Goal: Task Accomplishment & Management: Complete application form

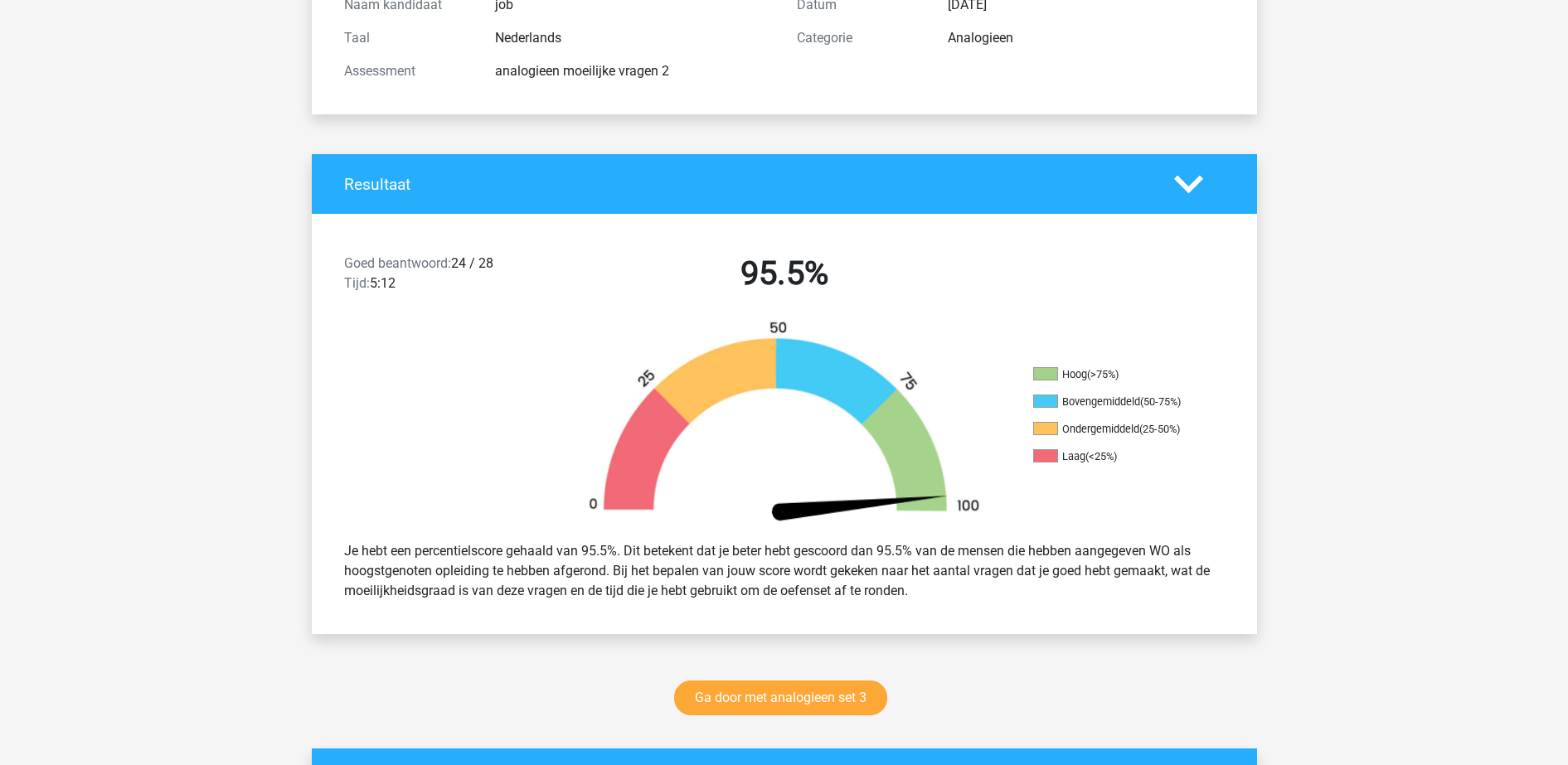
scroll to position [622, 0]
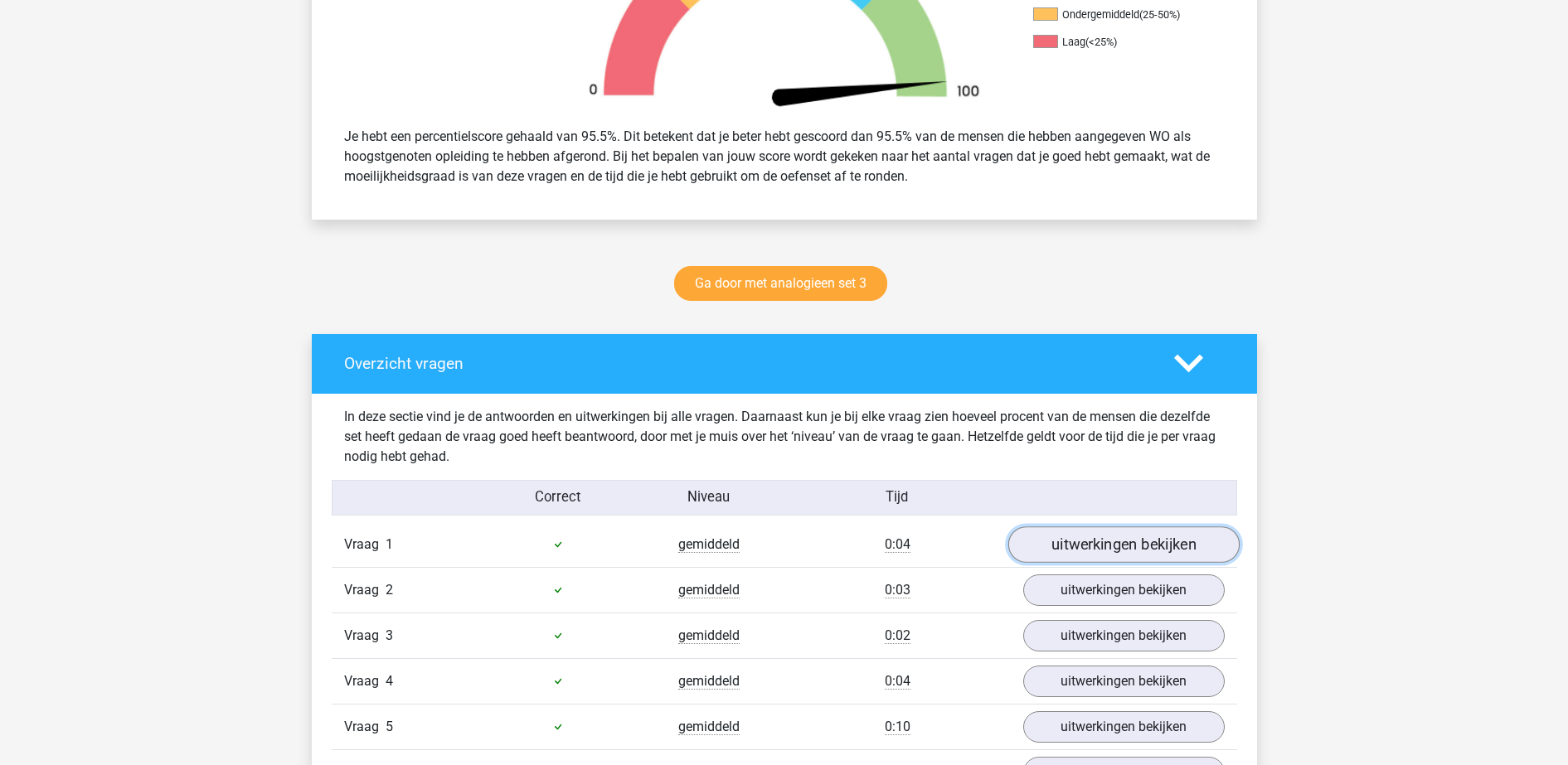
click at [1041, 535] on link "uitwerkingen bekijken" at bounding box center [1122, 544] width 231 height 36
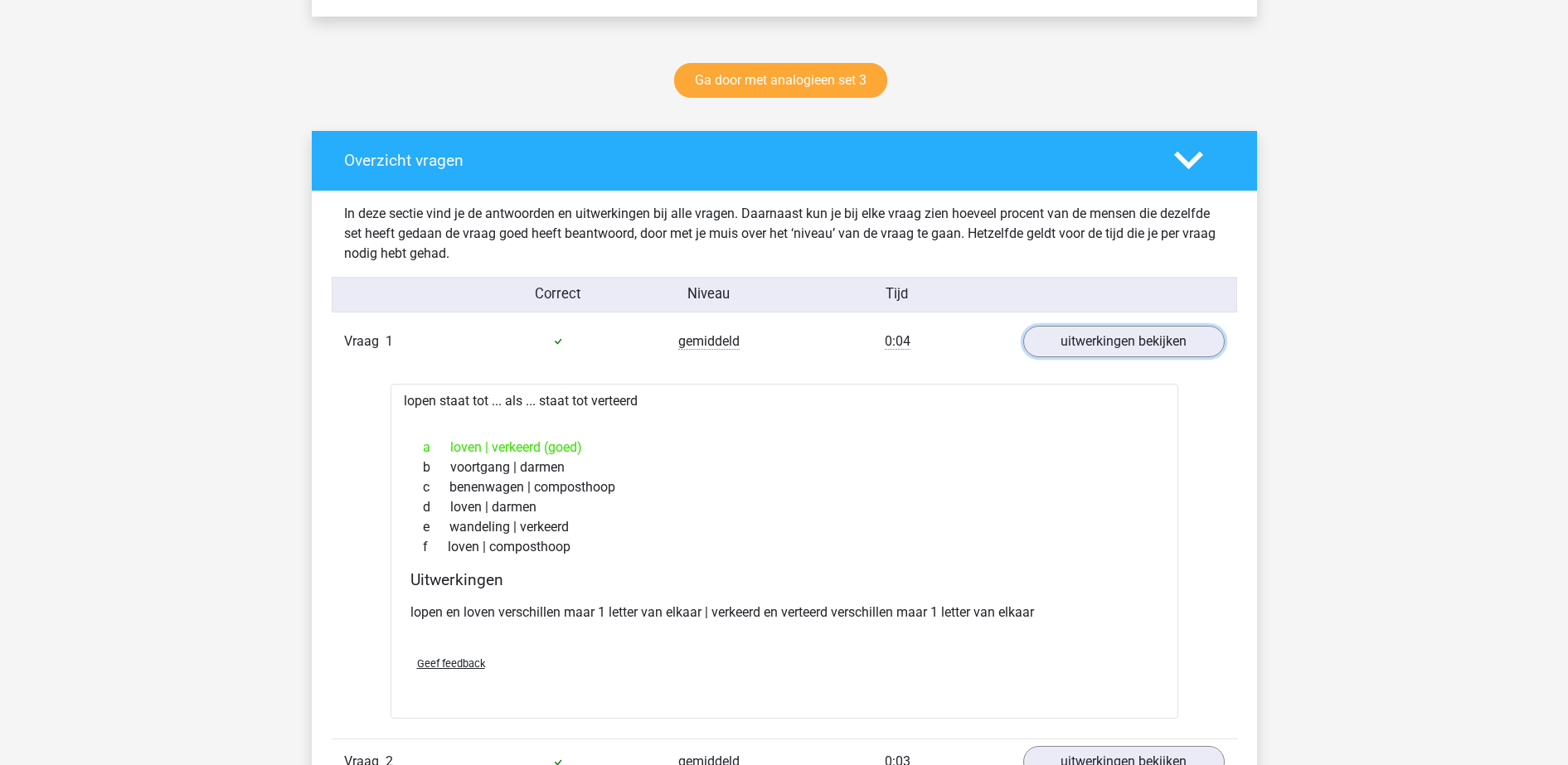
scroll to position [414, 0]
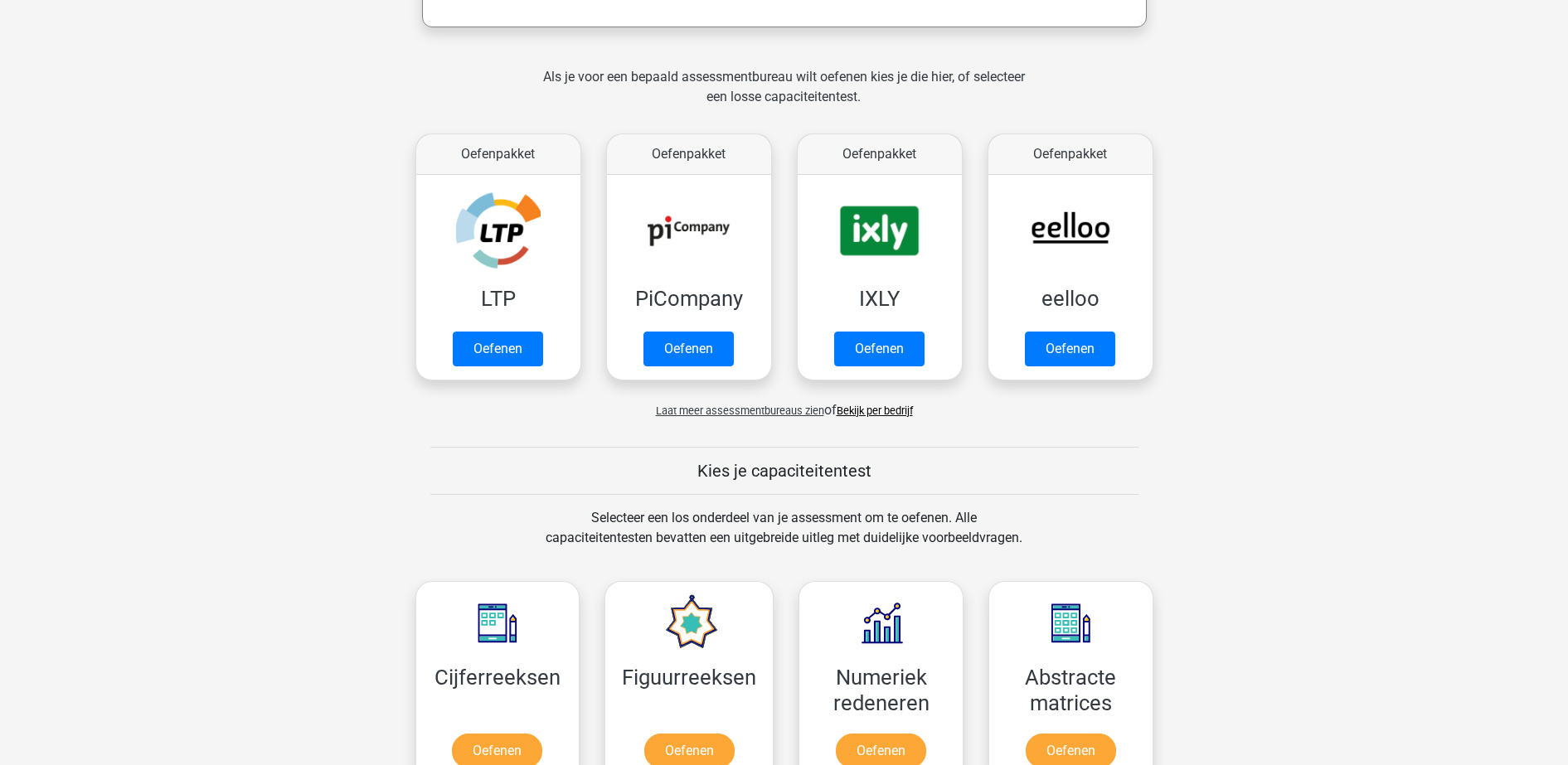
scroll to position [622, 0]
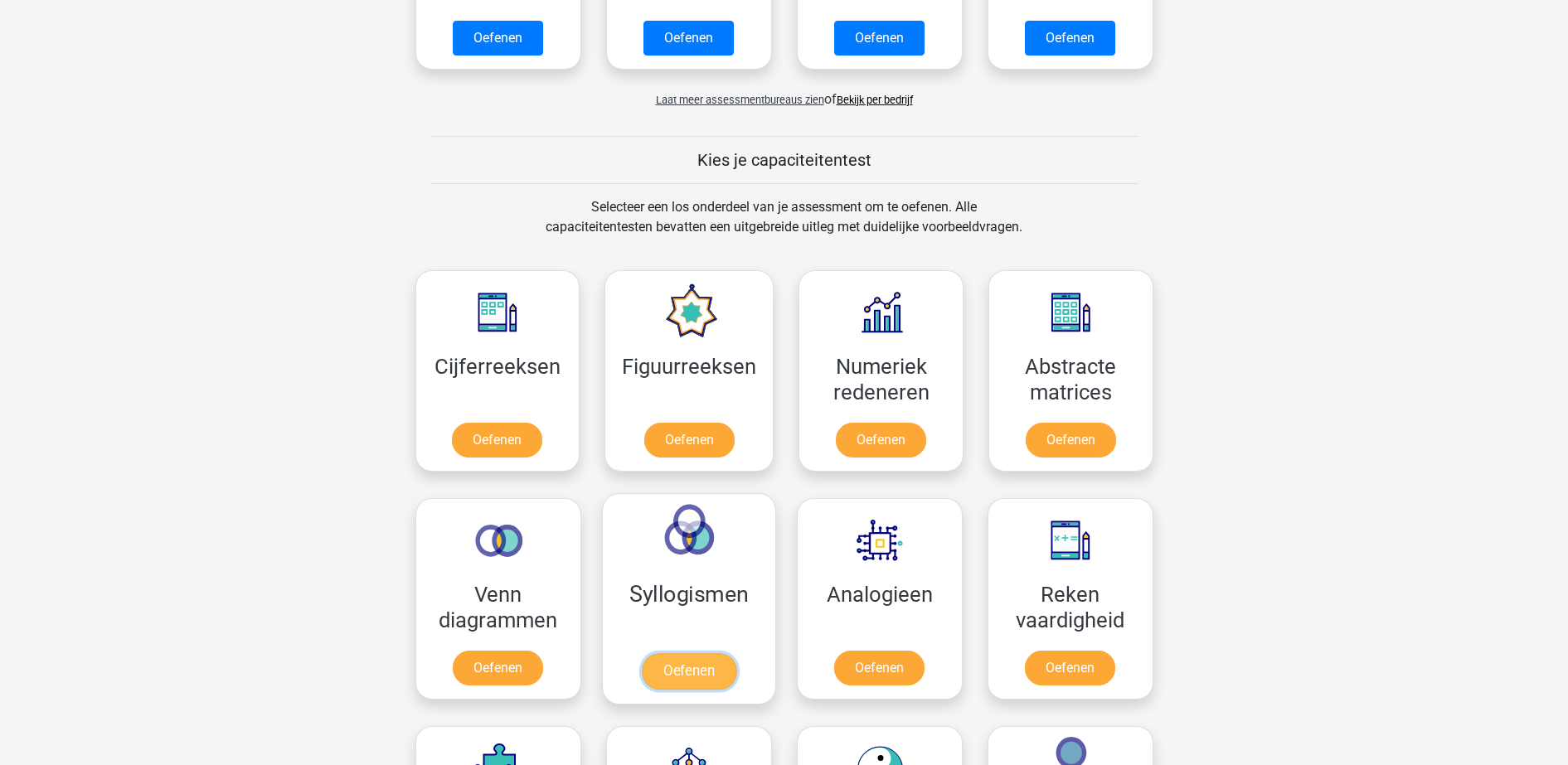
click at [711, 653] on link "Oefenen" at bounding box center [687, 670] width 95 height 36
click at [477, 653] on link "Oefenen" at bounding box center [497, 670] width 95 height 36
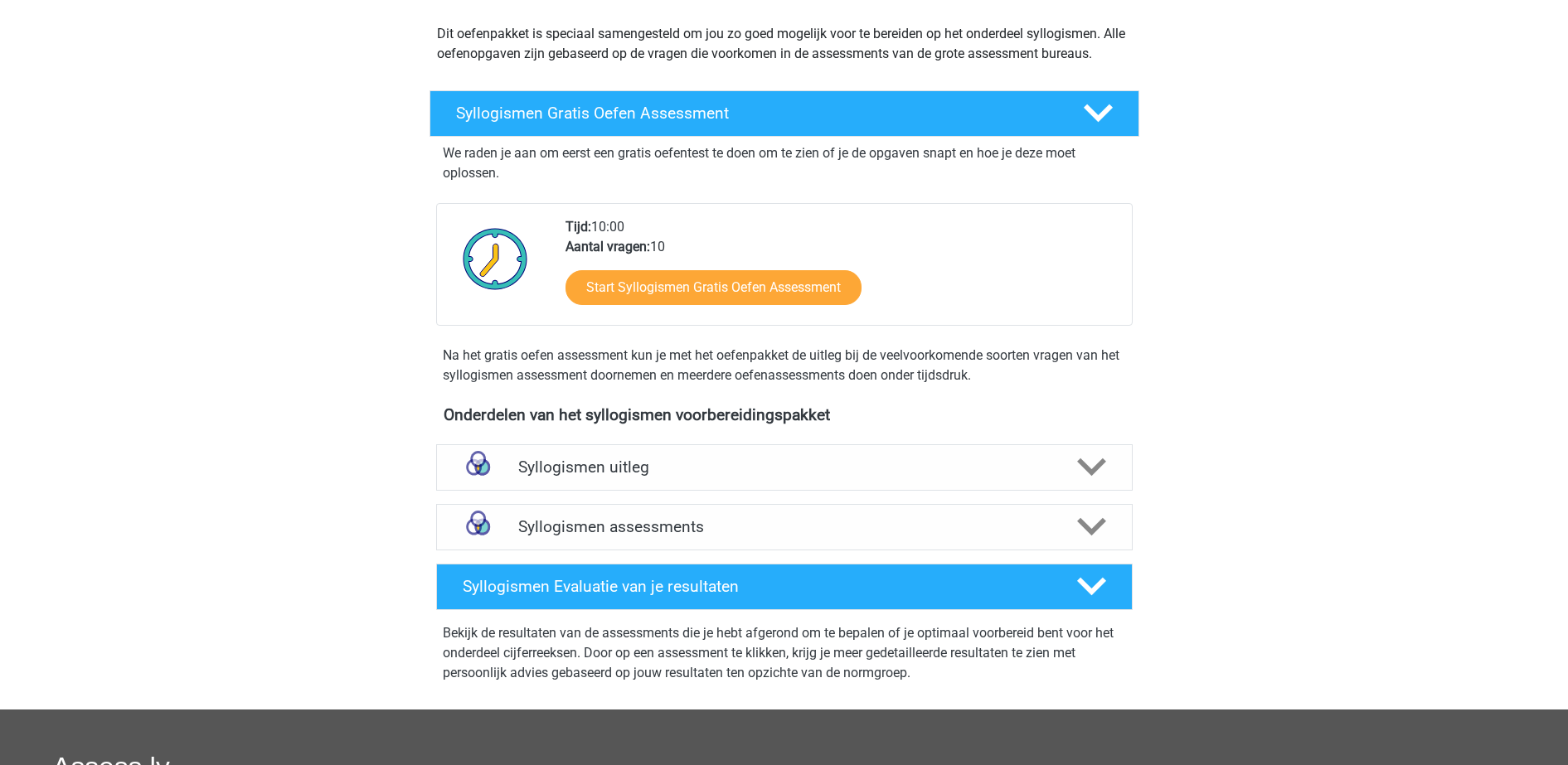
scroll to position [207, 0]
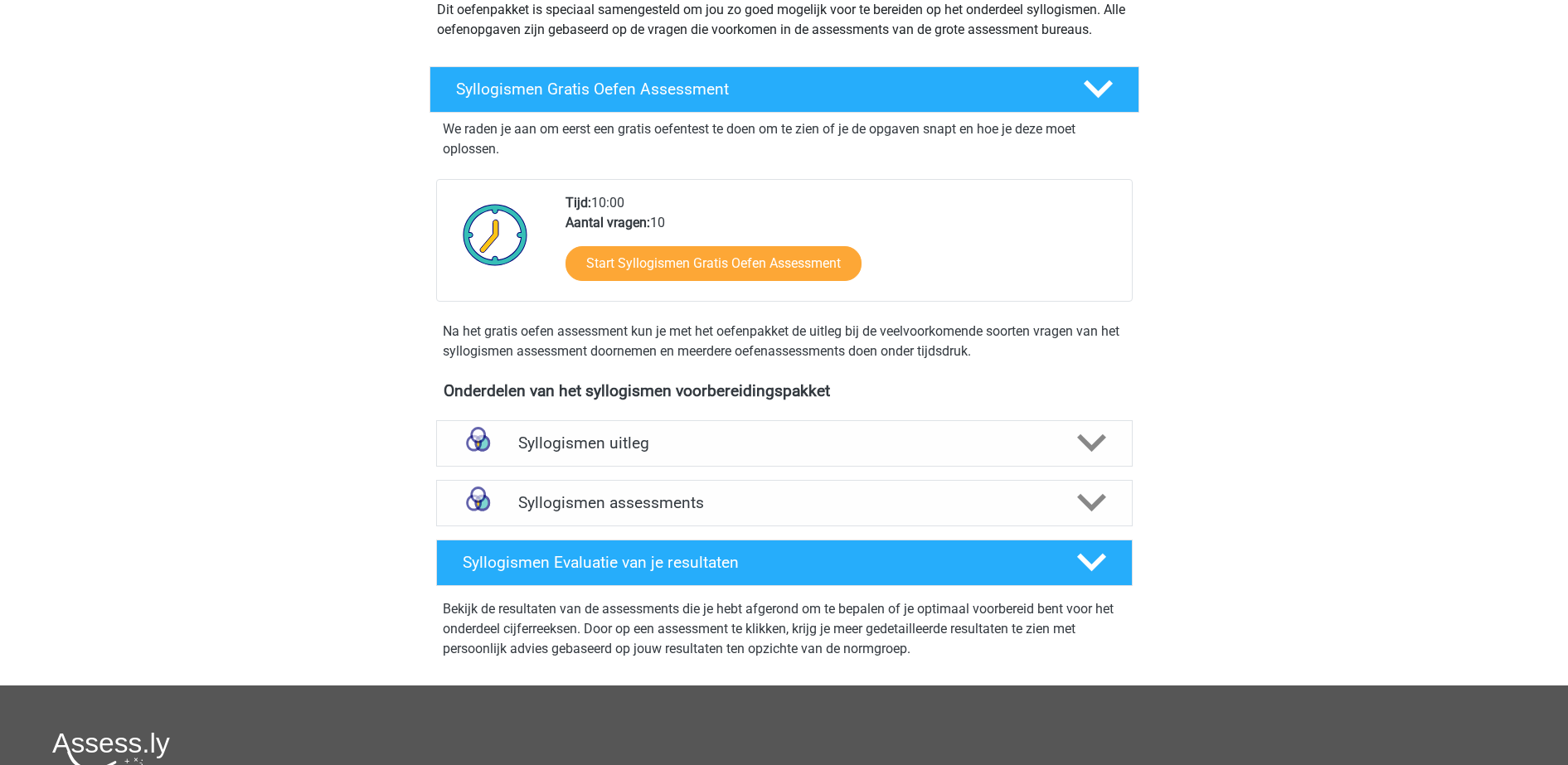
click at [808, 471] on div "Onderdelen van het syllogismen voorbereidingspakket Syllogismen uitleg Er zijn …" at bounding box center [784, 529] width 774 height 311
drag, startPoint x: 808, startPoint y: 471, endPoint x: 791, endPoint y: 452, distance: 25.5
click at [791, 452] on h4 "Syllogismen uitleg" at bounding box center [784, 443] width 532 height 19
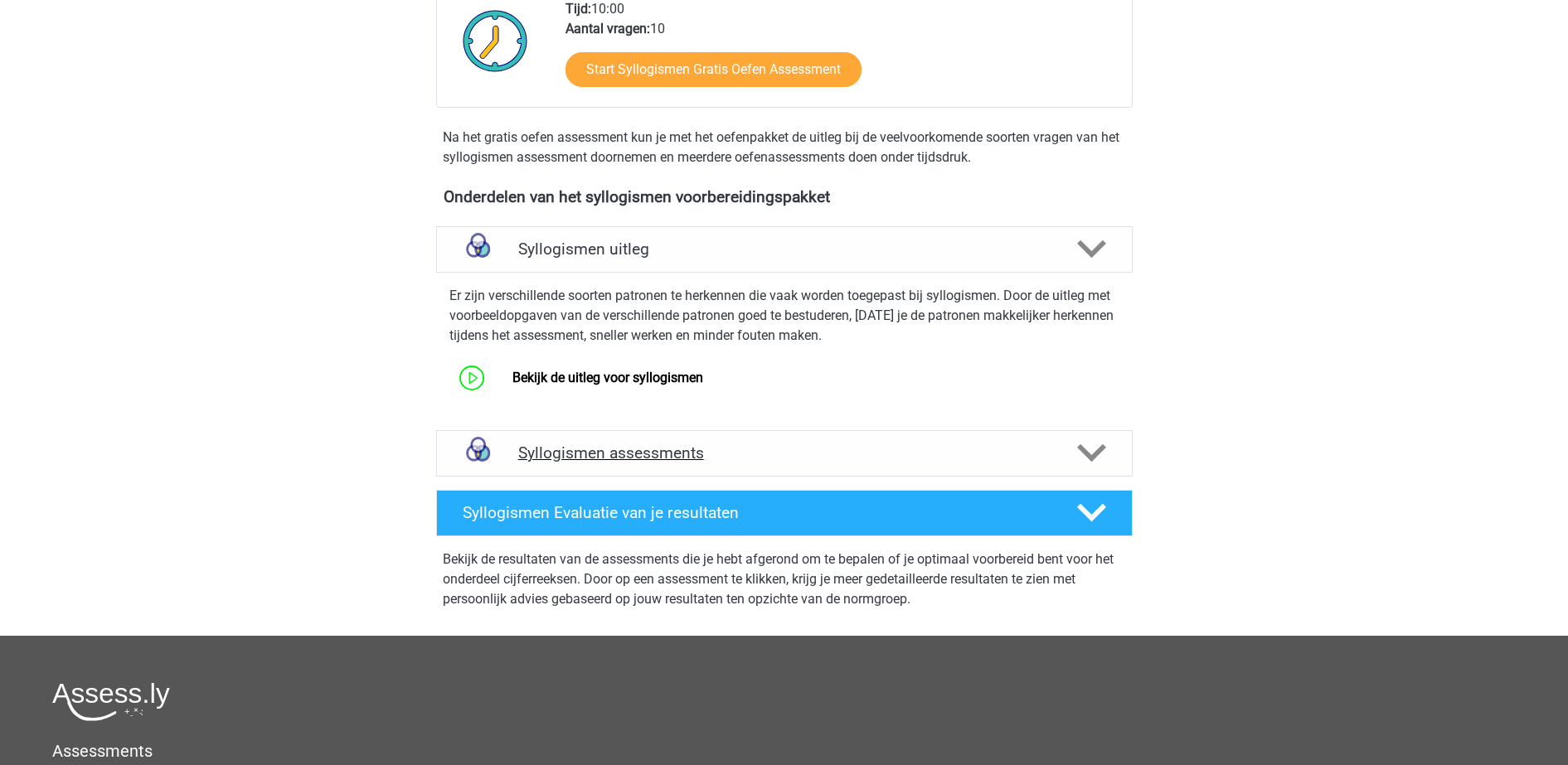
scroll to position [414, 0]
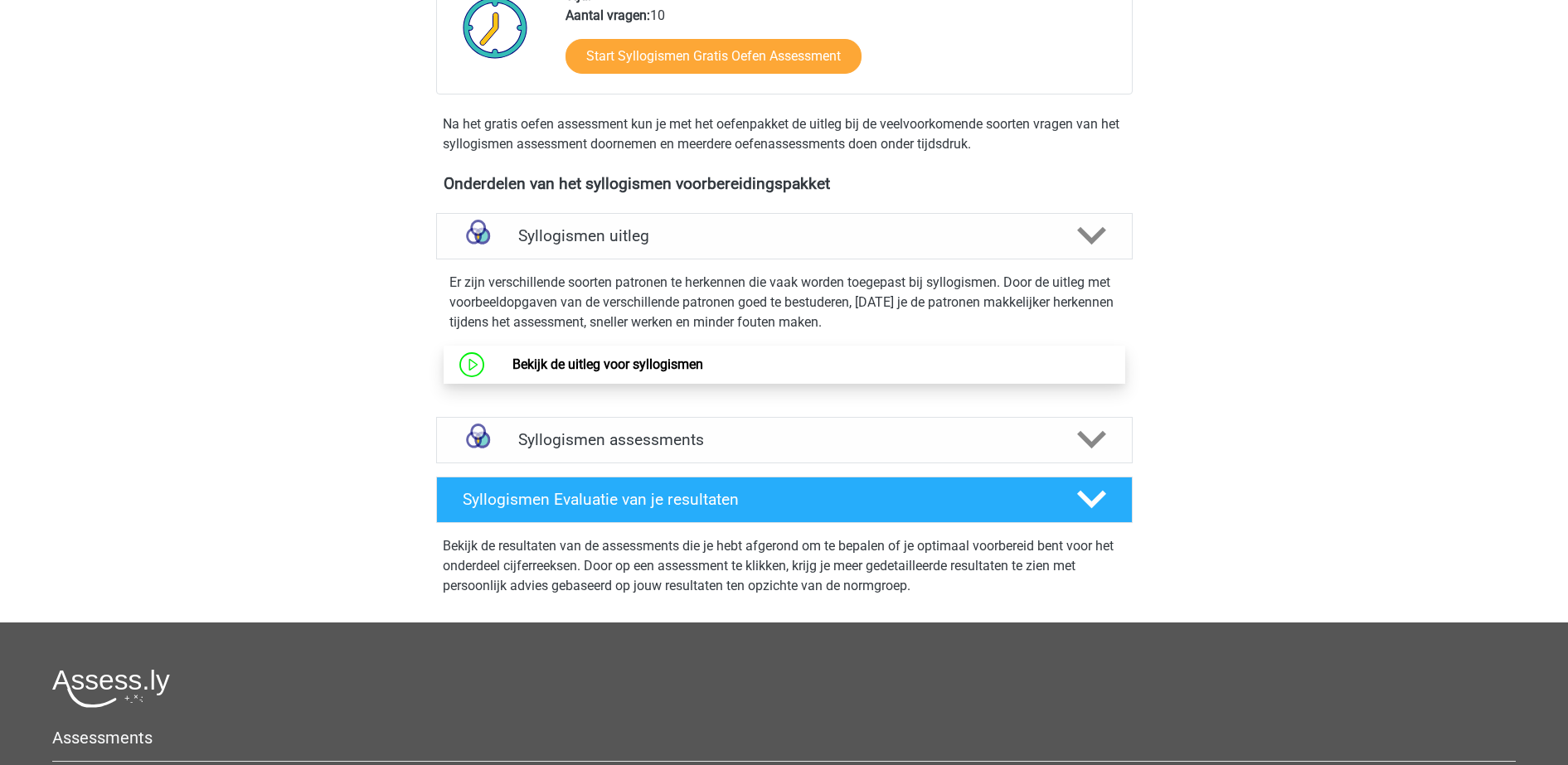
click at [628, 367] on link "Bekijk de uitleg voor syllogismen" at bounding box center [607, 364] width 190 height 16
click at [361, 329] on div "job jobiseenbaas@gmail.com Nederlands English" at bounding box center [784, 322] width 1568 height 1474
click at [834, 450] on div "Syllogismen assessments" at bounding box center [784, 440] width 696 height 46
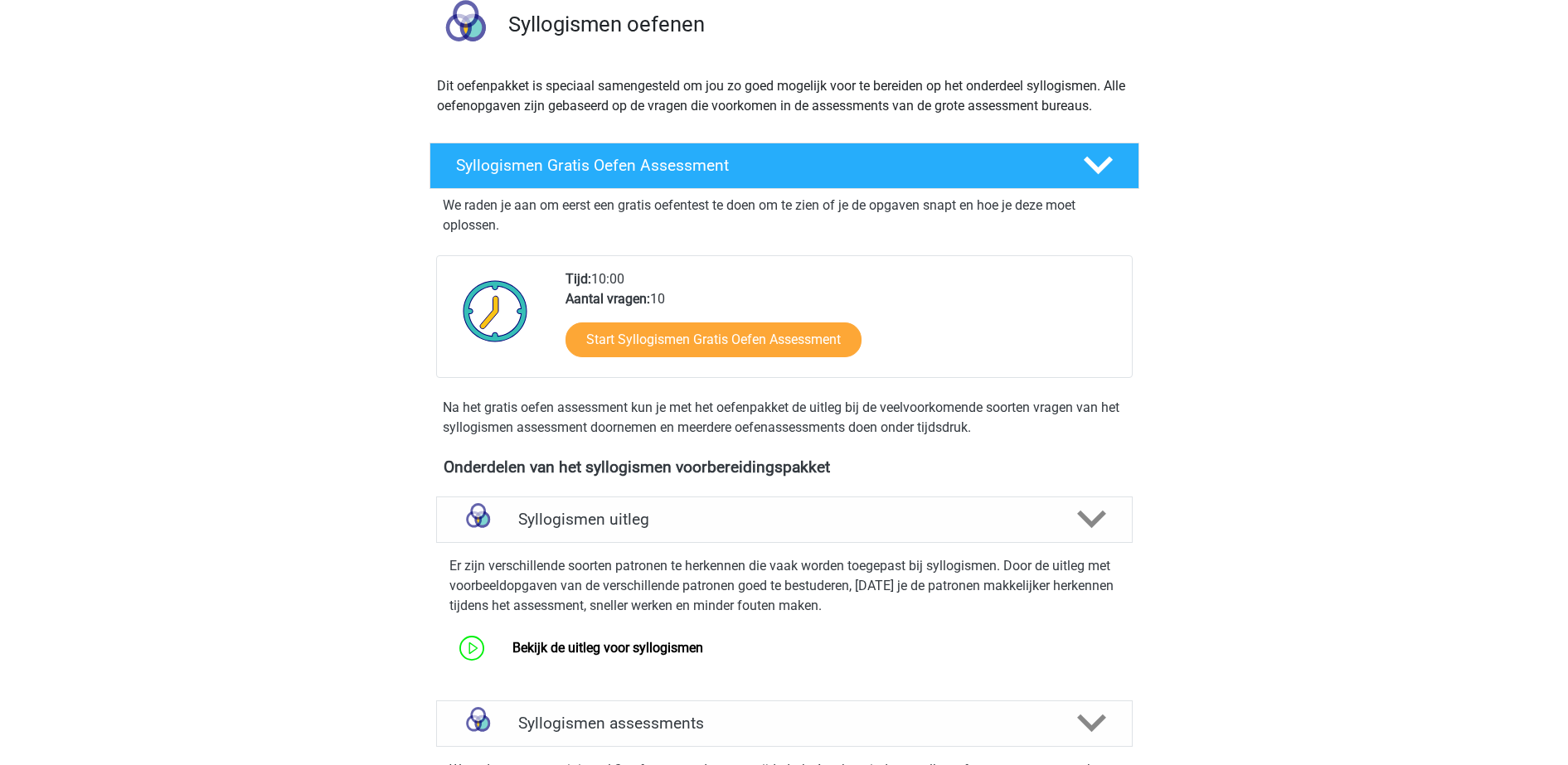
scroll to position [0, 0]
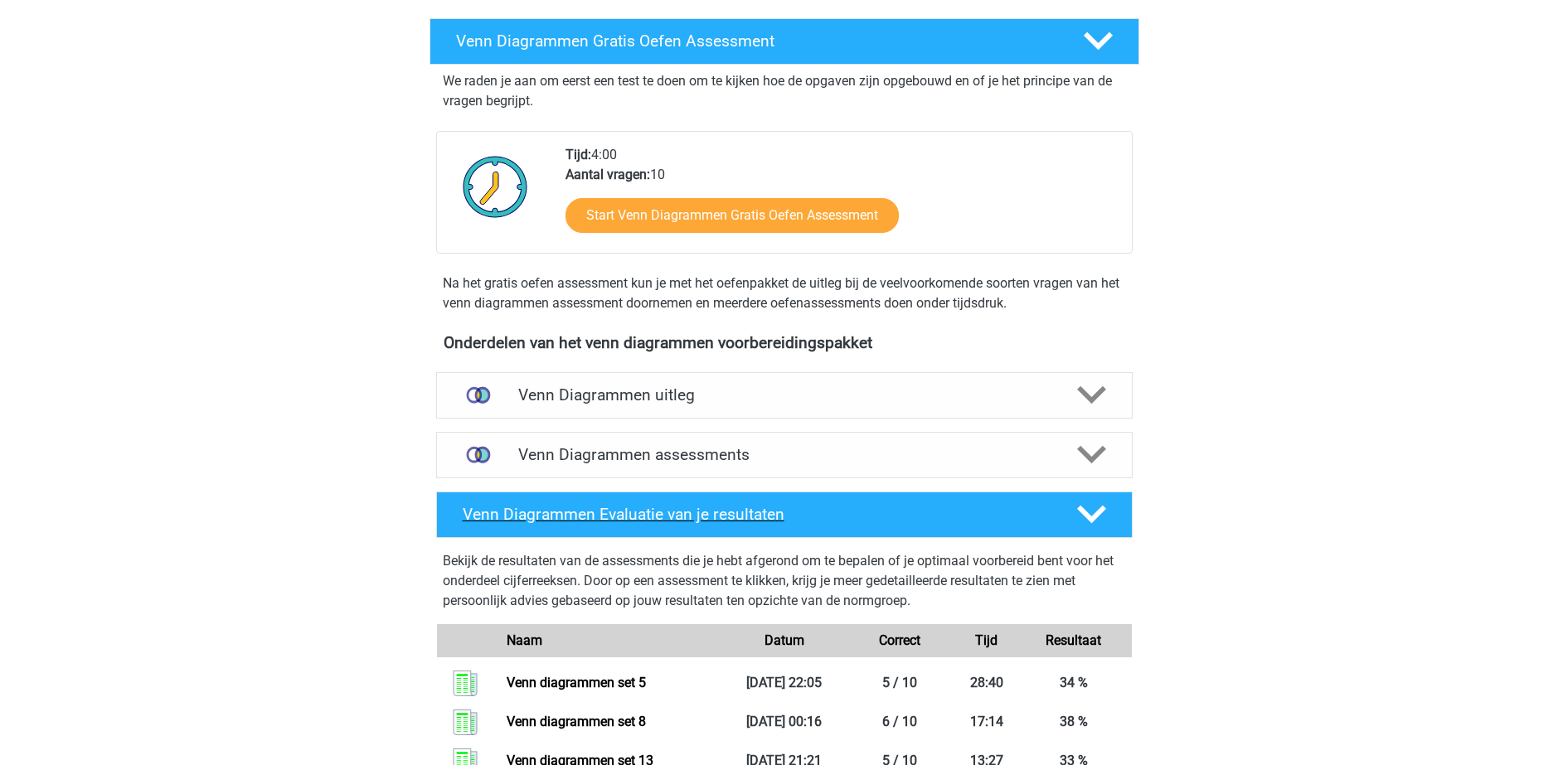
scroll to position [311, 0]
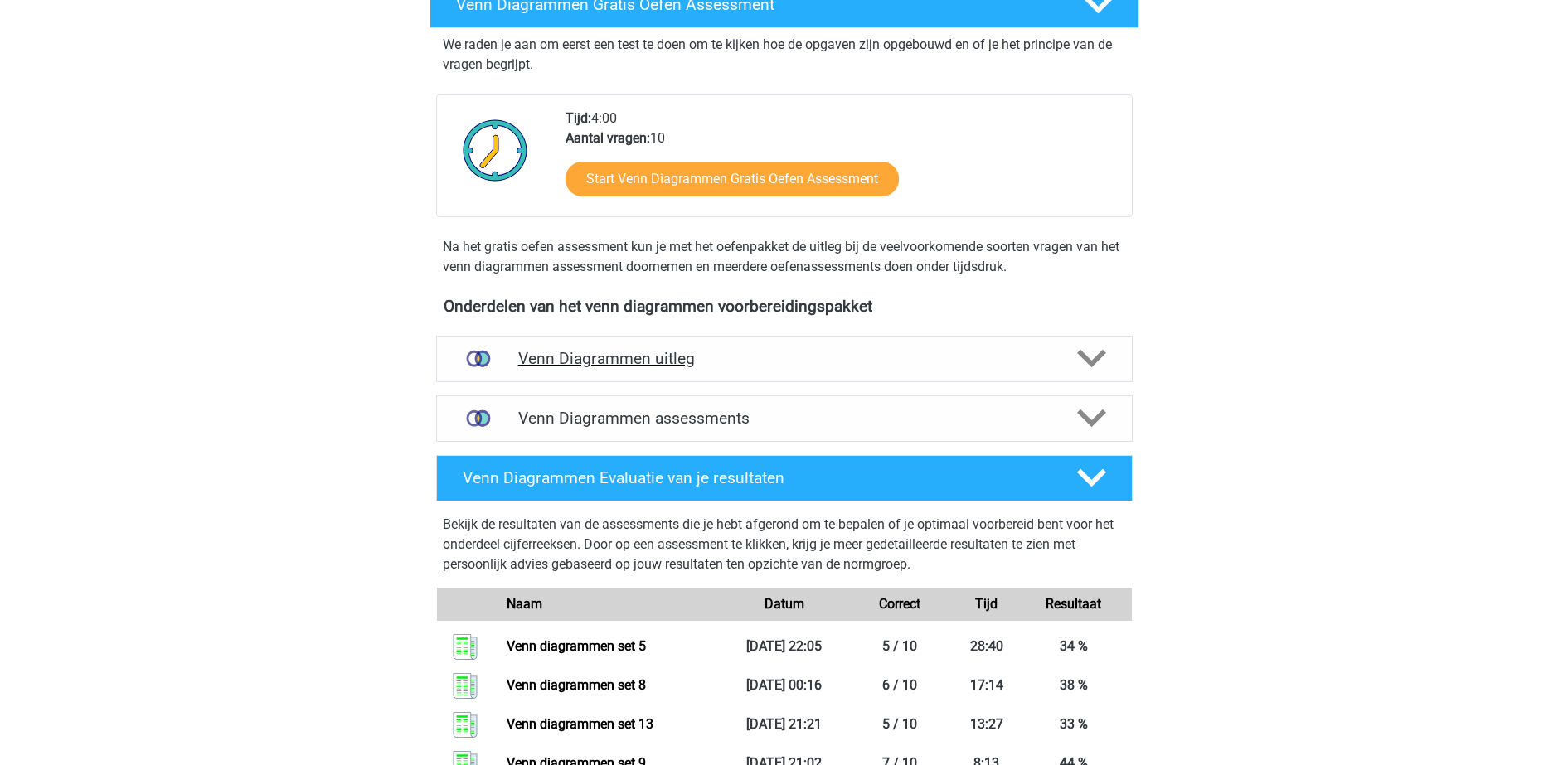
click at [661, 362] on h4 "Venn Diagrammen uitleg" at bounding box center [784, 359] width 532 height 19
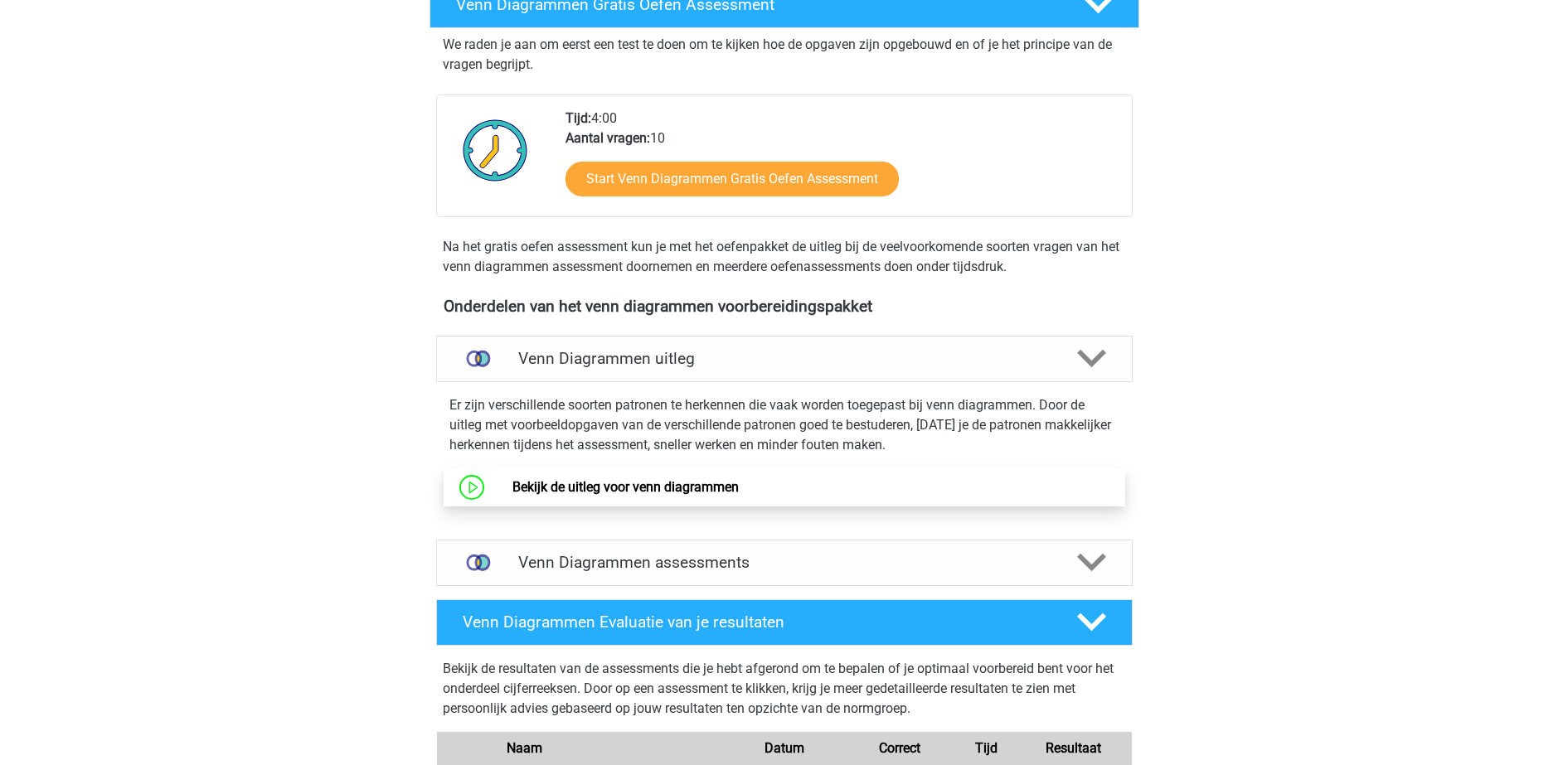
click at [647, 479] on link "Bekijk de uitleg voor venn diagrammen" at bounding box center [625, 487] width 226 height 16
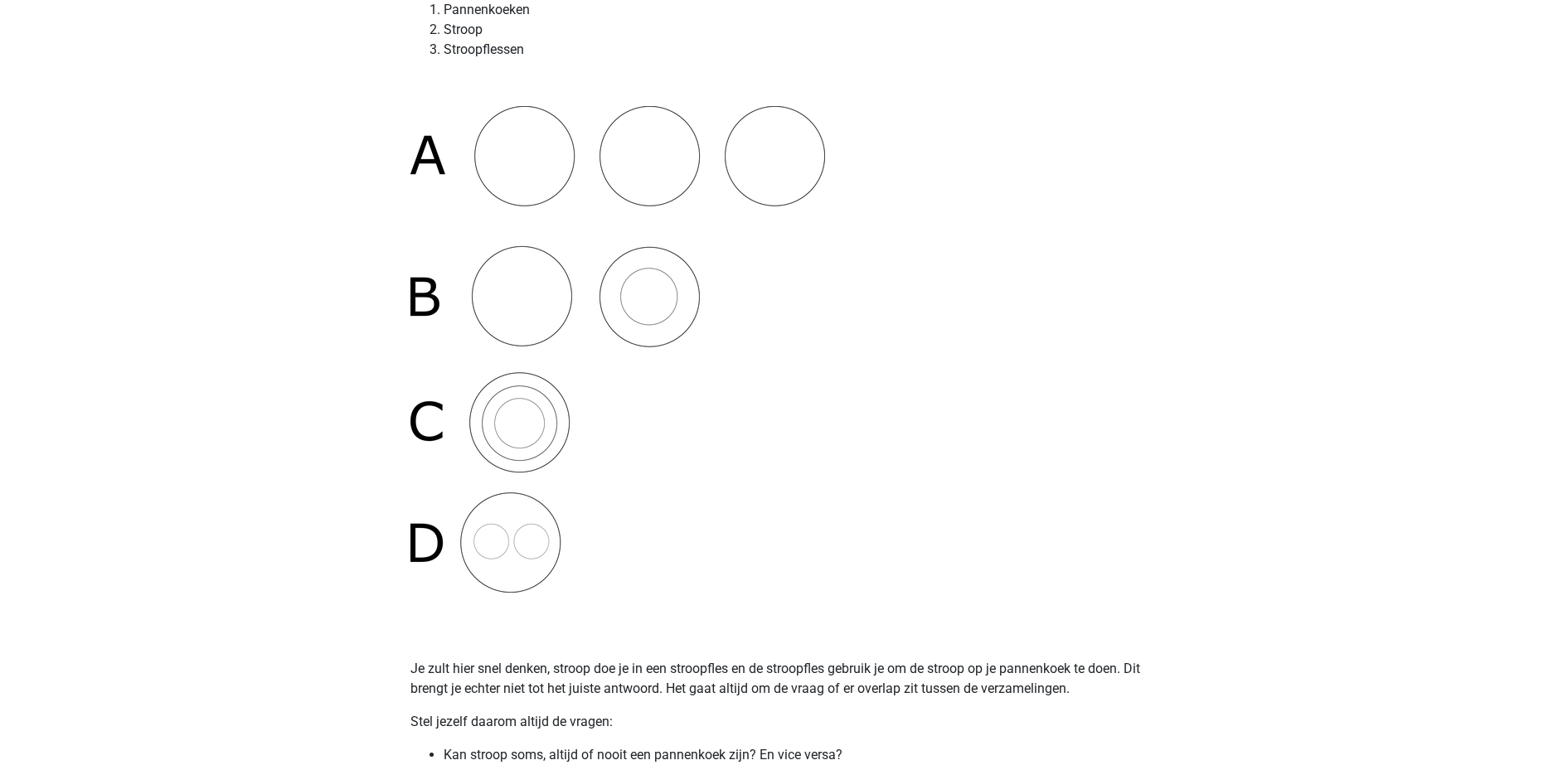
scroll to position [311, 0]
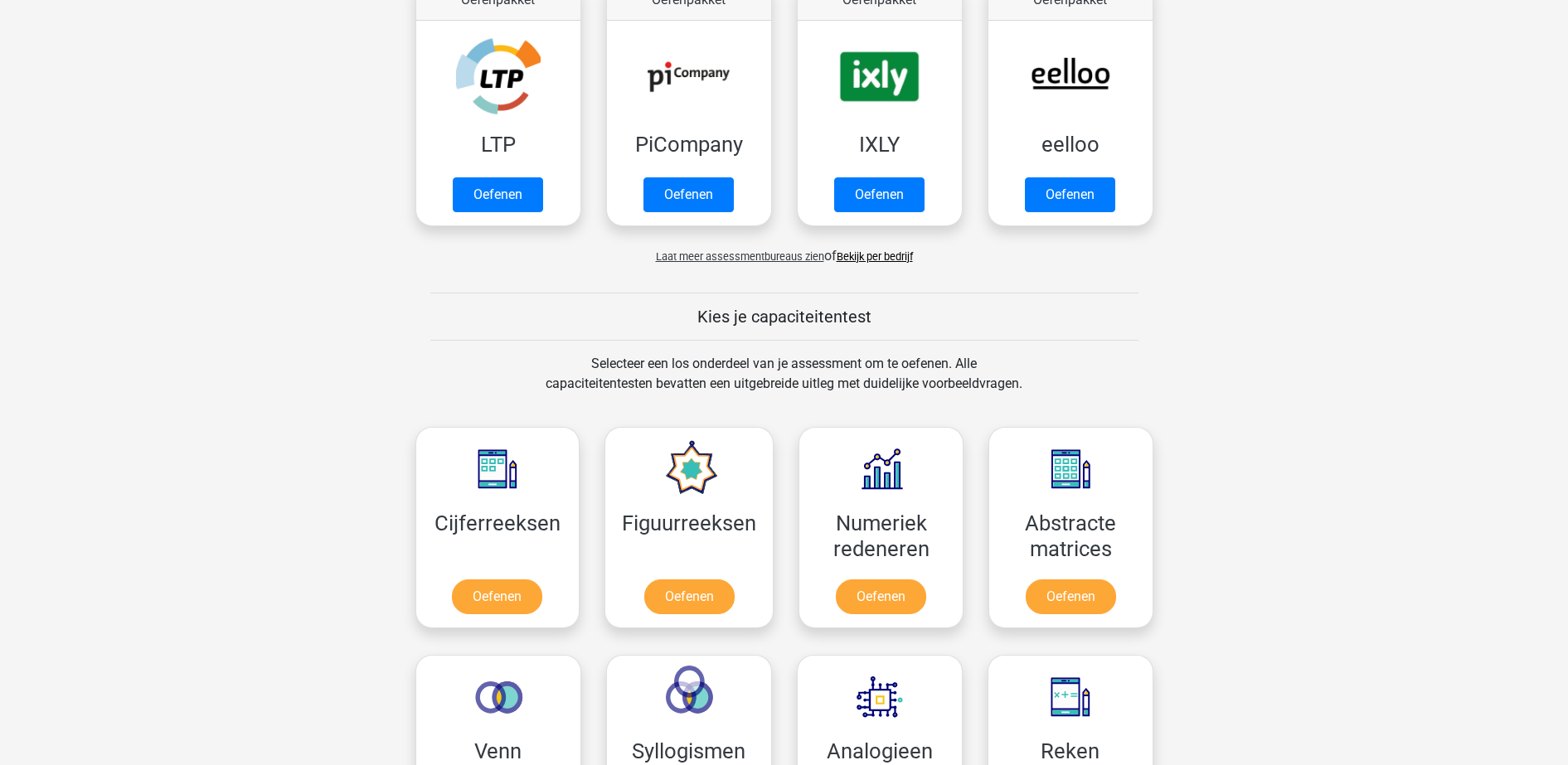
scroll to position [725, 0]
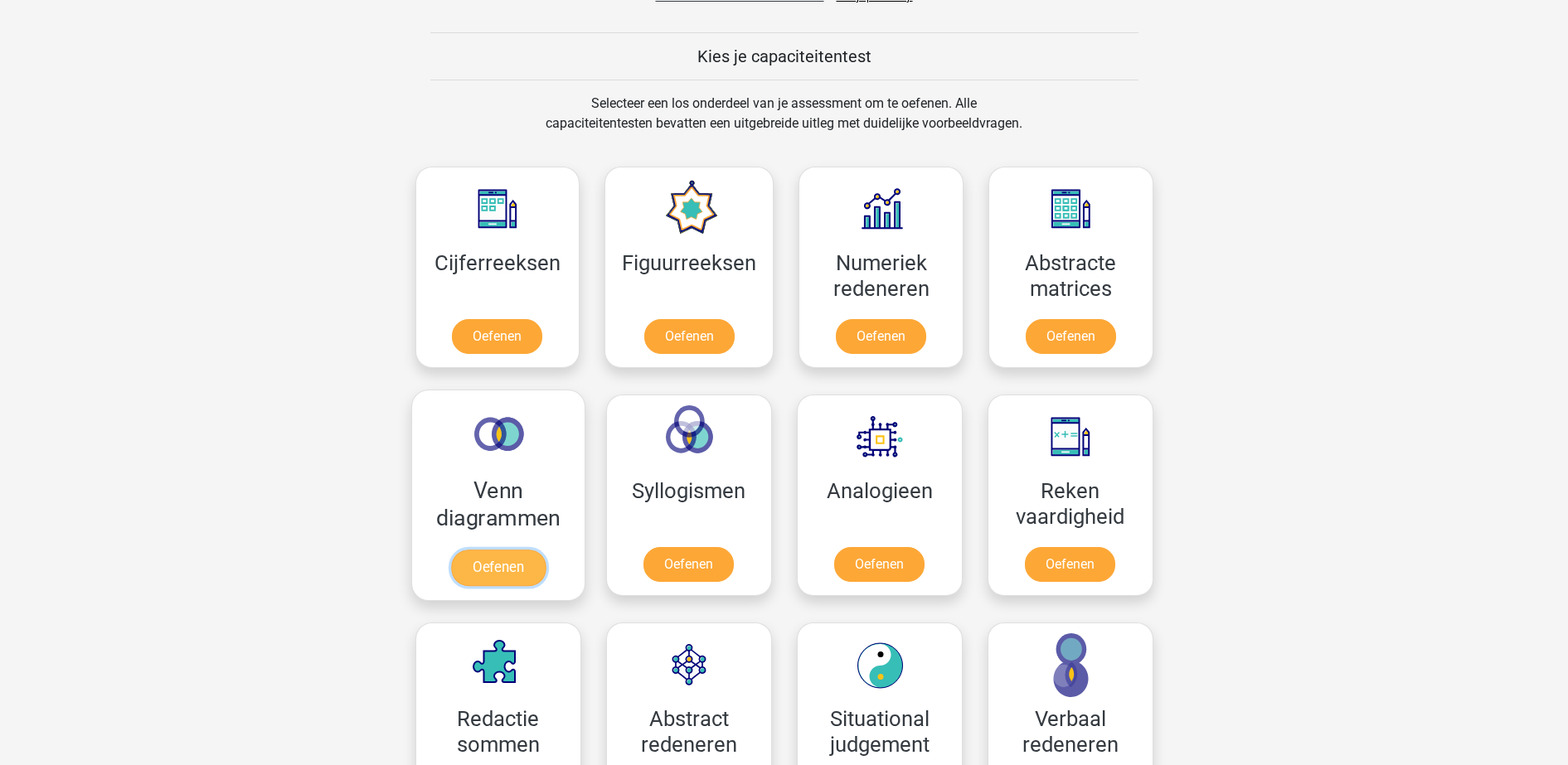
click at [522, 549] on link "Oefenen" at bounding box center [497, 567] width 95 height 36
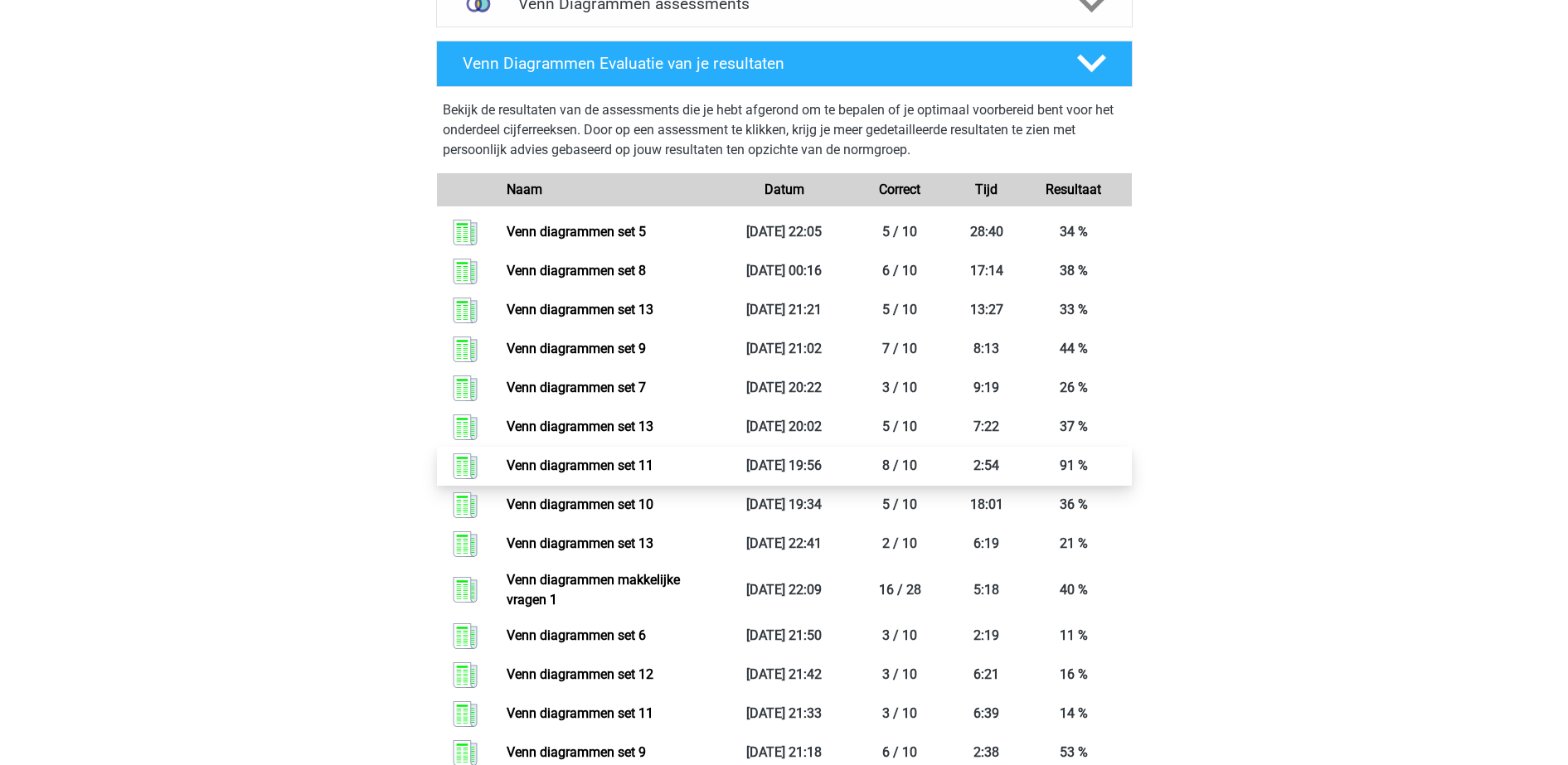
scroll to position [311, 0]
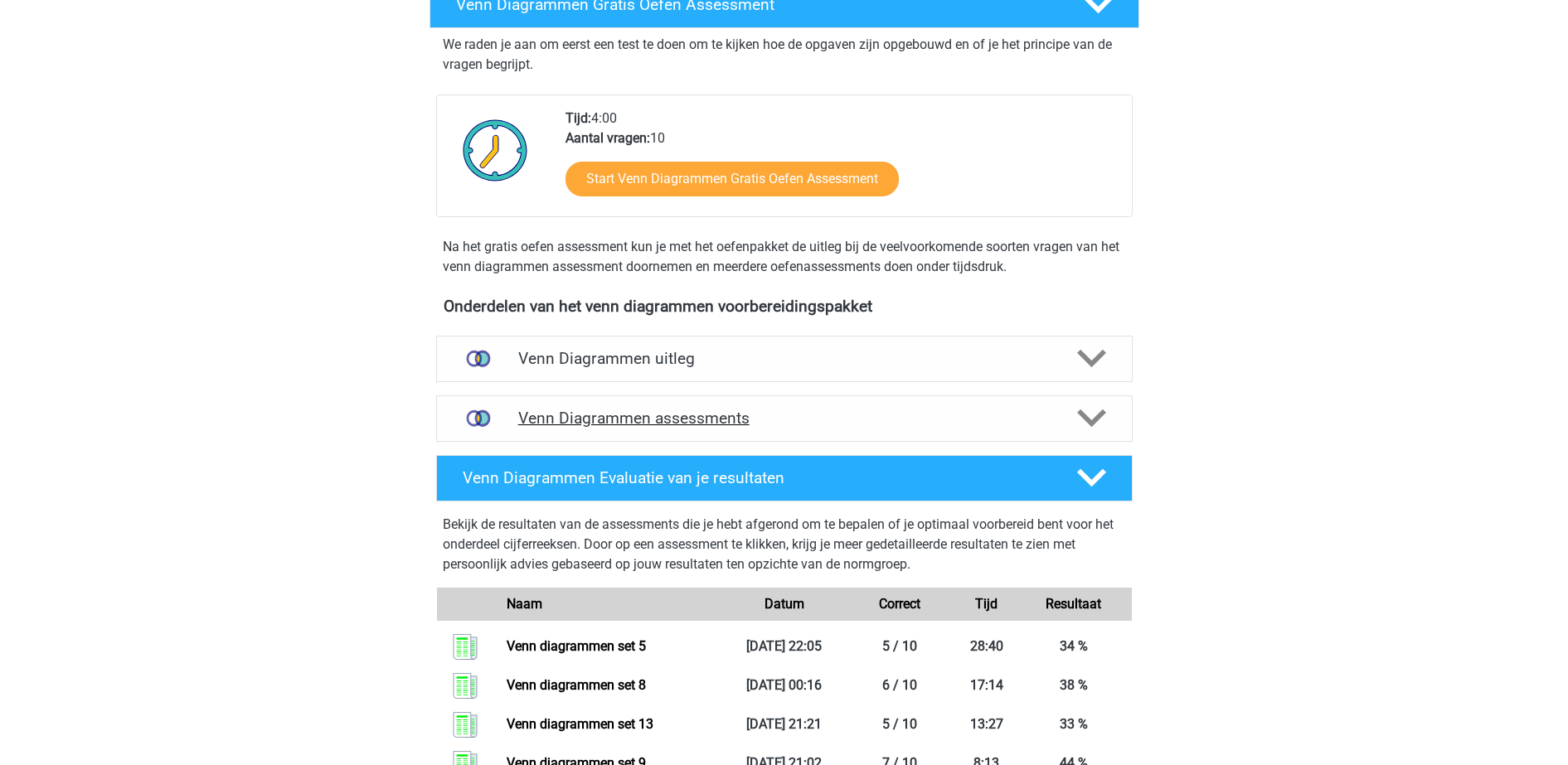
click at [771, 412] on h4 "Venn Diagrammen assessments" at bounding box center [784, 418] width 532 height 19
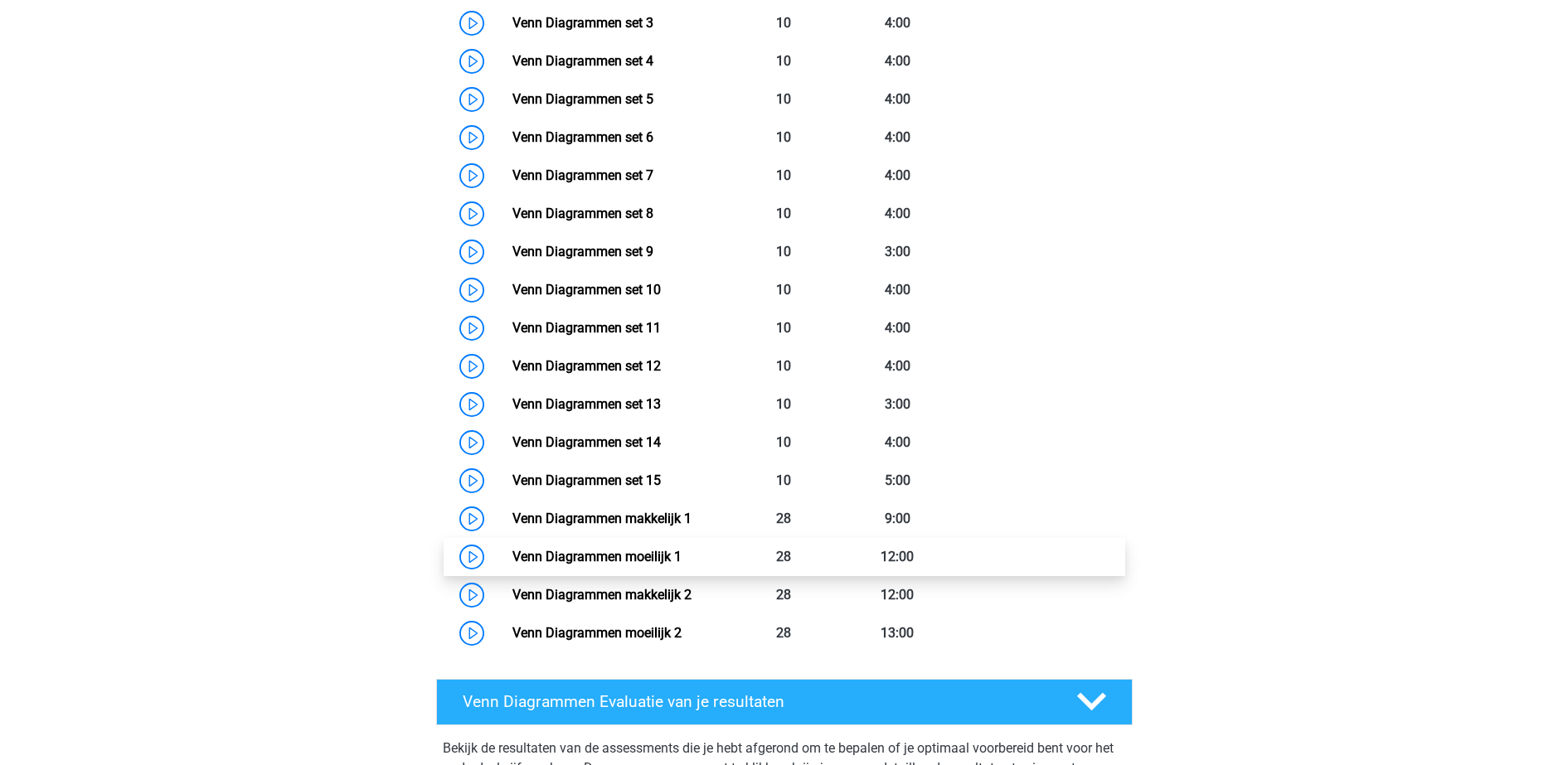
scroll to position [1140, 0]
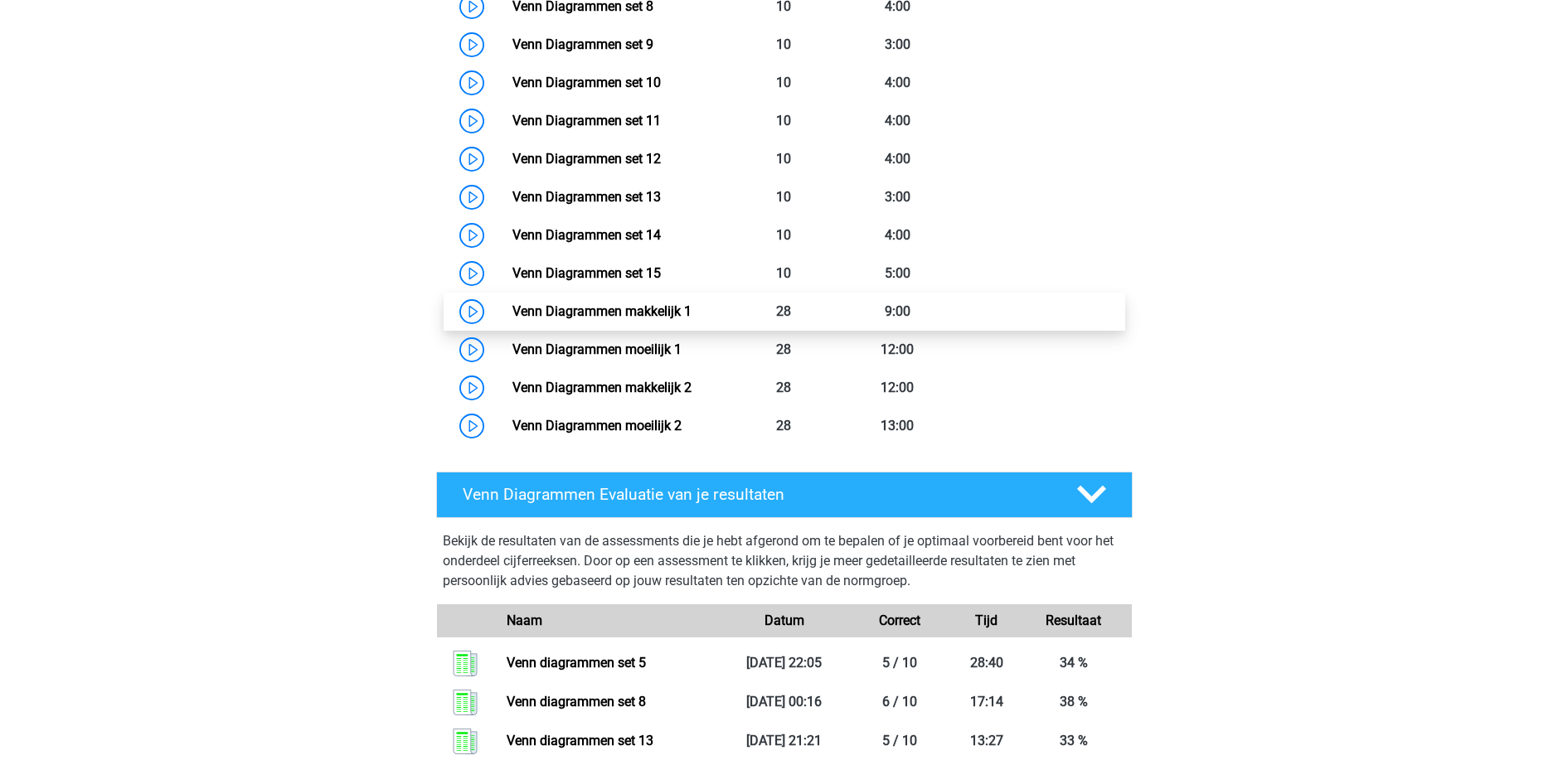
click at [672, 312] on link "Venn Diagrammen makkelijk 1" at bounding box center [602, 312] width 179 height 16
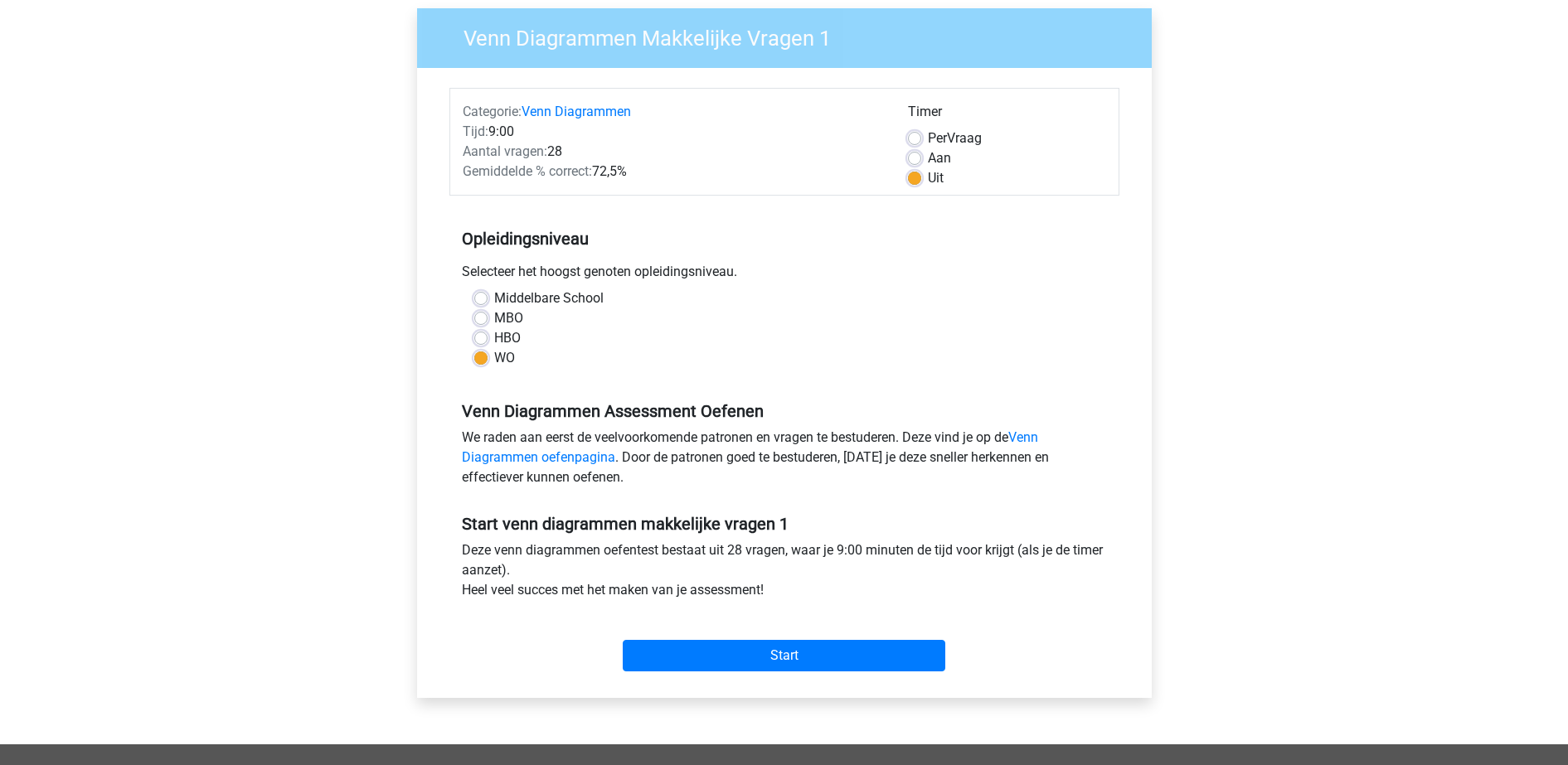
scroll to position [207, 0]
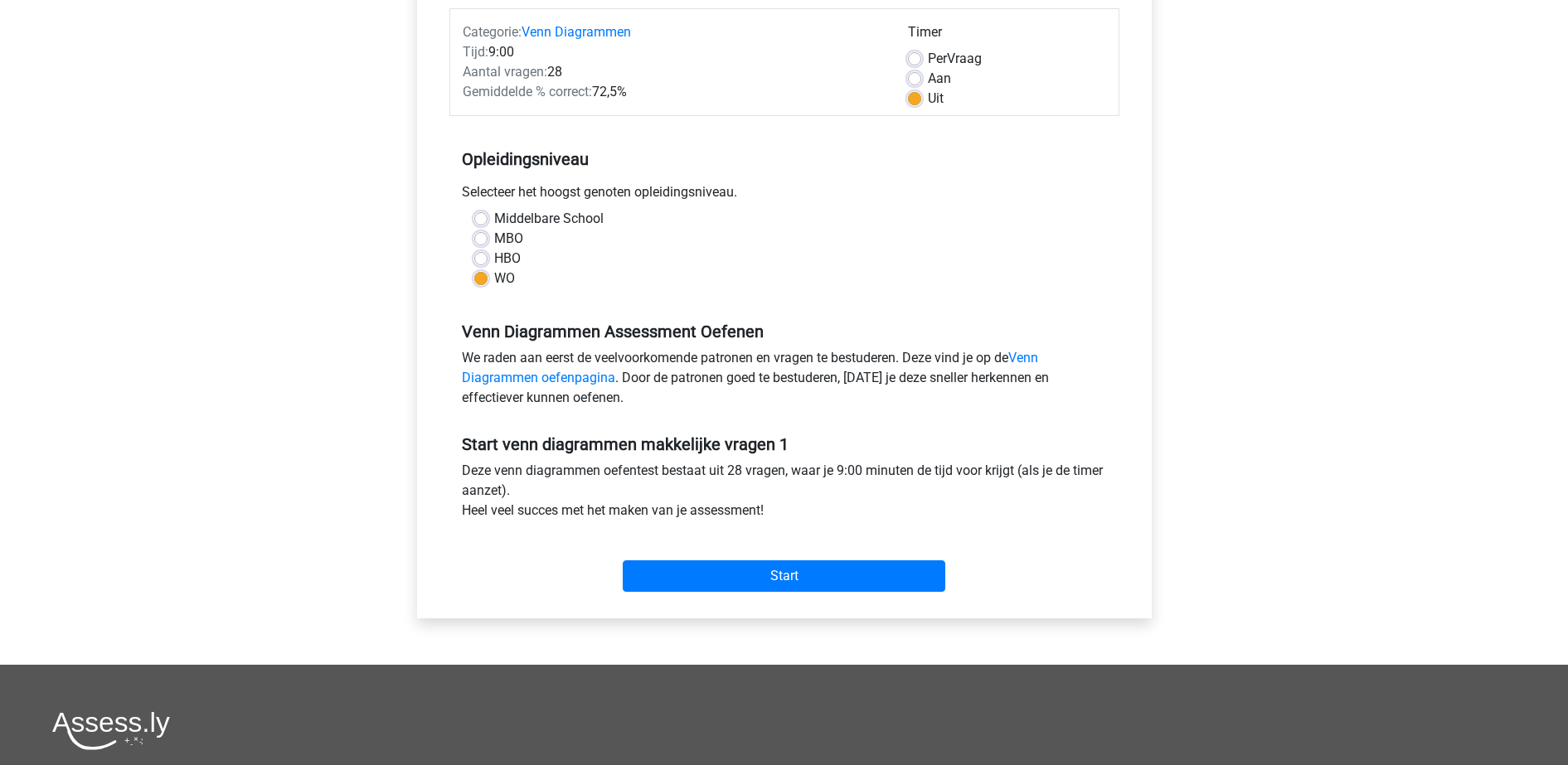
click at [494, 254] on label "HBO" at bounding box center [508, 259] width 27 height 19
click at [483, 254] on input "HBO" at bounding box center [480, 257] width 13 height 17
radio input "true"
click at [744, 568] on input "Start" at bounding box center [784, 576] width 322 height 32
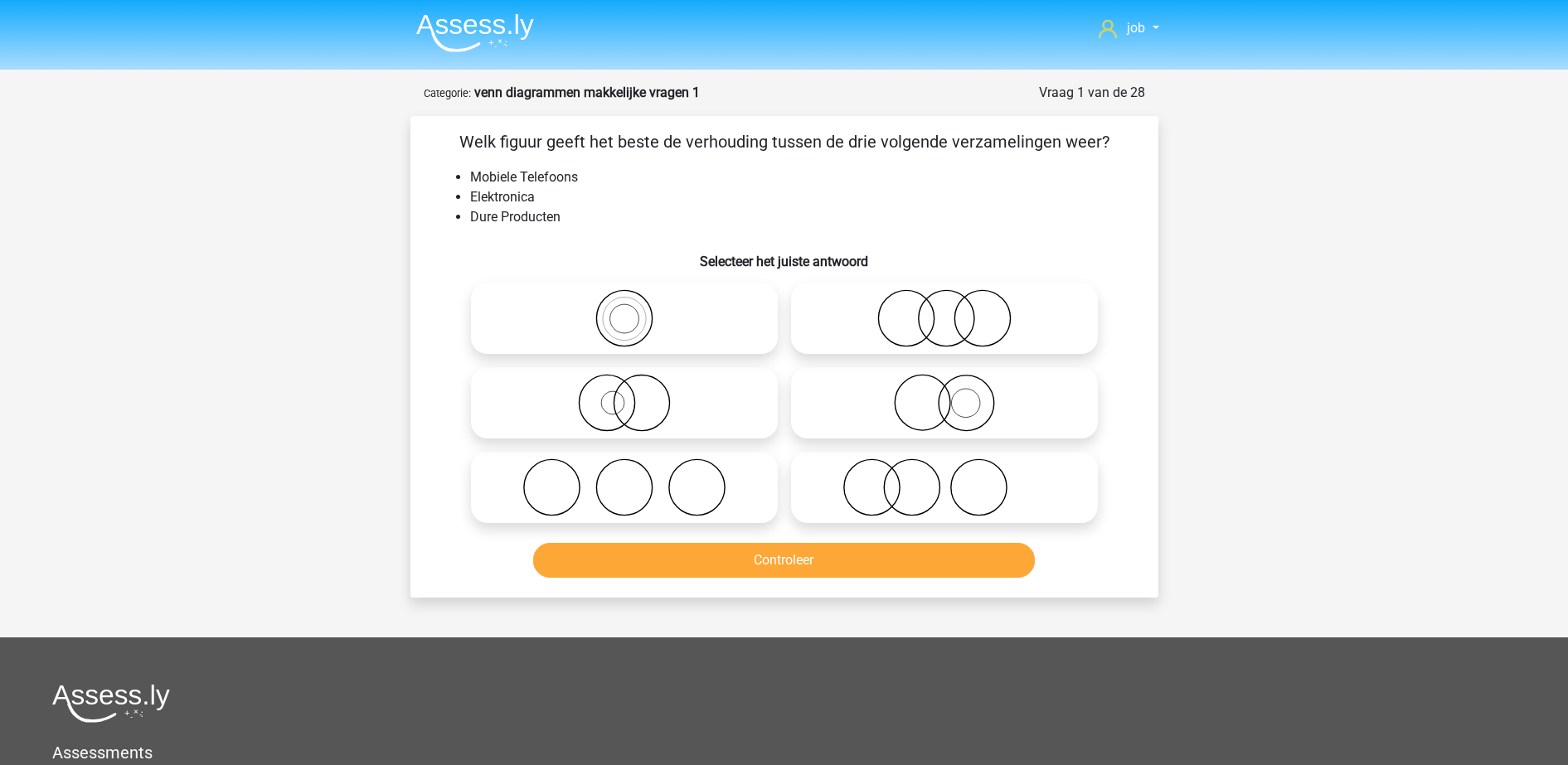
click at [704, 336] on icon at bounding box center [624, 319] width 293 height 58
click at [635, 310] on input "radio" at bounding box center [630, 305] width 11 height 11
radio input "true"
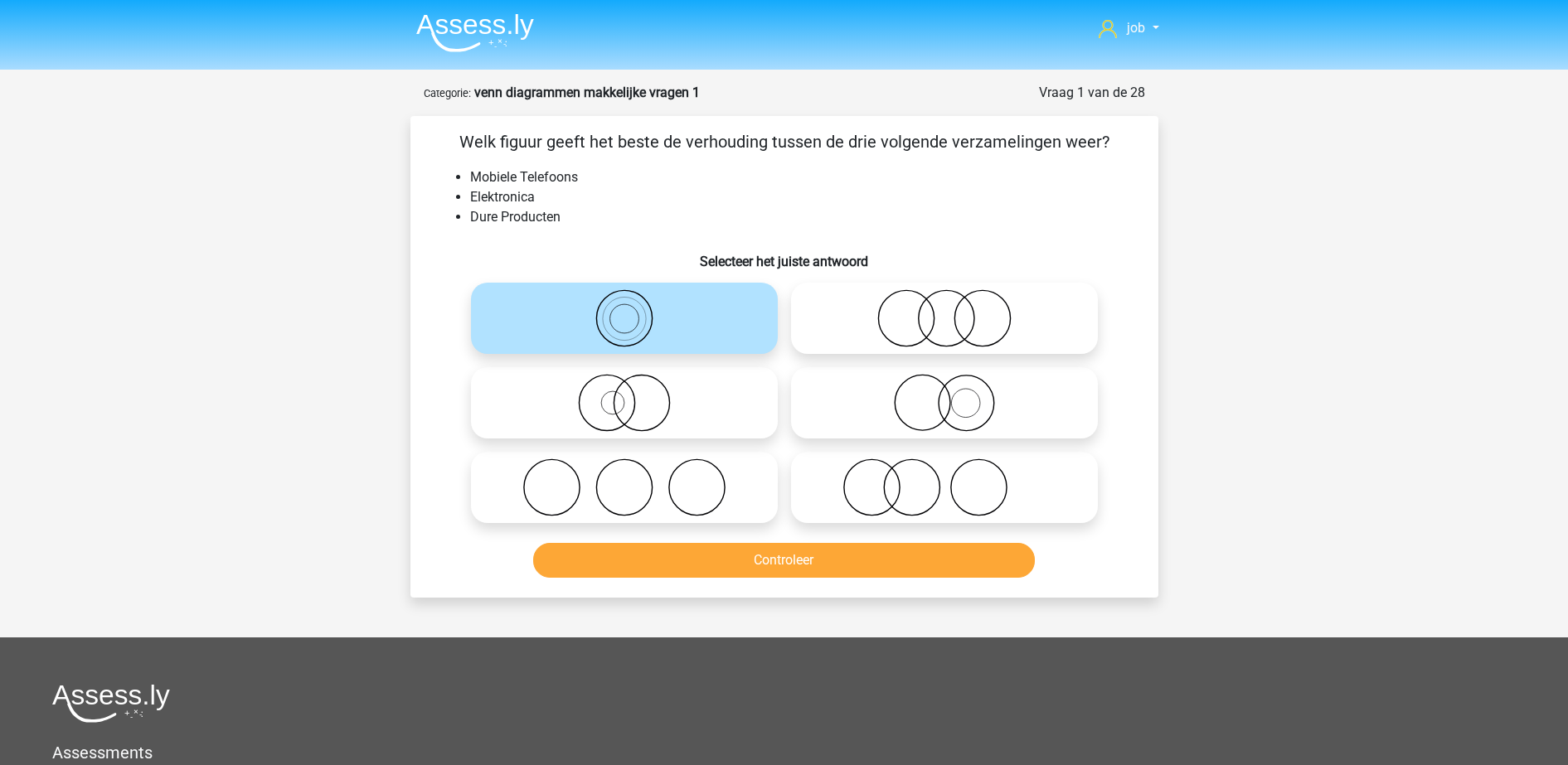
click at [861, 333] on icon at bounding box center [943, 319] width 293 height 58
click at [944, 310] on input "radio" at bounding box center [950, 305] width 11 height 11
radio input "true"
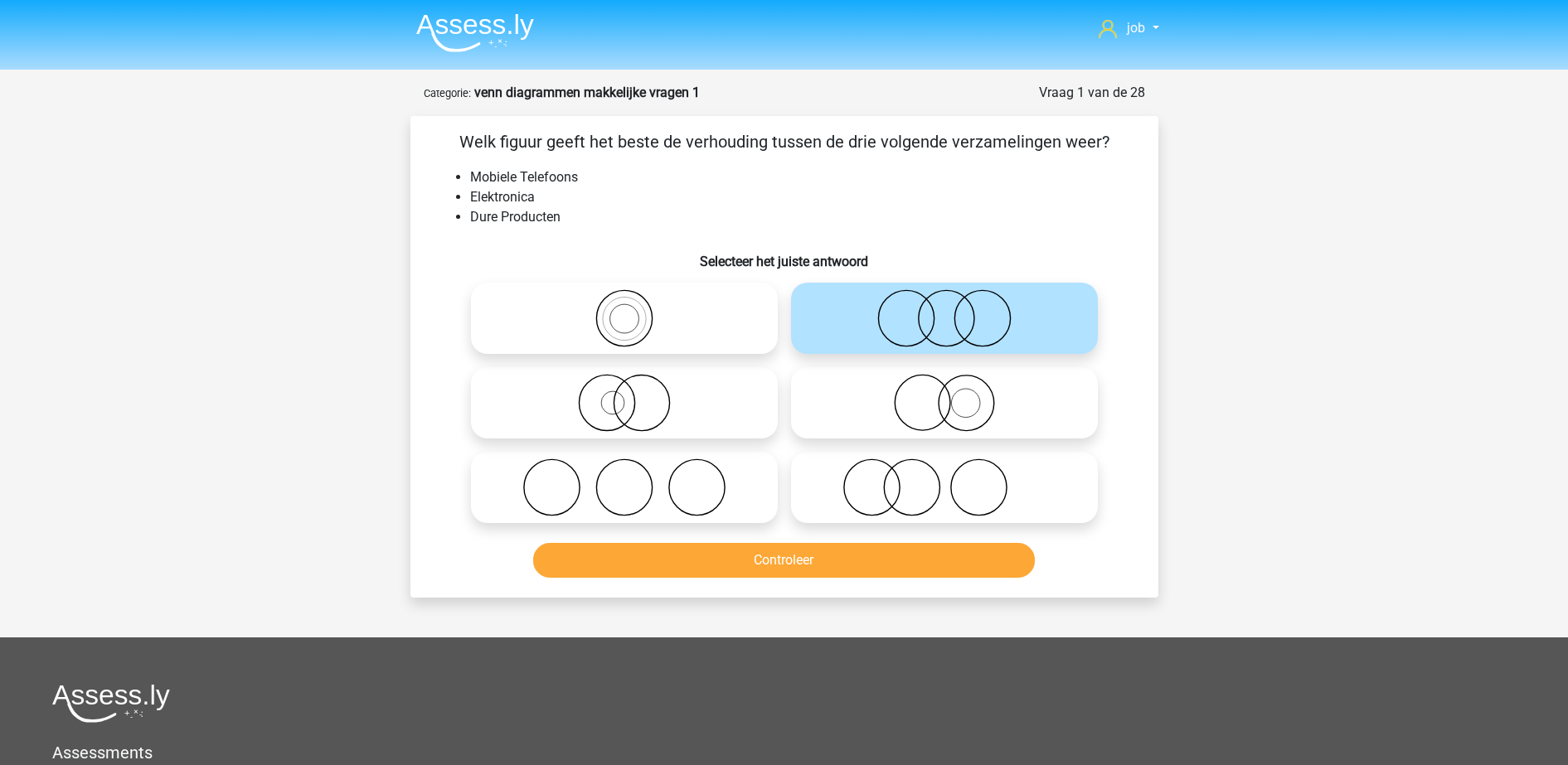
click at [700, 408] on icon at bounding box center [624, 403] width 293 height 58
click at [635, 394] on input "radio" at bounding box center [630, 389] width 11 height 11
radio input "true"
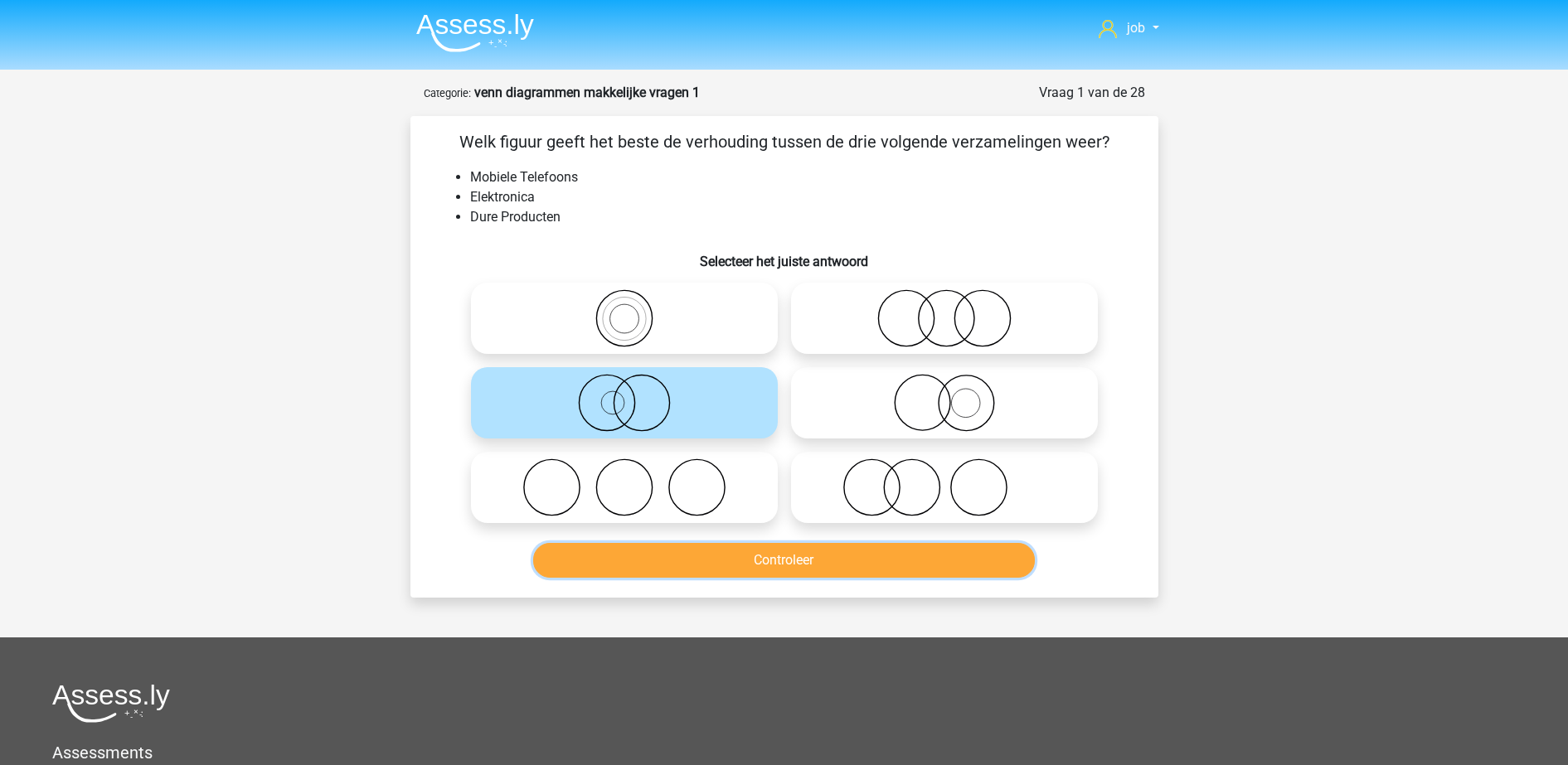
click at [794, 567] on button "Controleer" at bounding box center [784, 560] width 501 height 35
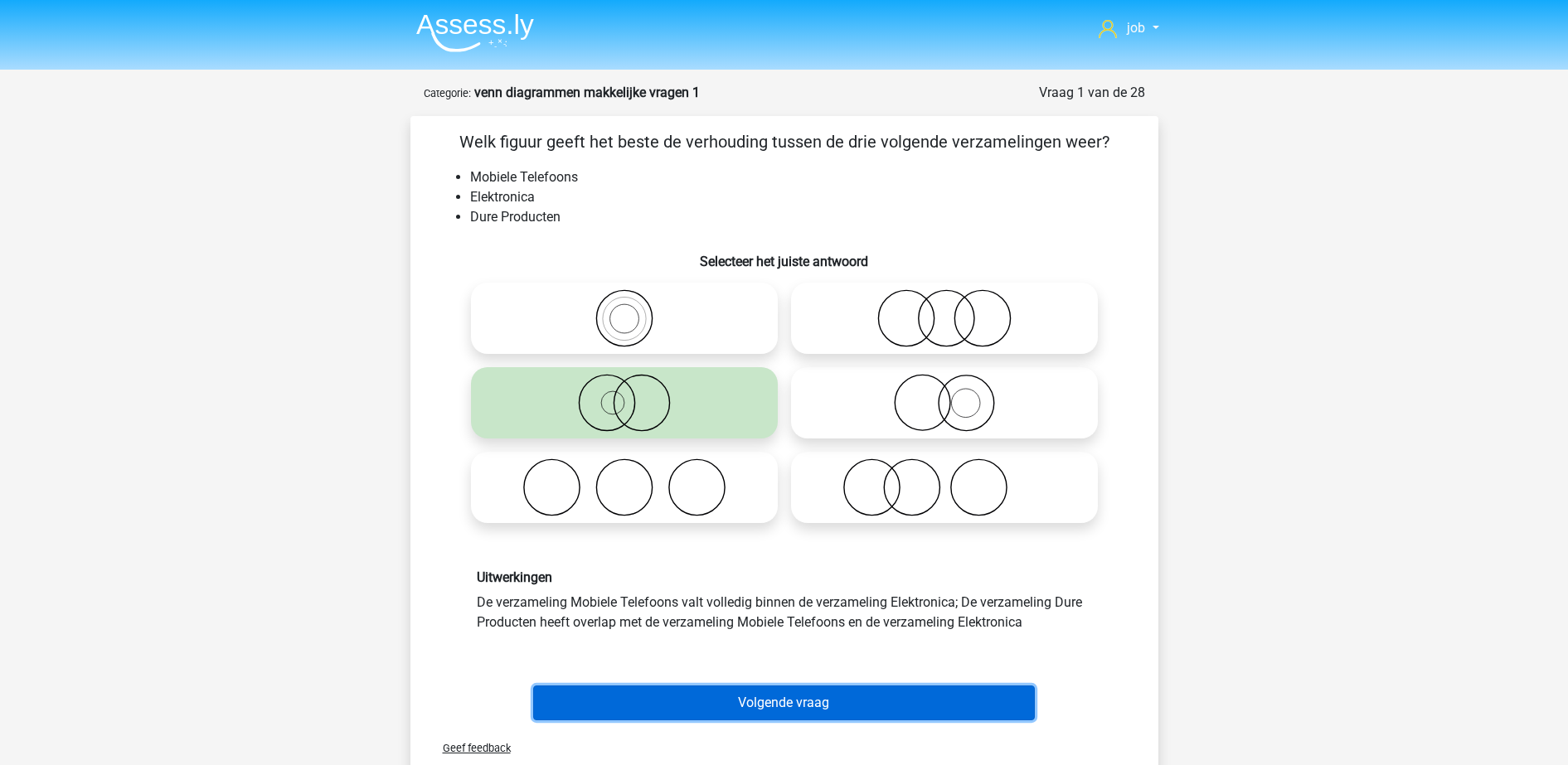
click at [817, 702] on button "Volgende vraag" at bounding box center [784, 702] width 501 height 35
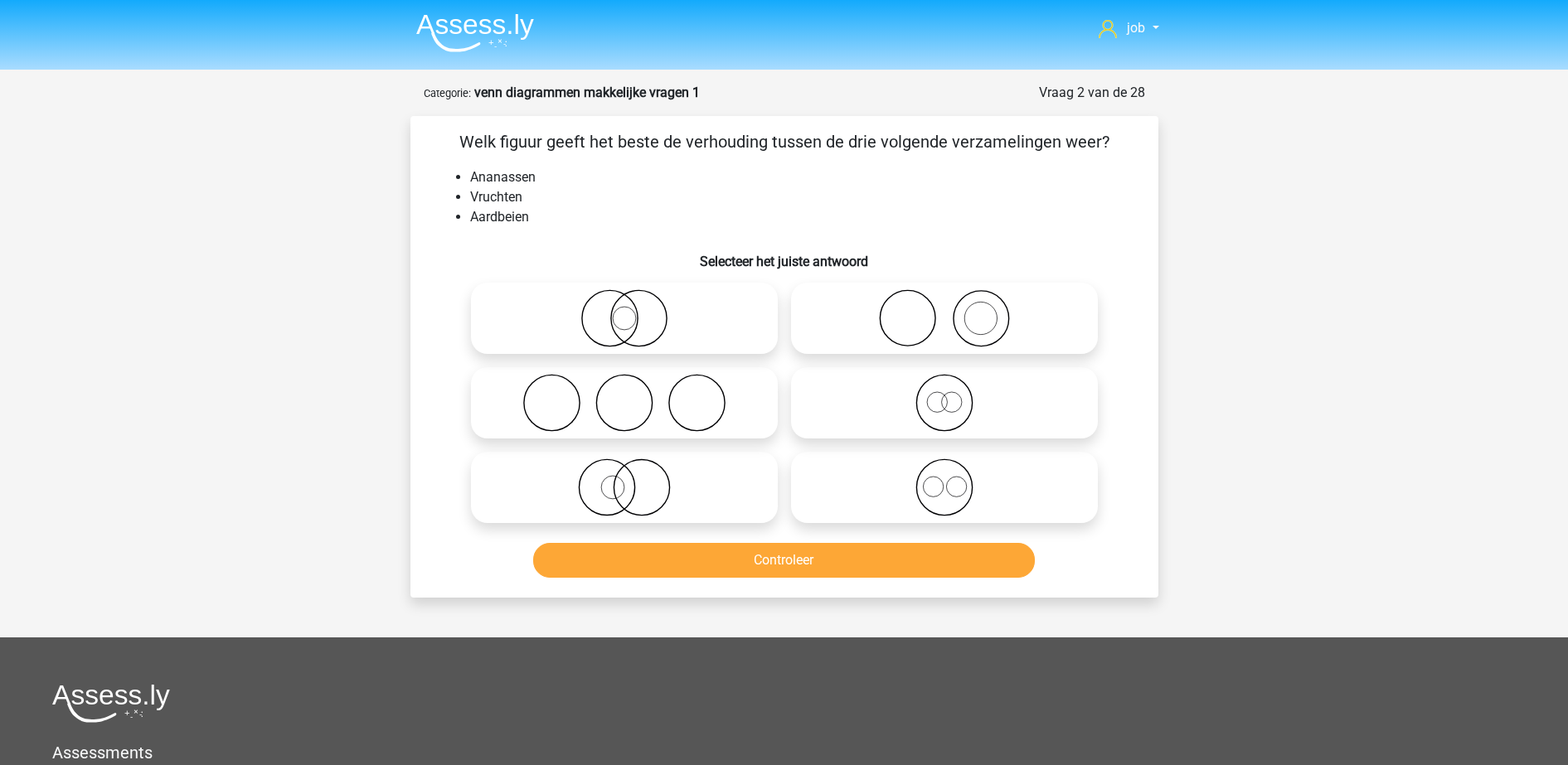
click at [897, 510] on icon at bounding box center [943, 487] width 293 height 58
click at [944, 479] on input "radio" at bounding box center [950, 474] width 11 height 11
radio input "true"
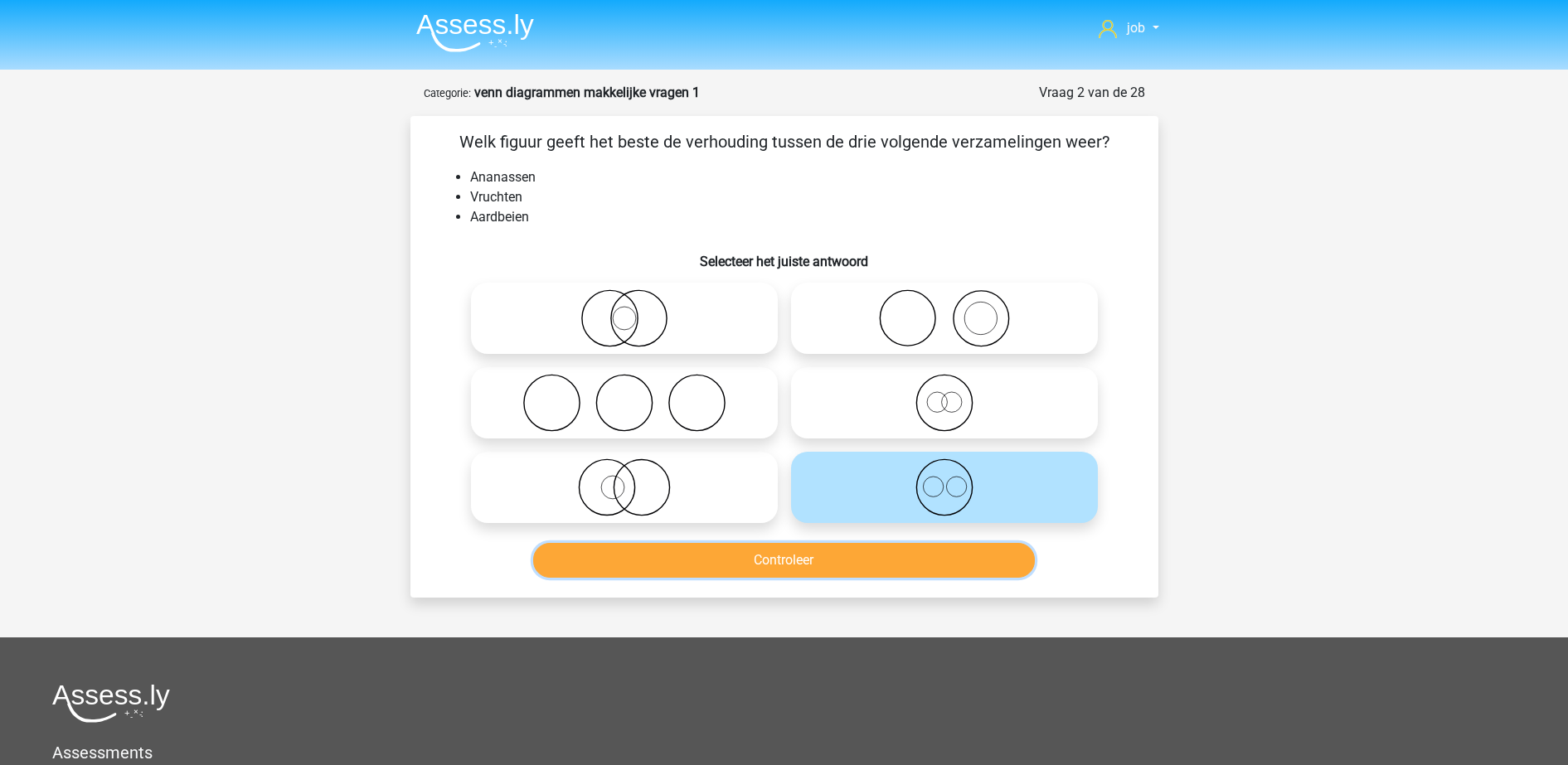
click at [887, 552] on button "Controleer" at bounding box center [784, 560] width 501 height 35
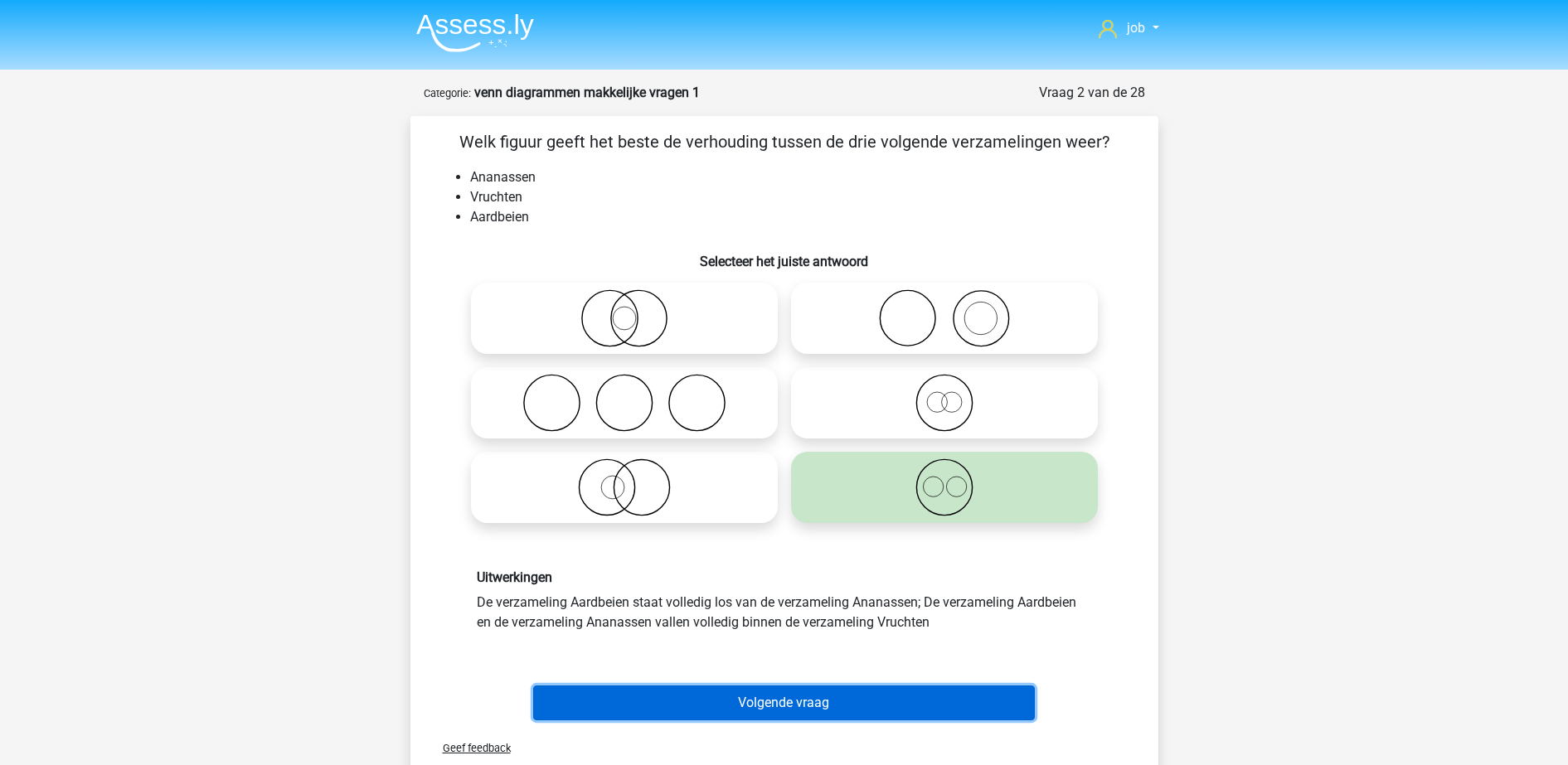
click at [867, 691] on button "Volgende vraag" at bounding box center [784, 702] width 501 height 35
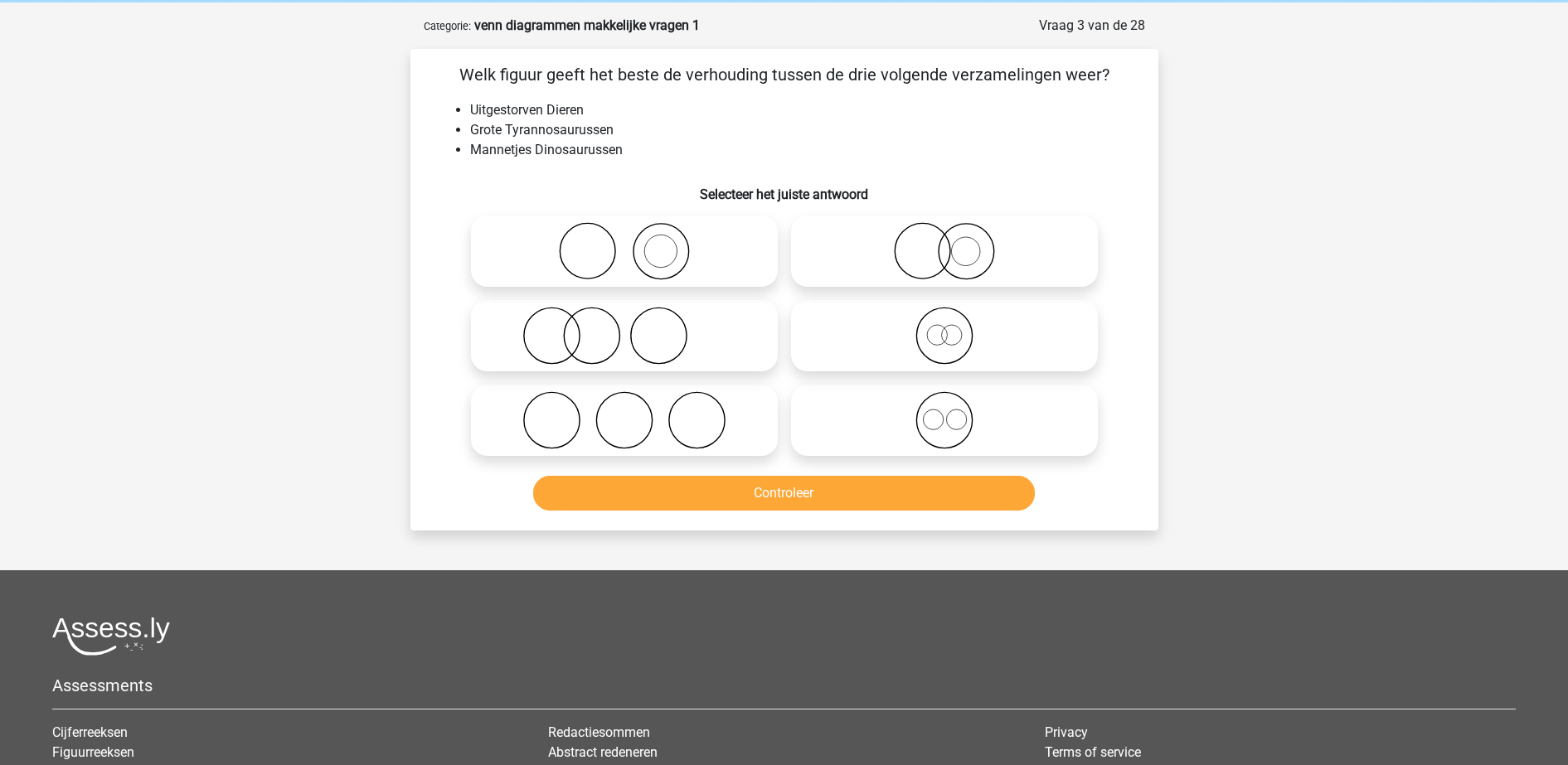
scroll to position [83, 0]
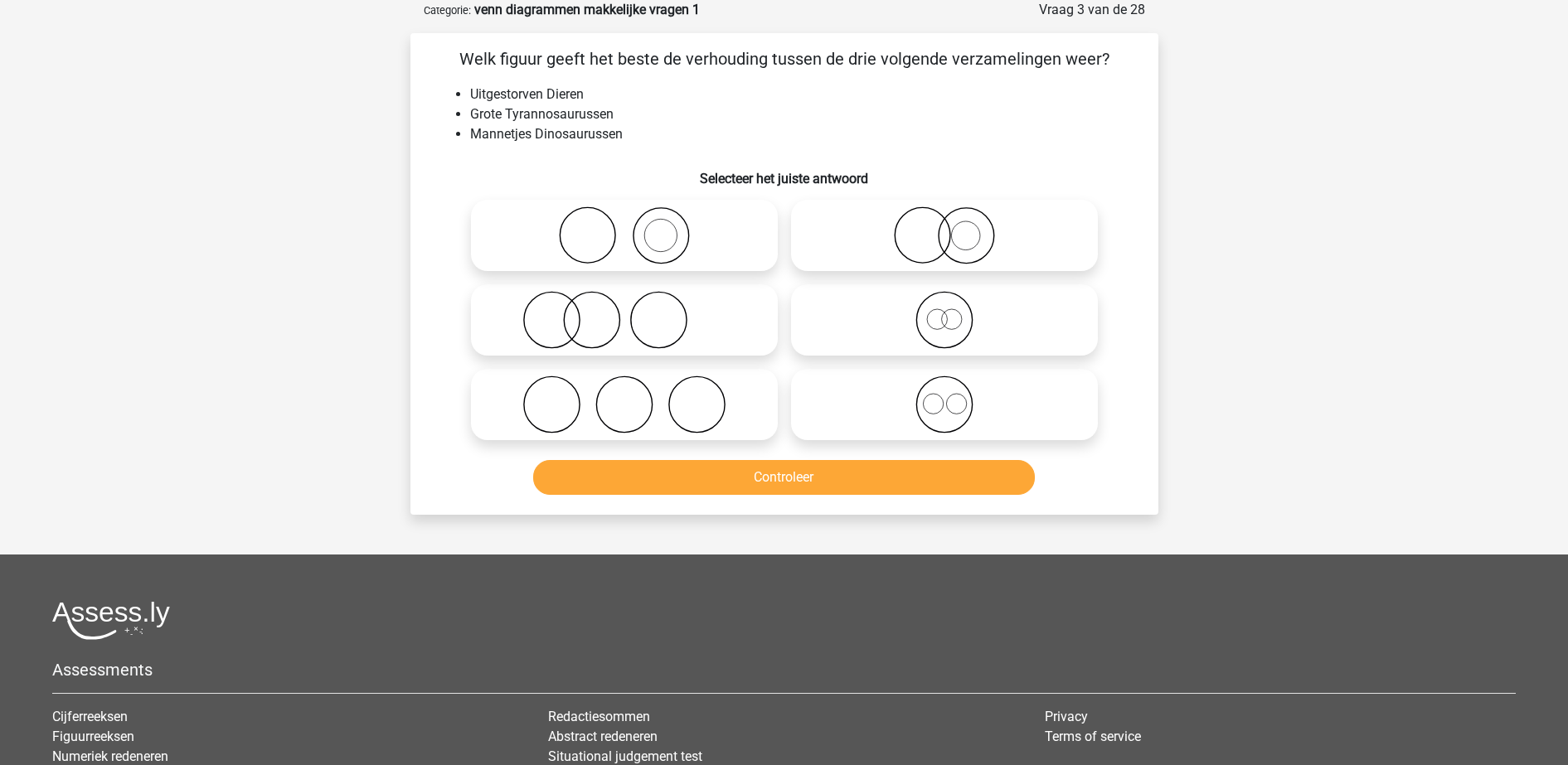
click at [866, 318] on icon at bounding box center [943, 320] width 293 height 58
click at [944, 312] on input "radio" at bounding box center [950, 306] width 11 height 11
radio input "true"
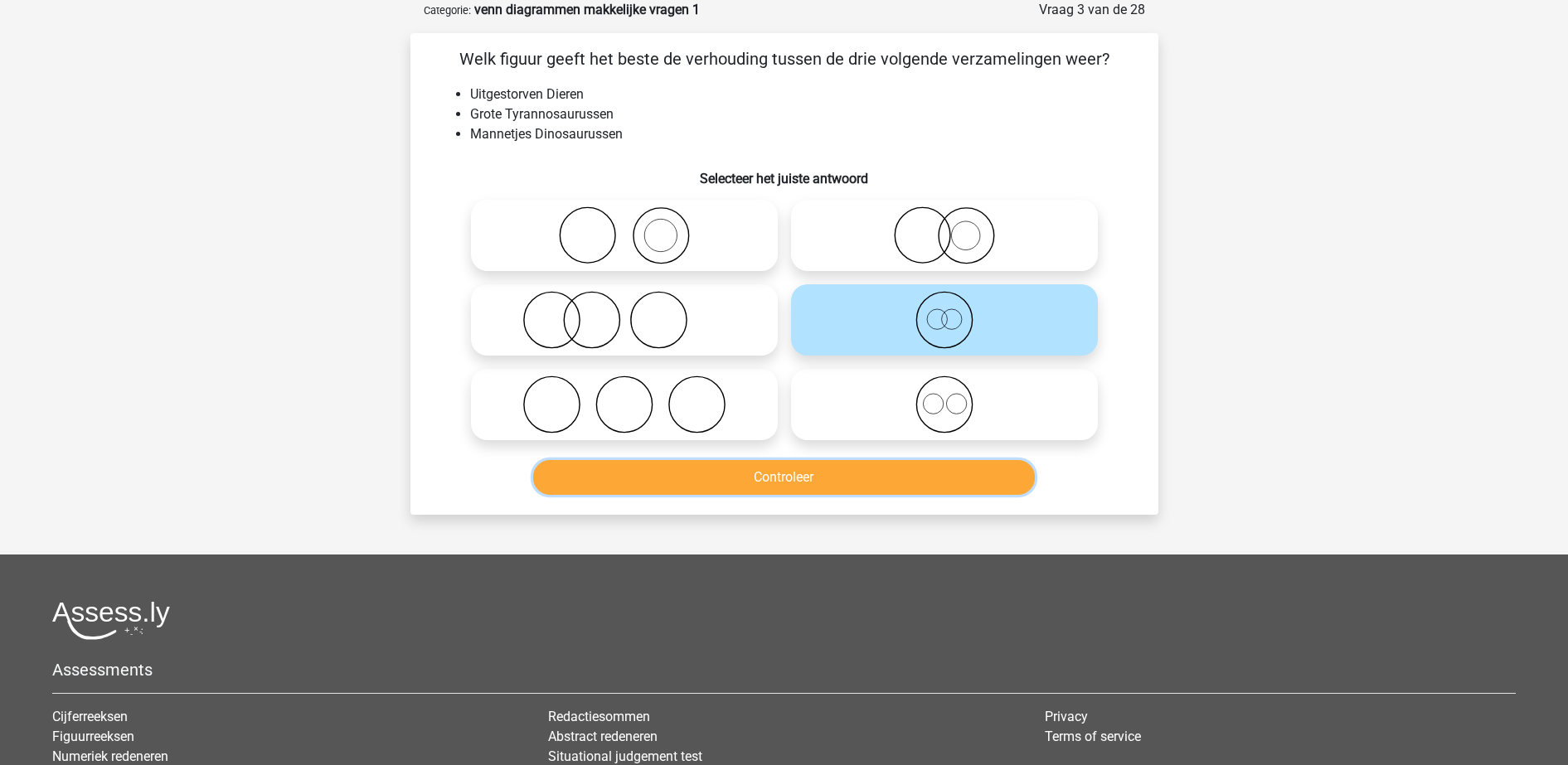
click at [842, 468] on button "Controleer" at bounding box center [784, 476] width 501 height 35
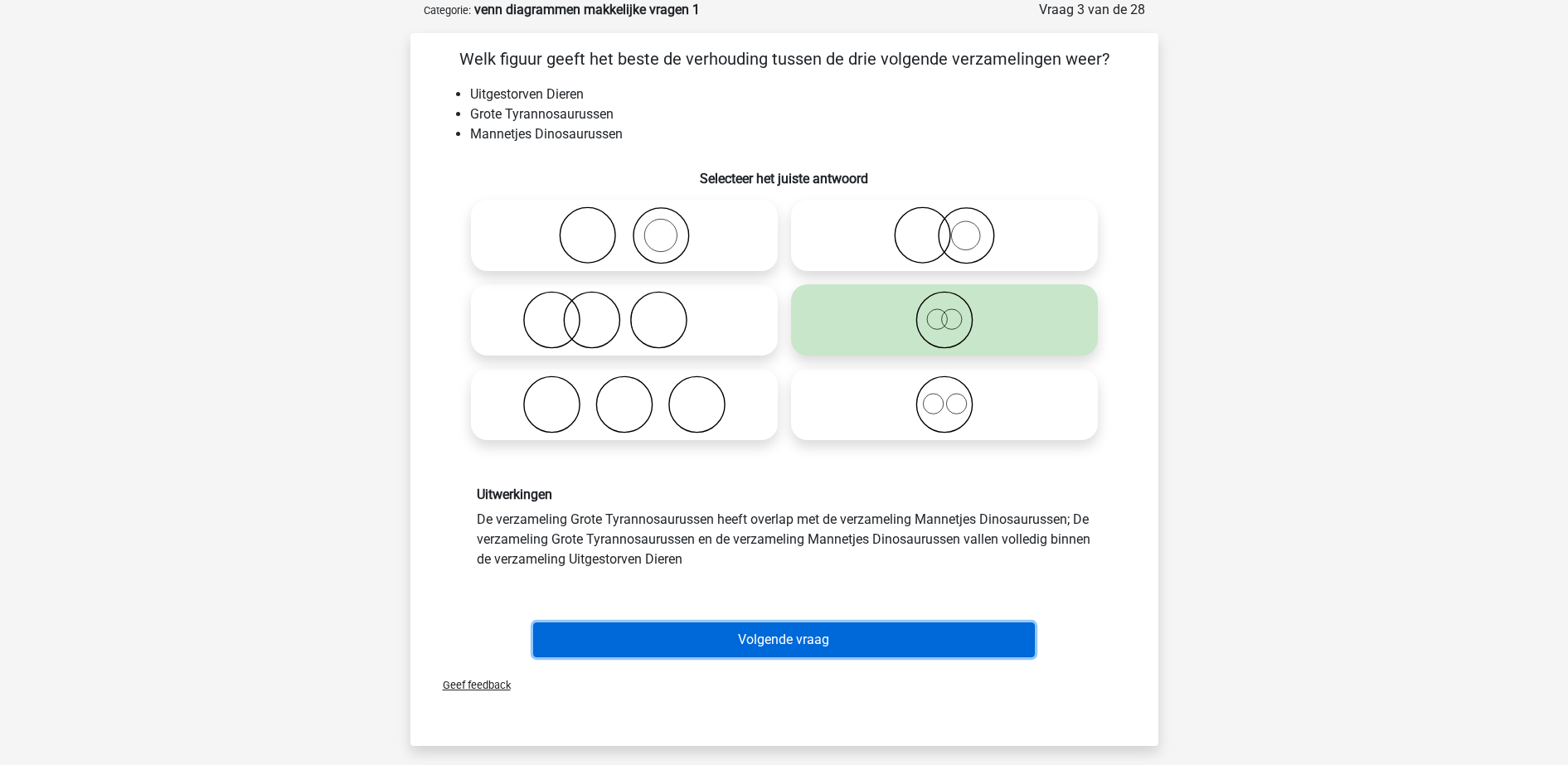
click at [858, 638] on button "Volgende vraag" at bounding box center [784, 639] width 501 height 35
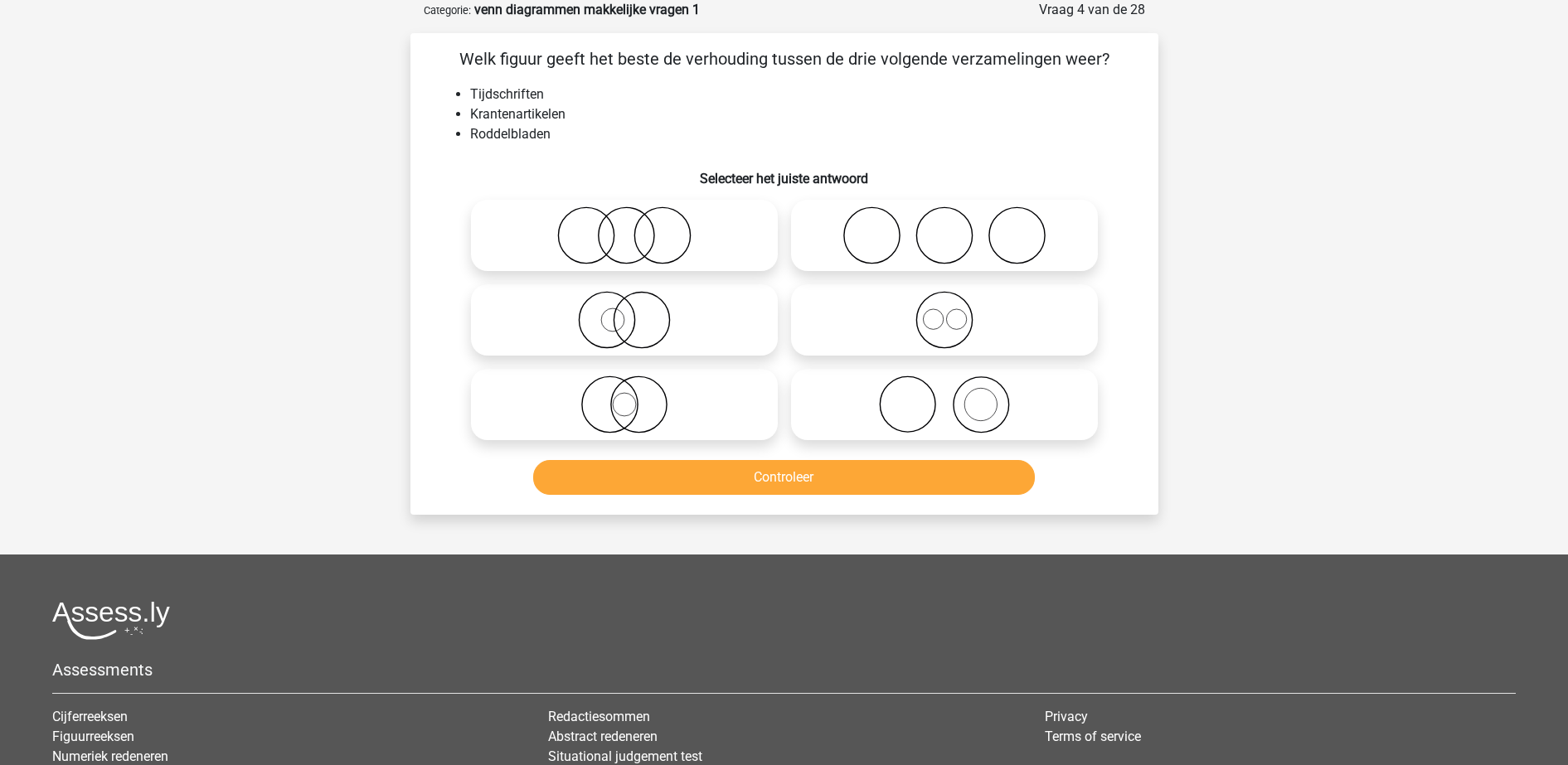
click at [711, 409] on icon at bounding box center [624, 405] width 293 height 58
click at [635, 396] on input "radio" at bounding box center [630, 390] width 11 height 11
radio input "true"
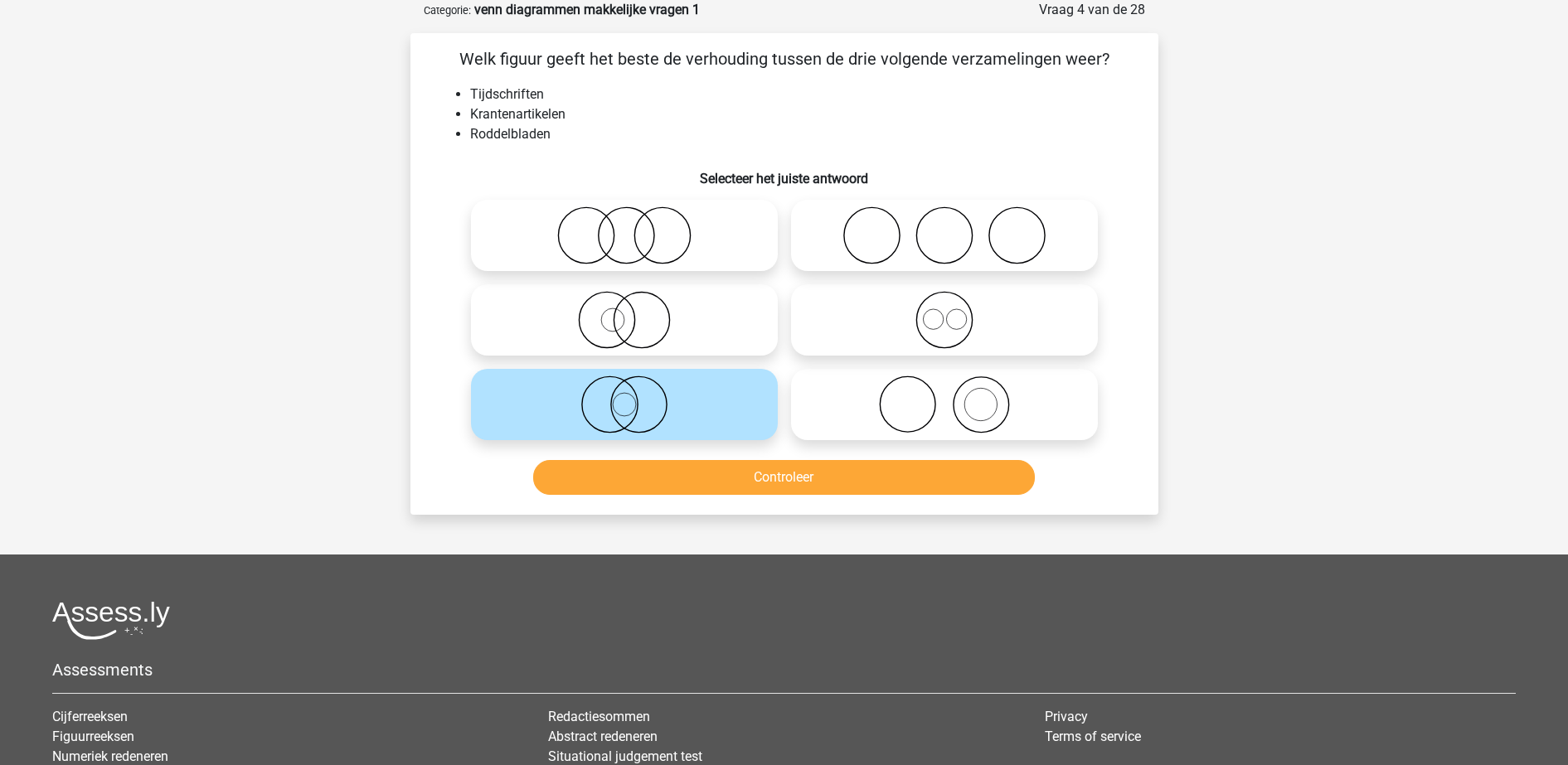
click at [672, 237] on icon at bounding box center [624, 236] width 293 height 58
click at [635, 227] on input "radio" at bounding box center [630, 221] width 11 height 11
radio input "true"
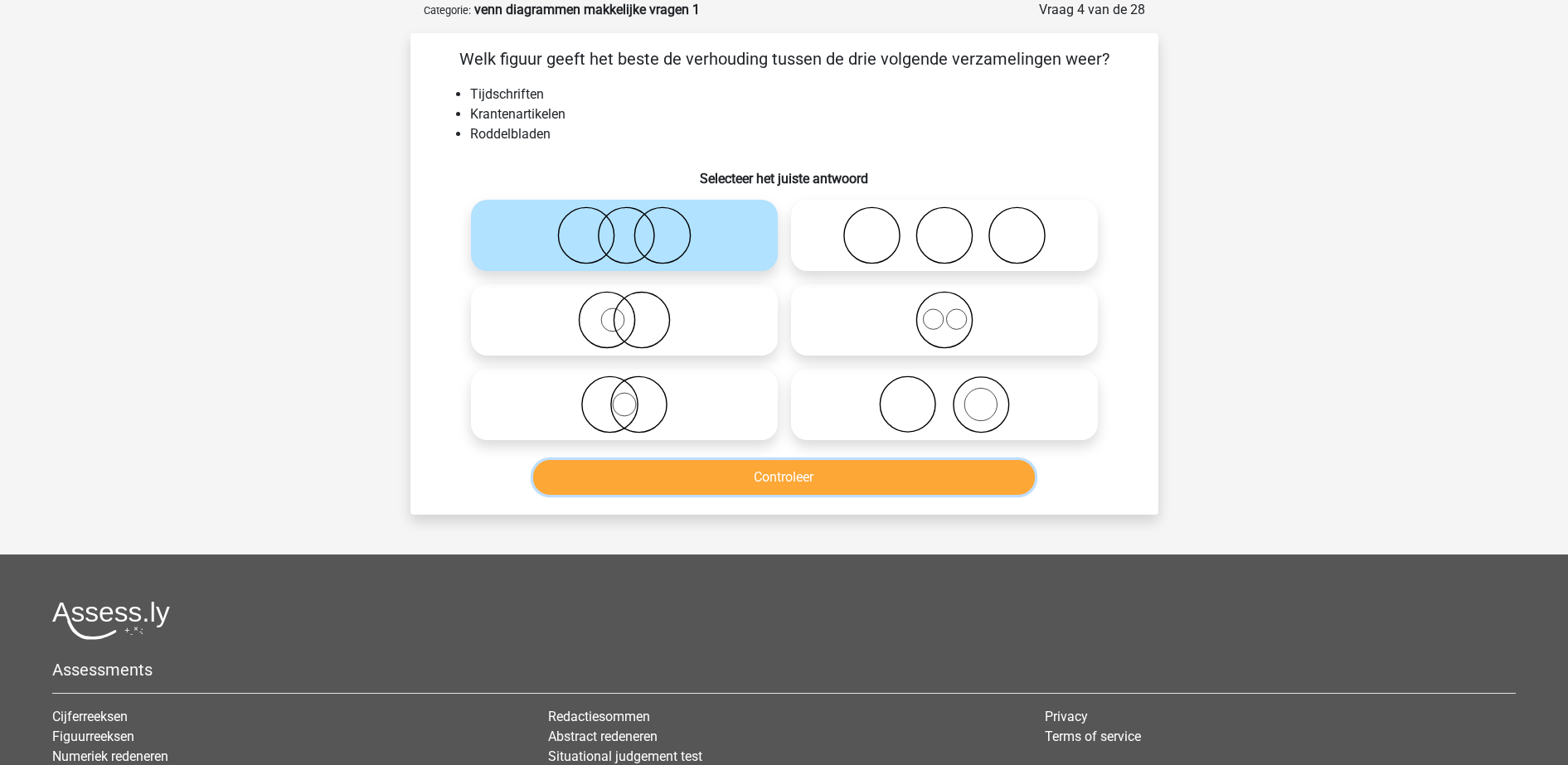
click at [716, 473] on button "Controleer" at bounding box center [784, 476] width 501 height 35
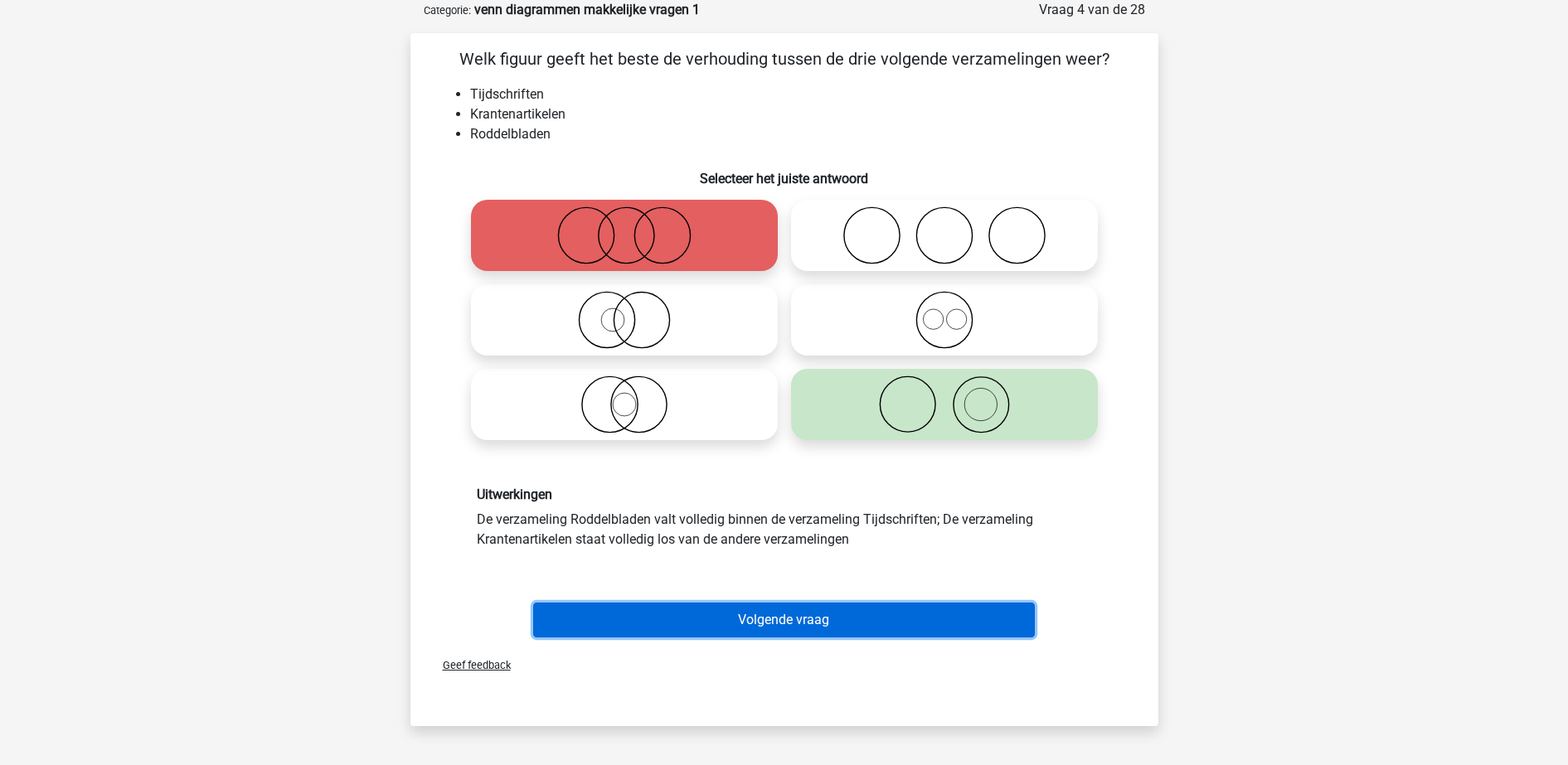
click at [810, 630] on button "Volgende vraag" at bounding box center [784, 619] width 501 height 35
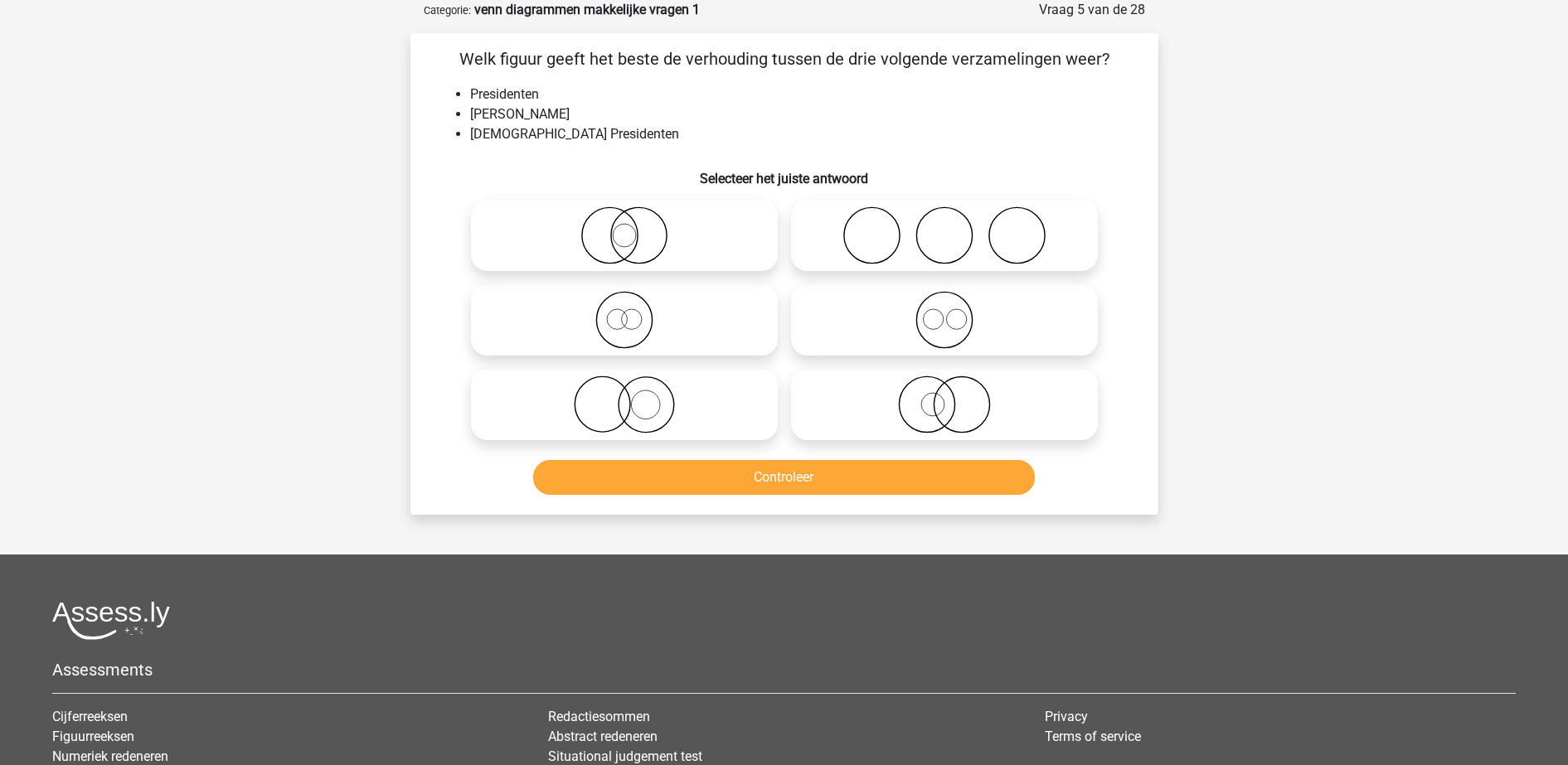
click at [834, 394] on icon at bounding box center [943, 405] width 293 height 58
click at [944, 394] on input "radio" at bounding box center [950, 390] width 11 height 11
radio input "true"
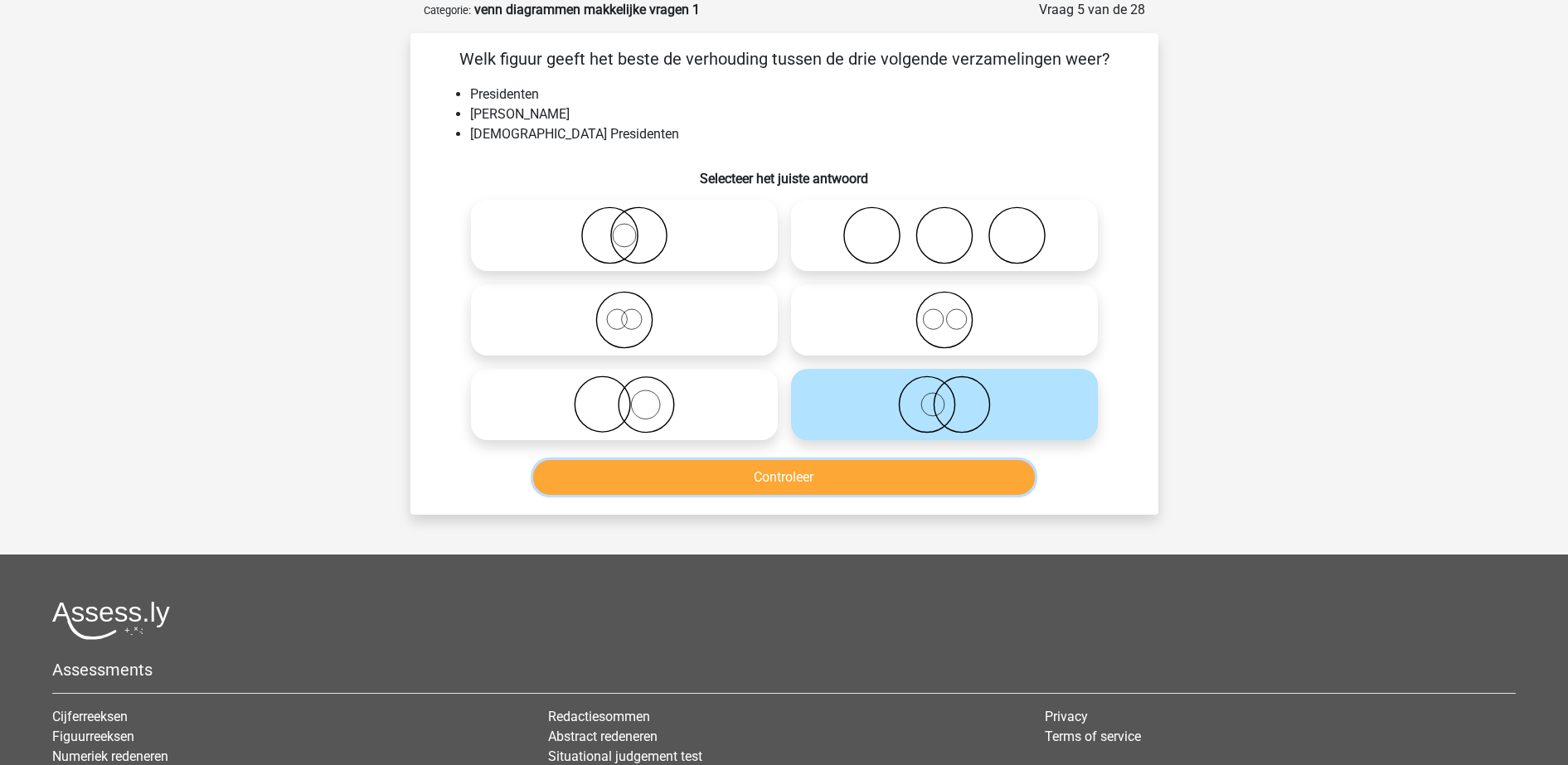
click at [874, 471] on button "Controleer" at bounding box center [784, 476] width 501 height 35
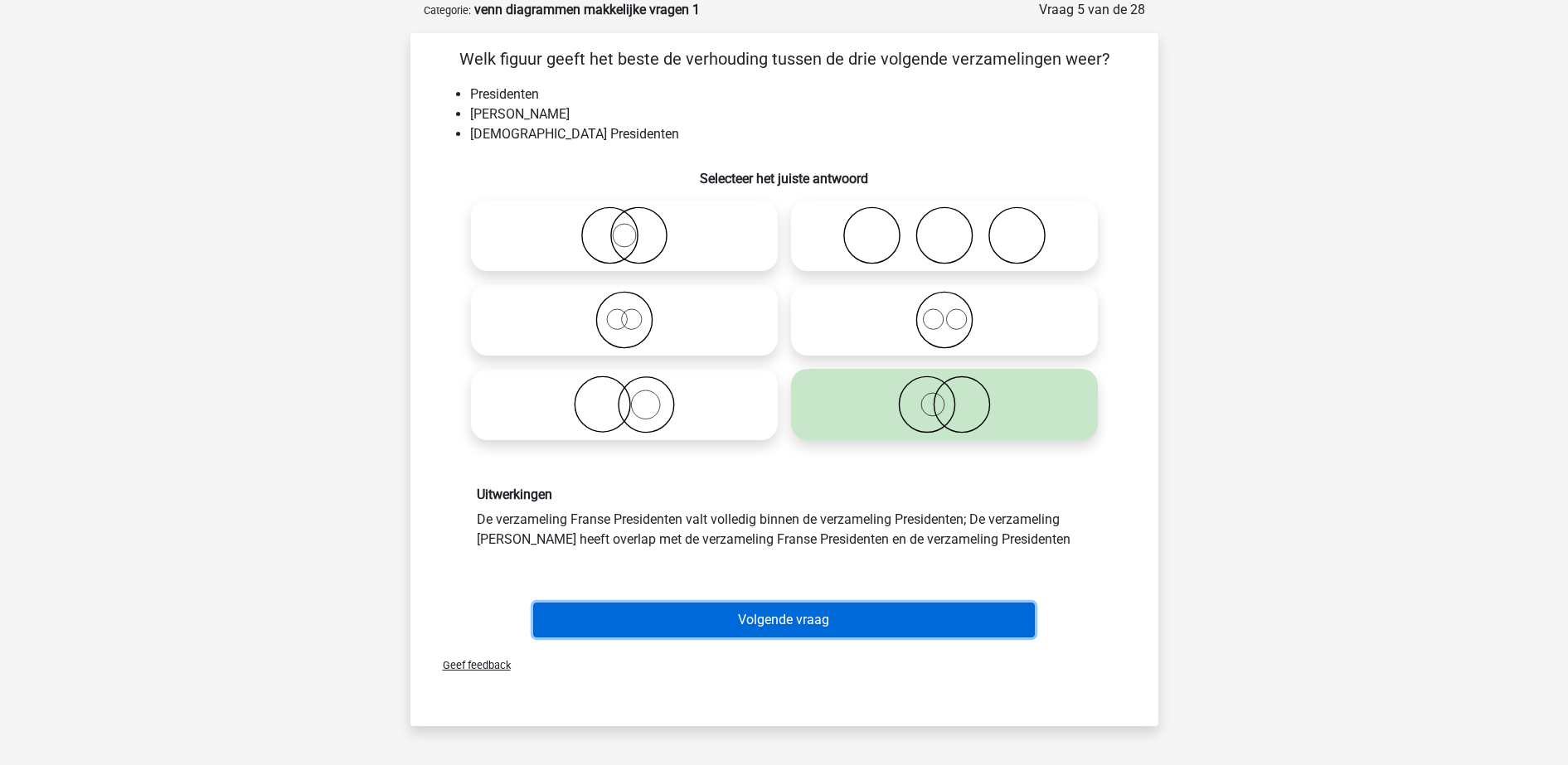
click at [910, 607] on button "Volgende vraag" at bounding box center [784, 619] width 501 height 35
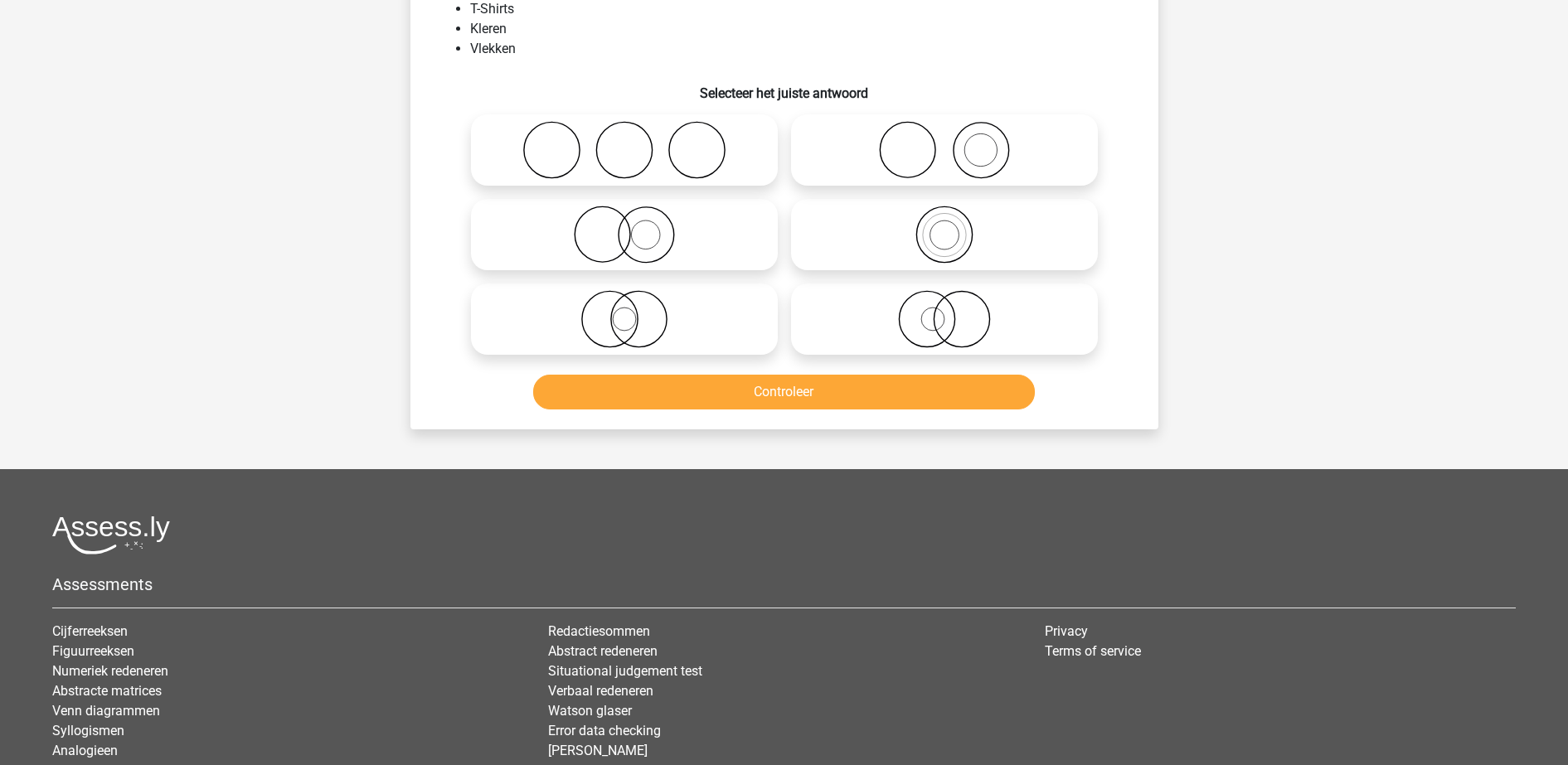
scroll to position [0, 0]
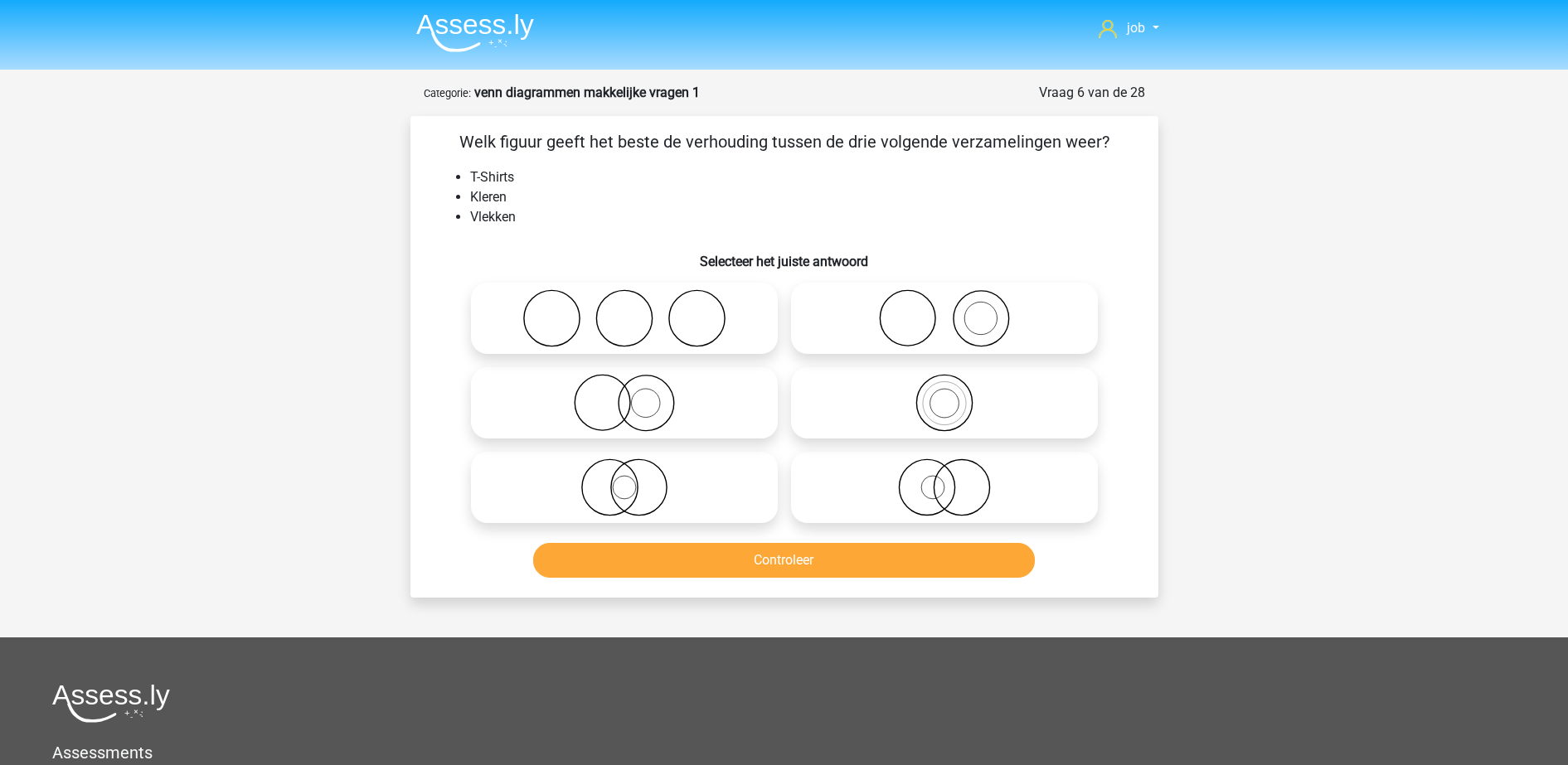
click at [887, 331] on icon at bounding box center [943, 319] width 293 height 58
click at [944, 310] on input "radio" at bounding box center [950, 305] width 11 height 11
radio input "true"
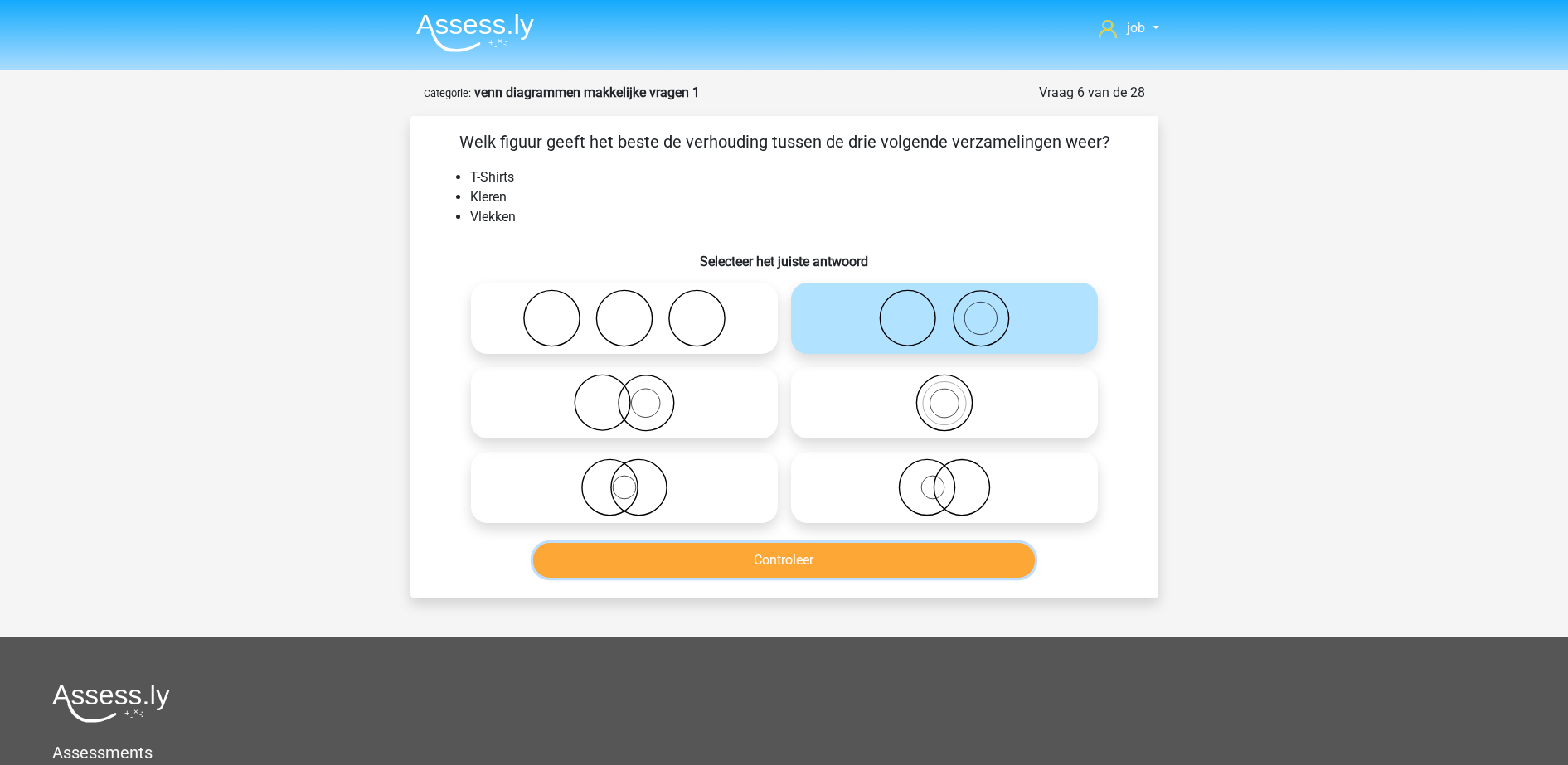
click at [854, 561] on button "Controleer" at bounding box center [784, 560] width 501 height 35
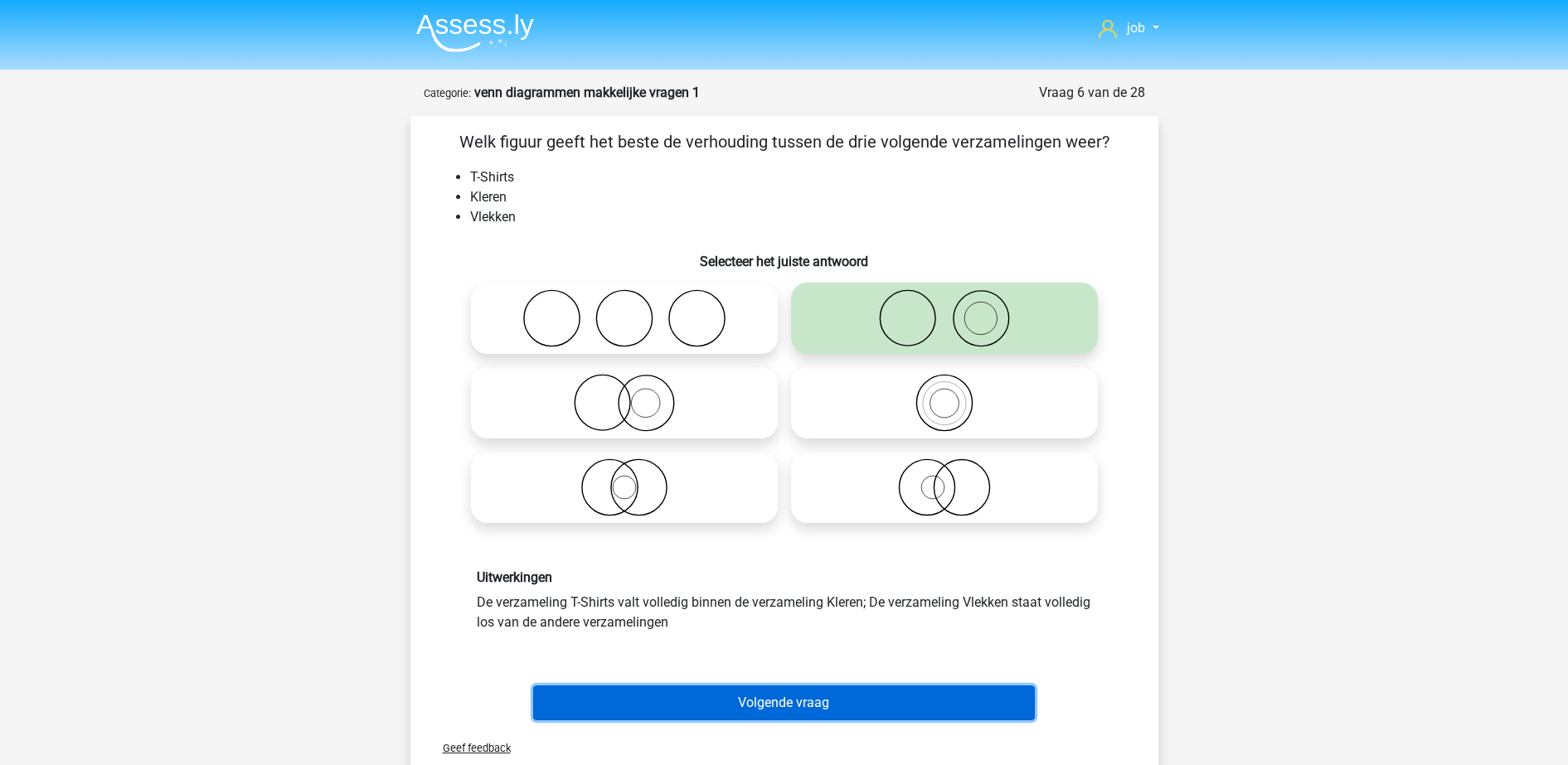
click at [885, 694] on button "Volgende vraag" at bounding box center [784, 702] width 501 height 35
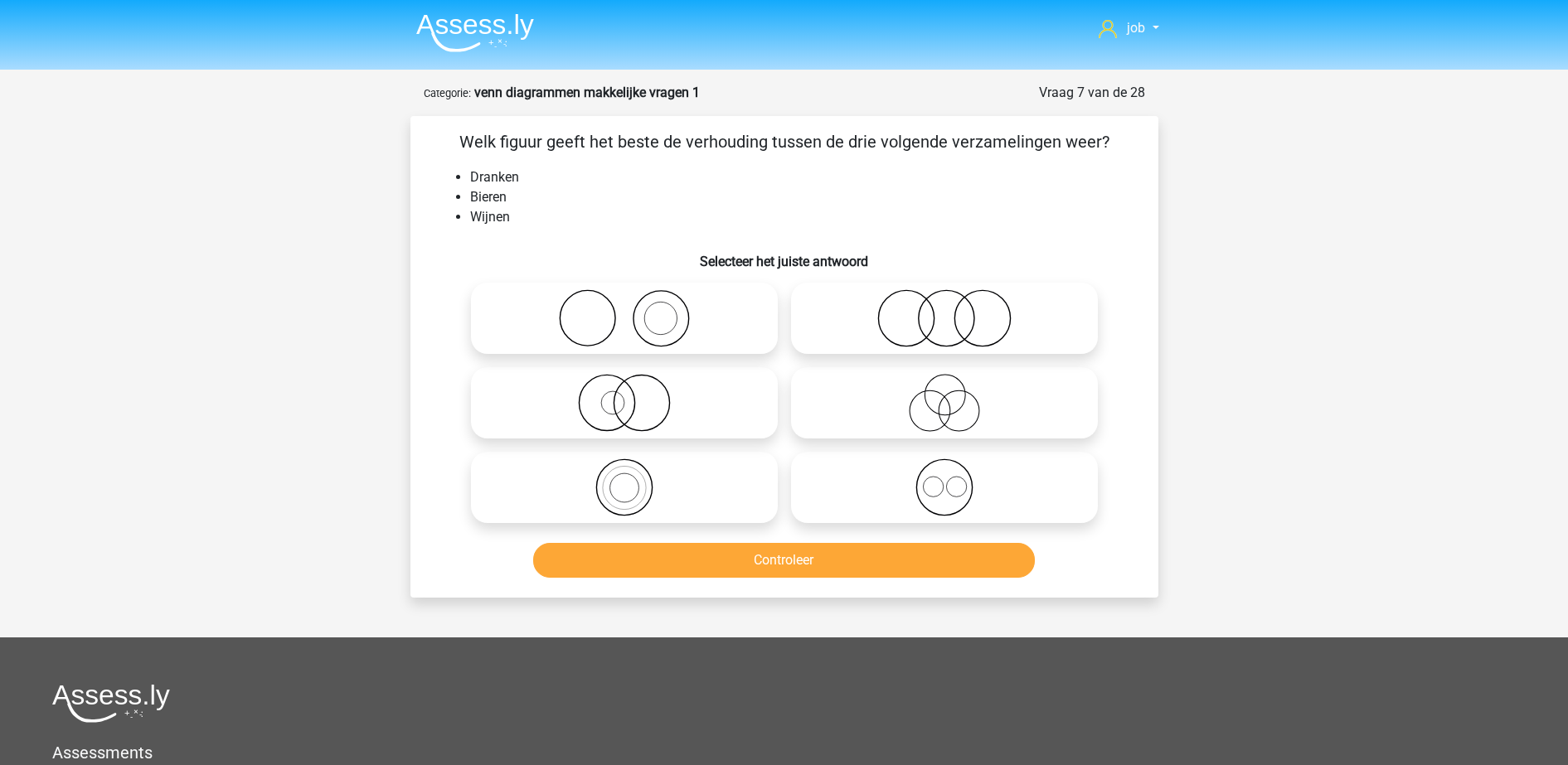
click at [793, 491] on label at bounding box center [944, 487] width 307 height 71
click at [944, 479] on input "radio" at bounding box center [950, 474] width 11 height 11
radio input "true"
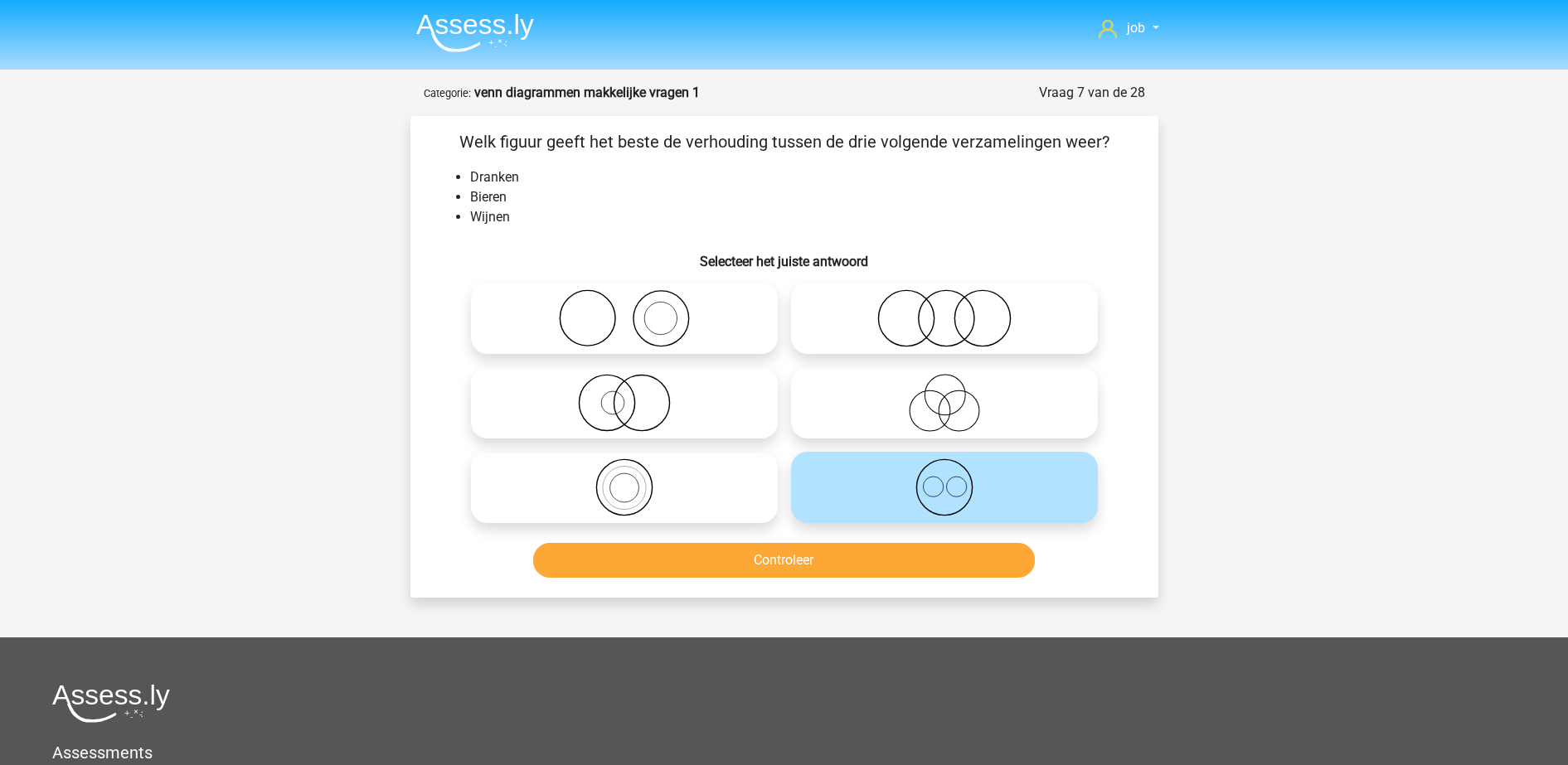
click at [812, 587] on div "Welk figuur geeft het beste de verhouding tussen de drie volgende verzamelingen…" at bounding box center [784, 357] width 748 height 482
click at [818, 561] on button "Controleer" at bounding box center [784, 560] width 501 height 35
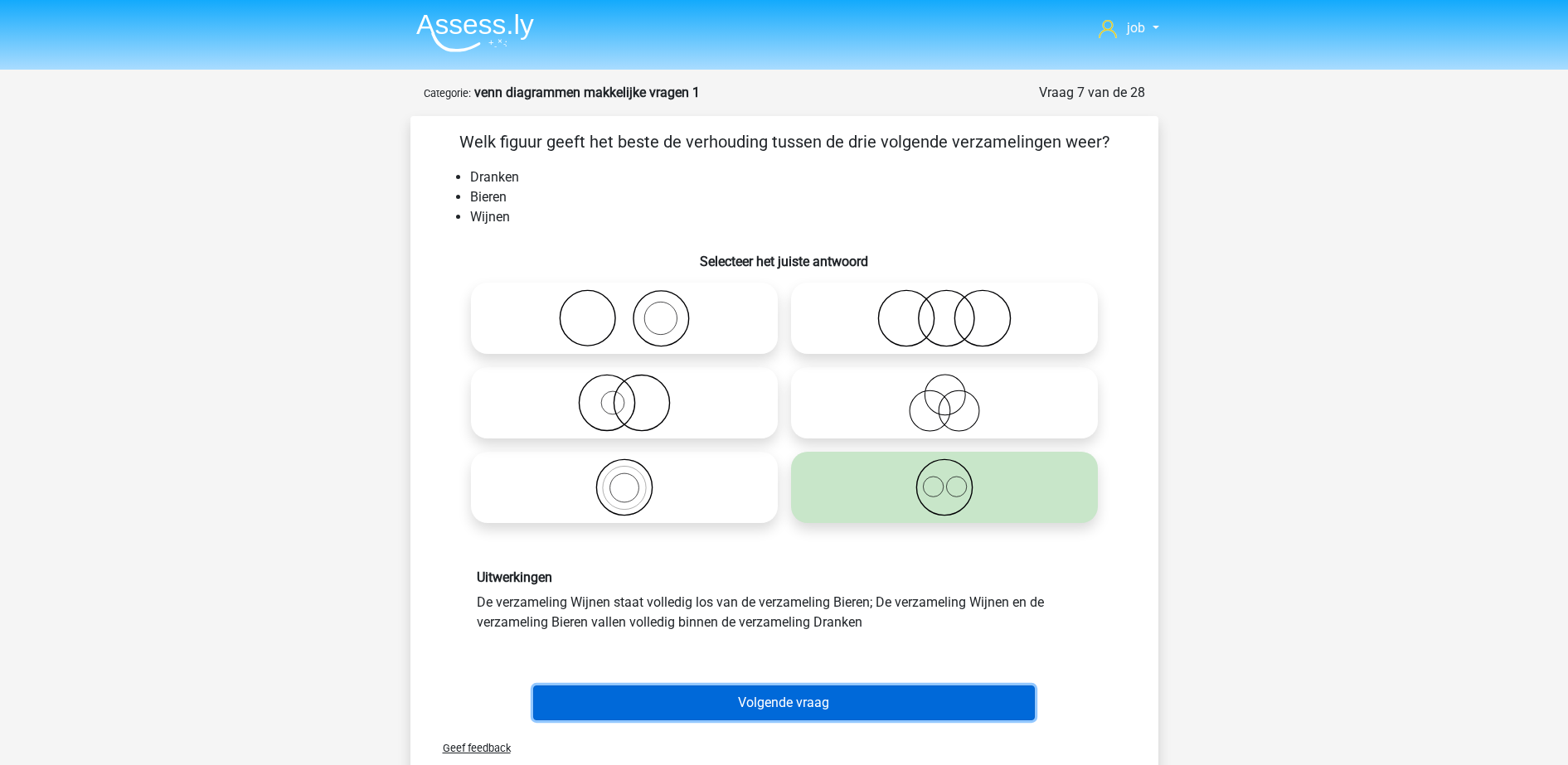
click at [803, 707] on button "Volgende vraag" at bounding box center [784, 702] width 501 height 35
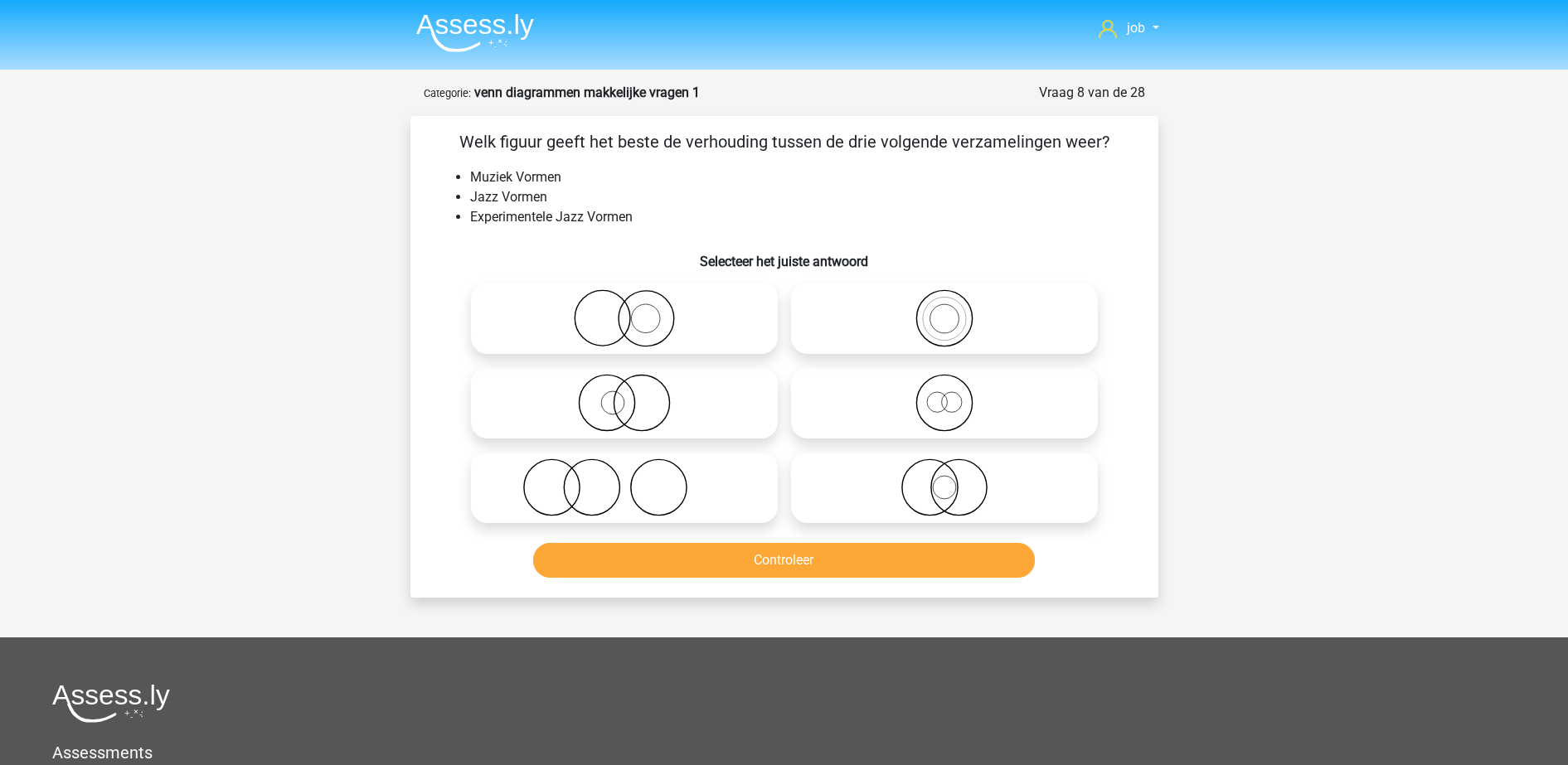
click at [869, 331] on icon at bounding box center [943, 319] width 293 height 58
click at [944, 310] on input "radio" at bounding box center [950, 305] width 11 height 11
radio input "true"
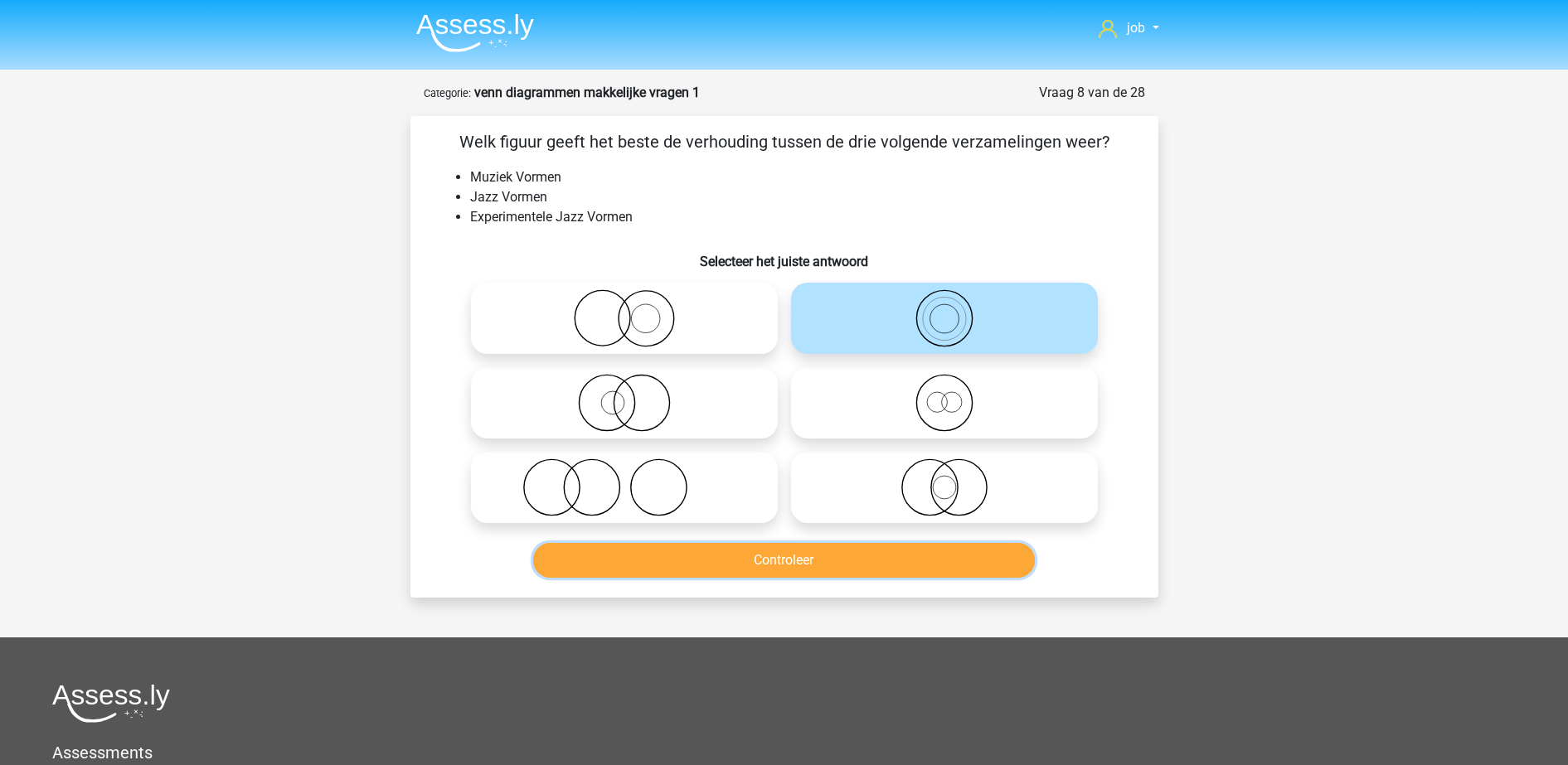
click at [858, 562] on button "Controleer" at bounding box center [784, 560] width 501 height 35
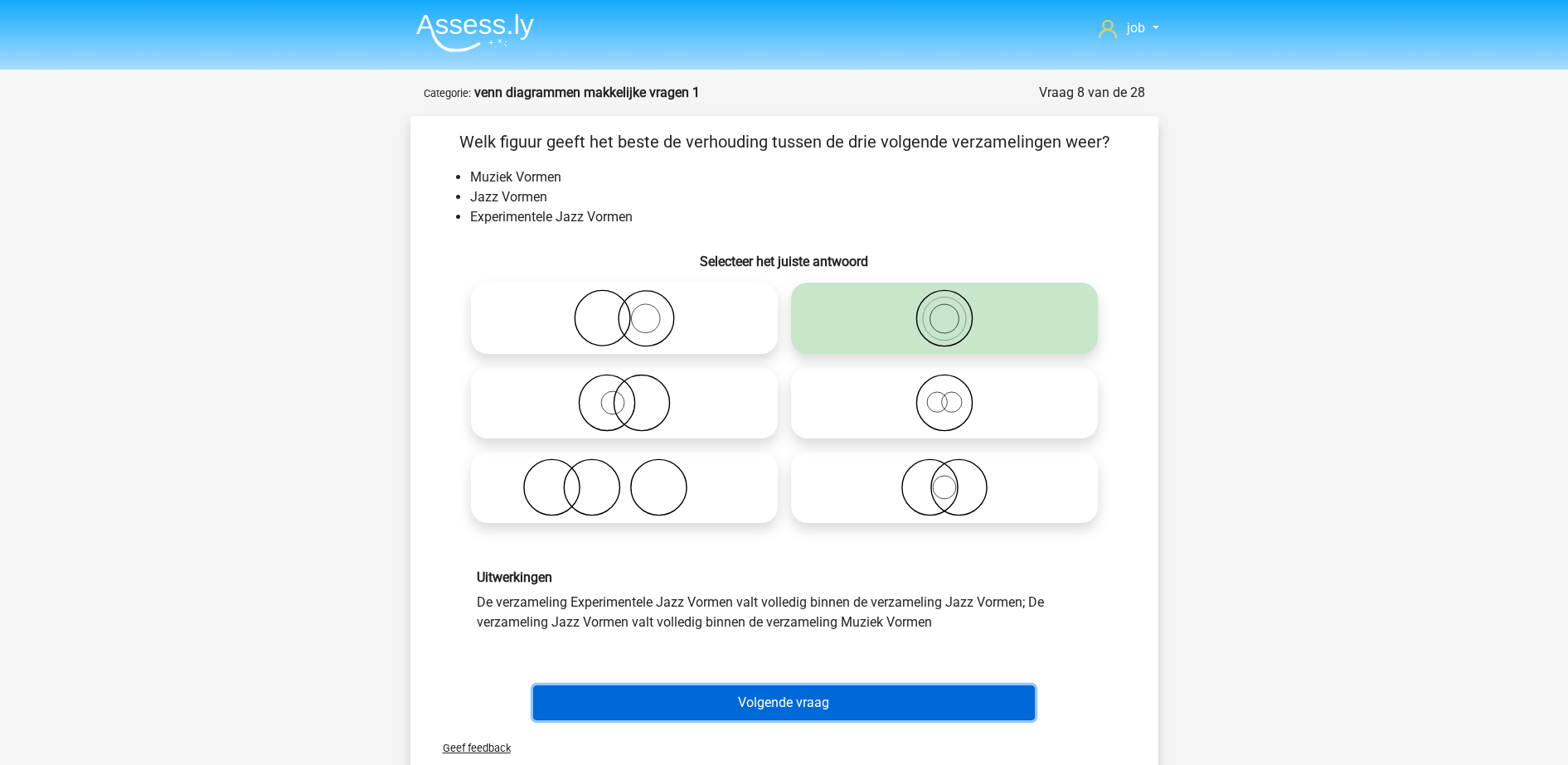
click at [874, 691] on button "Volgende vraag" at bounding box center [784, 702] width 501 height 35
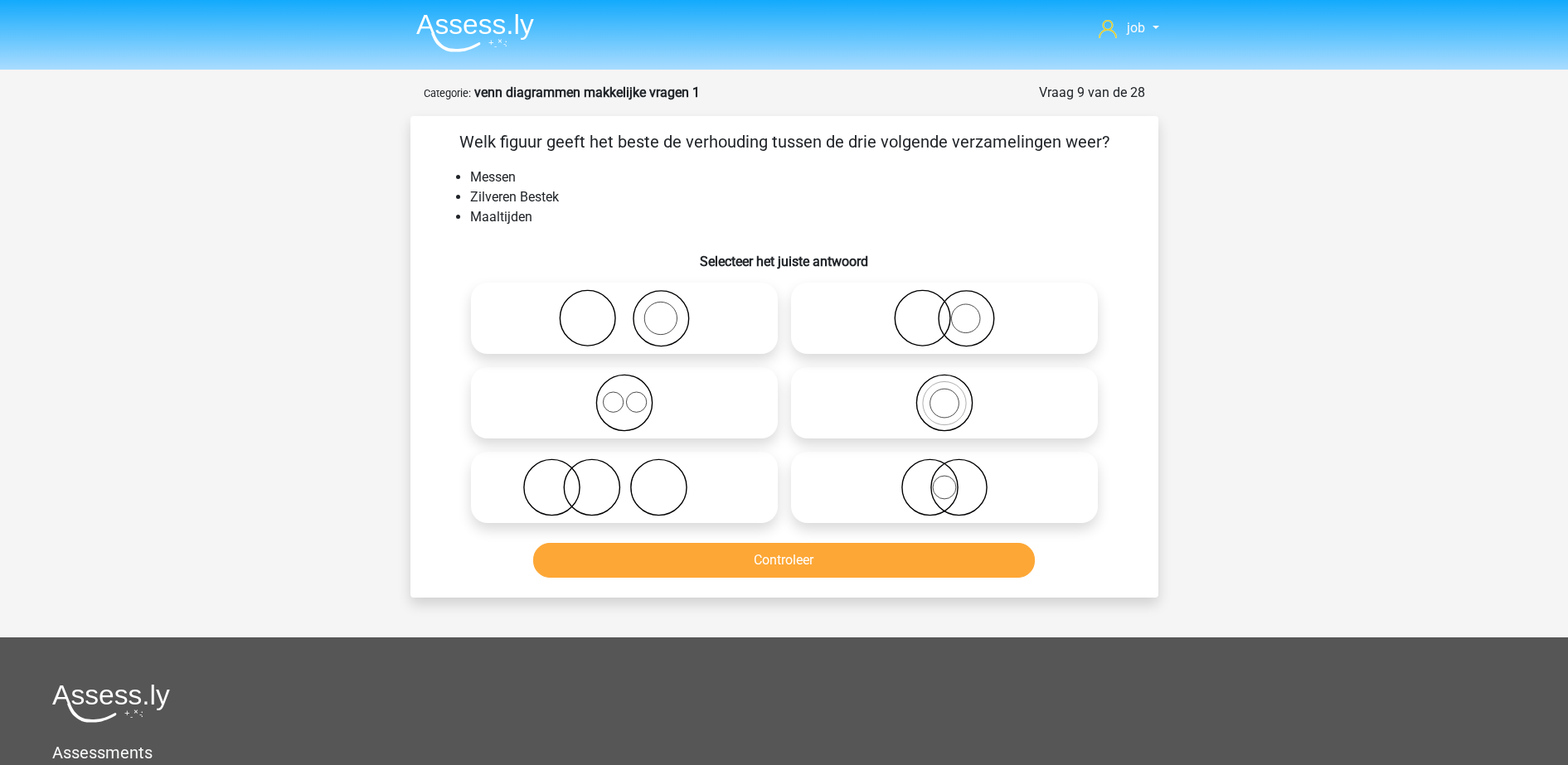
click at [628, 326] on icon at bounding box center [624, 319] width 293 height 58
click at [628, 310] on input "radio" at bounding box center [630, 305] width 11 height 11
radio input "true"
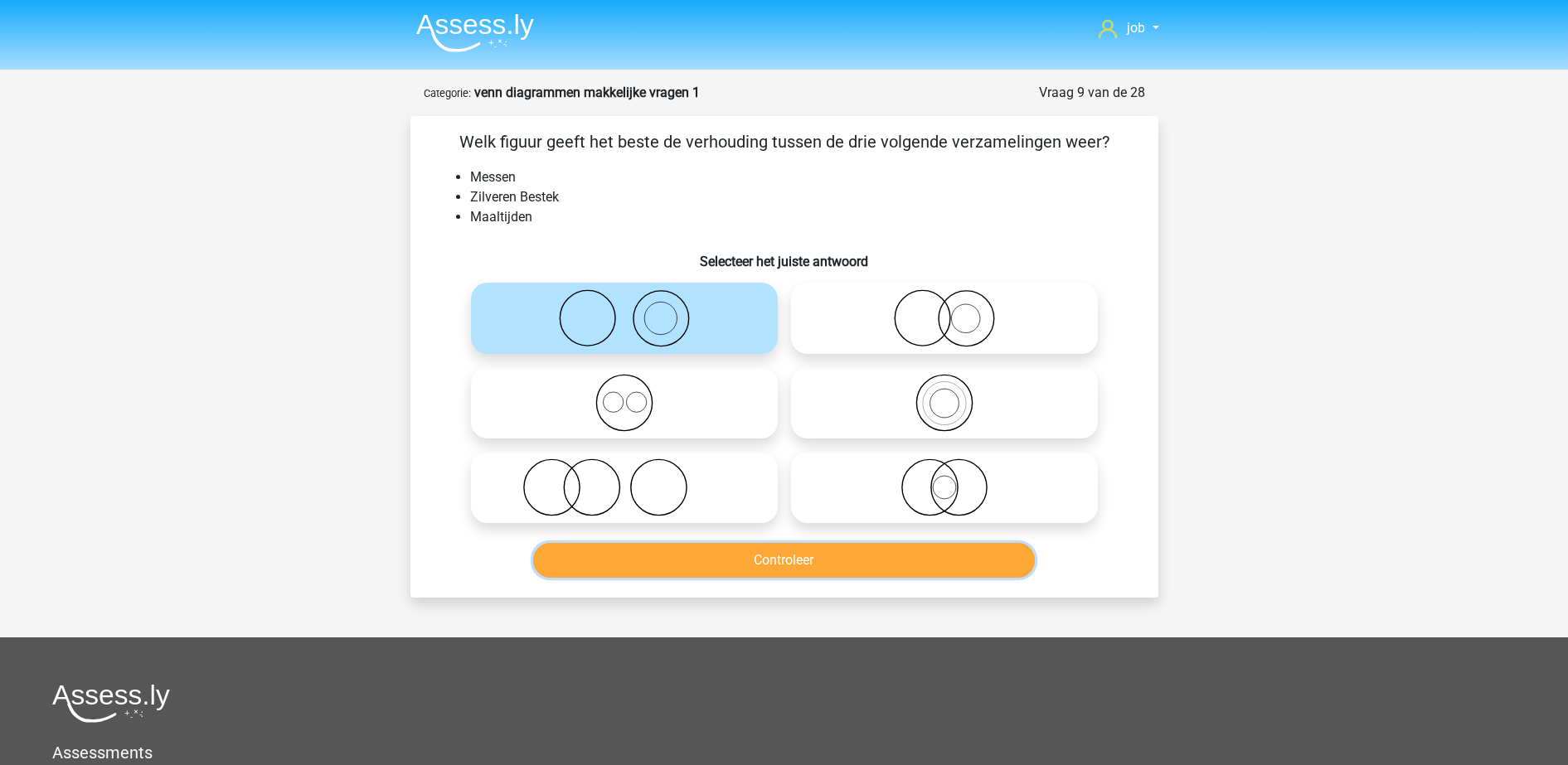
click at [688, 548] on button "Controleer" at bounding box center [784, 560] width 501 height 35
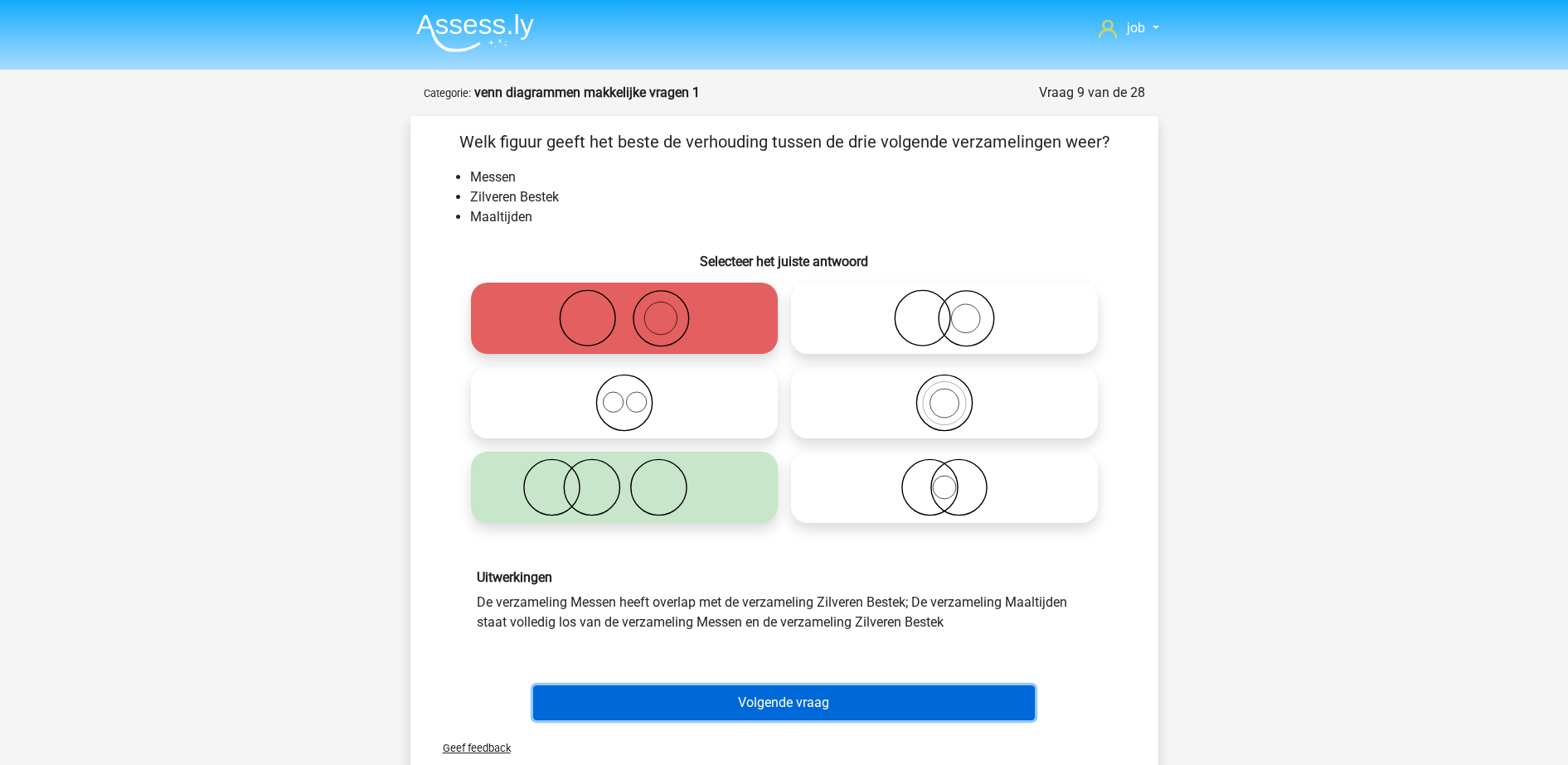
click at [890, 692] on button "Volgende vraag" at bounding box center [784, 702] width 501 height 35
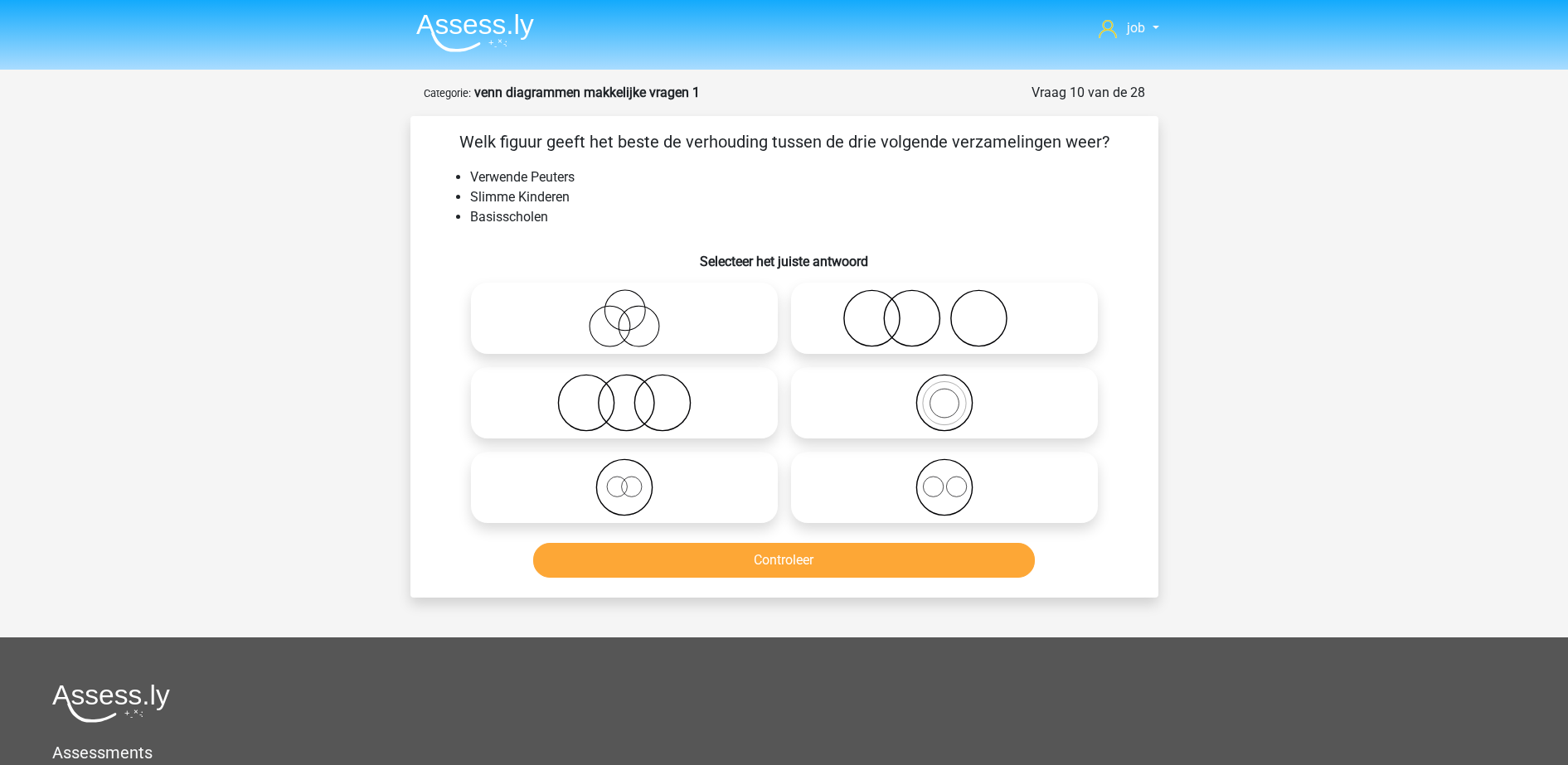
click at [788, 445] on div at bounding box center [943, 487] width 320 height 84
click at [857, 336] on icon at bounding box center [943, 319] width 293 height 58
click at [944, 310] on input "radio" at bounding box center [950, 305] width 11 height 11
radio input "true"
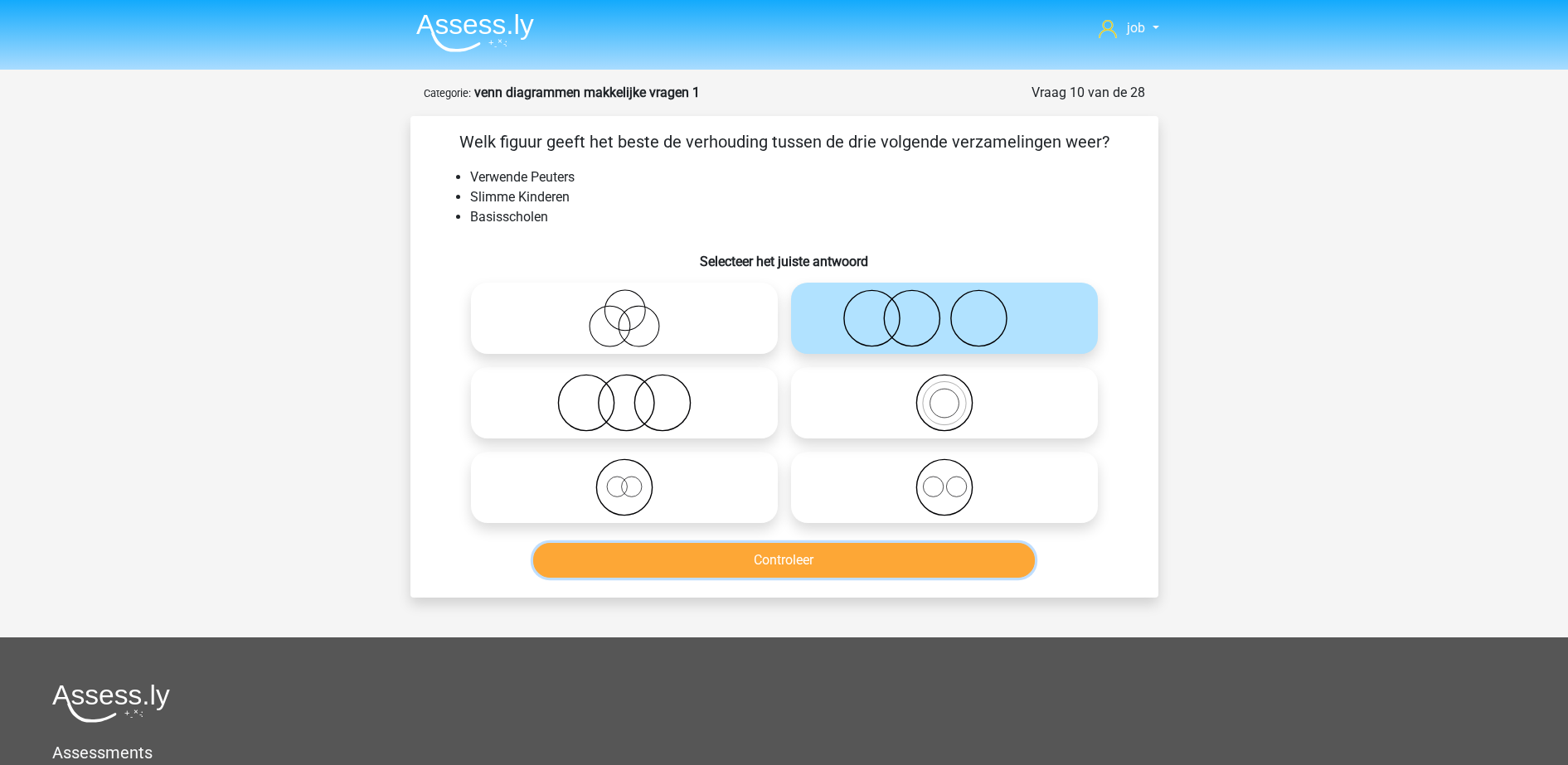
click at [824, 555] on button "Controleer" at bounding box center [784, 560] width 501 height 35
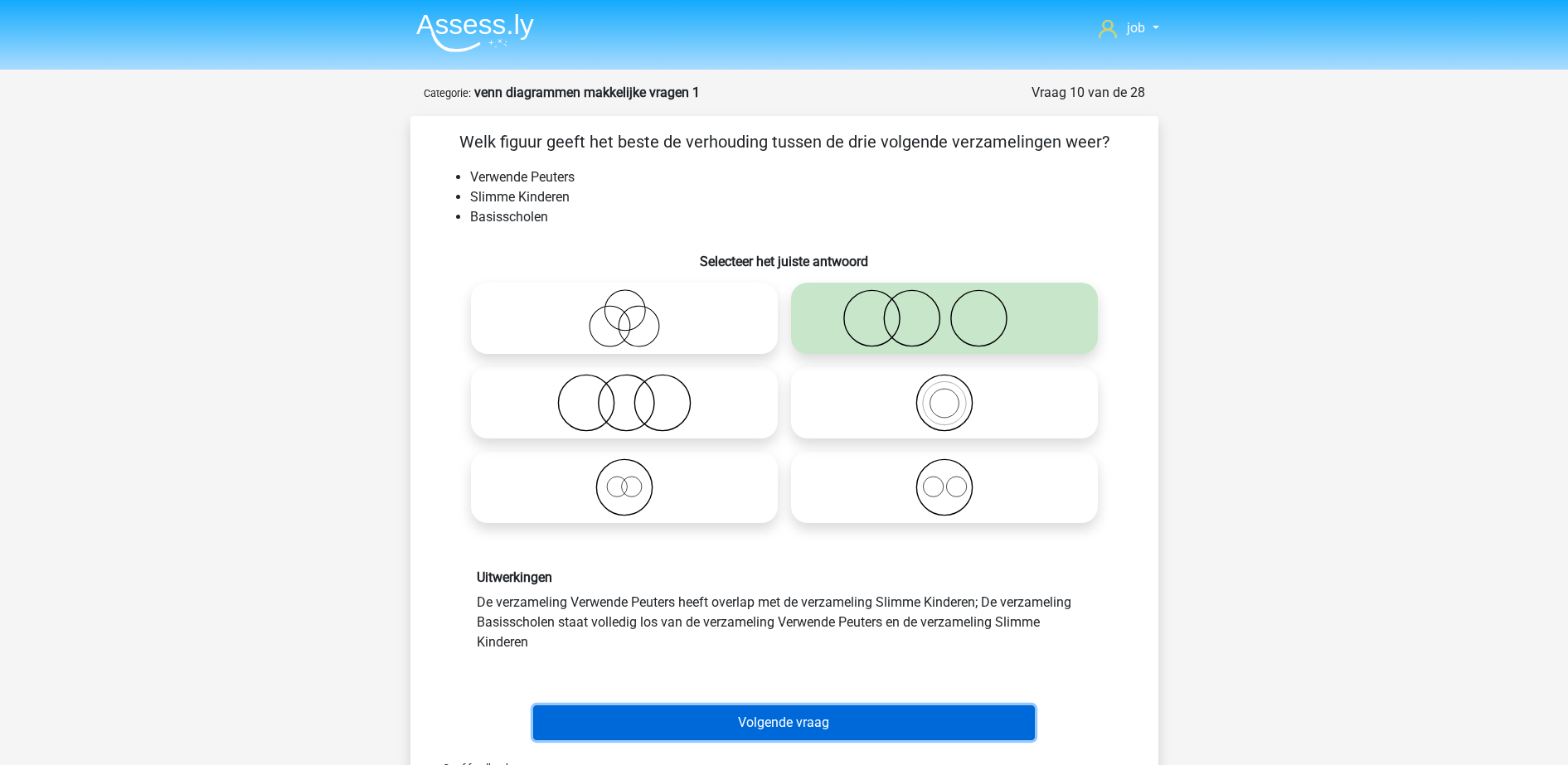
click at [820, 728] on button "Volgende vraag" at bounding box center [784, 722] width 501 height 35
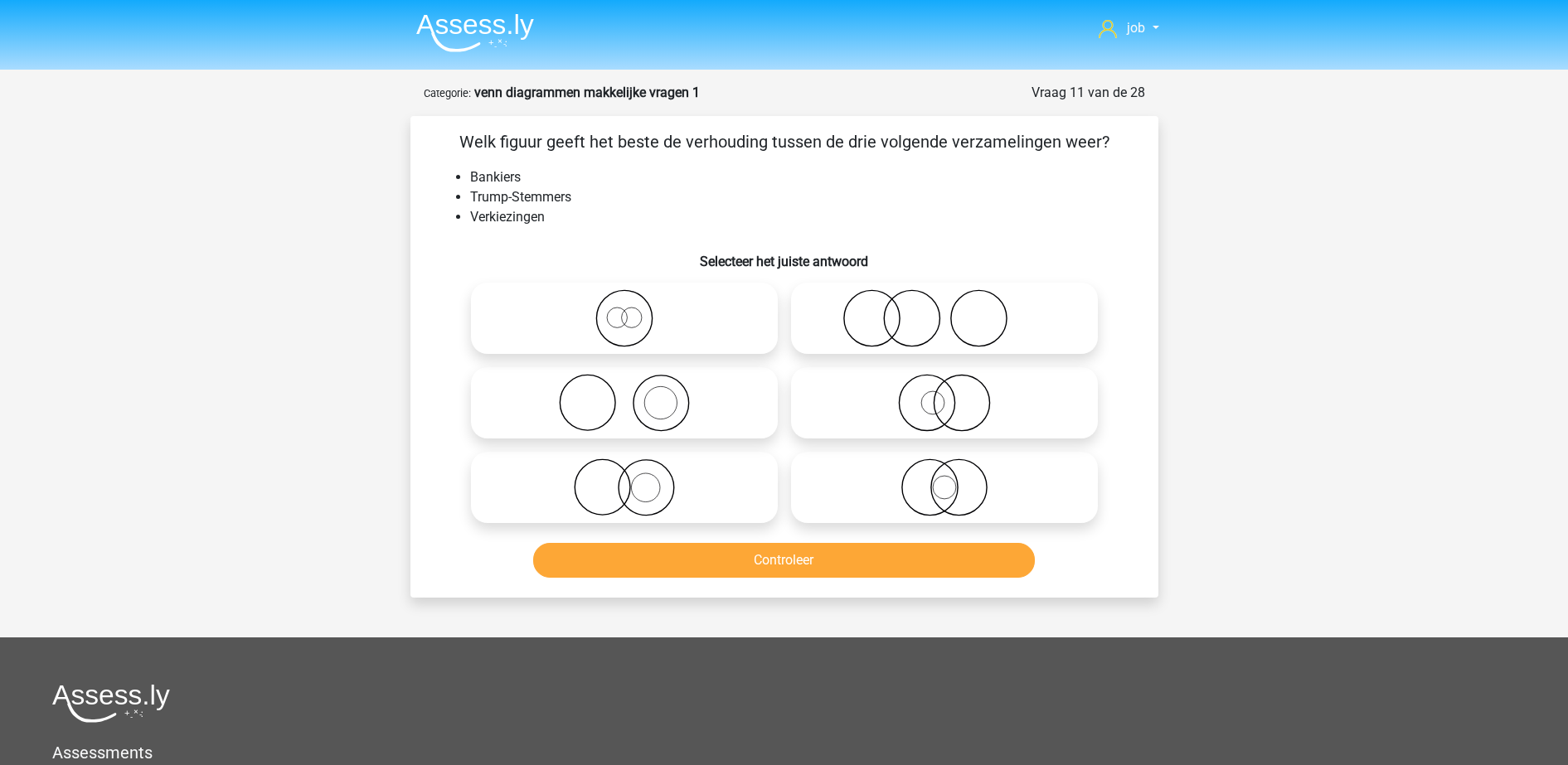
drag, startPoint x: 858, startPoint y: 321, endPoint x: 847, endPoint y: 421, distance: 100.6
click at [858, 323] on icon at bounding box center [943, 319] width 293 height 58
click at [944, 310] on input "radio" at bounding box center [950, 305] width 11 height 11
radio input "true"
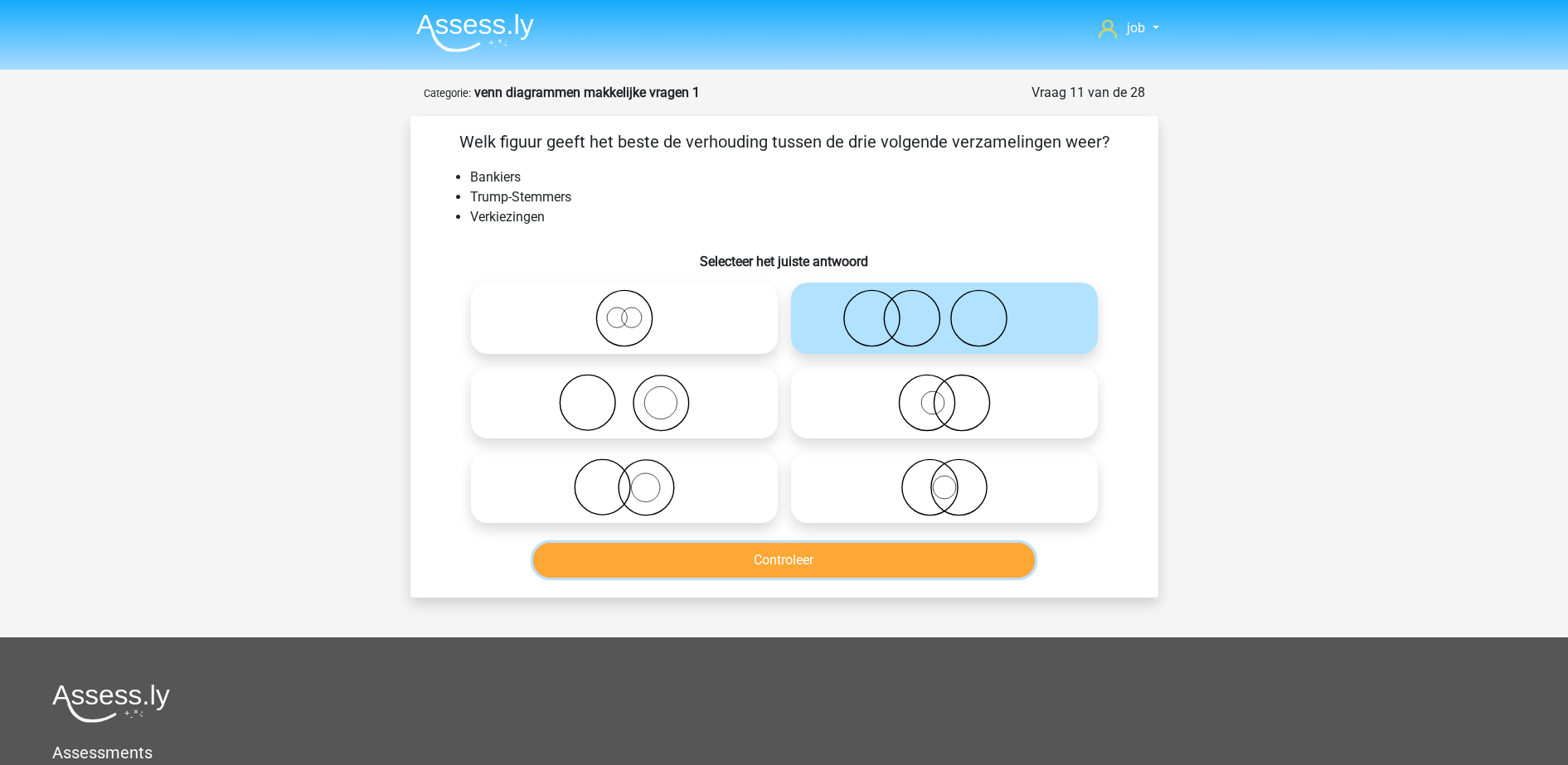
click at [847, 561] on button "Controleer" at bounding box center [784, 560] width 501 height 35
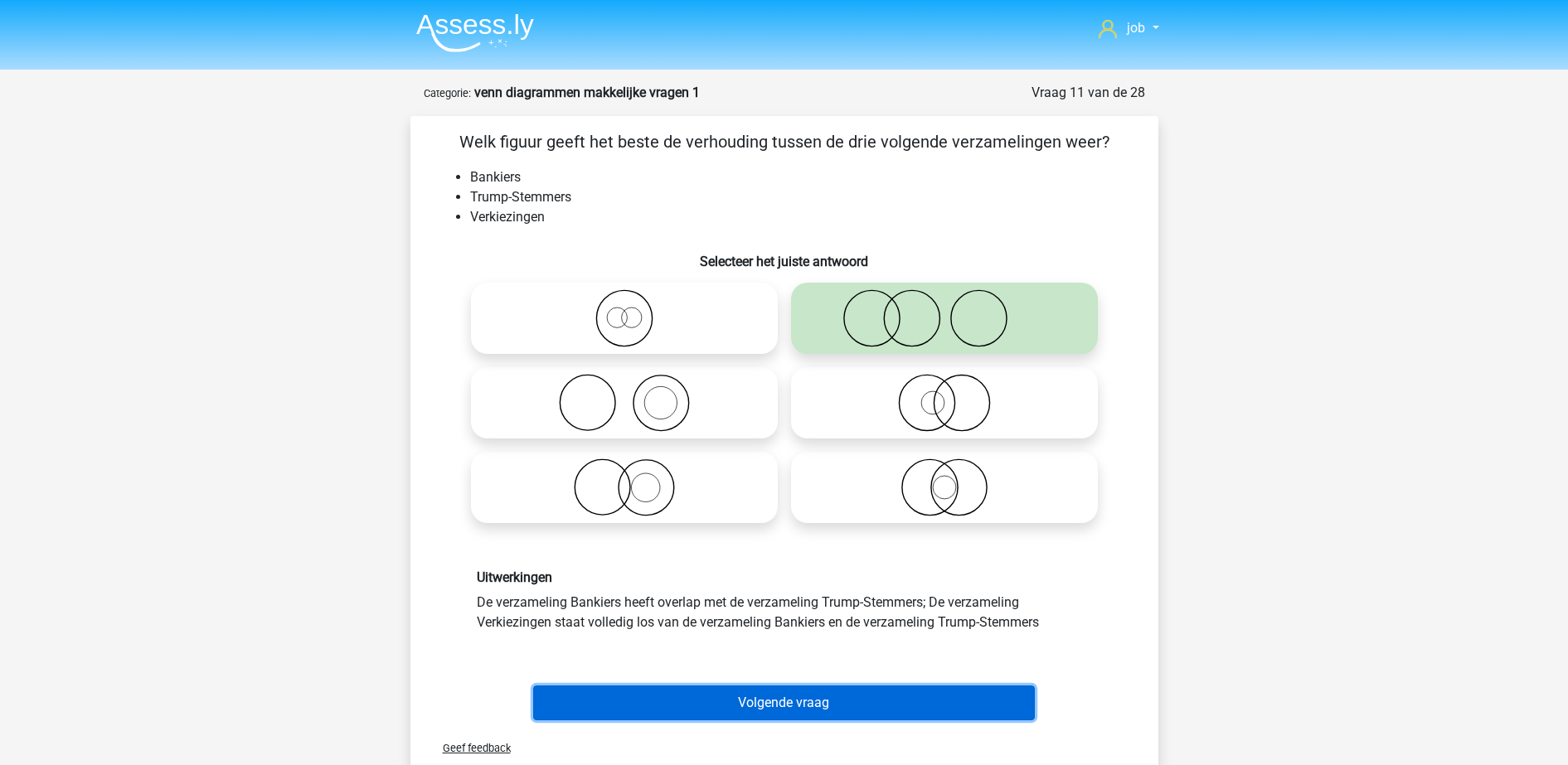
click at [833, 699] on button "Volgende vraag" at bounding box center [784, 702] width 501 height 35
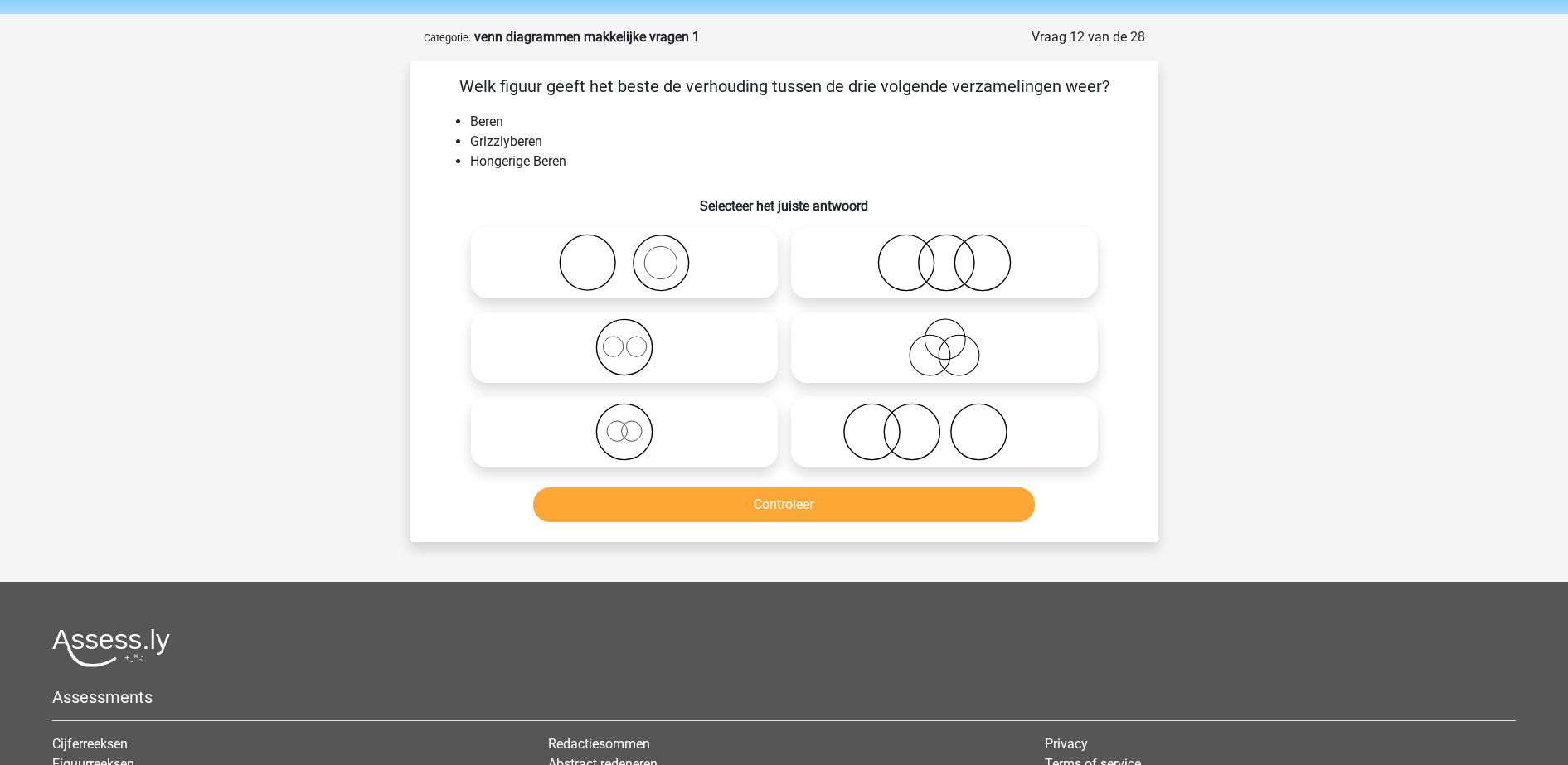
scroll to position [83, 0]
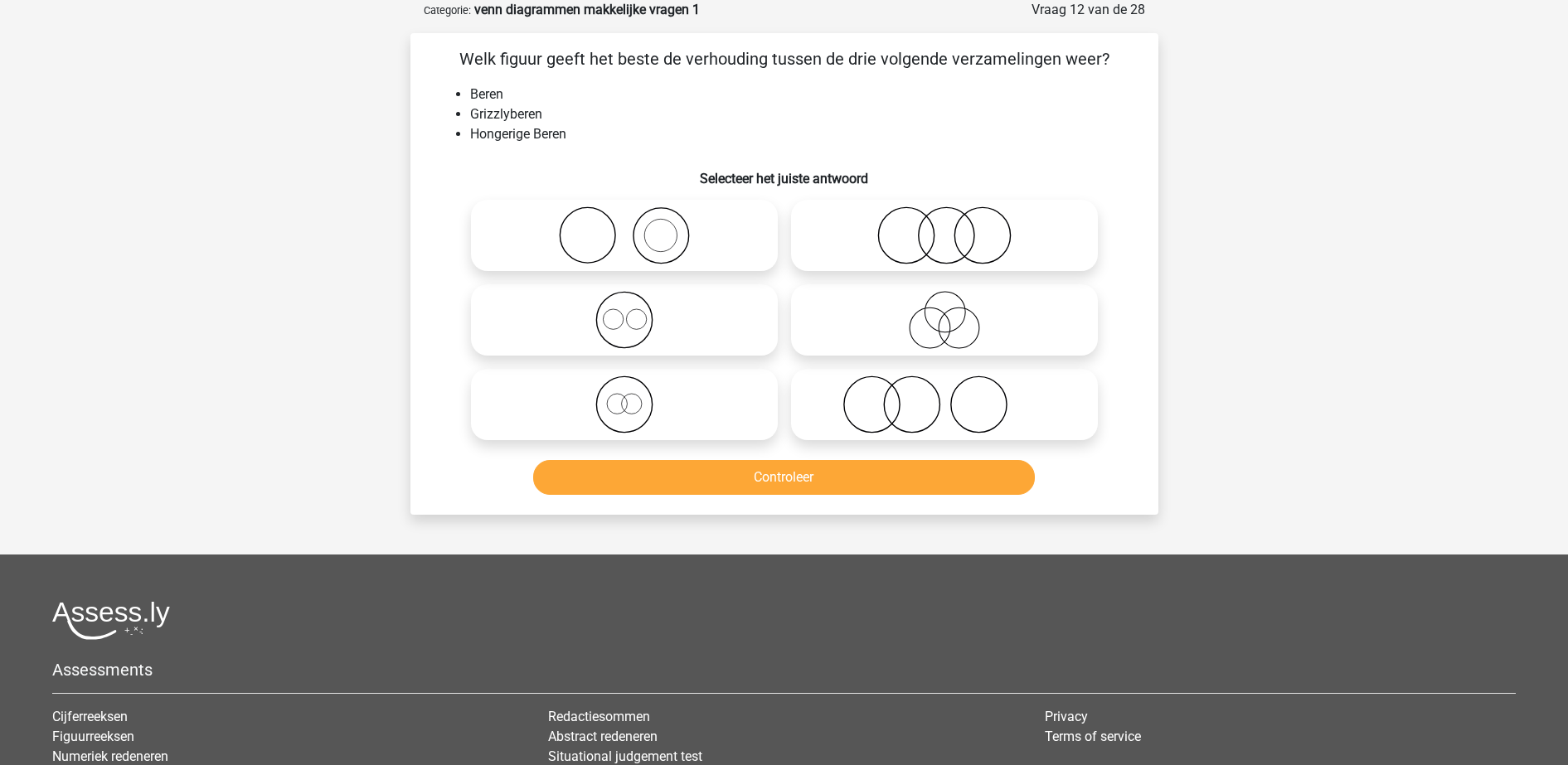
click at [639, 304] on icon at bounding box center [624, 320] width 293 height 58
click at [635, 304] on input "radio" at bounding box center [630, 306] width 11 height 11
radio input "true"
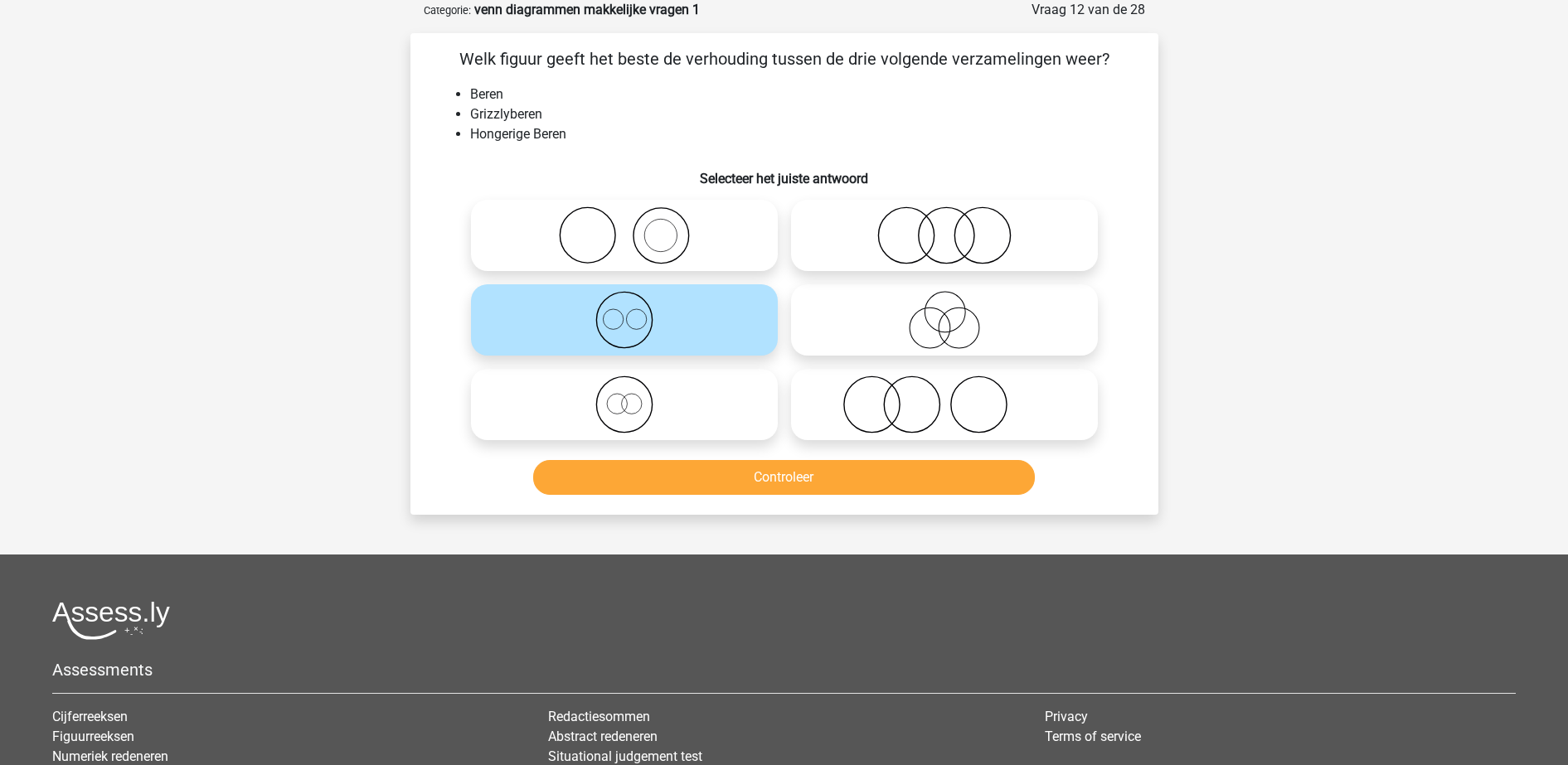
click at [684, 497] on div "Controleer" at bounding box center [784, 480] width 640 height 42
click at [684, 476] on button "Controleer" at bounding box center [784, 476] width 501 height 35
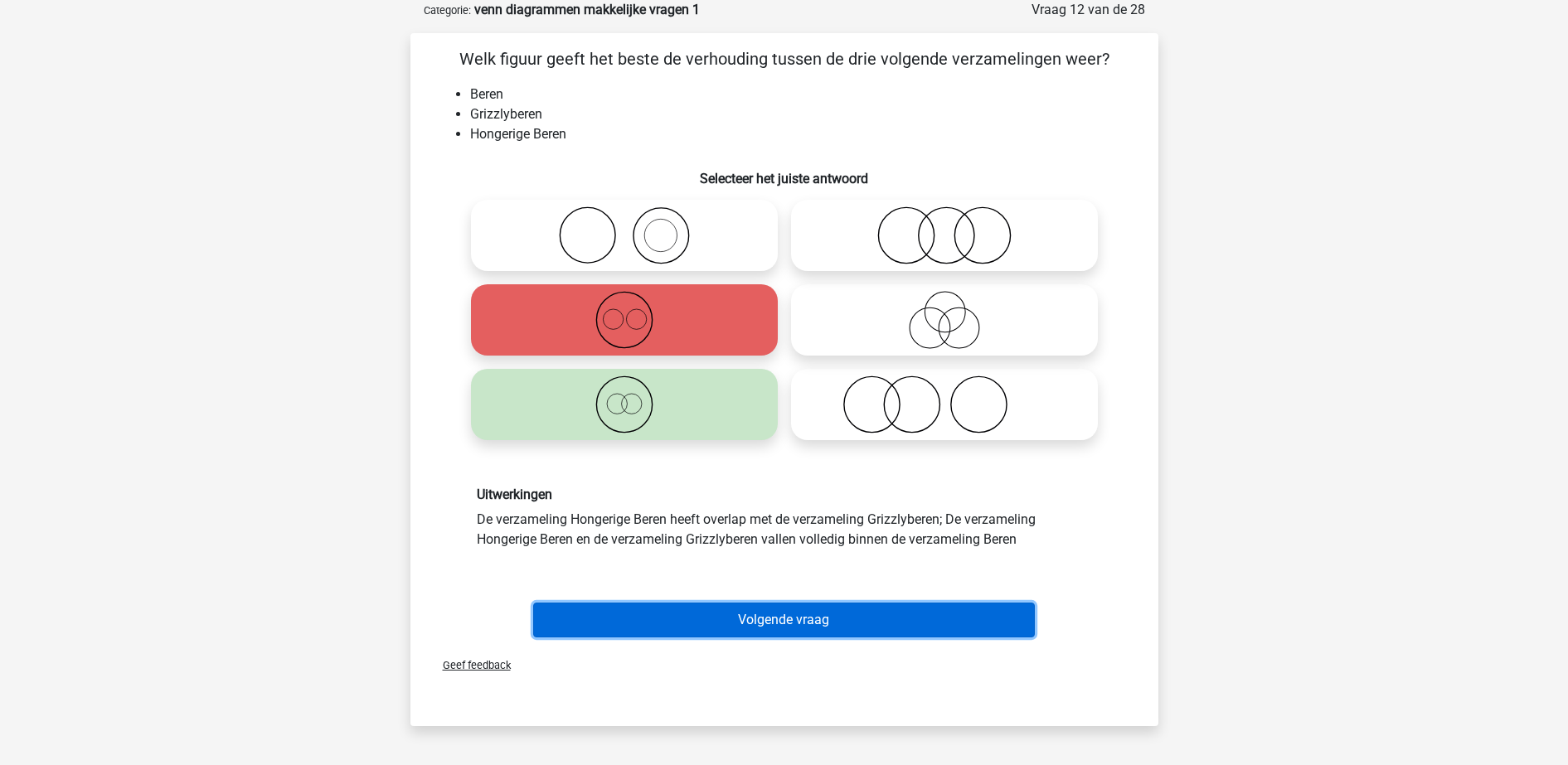
click at [715, 614] on button "Volgende vraag" at bounding box center [784, 619] width 501 height 35
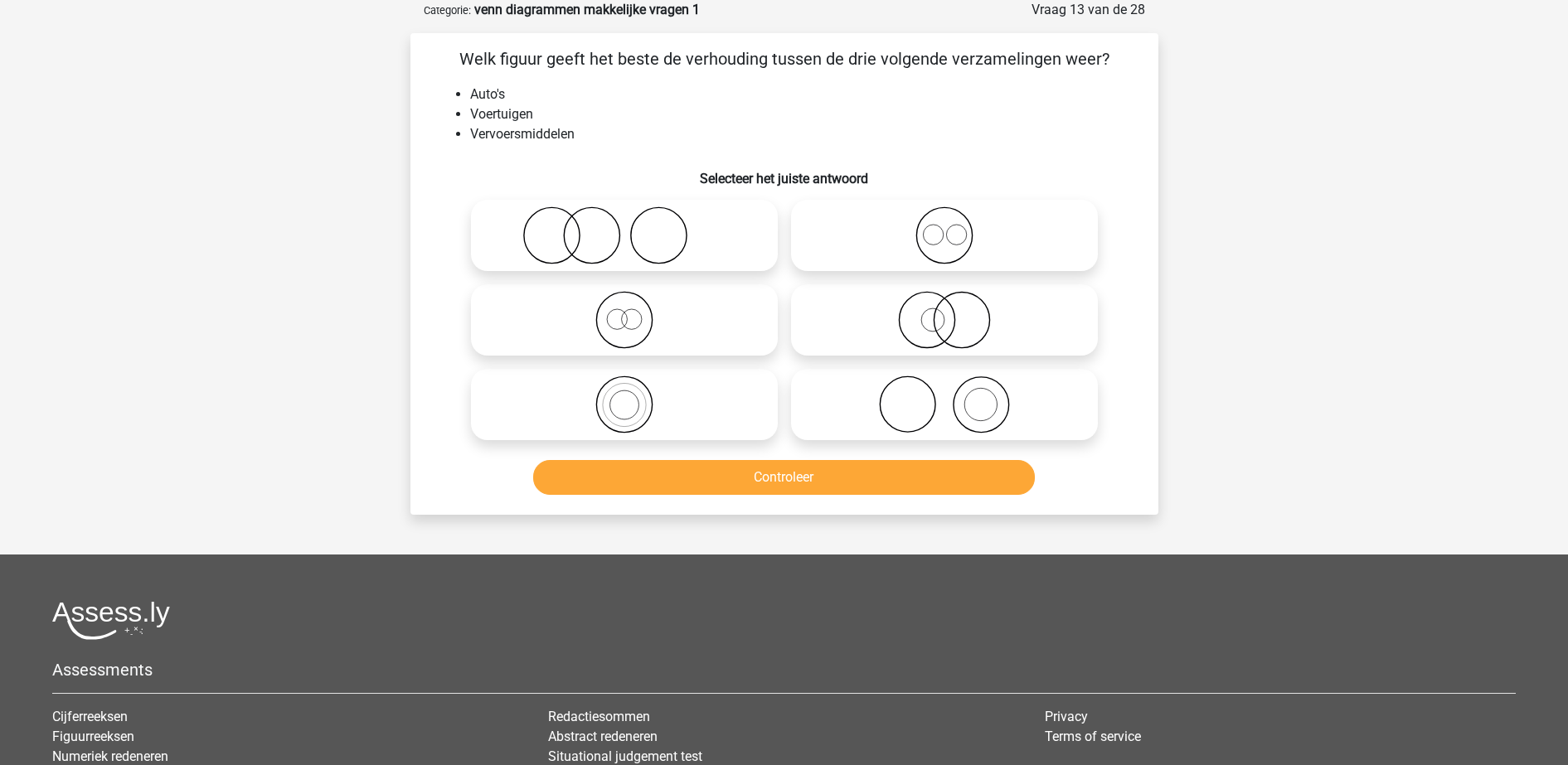
click at [678, 390] on icon at bounding box center [624, 405] width 293 height 58
click at [635, 390] on input "radio" at bounding box center [630, 390] width 11 height 11
radio input "true"
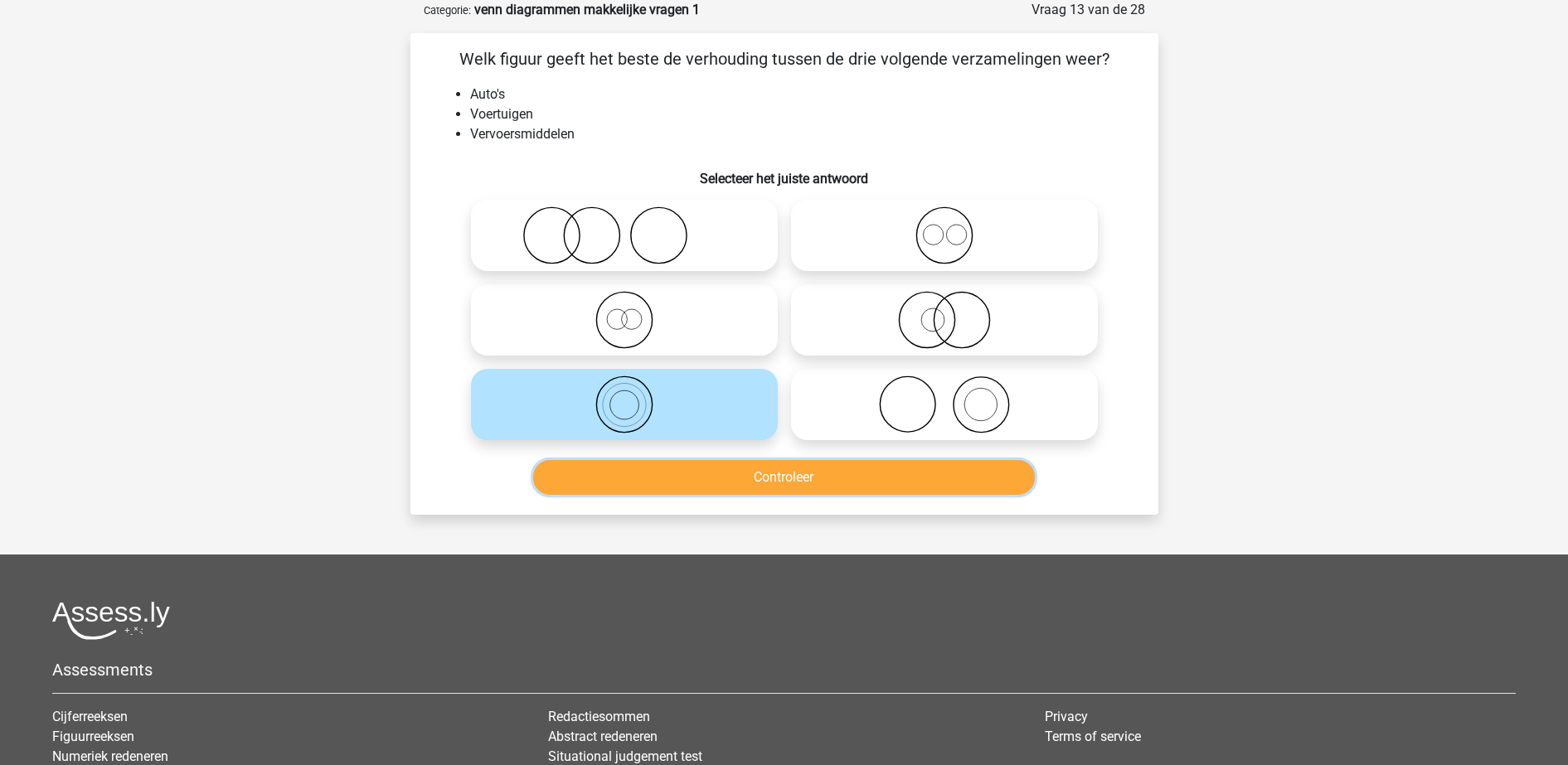
click at [696, 491] on button "Controleer" at bounding box center [784, 476] width 501 height 35
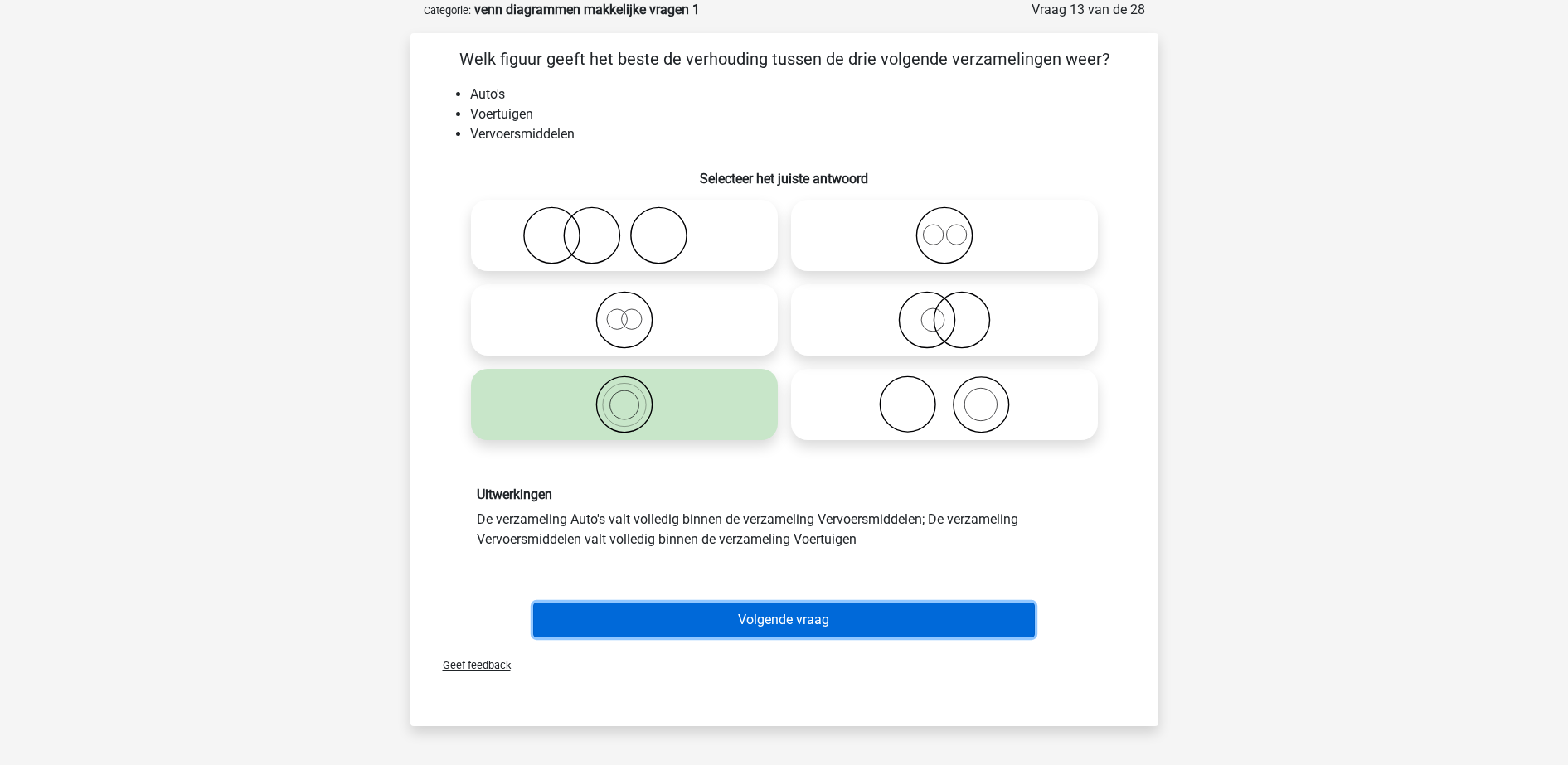
click at [724, 606] on button "Volgende vraag" at bounding box center [784, 619] width 501 height 35
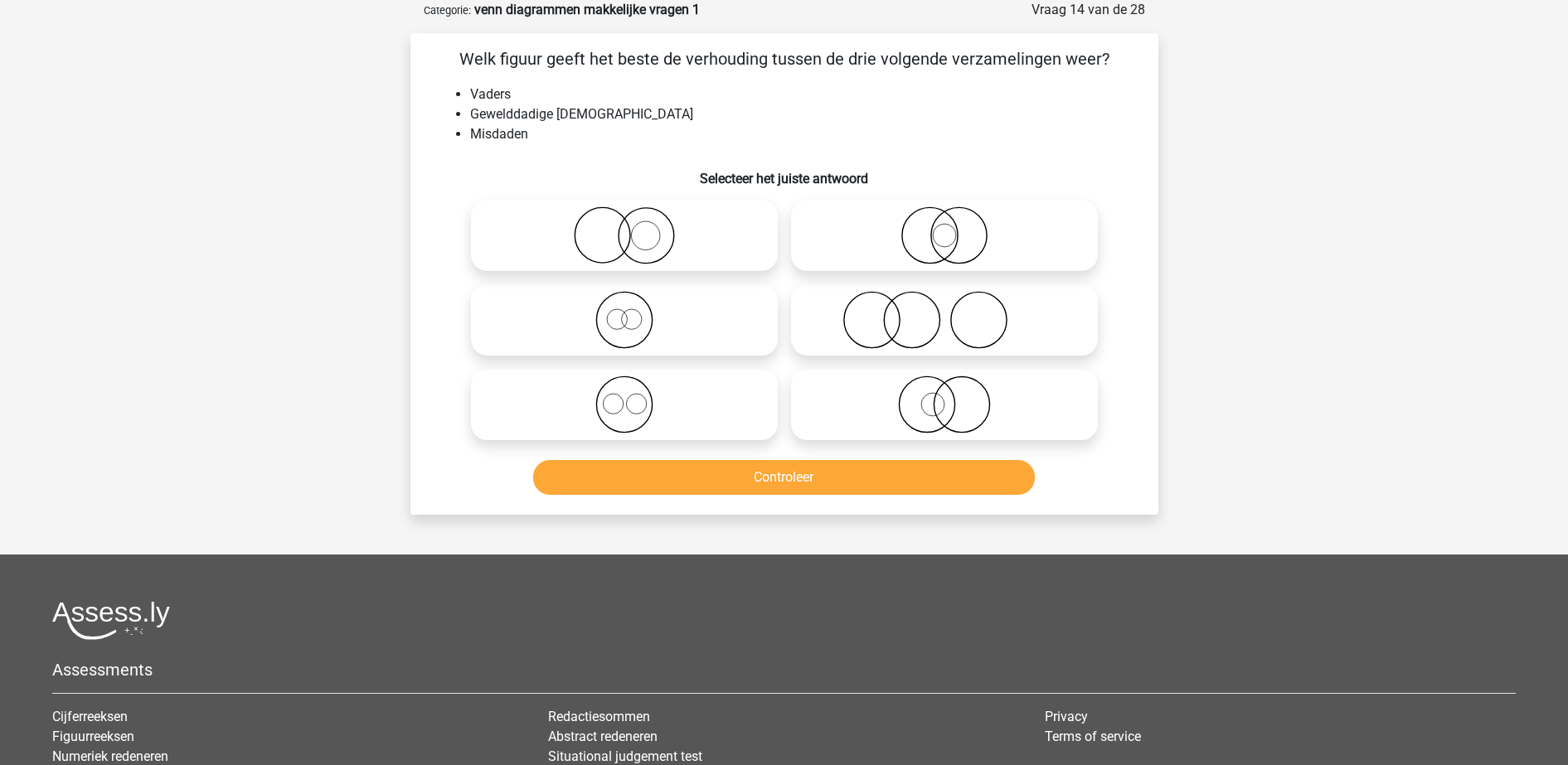
scroll to position [0, 0]
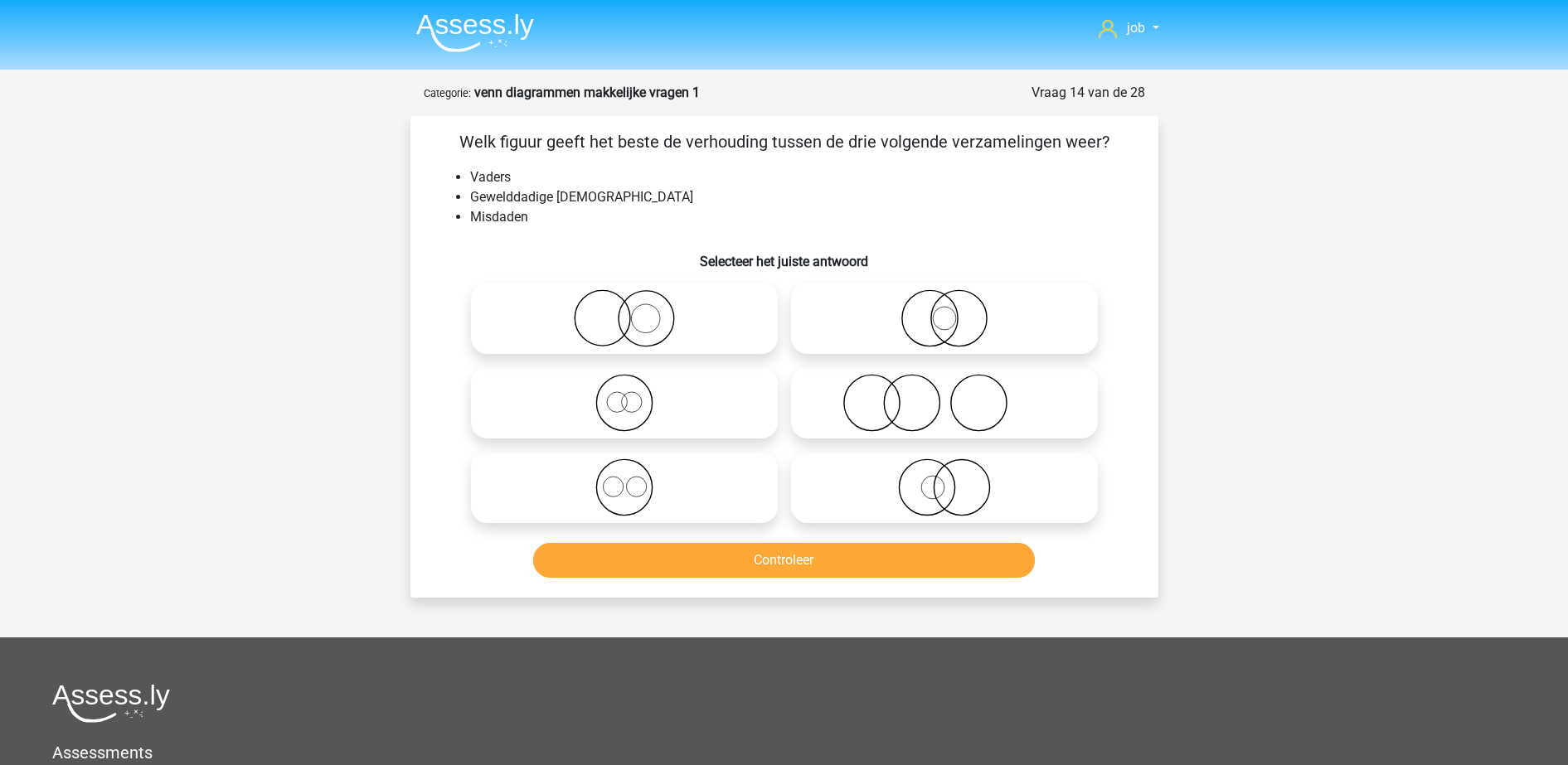
click at [819, 411] on icon at bounding box center [943, 403] width 293 height 58
click at [944, 394] on input "radio" at bounding box center [950, 389] width 11 height 11
radio input "true"
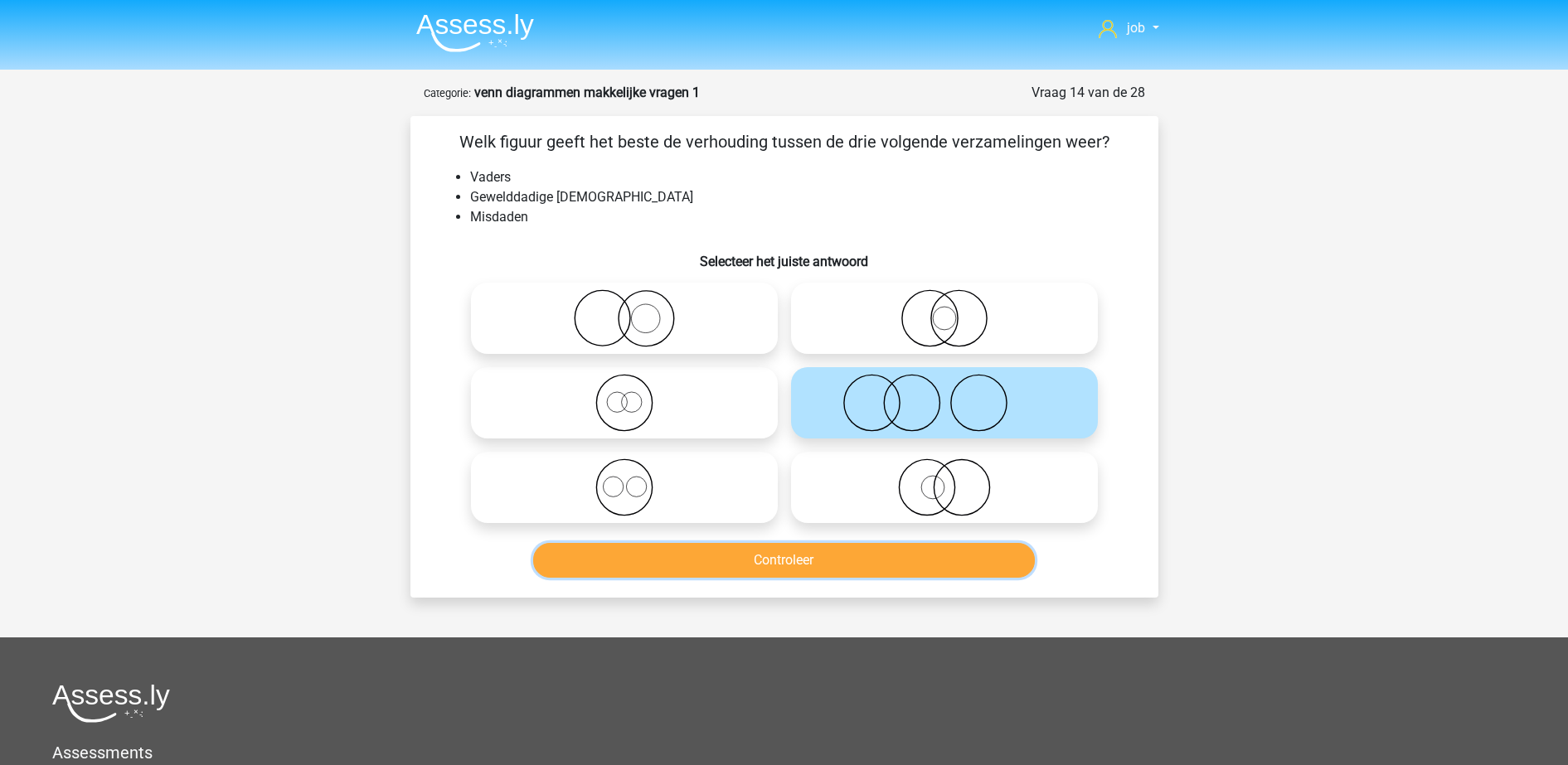
click at [816, 552] on button "Controleer" at bounding box center [784, 560] width 501 height 35
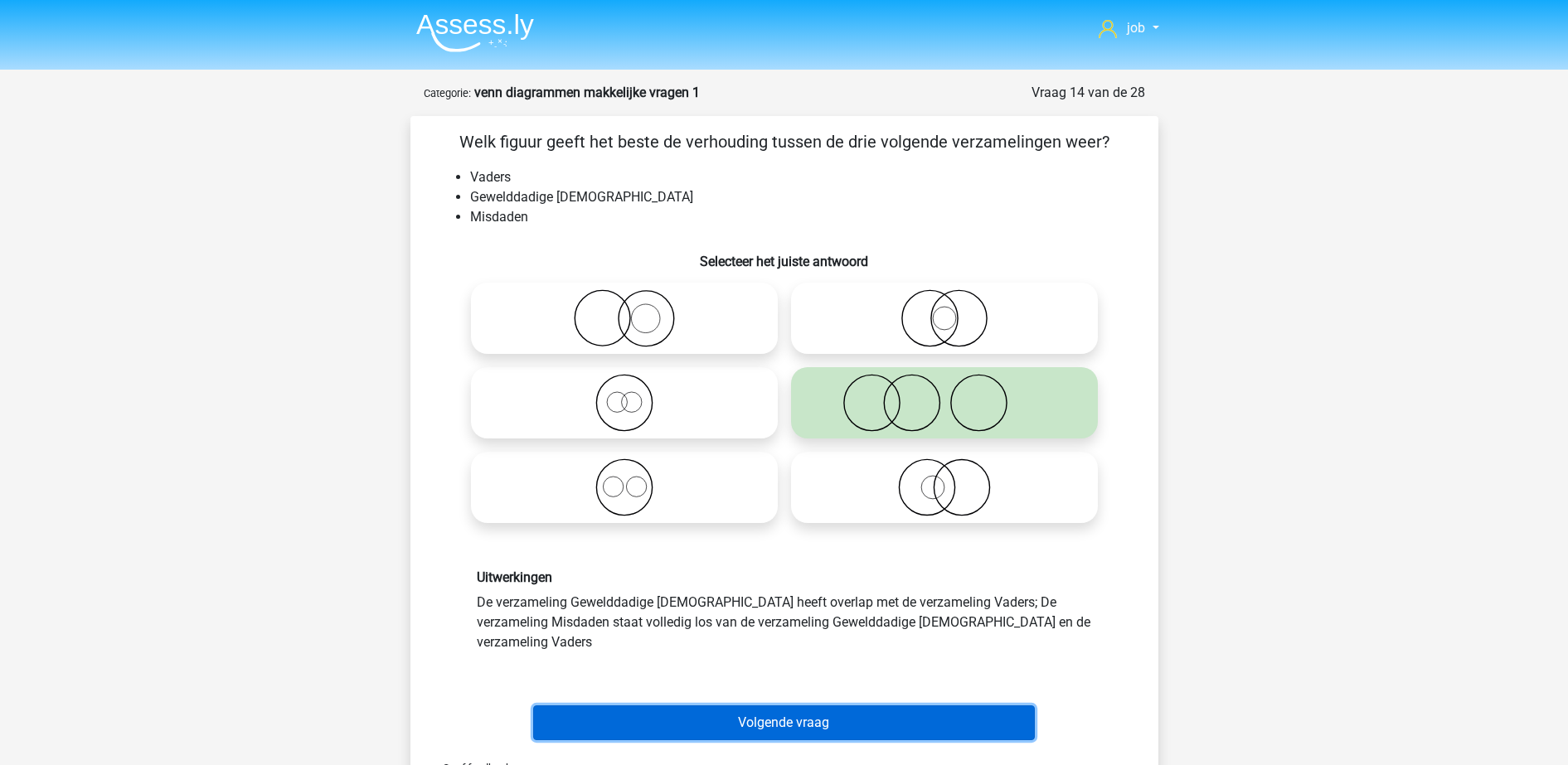
click at [833, 705] on button "Volgende vraag" at bounding box center [784, 722] width 501 height 35
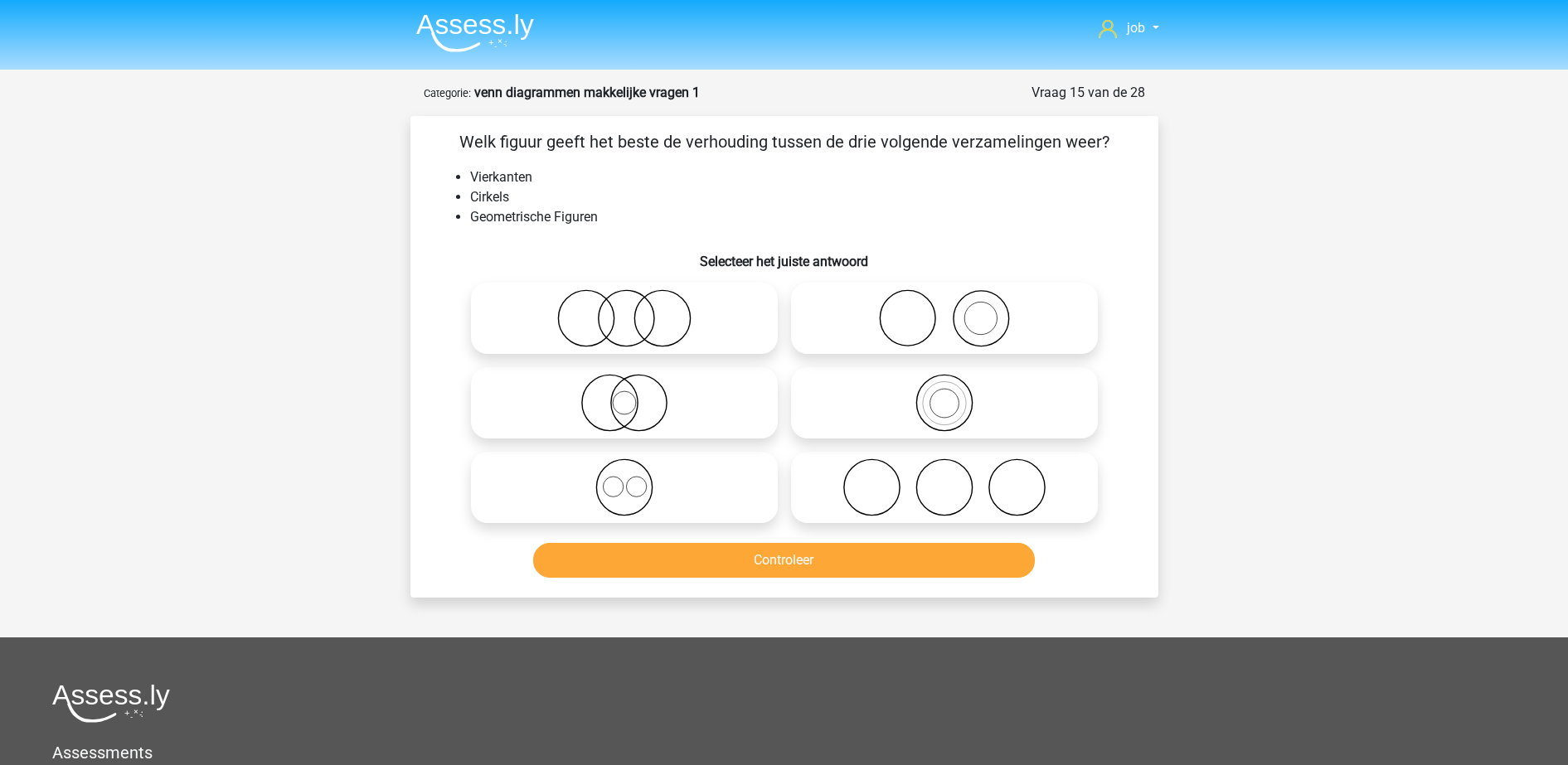
click at [721, 472] on icon at bounding box center [624, 487] width 293 height 58
click at [635, 472] on input "radio" at bounding box center [630, 474] width 11 height 11
radio input "true"
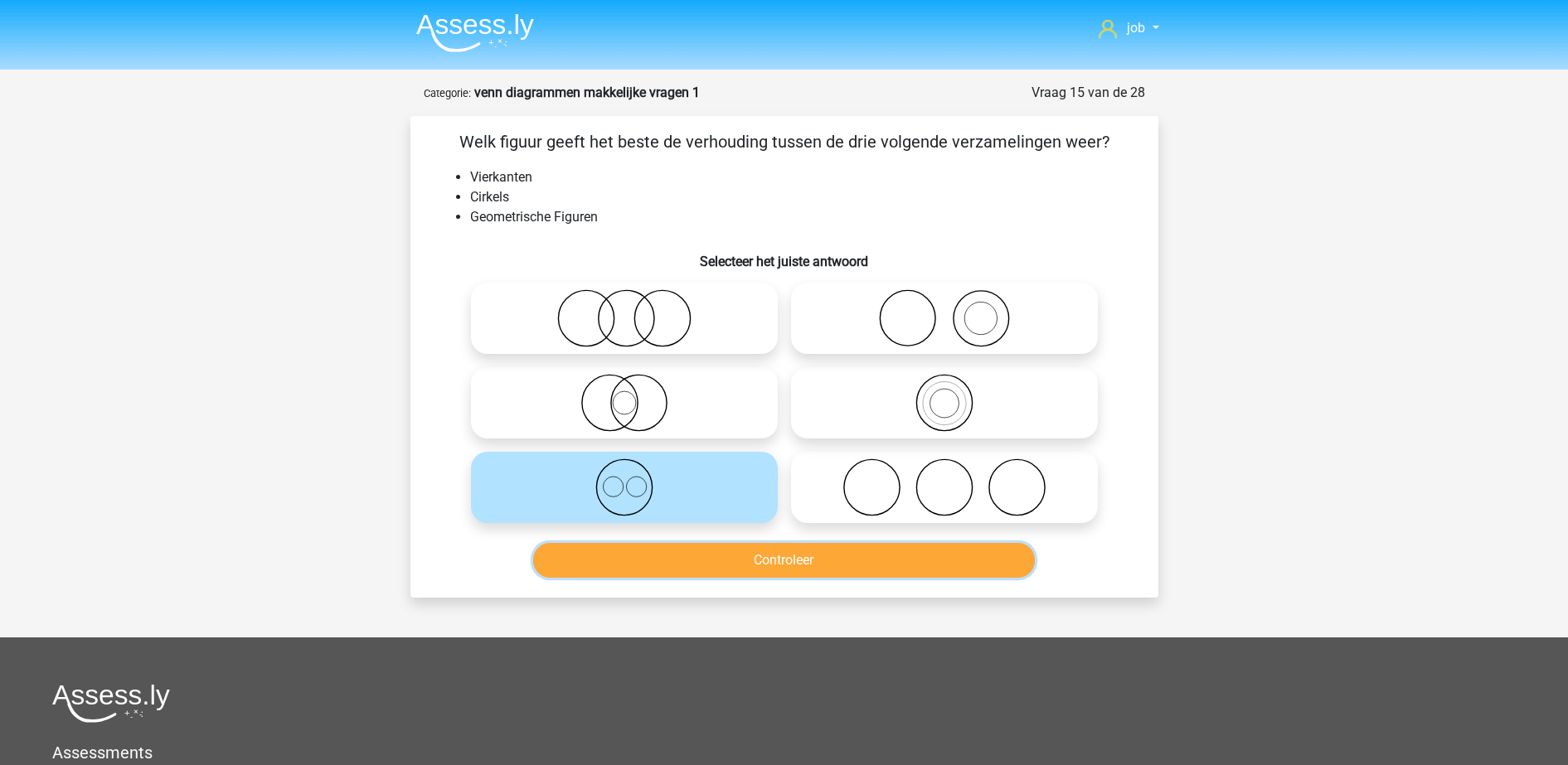
click at [732, 572] on button "Controleer" at bounding box center [784, 560] width 501 height 35
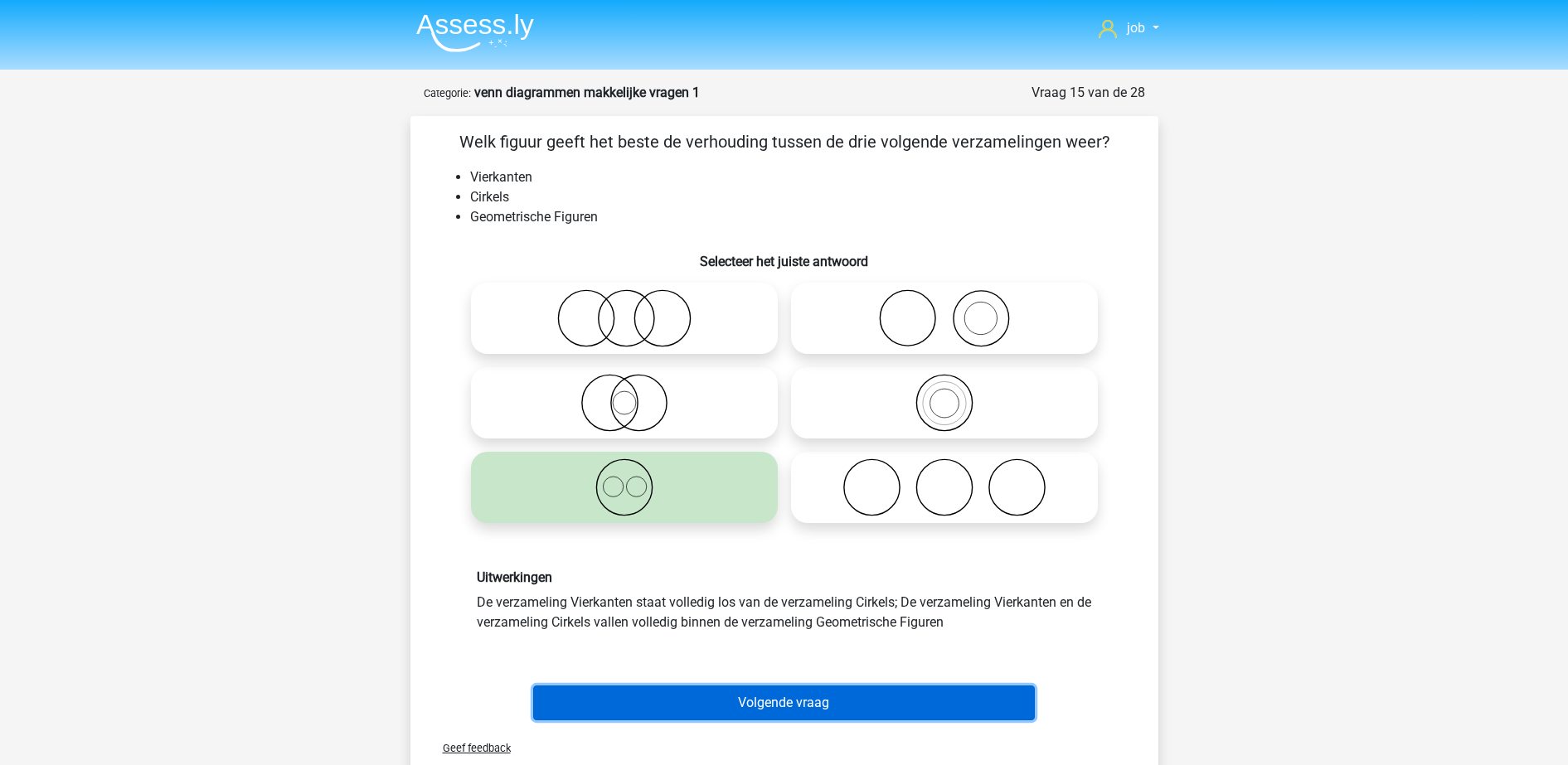
click at [746, 692] on button "Volgende vraag" at bounding box center [784, 702] width 501 height 35
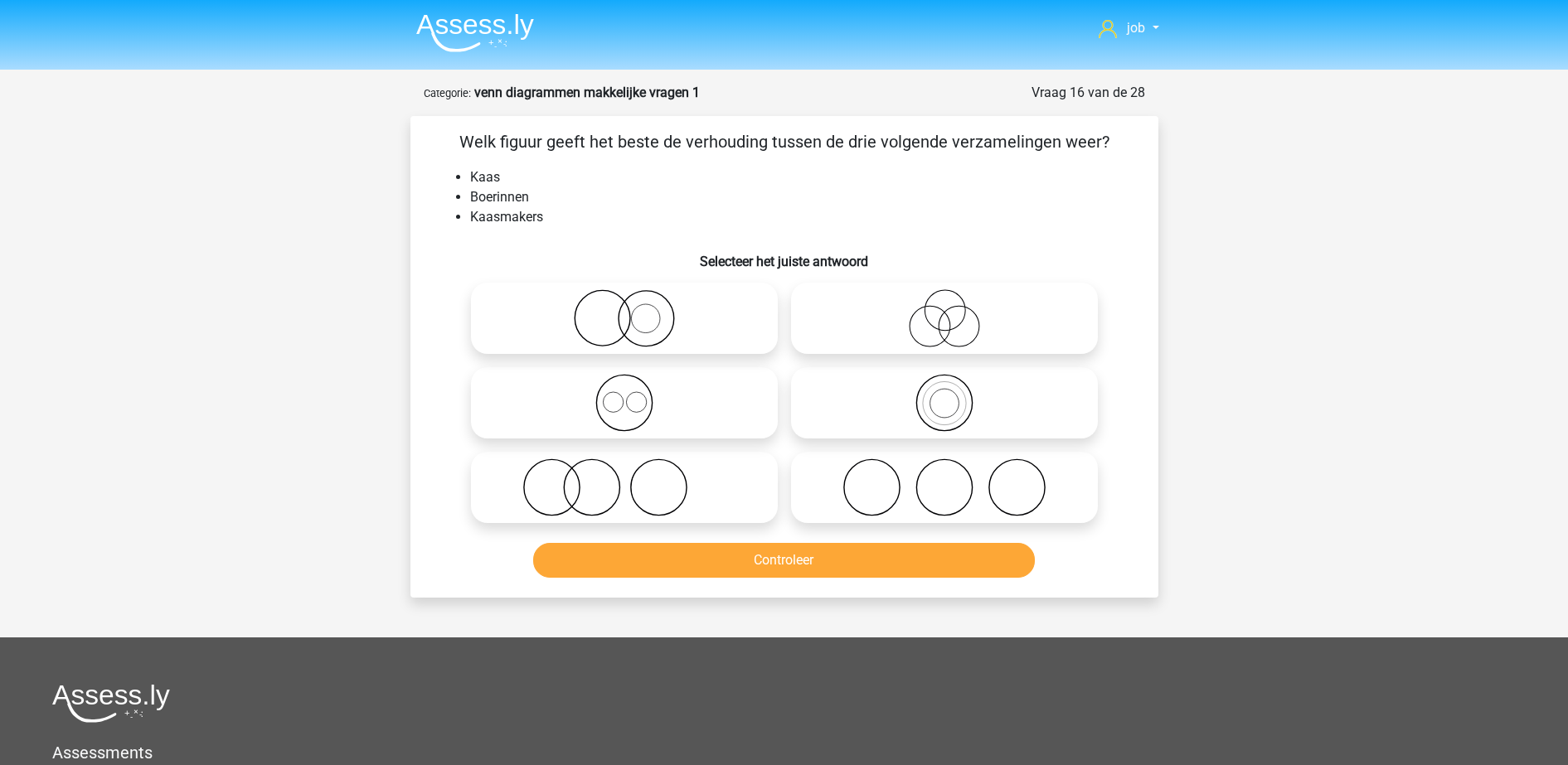
click at [688, 467] on icon at bounding box center [624, 487] width 293 height 58
click at [635, 468] on input "radio" at bounding box center [630, 474] width 11 height 11
radio input "true"
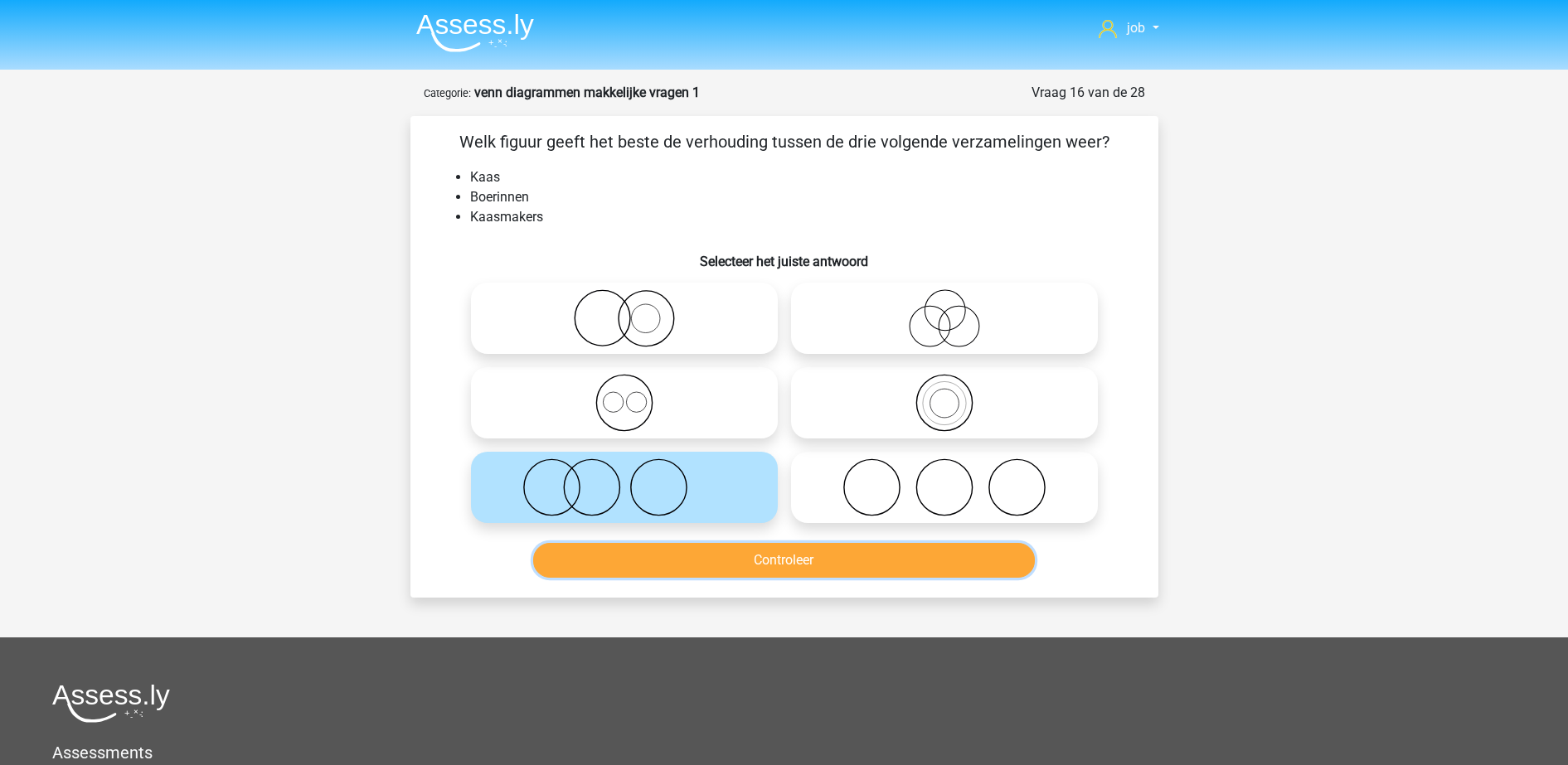
click at [698, 548] on button "Controleer" at bounding box center [784, 560] width 501 height 35
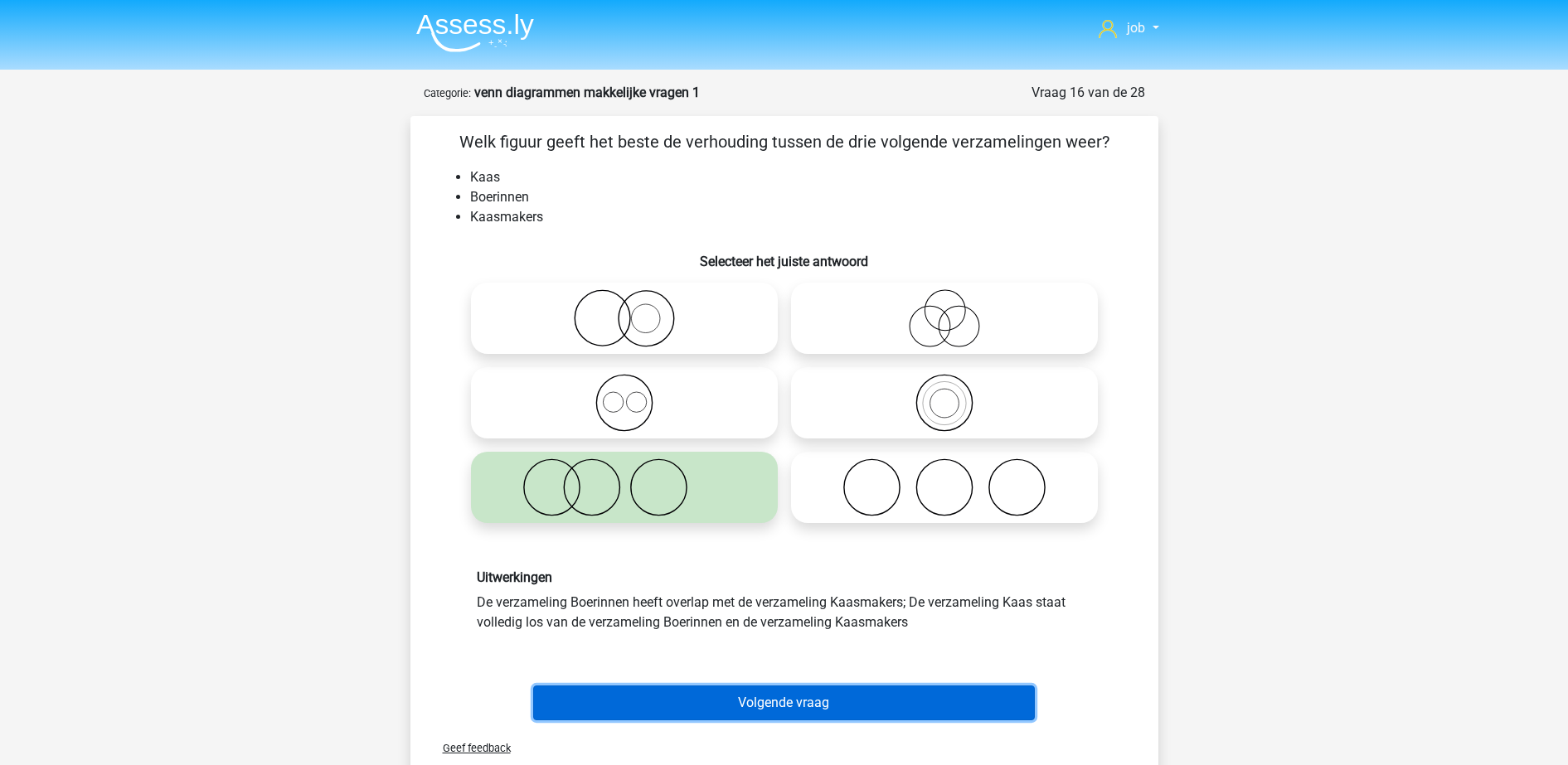
click at [742, 700] on button "Volgende vraag" at bounding box center [784, 702] width 501 height 35
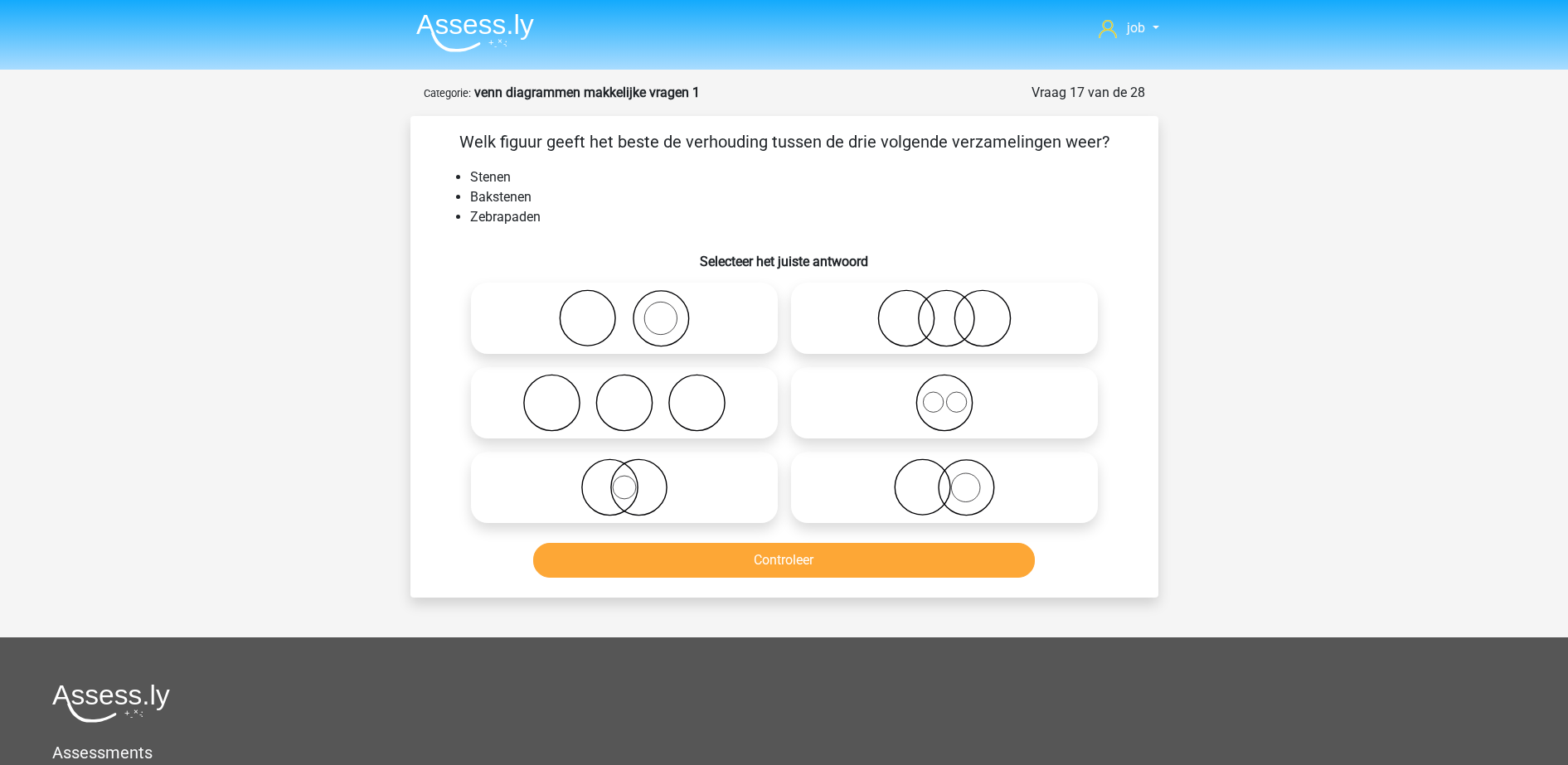
click at [703, 348] on label at bounding box center [625, 318] width 307 height 71
click at [635, 310] on input "radio" at bounding box center [630, 305] width 11 height 11
radio input "true"
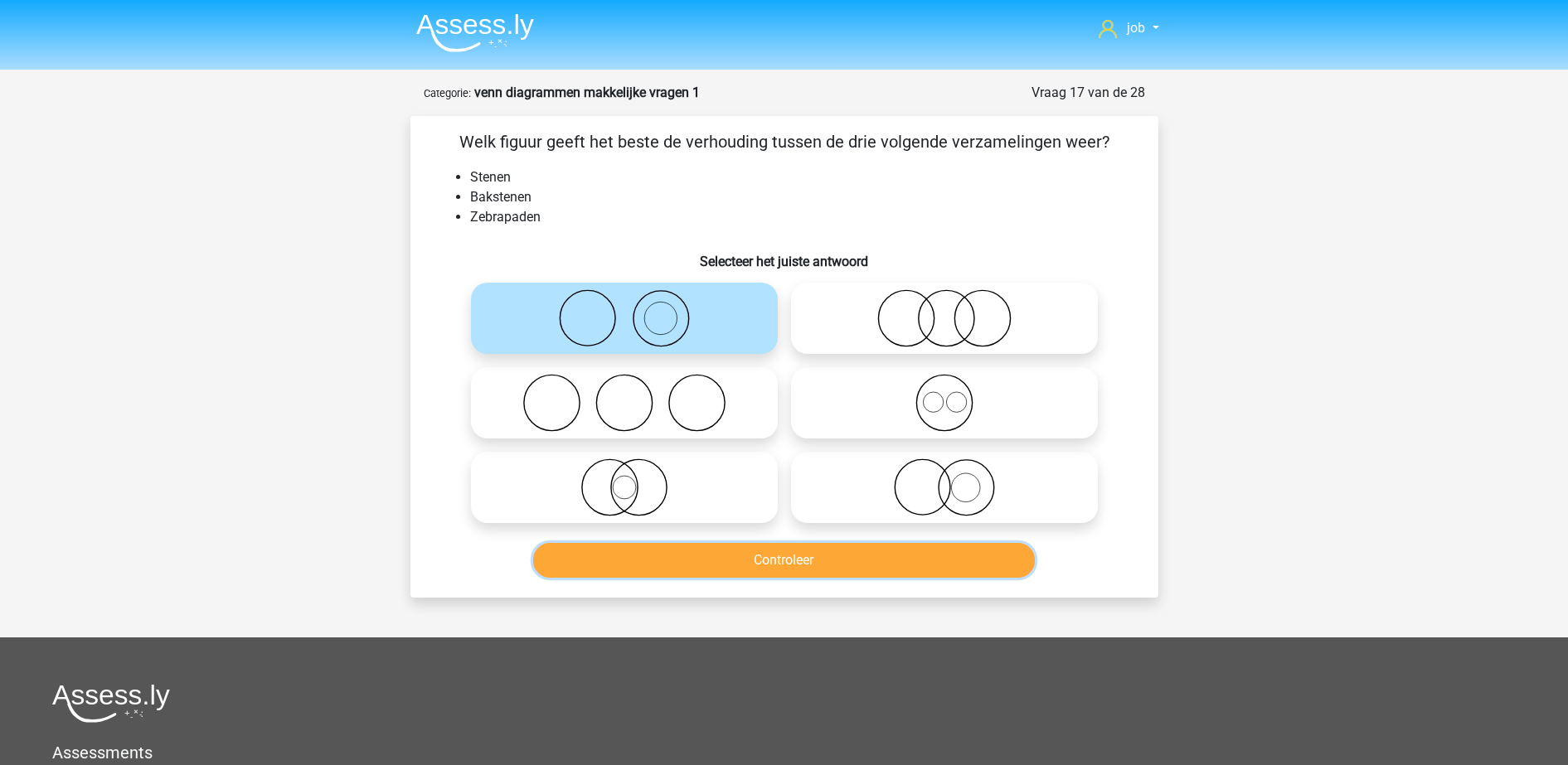
click at [741, 562] on button "Controleer" at bounding box center [784, 560] width 501 height 35
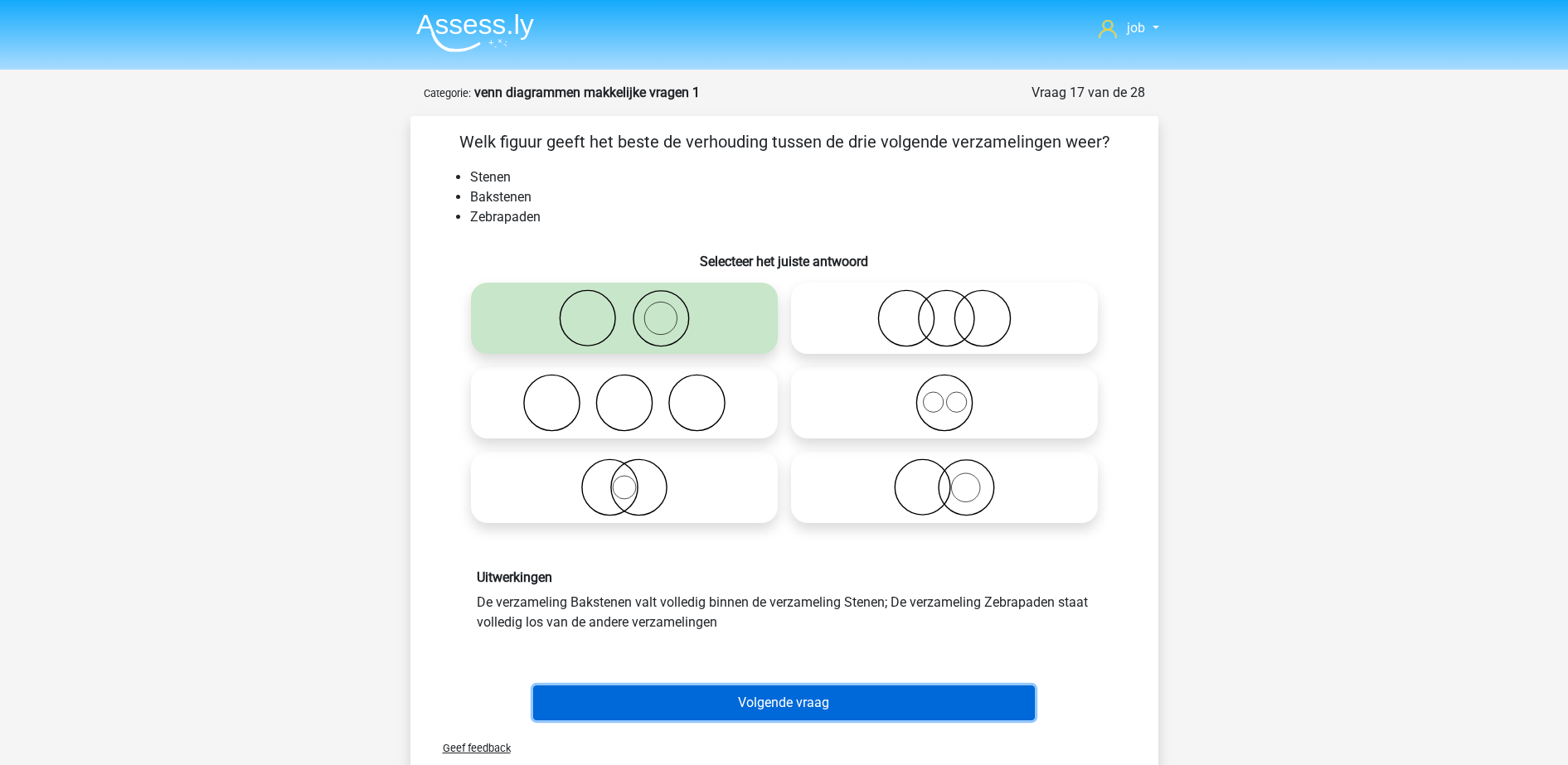
click at [778, 693] on button "Volgende vraag" at bounding box center [784, 702] width 501 height 35
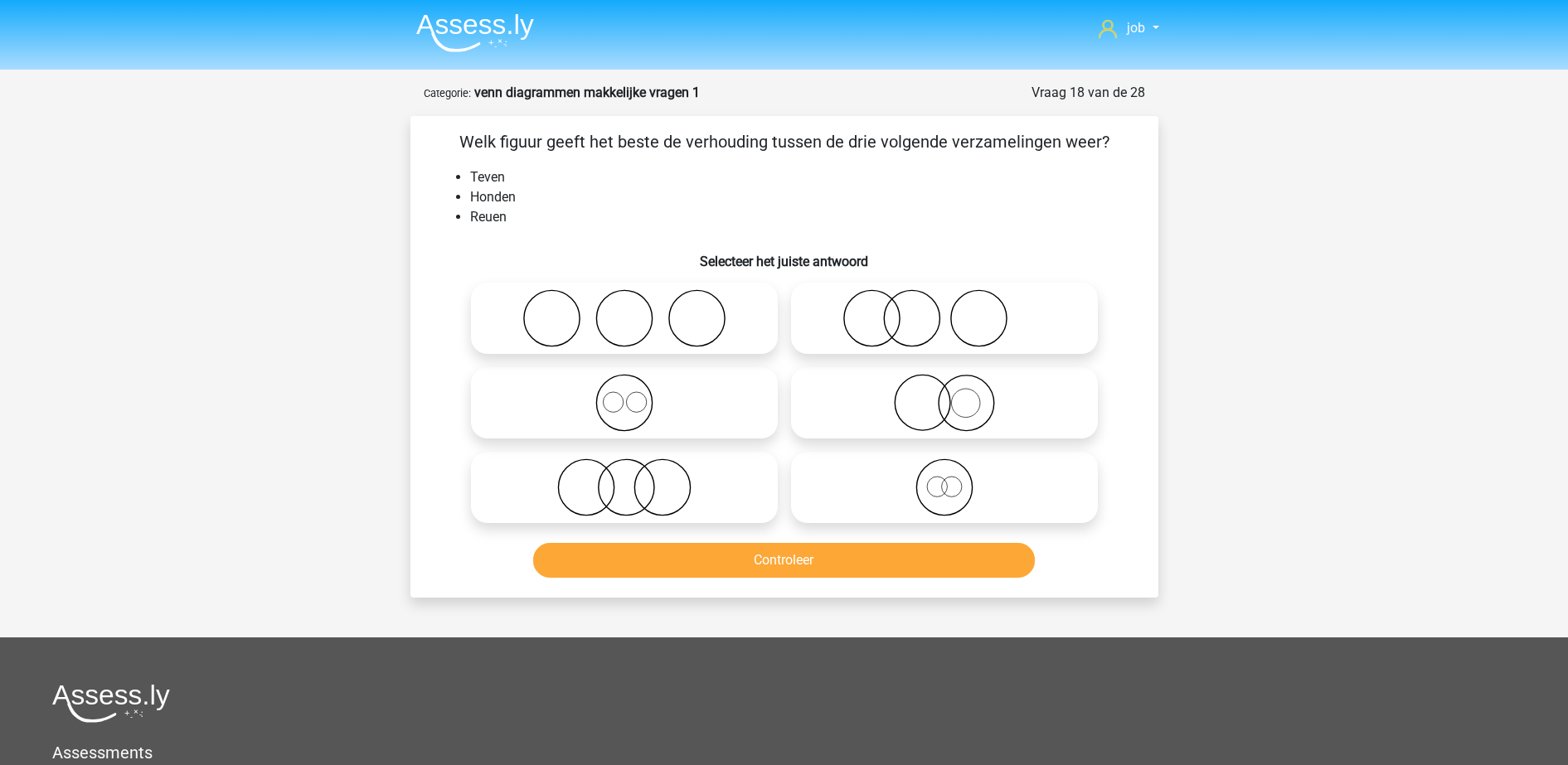
drag, startPoint x: 691, startPoint y: 394, endPoint x: 699, endPoint y: 413, distance: 20.6
click at [692, 398] on icon at bounding box center [624, 403] width 293 height 58
click at [635, 394] on input "radio" at bounding box center [630, 389] width 11 height 11
radio input "true"
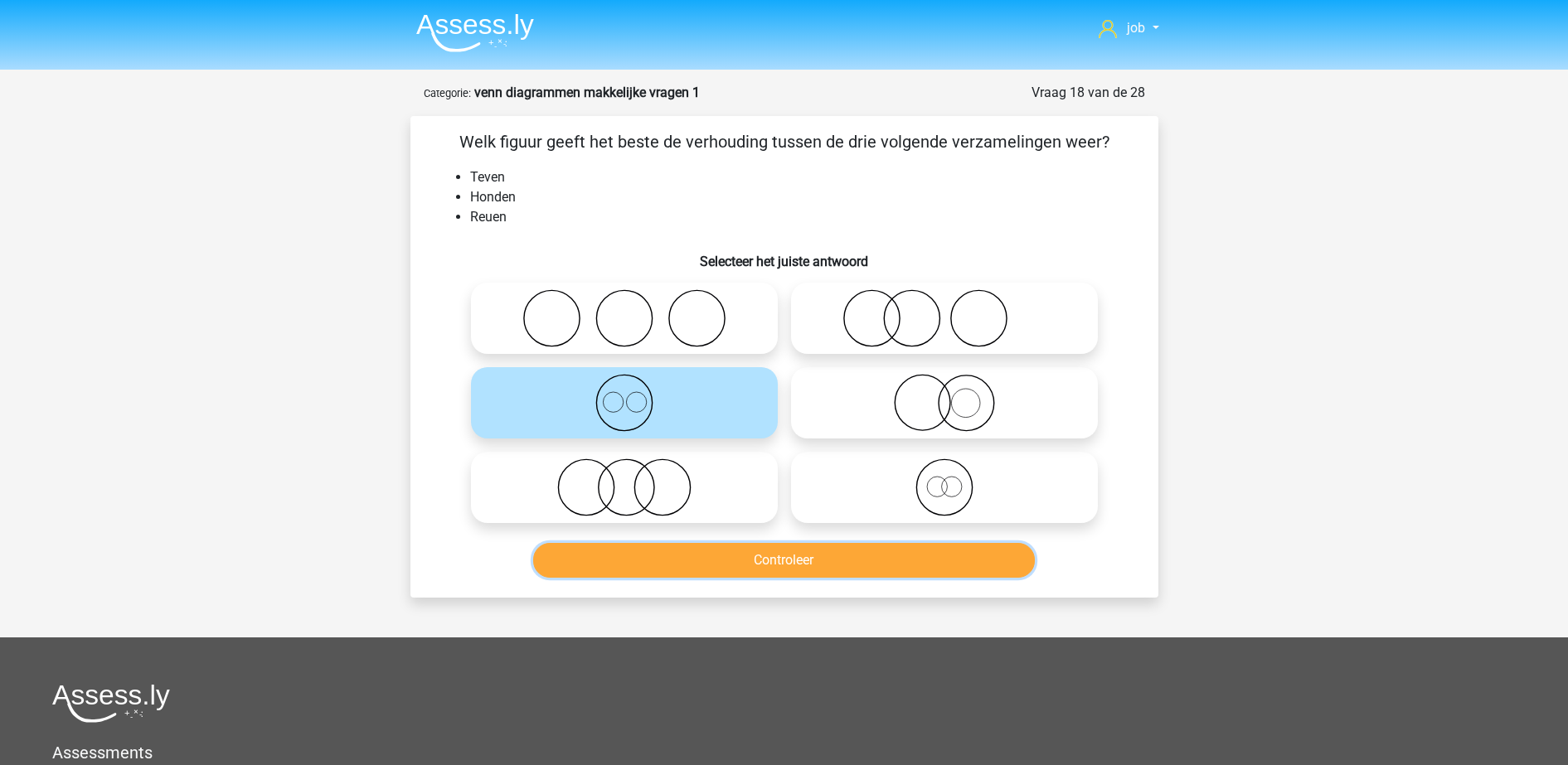
click at [753, 563] on button "Controleer" at bounding box center [784, 560] width 501 height 35
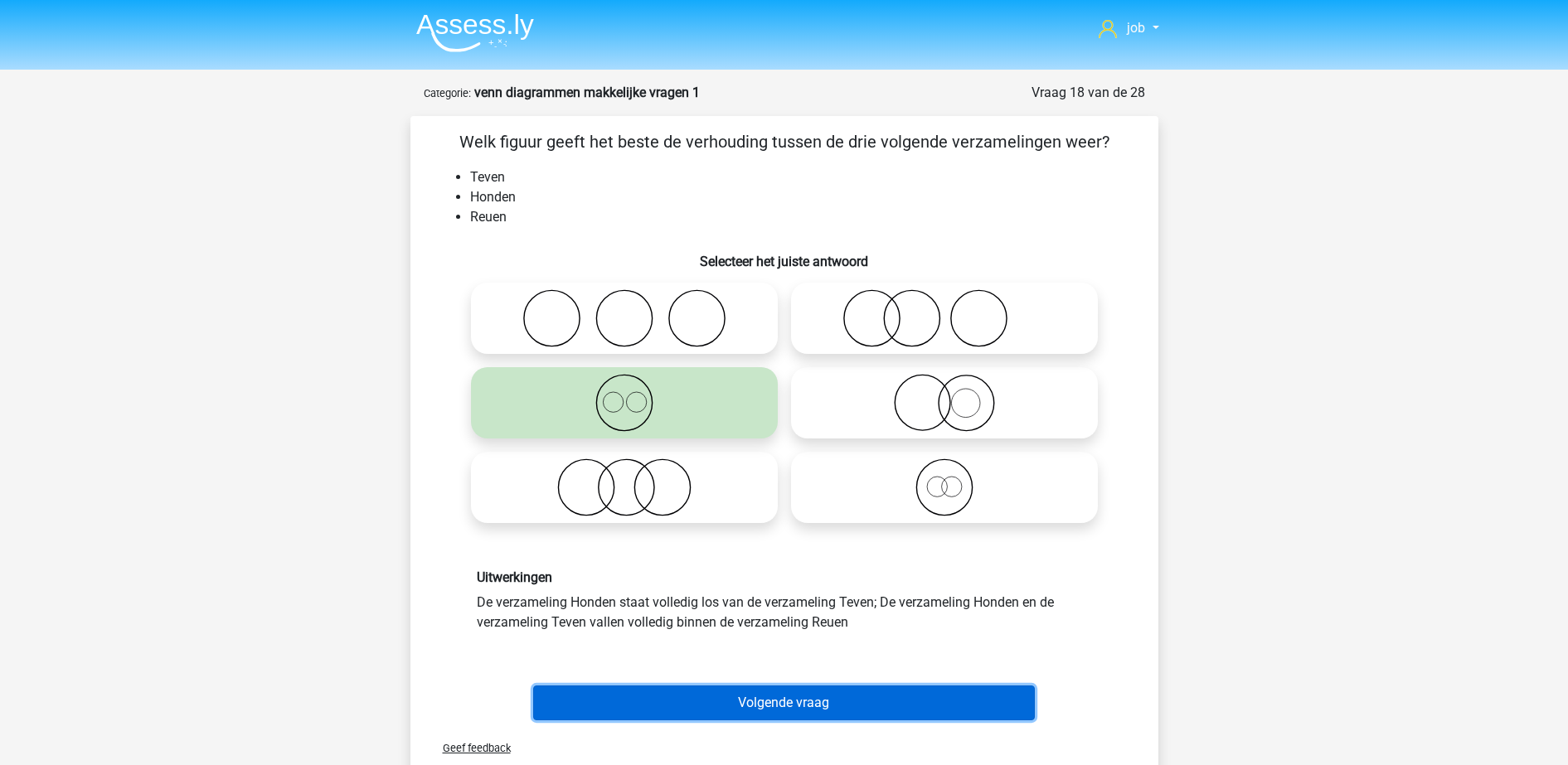
click at [796, 699] on button "Volgende vraag" at bounding box center [784, 702] width 501 height 35
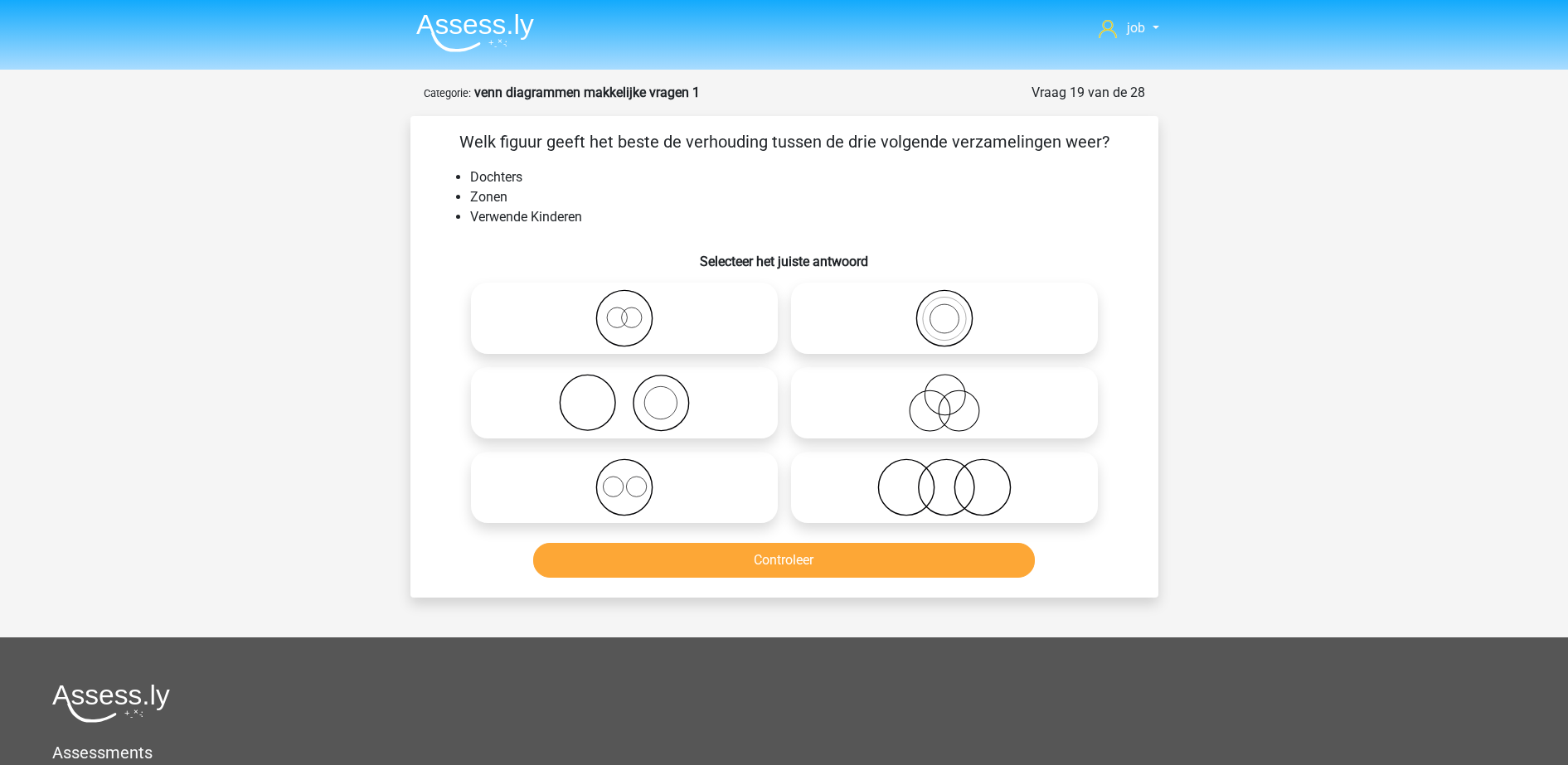
drag, startPoint x: 840, startPoint y: 478, endPoint x: 839, endPoint y: 518, distance: 40.0
click at [840, 484] on icon at bounding box center [943, 487] width 293 height 58
click at [944, 479] on input "radio" at bounding box center [950, 474] width 11 height 11
radio input "true"
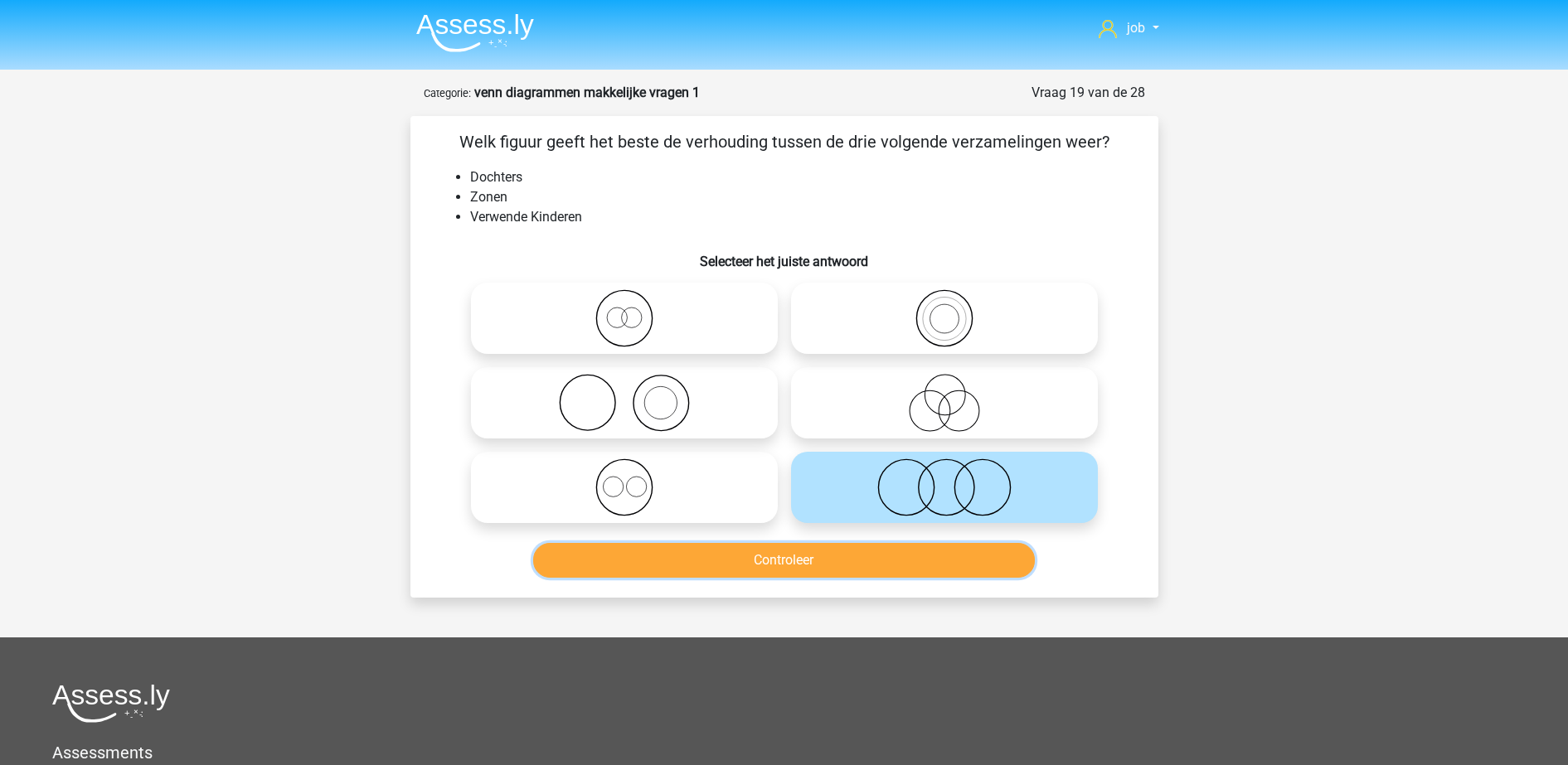
click at [856, 568] on button "Controleer" at bounding box center [784, 560] width 501 height 35
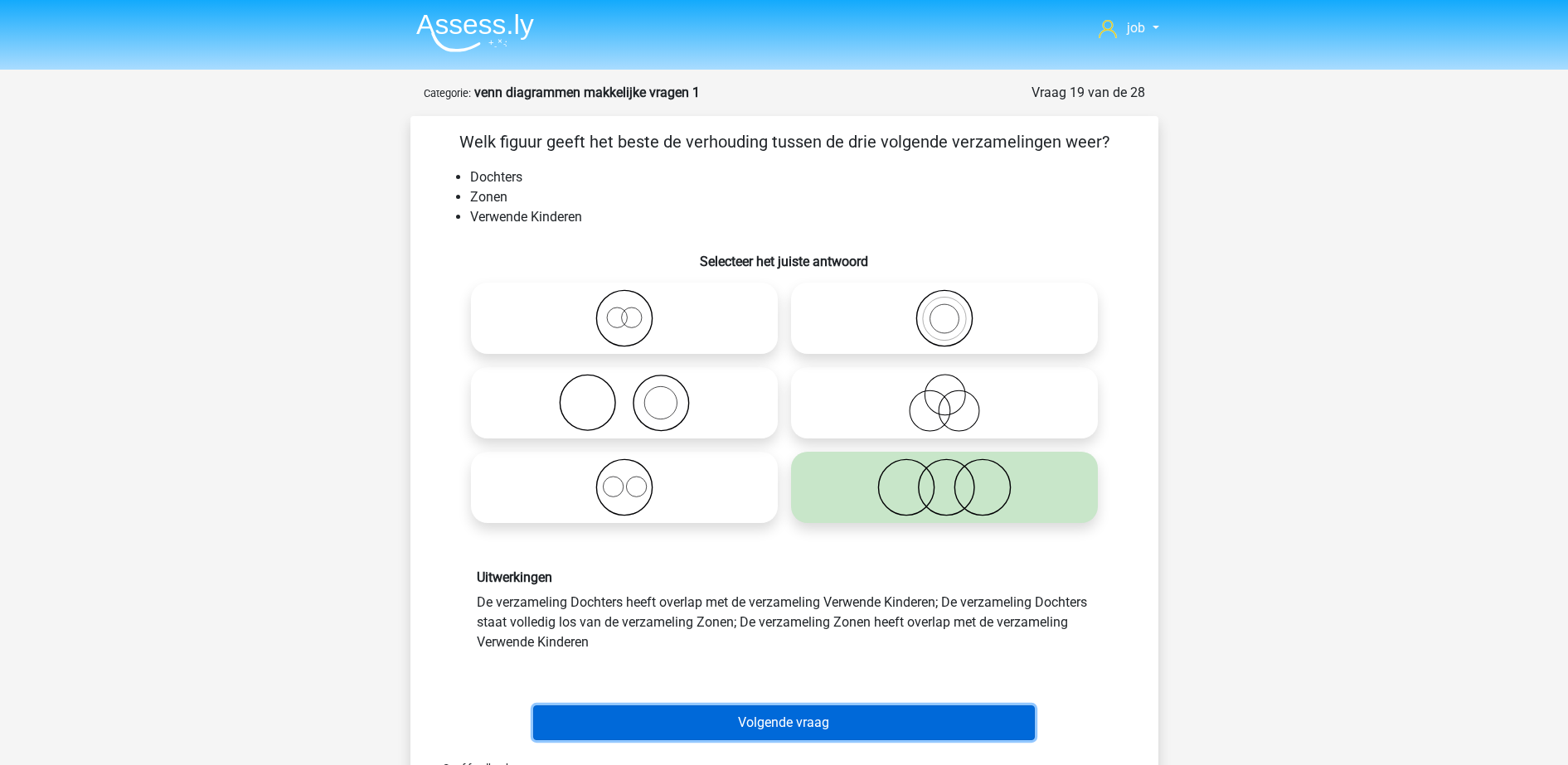
click at [856, 713] on button "Volgende vraag" at bounding box center [784, 722] width 501 height 35
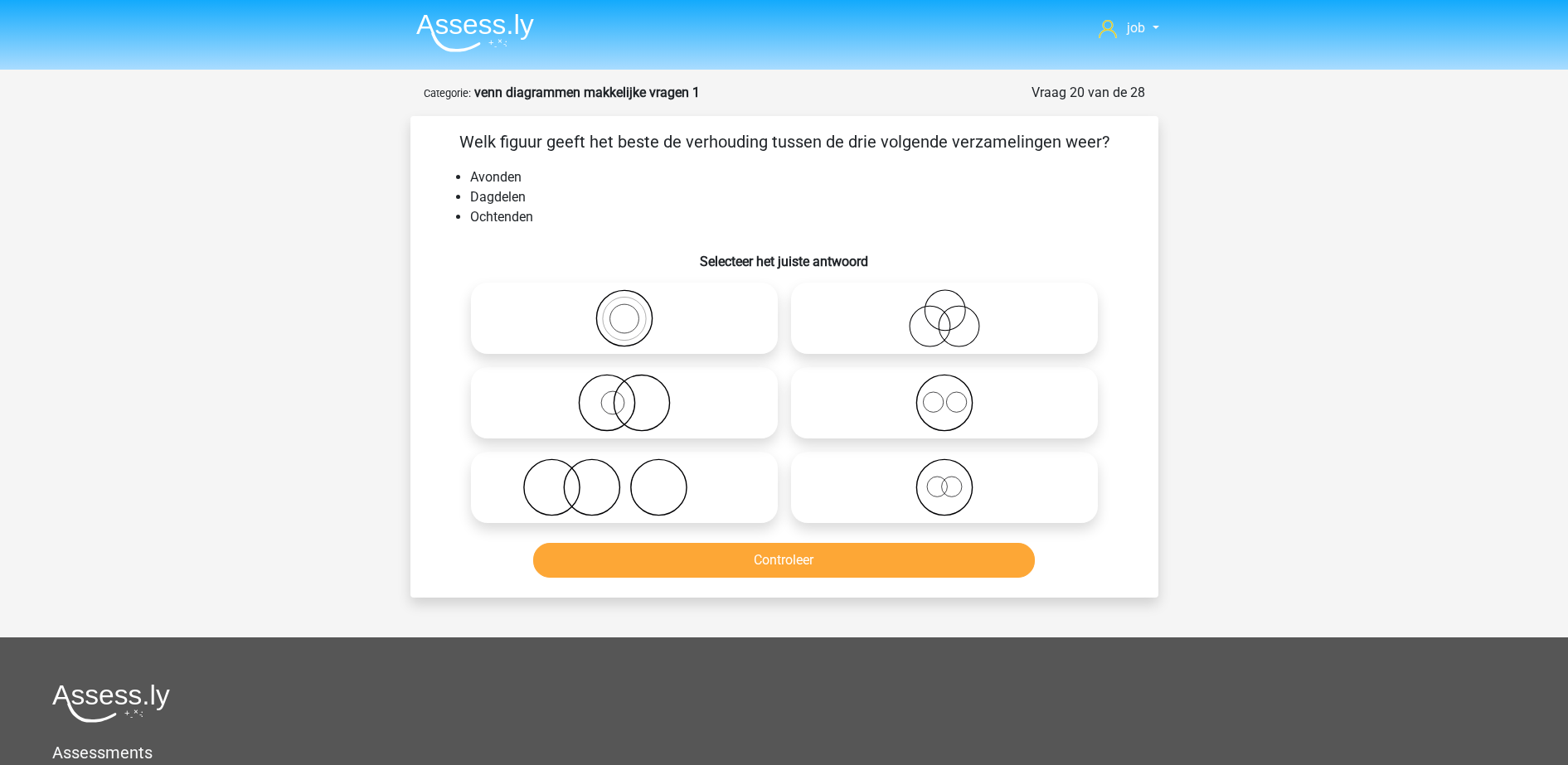
click at [888, 398] on icon at bounding box center [943, 403] width 293 height 58
click at [944, 394] on input "radio" at bounding box center [950, 389] width 11 height 11
radio input "true"
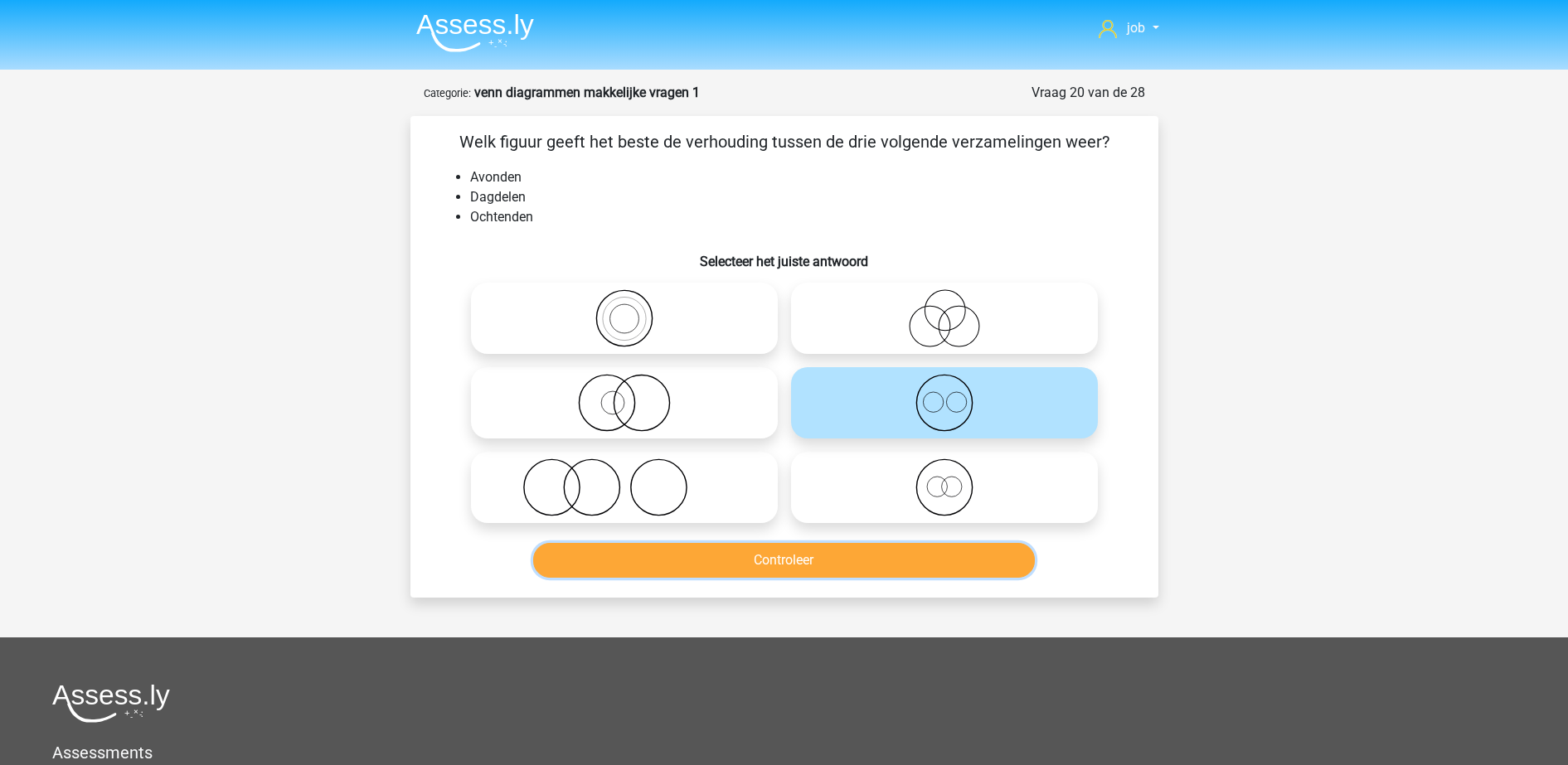
click at [879, 564] on button "Controleer" at bounding box center [784, 560] width 501 height 35
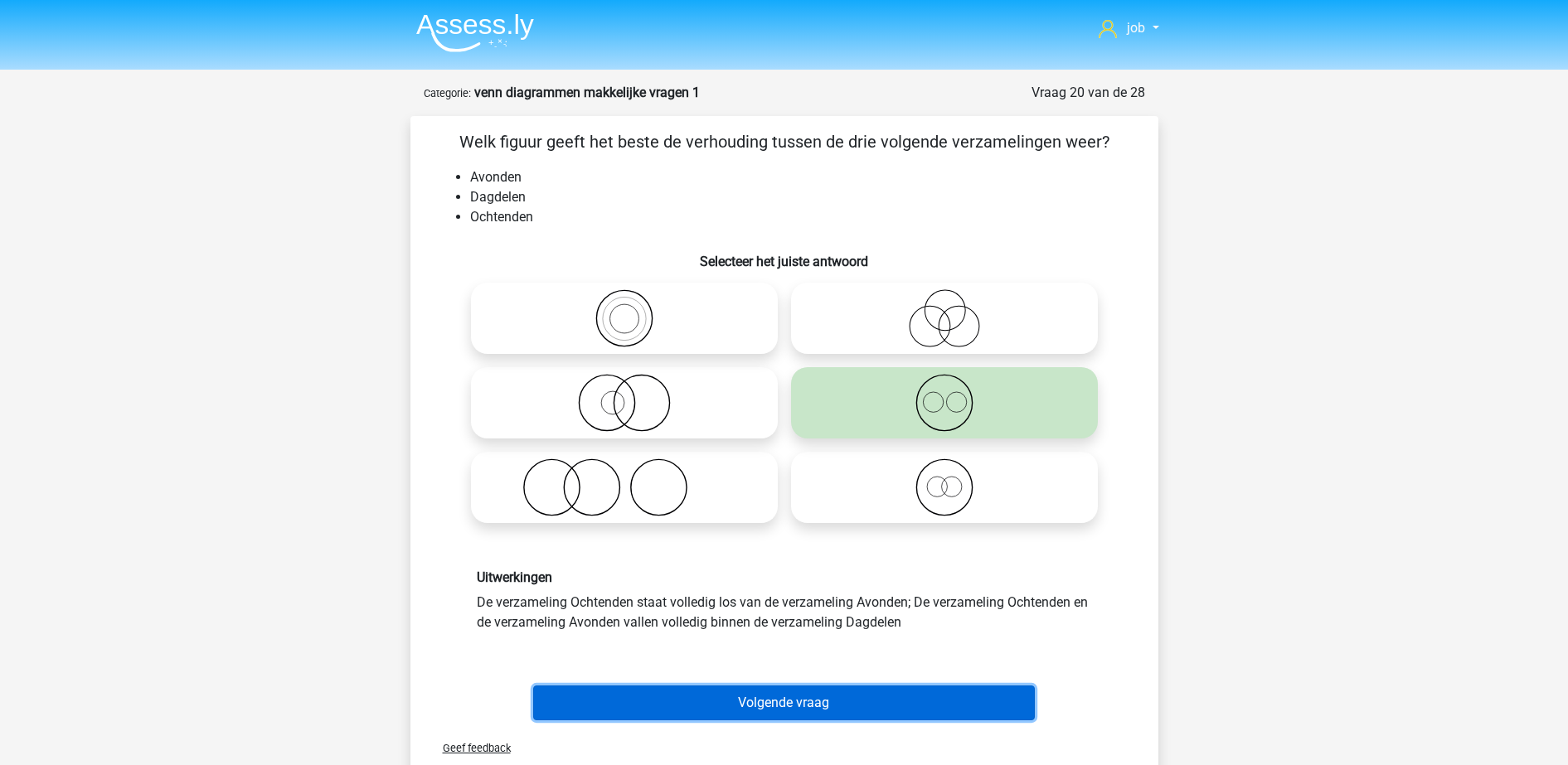
click at [842, 700] on button "Volgende vraag" at bounding box center [784, 702] width 501 height 35
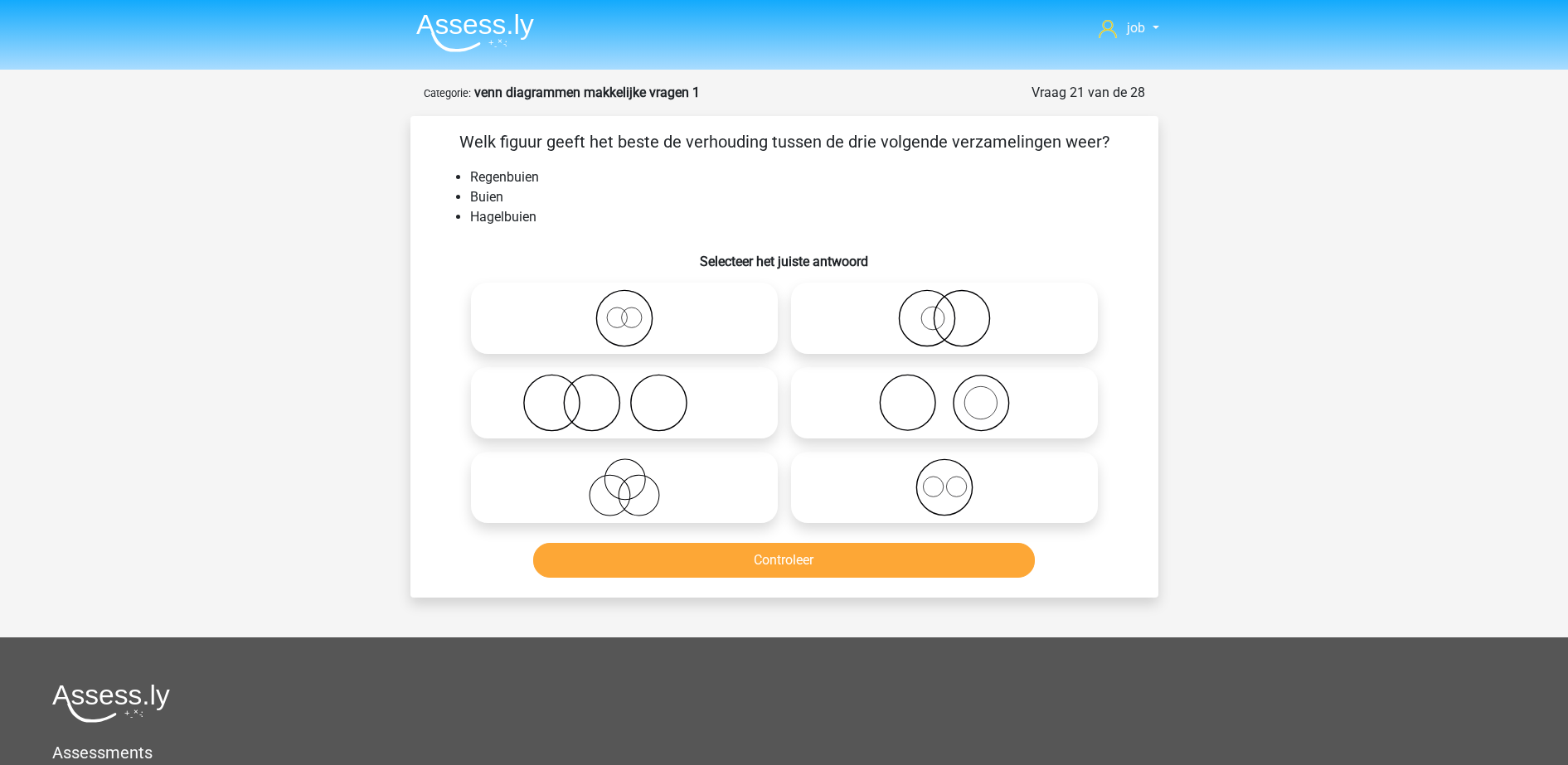
click at [839, 493] on icon at bounding box center [943, 487] width 293 height 58
click at [944, 479] on input "radio" at bounding box center [950, 474] width 11 height 11
radio input "true"
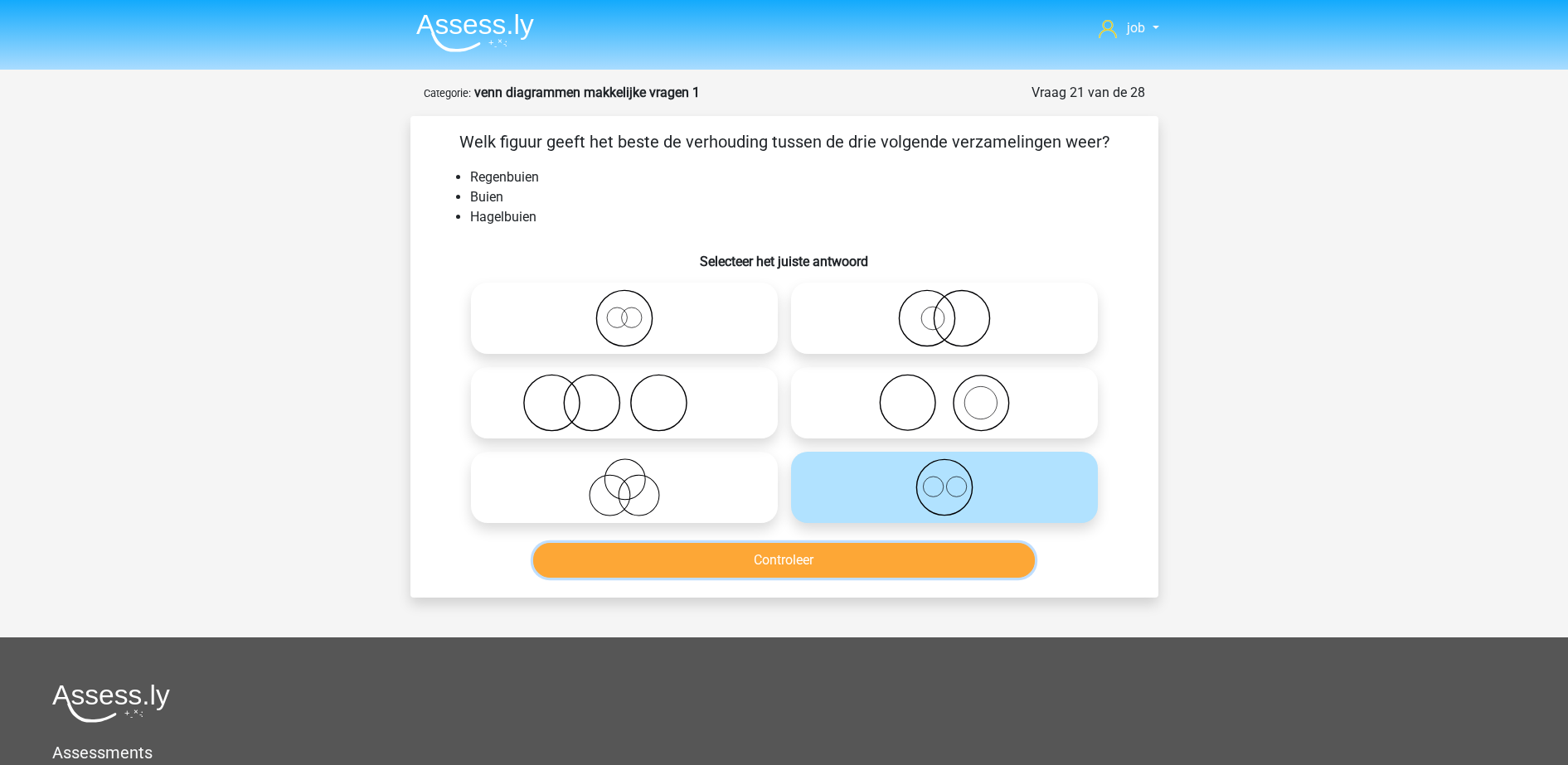
click at [856, 576] on button "Controleer" at bounding box center [784, 560] width 501 height 35
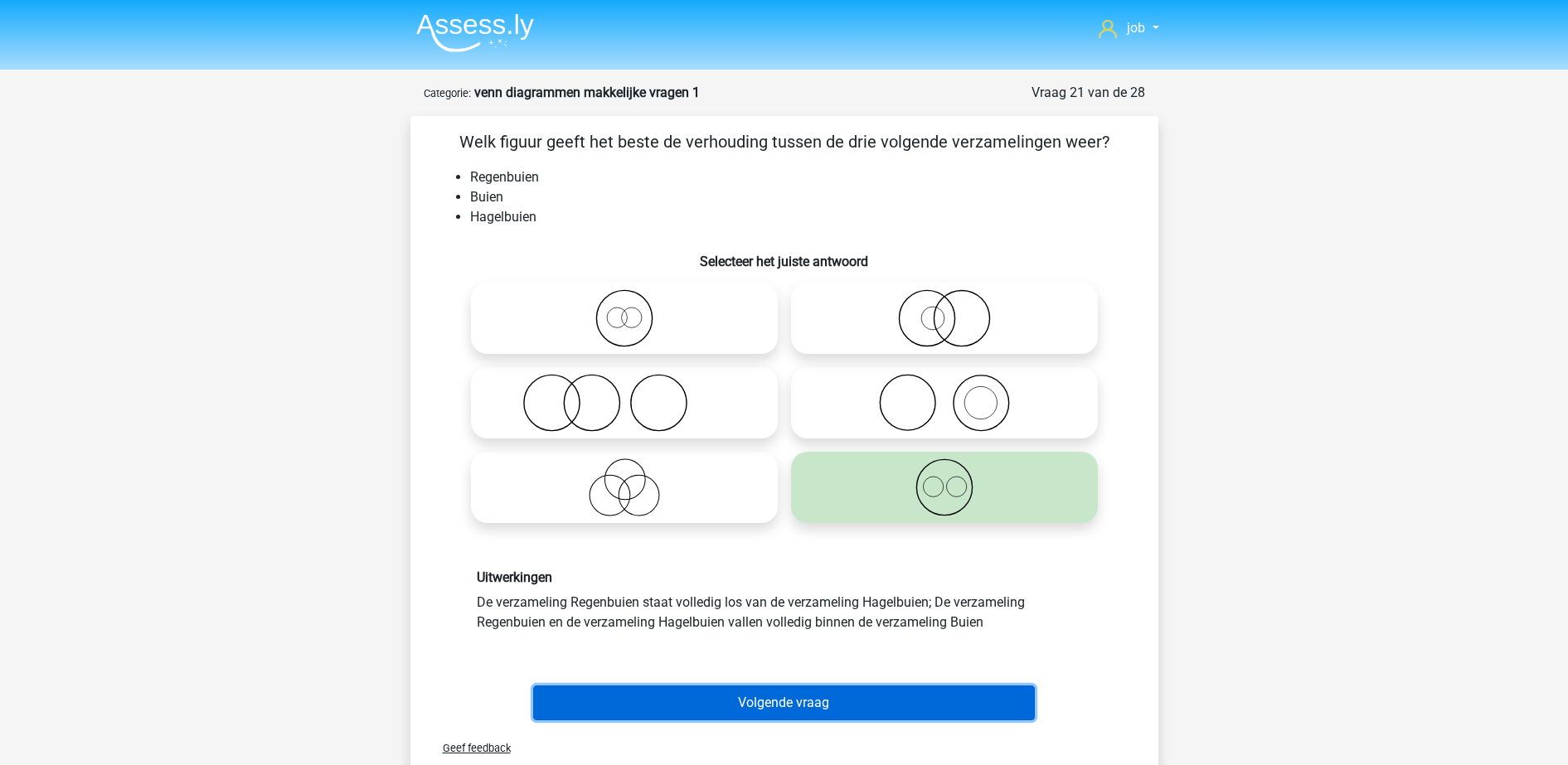
click at [854, 694] on button "Volgende vraag" at bounding box center [784, 702] width 501 height 35
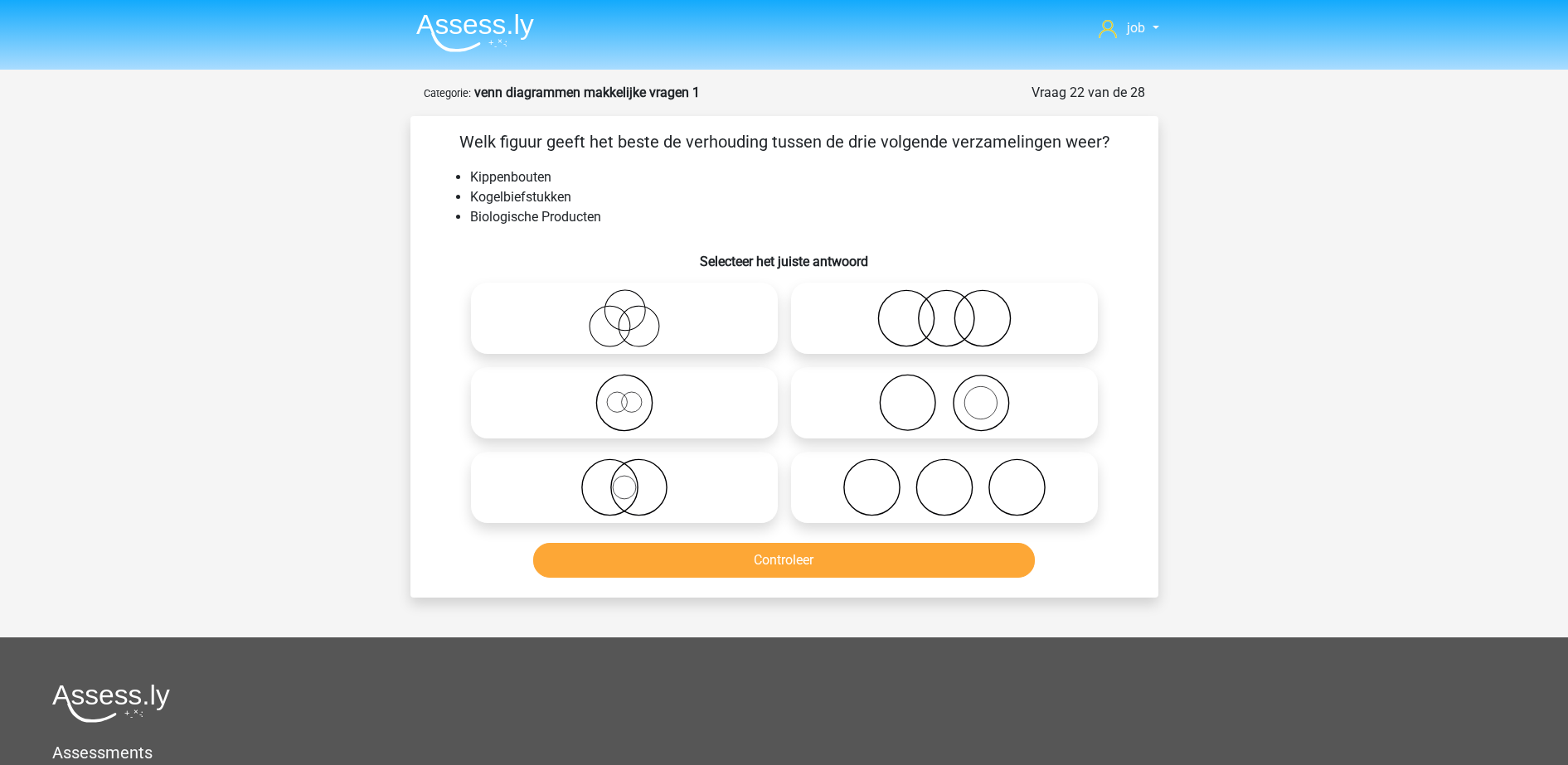
click at [902, 350] on label at bounding box center [944, 318] width 307 height 71
click at [944, 310] on input "radio" at bounding box center [950, 305] width 11 height 11
radio input "true"
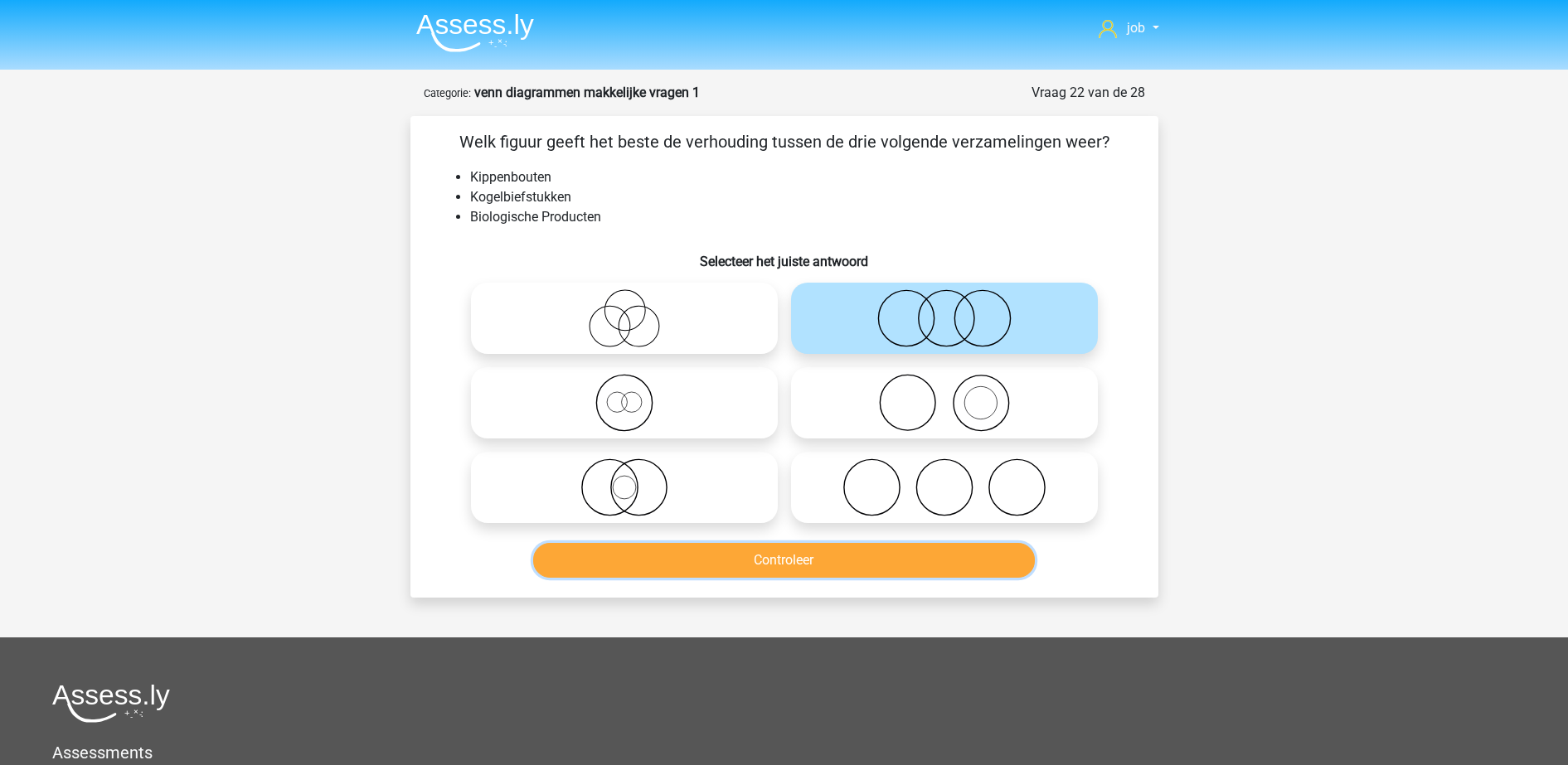
click at [790, 553] on button "Controleer" at bounding box center [784, 560] width 501 height 35
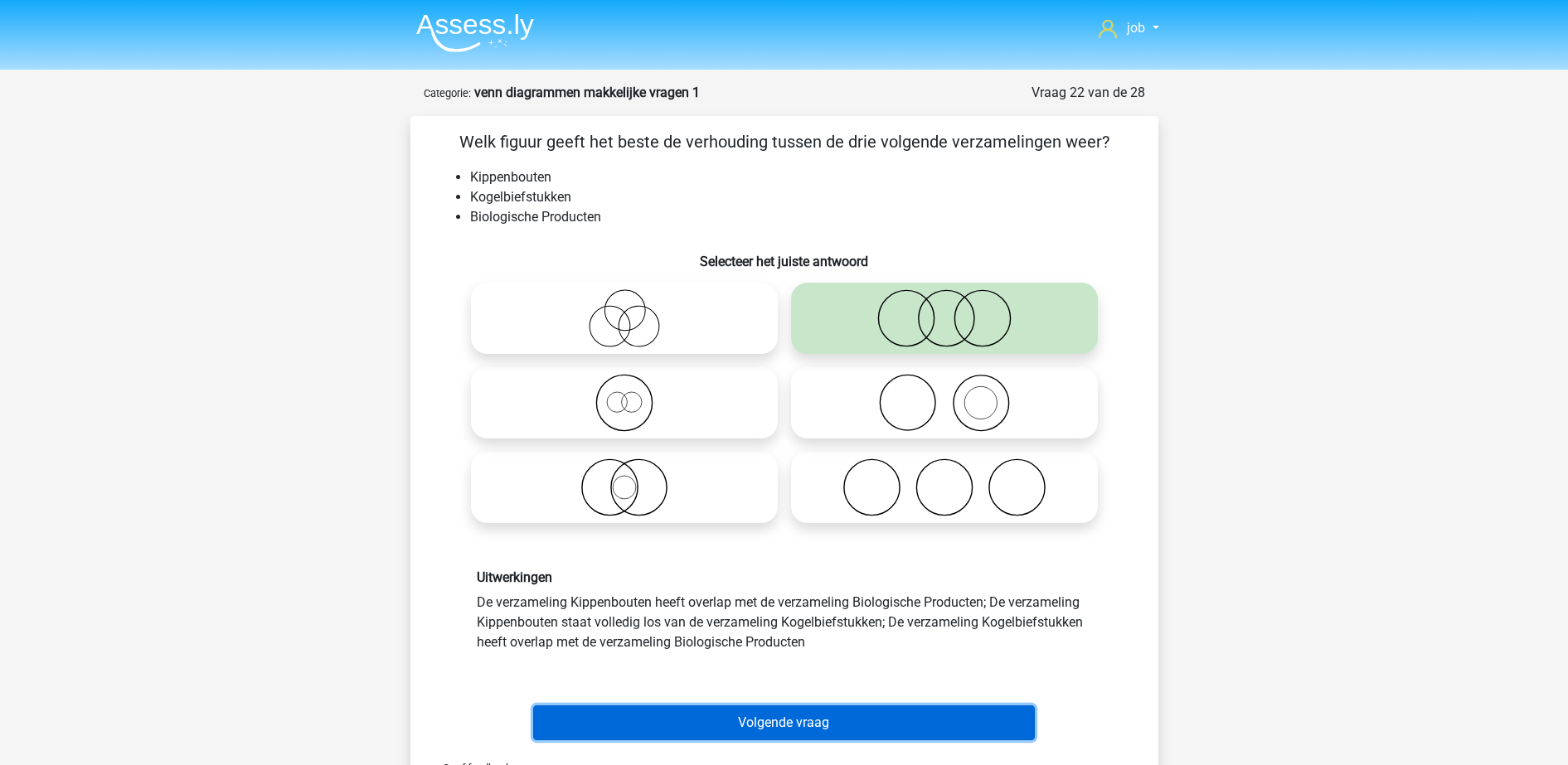
click at [765, 709] on button "Volgende vraag" at bounding box center [784, 722] width 501 height 35
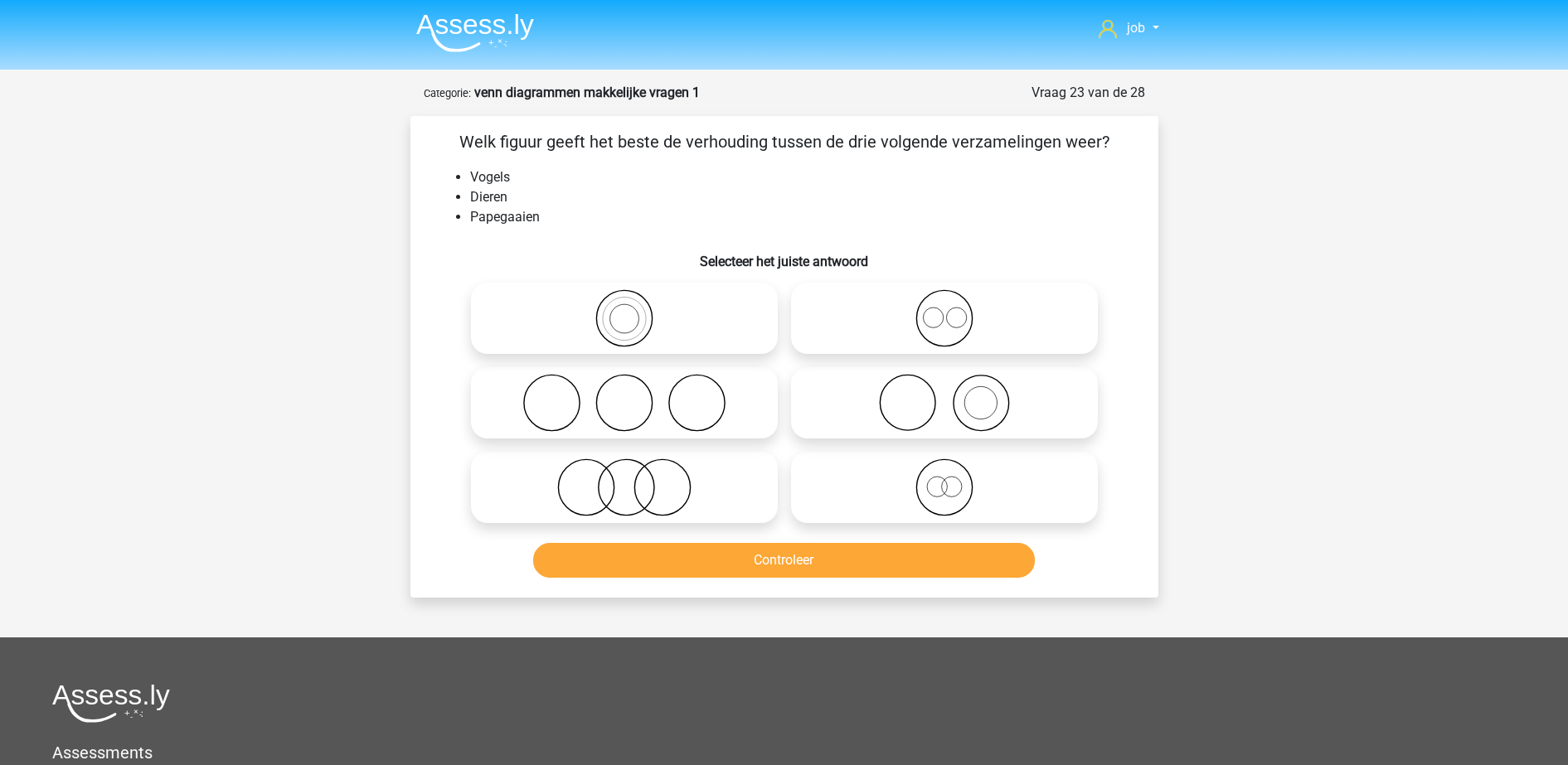
click at [629, 319] on icon at bounding box center [624, 319] width 293 height 58
click at [629, 310] on input "radio" at bounding box center [630, 305] width 11 height 11
radio input "true"
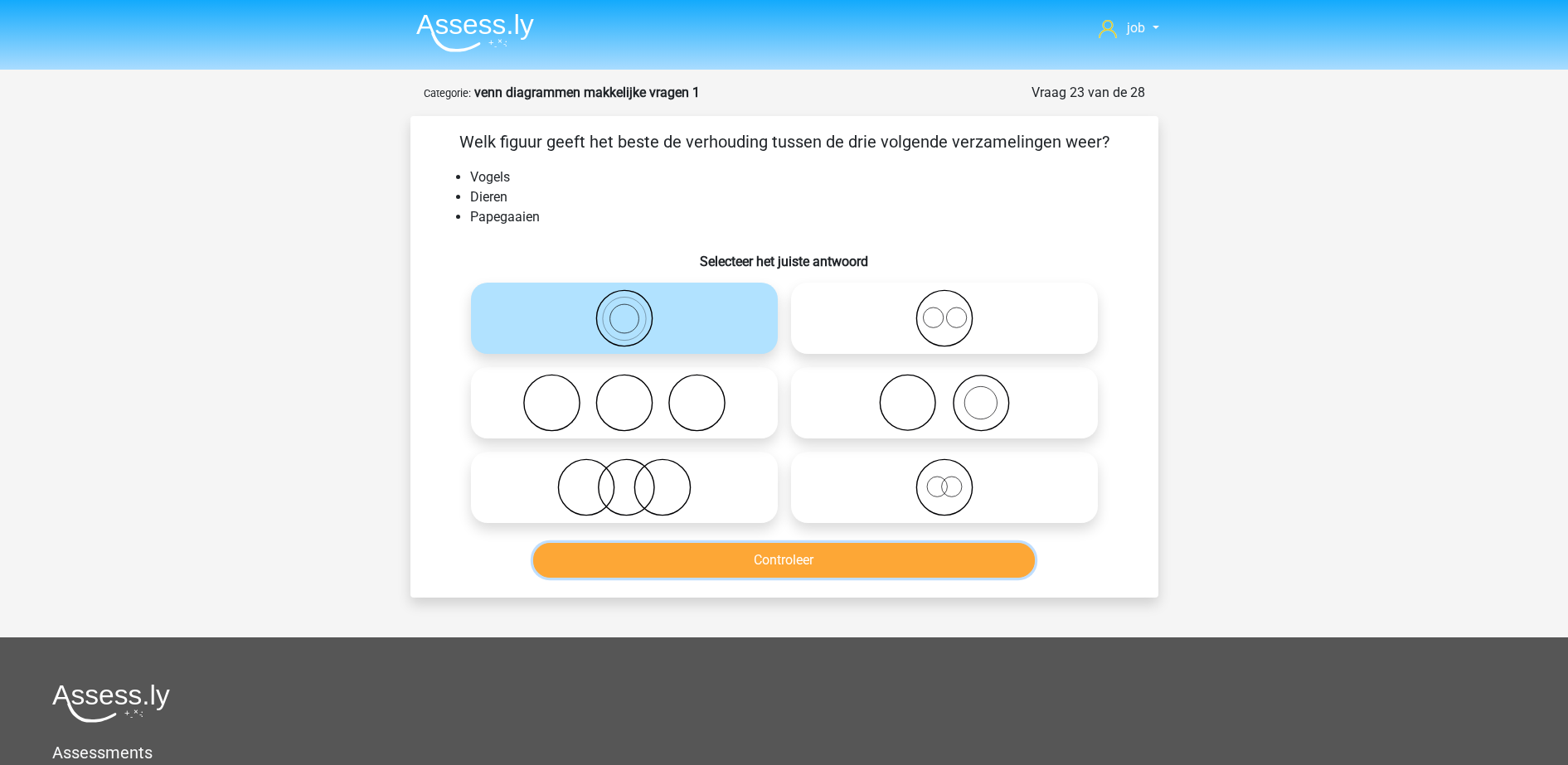
click at [690, 558] on button "Controleer" at bounding box center [784, 560] width 501 height 35
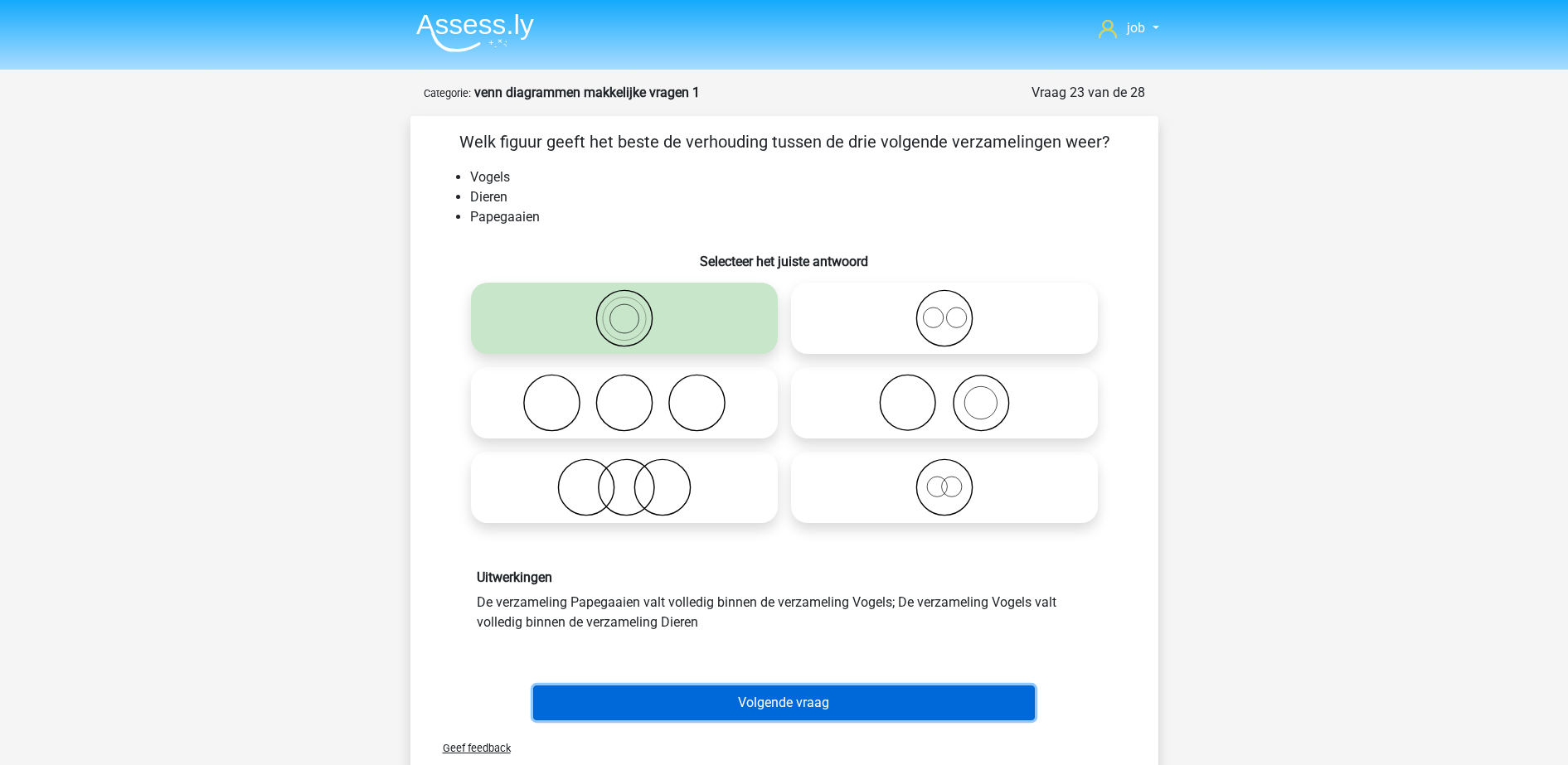
click at [727, 707] on button "Volgende vraag" at bounding box center [784, 702] width 501 height 35
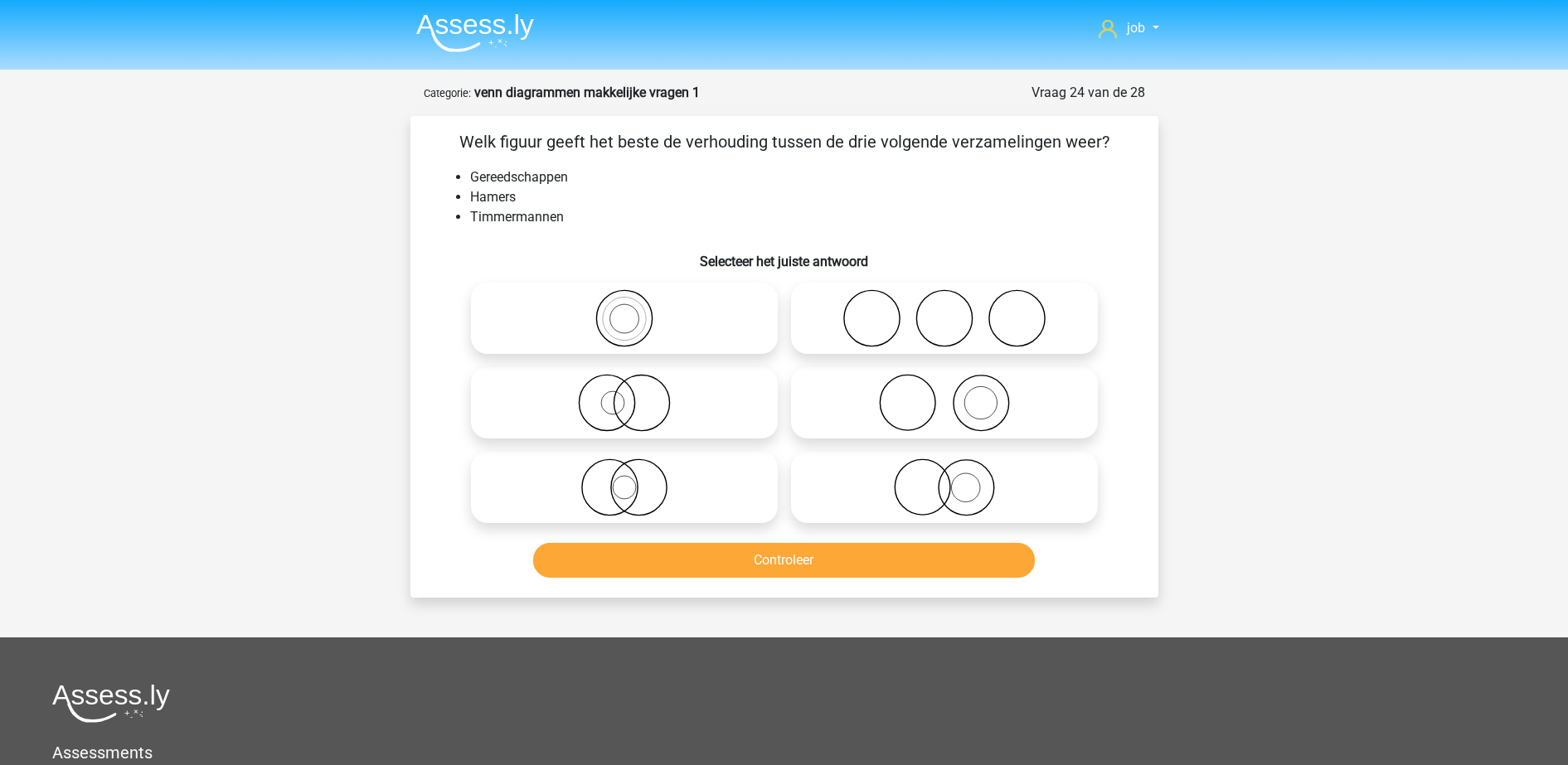
drag, startPoint x: 865, startPoint y: 407, endPoint x: 863, endPoint y: 471, distance: 64.0
click at [865, 411] on icon at bounding box center [943, 403] width 293 height 58
click at [944, 394] on input "radio" at bounding box center [950, 389] width 11 height 11
radio input "true"
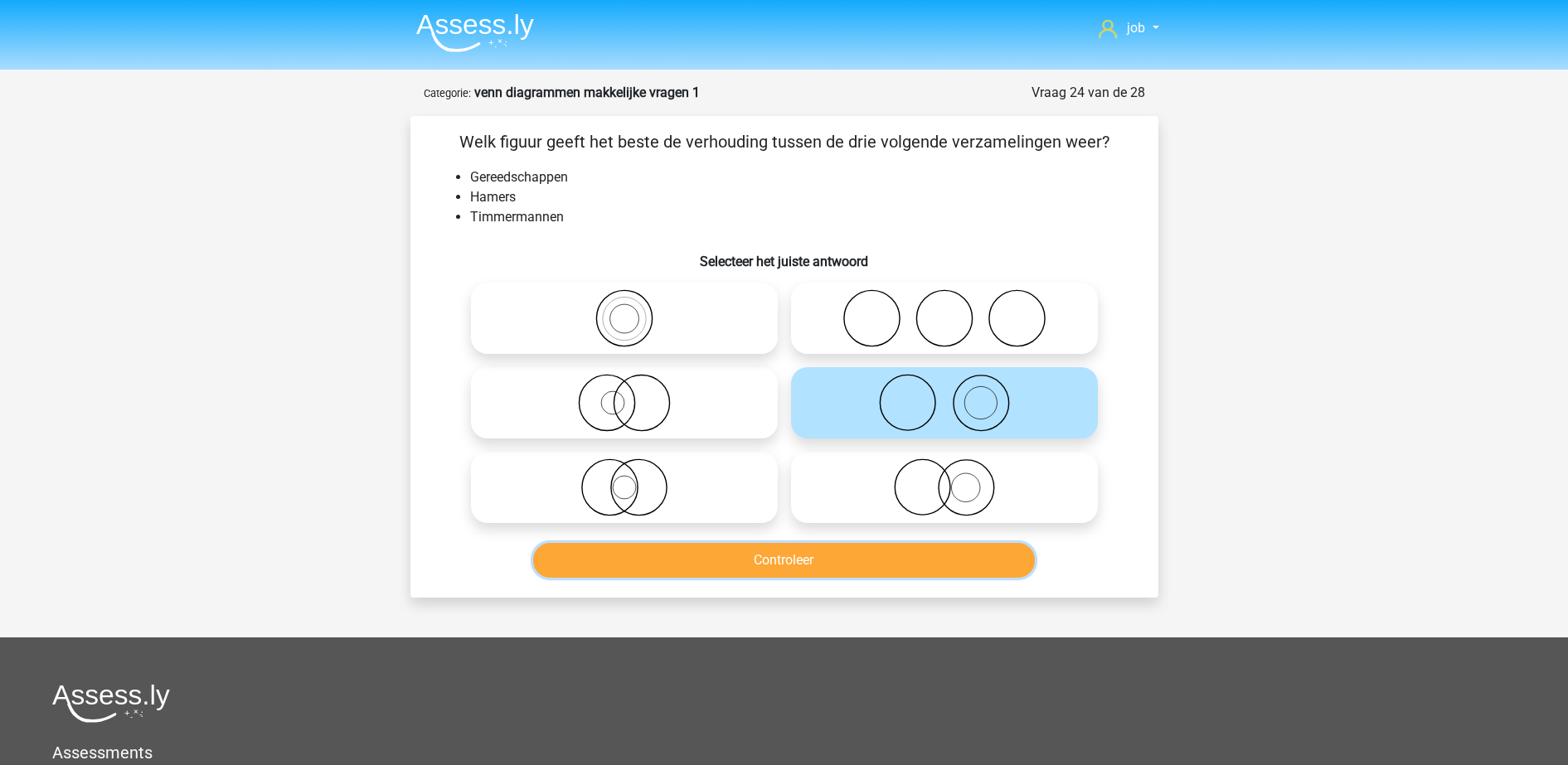
click at [869, 555] on button "Controleer" at bounding box center [784, 560] width 501 height 35
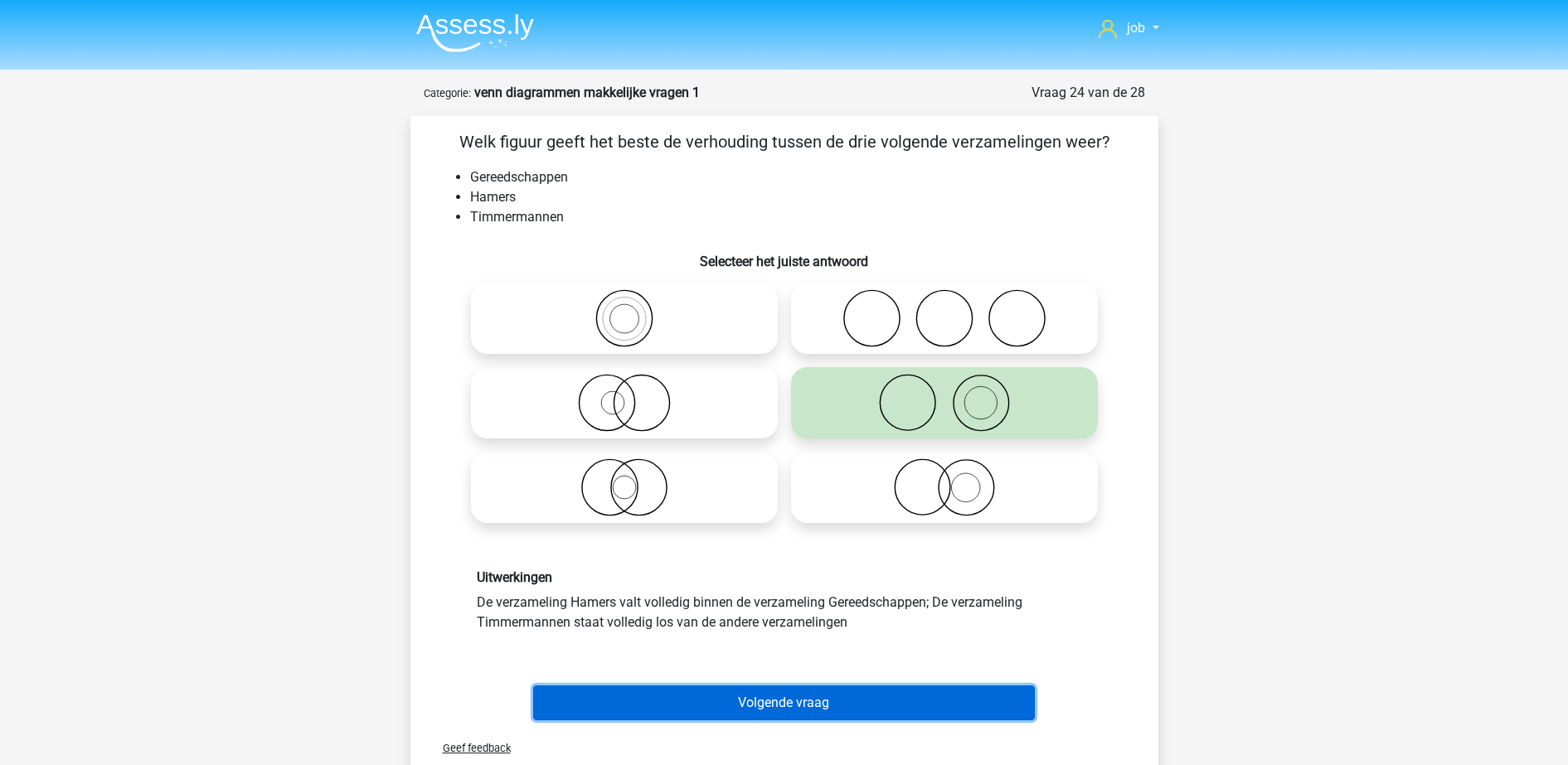
click at [876, 699] on button "Volgende vraag" at bounding box center [784, 702] width 501 height 35
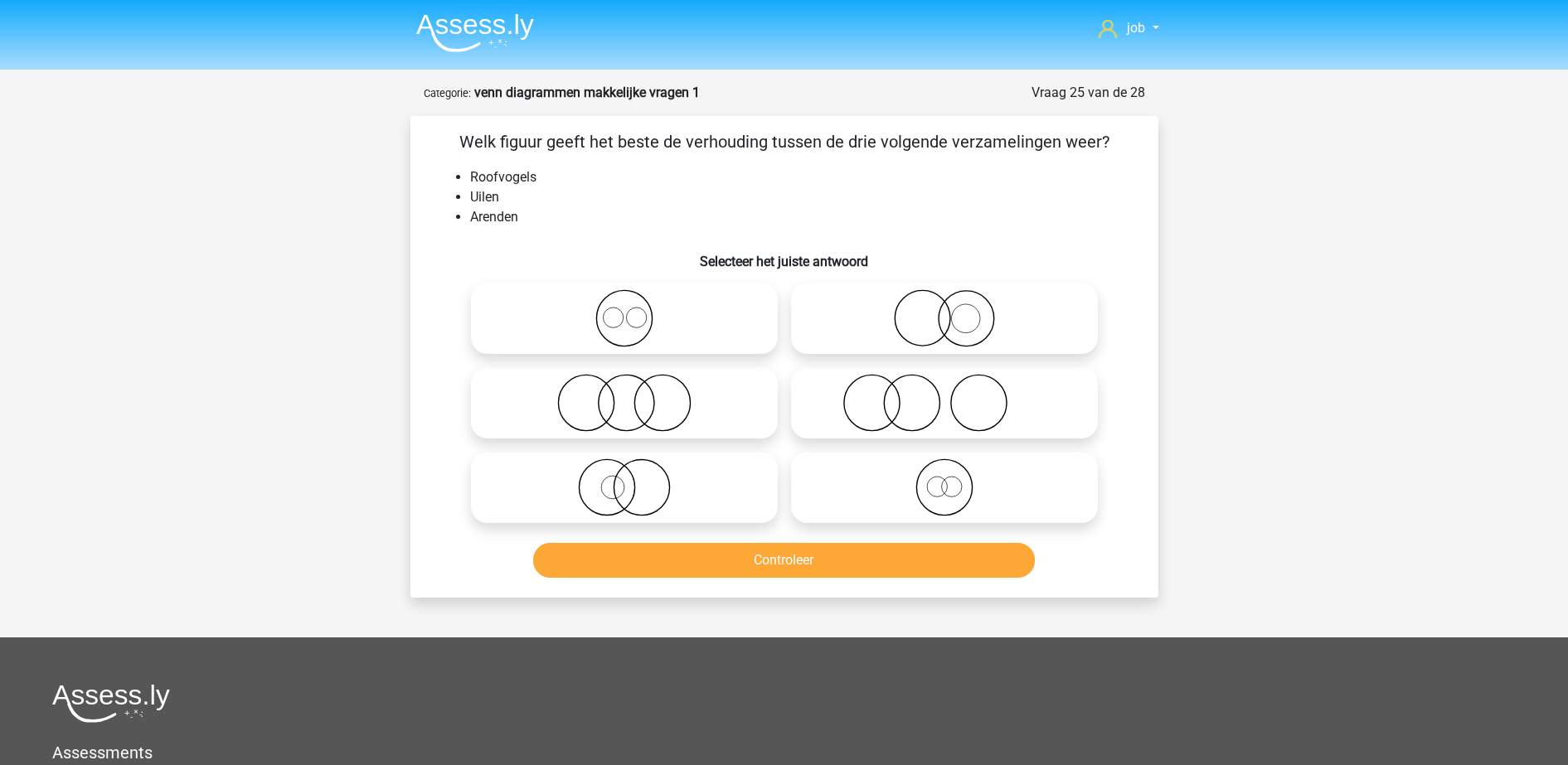
click at [631, 304] on input "radio" at bounding box center [630, 305] width 11 height 11
radio input "true"
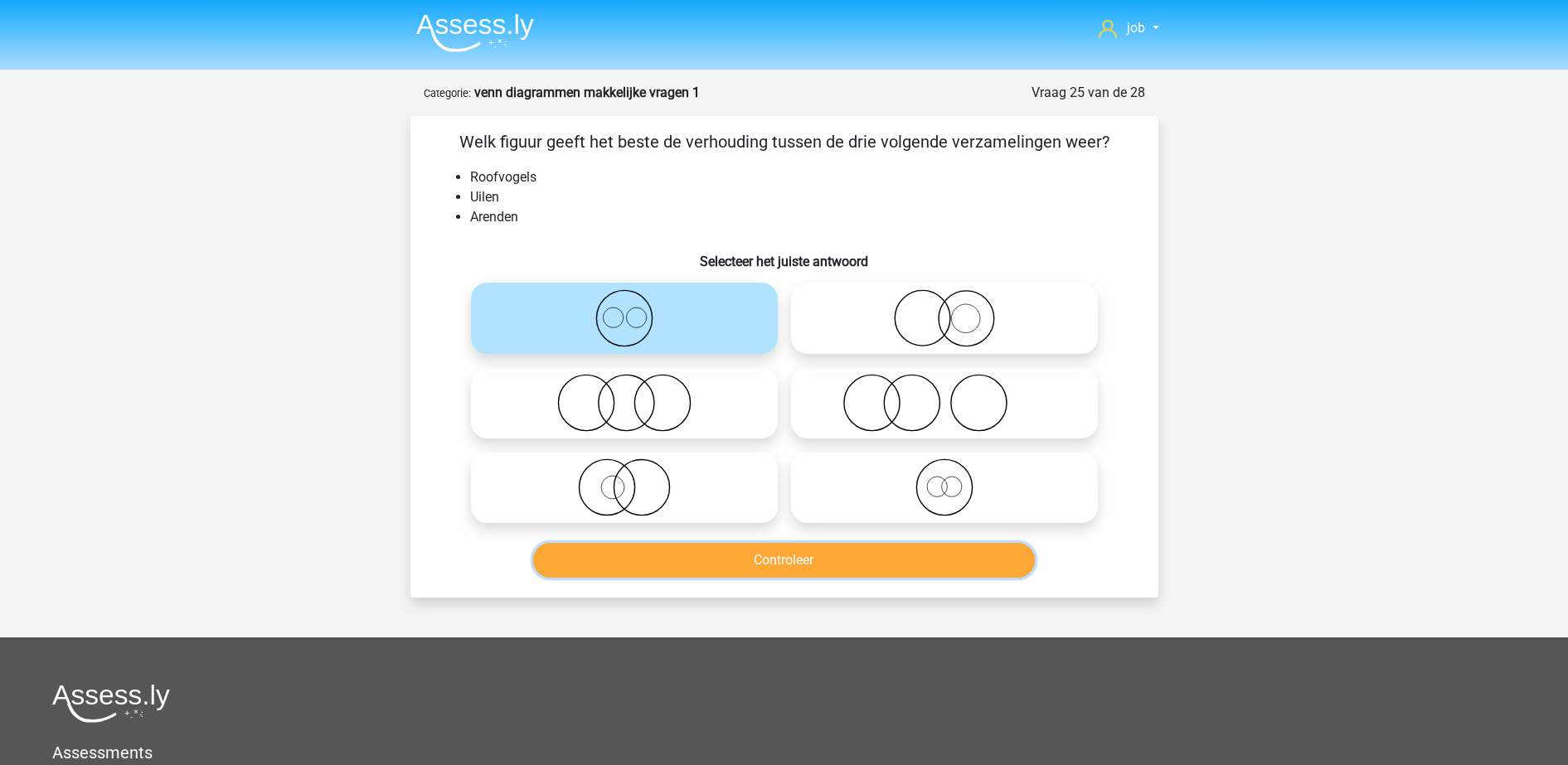
click at [730, 563] on button "Controleer" at bounding box center [784, 560] width 501 height 35
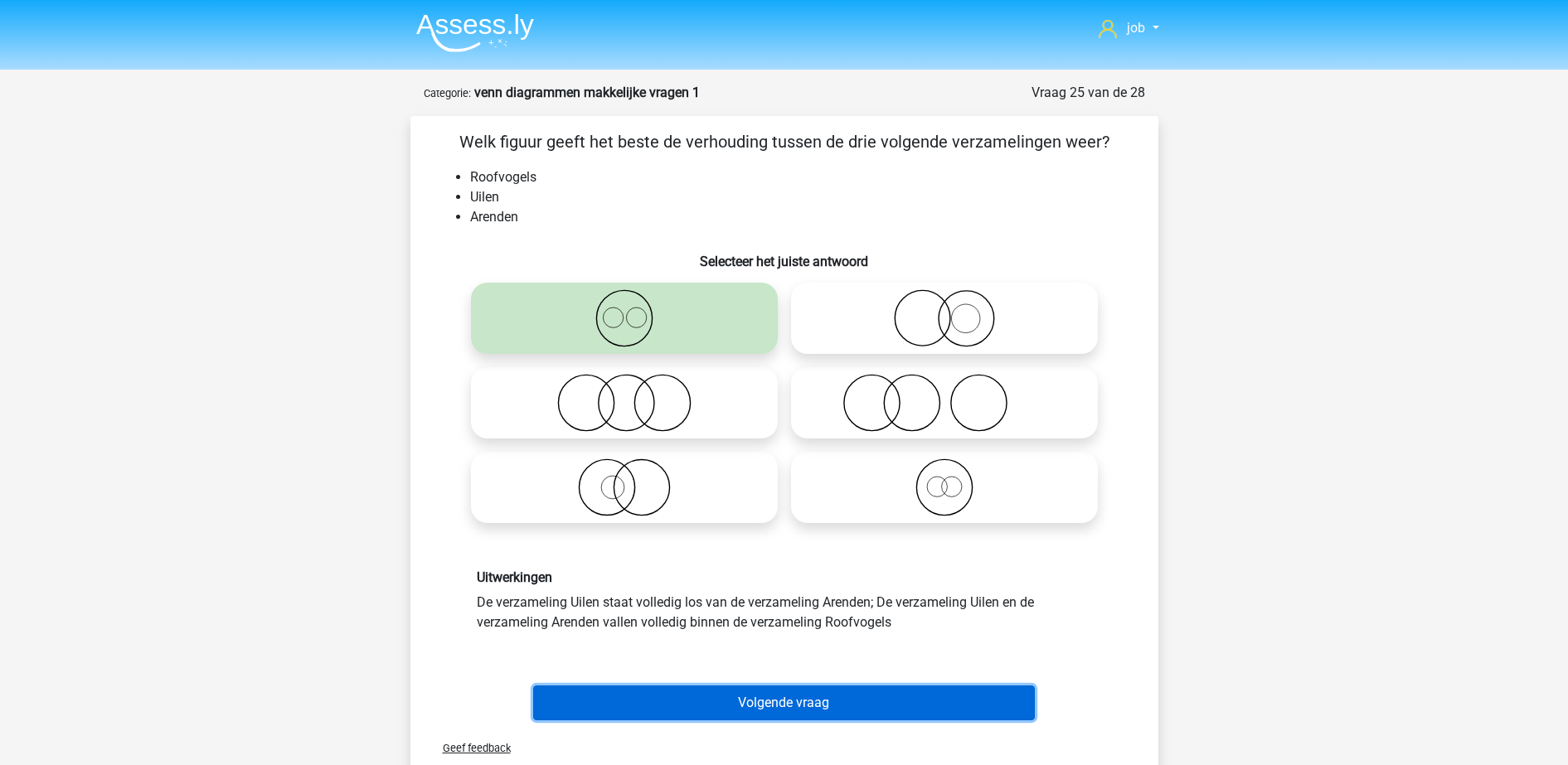
click at [773, 696] on button "Volgende vraag" at bounding box center [784, 702] width 501 height 35
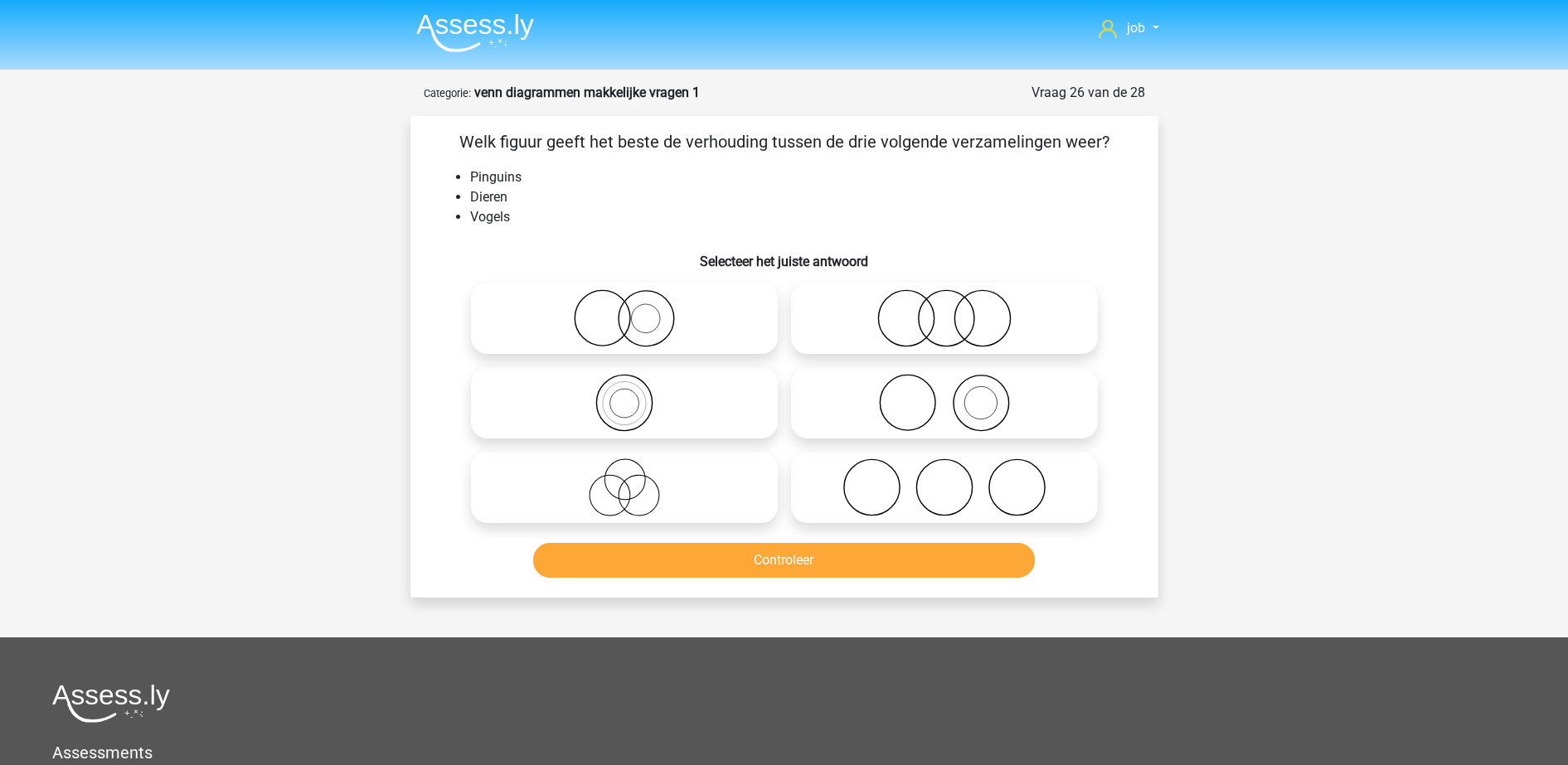
click at [680, 398] on icon at bounding box center [624, 403] width 293 height 58
click at [635, 394] on input "radio" at bounding box center [630, 389] width 11 height 11
radio input "true"
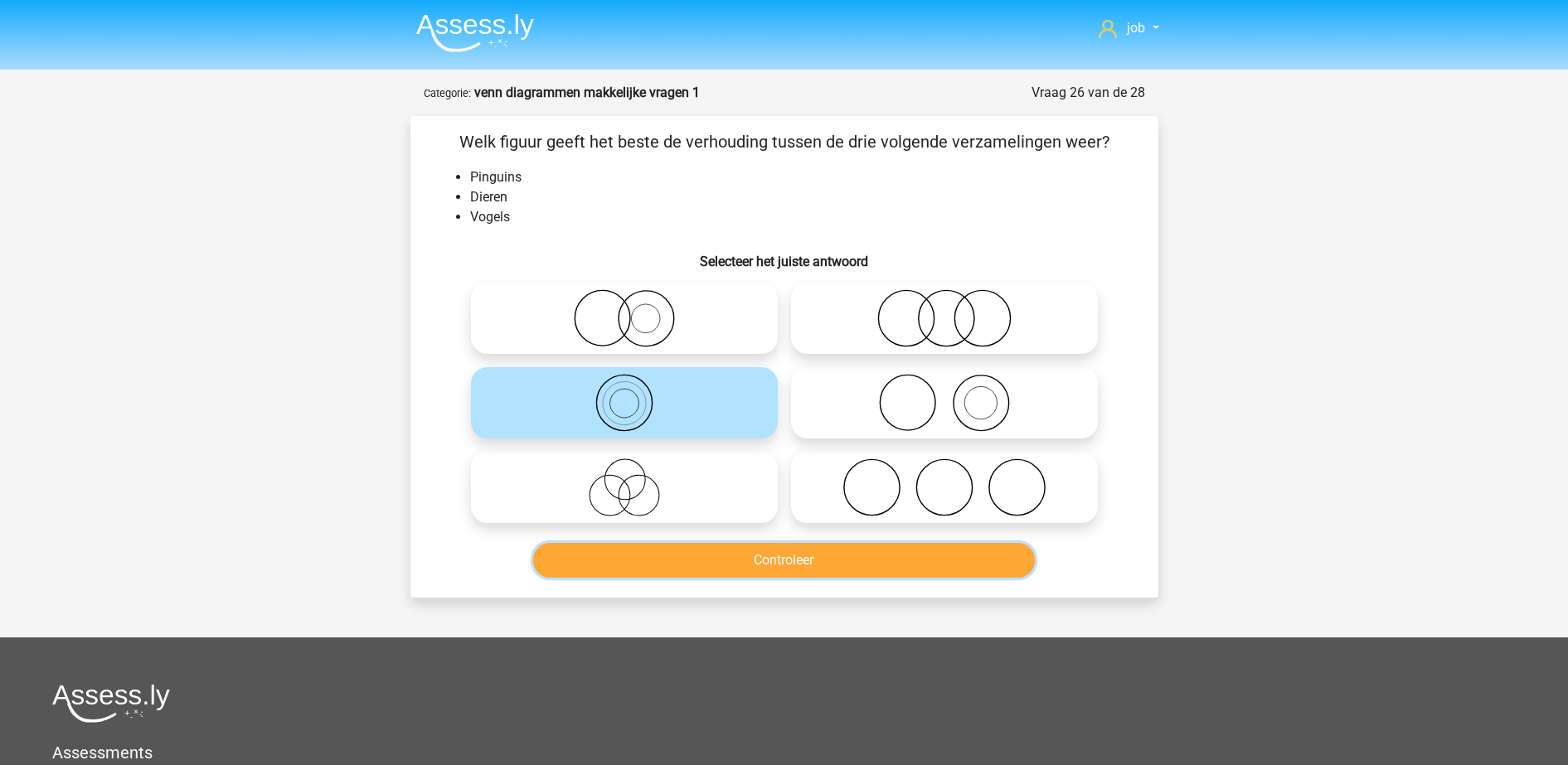
click at [749, 569] on button "Controleer" at bounding box center [784, 560] width 501 height 35
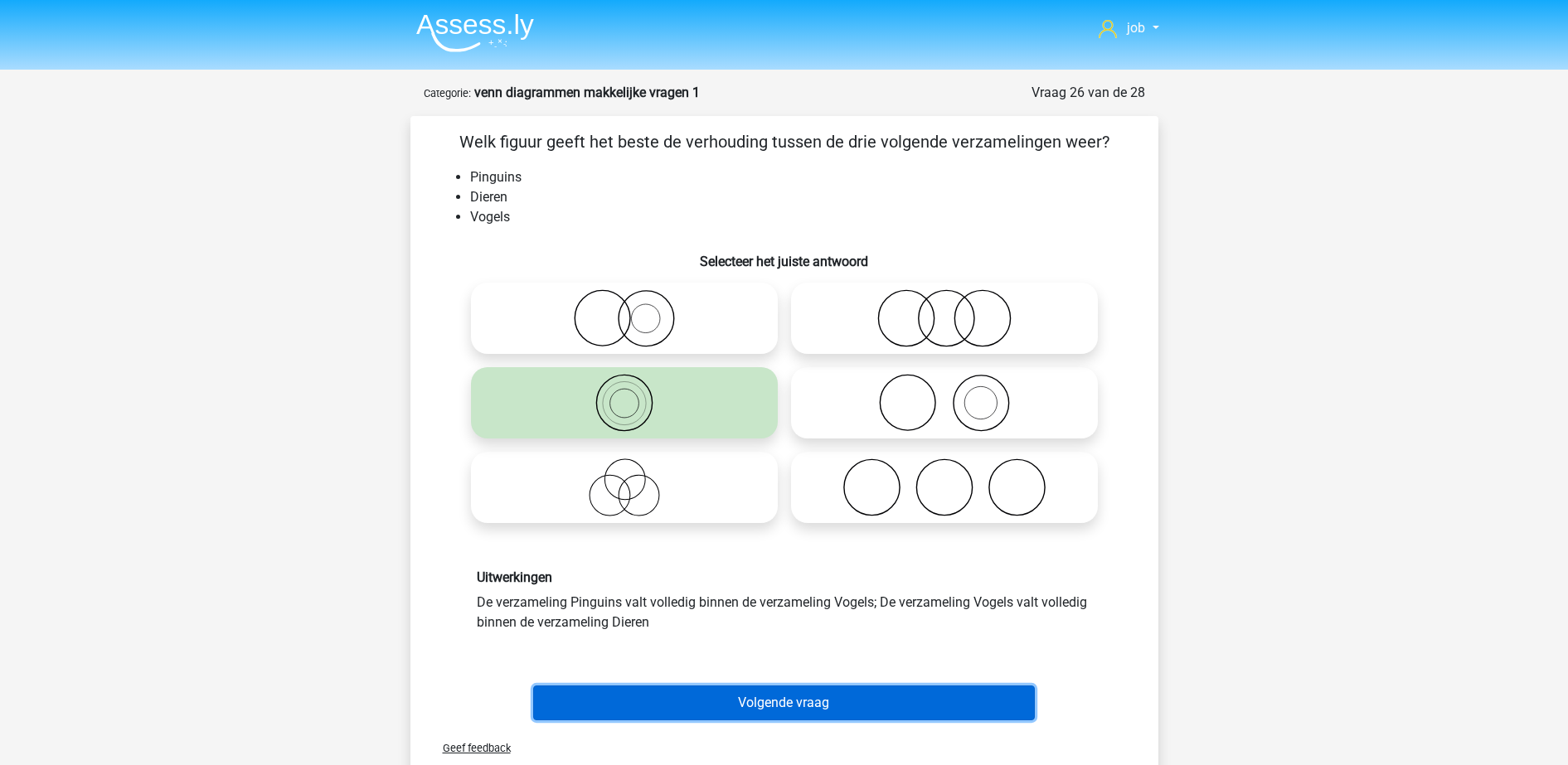
click at [801, 695] on button "Volgende vraag" at bounding box center [784, 702] width 501 height 35
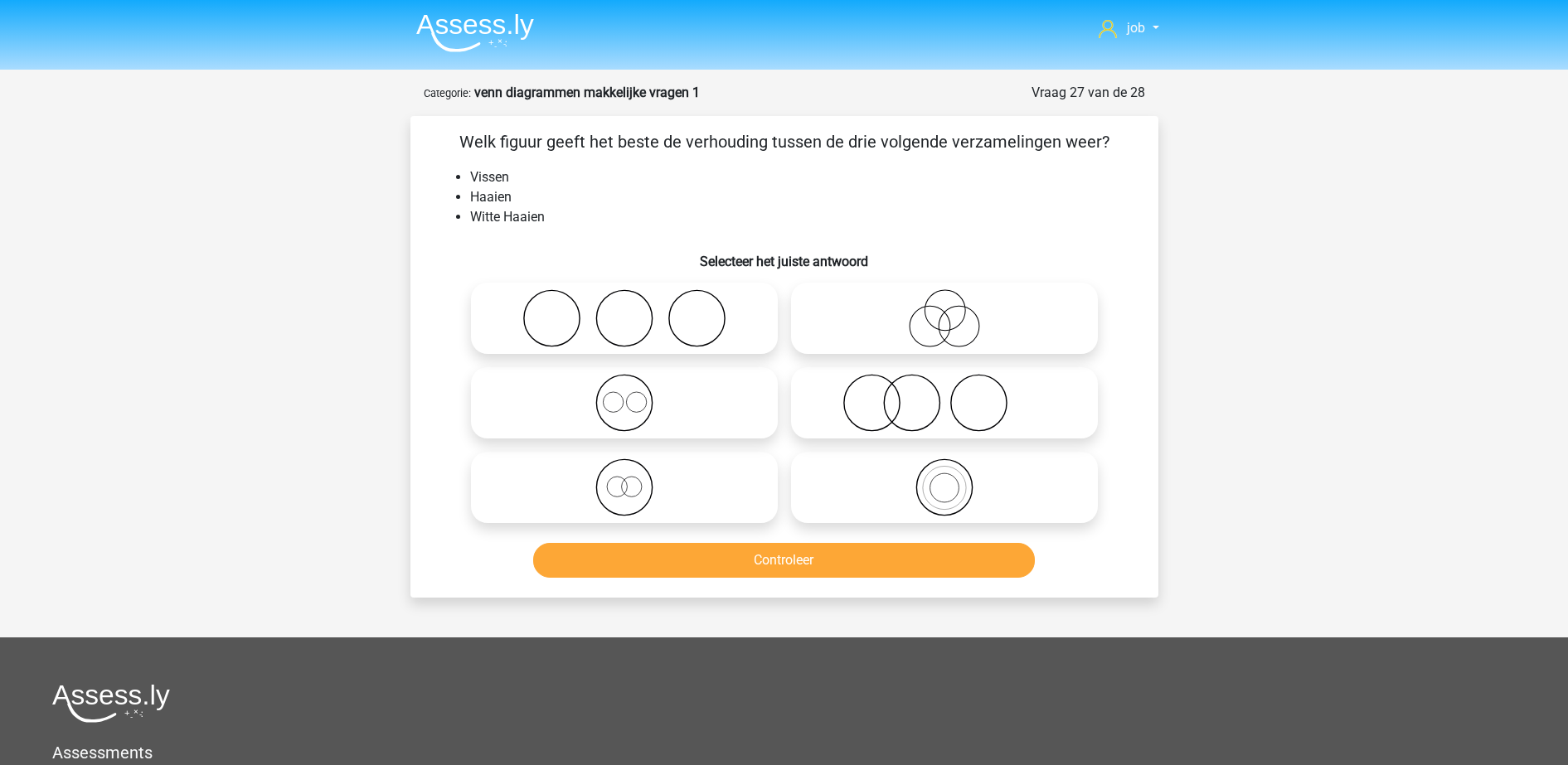
click at [873, 476] on icon at bounding box center [943, 487] width 293 height 58
click at [944, 476] on input "radio" at bounding box center [950, 474] width 11 height 11
radio input "true"
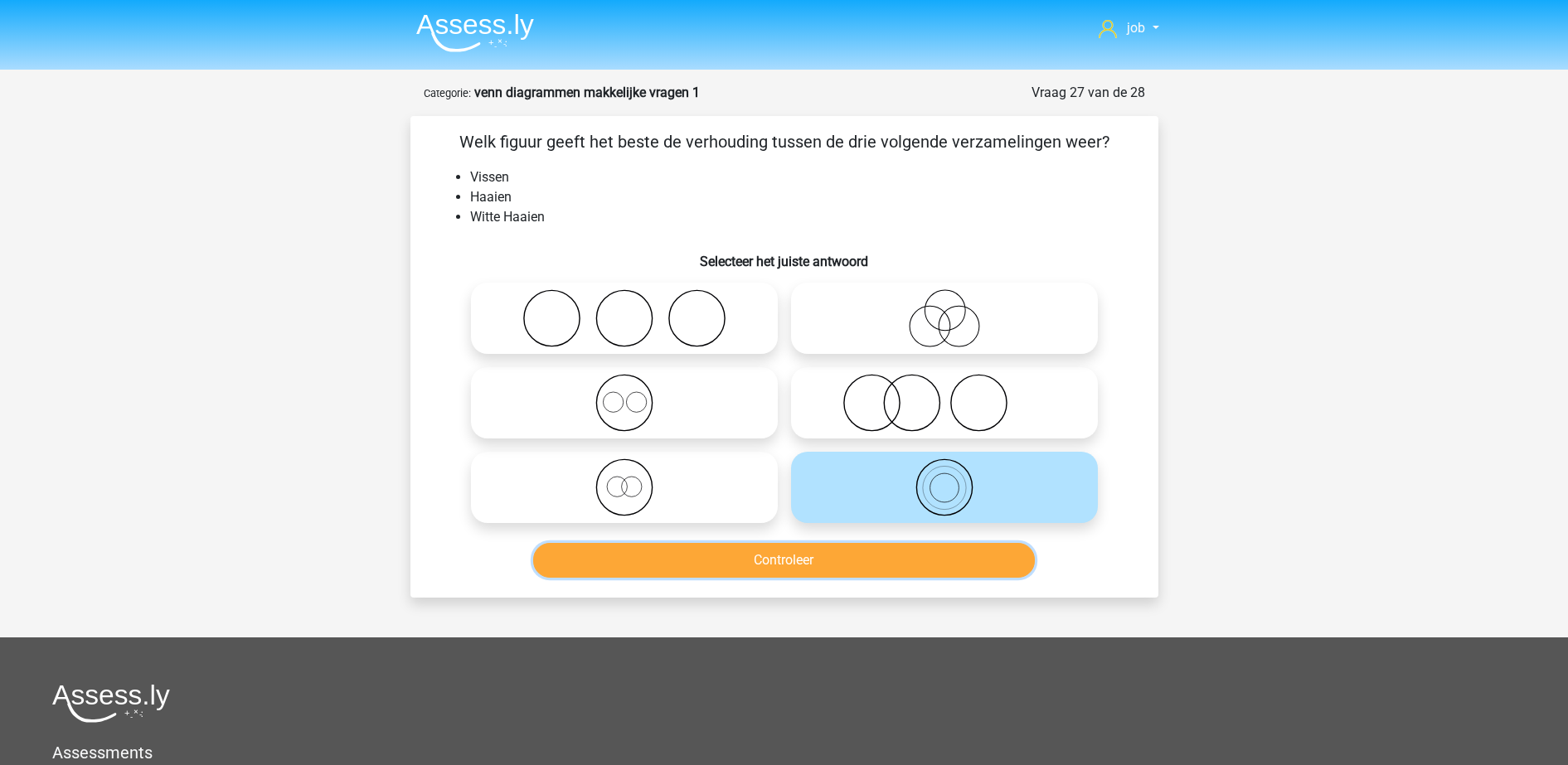
click at [872, 567] on button "Controleer" at bounding box center [784, 560] width 501 height 35
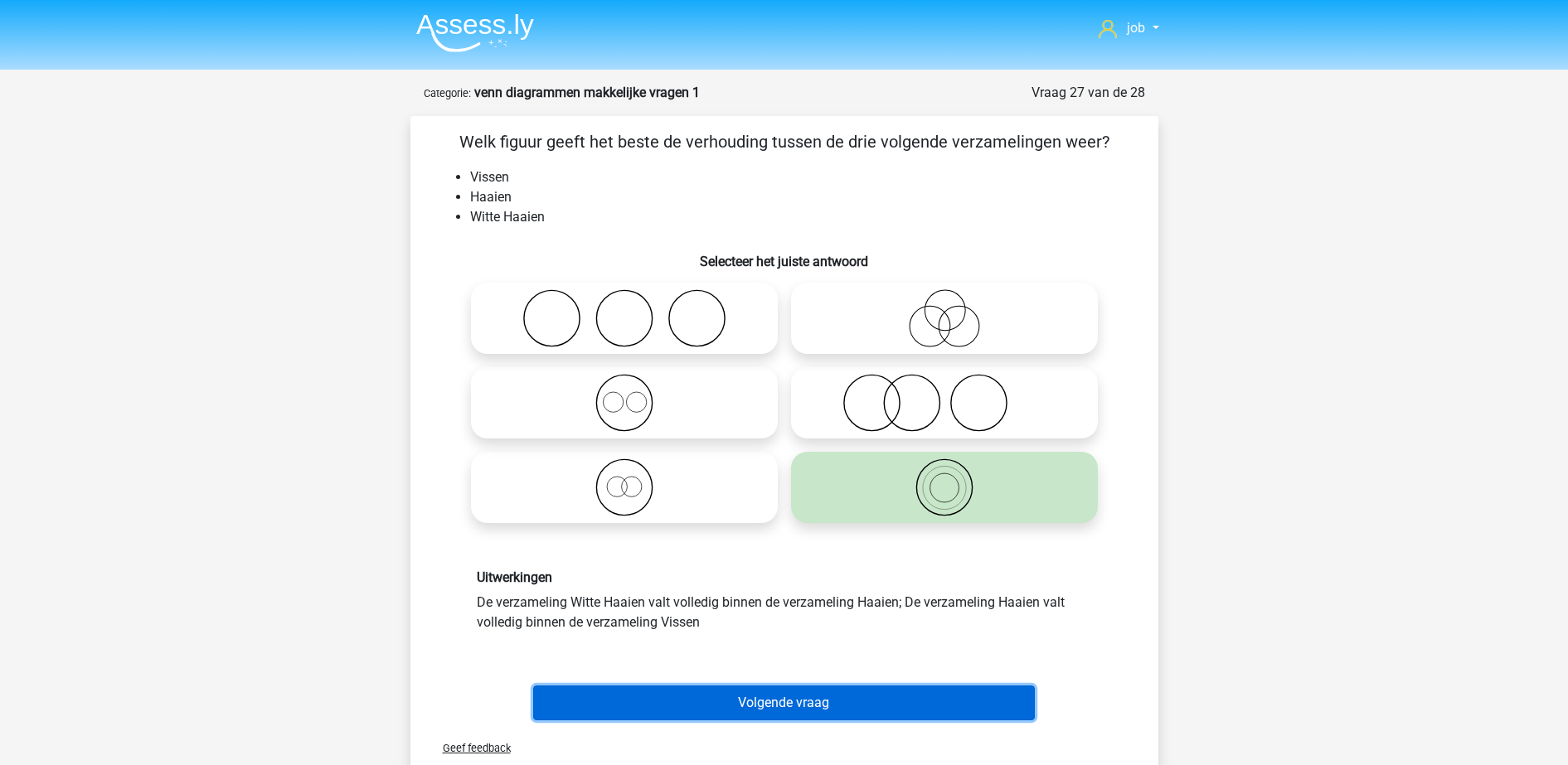
click at [882, 703] on button "Volgende vraag" at bounding box center [784, 702] width 501 height 35
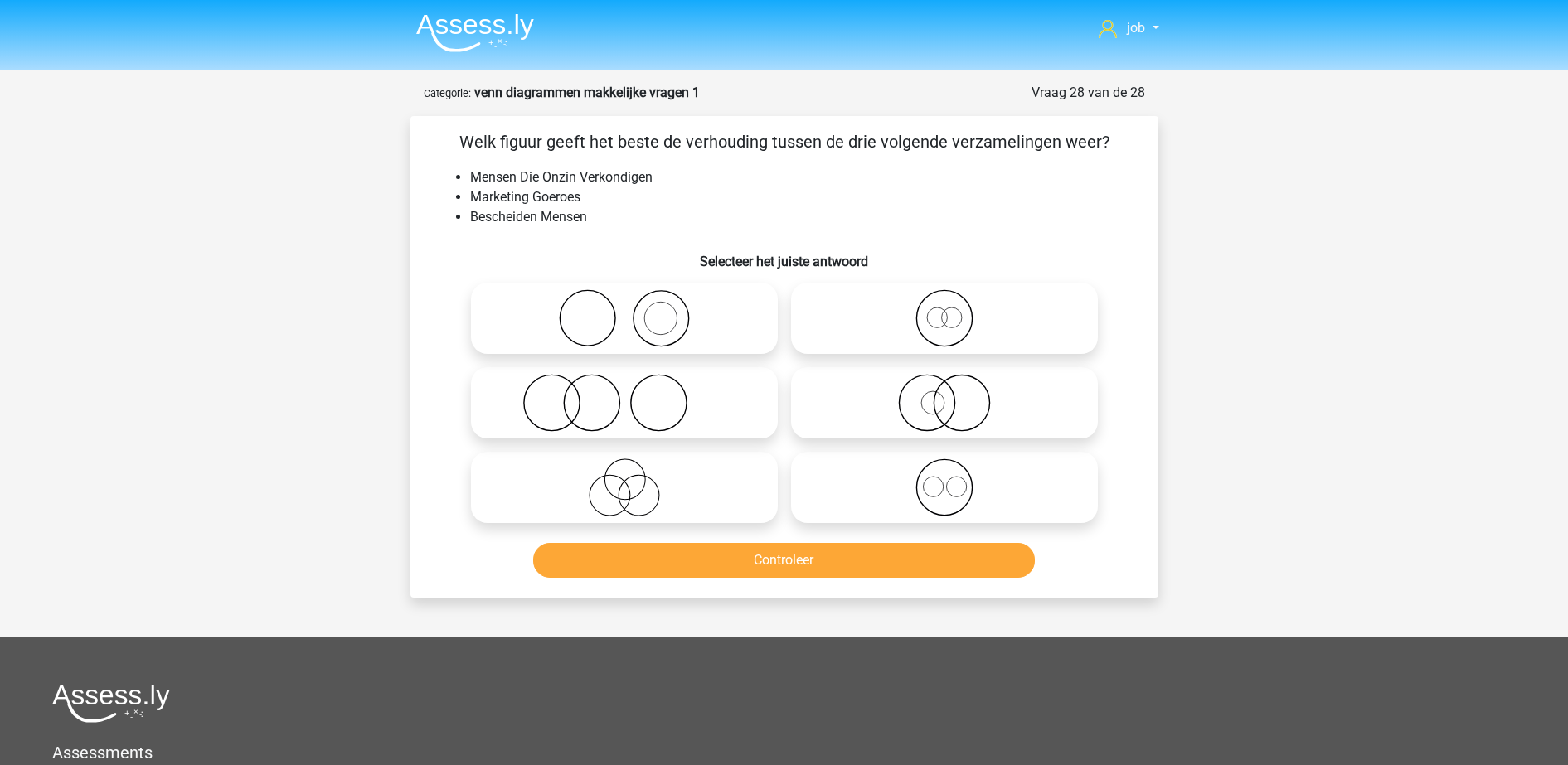
click at [694, 483] on icon at bounding box center [624, 487] width 293 height 58
click at [635, 479] on input "radio" at bounding box center [630, 474] width 11 height 11
radio input "true"
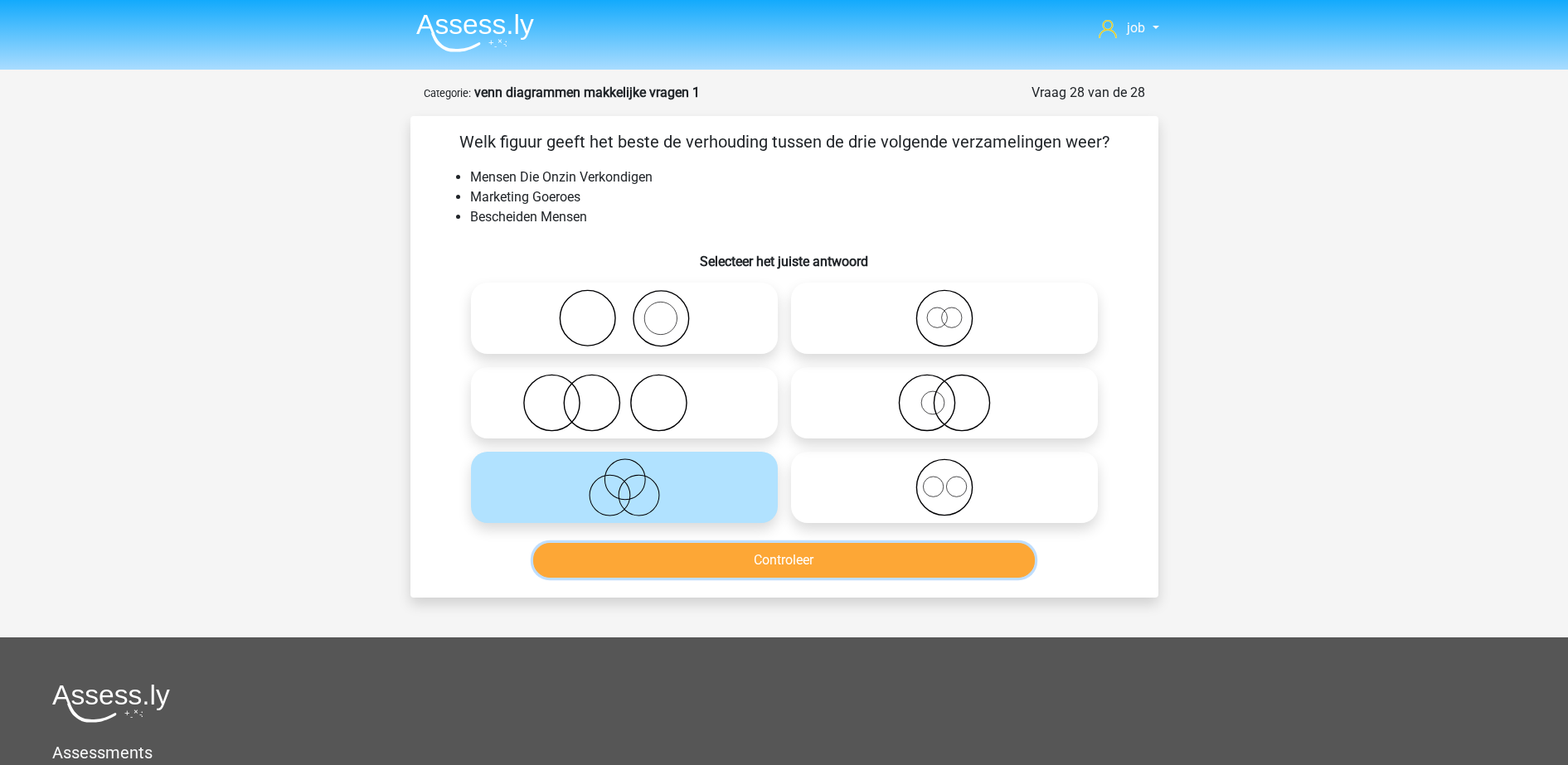
click at [703, 554] on button "Controleer" at bounding box center [784, 560] width 501 height 35
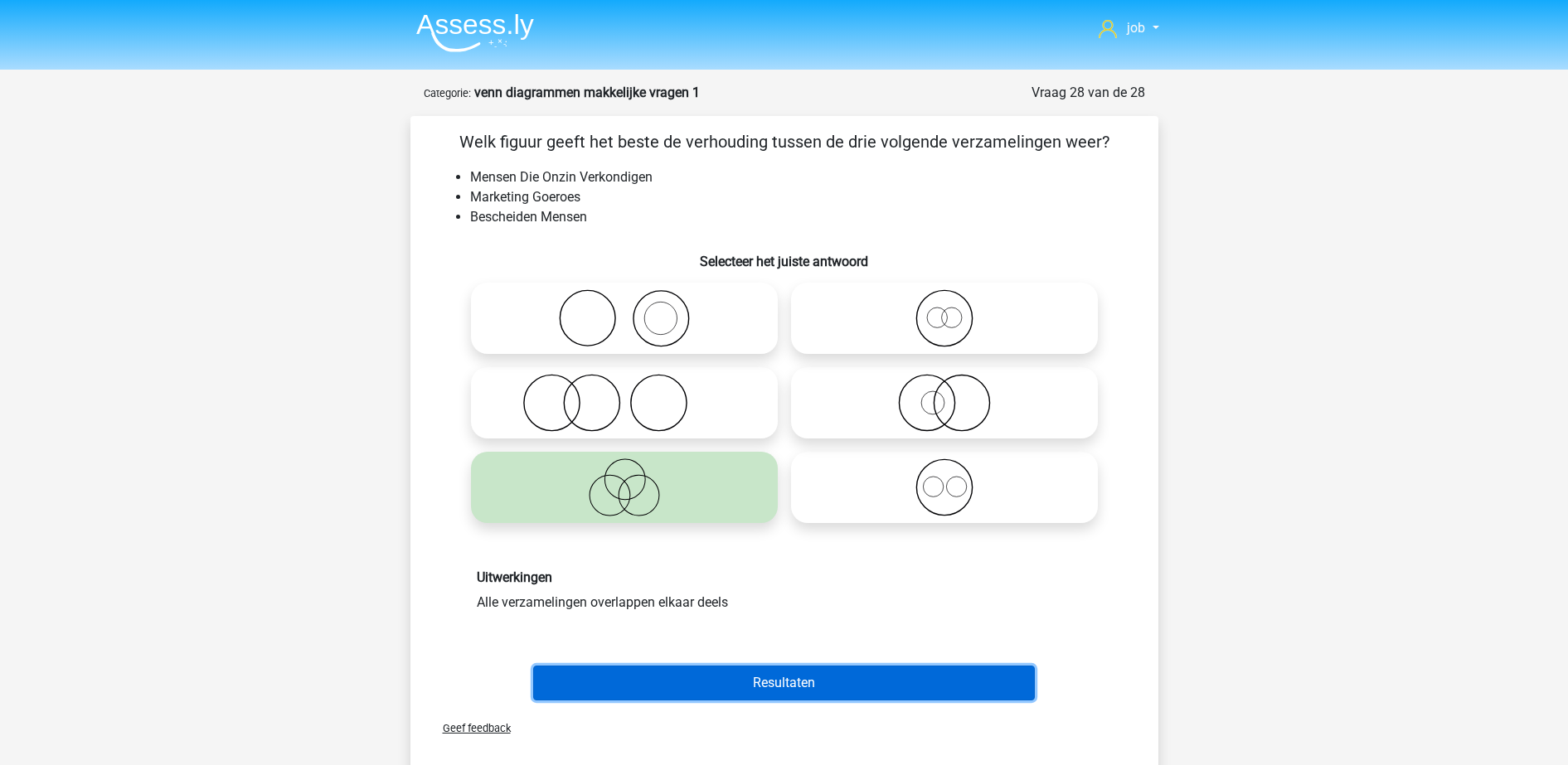
click at [738, 679] on button "Resultaten" at bounding box center [784, 682] width 501 height 35
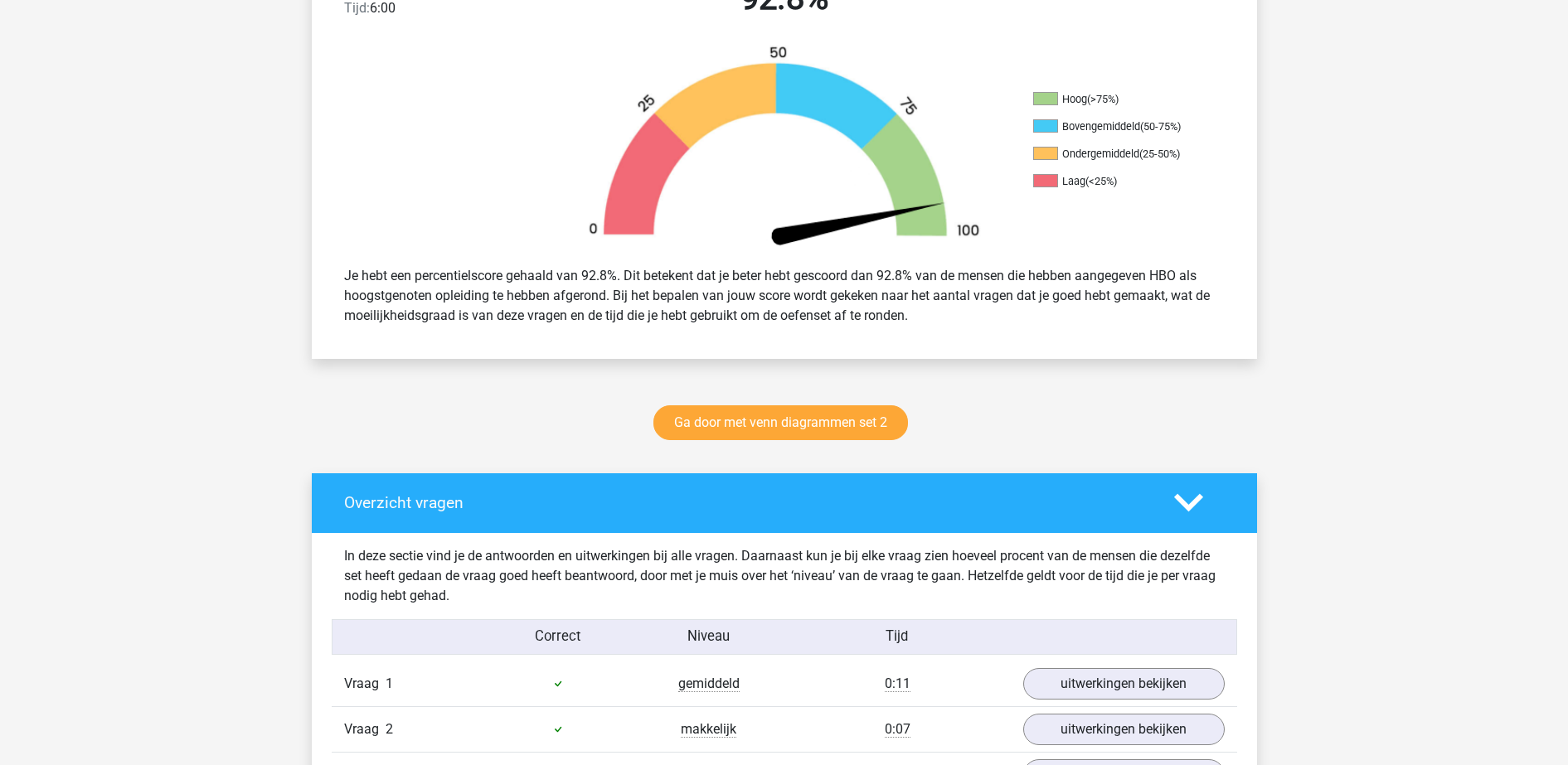
scroll to position [518, 0]
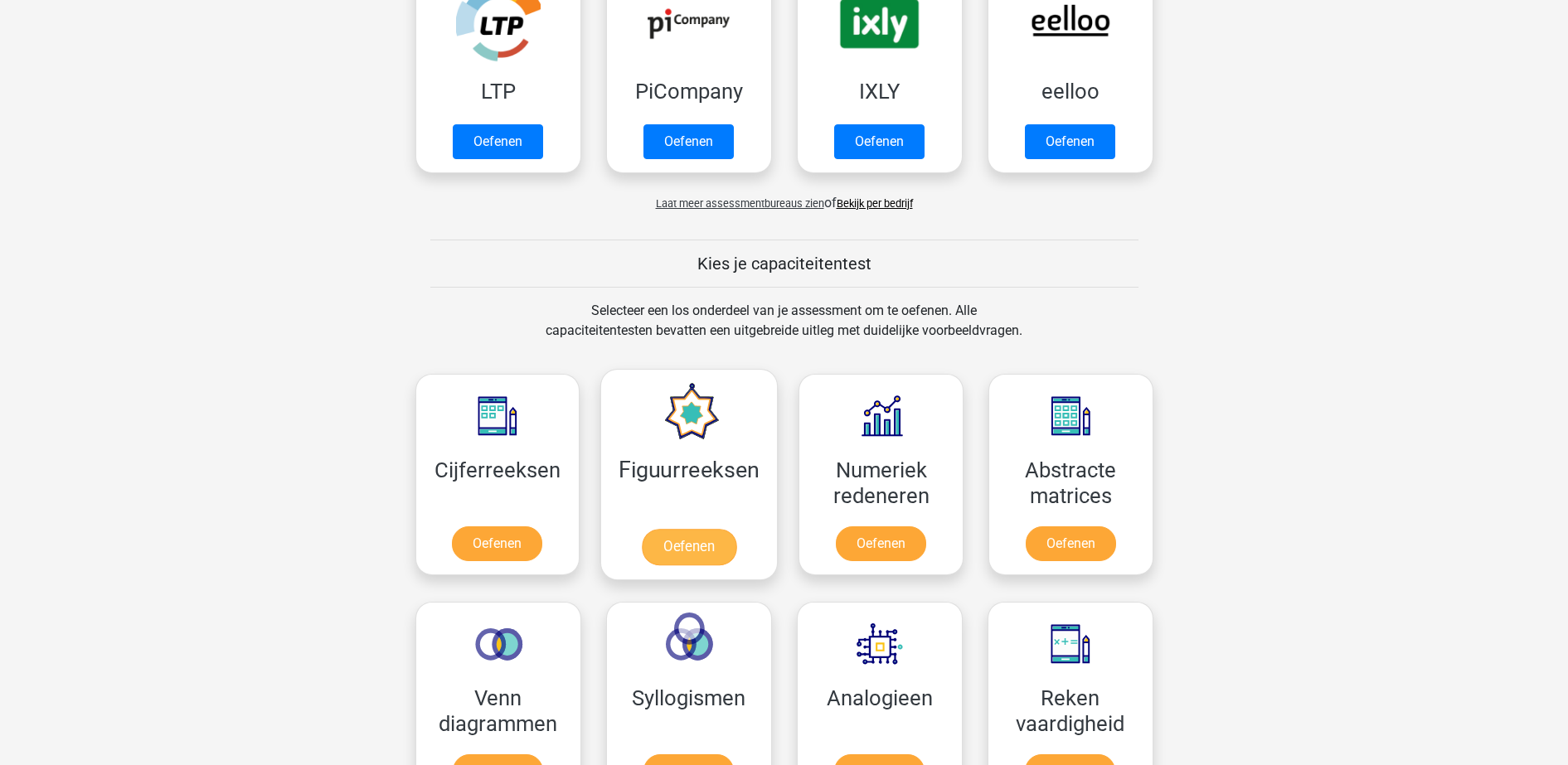
scroll to position [725, 0]
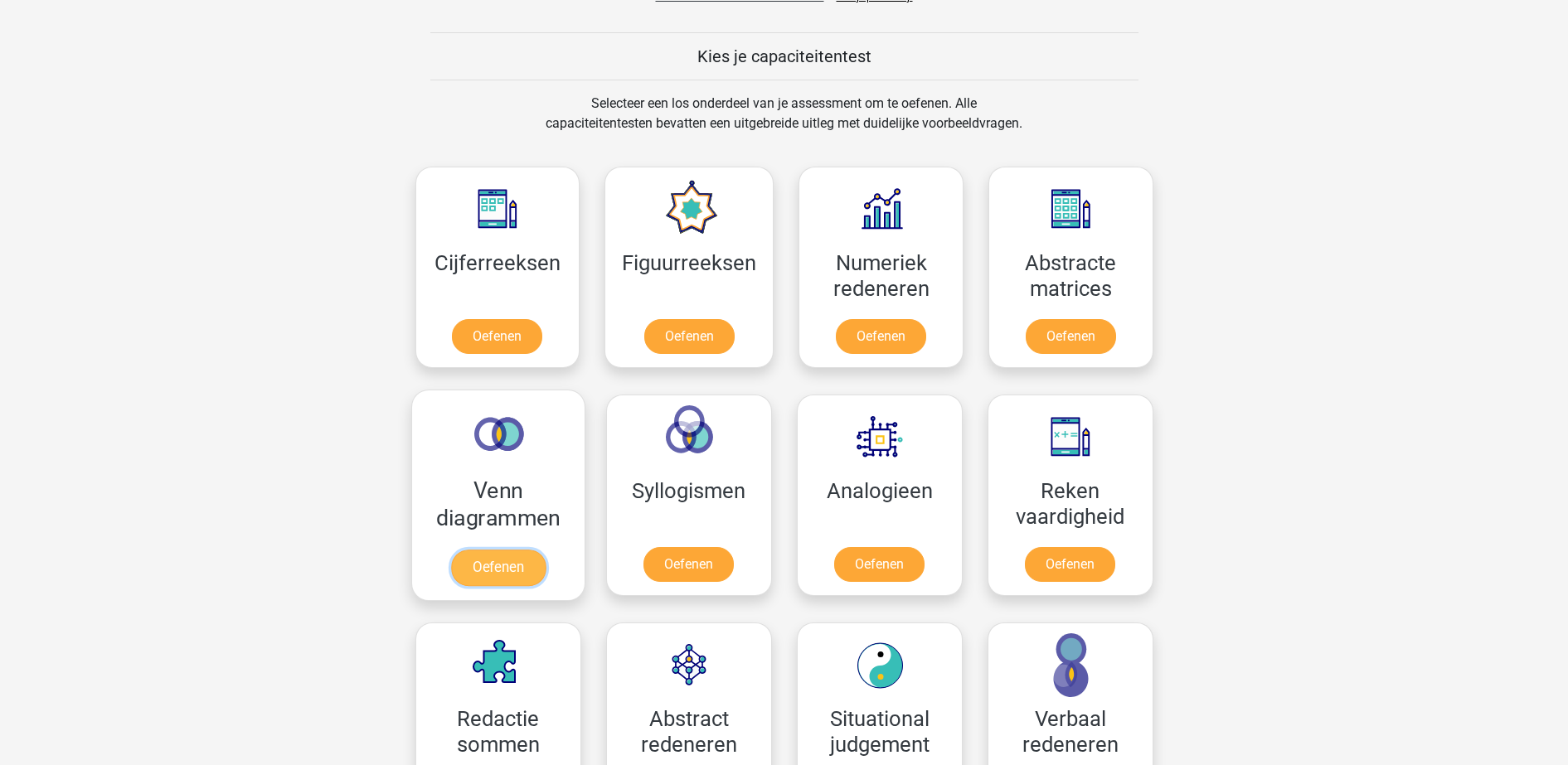
click at [545, 549] on link "Oefenen" at bounding box center [497, 567] width 95 height 36
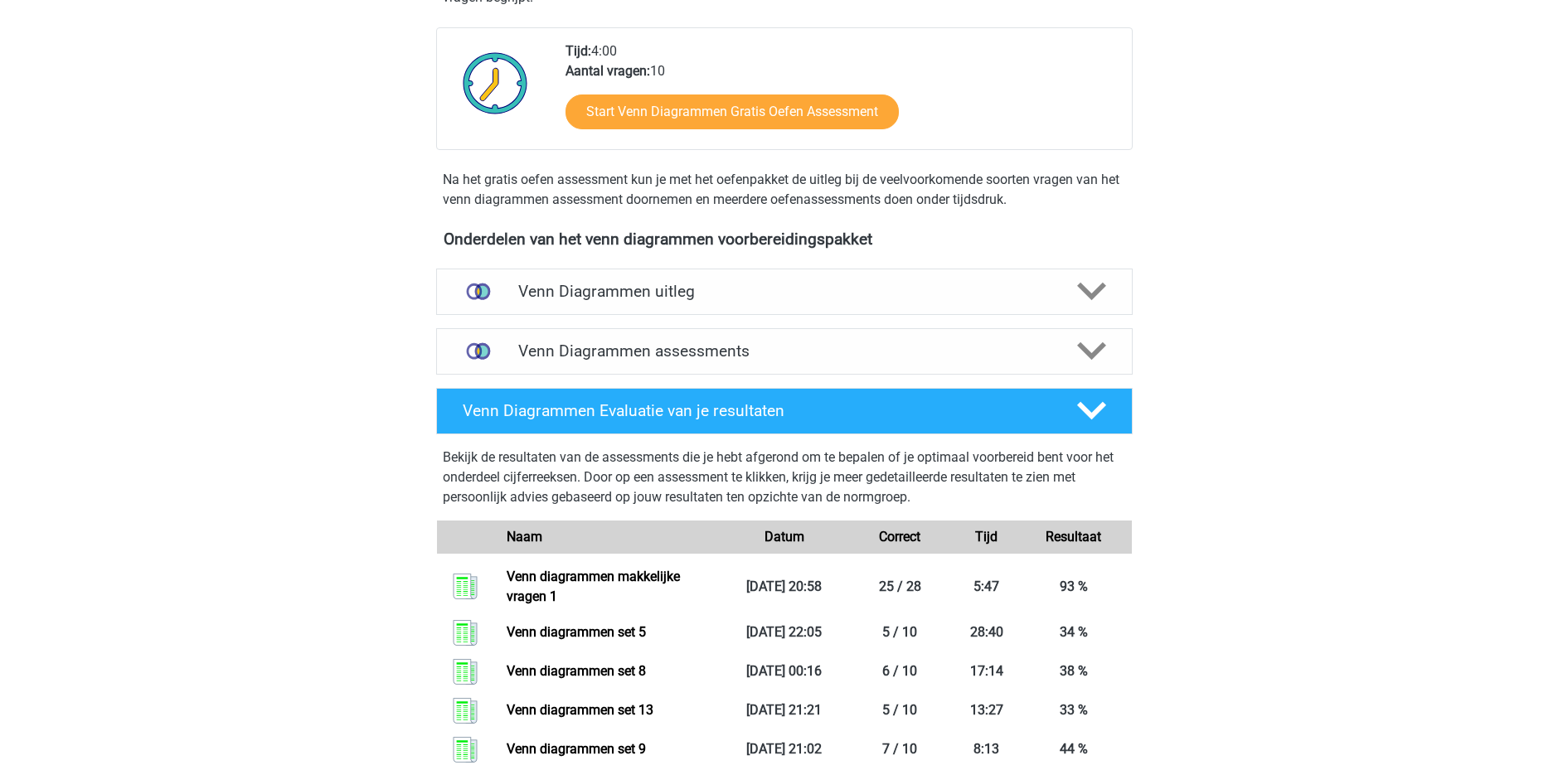
scroll to position [414, 0]
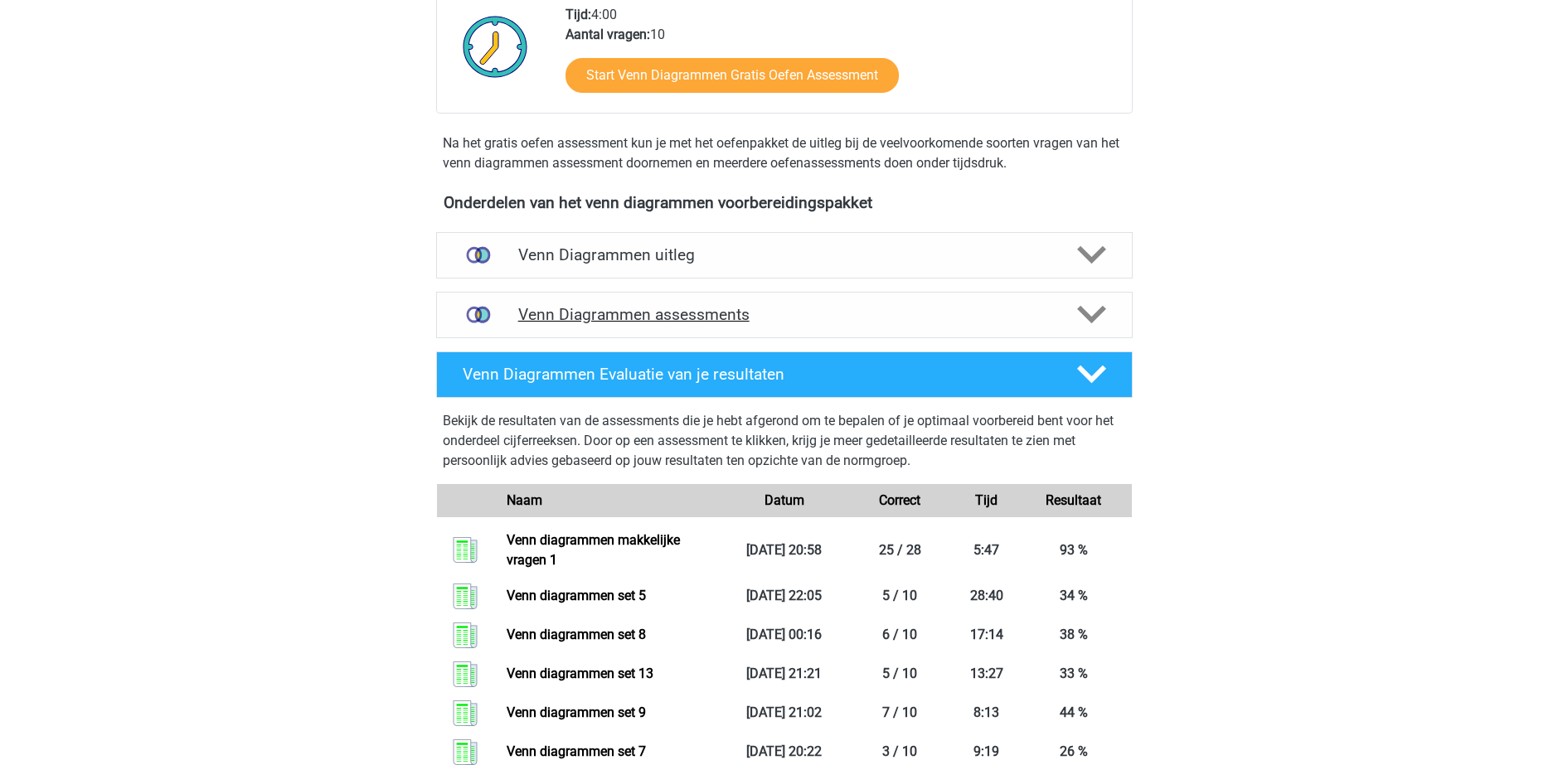
click at [812, 316] on h4 "Venn Diagrammen assessments" at bounding box center [784, 314] width 532 height 19
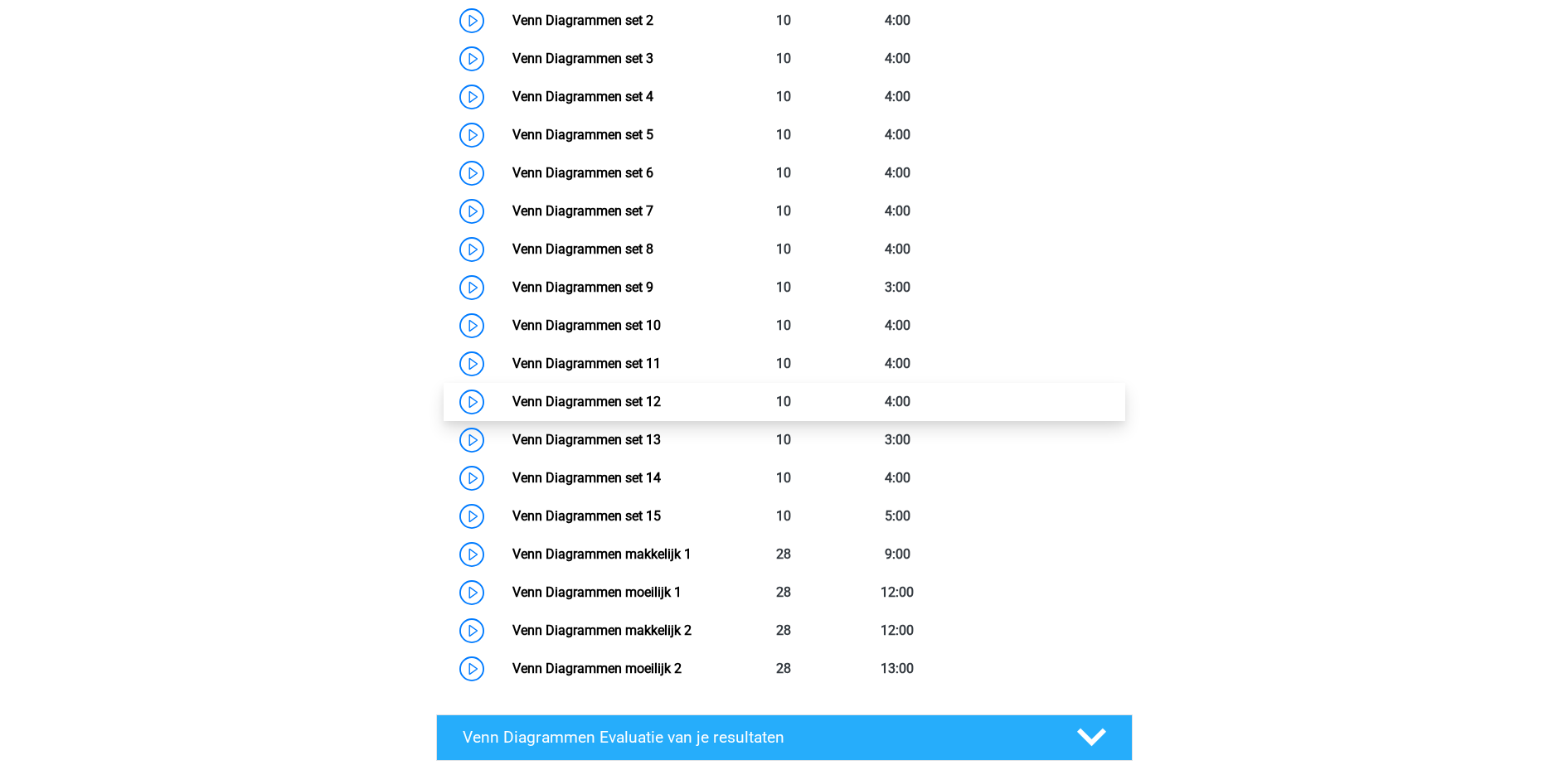
scroll to position [932, 0]
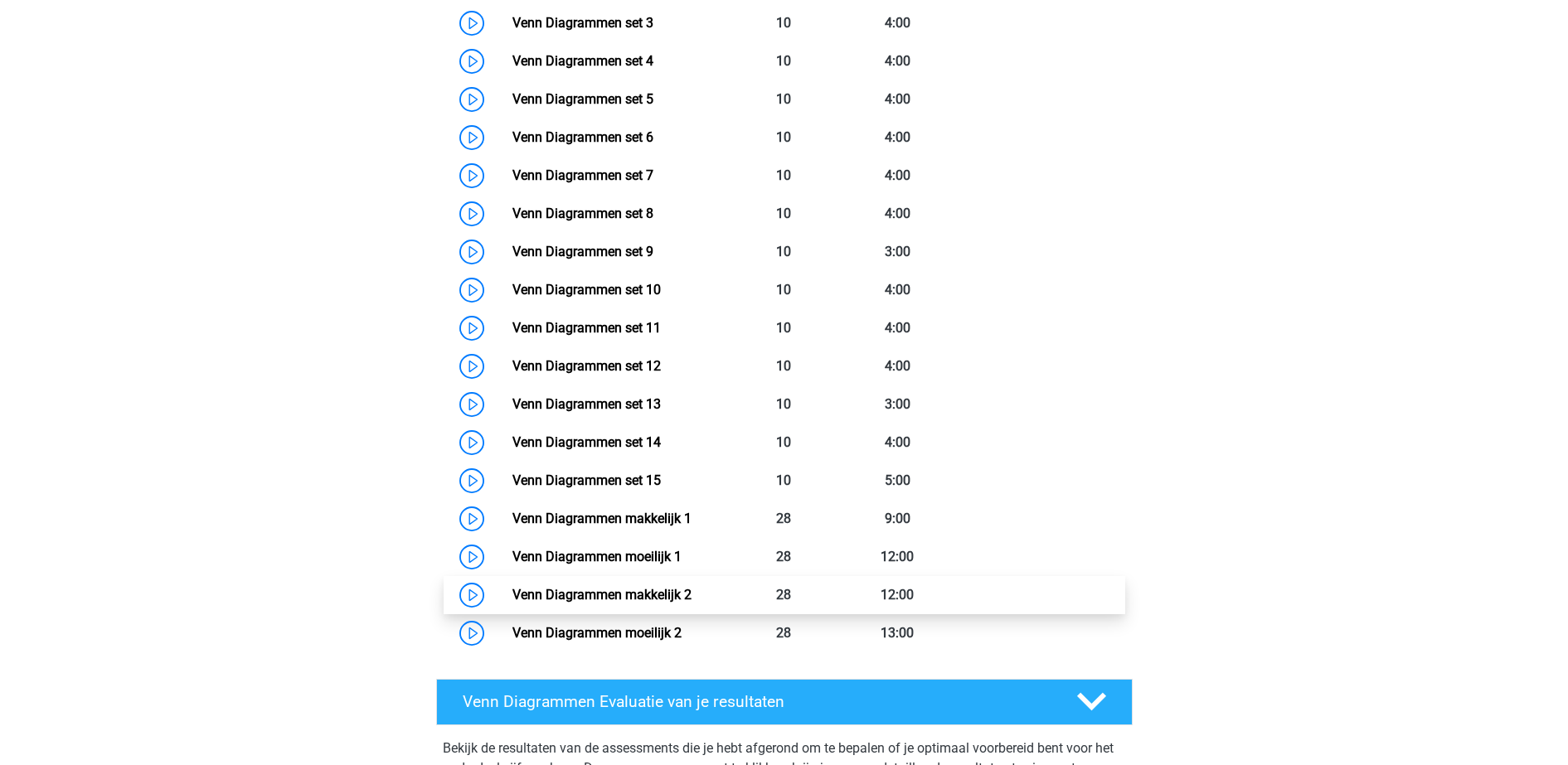
click at [691, 588] on link "Venn Diagrammen makkelijk 2" at bounding box center [602, 595] width 179 height 16
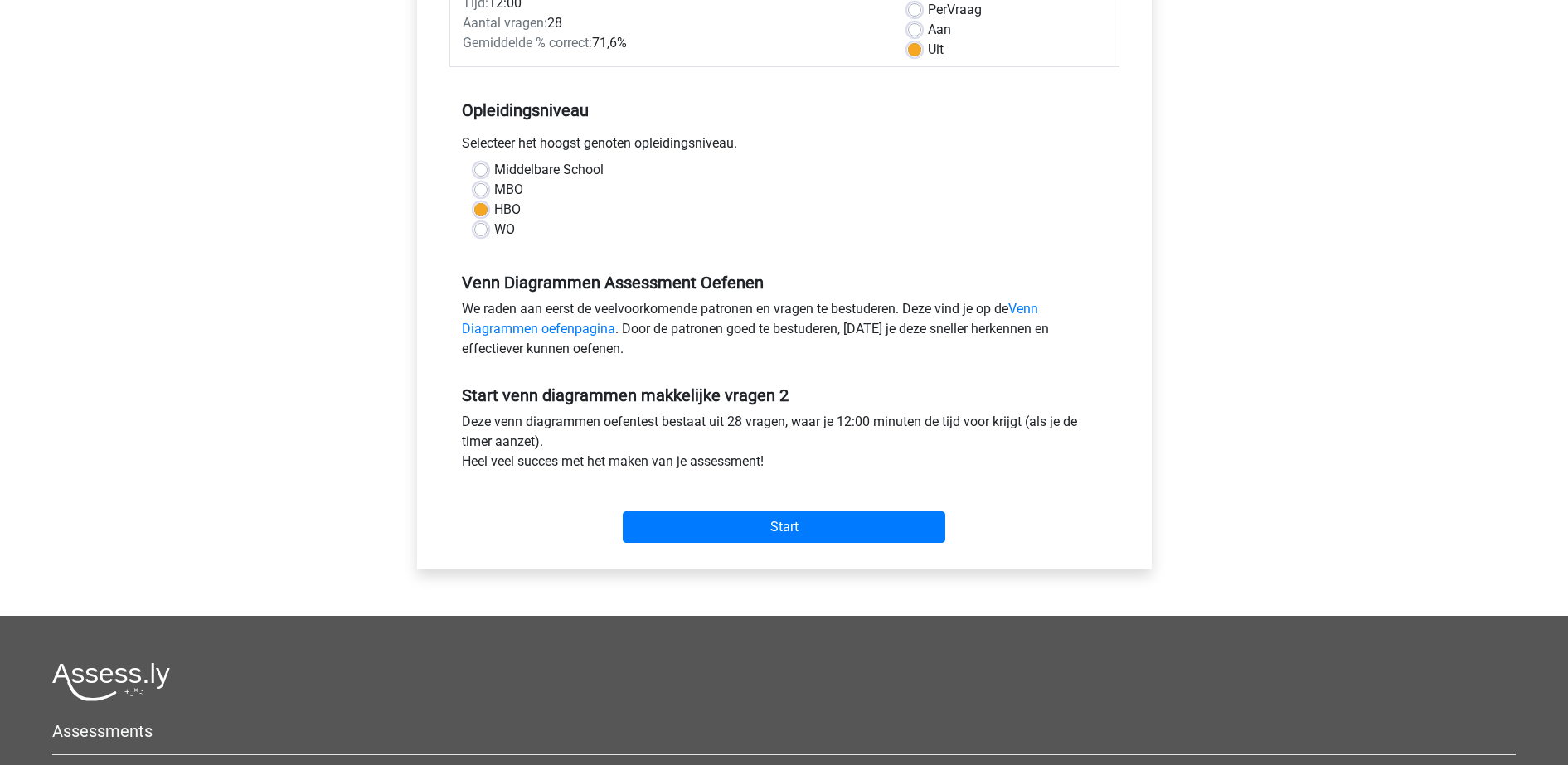
scroll to position [207, 0]
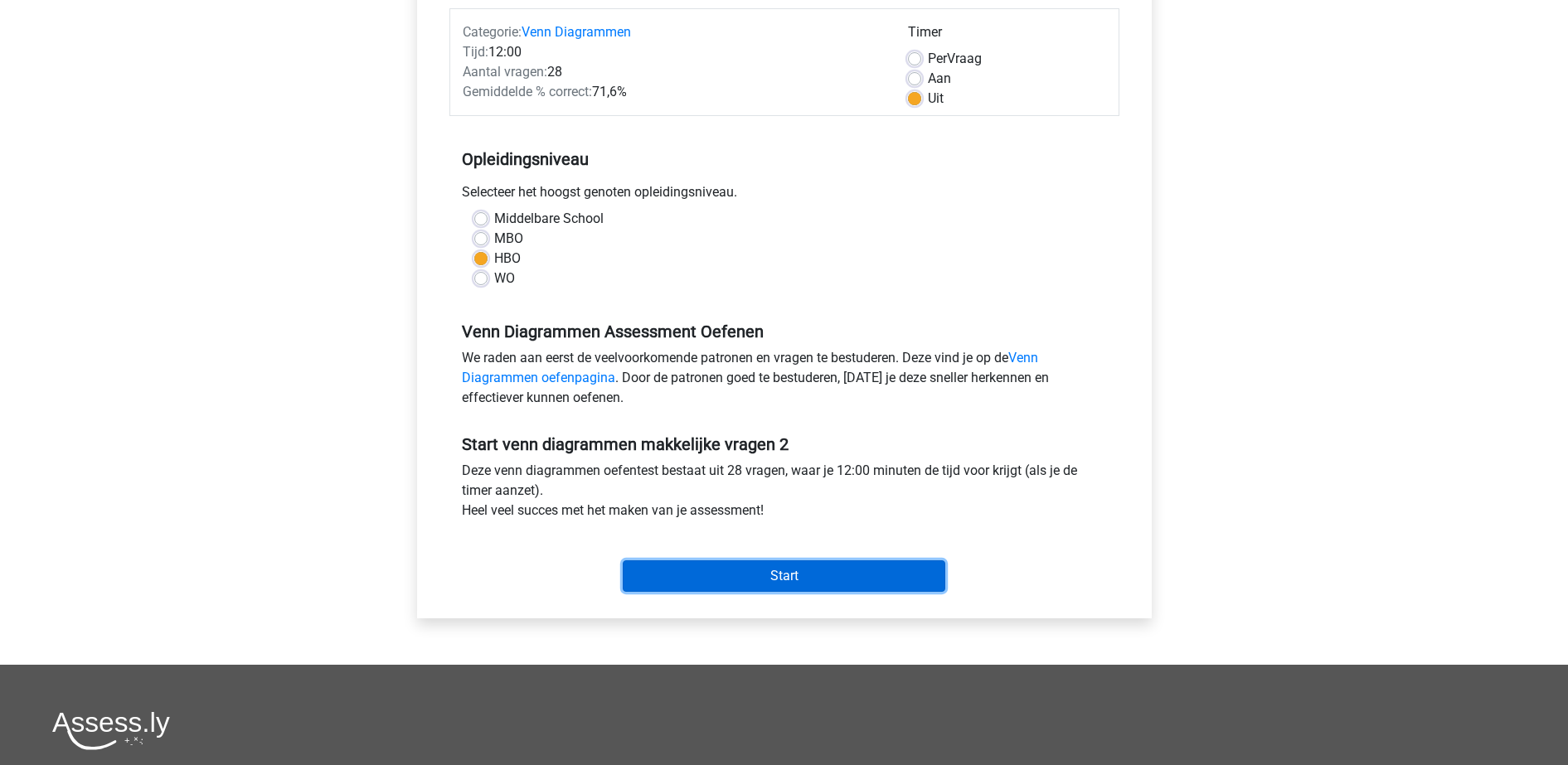
click at [665, 562] on input "Start" at bounding box center [784, 576] width 322 height 32
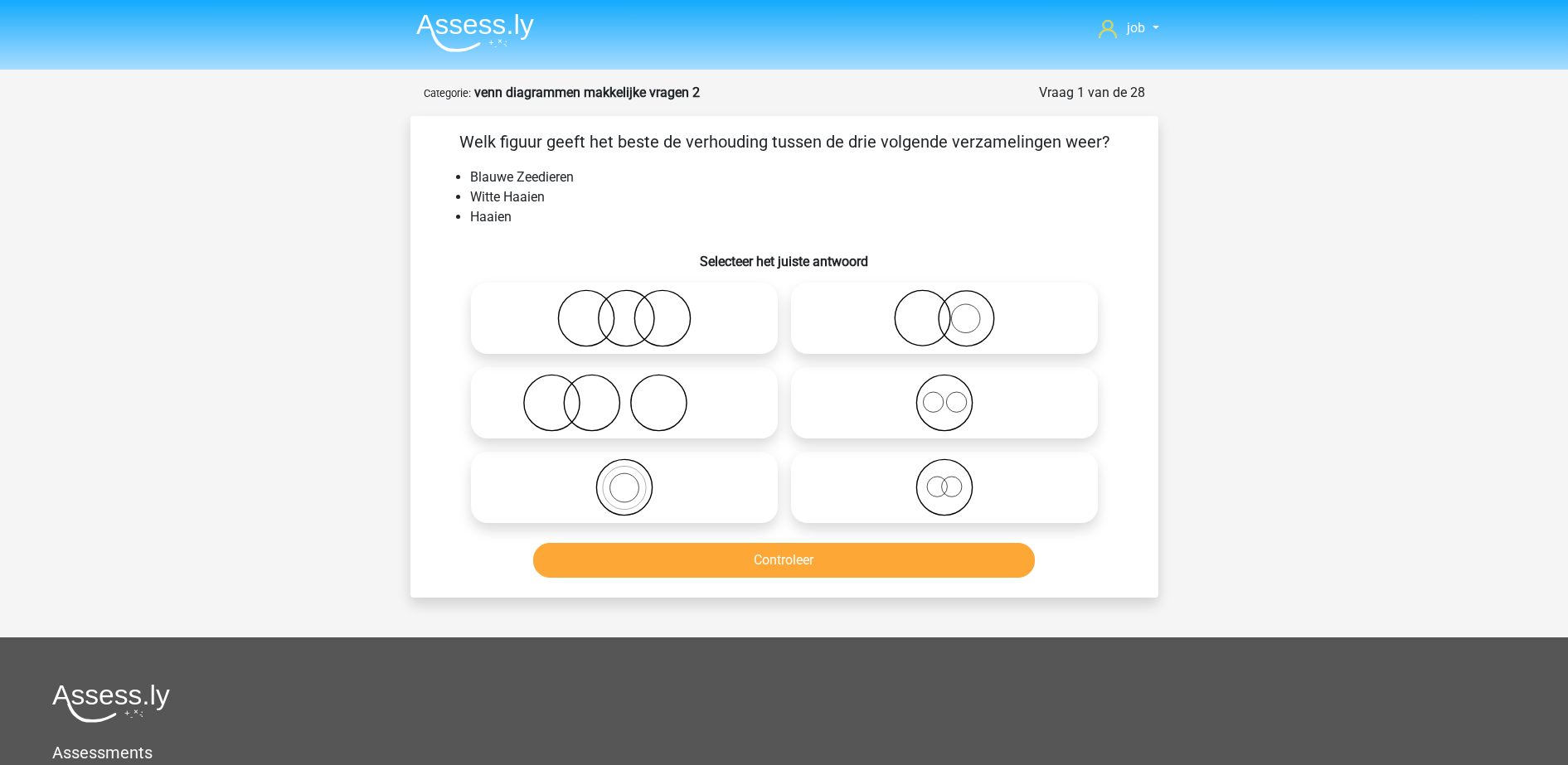
click at [818, 310] on icon at bounding box center [943, 319] width 293 height 58
click at [944, 310] on input "radio" at bounding box center [950, 305] width 11 height 11
radio input "true"
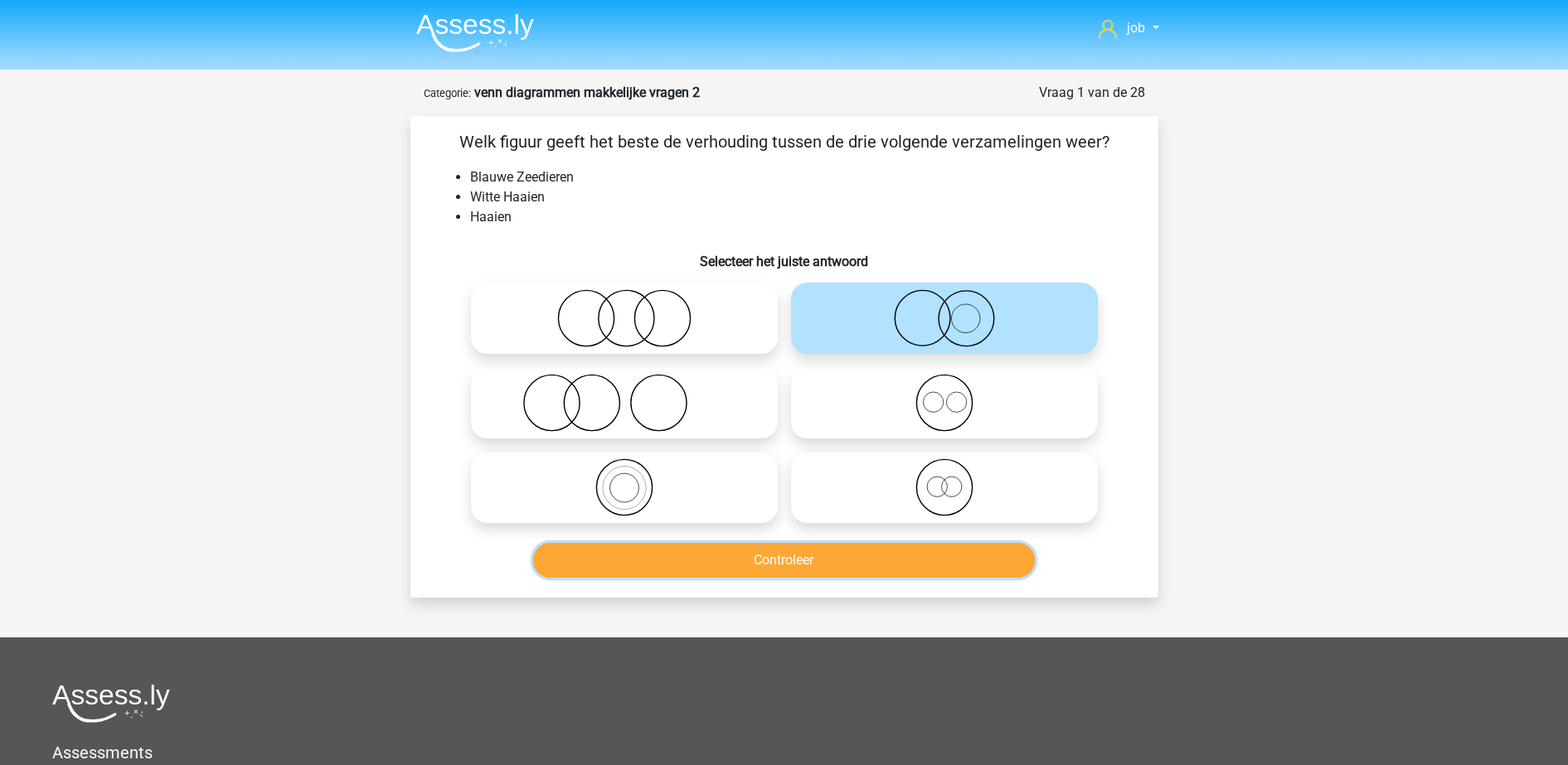
click at [783, 553] on button "Controleer" at bounding box center [784, 560] width 501 height 35
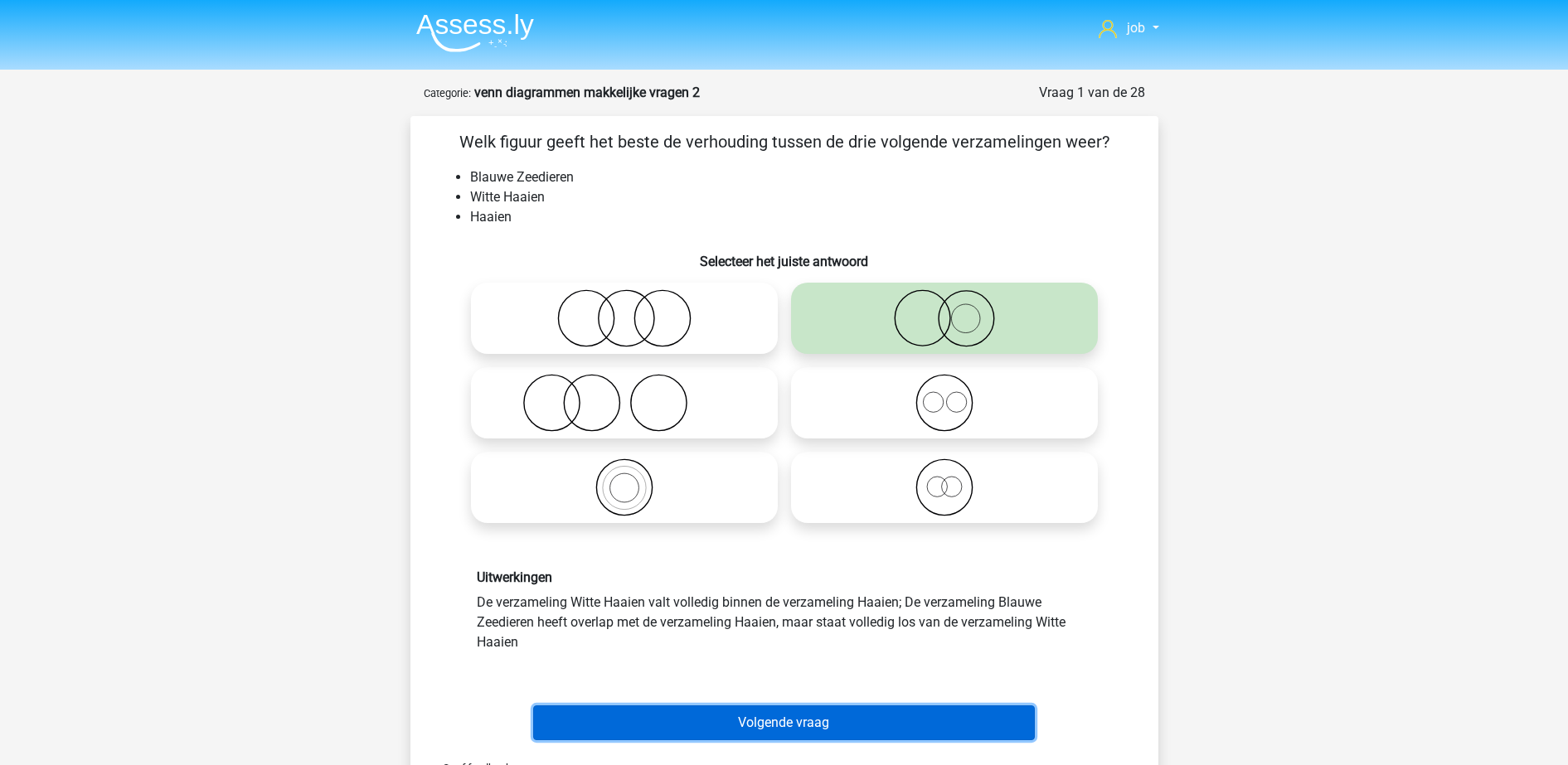
click at [833, 721] on button "Volgende vraag" at bounding box center [784, 722] width 501 height 35
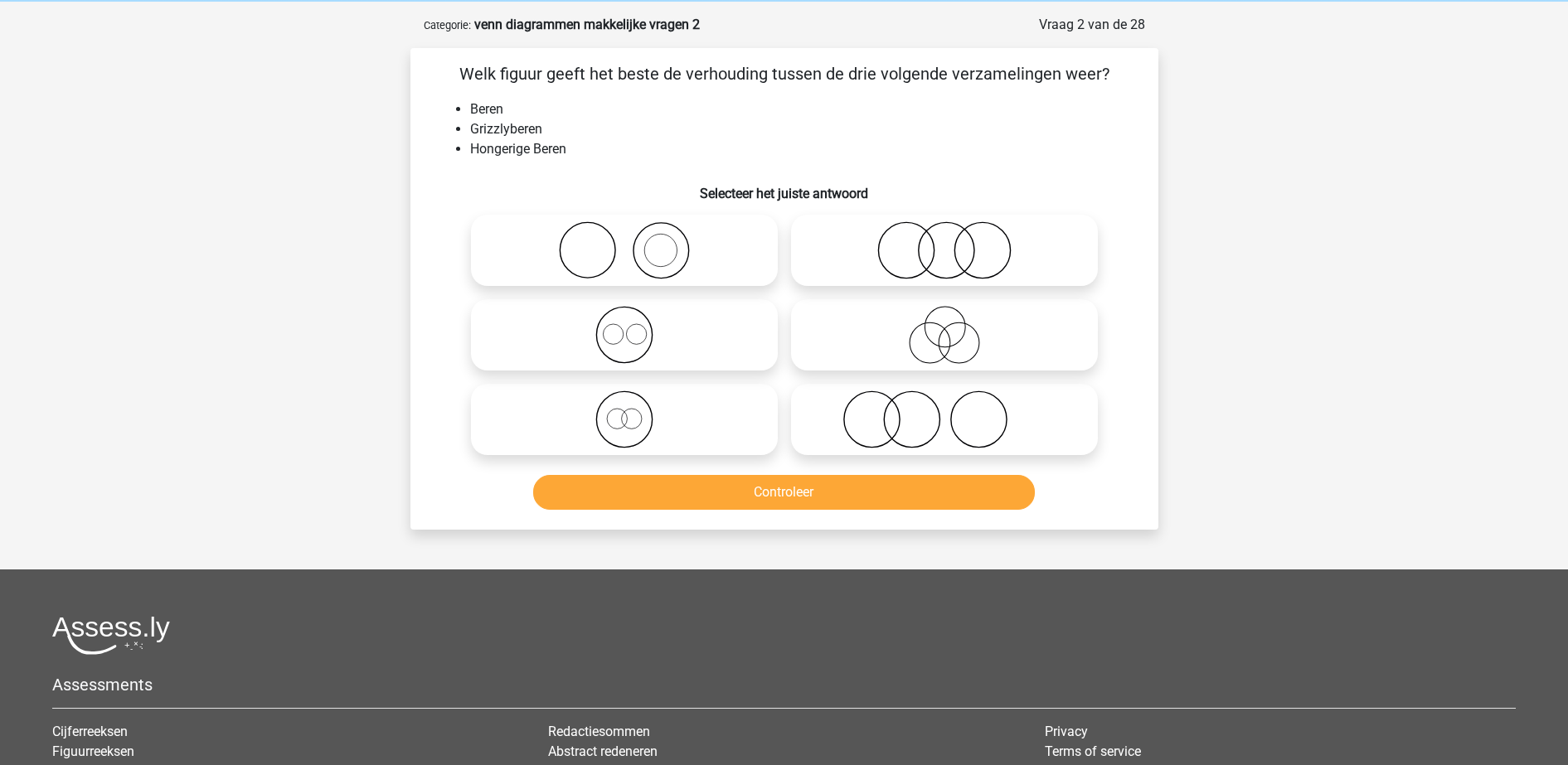
scroll to position [83, 0]
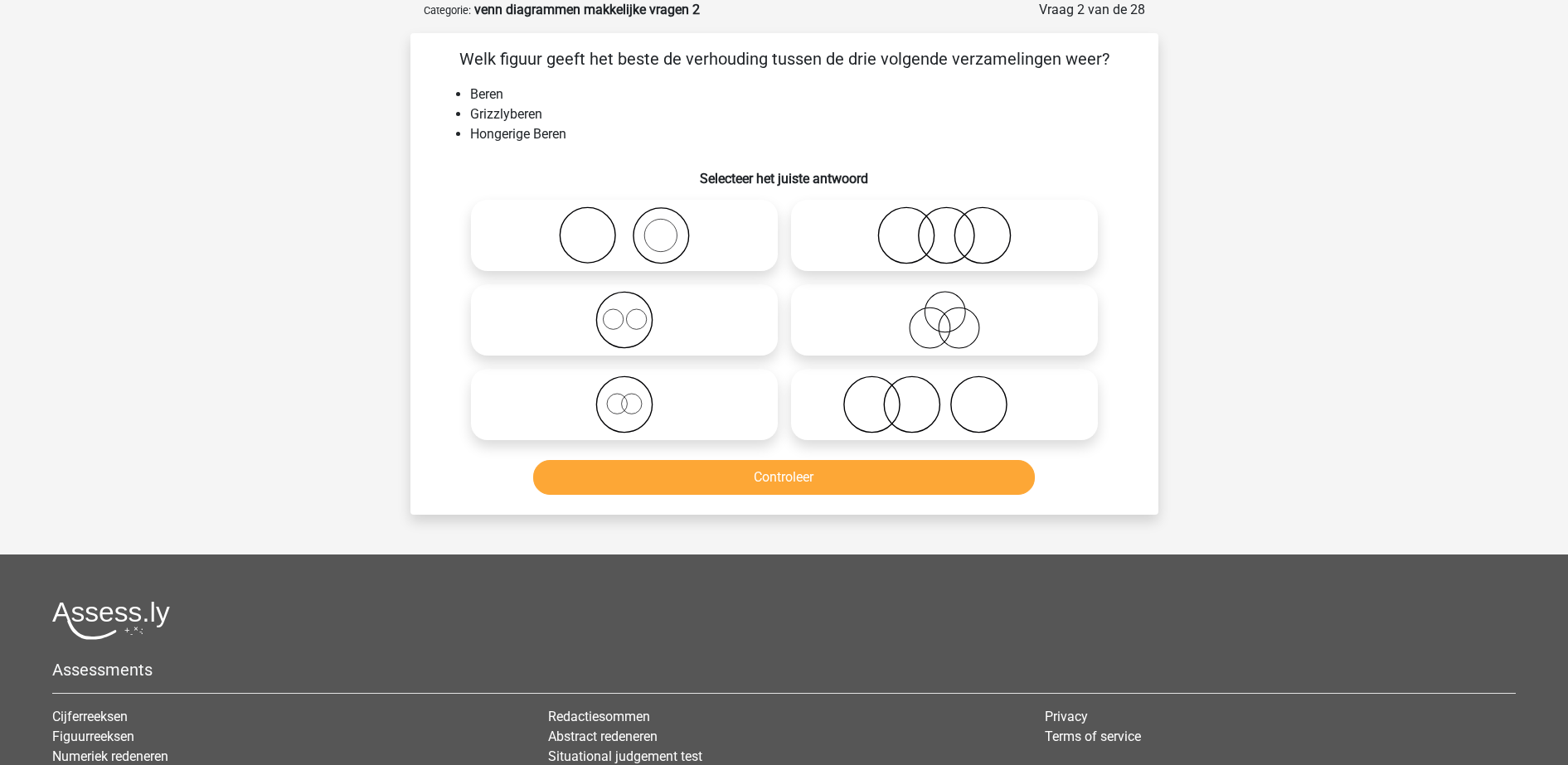
click at [668, 384] on icon at bounding box center [624, 405] width 293 height 58
click at [635, 385] on input "radio" at bounding box center [630, 390] width 11 height 11
radio input "true"
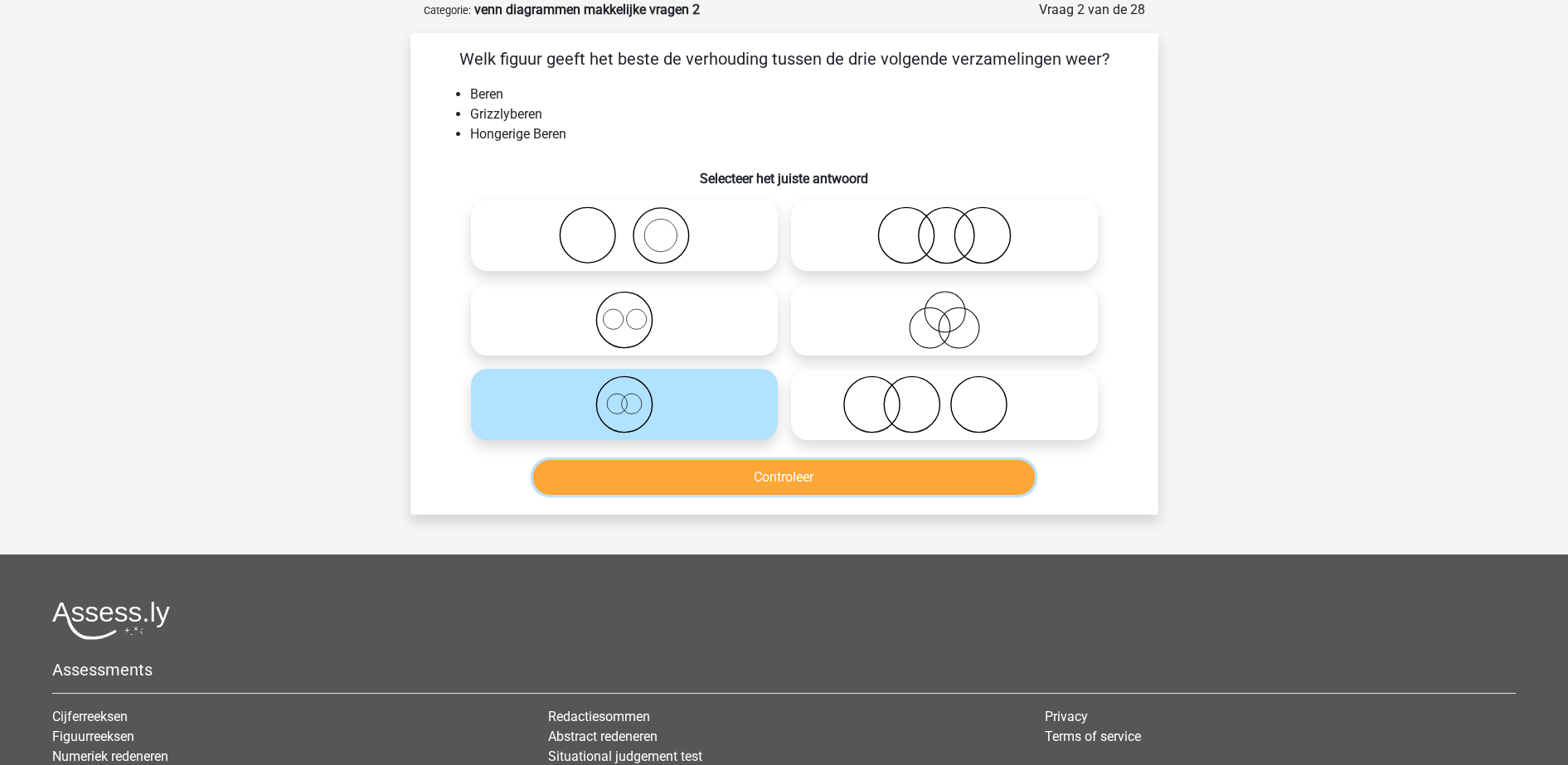
click at [708, 477] on button "Controleer" at bounding box center [784, 476] width 501 height 35
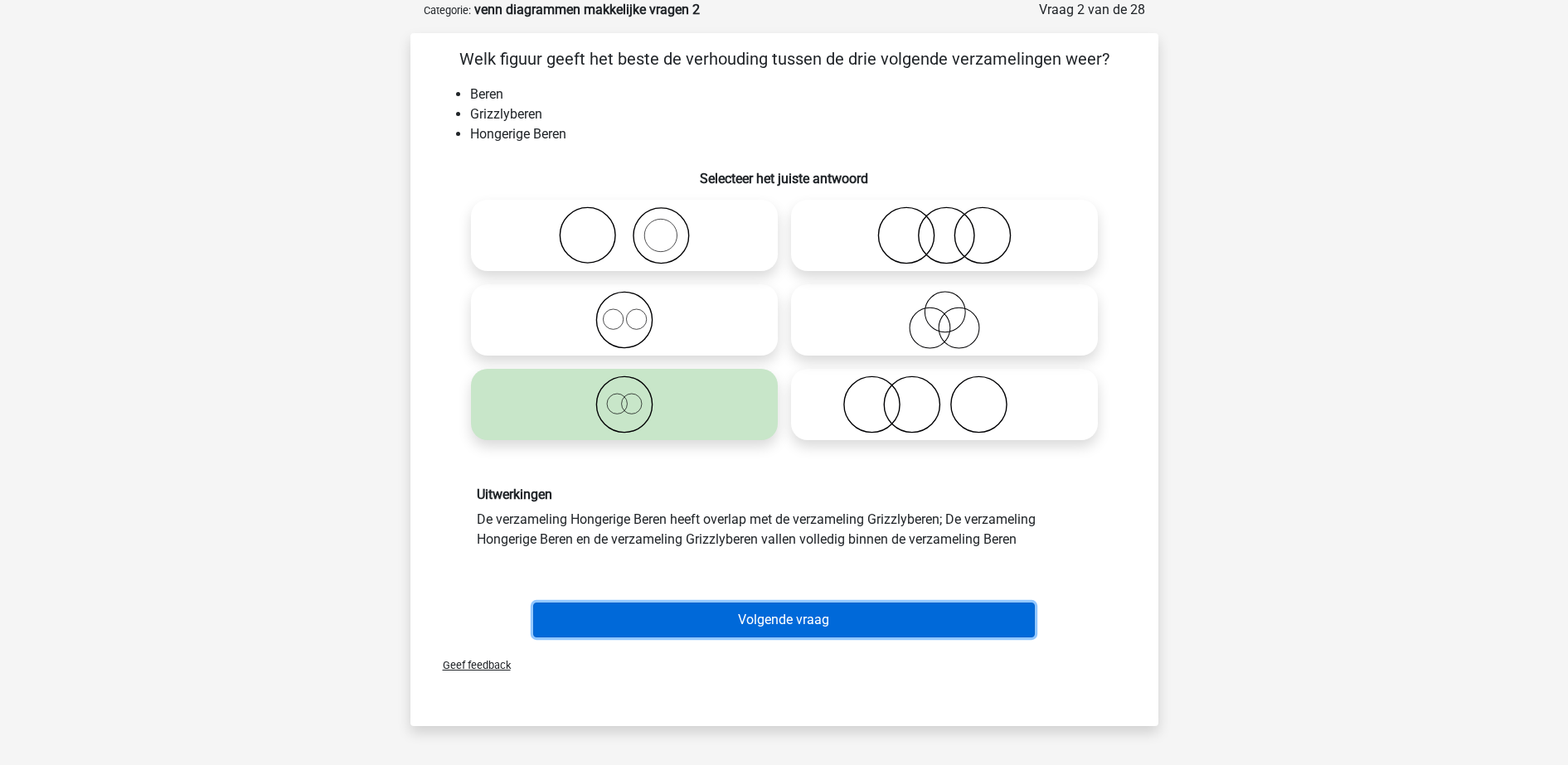
click at [747, 613] on button "Volgende vraag" at bounding box center [784, 619] width 501 height 35
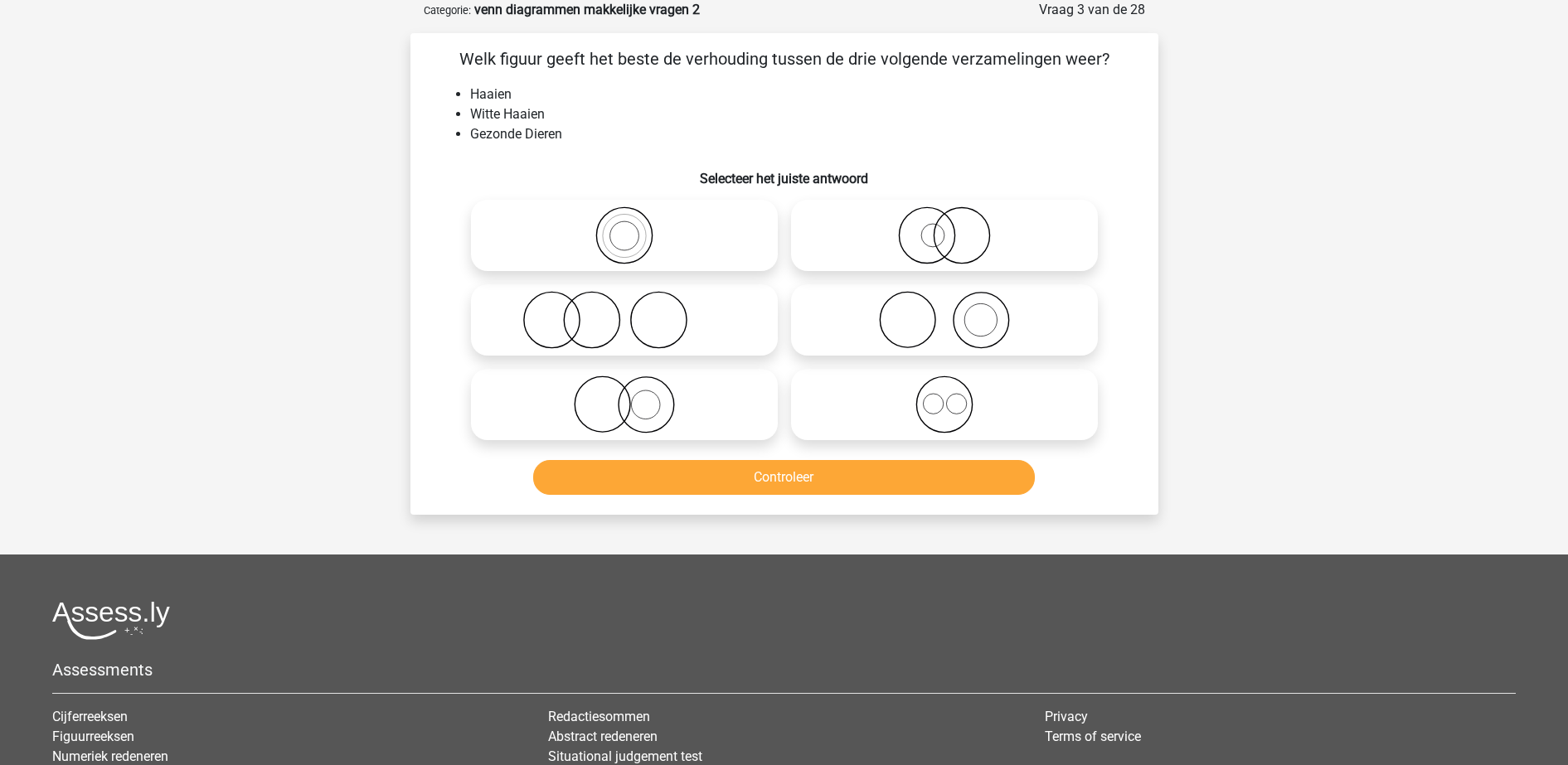
click at [858, 249] on icon at bounding box center [943, 236] width 293 height 58
click at [944, 227] on input "radio" at bounding box center [950, 221] width 11 height 11
radio input "true"
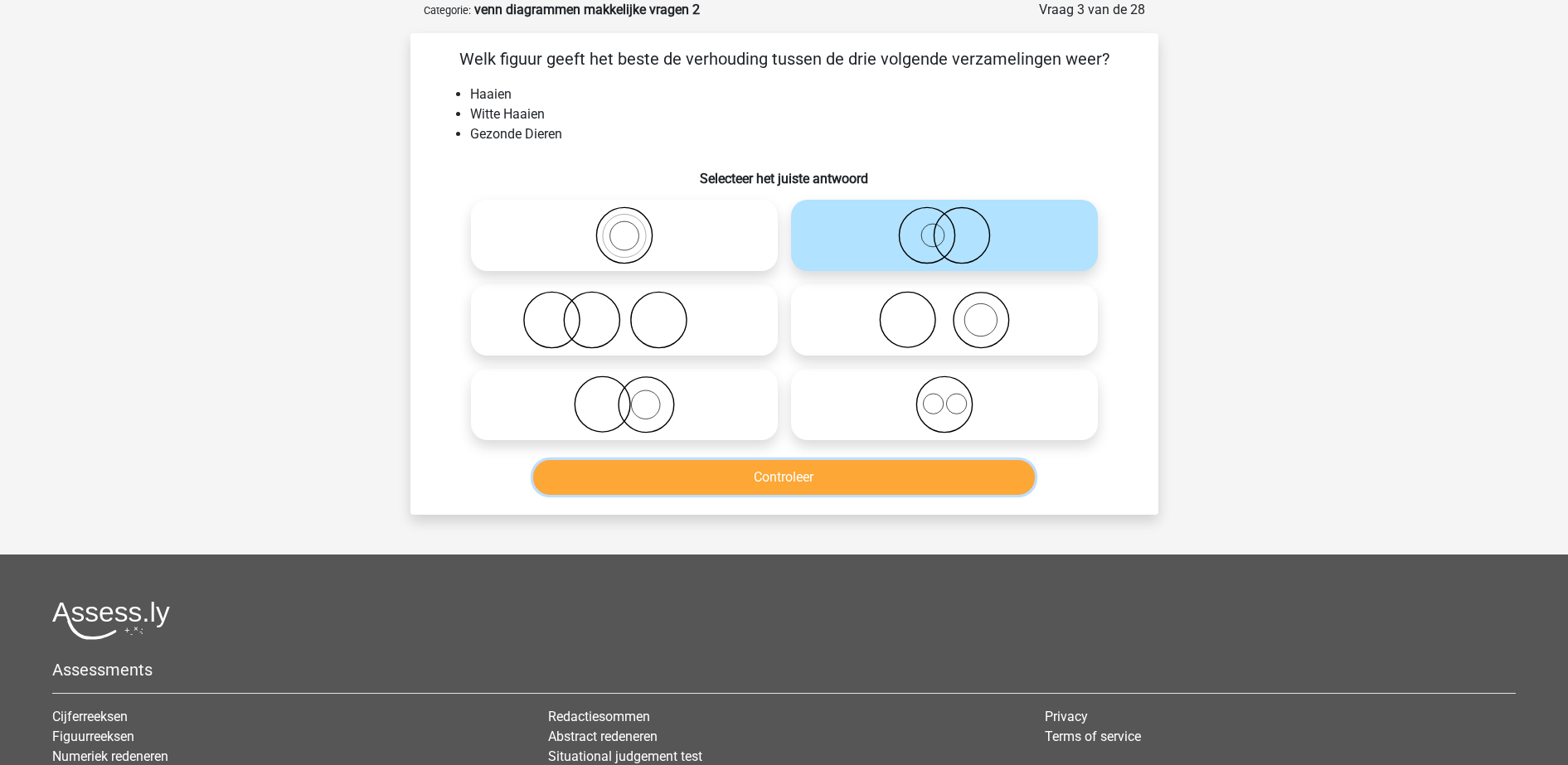
click at [842, 470] on button "Controleer" at bounding box center [784, 476] width 501 height 35
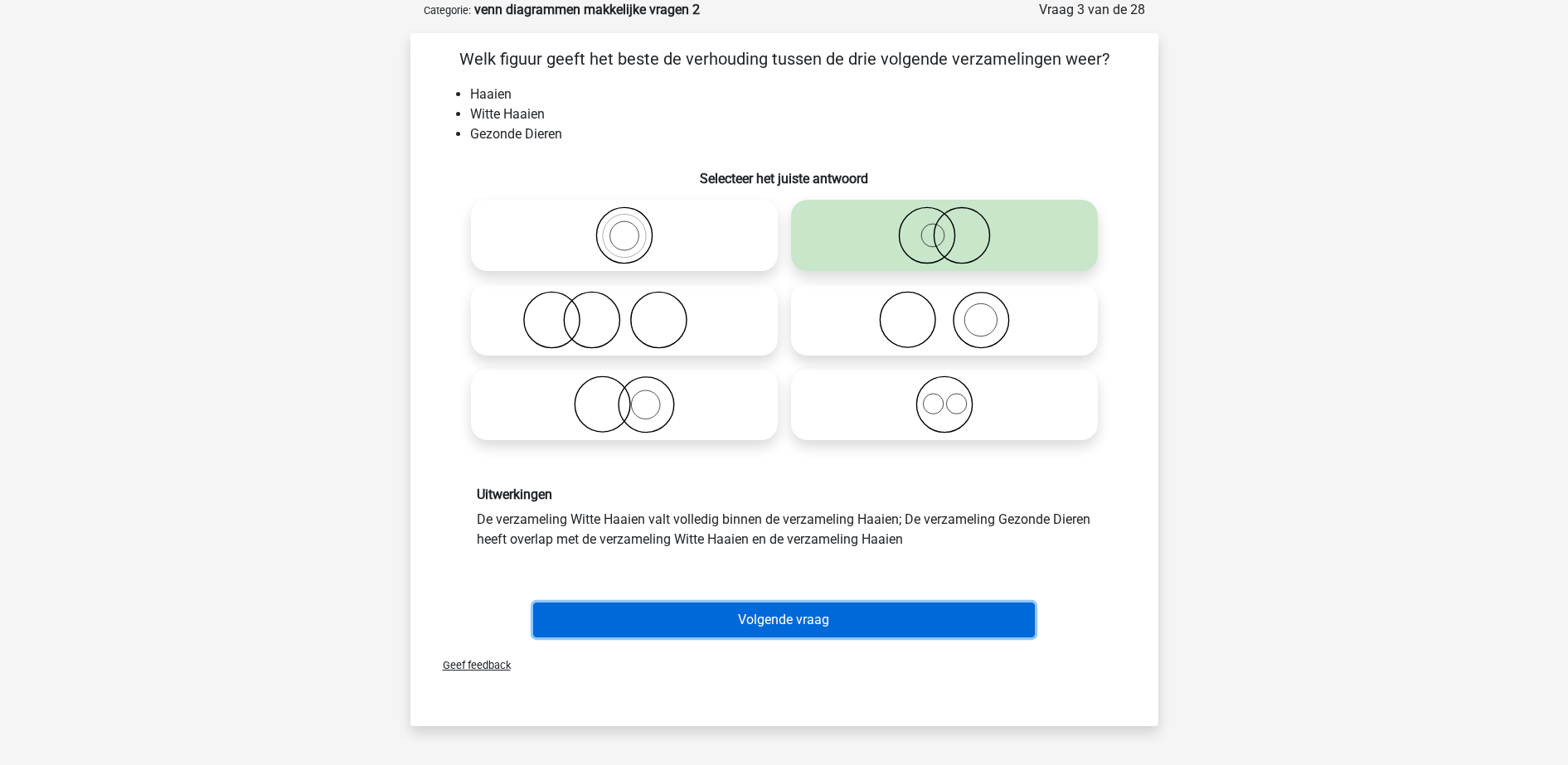
click at [842, 609] on button "Volgende vraag" at bounding box center [784, 619] width 501 height 35
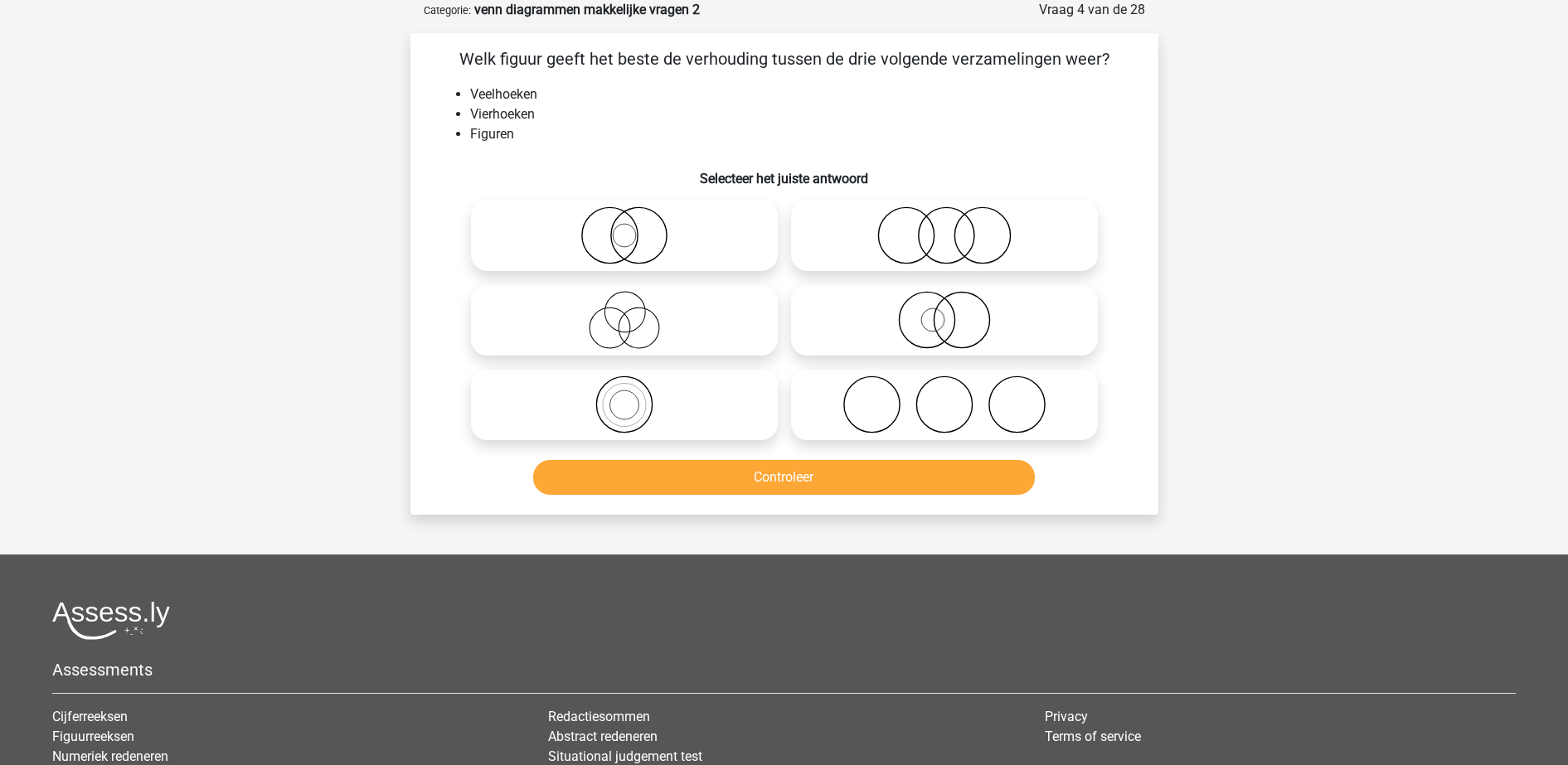
drag, startPoint x: 627, startPoint y: 406, endPoint x: 633, endPoint y: 435, distance: 29.6
click at [627, 406] on icon at bounding box center [624, 405] width 293 height 58
click at [627, 396] on input "radio" at bounding box center [630, 390] width 11 height 11
radio input "true"
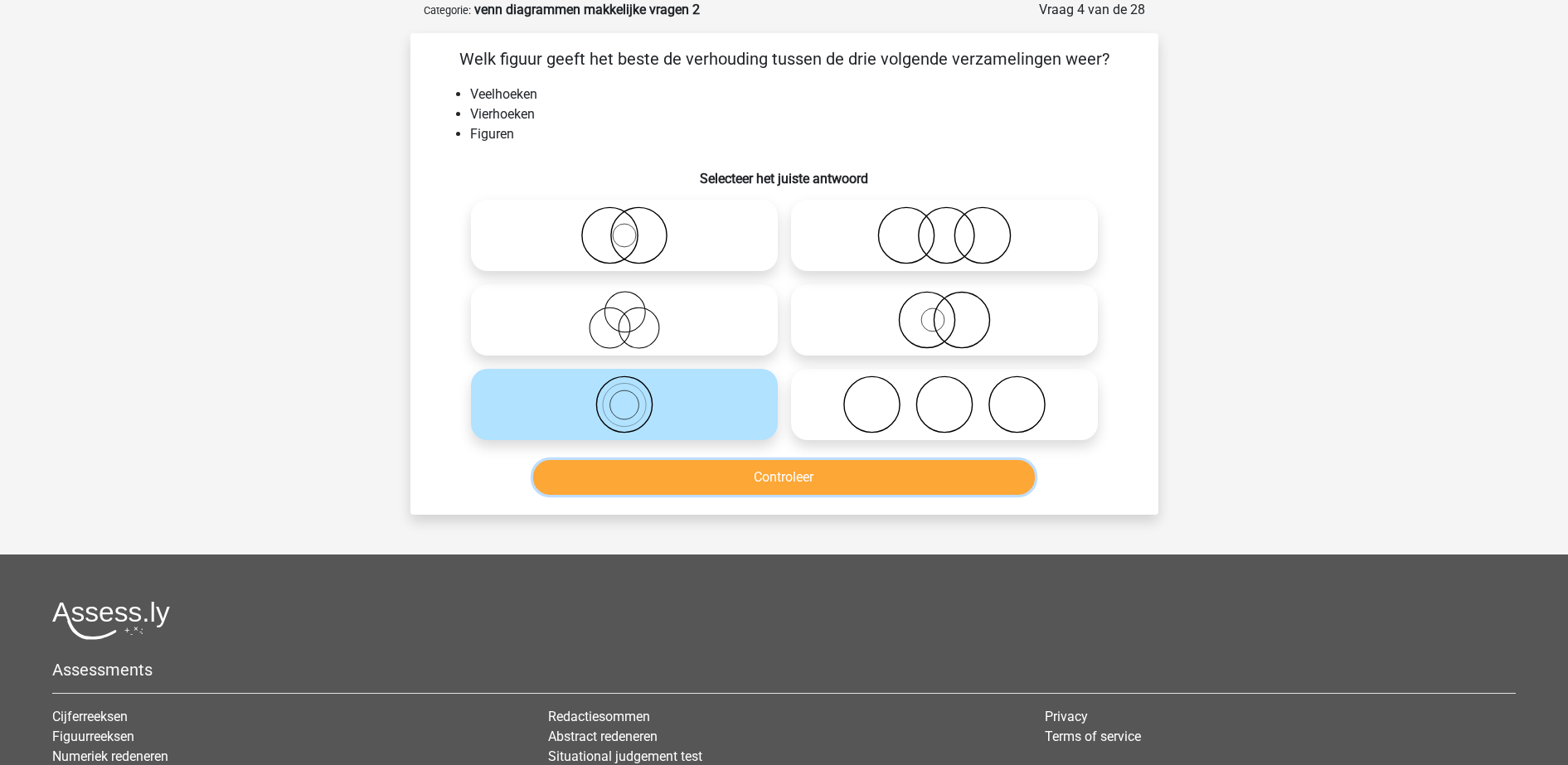
click at [646, 468] on button "Controleer" at bounding box center [784, 476] width 501 height 35
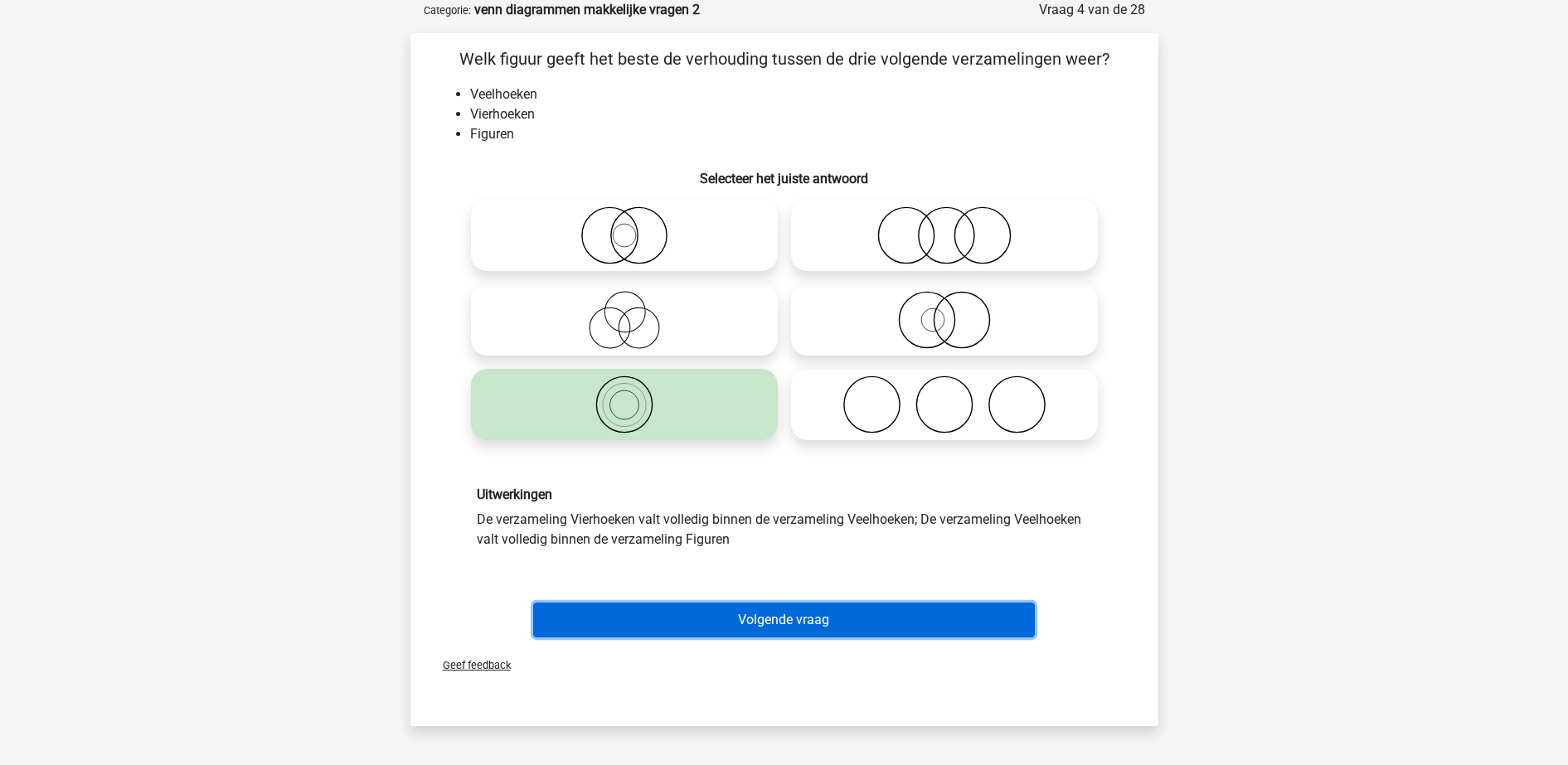
click at [704, 613] on button "Volgende vraag" at bounding box center [784, 619] width 501 height 35
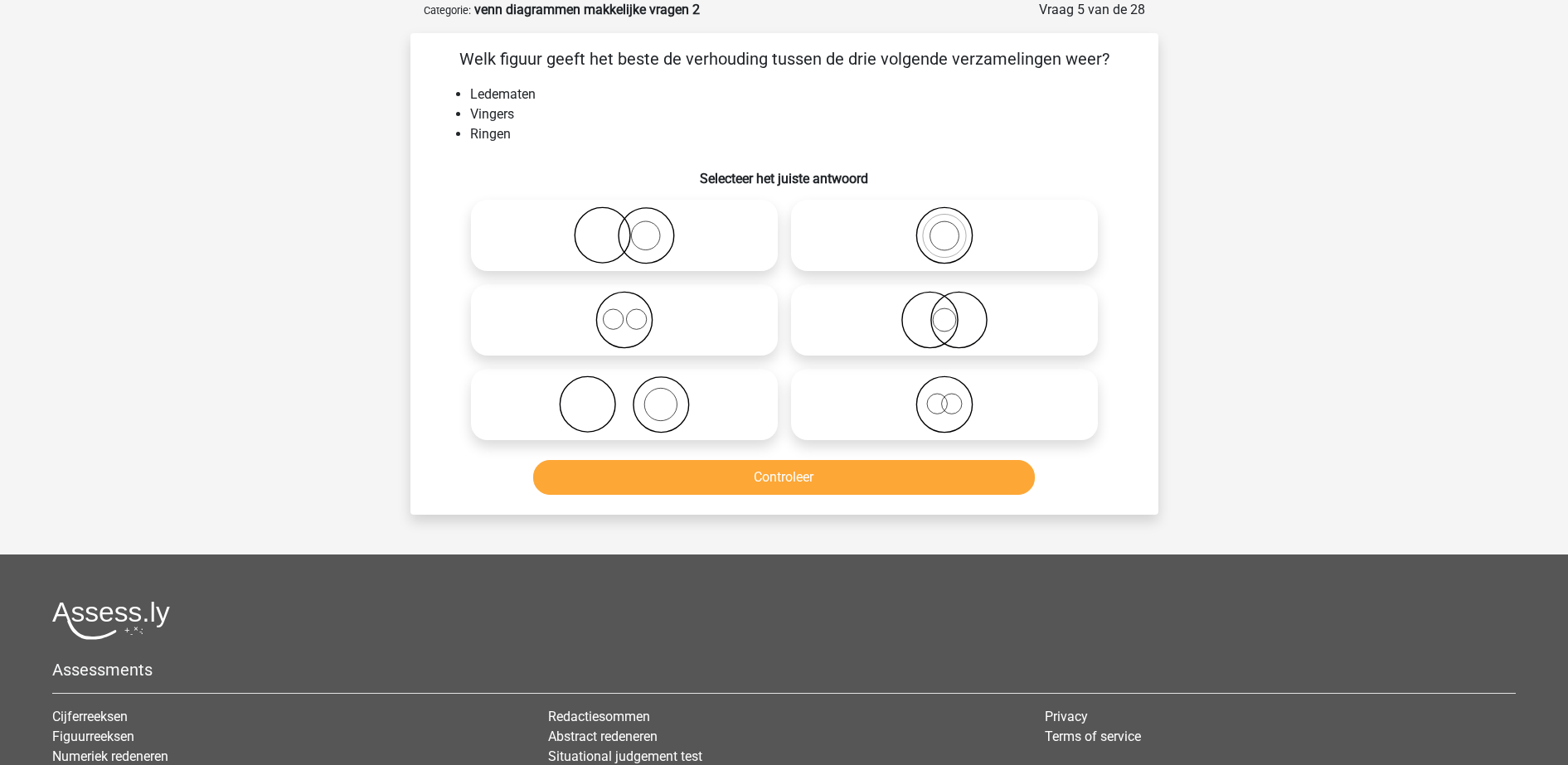
drag, startPoint x: 692, startPoint y: 405, endPoint x: 684, endPoint y: 442, distance: 37.9
click at [690, 401] on icon at bounding box center [624, 405] width 293 height 58
click at [635, 396] on input "radio" at bounding box center [630, 390] width 11 height 11
radio input "true"
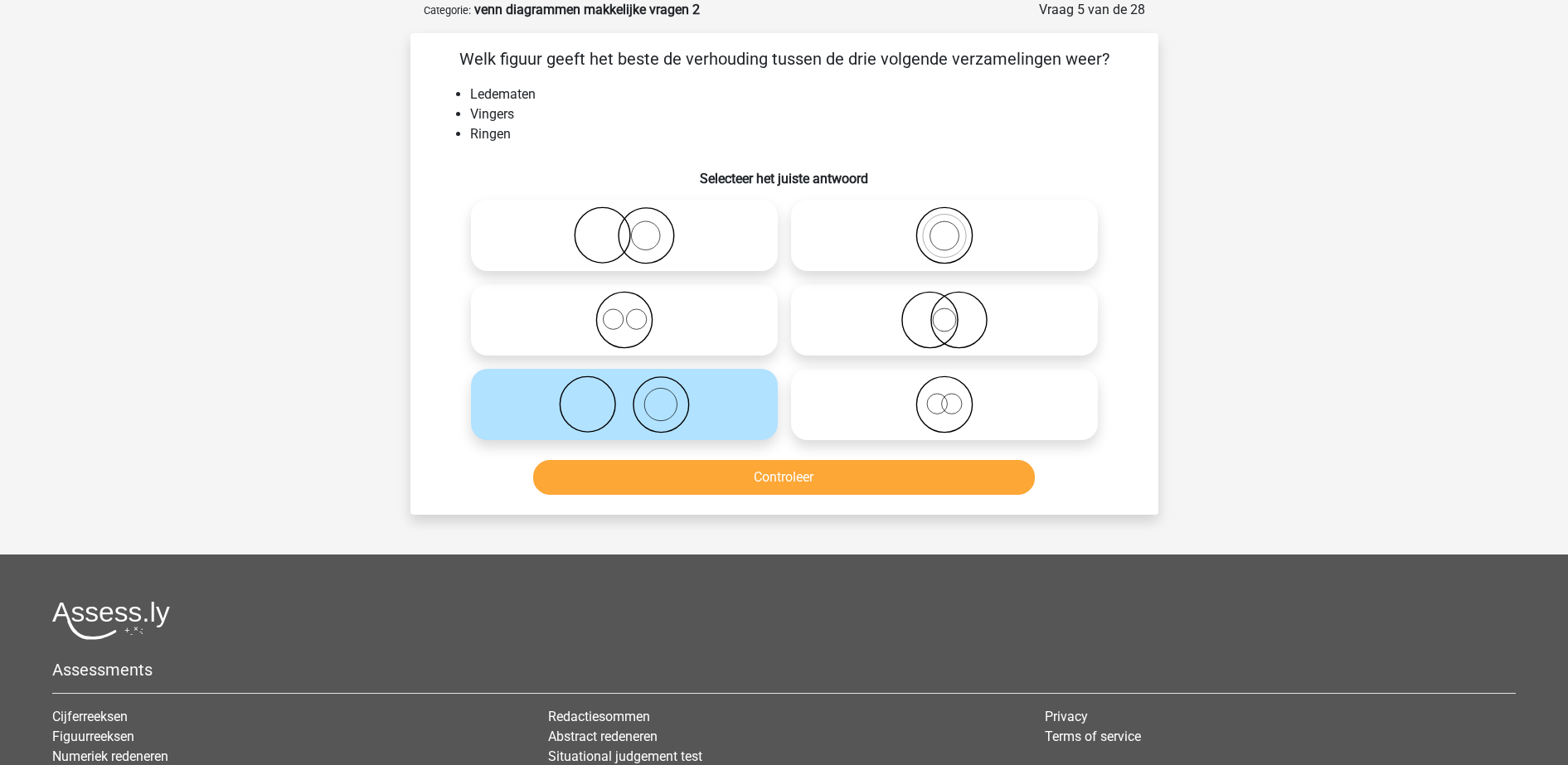
click at [689, 510] on div "Welk figuur geeft het beste de verhouding tussen de drie volgende verzamelingen…" at bounding box center [784, 274] width 748 height 482
click at [702, 485] on button "Controleer" at bounding box center [784, 476] width 501 height 35
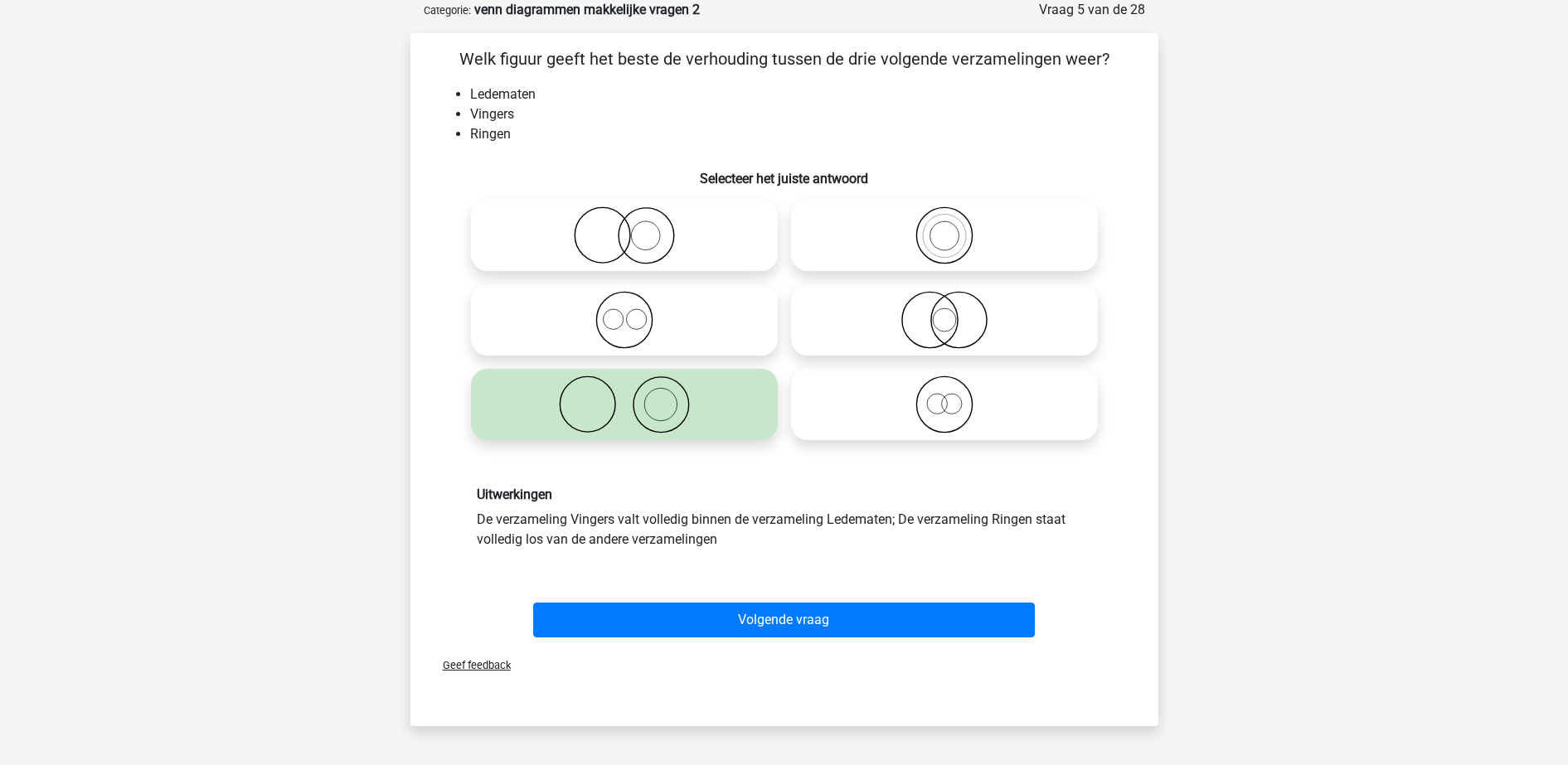
click at [691, 595] on div "Volgende vraag" at bounding box center [784, 616] width 695 height 55
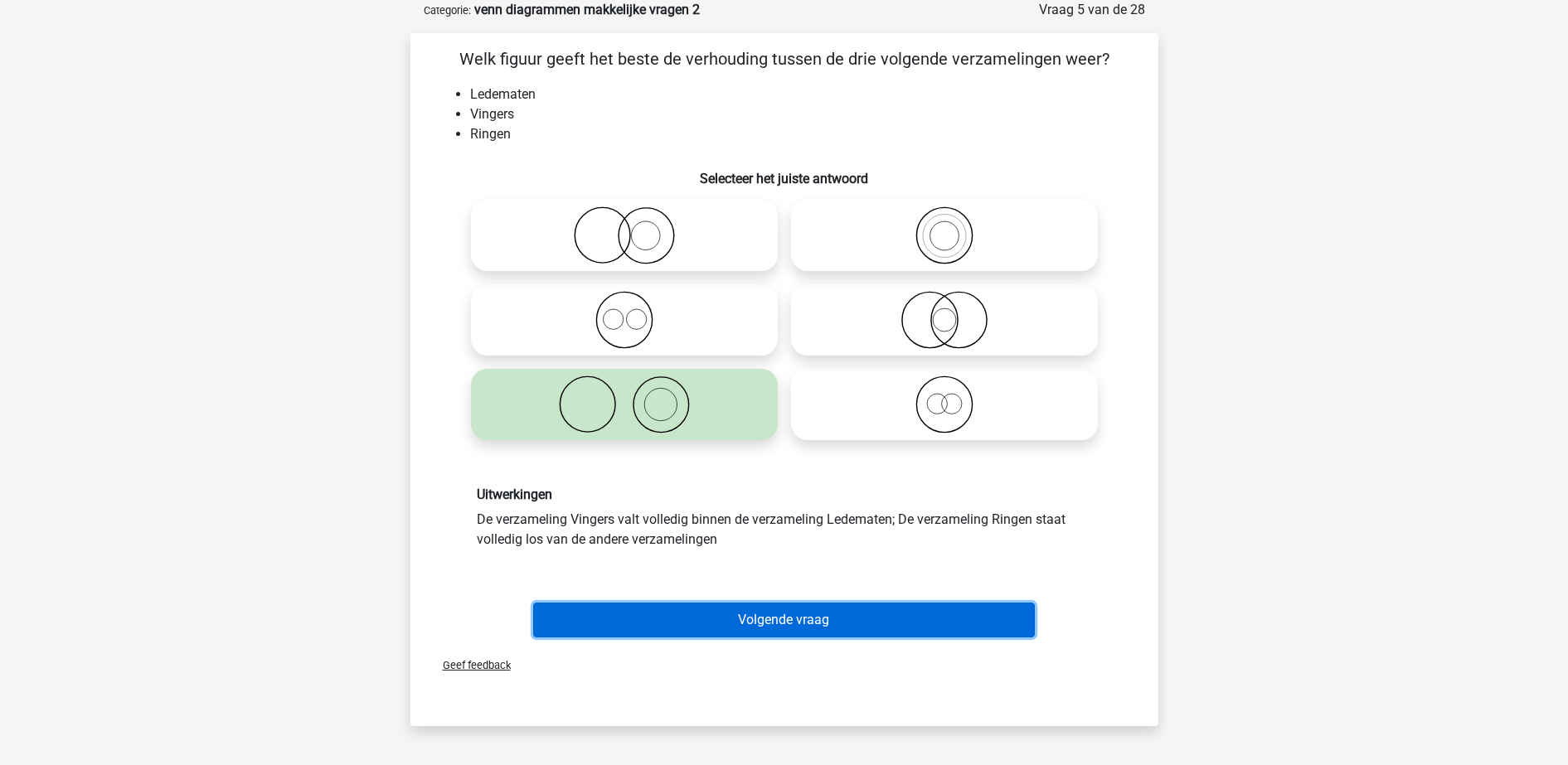
click at [689, 622] on button "Volgende vraag" at bounding box center [784, 619] width 501 height 35
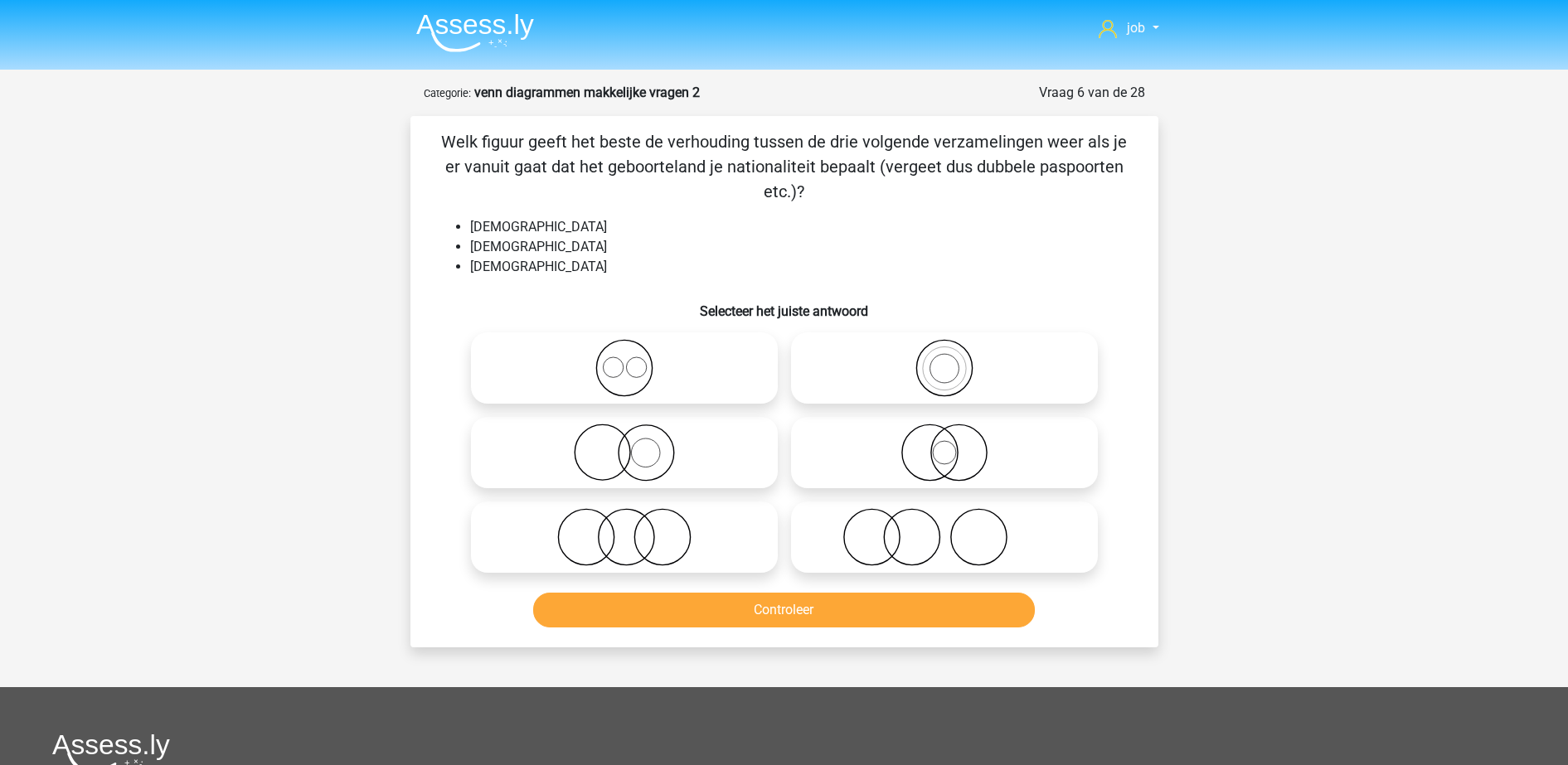
scroll to position [104, 0]
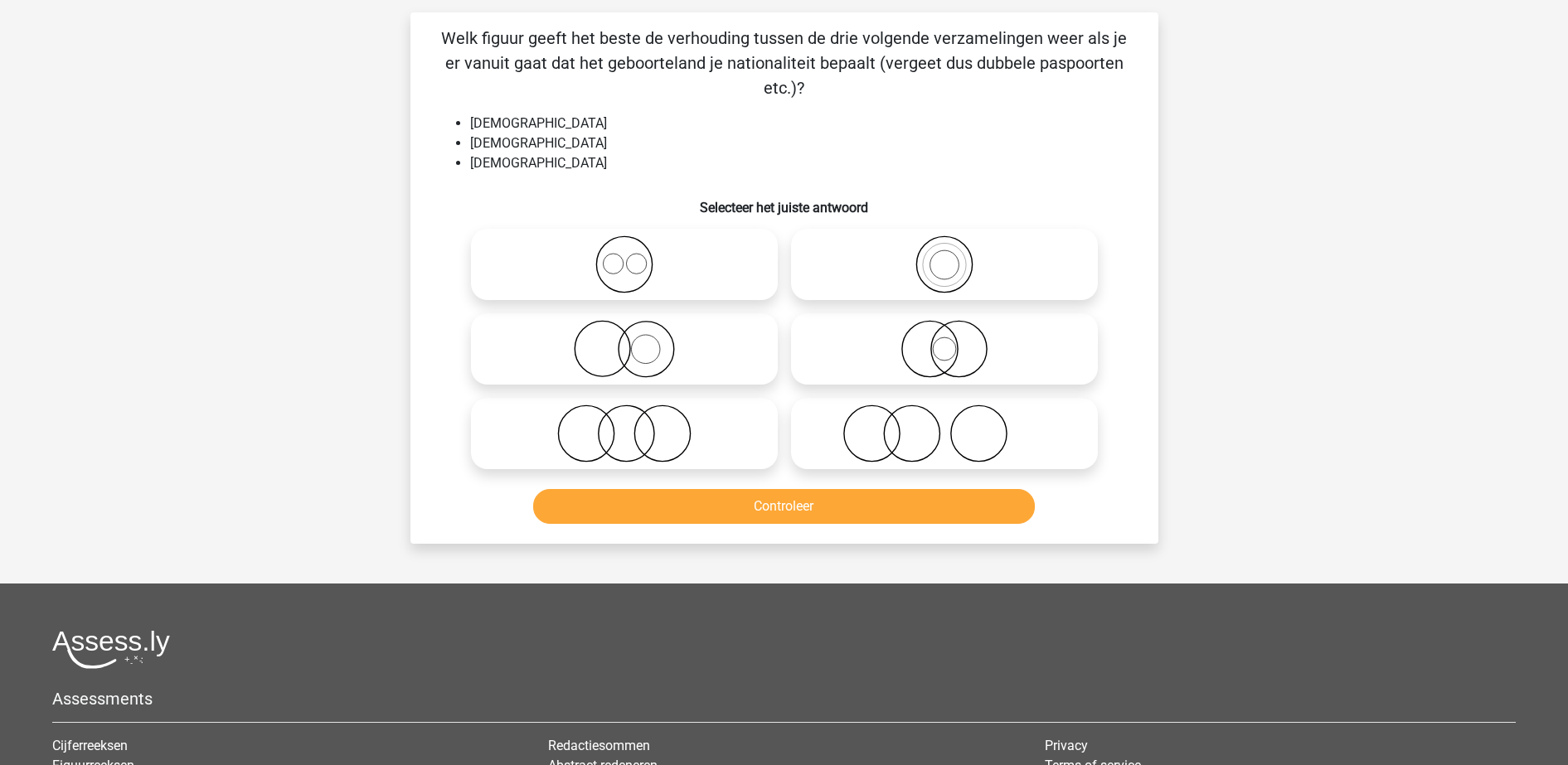
click at [660, 429] on icon at bounding box center [624, 434] width 293 height 58
click at [635, 425] on input "radio" at bounding box center [630, 420] width 11 height 11
radio input "true"
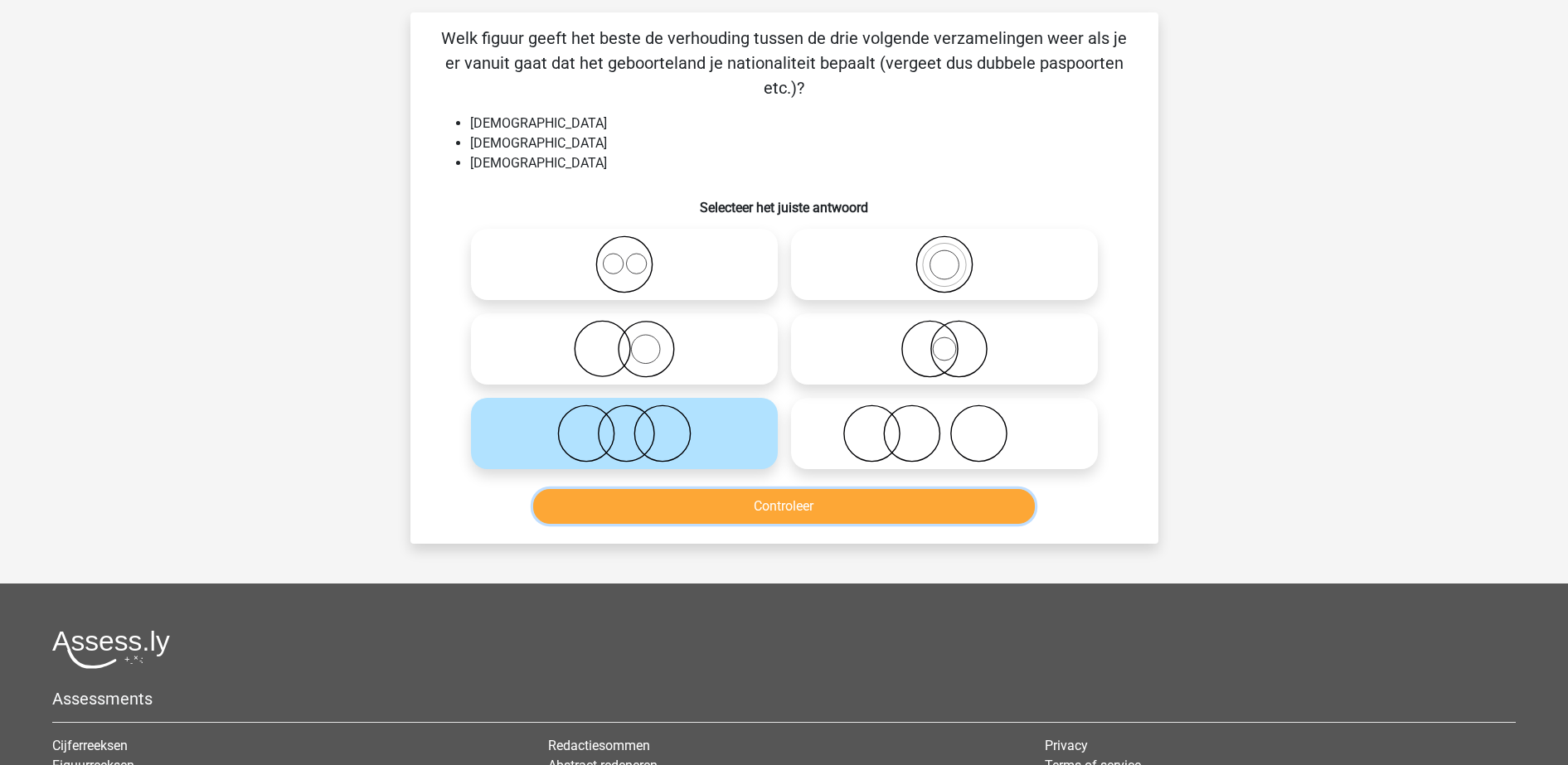
click at [651, 513] on button "Controleer" at bounding box center [784, 506] width 501 height 35
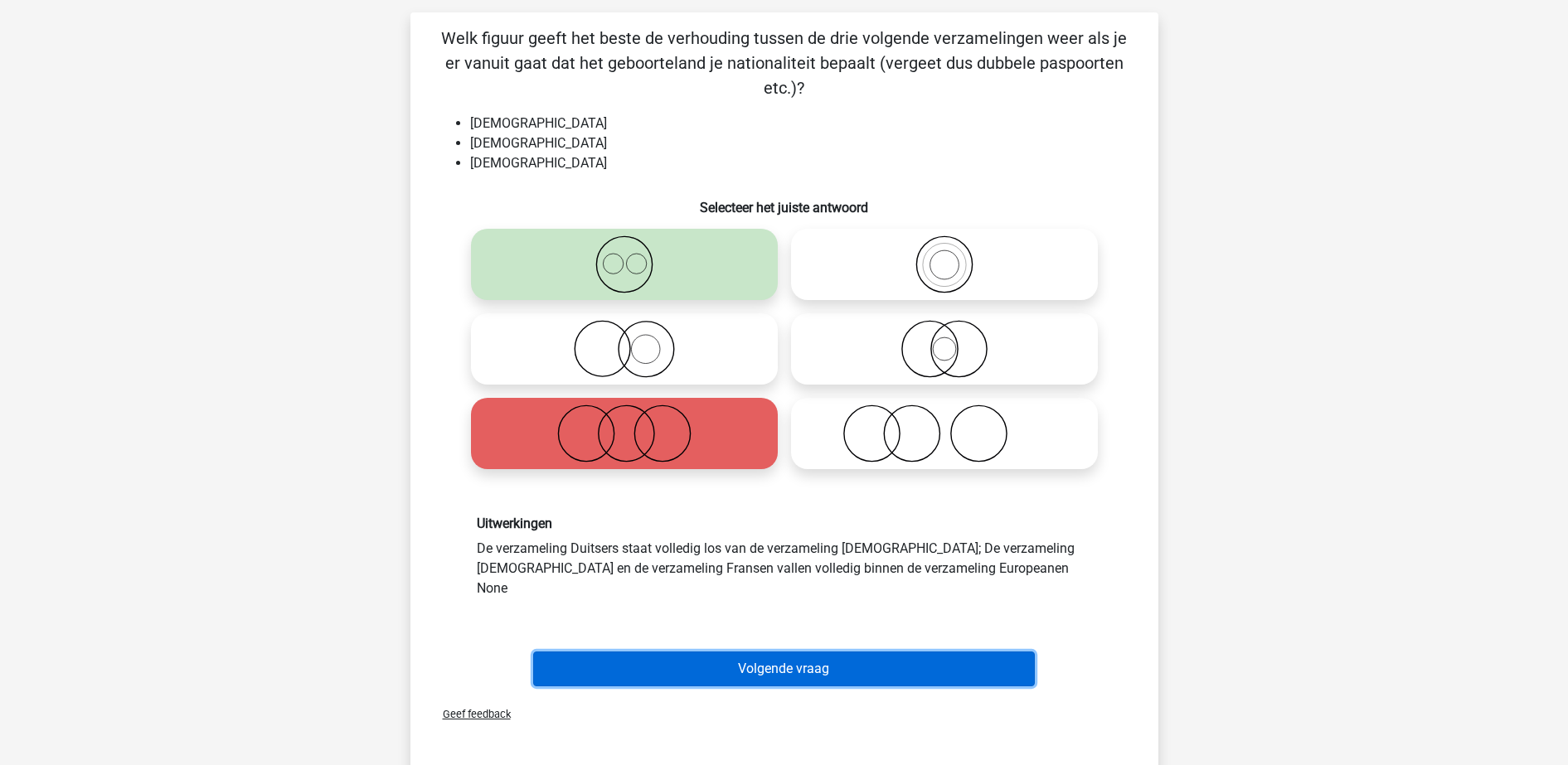
click at [679, 652] on button "Volgende vraag" at bounding box center [784, 668] width 501 height 35
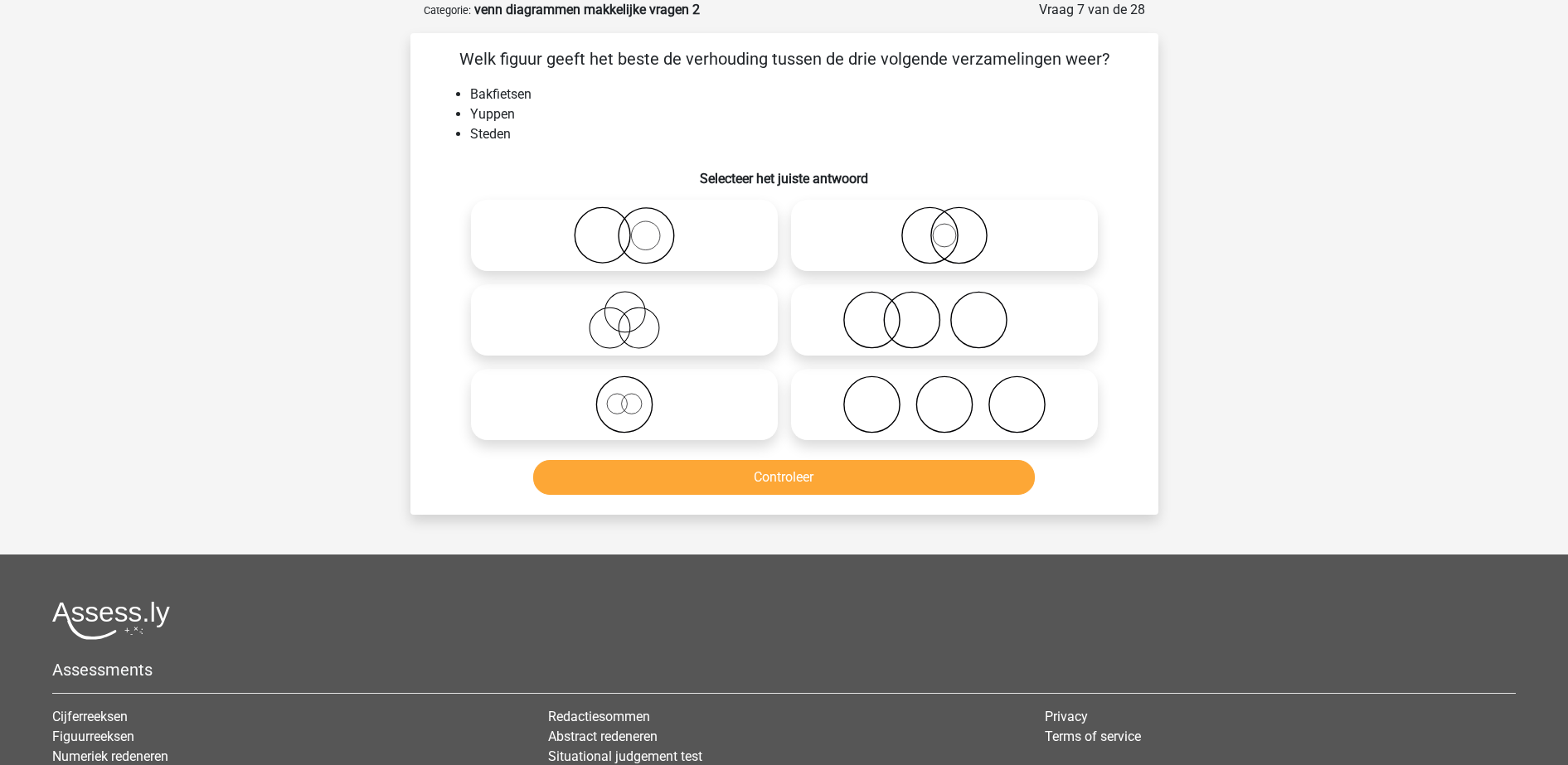
scroll to position [0, 0]
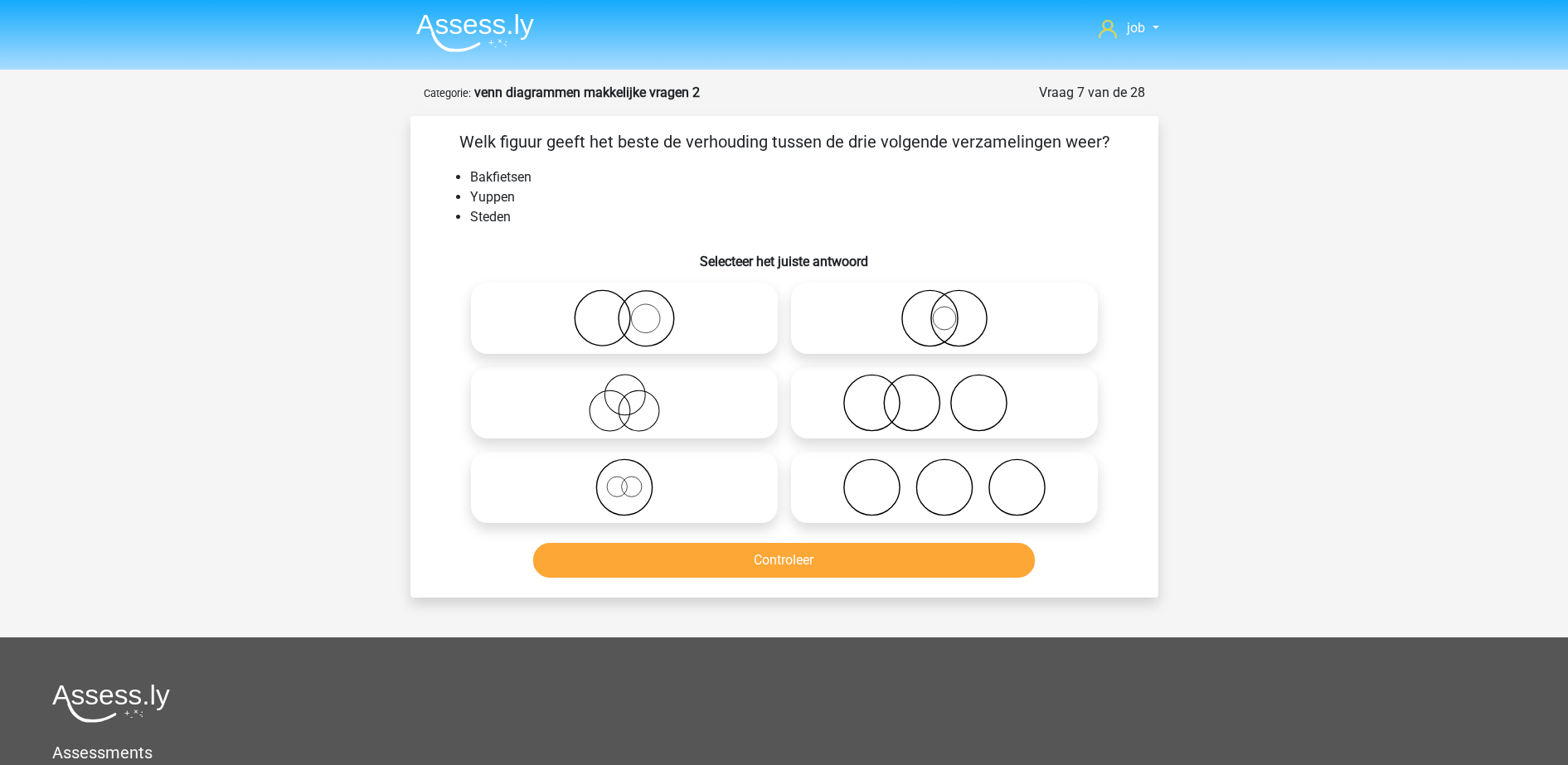
click at [850, 495] on icon at bounding box center [943, 487] width 293 height 58
click at [944, 479] on input "radio" at bounding box center [950, 474] width 11 height 11
radio input "true"
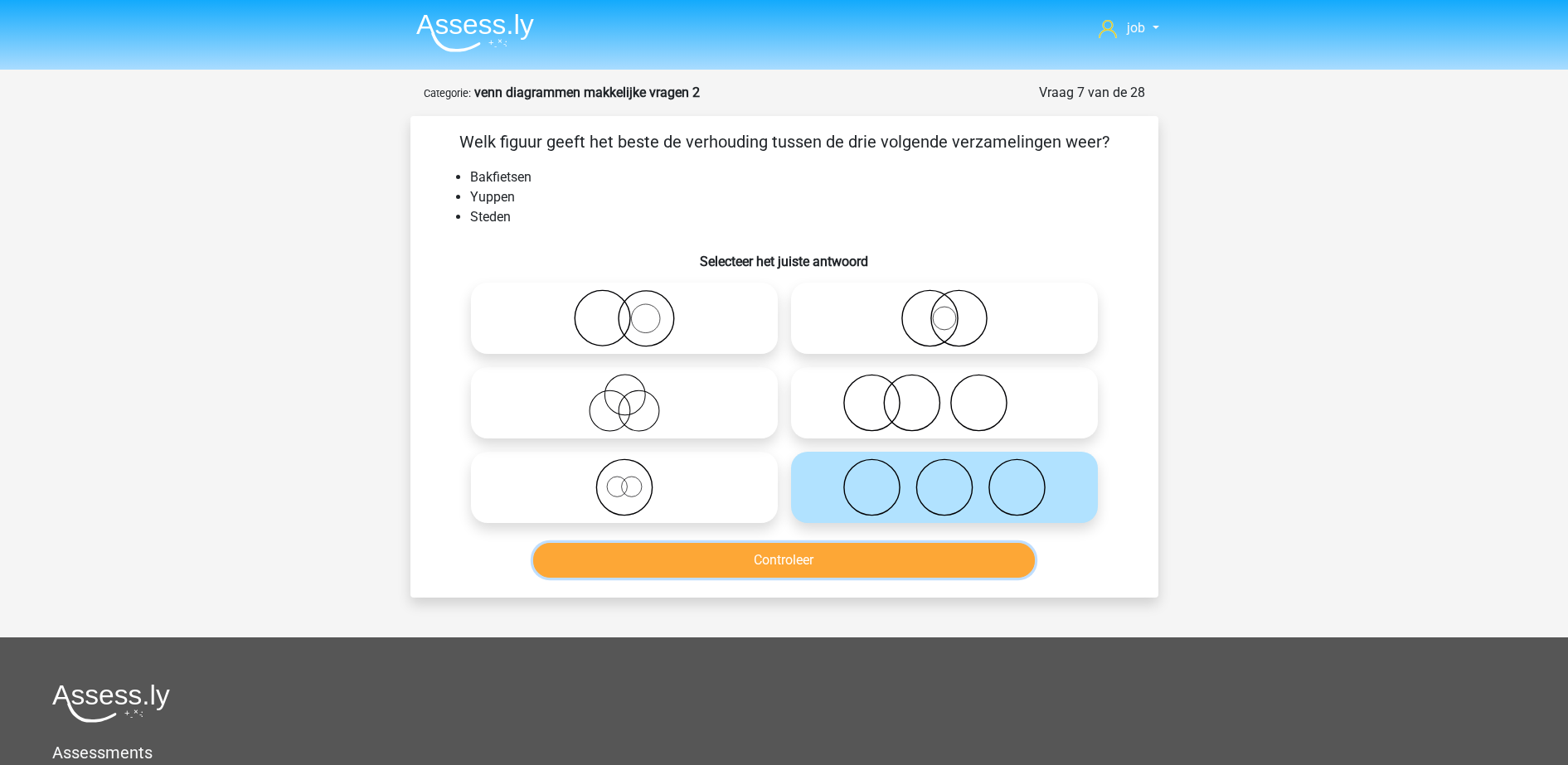
click at [850, 572] on button "Controleer" at bounding box center [784, 560] width 501 height 35
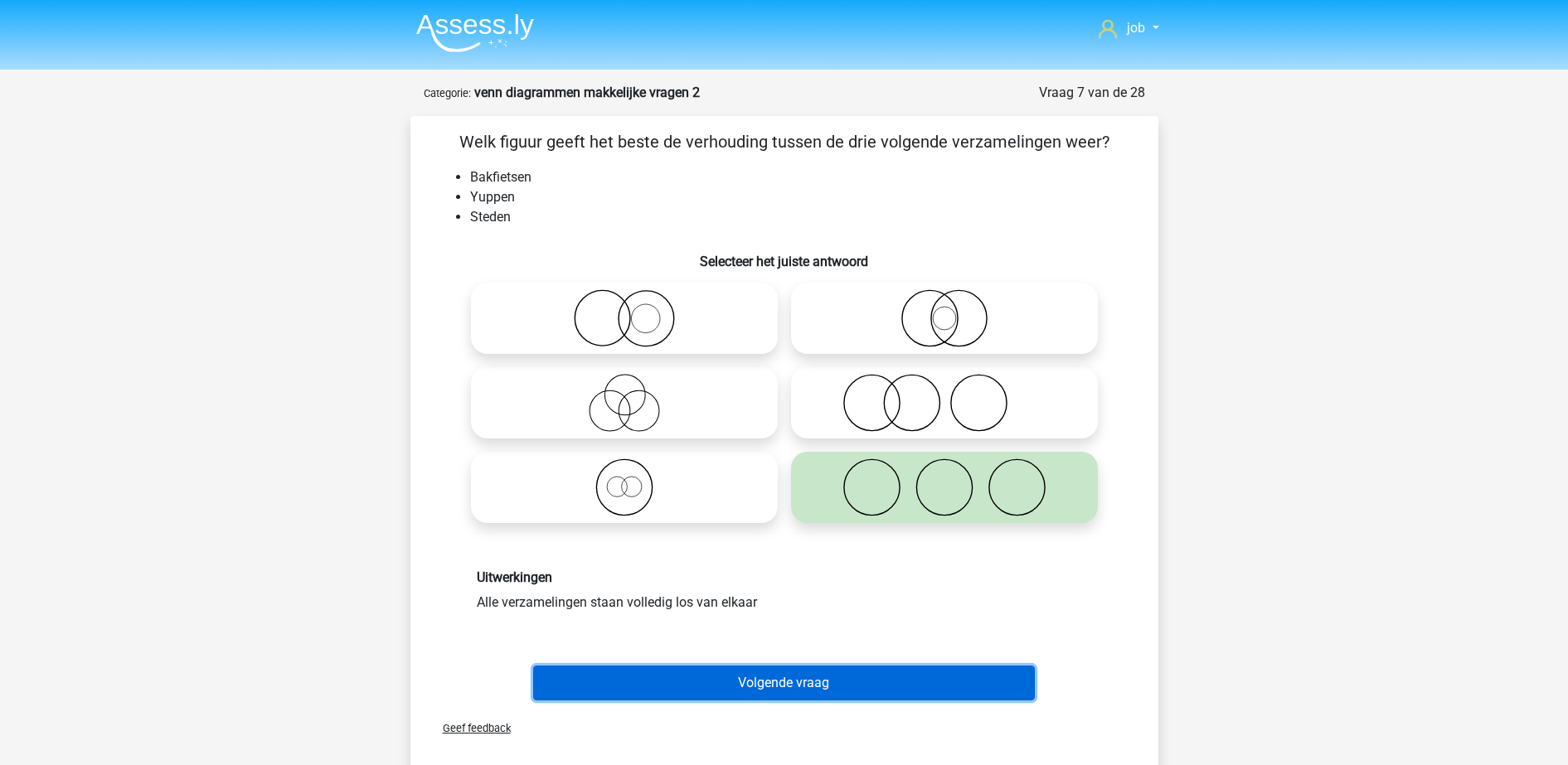
click at [850, 685] on button "Volgende vraag" at bounding box center [784, 682] width 501 height 35
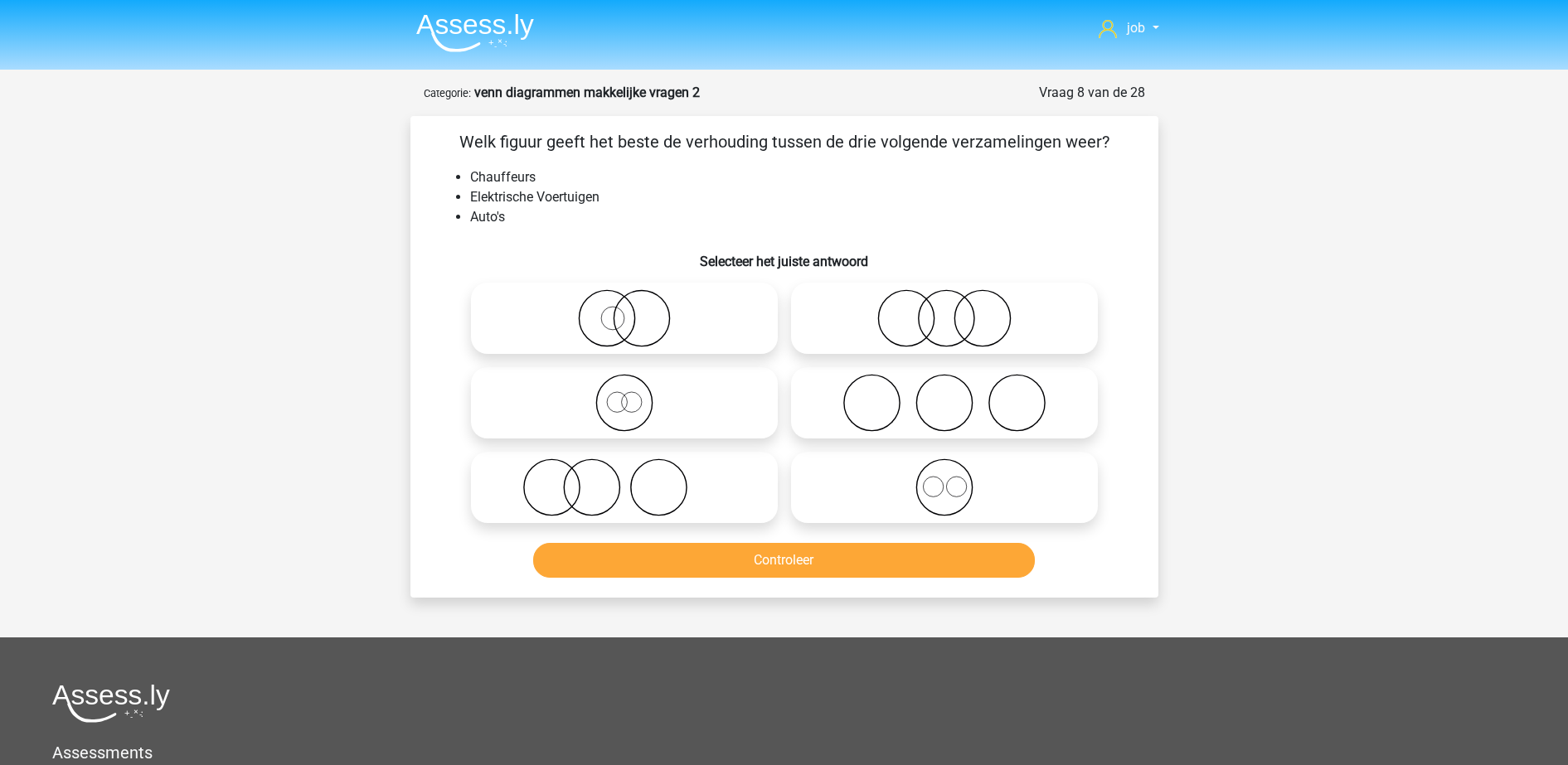
click at [668, 478] on icon at bounding box center [624, 487] width 293 height 58
click at [635, 478] on input "radio" at bounding box center [630, 474] width 11 height 11
radio input "true"
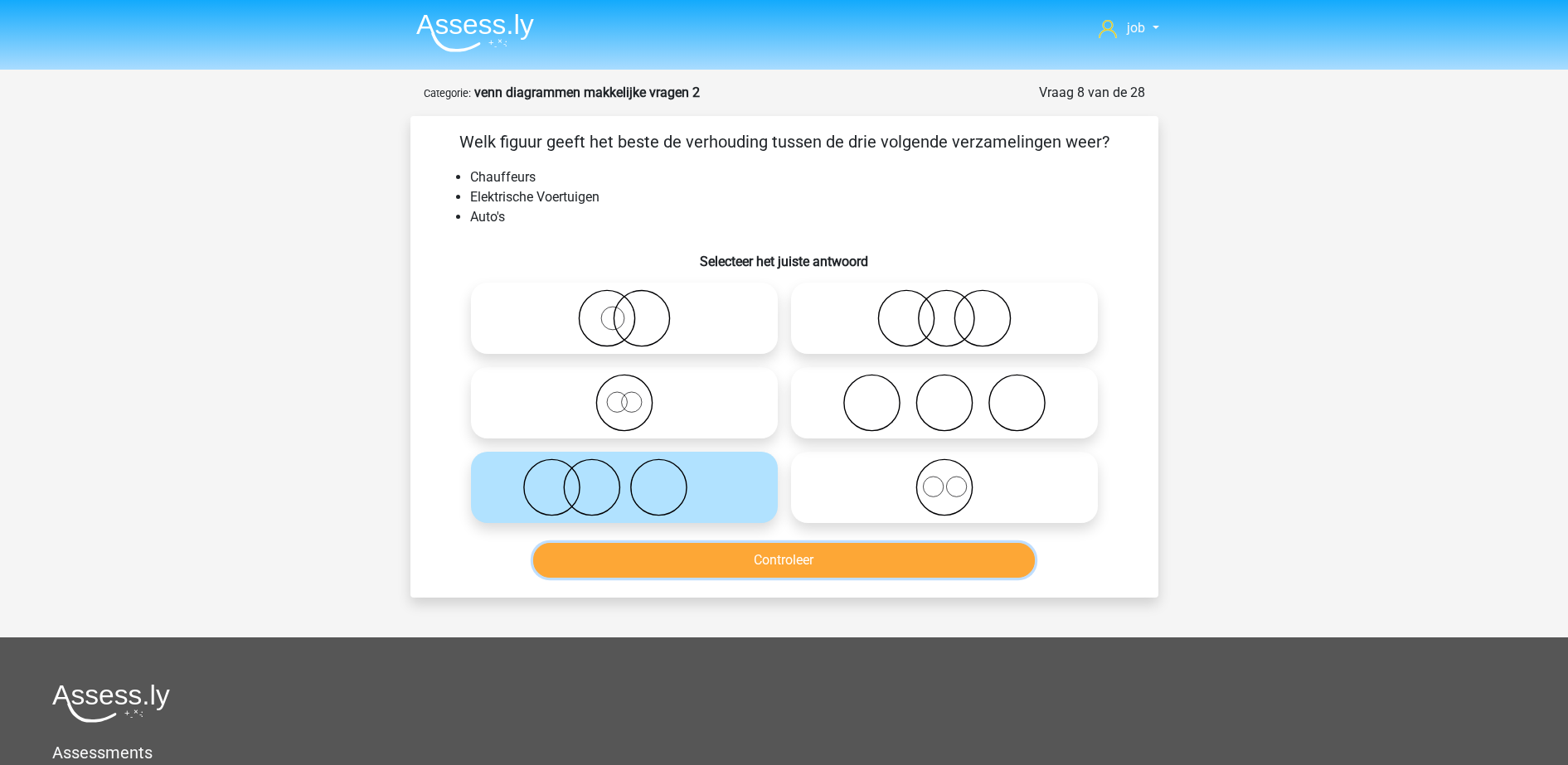
click at [663, 561] on button "Controleer" at bounding box center [784, 560] width 501 height 35
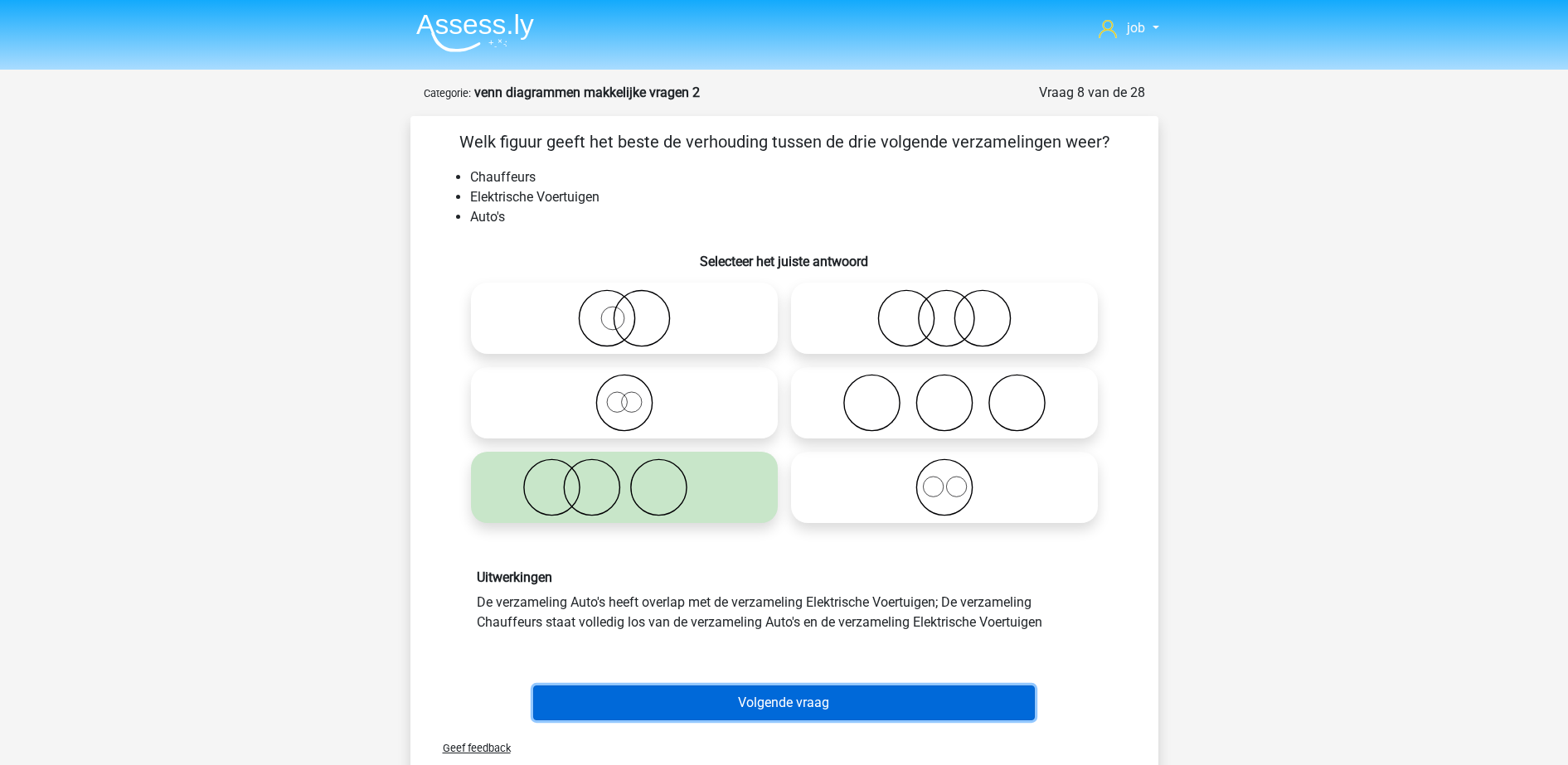
click at [714, 701] on button "Volgende vraag" at bounding box center [784, 702] width 501 height 35
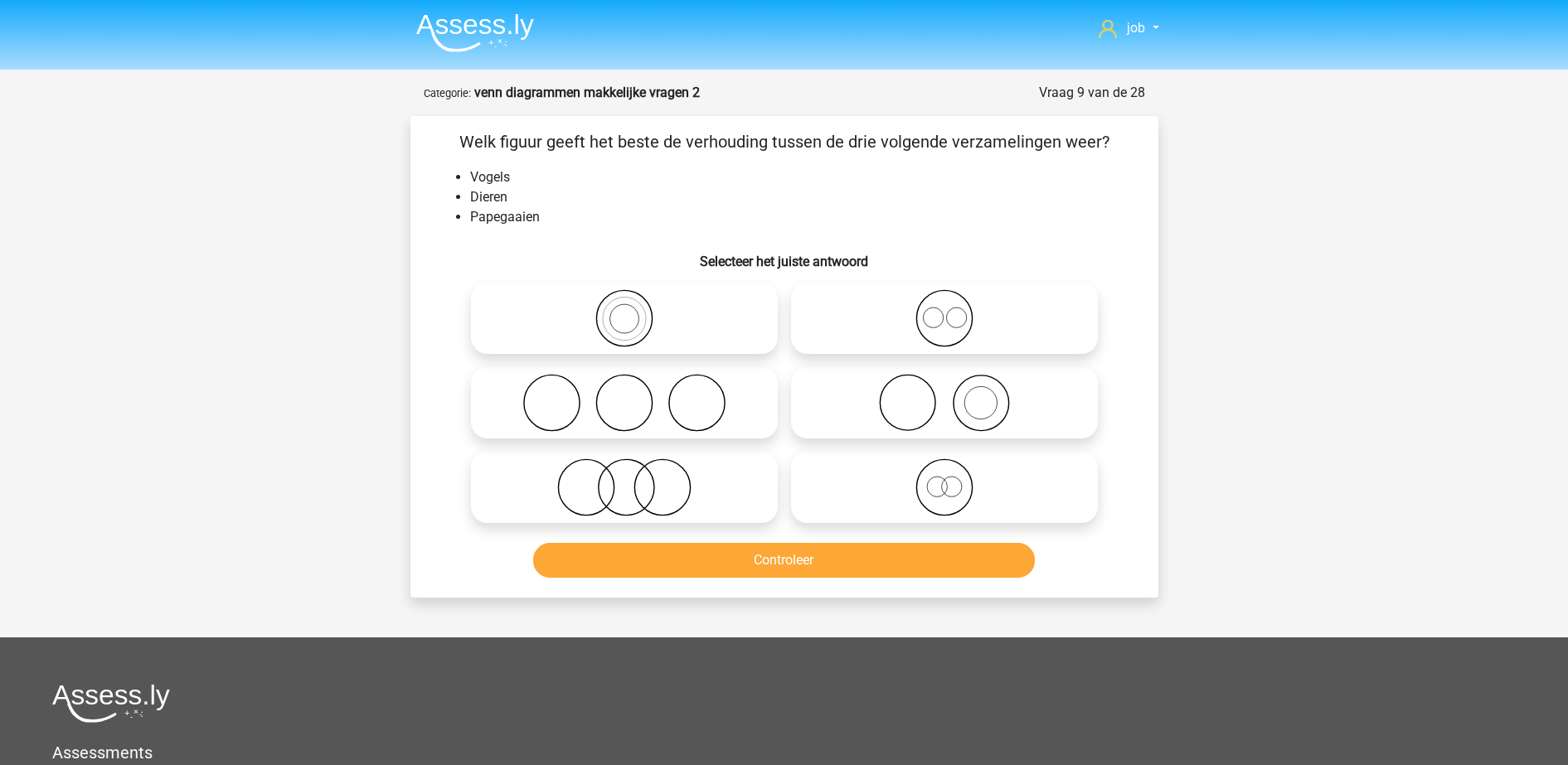
click at [732, 309] on icon at bounding box center [624, 319] width 293 height 58
click at [635, 309] on input "radio" at bounding box center [630, 305] width 11 height 11
radio input "true"
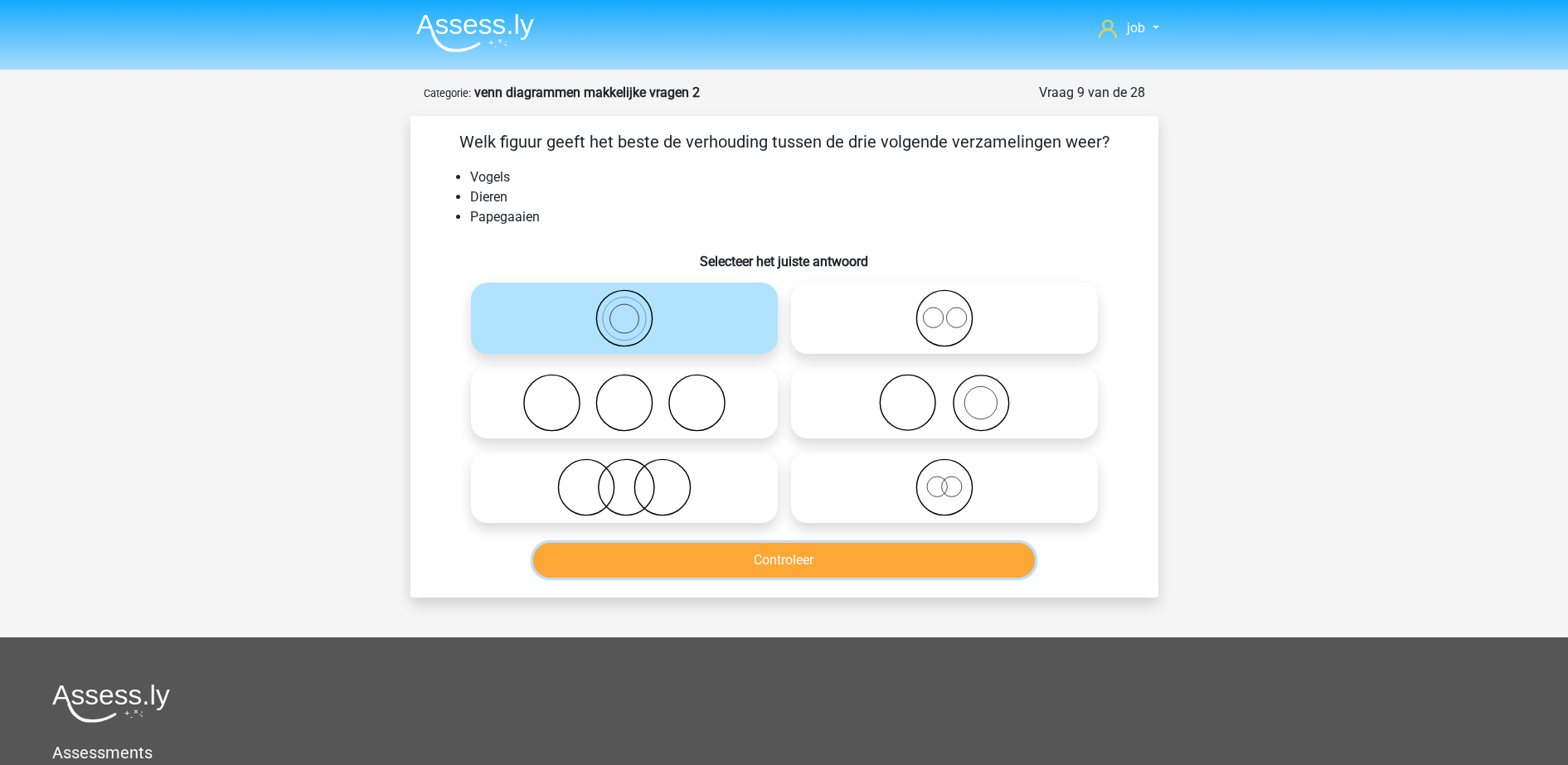
click at [780, 566] on button "Controleer" at bounding box center [784, 560] width 501 height 35
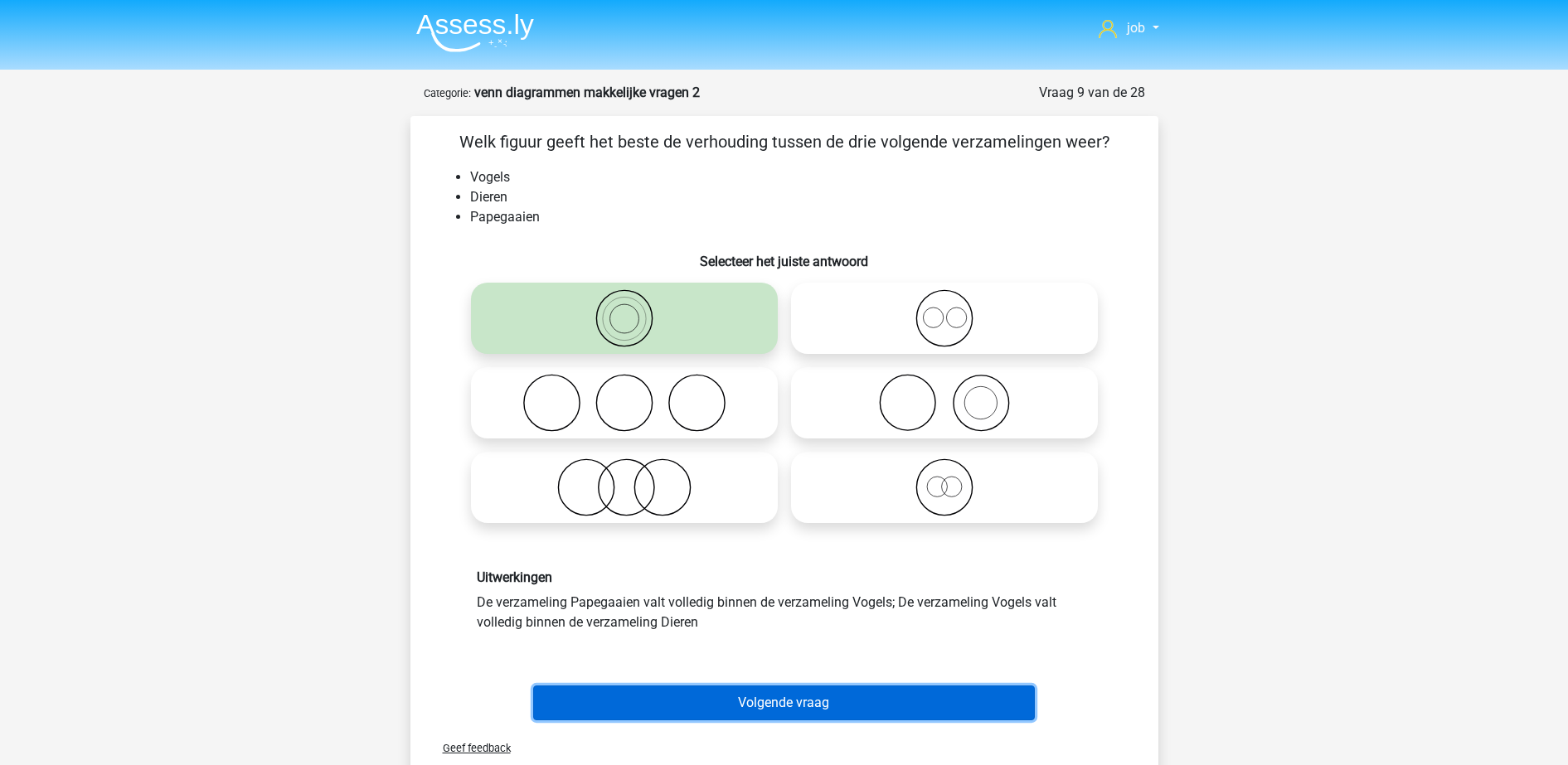
click at [767, 704] on button "Volgende vraag" at bounding box center [784, 702] width 501 height 35
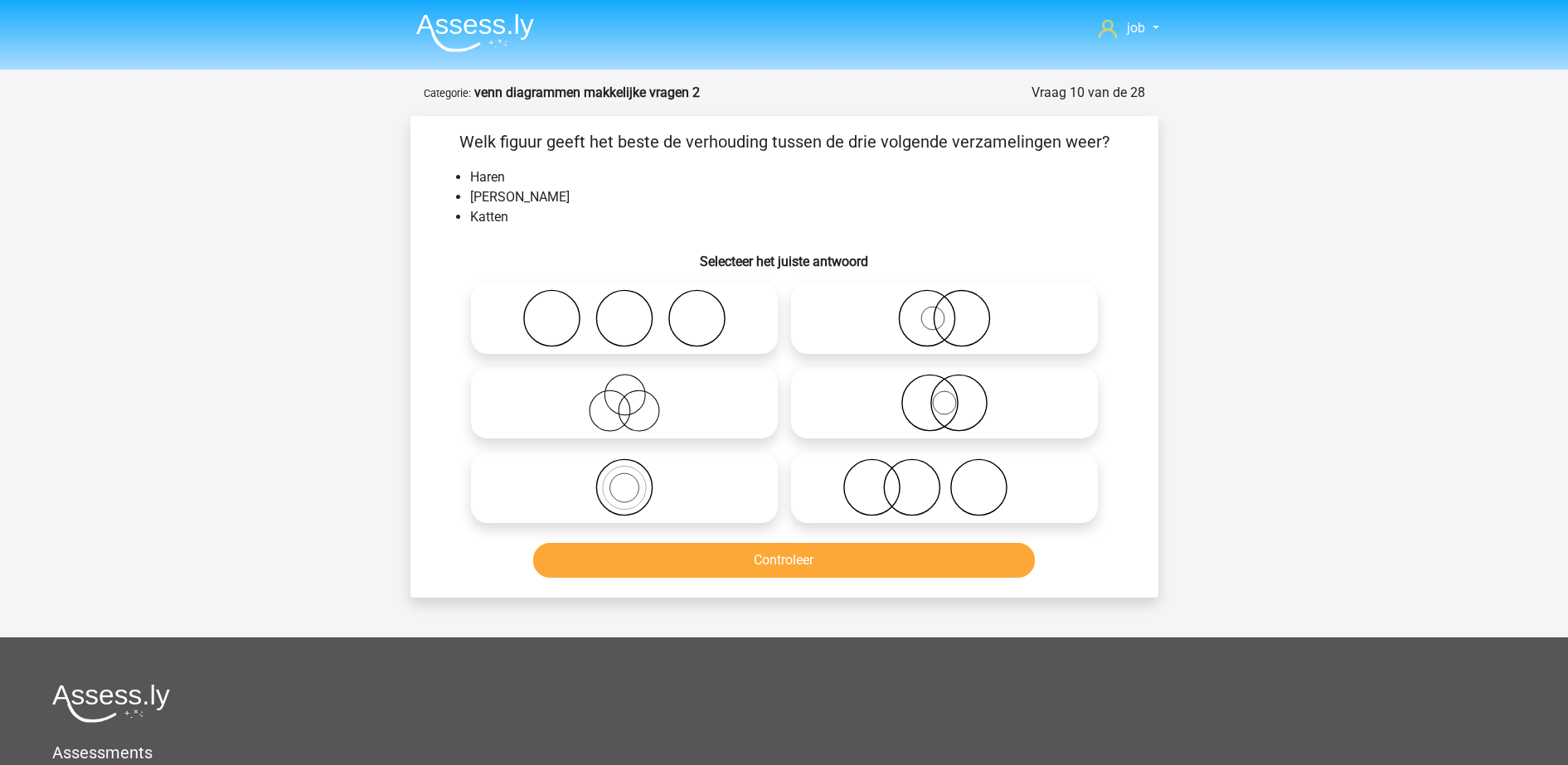
click at [896, 472] on circle at bounding box center [871, 487] width 56 height 56
click at [944, 472] on input "radio" at bounding box center [950, 474] width 11 height 11
radio input "true"
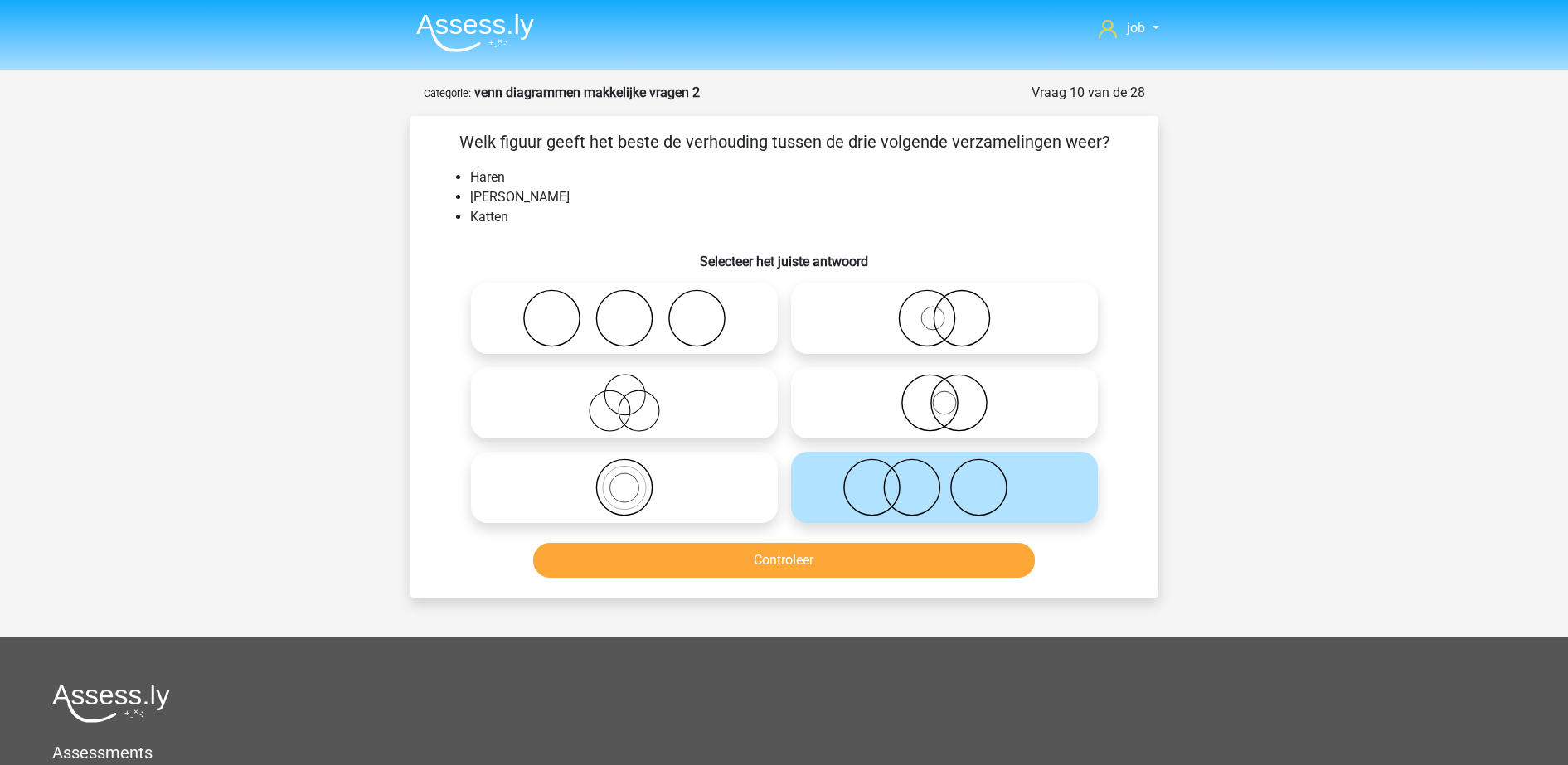
click at [887, 578] on div "Controleer" at bounding box center [784, 563] width 640 height 42
click at [887, 561] on button "Controleer" at bounding box center [784, 560] width 501 height 35
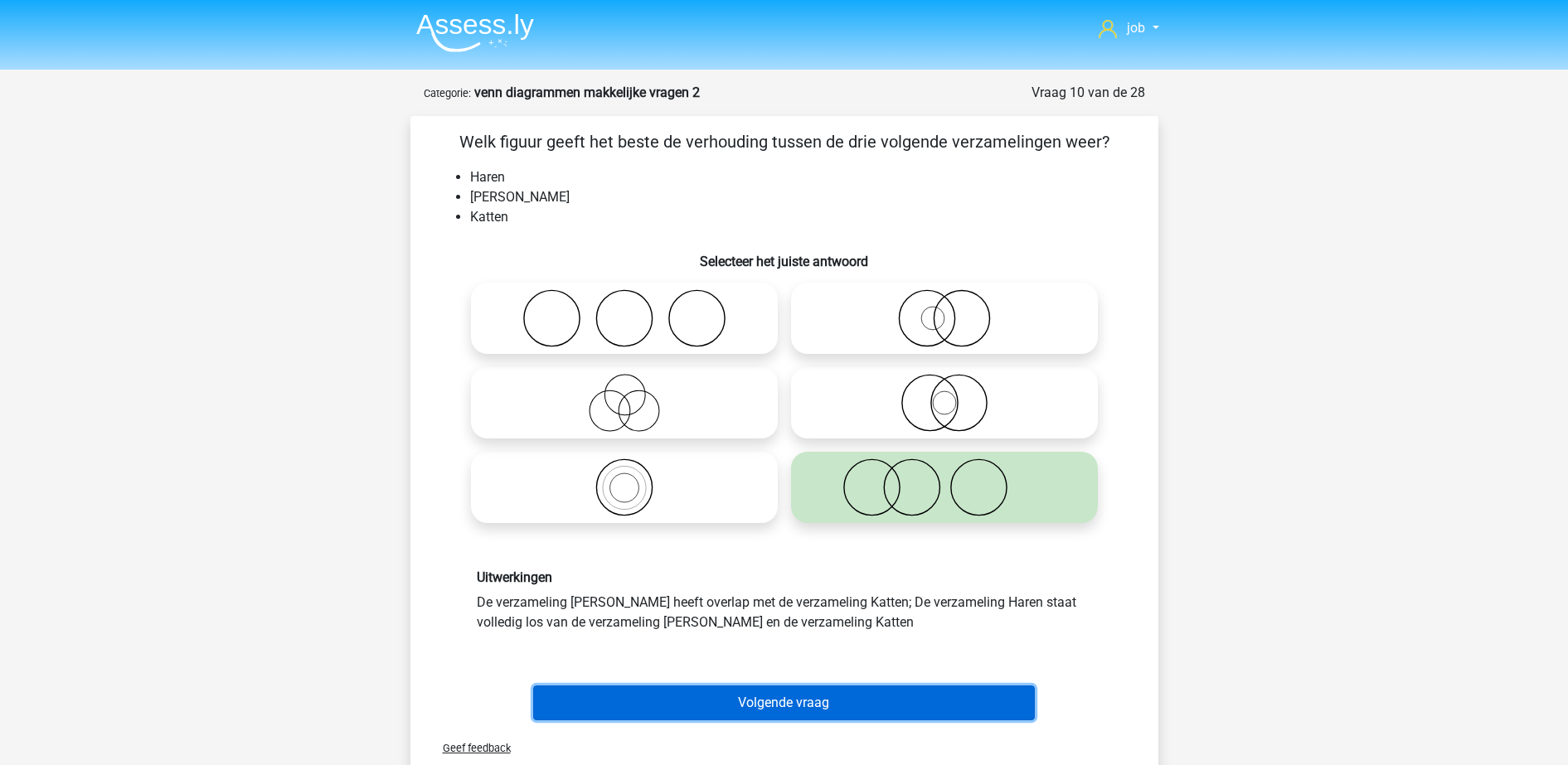
click at [854, 687] on button "Volgende vraag" at bounding box center [784, 702] width 501 height 35
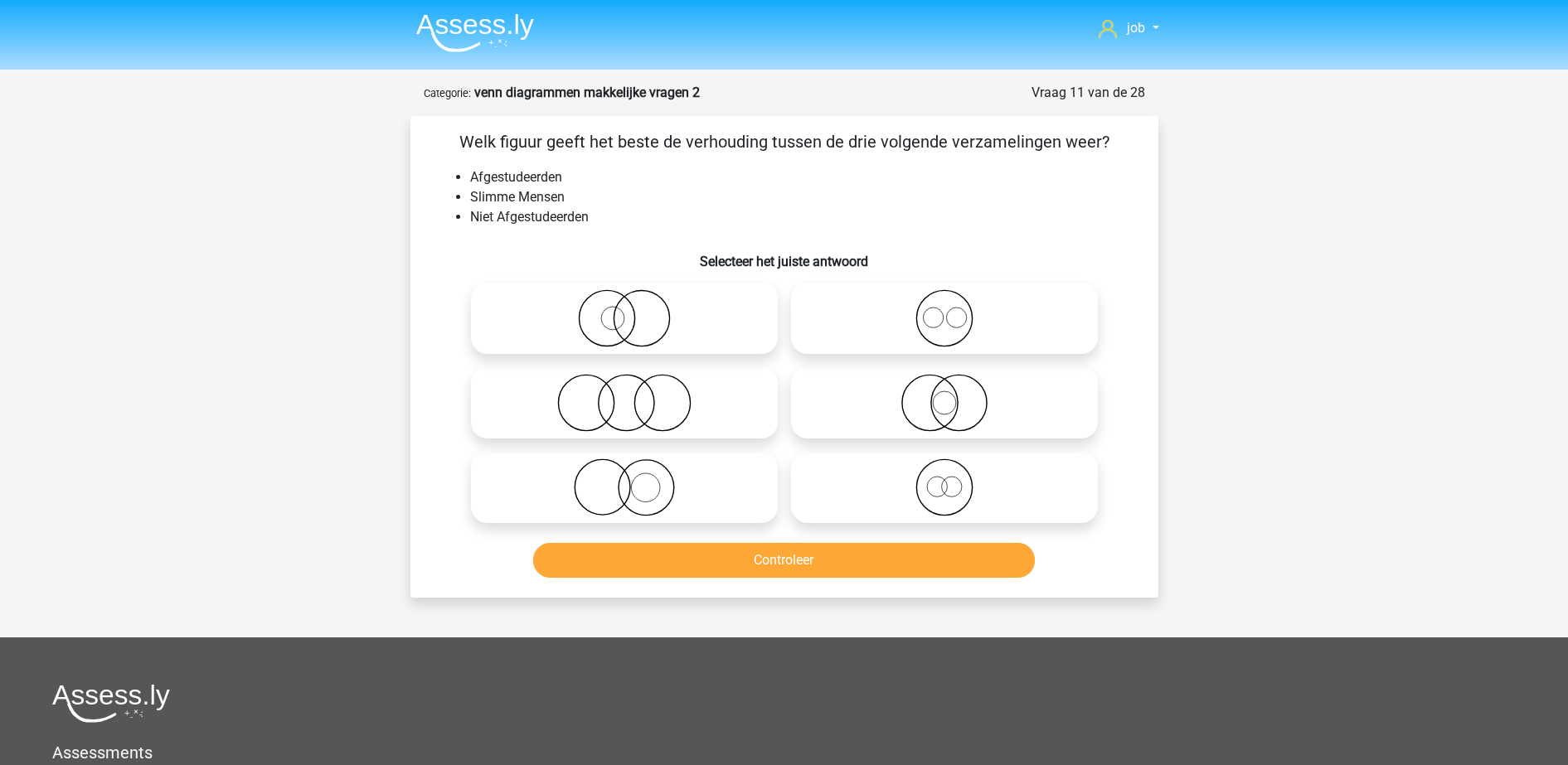
click at [634, 394] on input "radio" at bounding box center [630, 389] width 11 height 11
radio input "true"
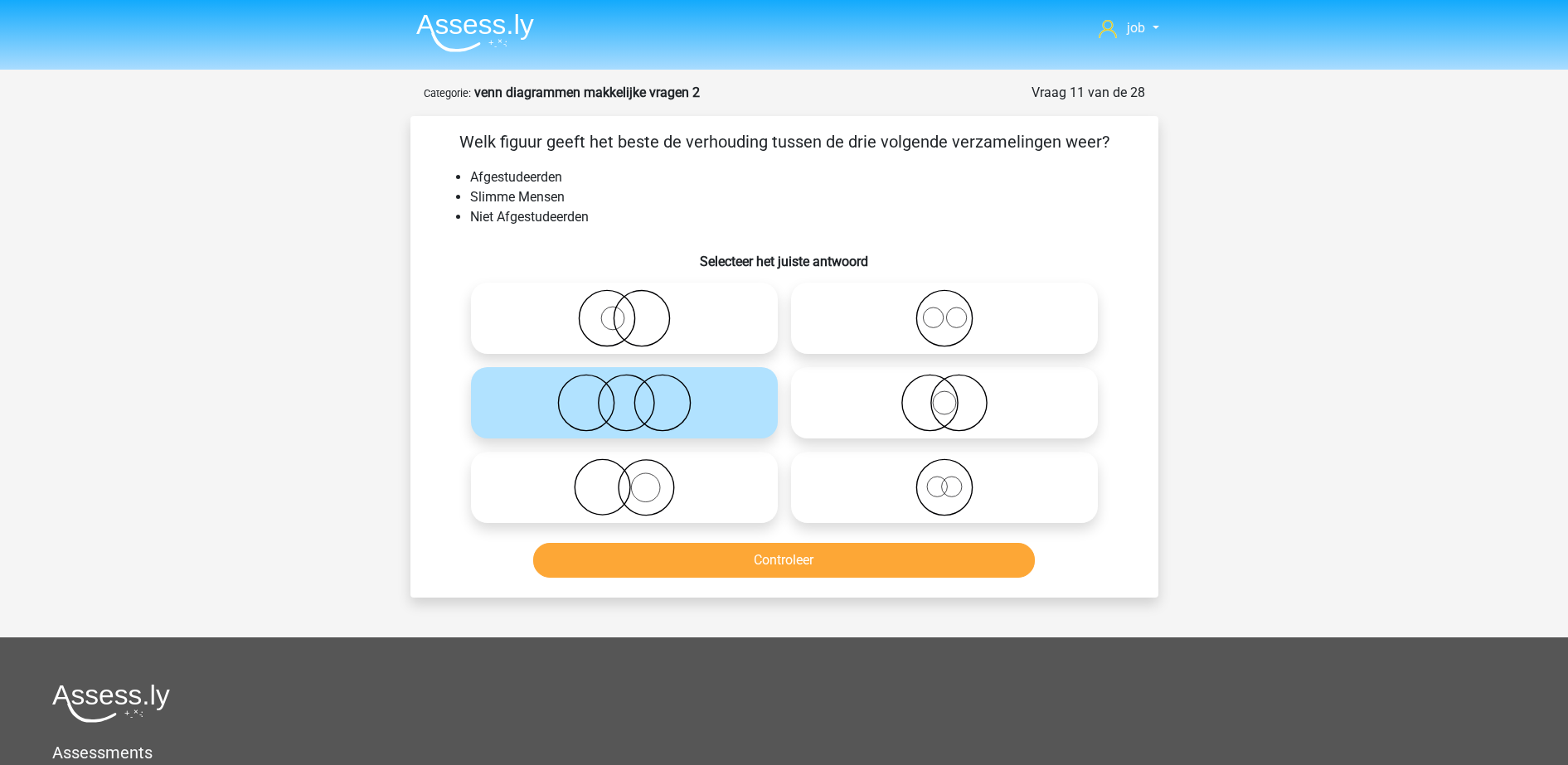
click at [915, 316] on icon at bounding box center [943, 319] width 293 height 58
click at [944, 310] on input "radio" at bounding box center [950, 305] width 11 height 11
radio input "true"
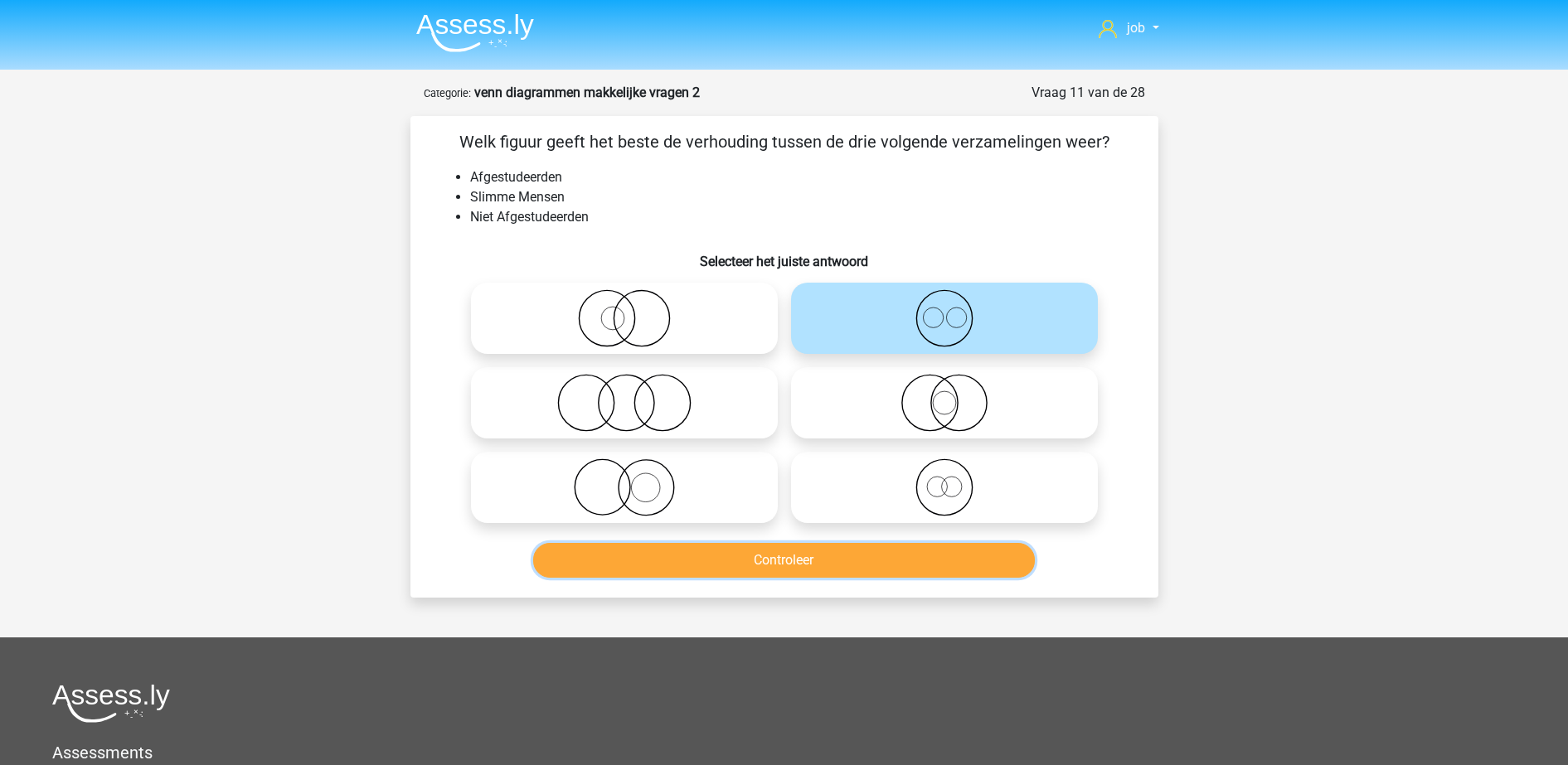
click at [873, 555] on button "Controleer" at bounding box center [784, 560] width 501 height 35
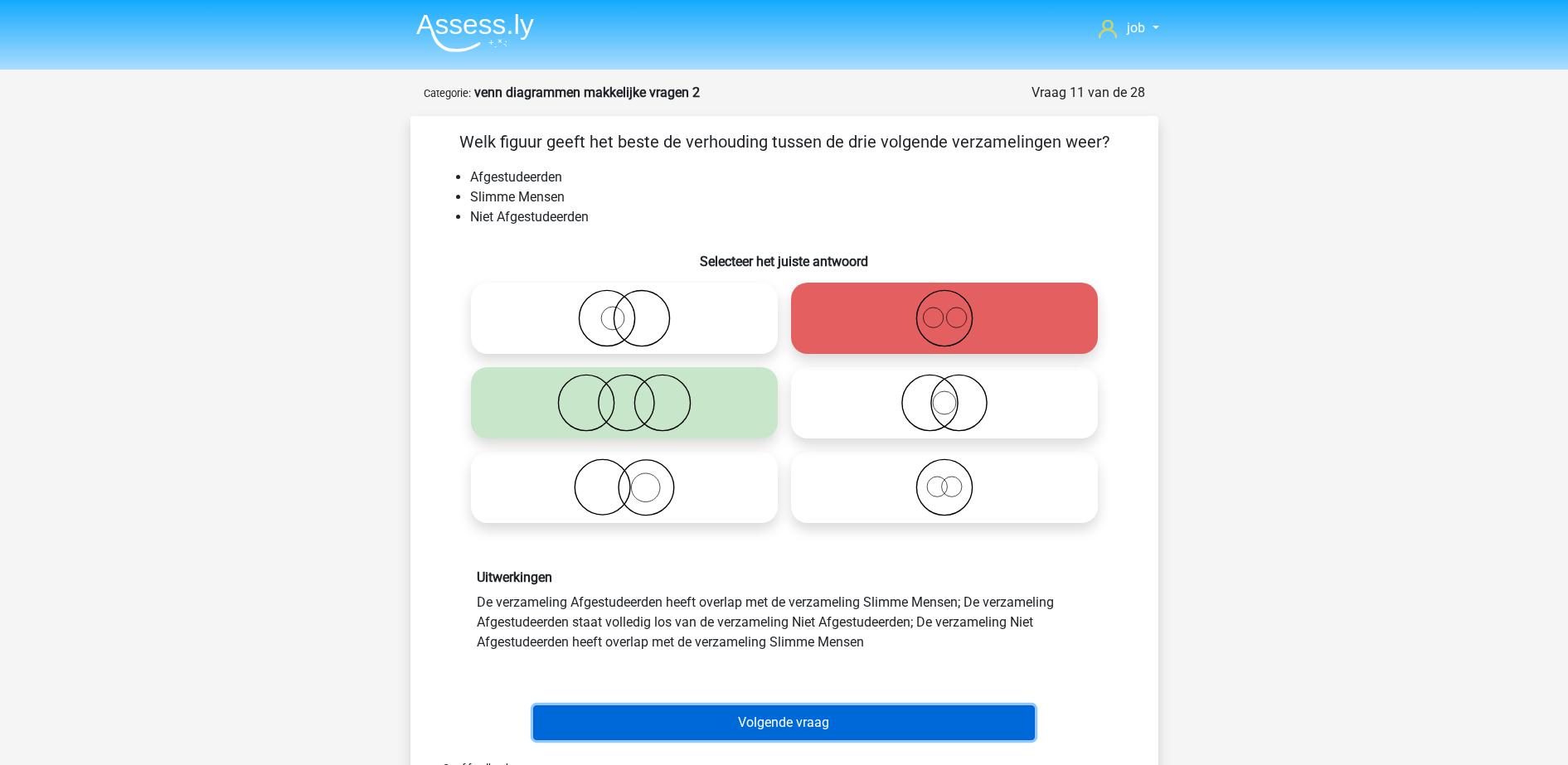
click at [895, 707] on button "Volgende vraag" at bounding box center [784, 722] width 501 height 35
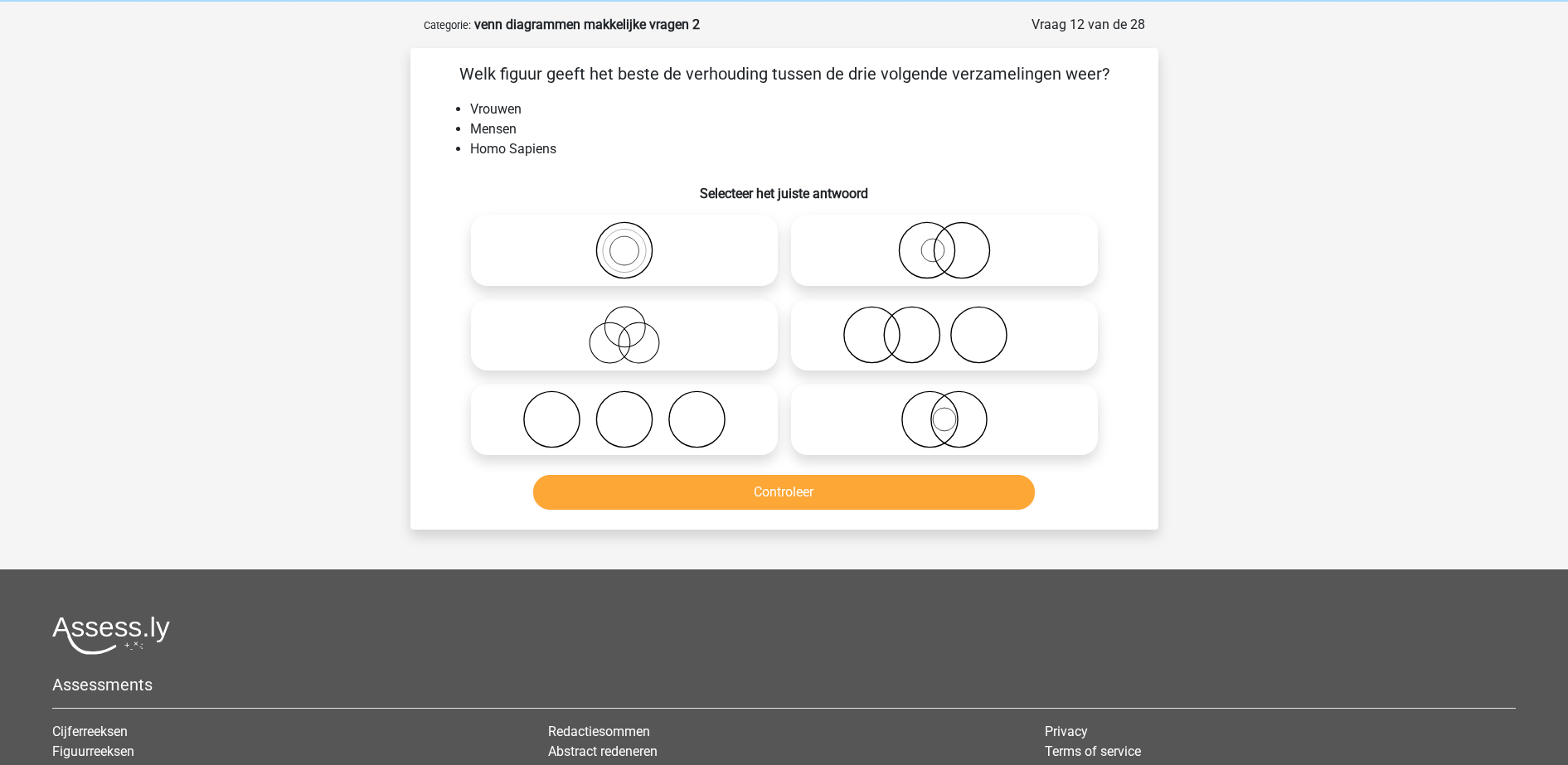
scroll to position [83, 0]
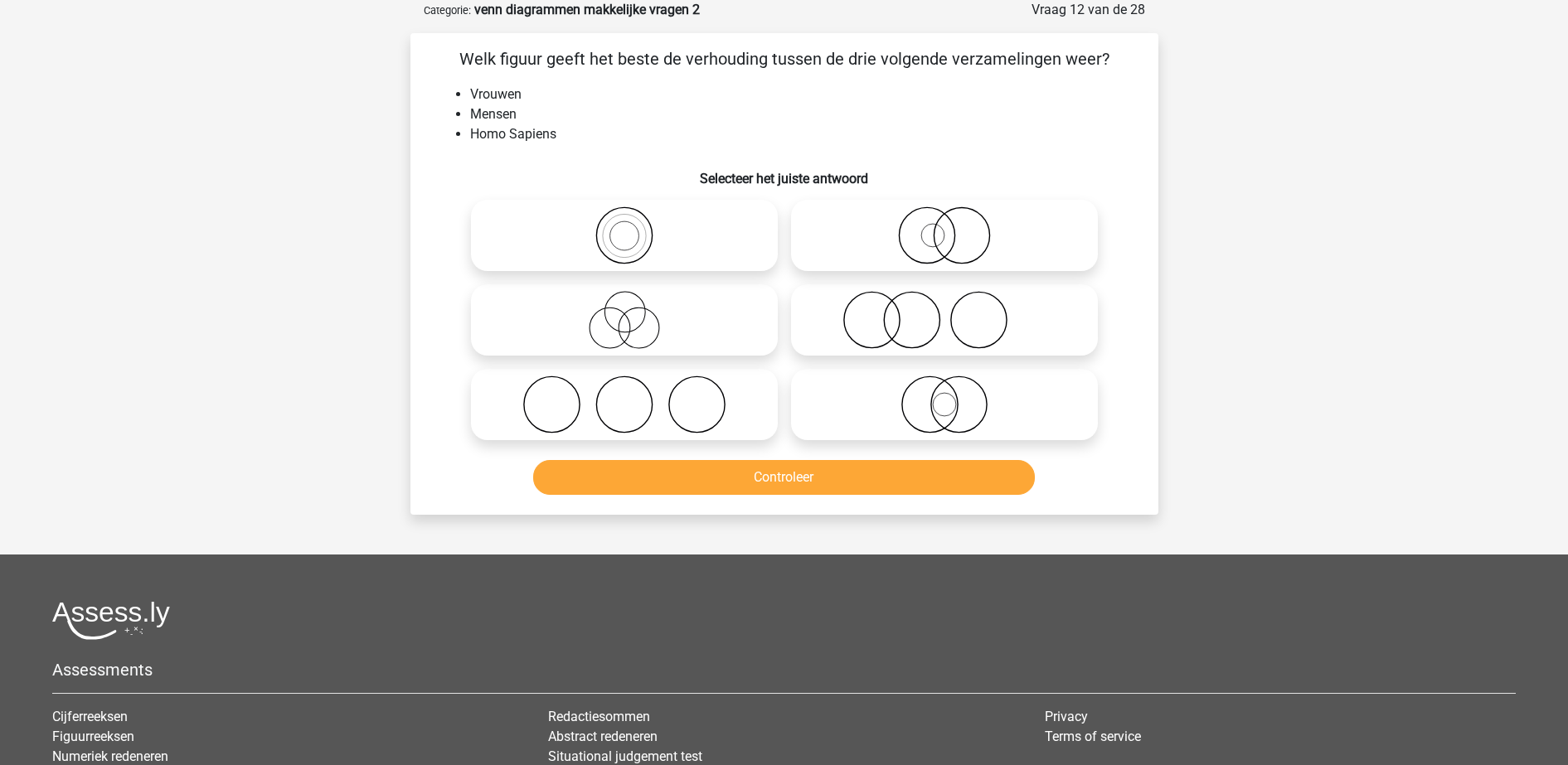
click at [648, 212] on icon at bounding box center [624, 236] width 293 height 58
click at [635, 216] on input "radio" at bounding box center [630, 221] width 11 height 11
radio input "true"
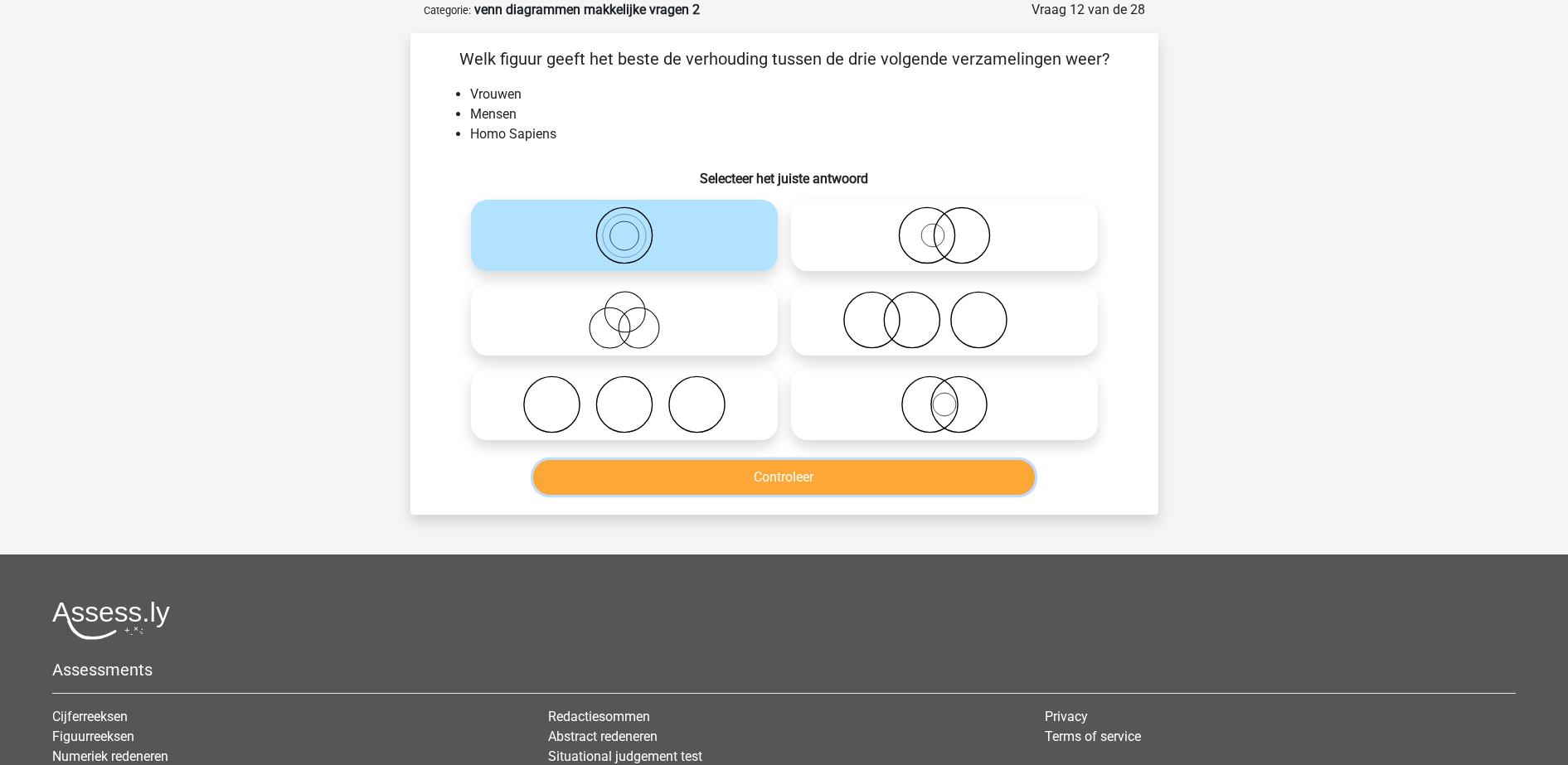
click at [742, 469] on button "Controleer" at bounding box center [784, 476] width 501 height 35
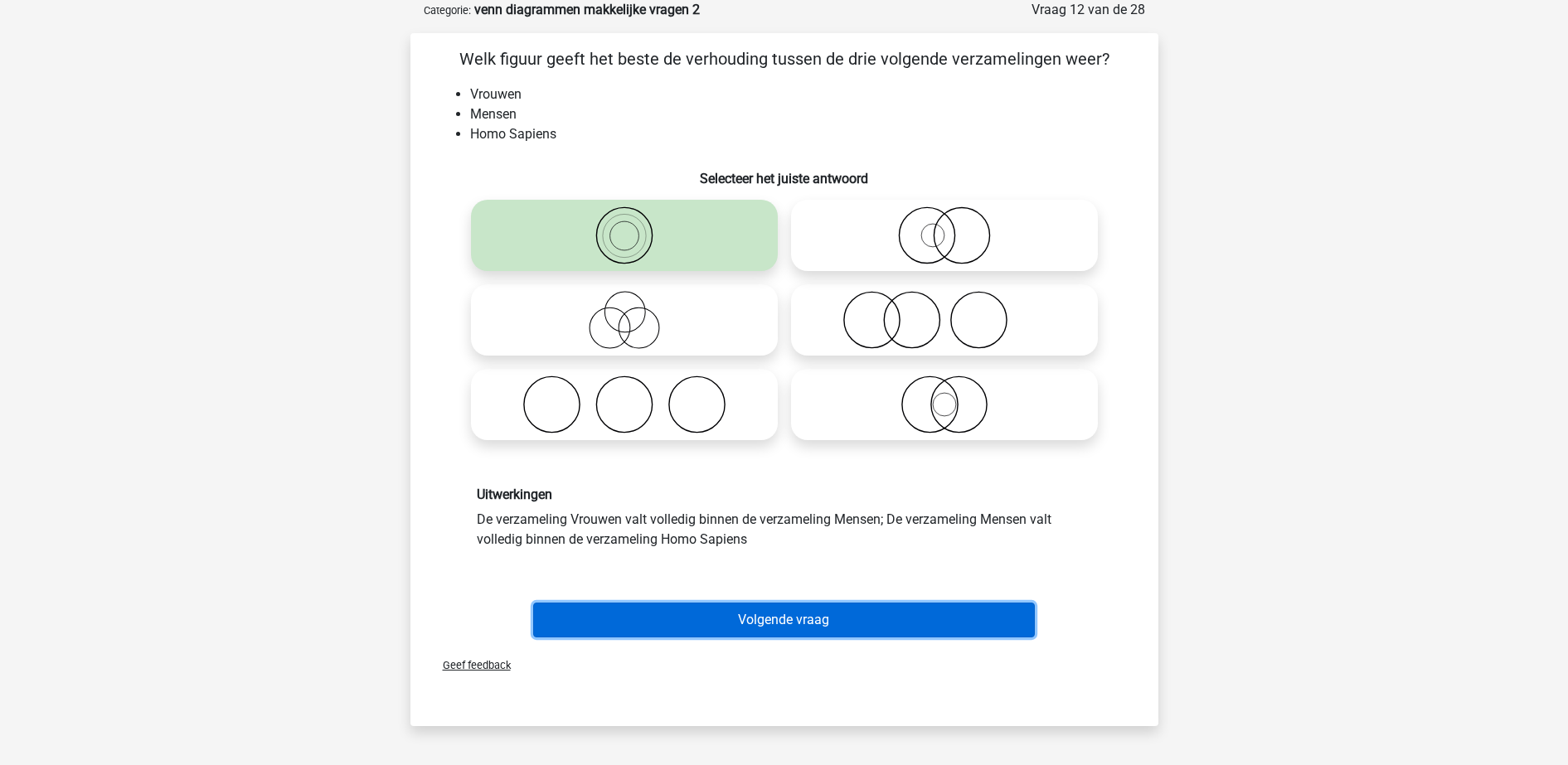
click at [768, 617] on button "Volgende vraag" at bounding box center [784, 619] width 501 height 35
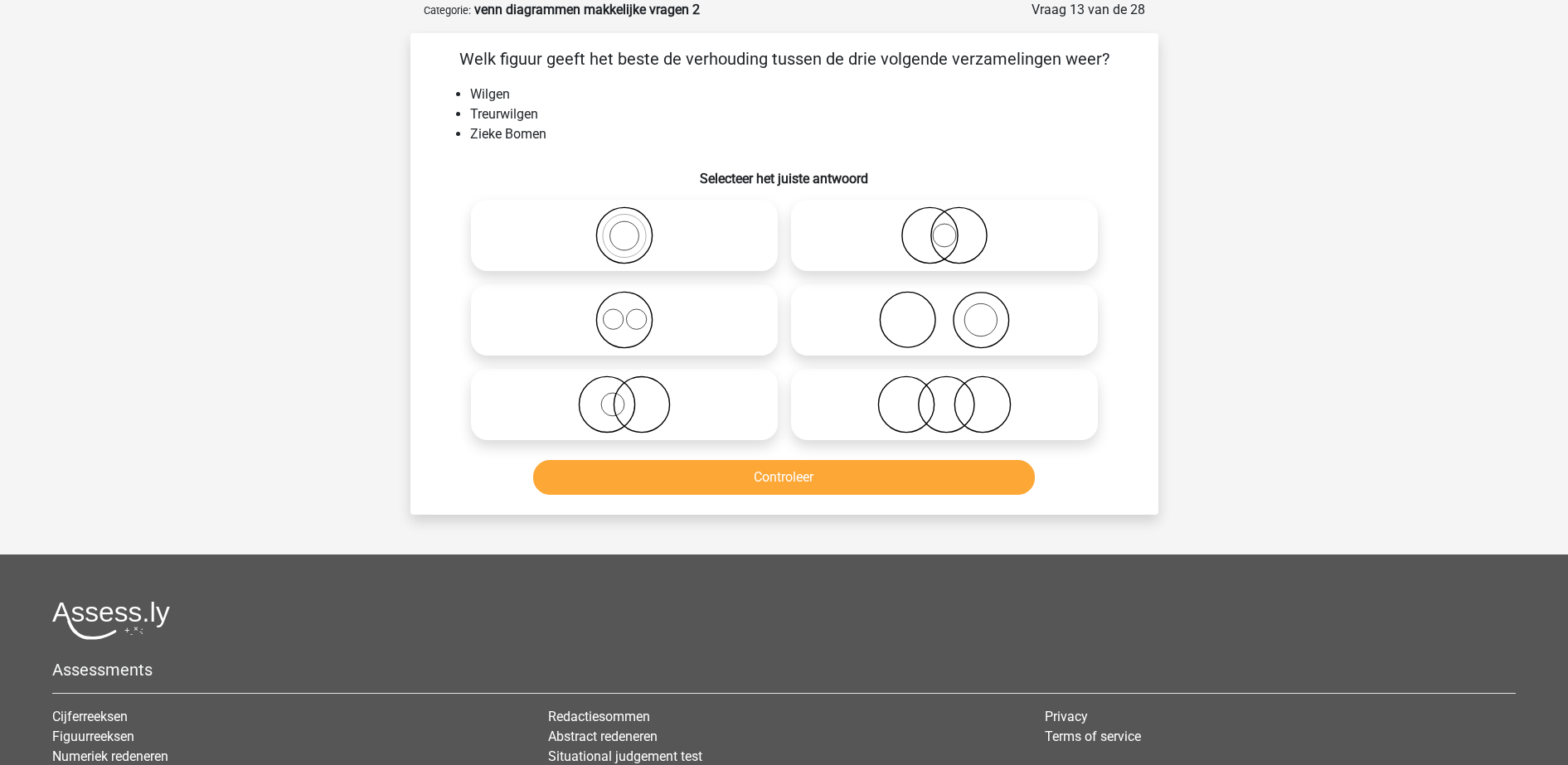
click at [680, 262] on icon at bounding box center [624, 236] width 293 height 58
click at [635, 227] on input "radio" at bounding box center [630, 221] width 11 height 11
radio input "true"
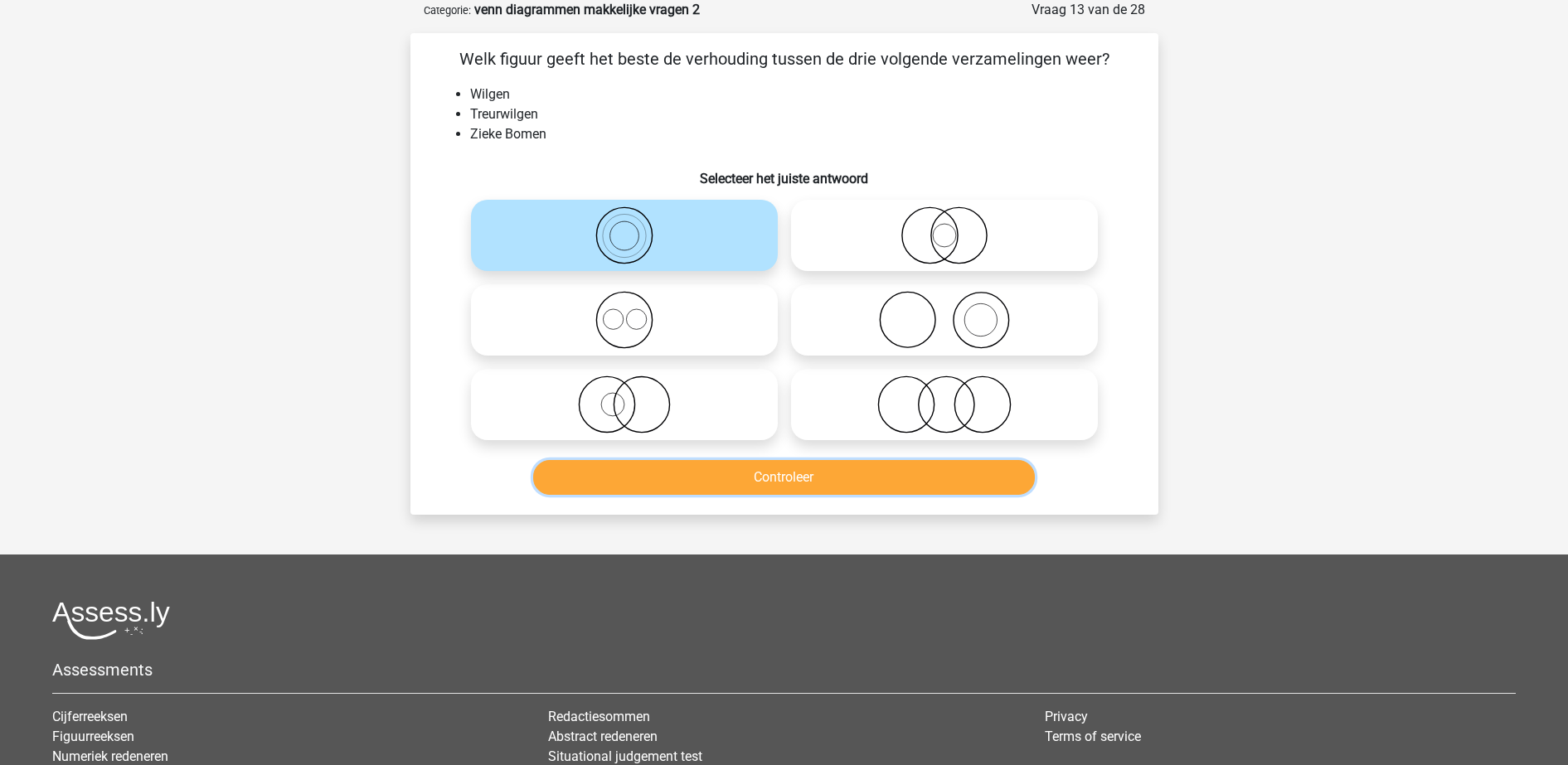
click at [730, 477] on button "Controleer" at bounding box center [784, 476] width 501 height 35
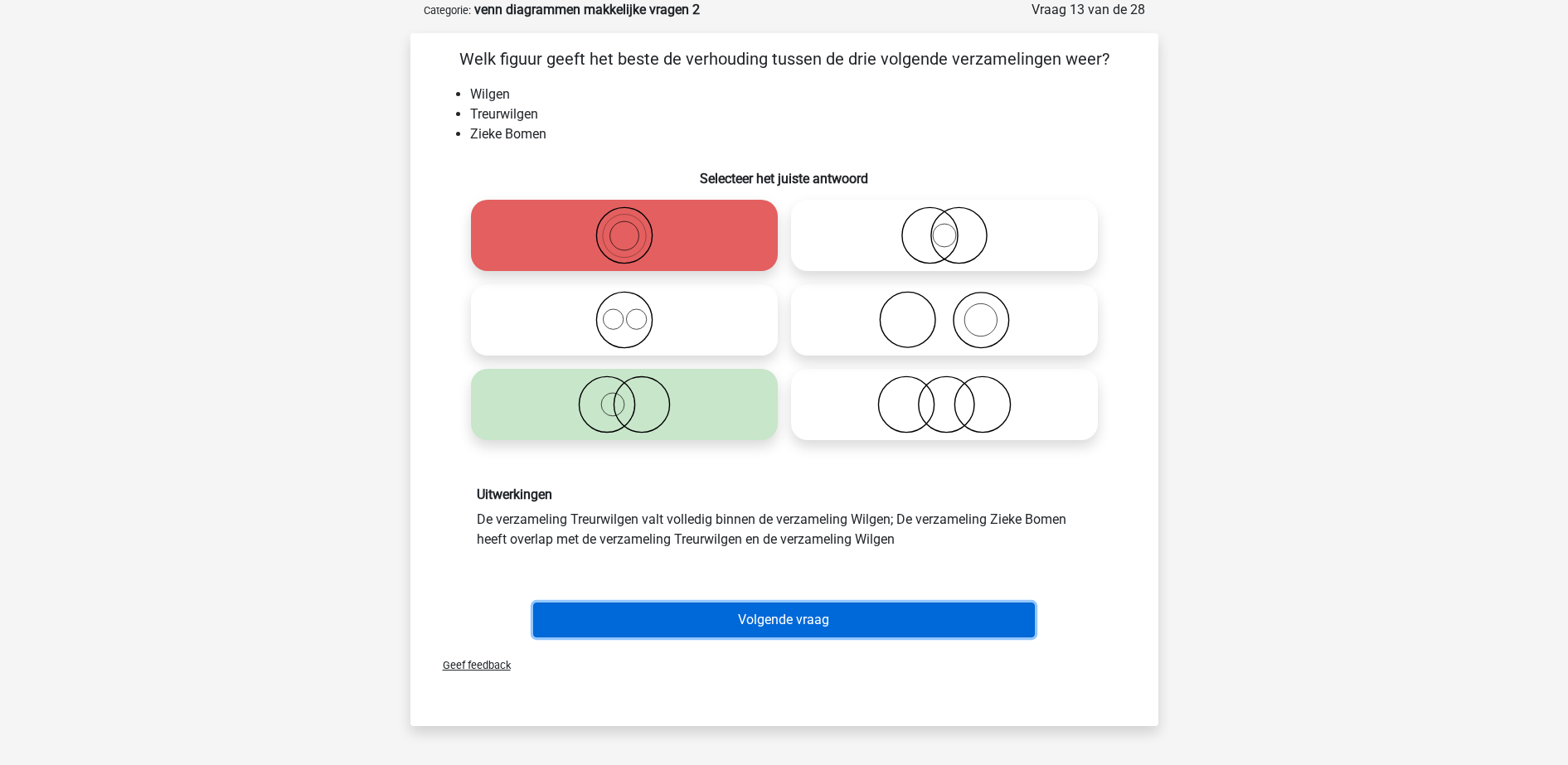
click at [756, 607] on button "Volgende vraag" at bounding box center [784, 619] width 501 height 35
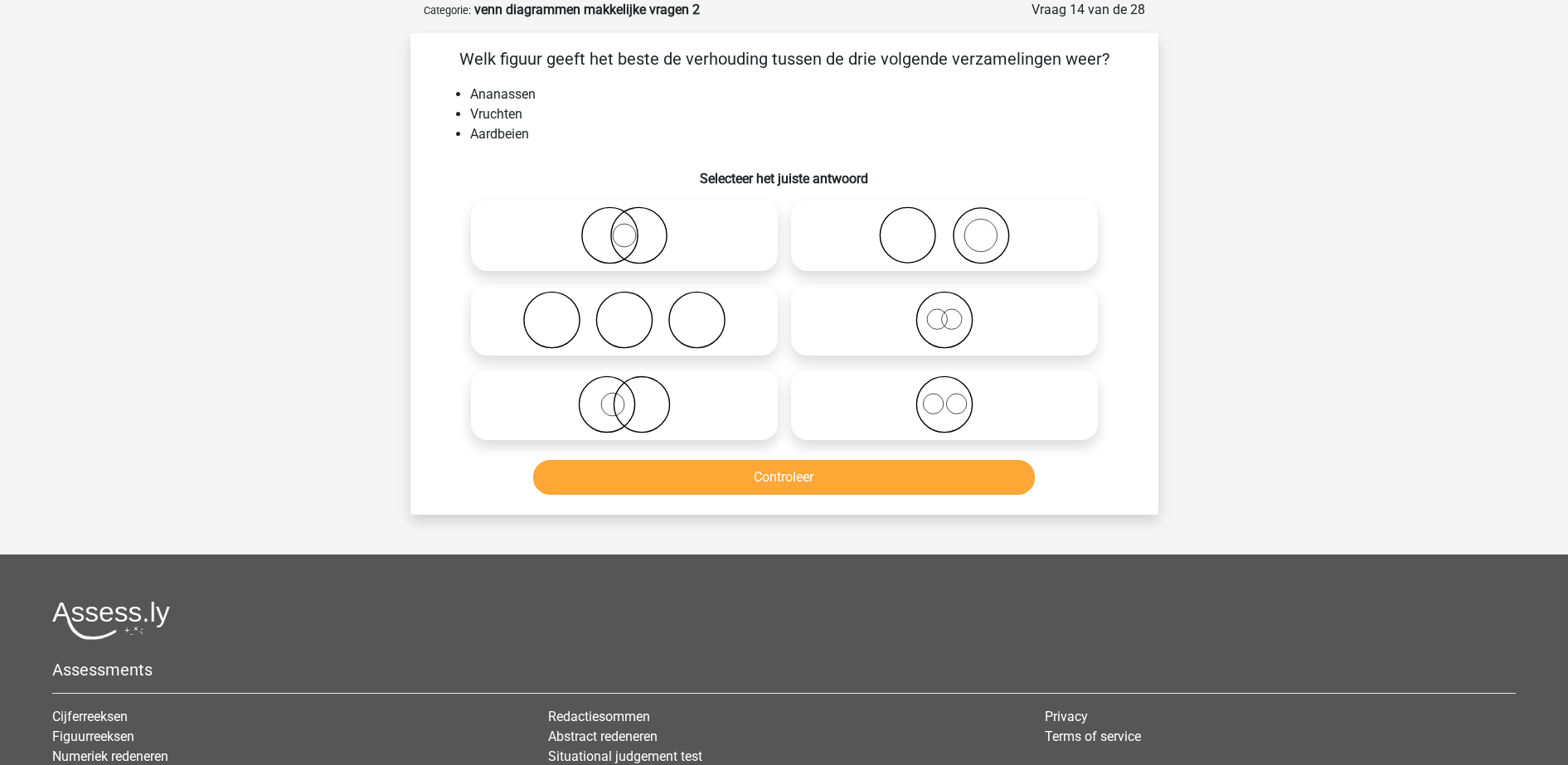
drag, startPoint x: 827, startPoint y: 406, endPoint x: 827, endPoint y: 489, distance: 83.0
click at [828, 407] on icon at bounding box center [943, 405] width 293 height 58
click at [944, 396] on input "radio" at bounding box center [950, 390] width 11 height 11
radio input "true"
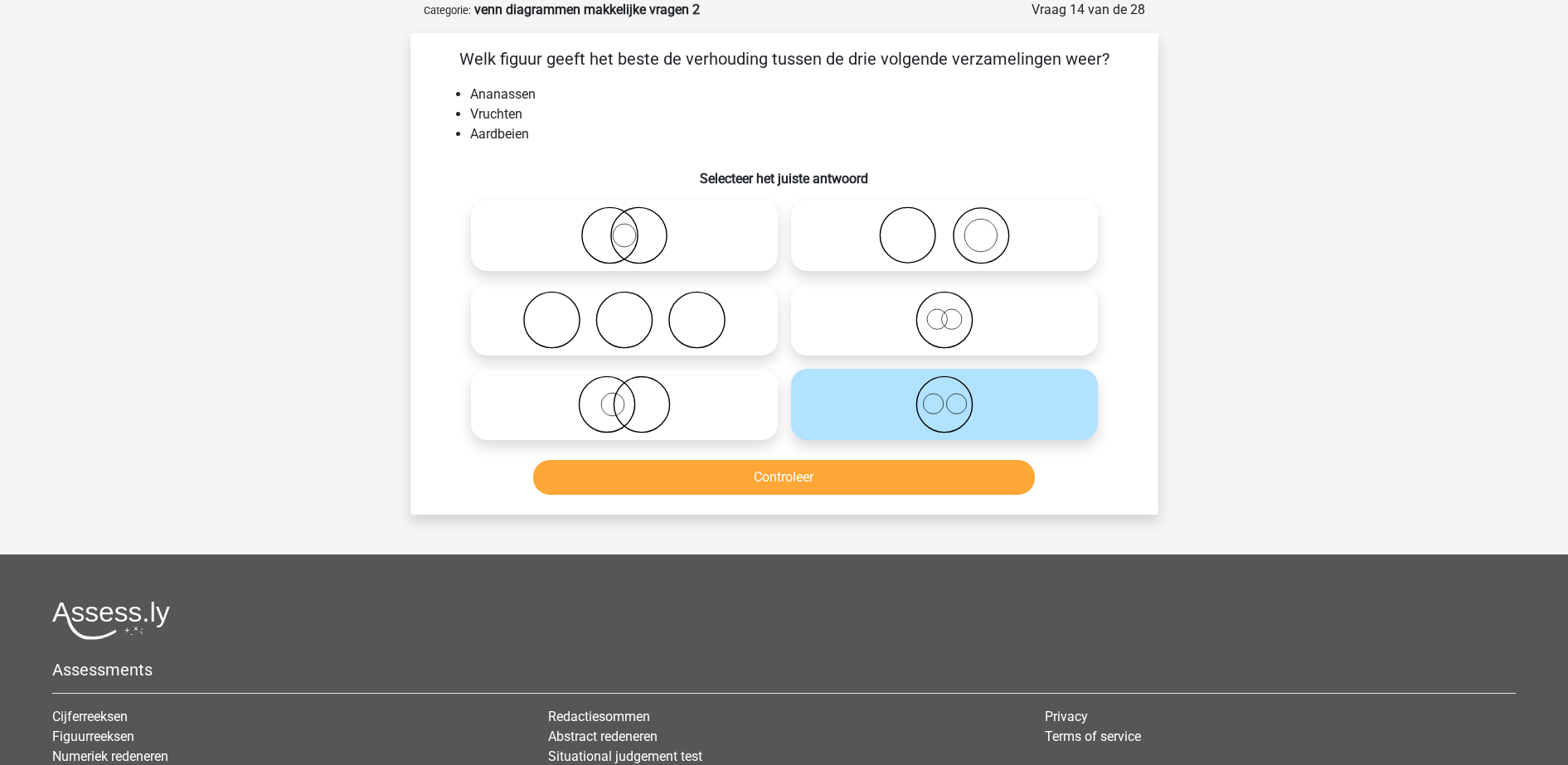
click at [827, 498] on div "Controleer" at bounding box center [784, 480] width 640 height 42
click at [830, 487] on button "Controleer" at bounding box center [784, 476] width 501 height 35
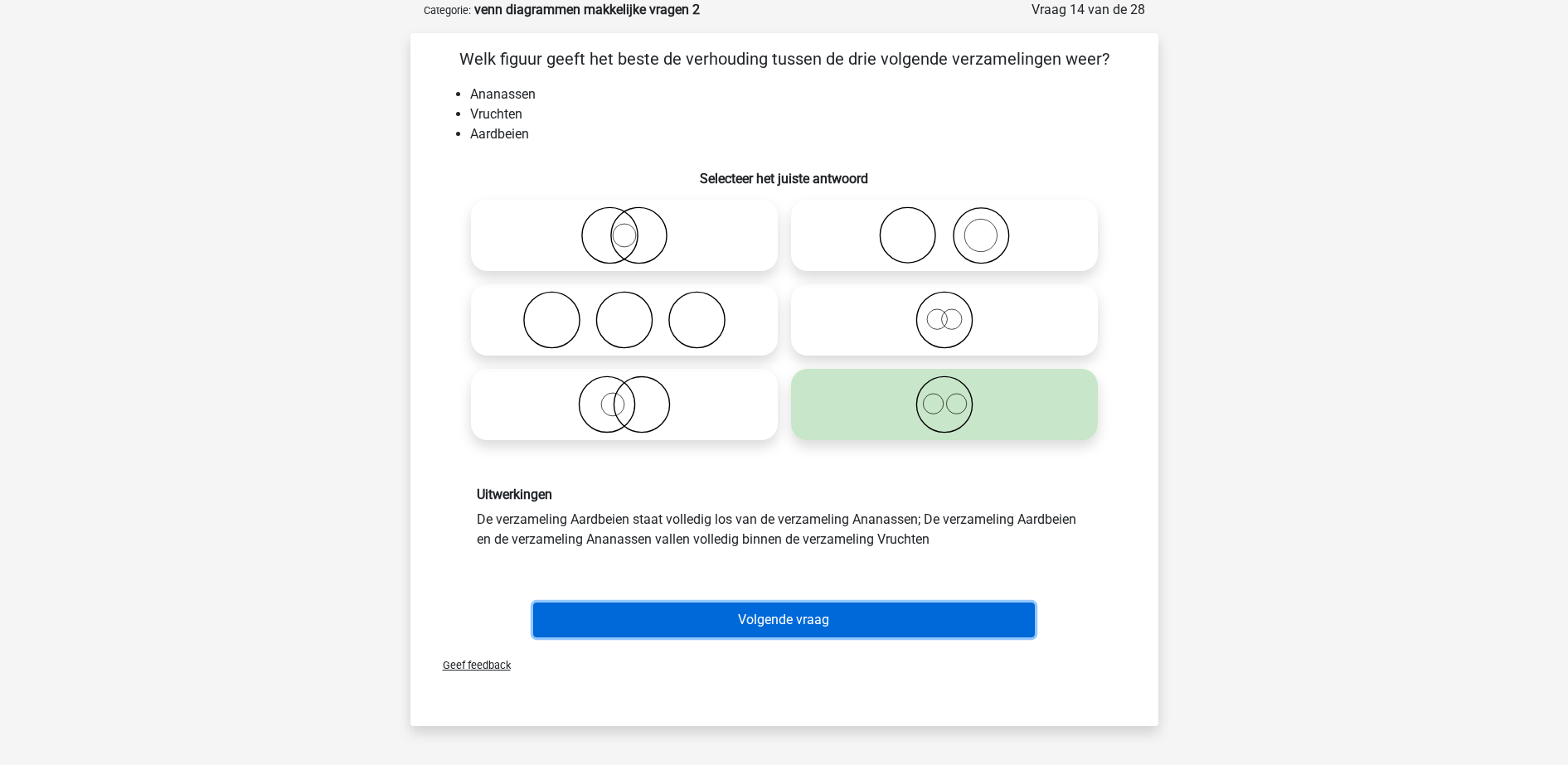
click at [827, 612] on button "Volgende vraag" at bounding box center [784, 619] width 501 height 35
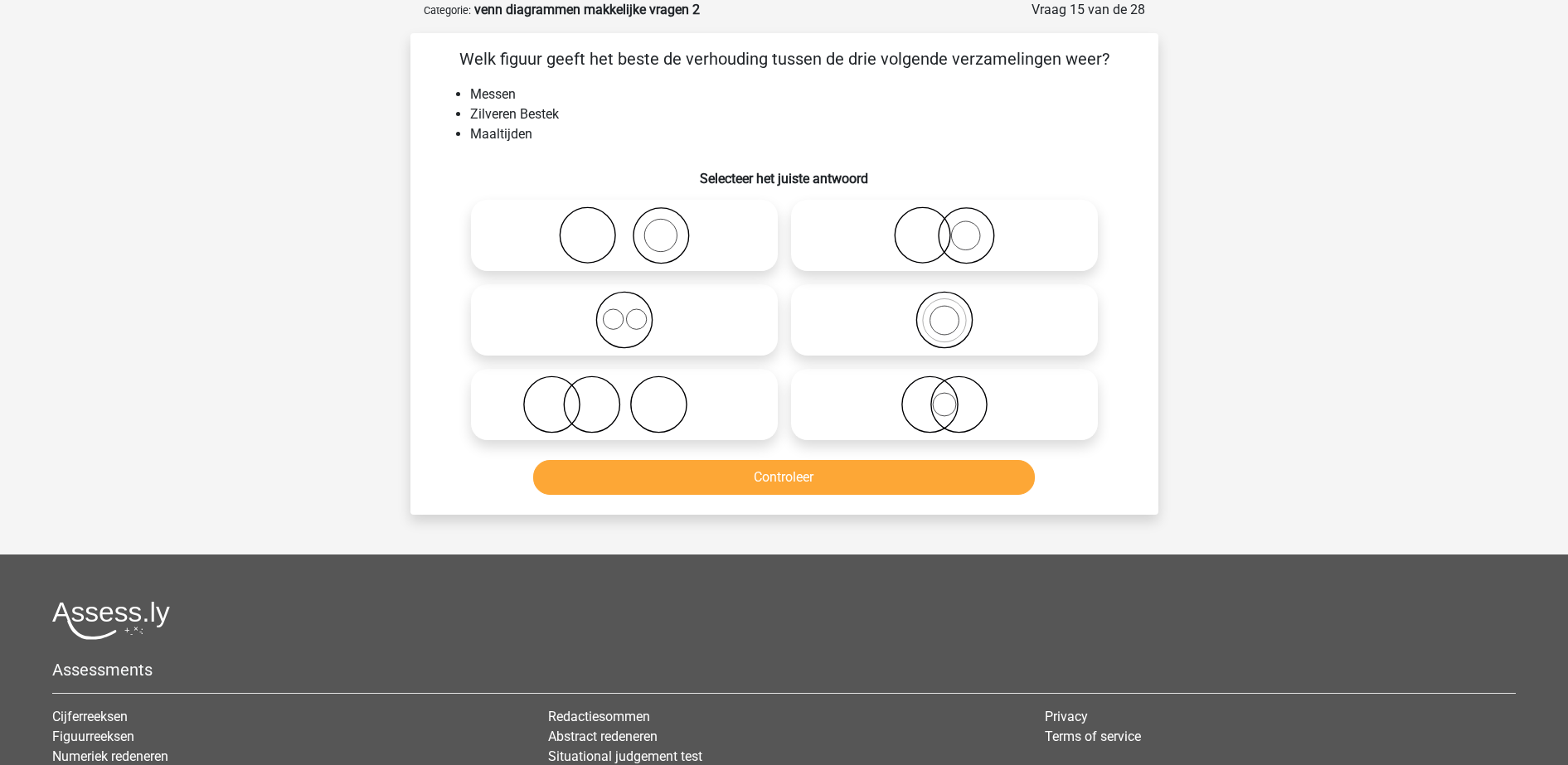
click at [717, 392] on icon at bounding box center [624, 405] width 293 height 58
click at [635, 392] on input "radio" at bounding box center [630, 390] width 11 height 11
radio input "true"
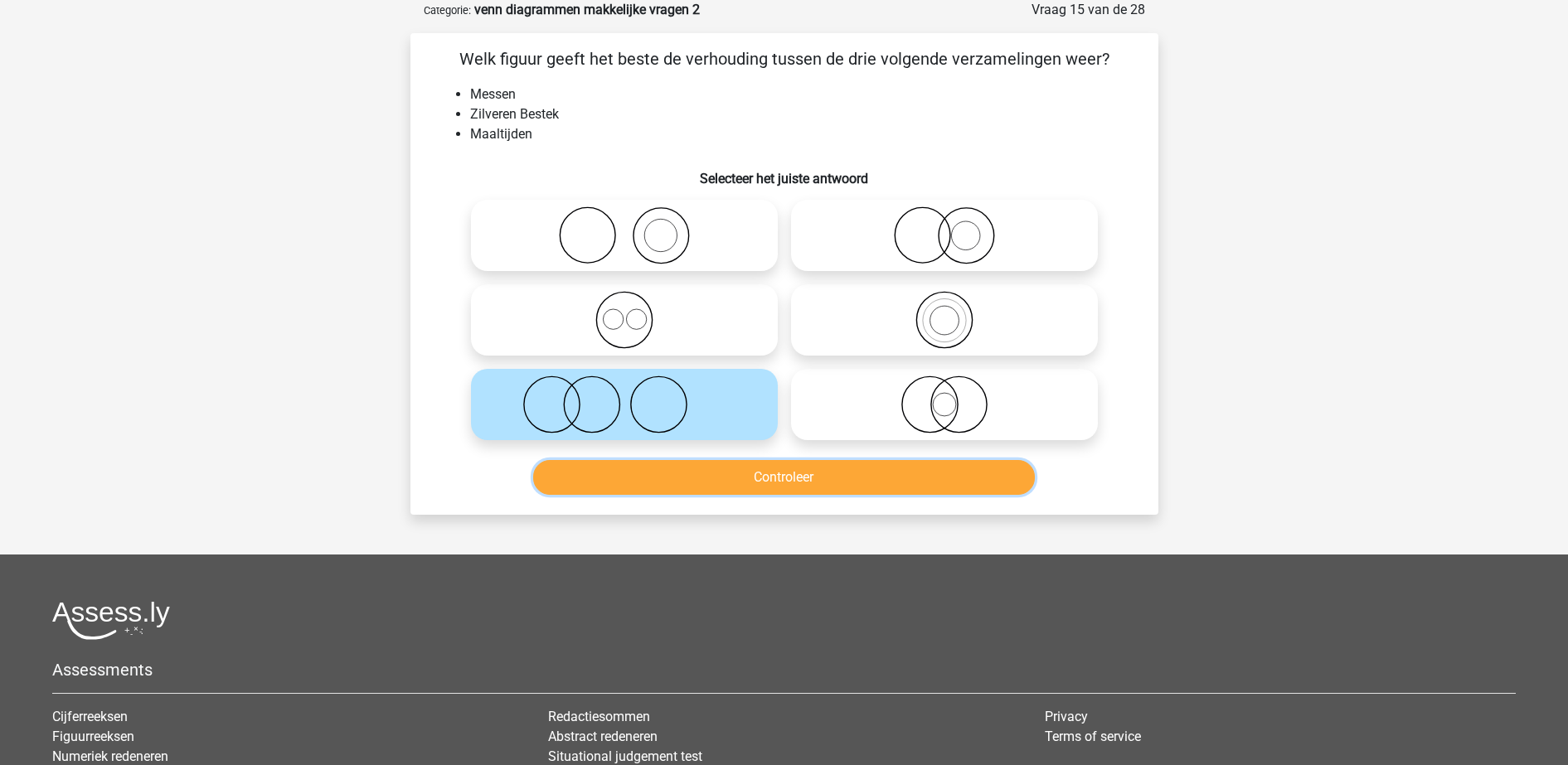
click at [723, 473] on button "Controleer" at bounding box center [784, 476] width 501 height 35
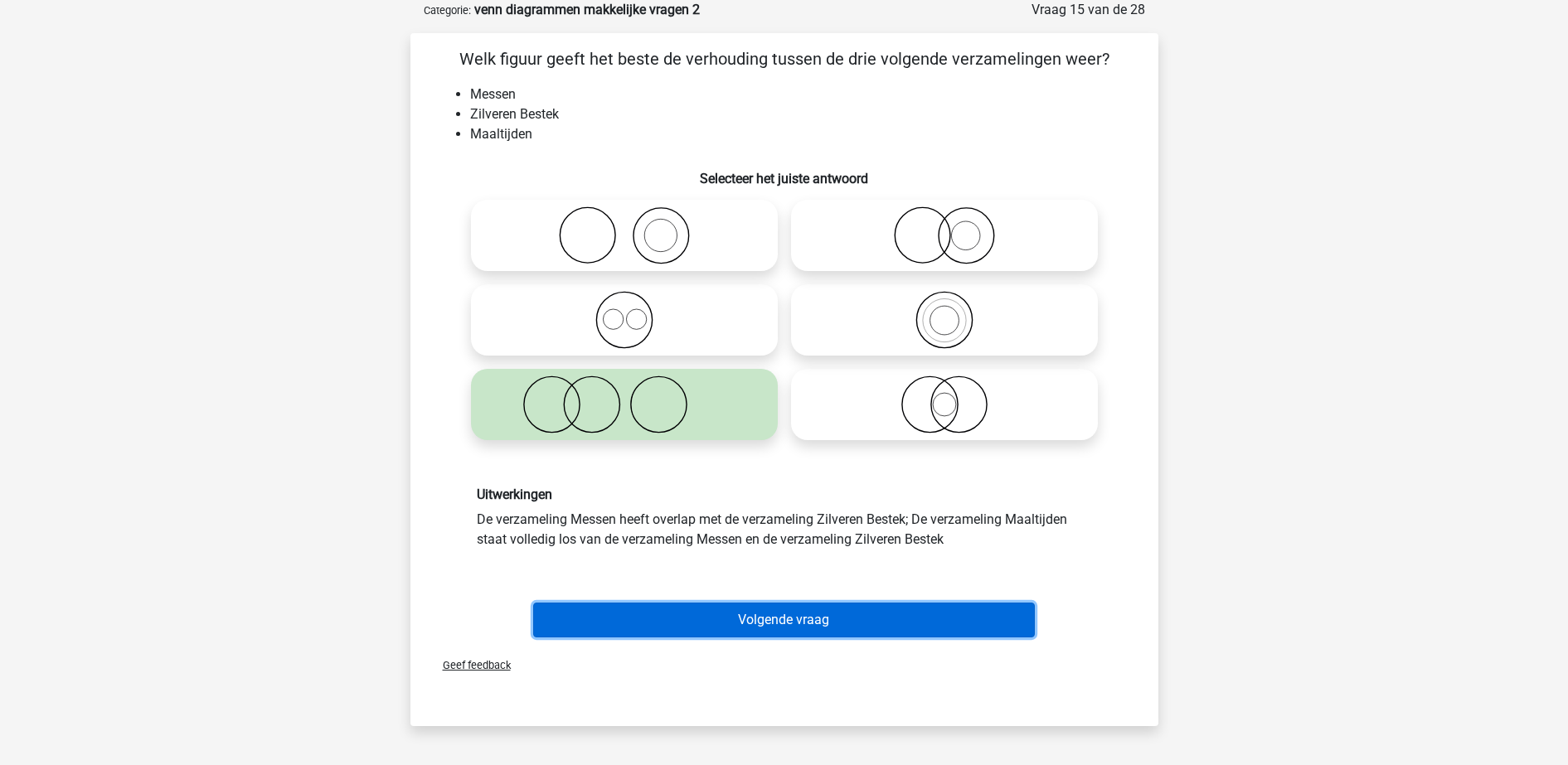
click at [765, 614] on button "Volgende vraag" at bounding box center [784, 619] width 501 height 35
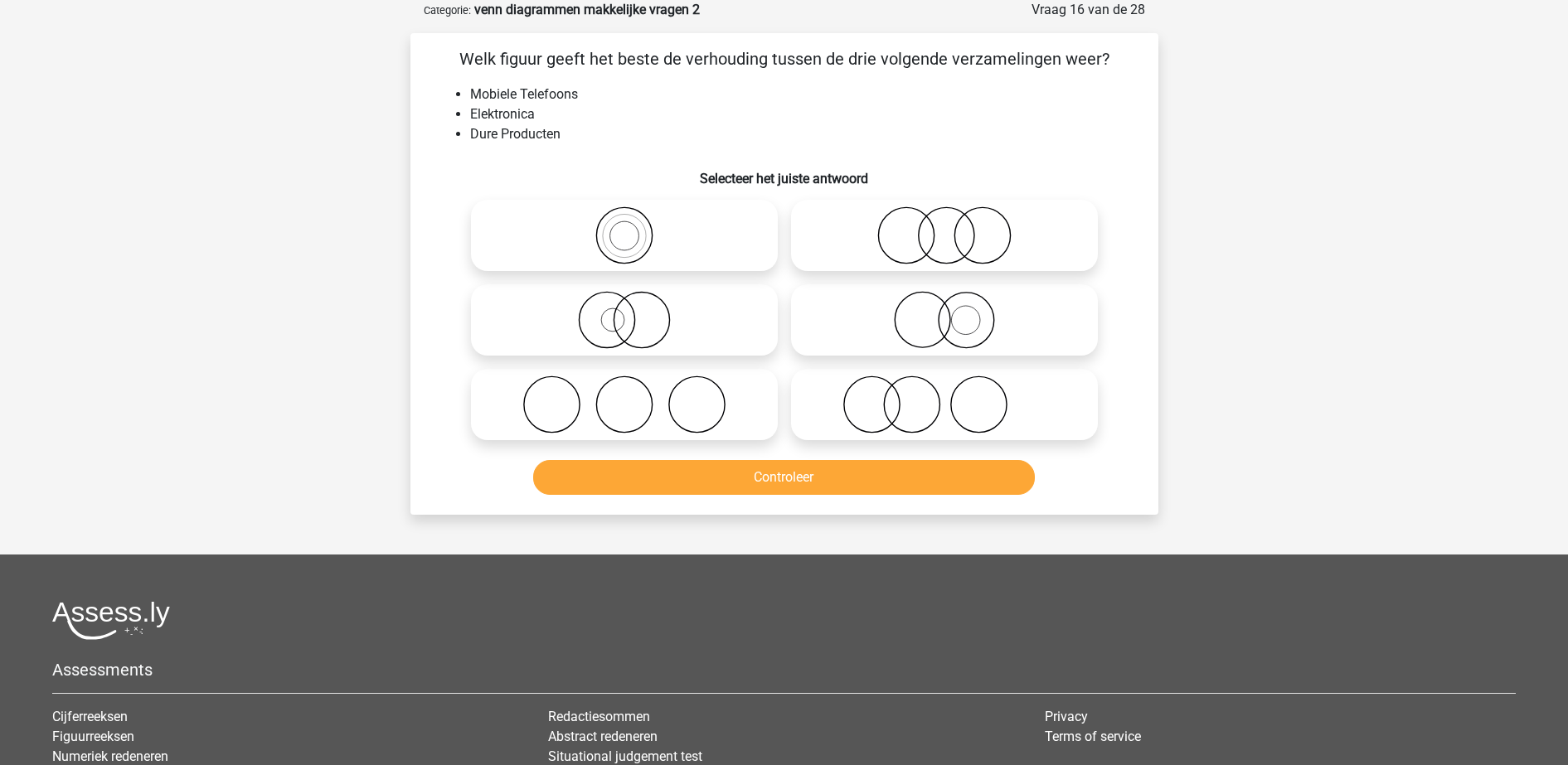
scroll to position [0, 0]
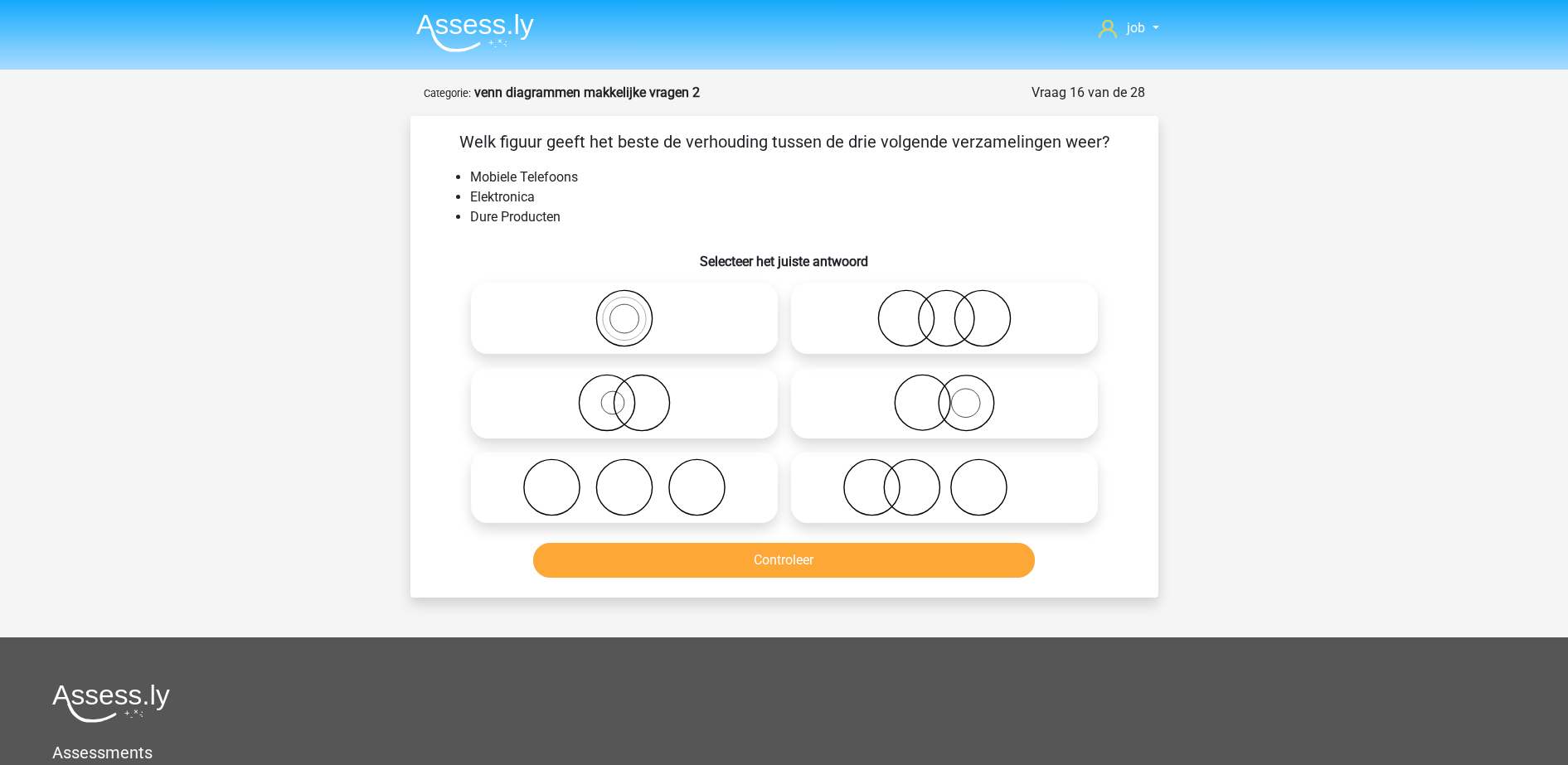
click at [673, 411] on icon at bounding box center [624, 403] width 293 height 58
click at [635, 394] on input "radio" at bounding box center [630, 389] width 11 height 11
radio input "true"
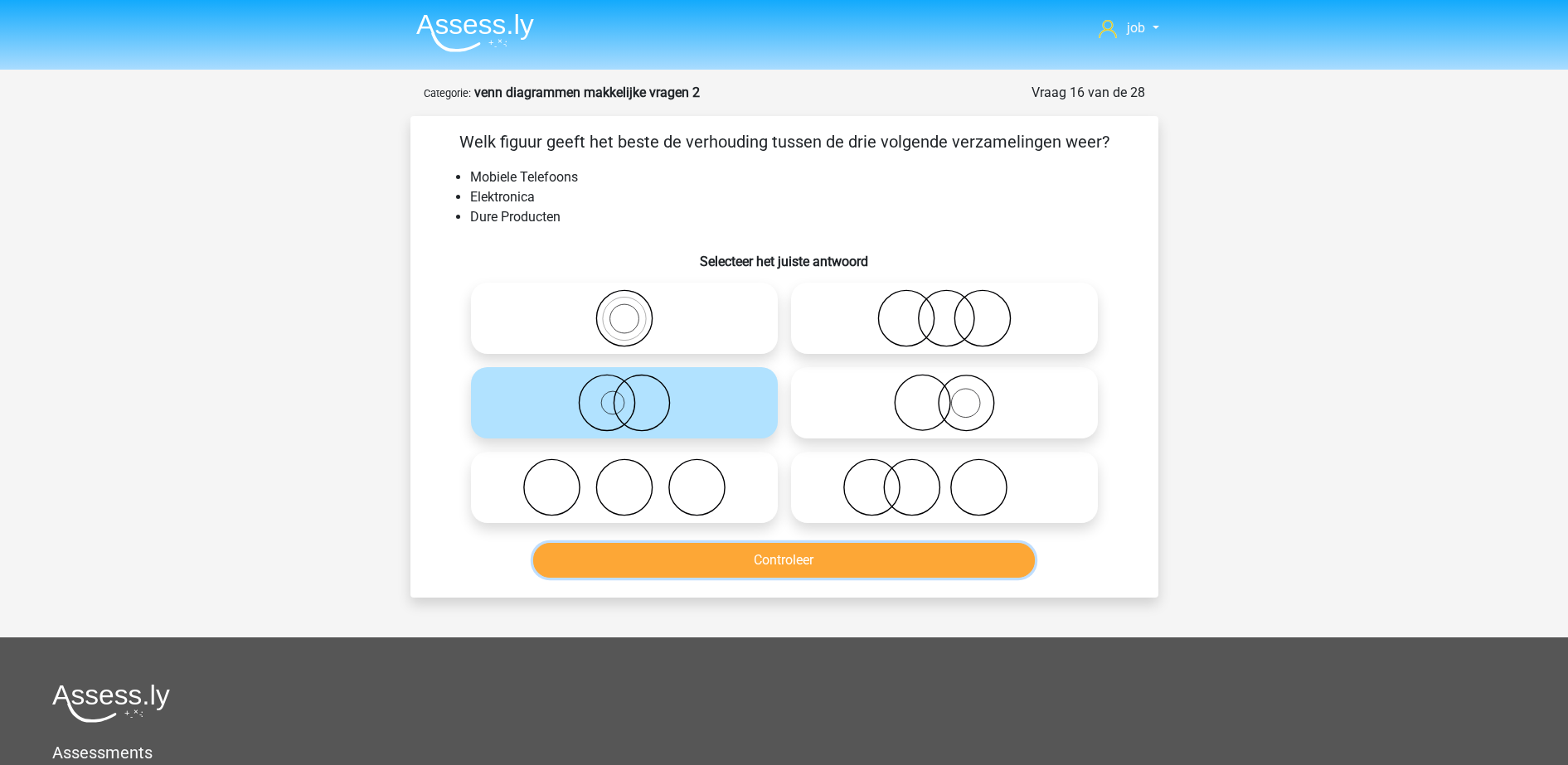
click at [736, 559] on button "Controleer" at bounding box center [784, 560] width 501 height 35
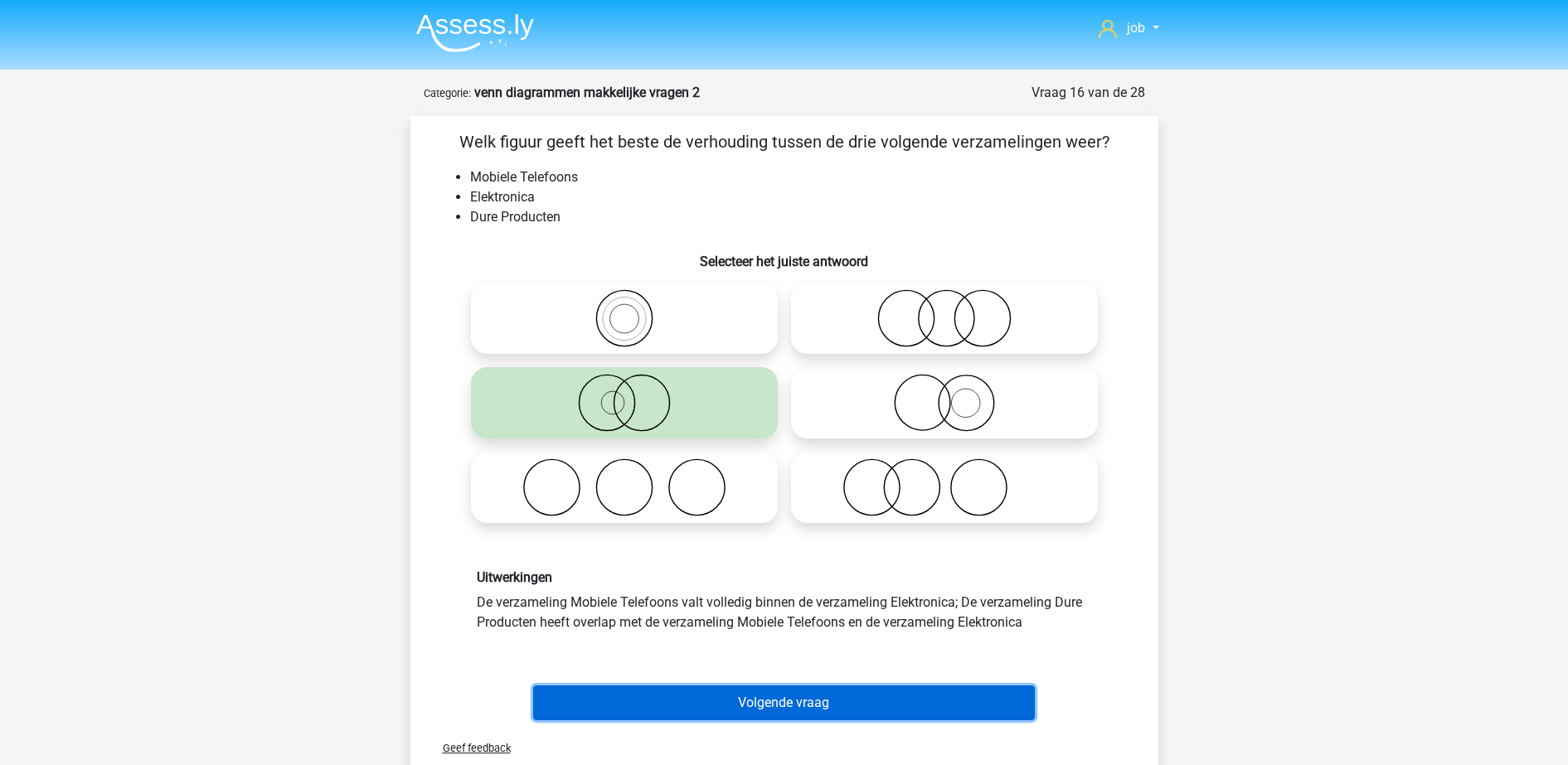
click at [722, 704] on button "Volgende vraag" at bounding box center [784, 702] width 501 height 35
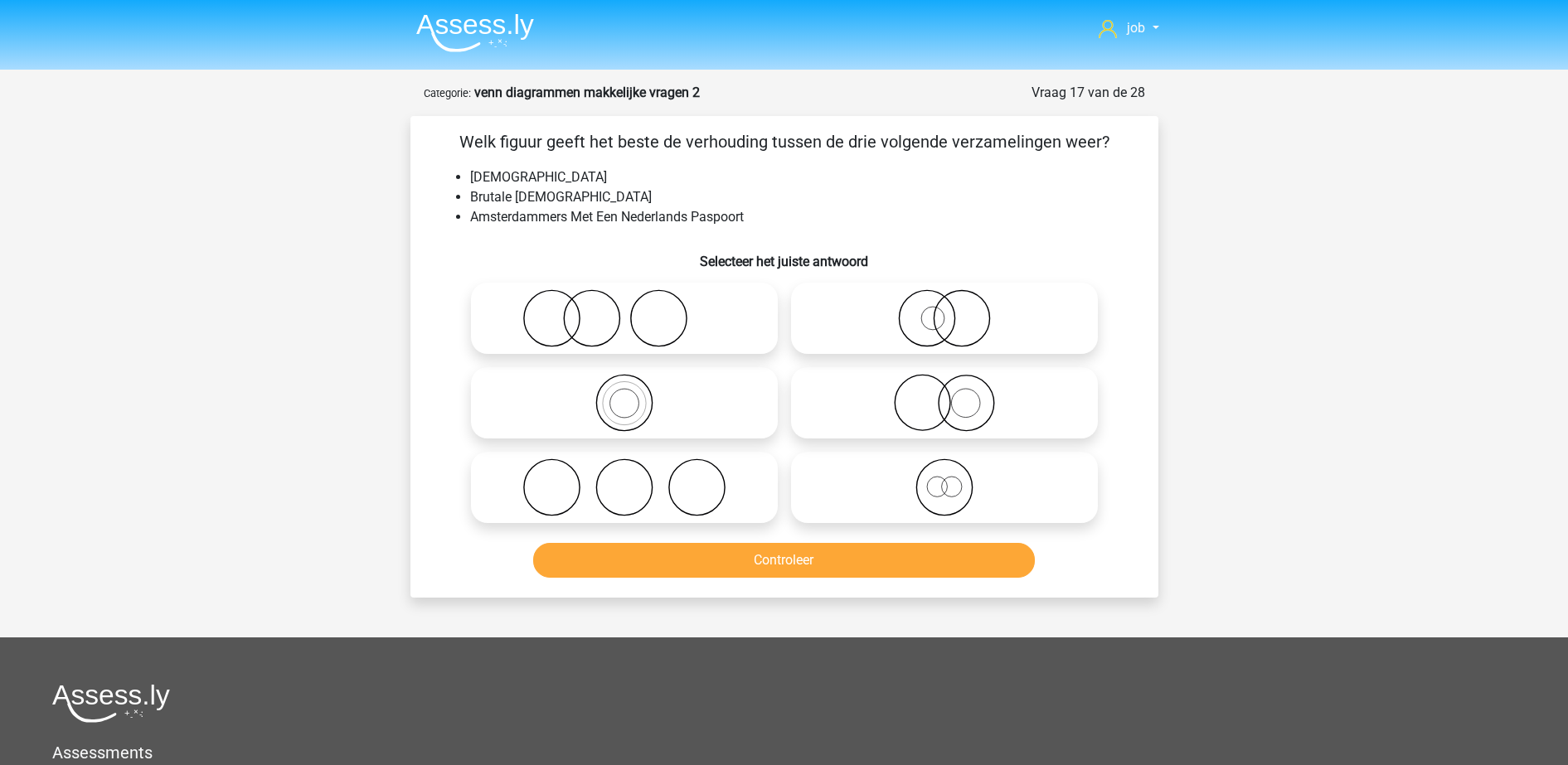
drag, startPoint x: 722, startPoint y: 662, endPoint x: 618, endPoint y: 690, distance: 107.7
click at [618, 690] on div at bounding box center [784, 703] width 1463 height 39
click at [675, 342] on icon at bounding box center [624, 319] width 293 height 58
click at [635, 310] on input "radio" at bounding box center [630, 305] width 11 height 11
radio input "true"
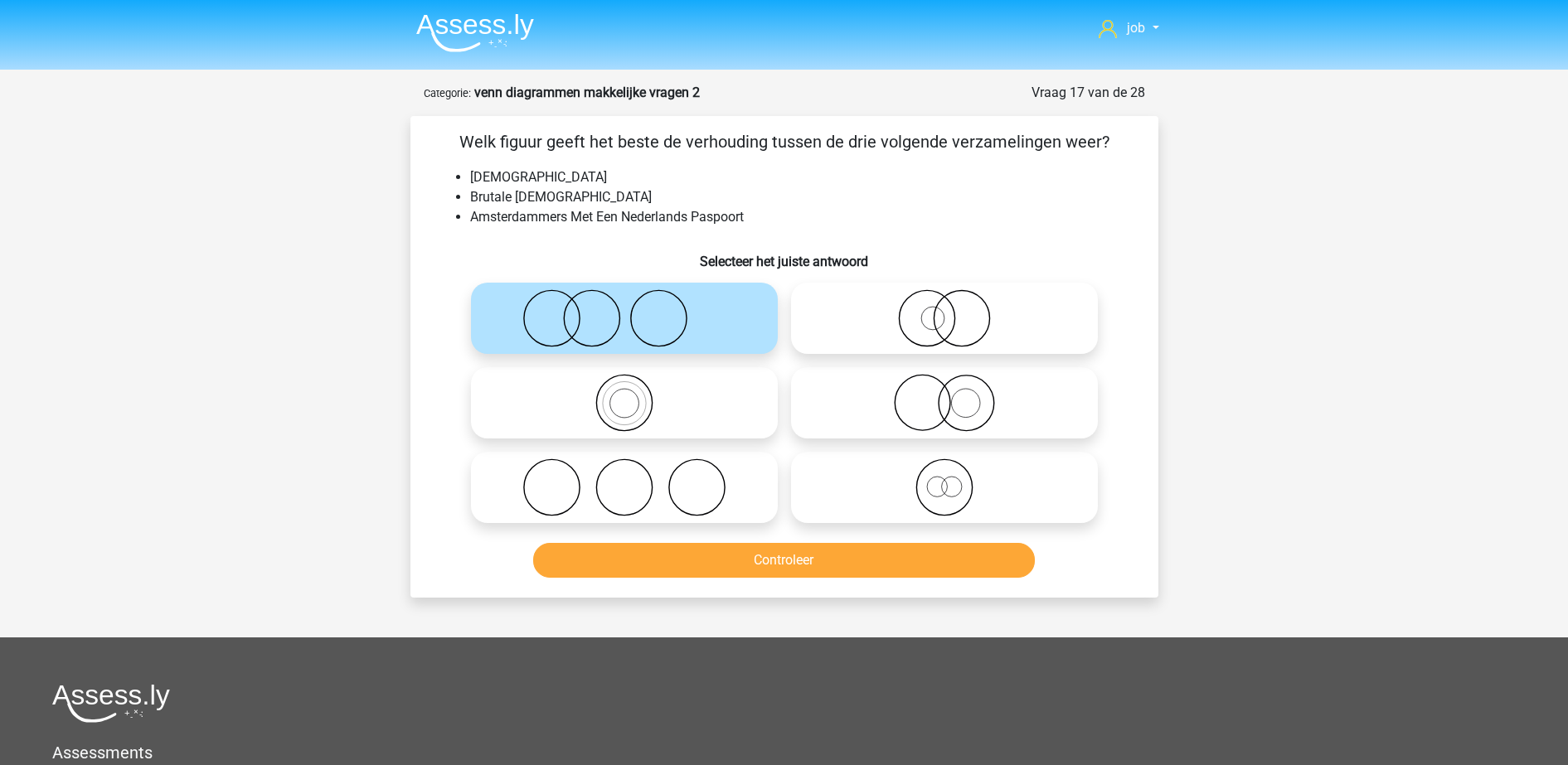
click at [850, 404] on icon at bounding box center [943, 403] width 293 height 58
click at [944, 394] on input "radio" at bounding box center [950, 389] width 11 height 11
radio input "true"
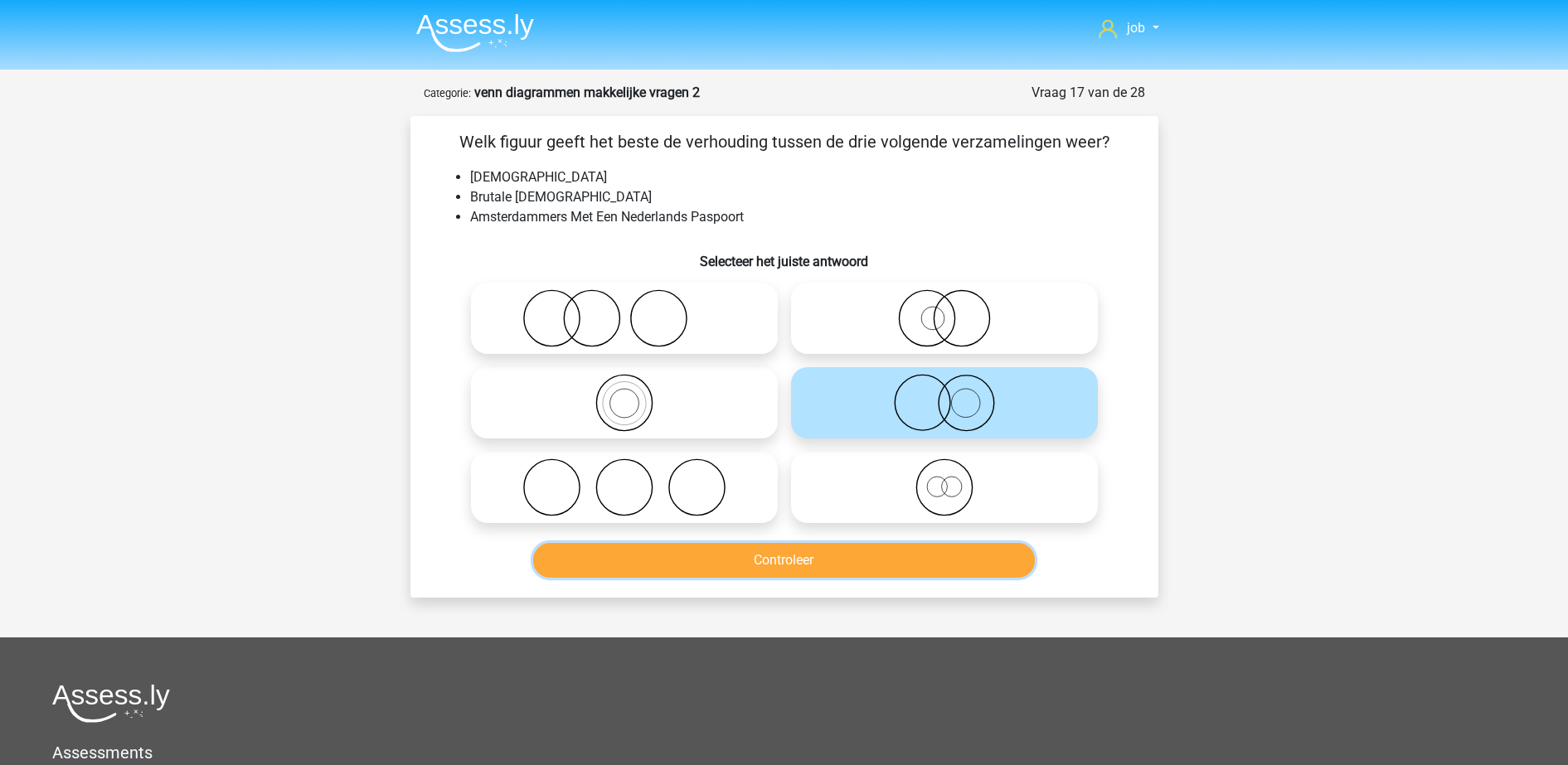
click at [859, 571] on button "Controleer" at bounding box center [784, 560] width 501 height 35
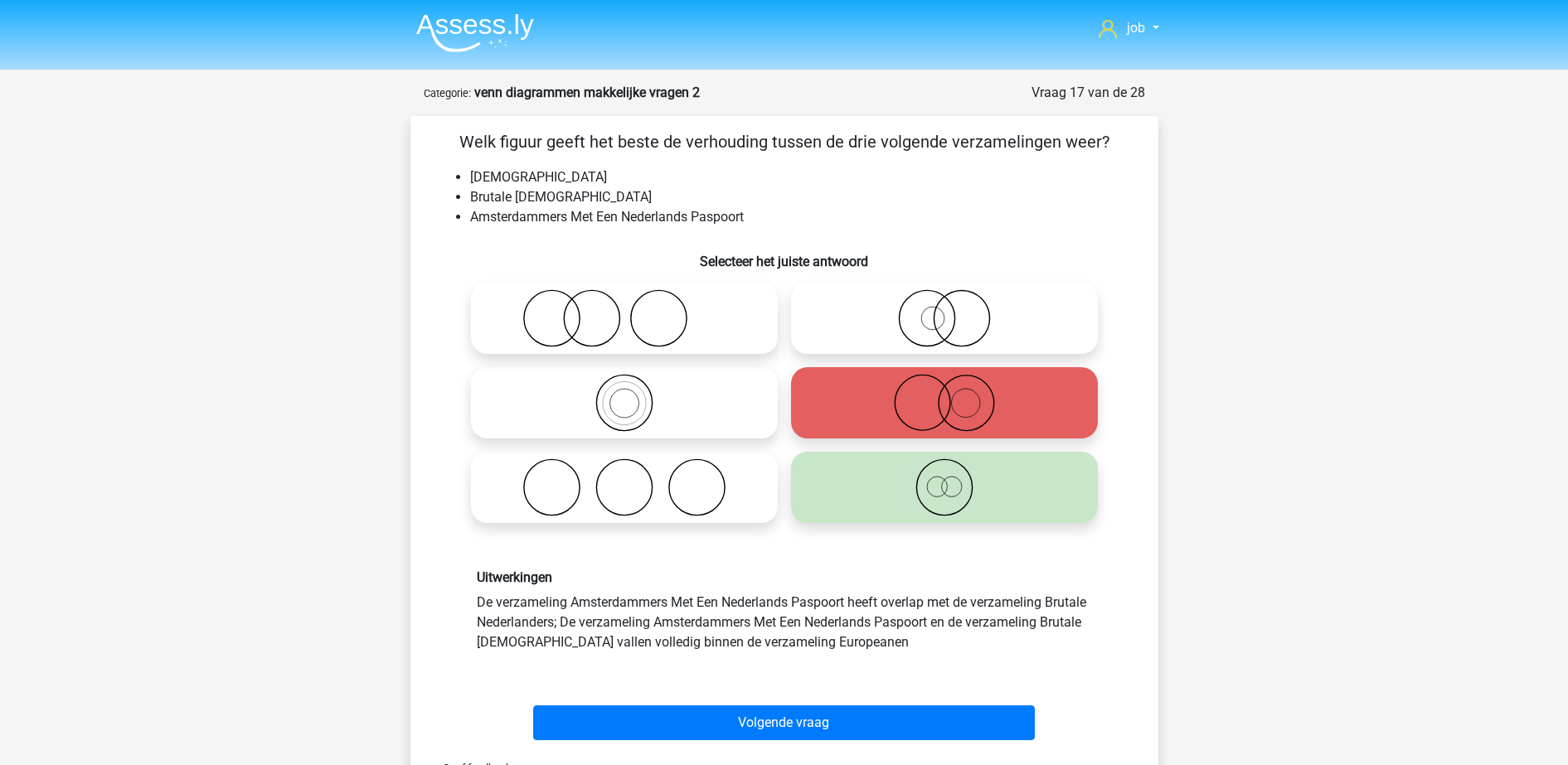
click at [856, 688] on div "Uitwerkingen De verzameling Amsterdammers Met Een Nederlands Paspoort heeft ove…" at bounding box center [784, 610] width 695 height 161
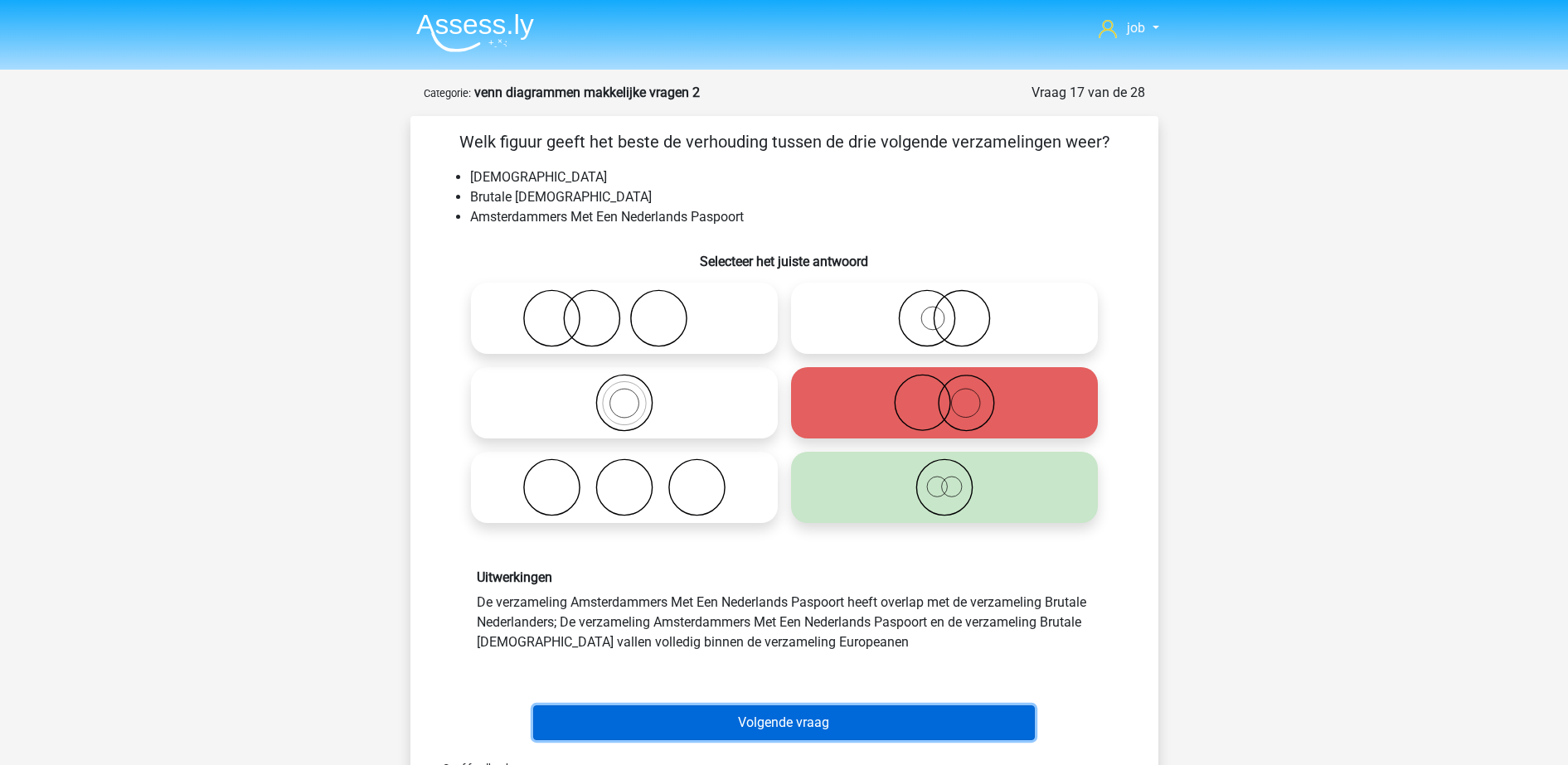
click at [852, 715] on button "Volgende vraag" at bounding box center [784, 722] width 501 height 35
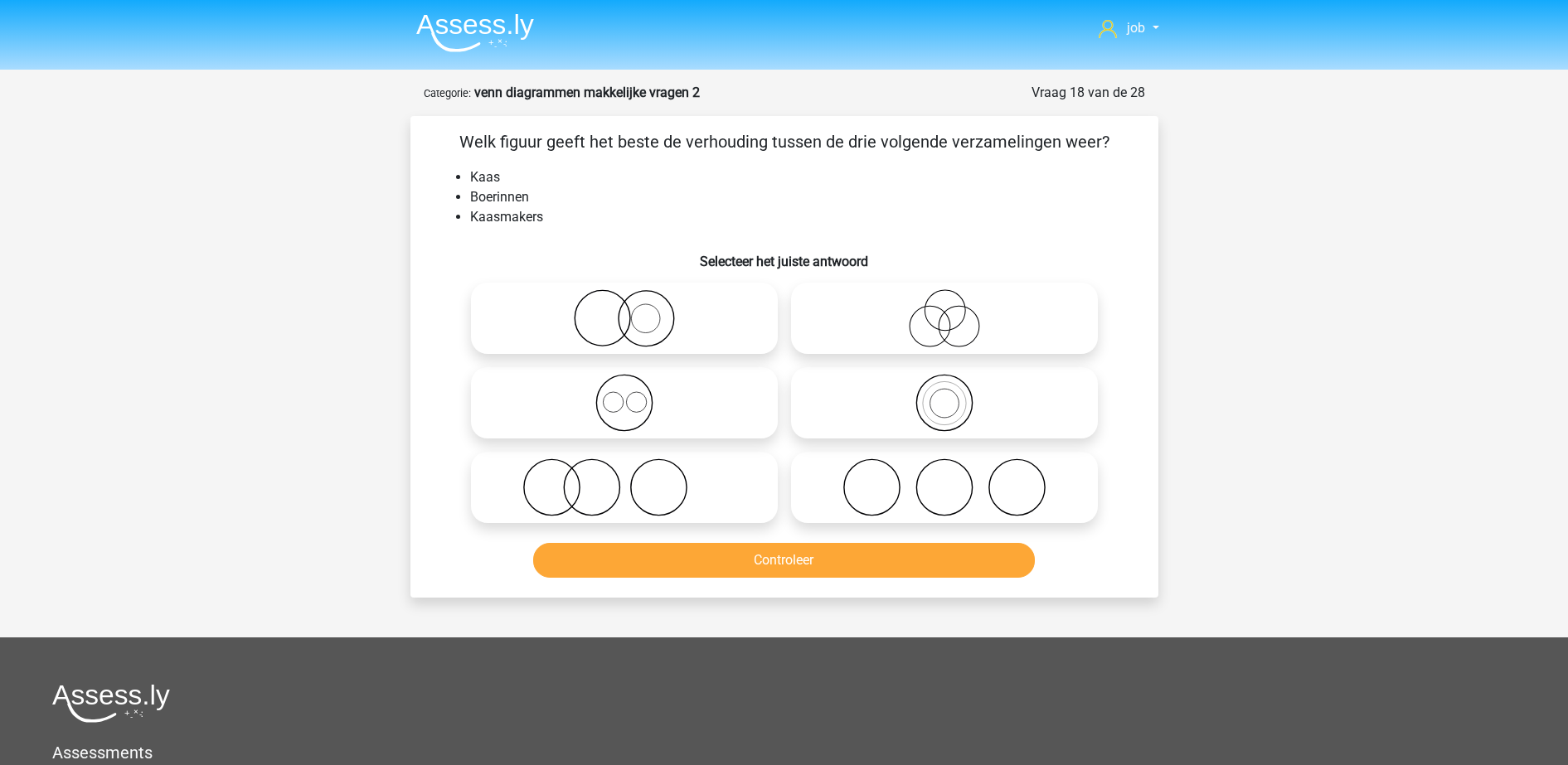
click at [814, 479] on icon at bounding box center [943, 487] width 293 height 58
click at [944, 479] on input "radio" at bounding box center [950, 474] width 11 height 11
radio input "true"
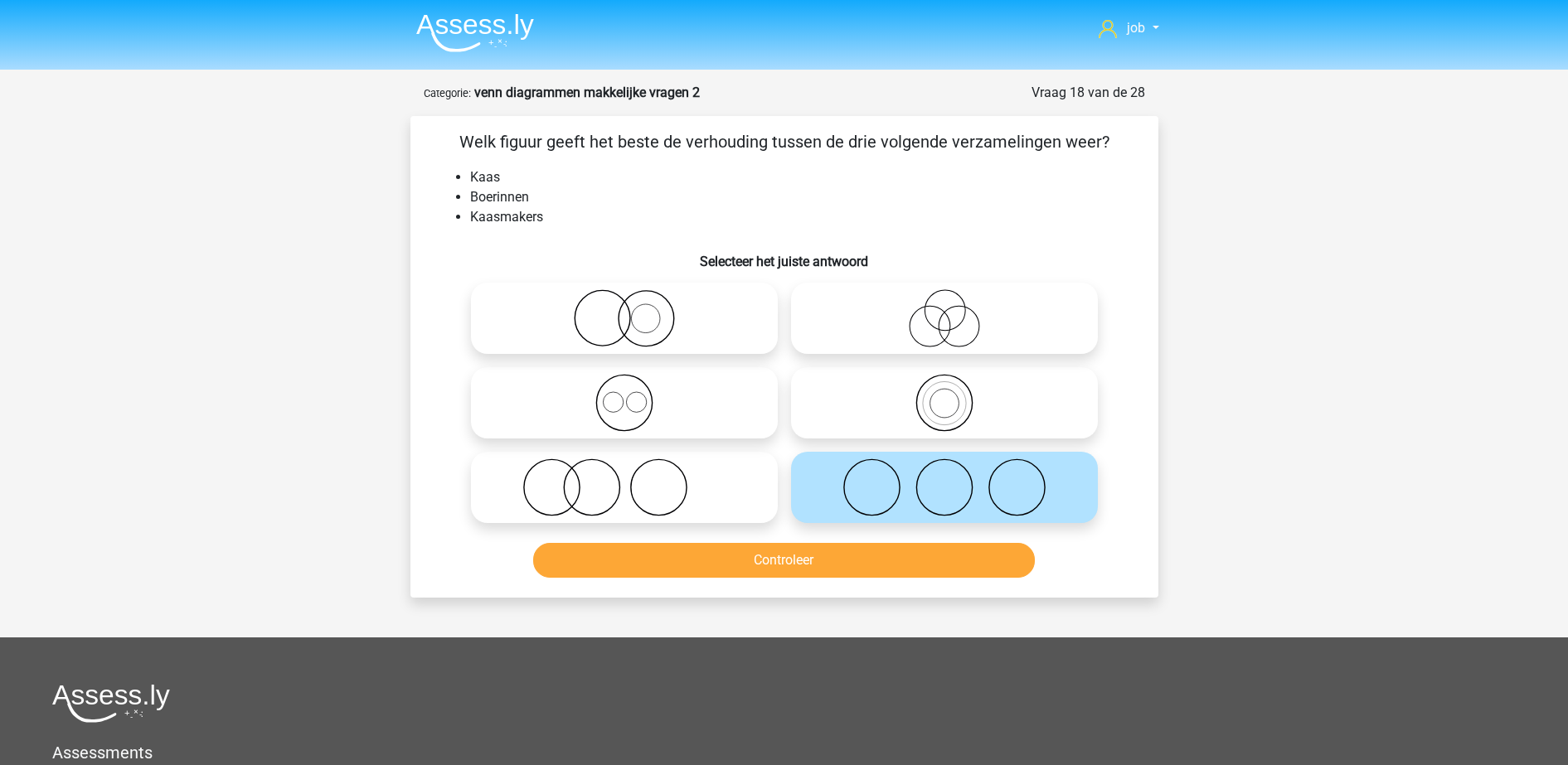
click at [705, 483] on icon at bounding box center [624, 487] width 293 height 58
click at [635, 479] on input "radio" at bounding box center [630, 474] width 11 height 11
radio input "true"
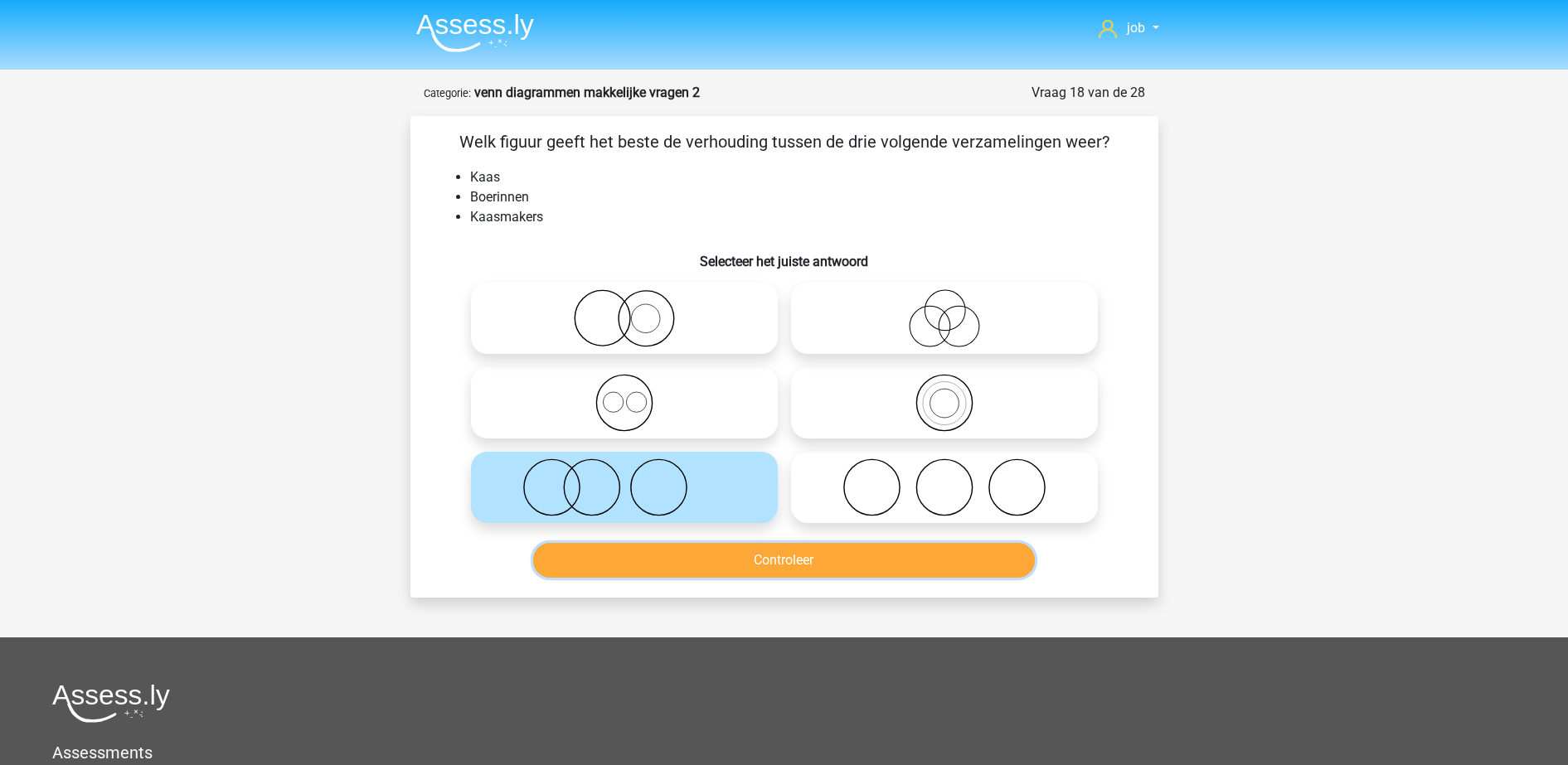
click at [736, 575] on button "Controleer" at bounding box center [784, 560] width 501 height 35
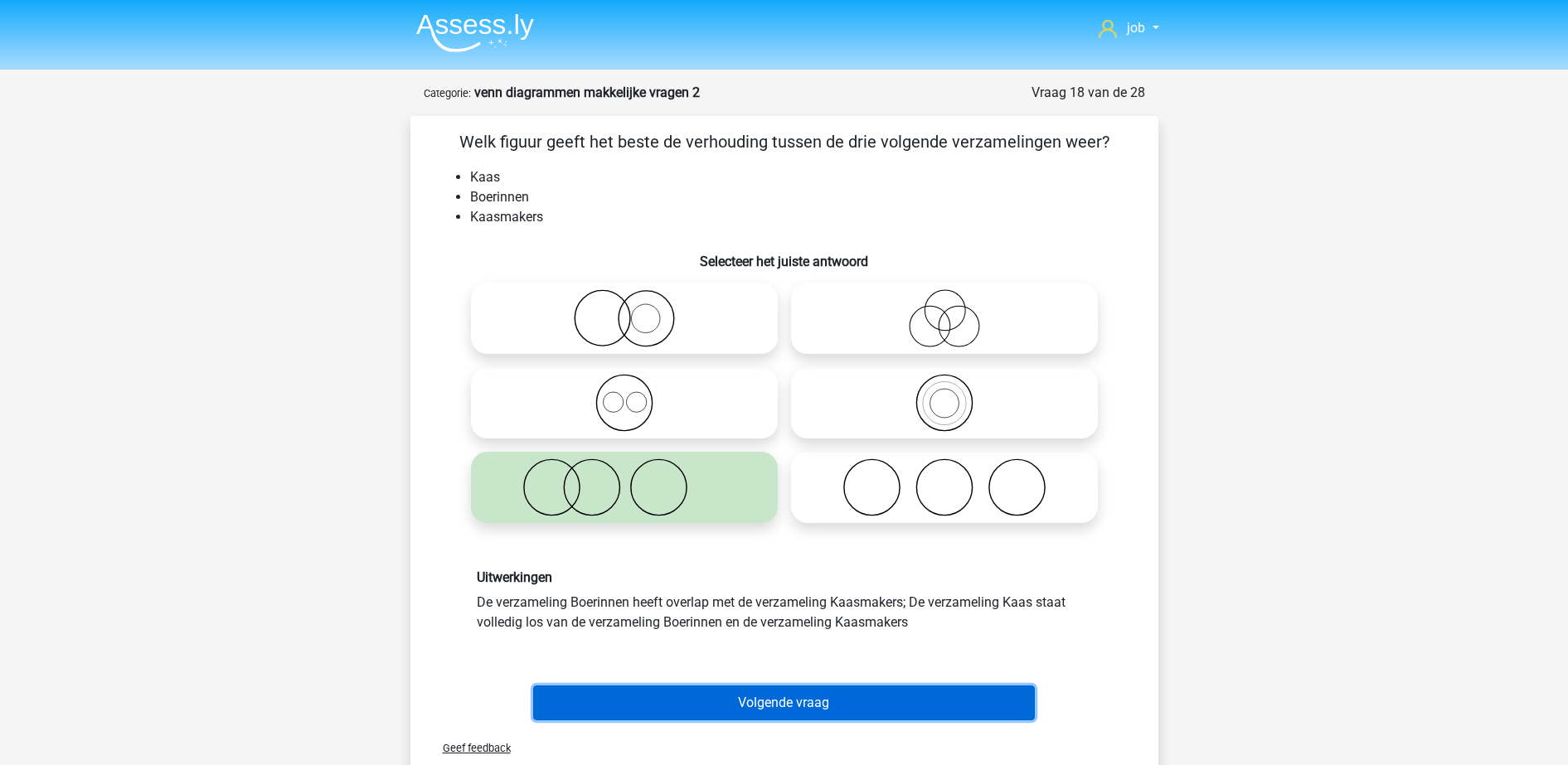
click at [738, 698] on button "Volgende vraag" at bounding box center [784, 702] width 501 height 35
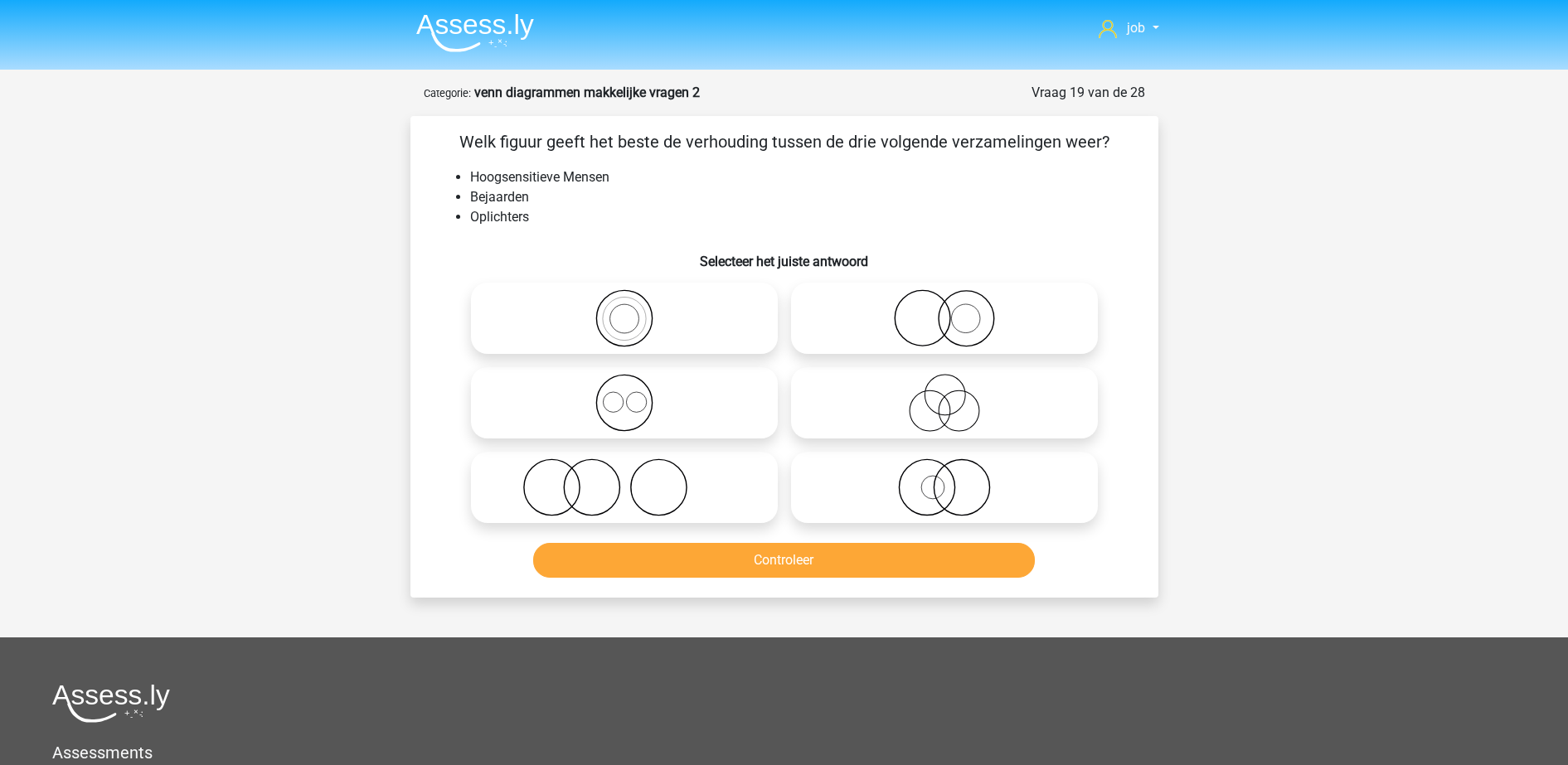
click at [861, 395] on icon at bounding box center [943, 403] width 293 height 58
click at [944, 394] on input "radio" at bounding box center [950, 389] width 11 height 11
radio input "true"
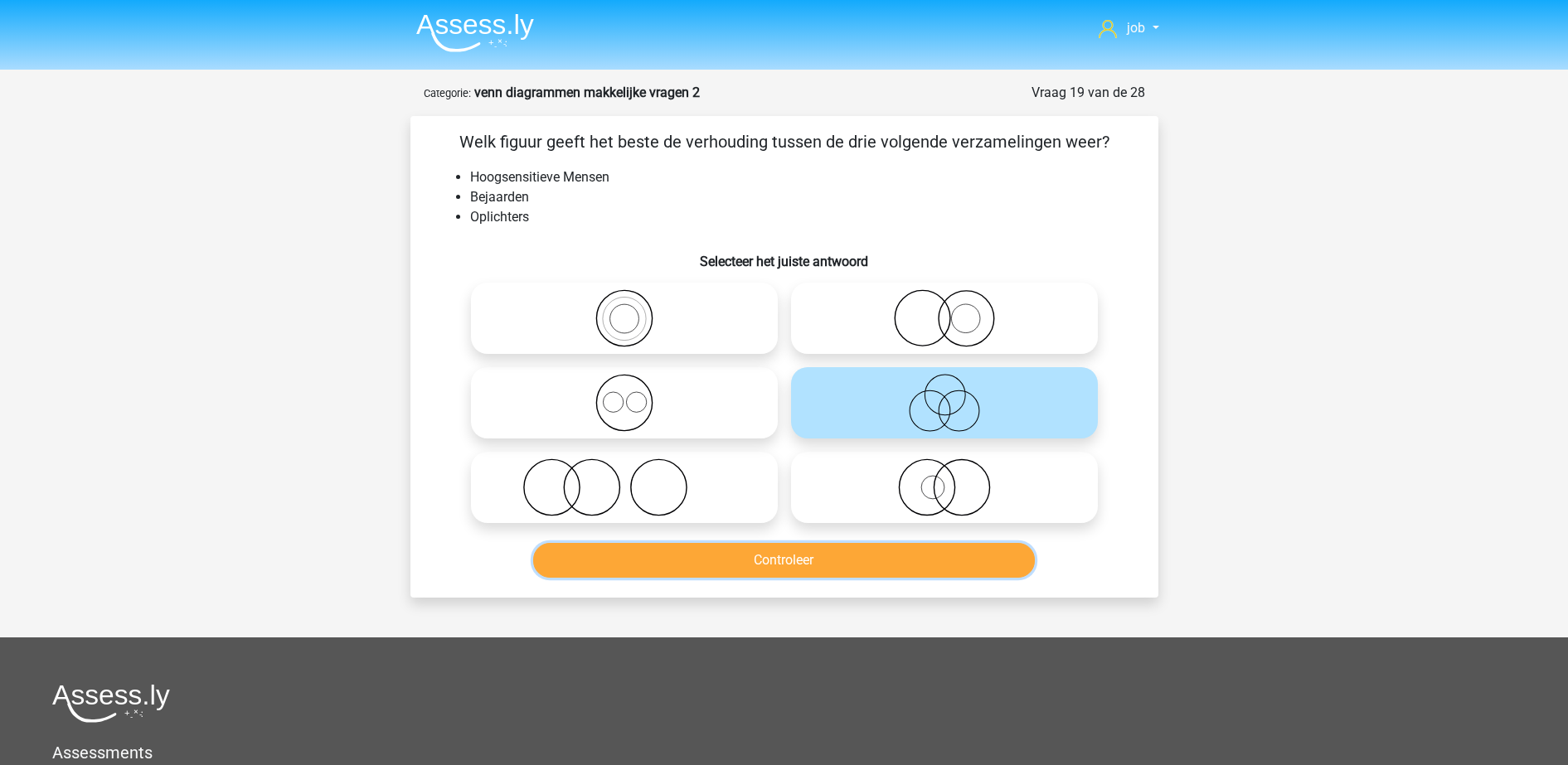
click at [858, 547] on button "Controleer" at bounding box center [784, 560] width 501 height 35
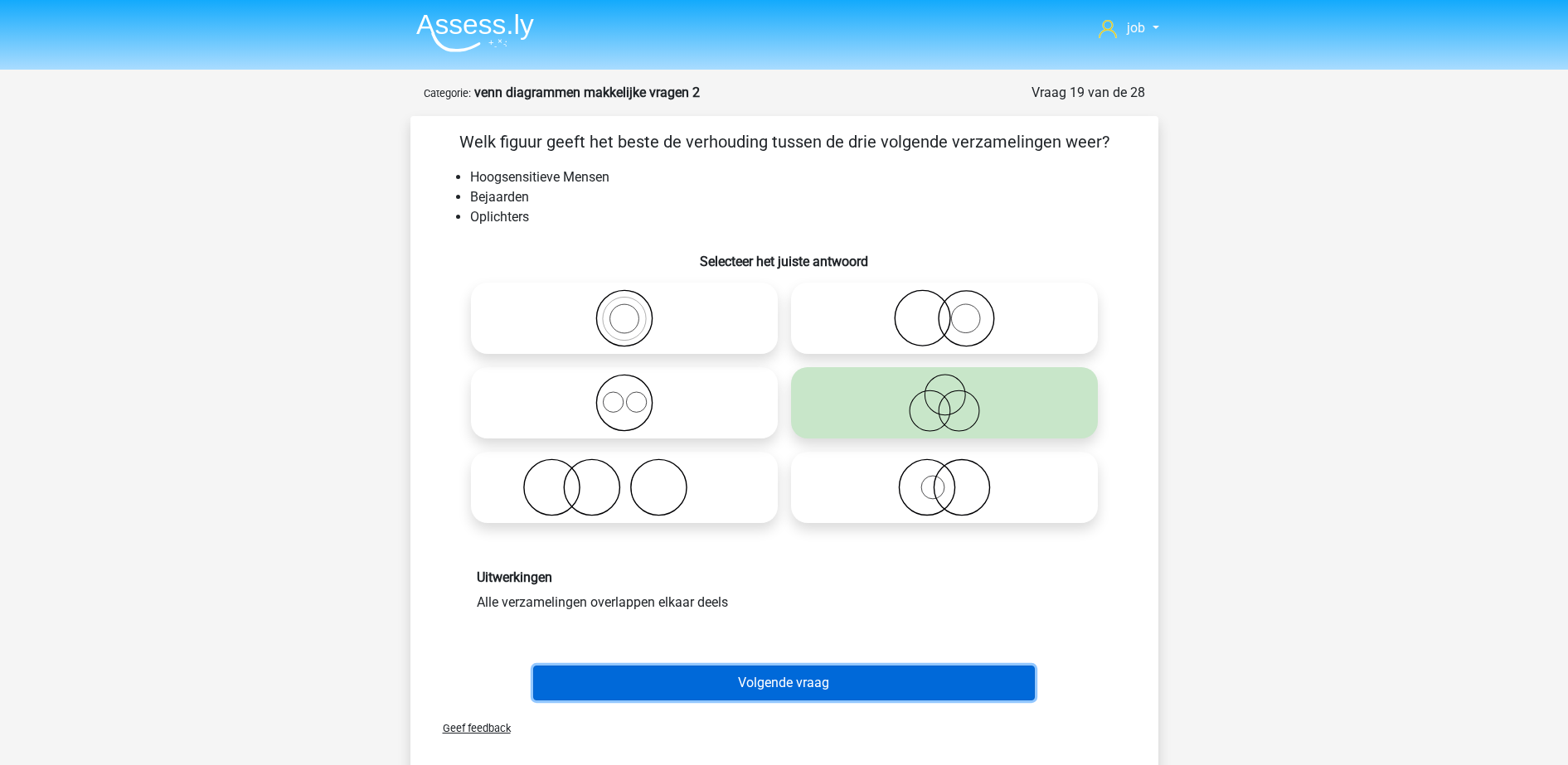
click at [852, 684] on button "Volgende vraag" at bounding box center [784, 682] width 501 height 35
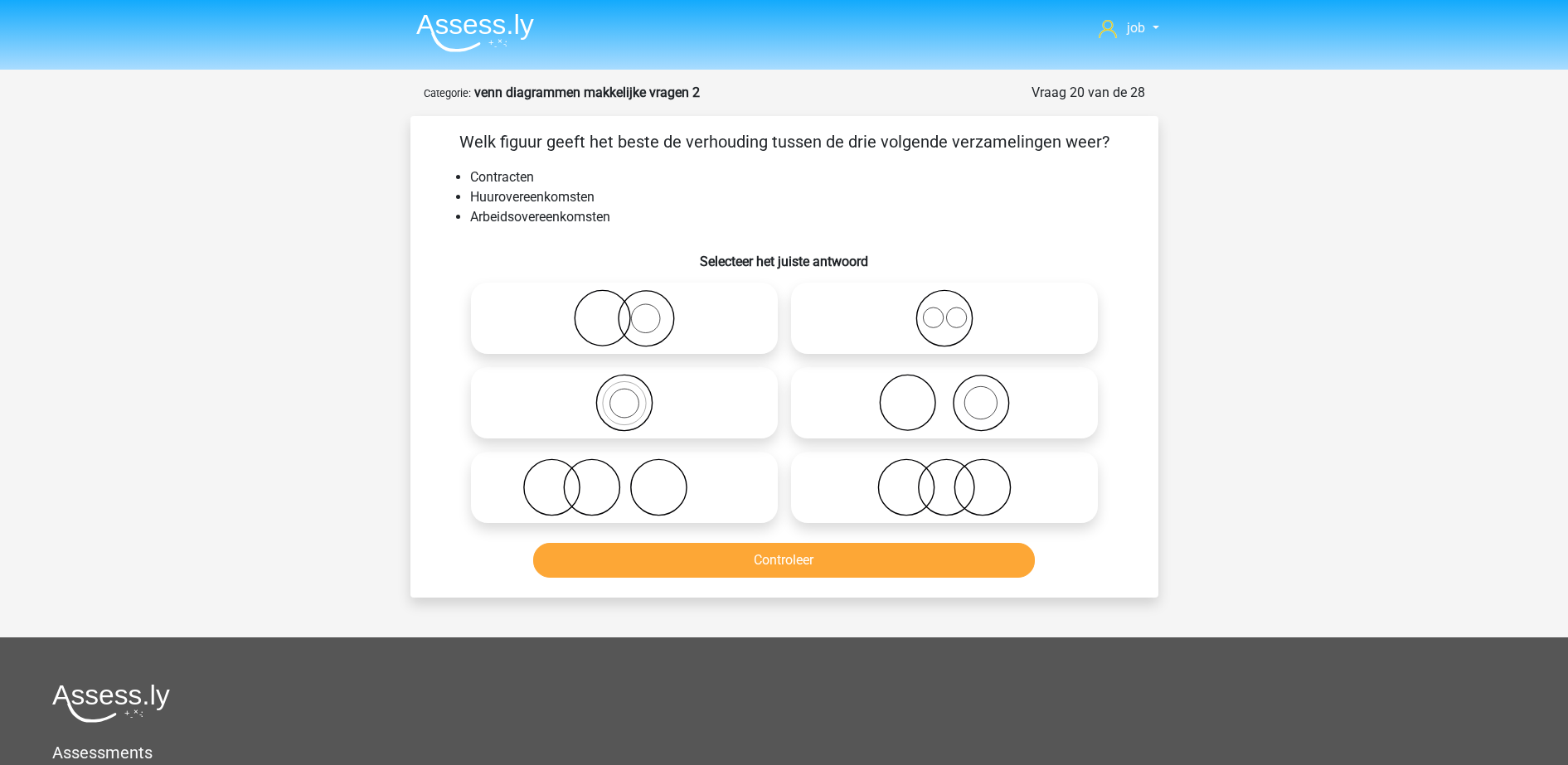
drag, startPoint x: 652, startPoint y: 380, endPoint x: 677, endPoint y: 482, distance: 105.0
click at [650, 380] on icon at bounding box center [624, 403] width 293 height 58
click at [635, 383] on input "radio" at bounding box center [630, 389] width 11 height 11
radio input "true"
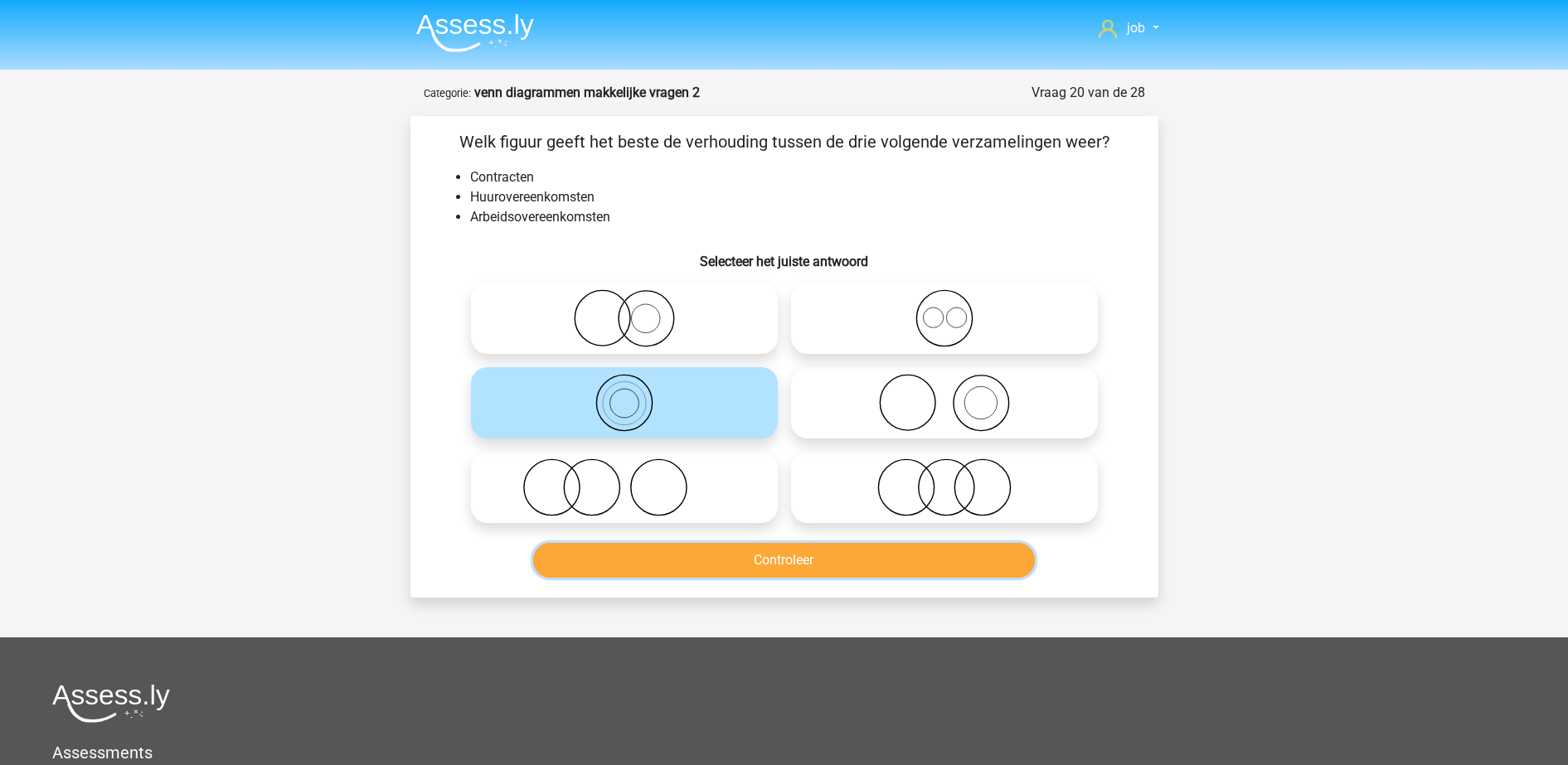
click at [694, 576] on button "Controleer" at bounding box center [784, 560] width 501 height 35
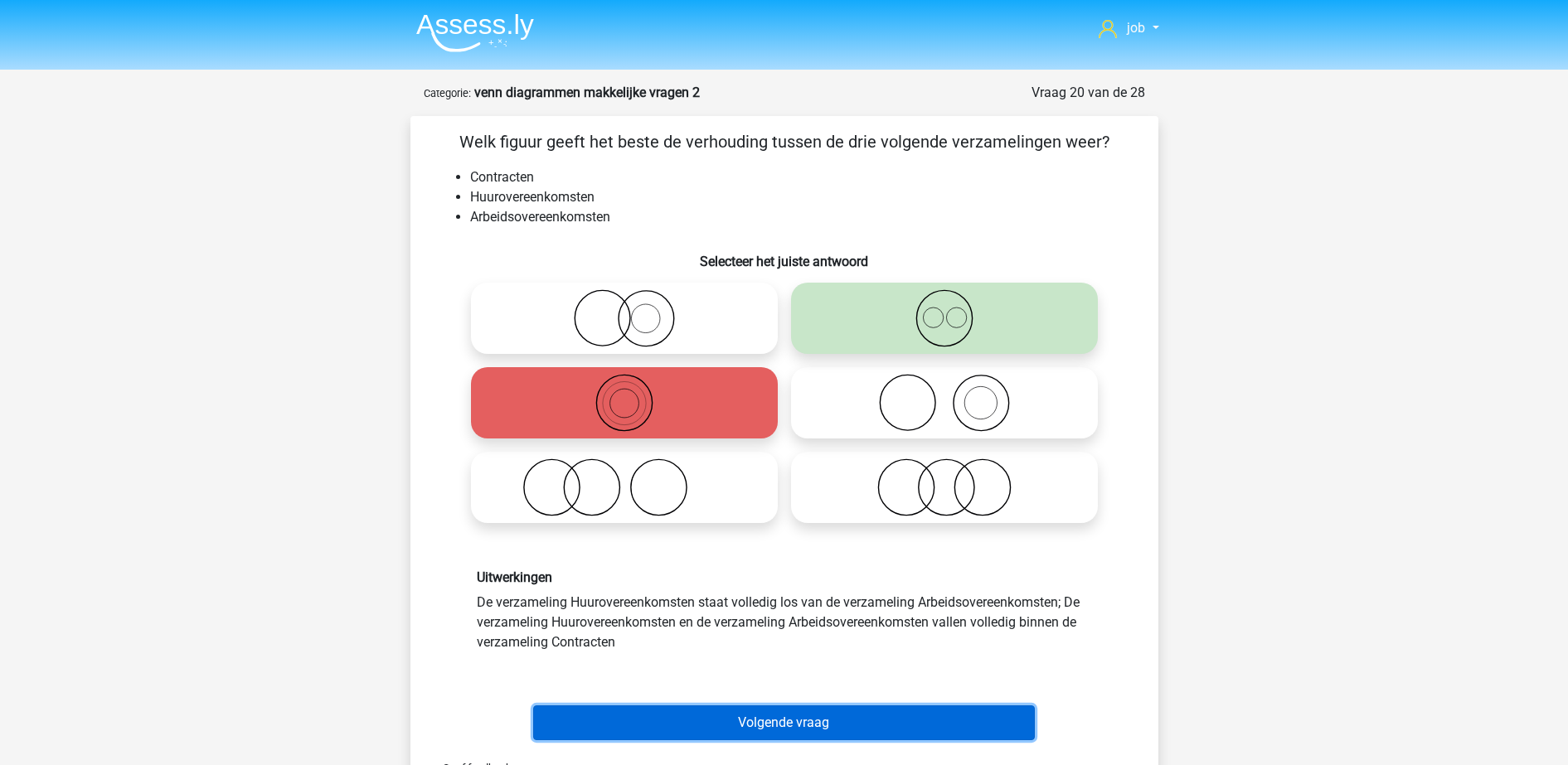
click at [706, 714] on button "Volgende vraag" at bounding box center [784, 722] width 501 height 35
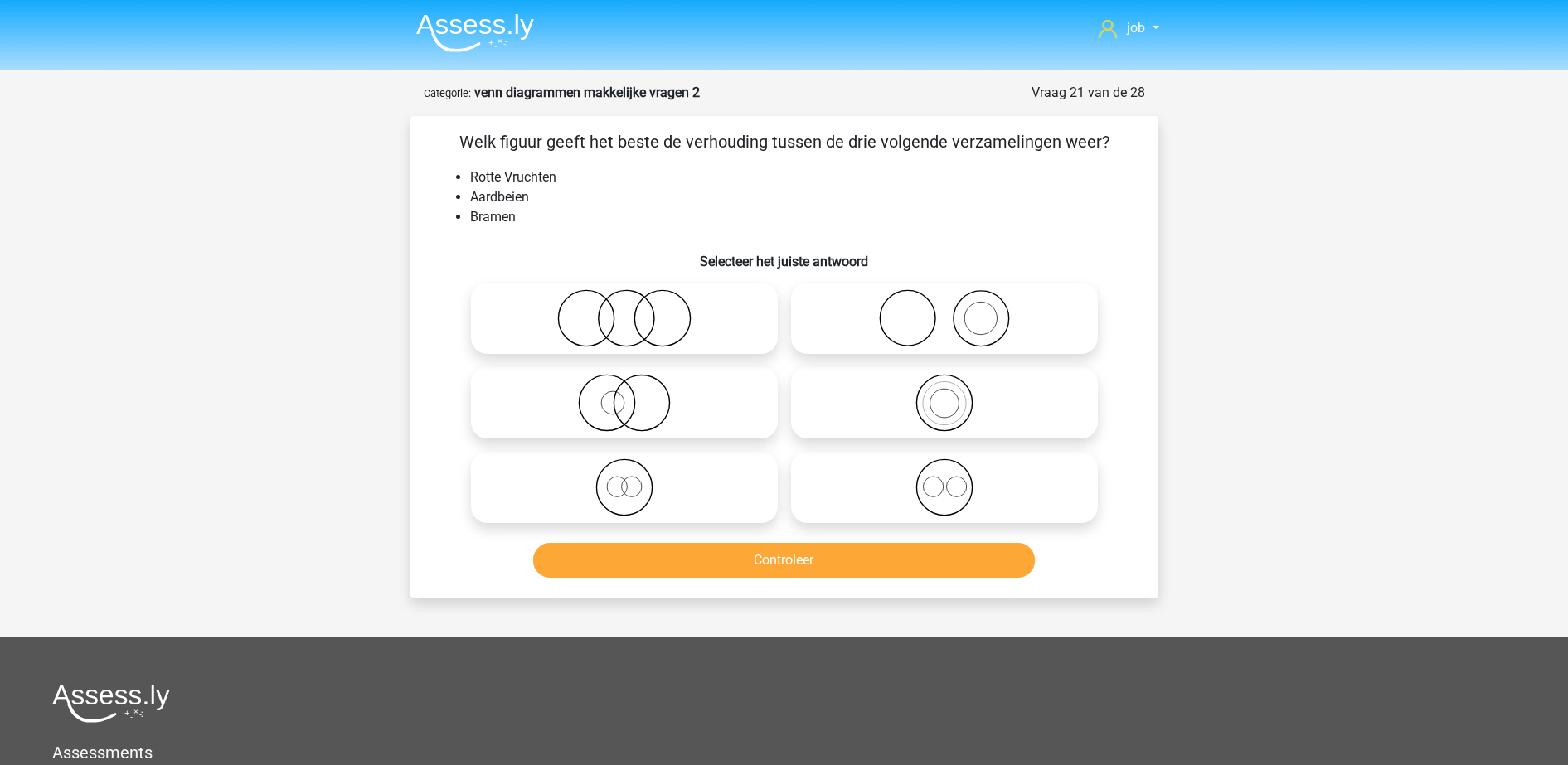
click at [844, 485] on icon at bounding box center [943, 487] width 293 height 58
click at [944, 479] on input "radio" at bounding box center [950, 474] width 11 height 11
radio input "true"
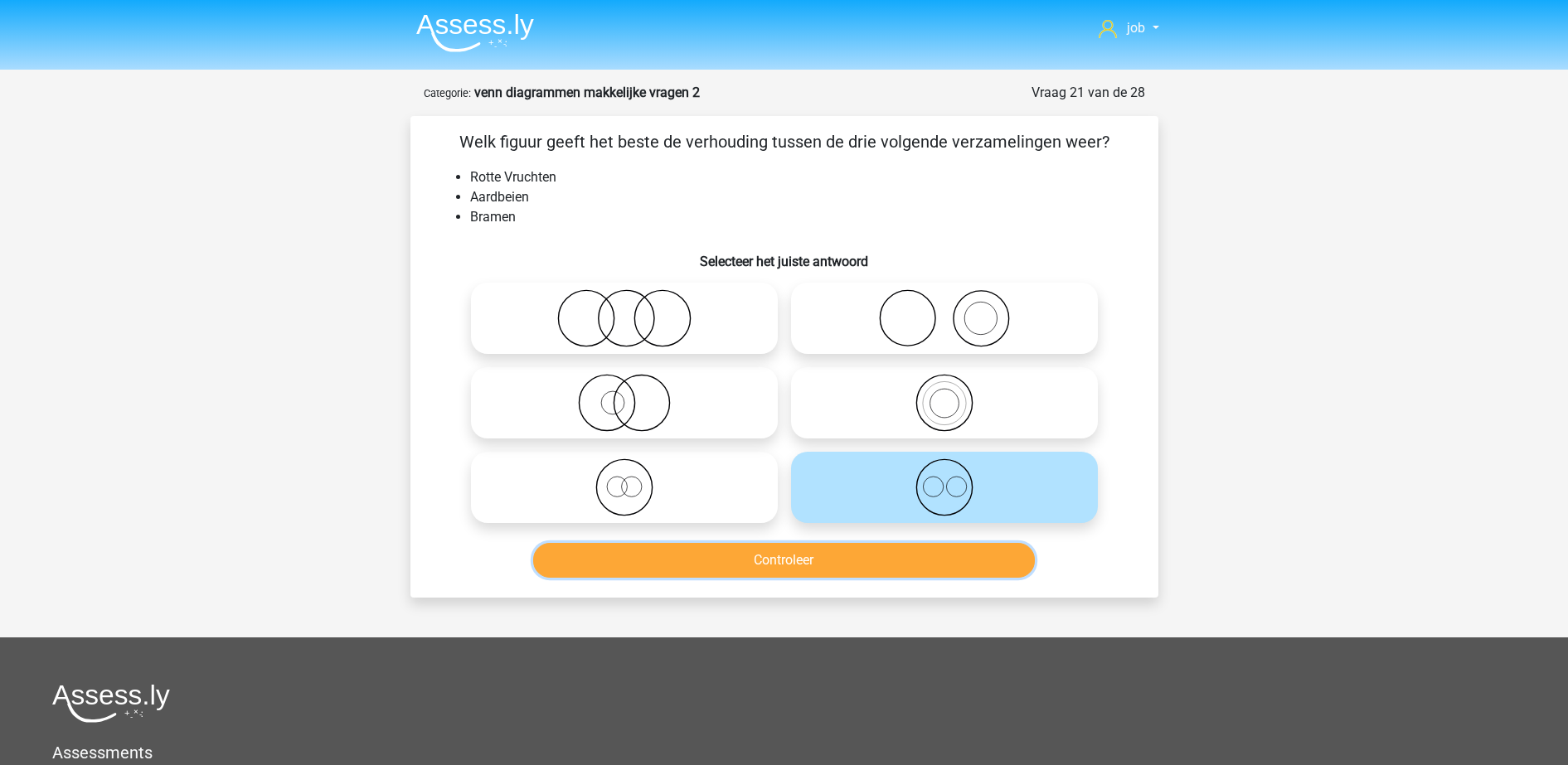
click at [821, 558] on button "Controleer" at bounding box center [784, 560] width 501 height 35
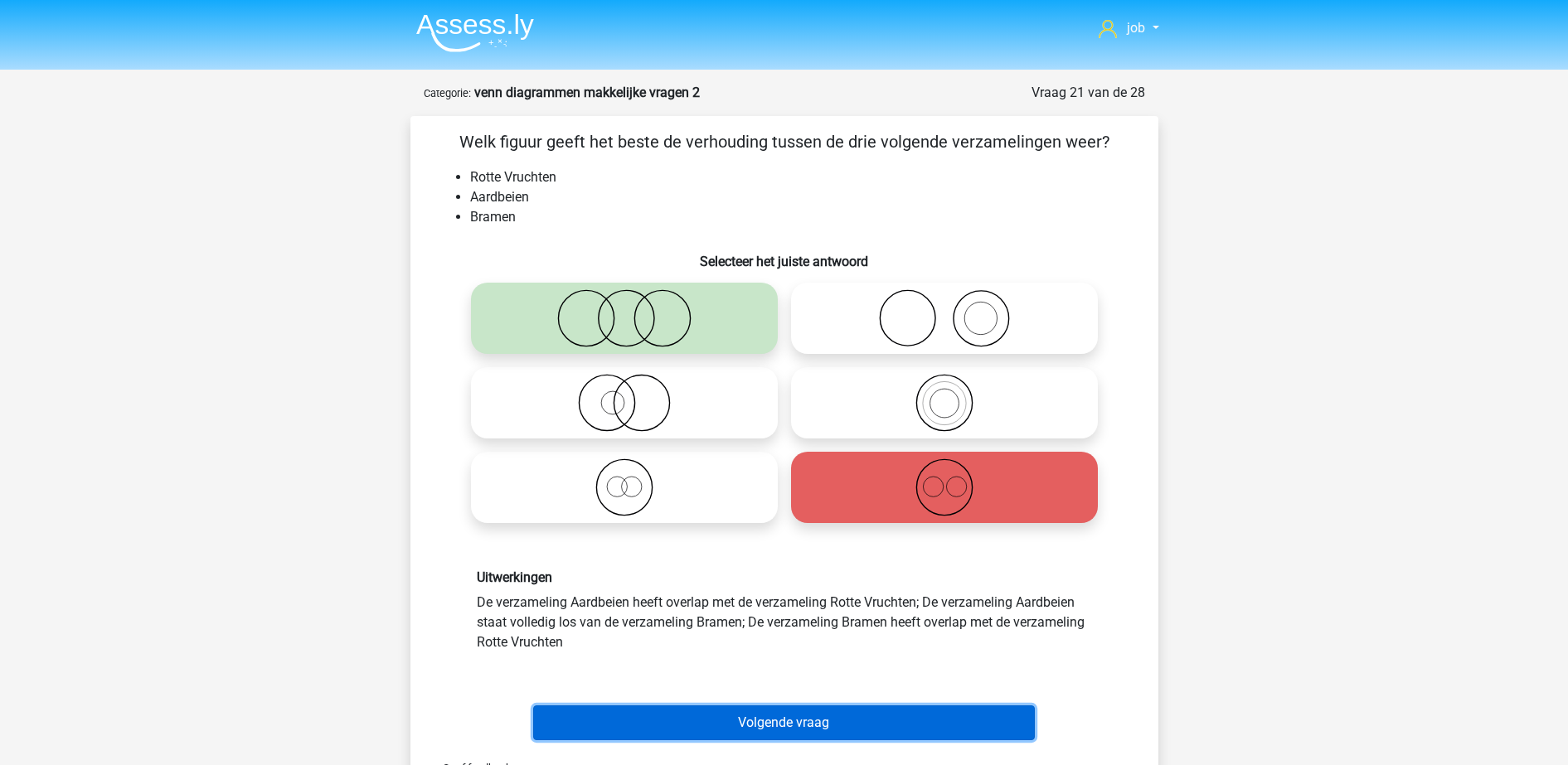
click at [798, 708] on button "Volgende vraag" at bounding box center [784, 722] width 501 height 35
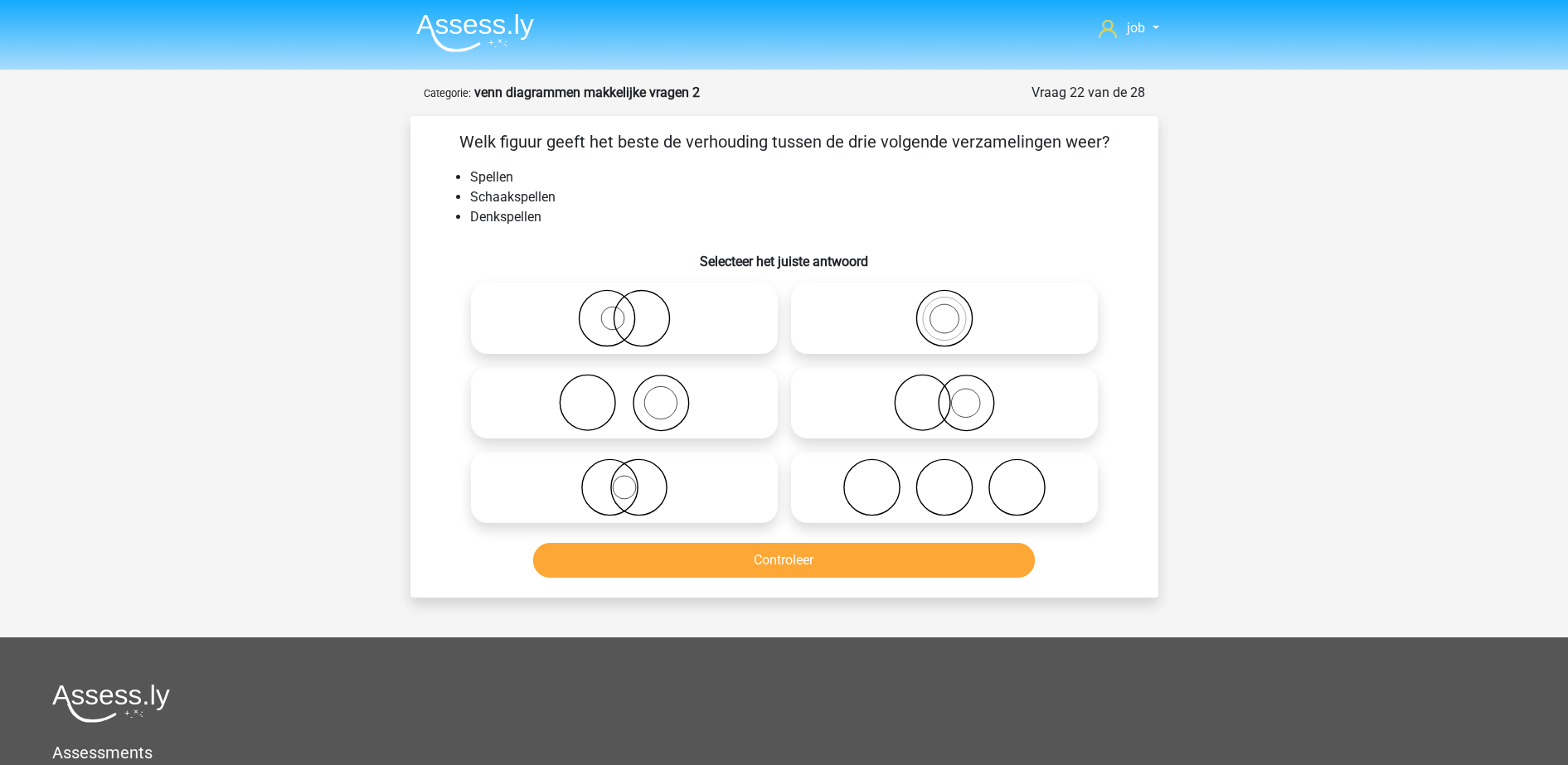
click at [849, 306] on icon at bounding box center [943, 319] width 293 height 58
click at [944, 306] on input "radio" at bounding box center [950, 305] width 11 height 11
radio input "true"
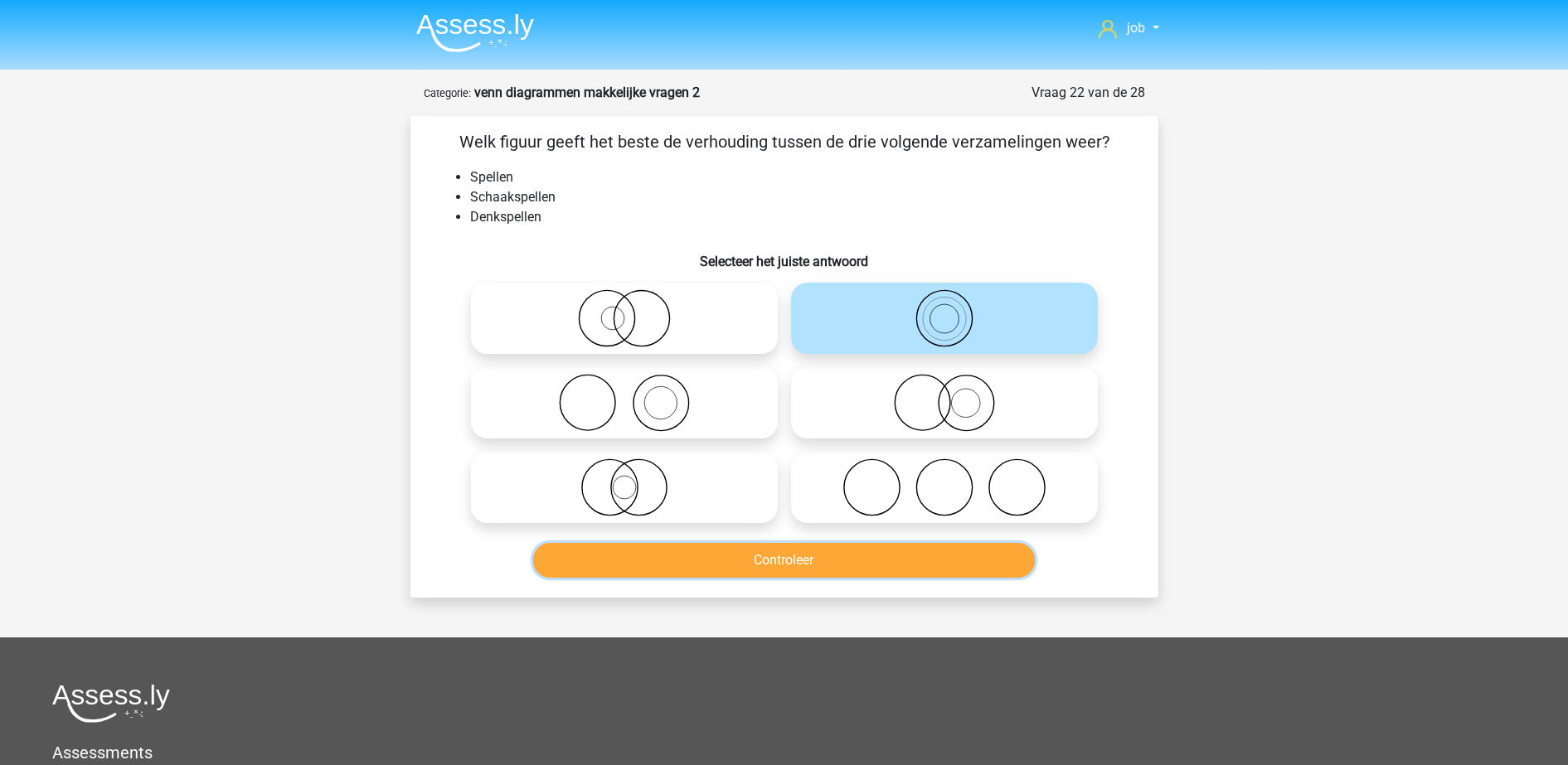
click at [846, 571] on button "Controleer" at bounding box center [784, 560] width 501 height 35
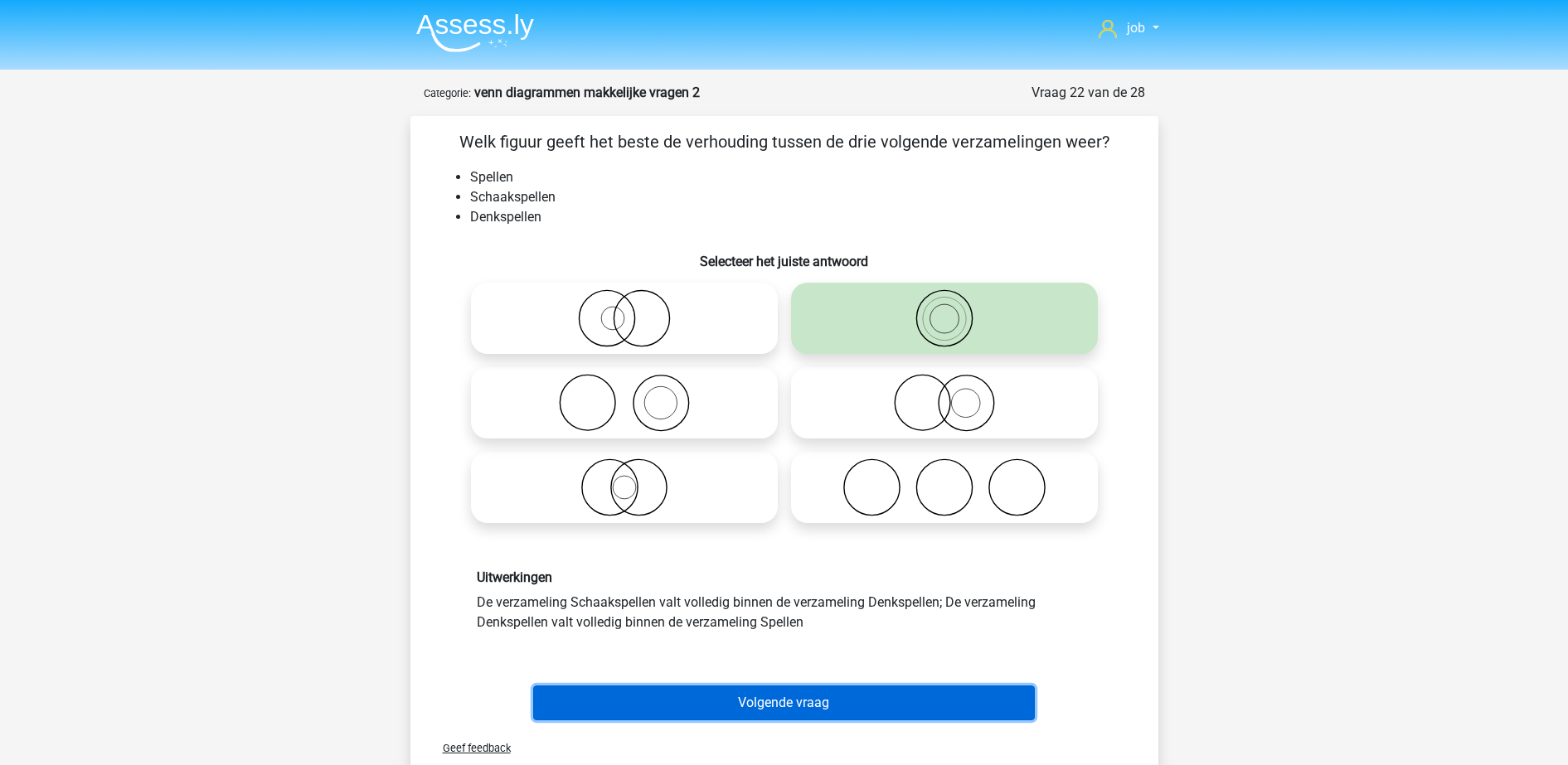
click at [826, 697] on button "Volgende vraag" at bounding box center [784, 702] width 501 height 35
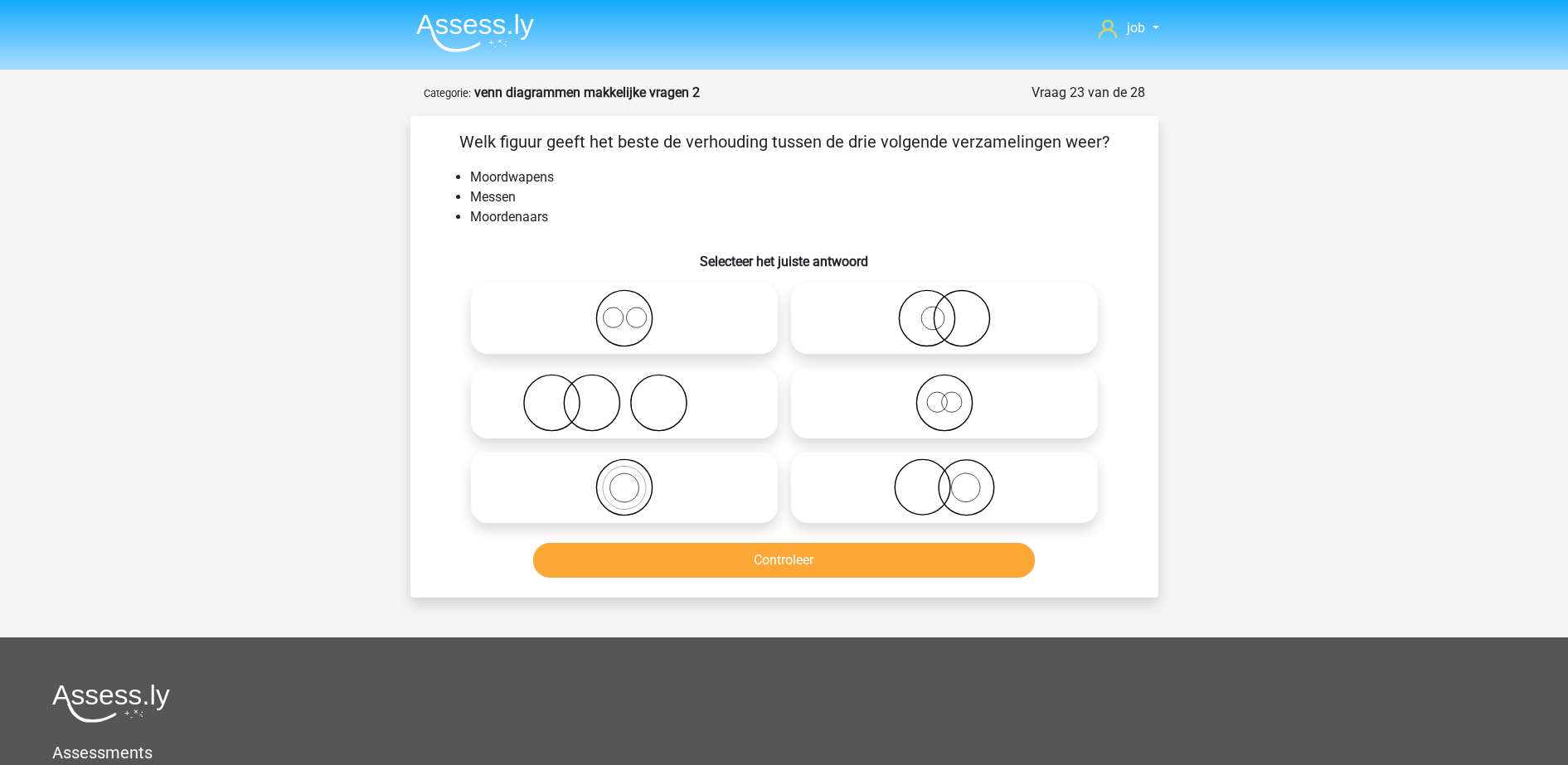
click at [693, 426] on icon at bounding box center [624, 403] width 293 height 58
click at [635, 394] on input "radio" at bounding box center [630, 389] width 11 height 11
radio input "true"
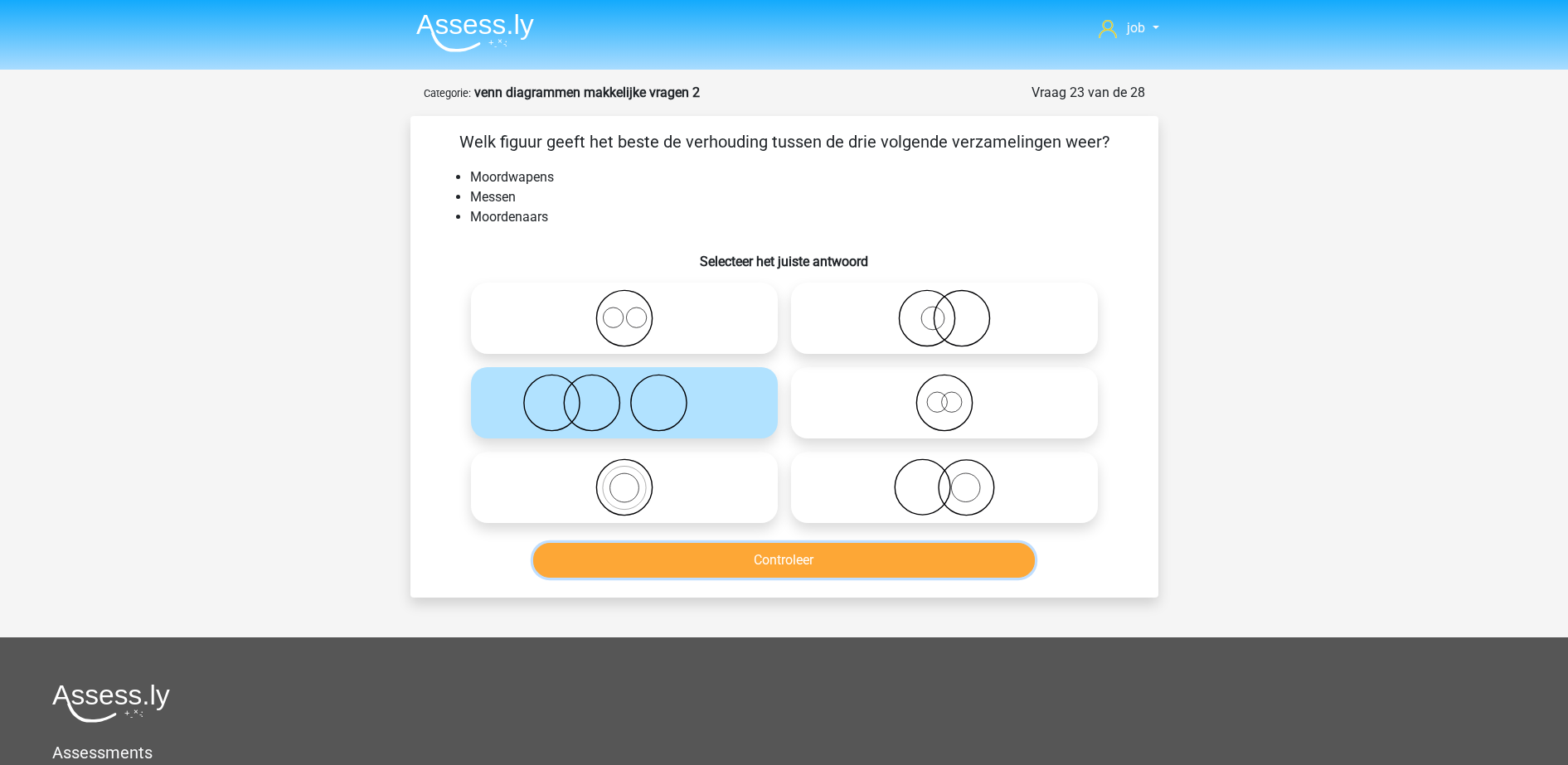
click at [737, 551] on button "Controleer" at bounding box center [784, 560] width 501 height 35
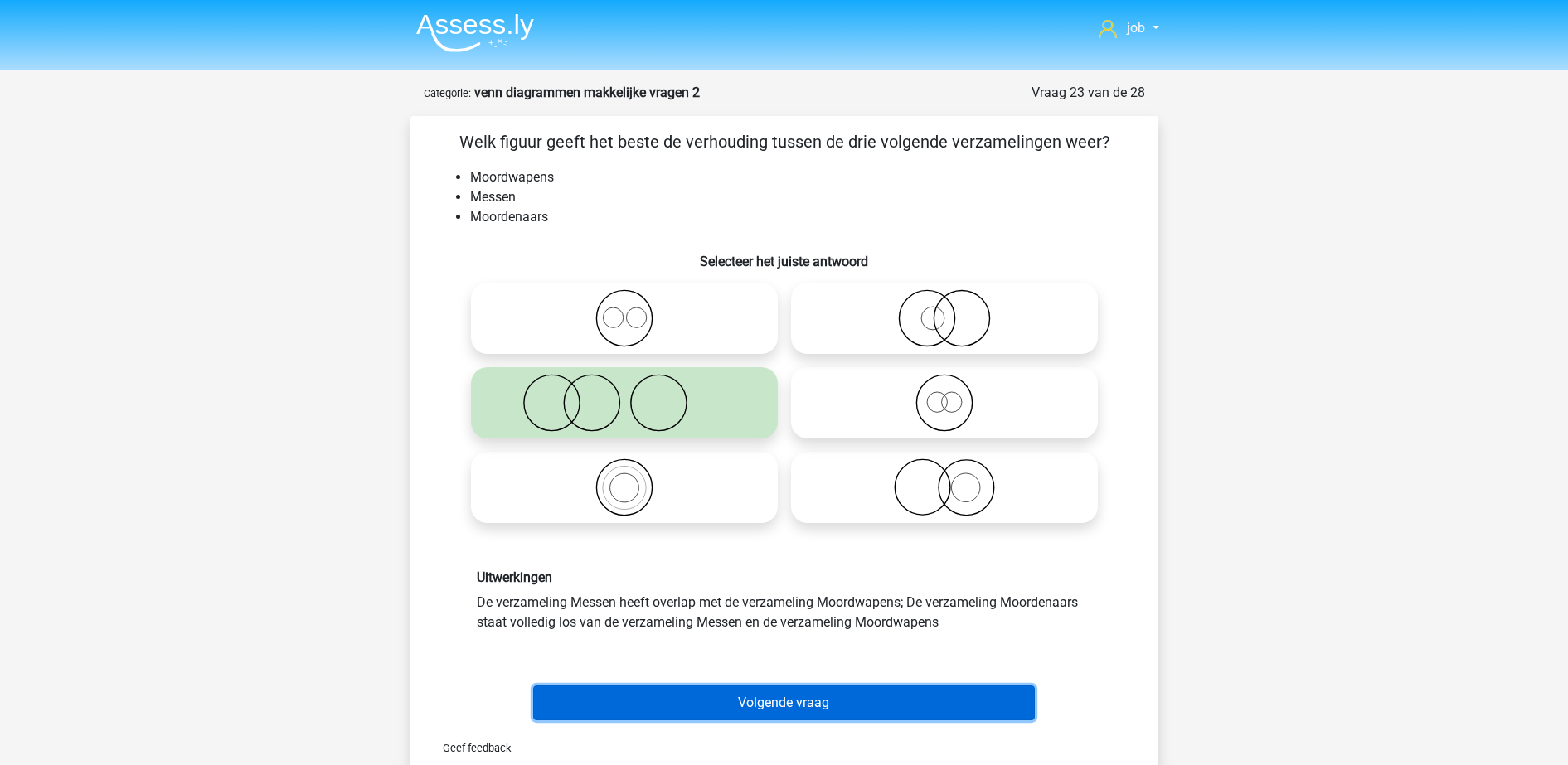
click at [737, 690] on button "Volgende vraag" at bounding box center [784, 702] width 501 height 35
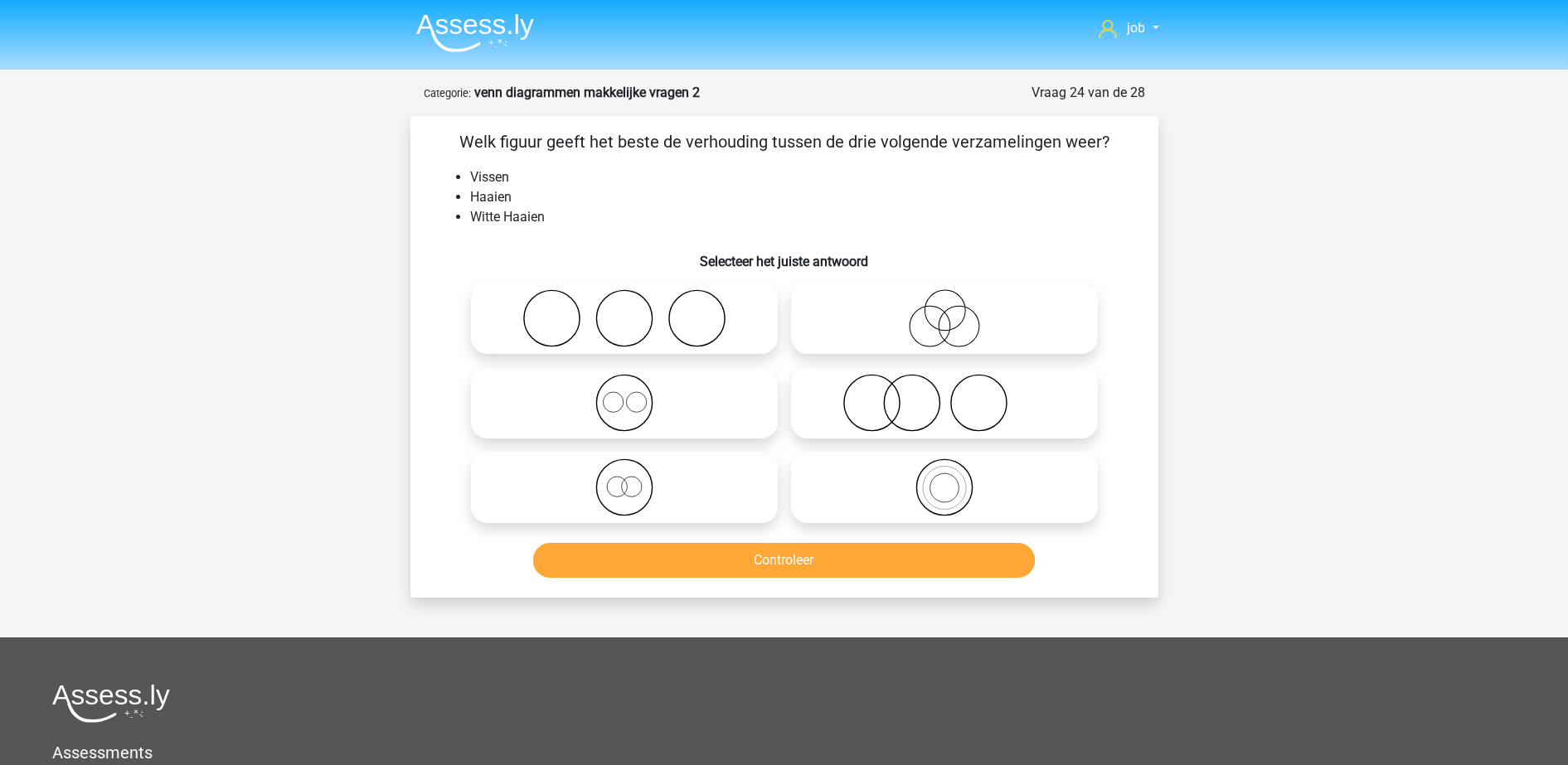
drag, startPoint x: 844, startPoint y: 471, endPoint x: 842, endPoint y: 537, distance: 66.0
click at [844, 476] on icon at bounding box center [943, 487] width 293 height 58
click at [944, 476] on input "radio" at bounding box center [950, 474] width 11 height 11
radio input "true"
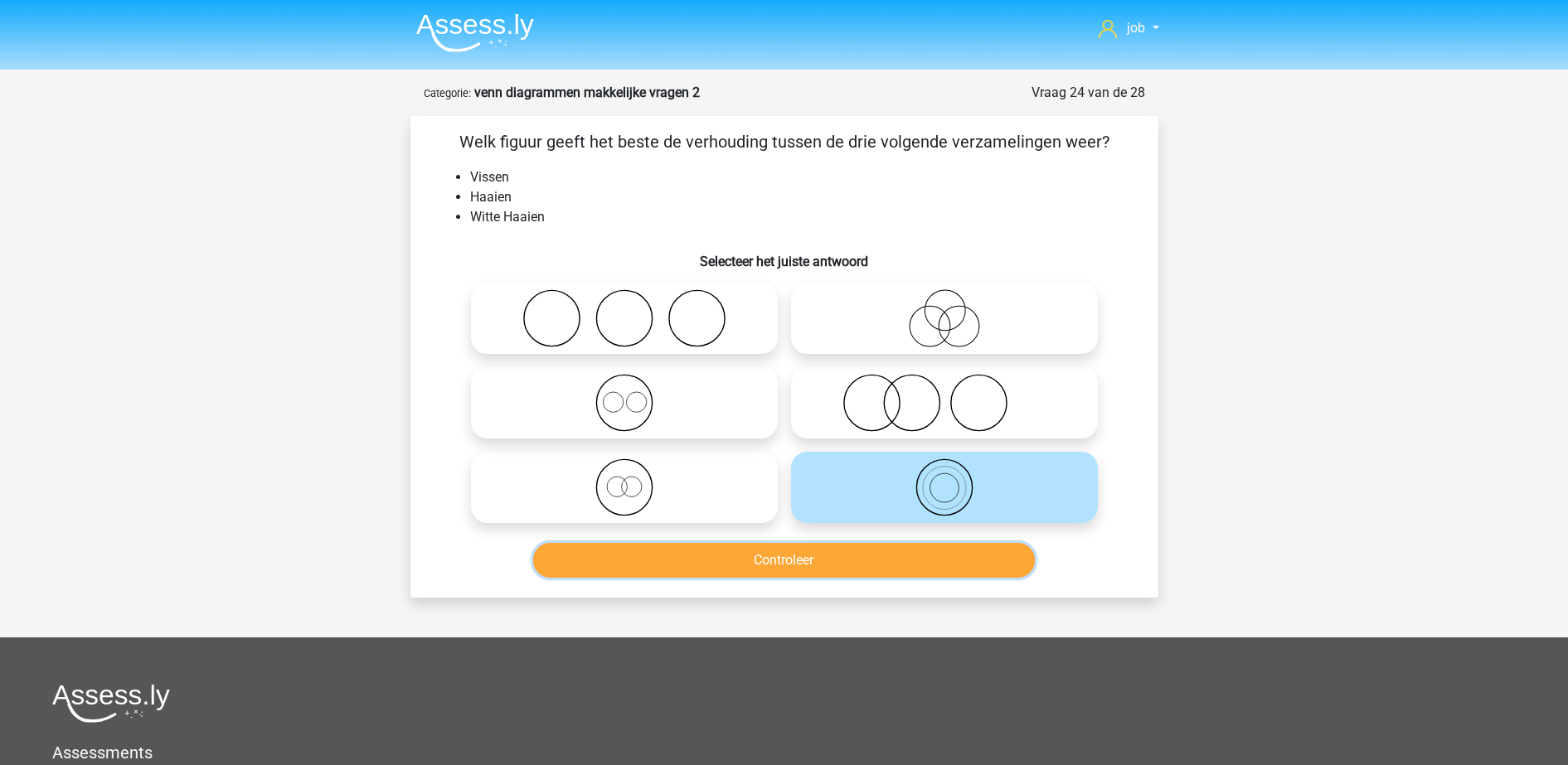
click at [842, 568] on button "Controleer" at bounding box center [784, 560] width 501 height 35
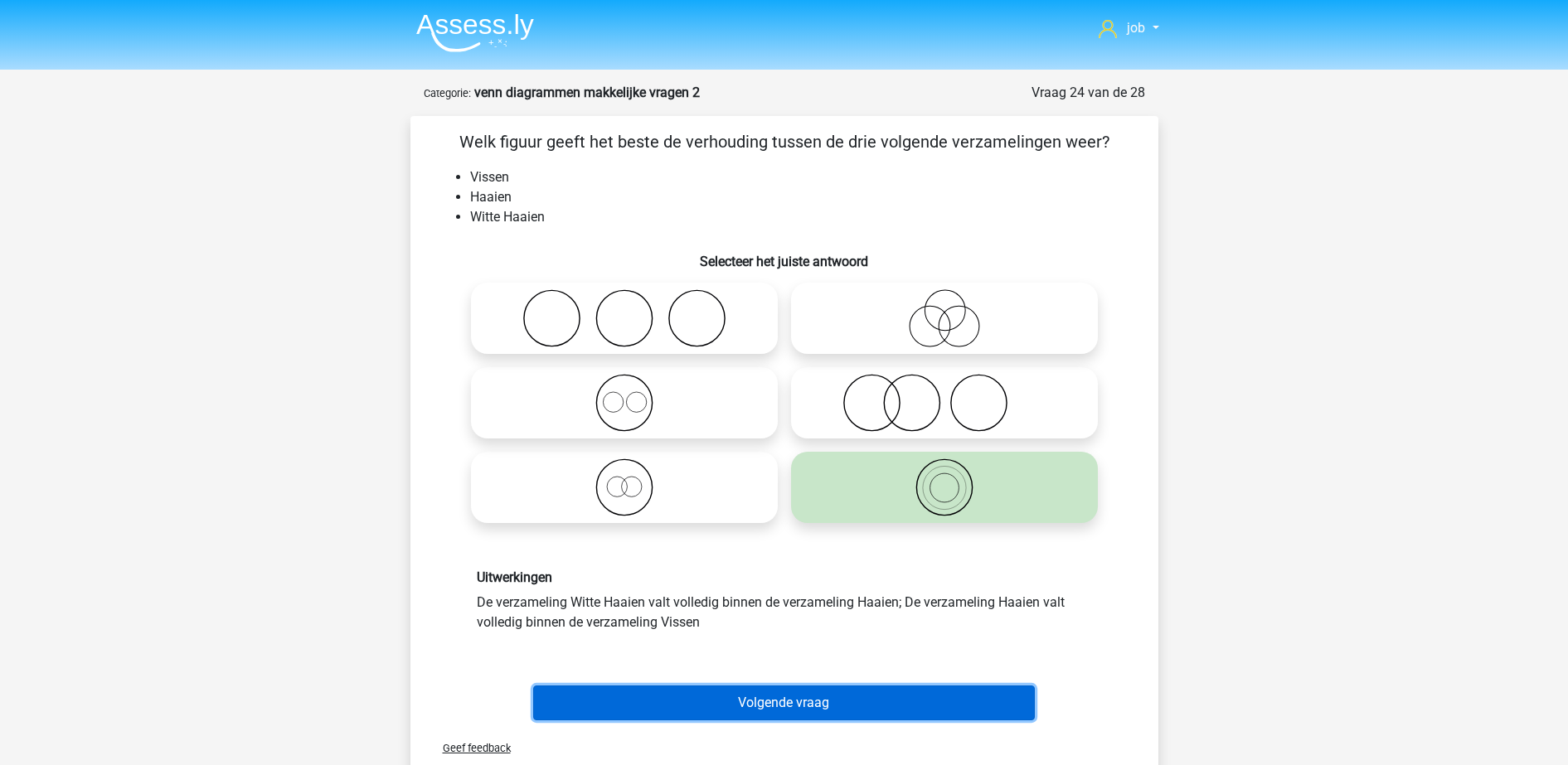
click at [827, 695] on button "Volgende vraag" at bounding box center [784, 702] width 501 height 35
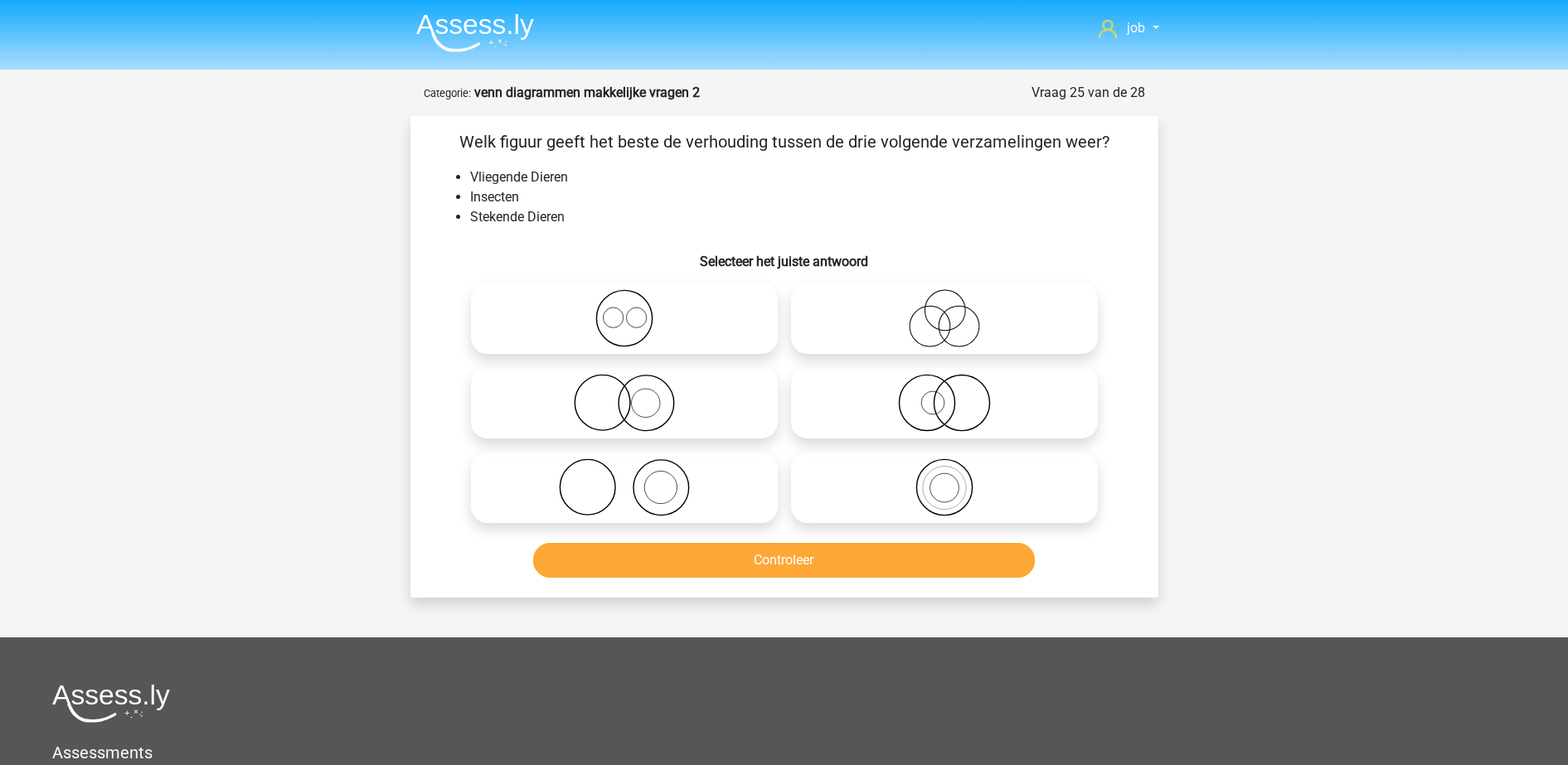
click at [880, 388] on icon at bounding box center [943, 403] width 293 height 58
click at [944, 388] on input "radio" at bounding box center [950, 389] width 11 height 11
radio input "true"
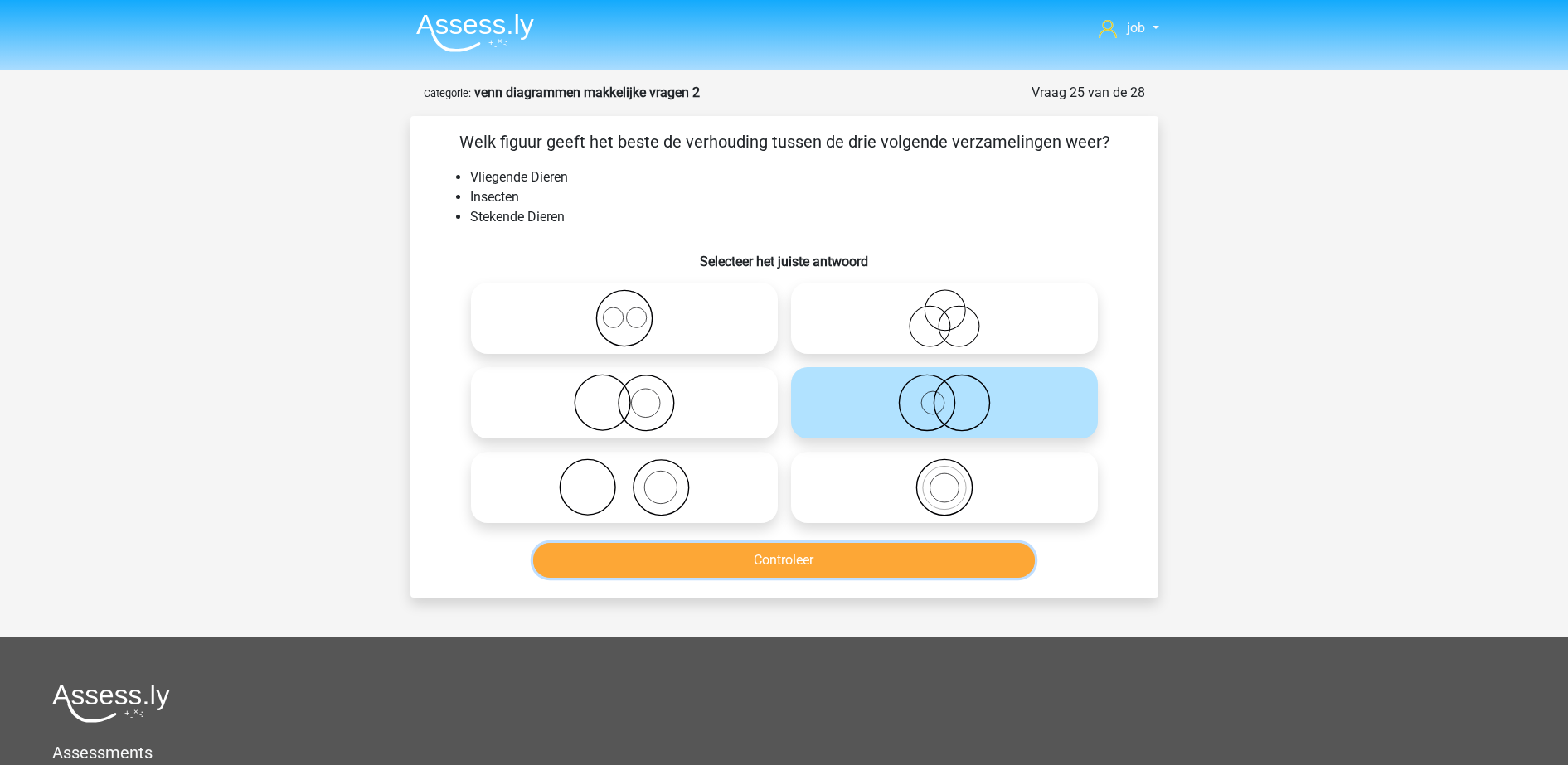
click at [849, 556] on button "Controleer" at bounding box center [784, 560] width 501 height 35
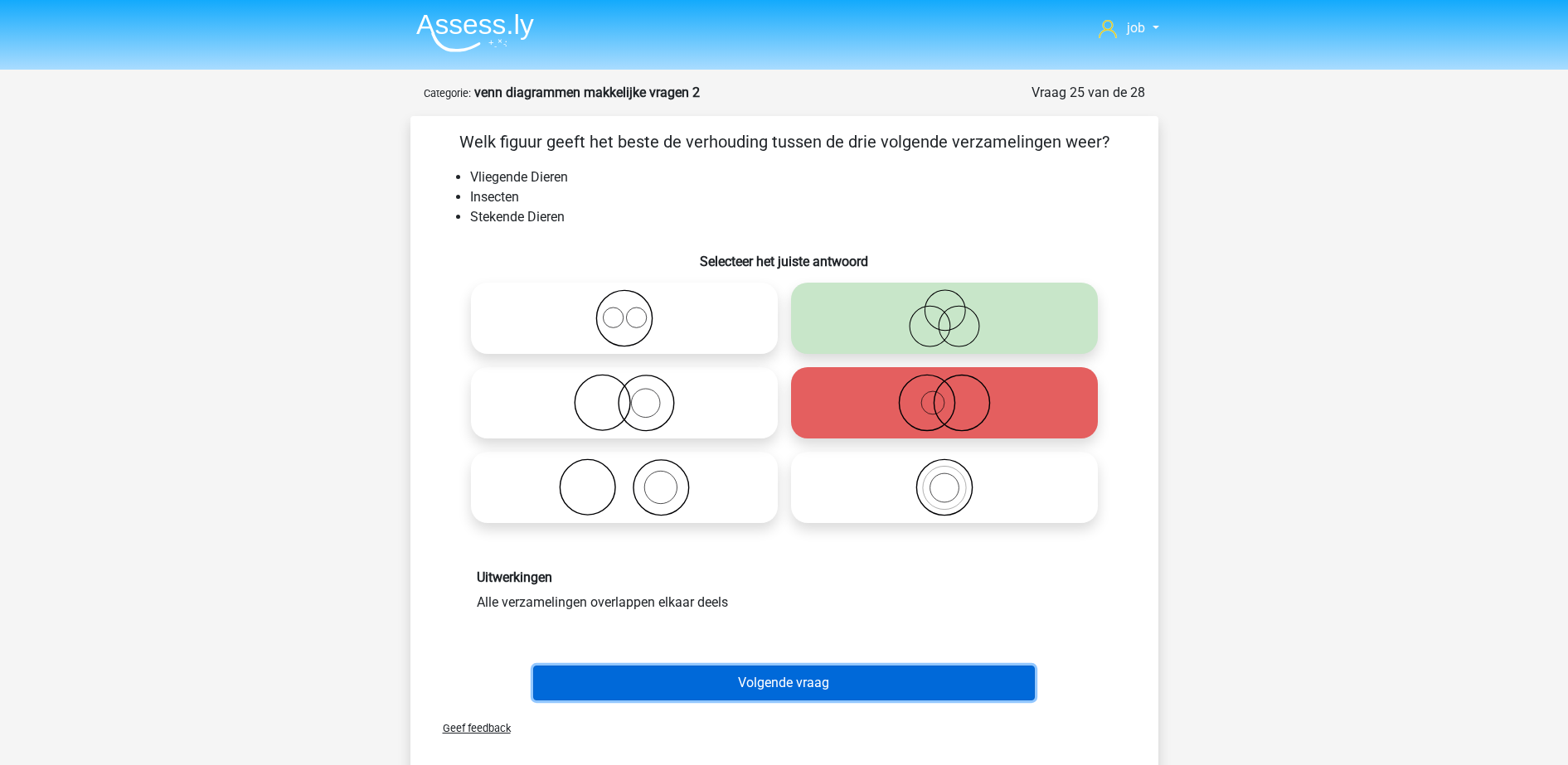
click at [826, 676] on button "Volgende vraag" at bounding box center [784, 682] width 501 height 35
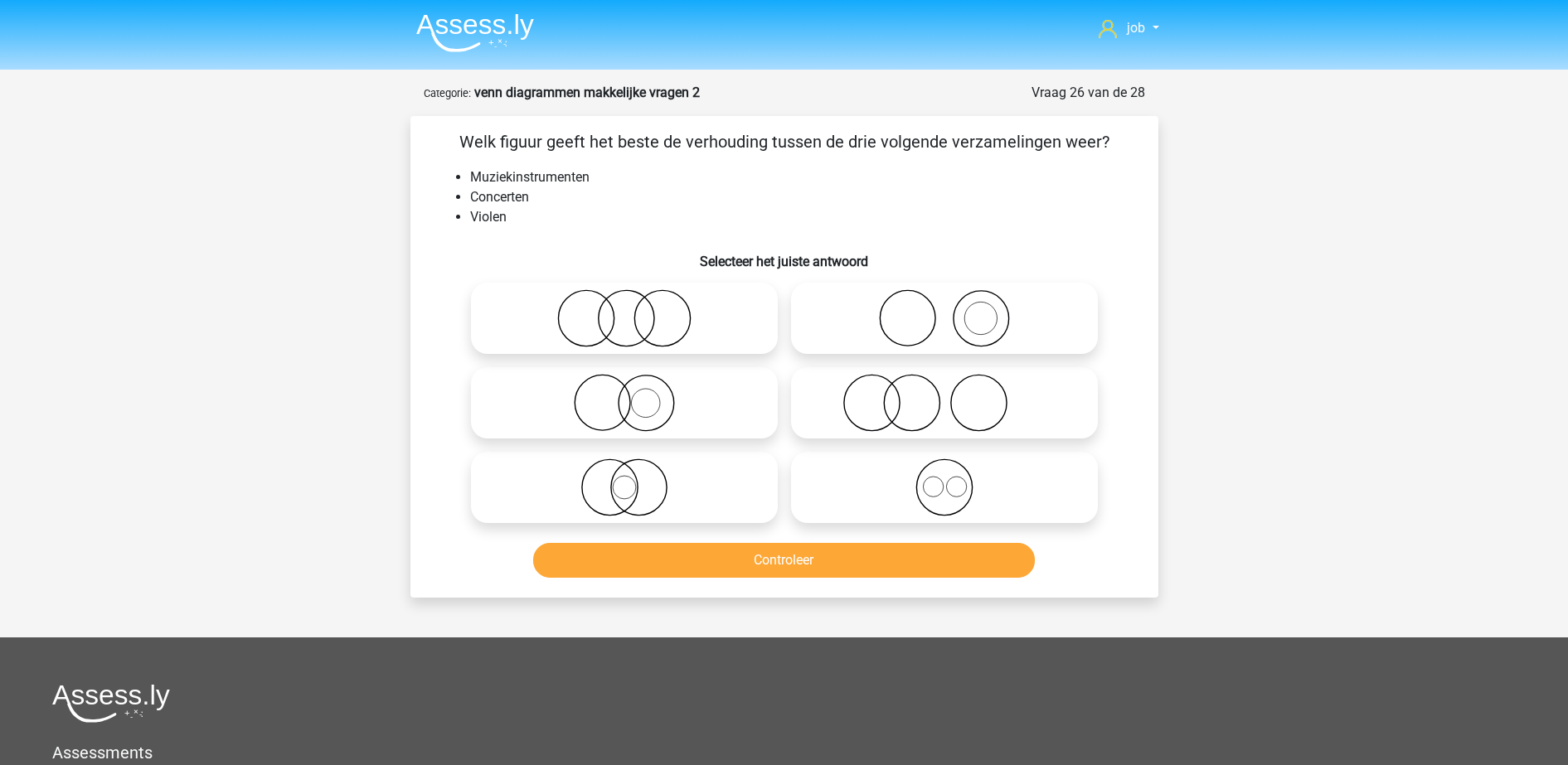
drag, startPoint x: 953, startPoint y: 309, endPoint x: 938, endPoint y: 375, distance: 67.7
click at [778, 310] on div at bounding box center [625, 318] width 307 height 71
click at [937, 343] on icon at bounding box center [943, 319] width 293 height 58
click at [944, 310] on input "radio" at bounding box center [950, 305] width 11 height 11
radio input "true"
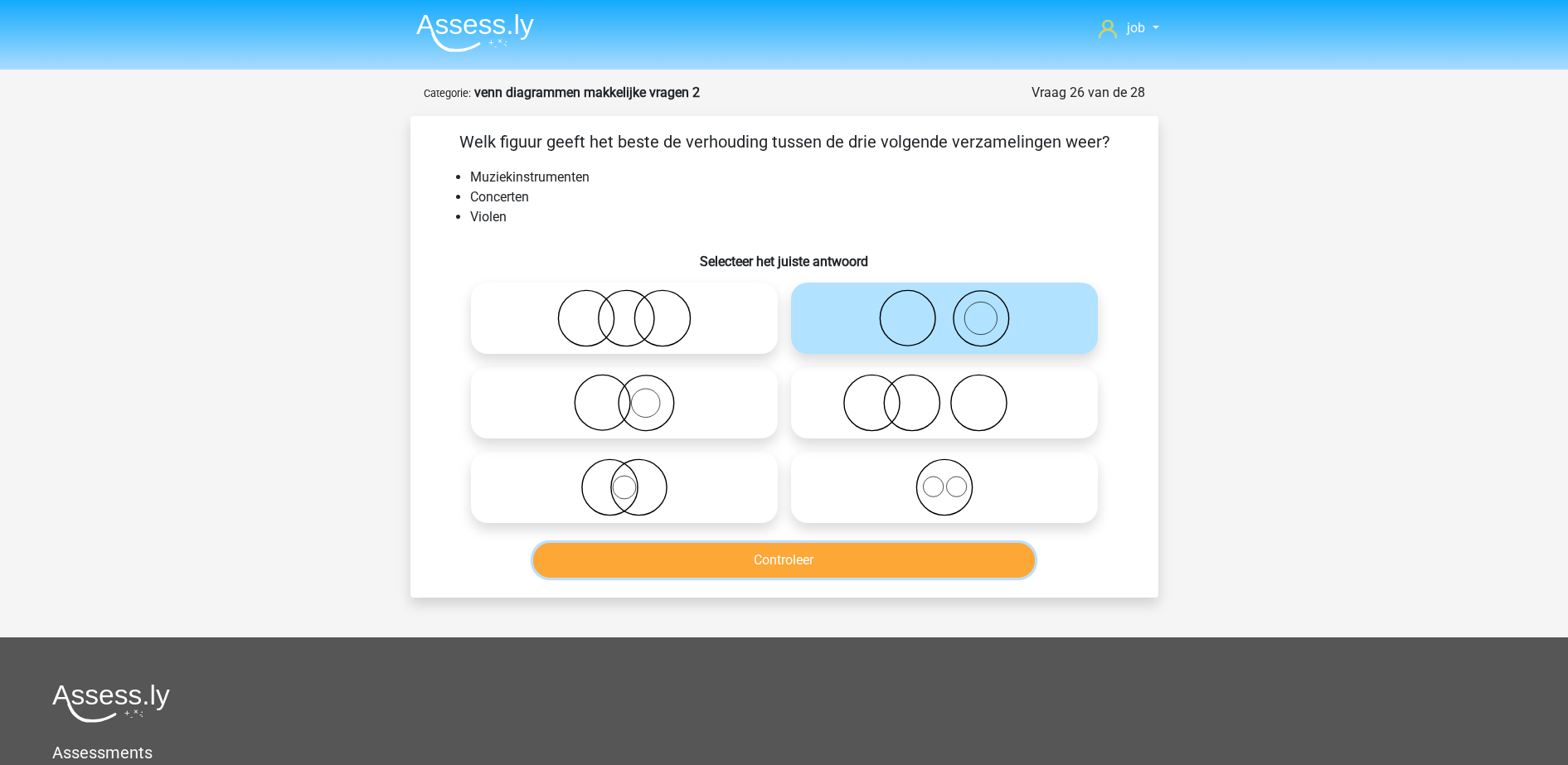
click at [897, 558] on button "Controleer" at bounding box center [784, 560] width 501 height 35
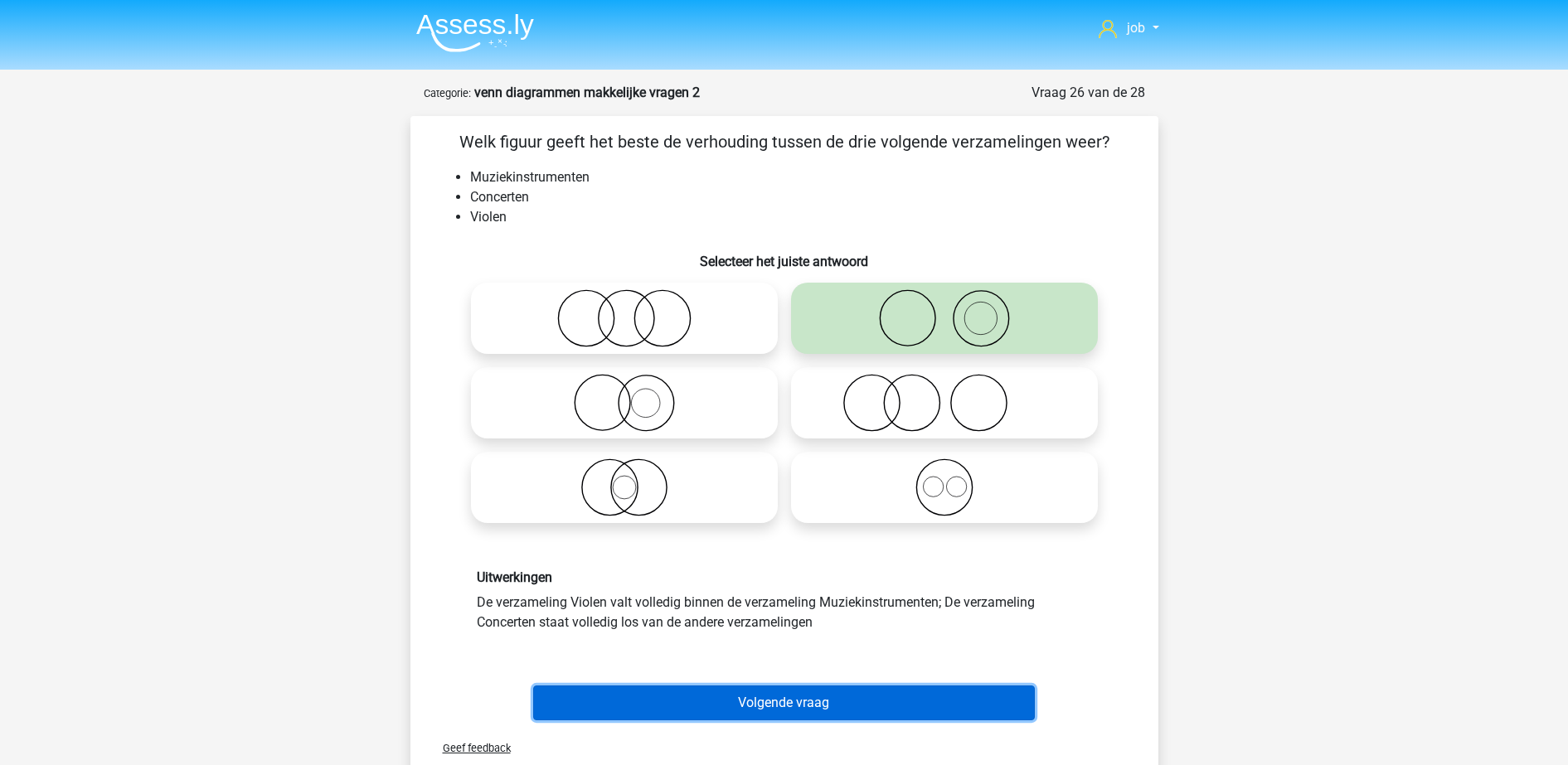
click at [881, 706] on button "Volgende vraag" at bounding box center [784, 702] width 501 height 35
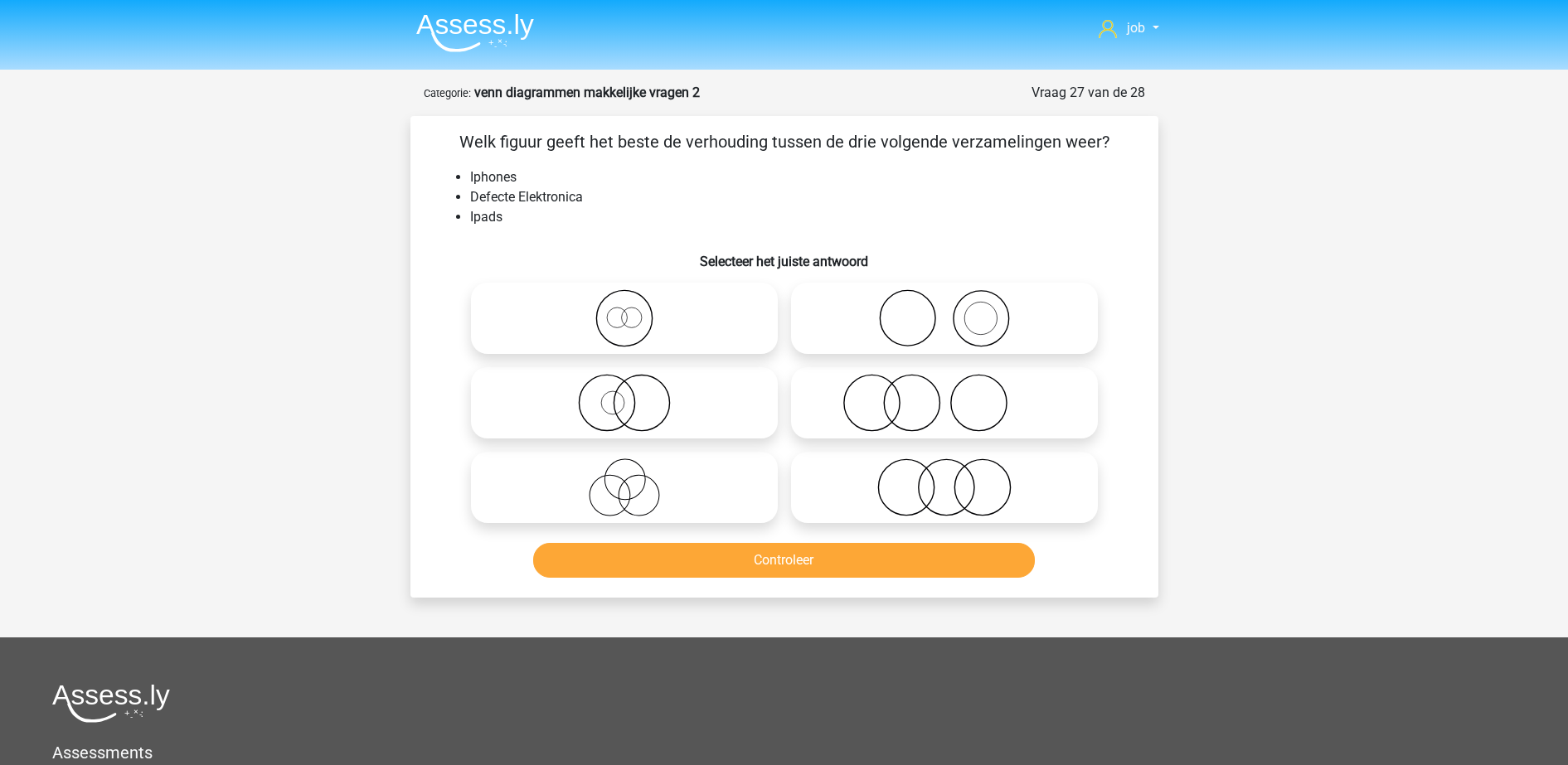
click at [710, 493] on icon at bounding box center [624, 487] width 293 height 58
click at [635, 479] on input "radio" at bounding box center [630, 474] width 11 height 11
radio input "true"
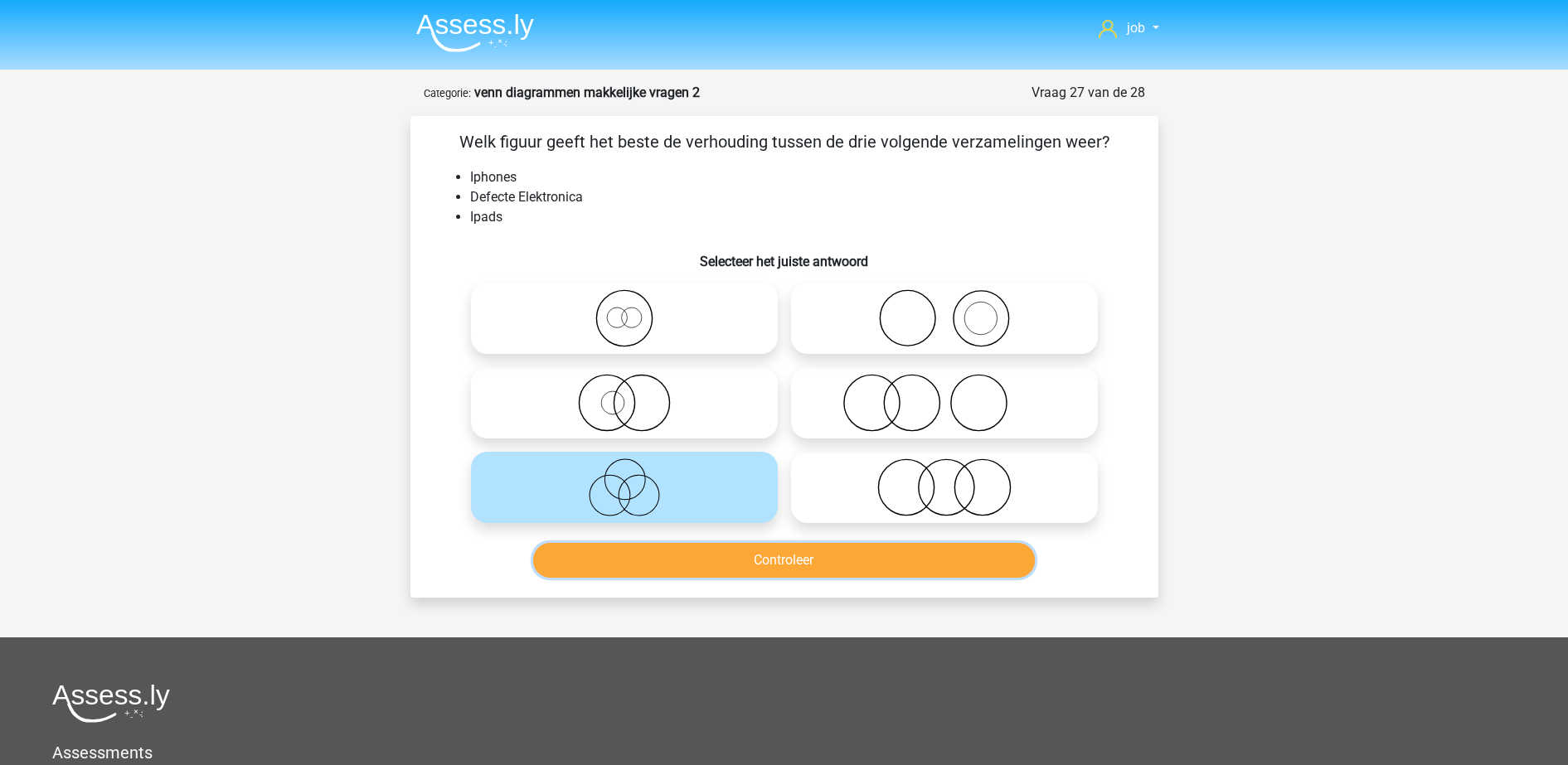
click at [741, 560] on button "Controleer" at bounding box center [784, 560] width 501 height 35
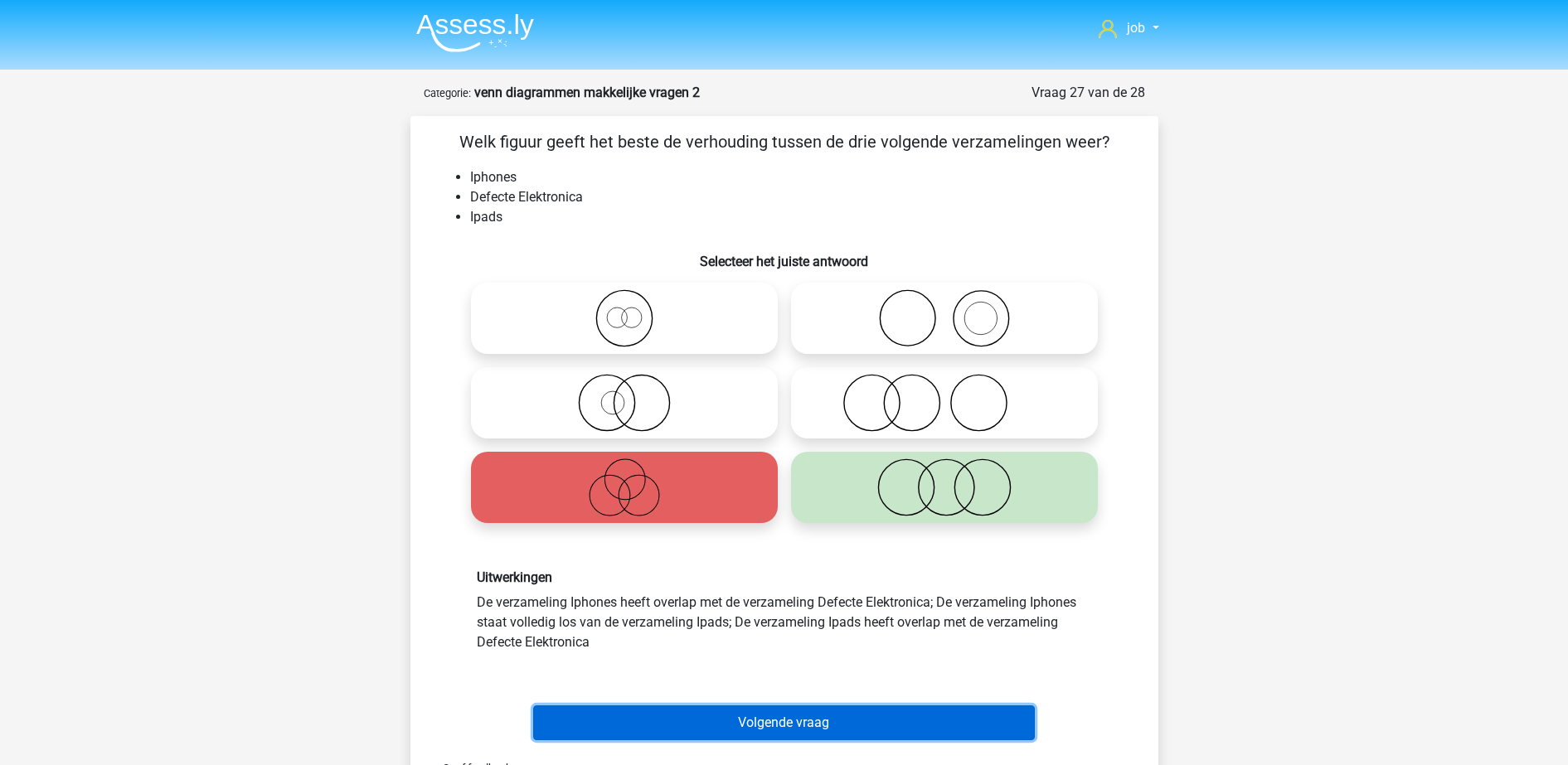
click at [794, 722] on button "Volgende vraag" at bounding box center [784, 722] width 501 height 35
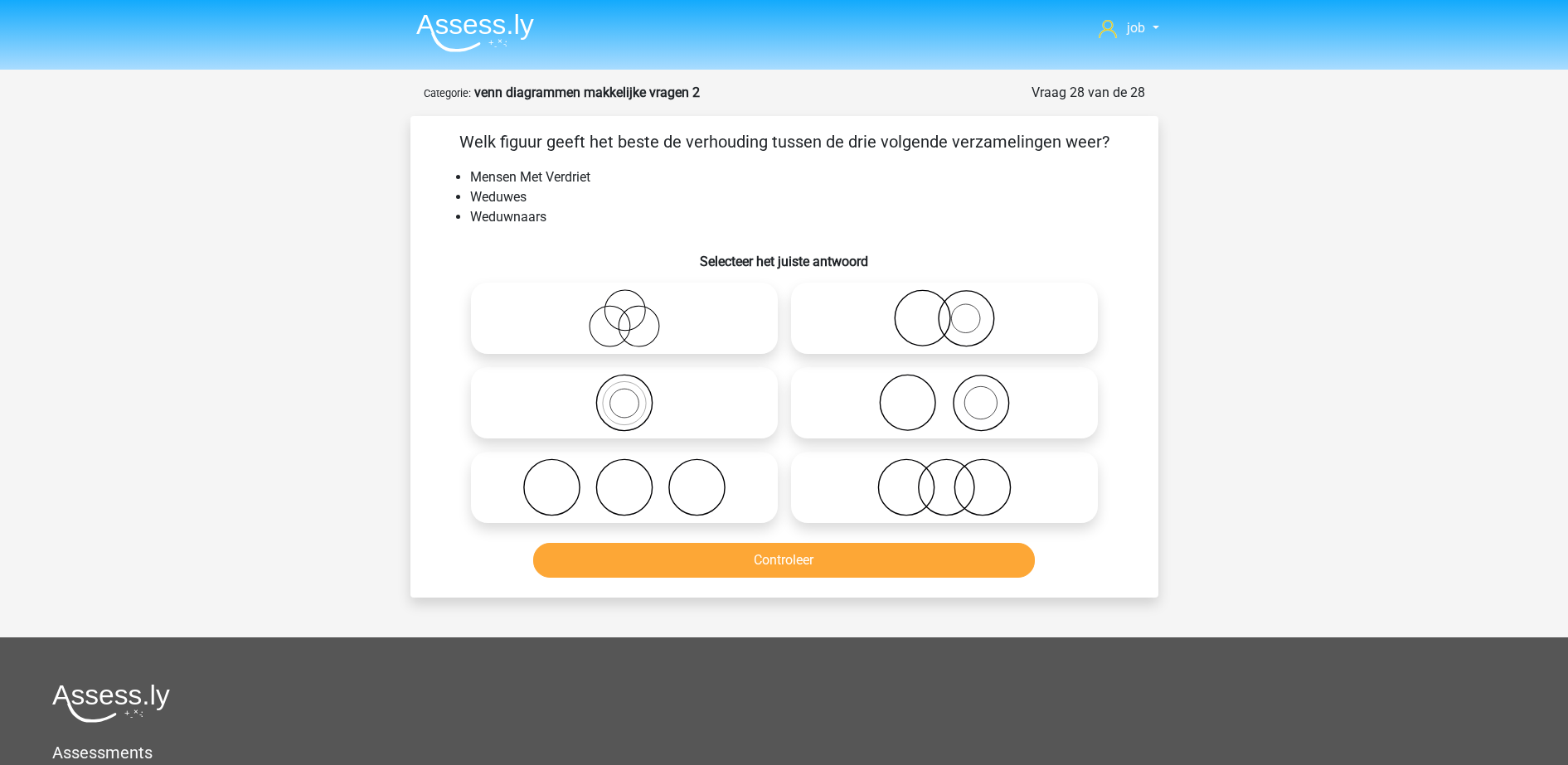
click at [912, 500] on icon at bounding box center [943, 487] width 293 height 58
click at [944, 479] on input "radio" at bounding box center [950, 474] width 11 height 11
radio input "true"
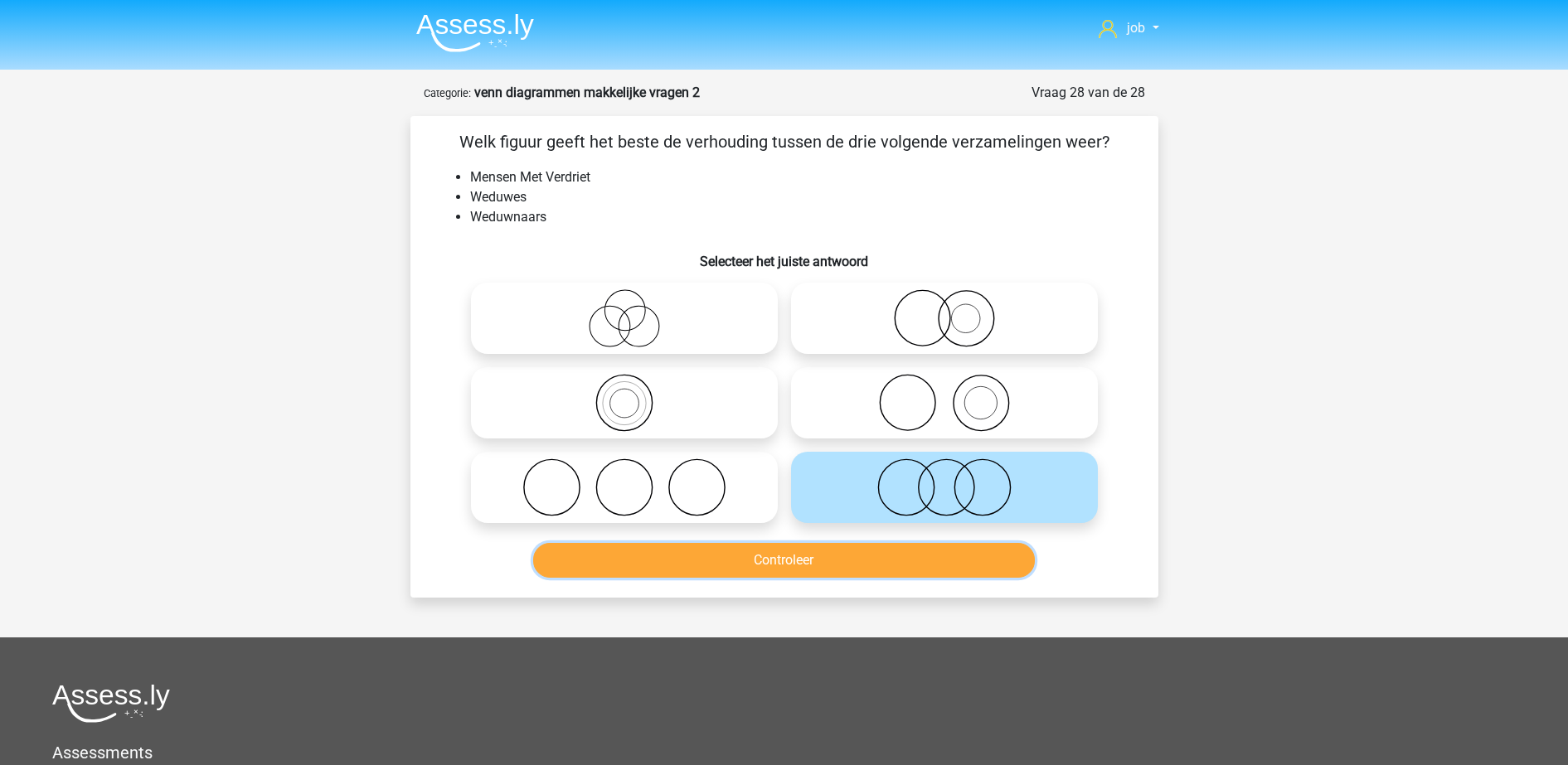
click at [890, 562] on button "Controleer" at bounding box center [784, 560] width 501 height 35
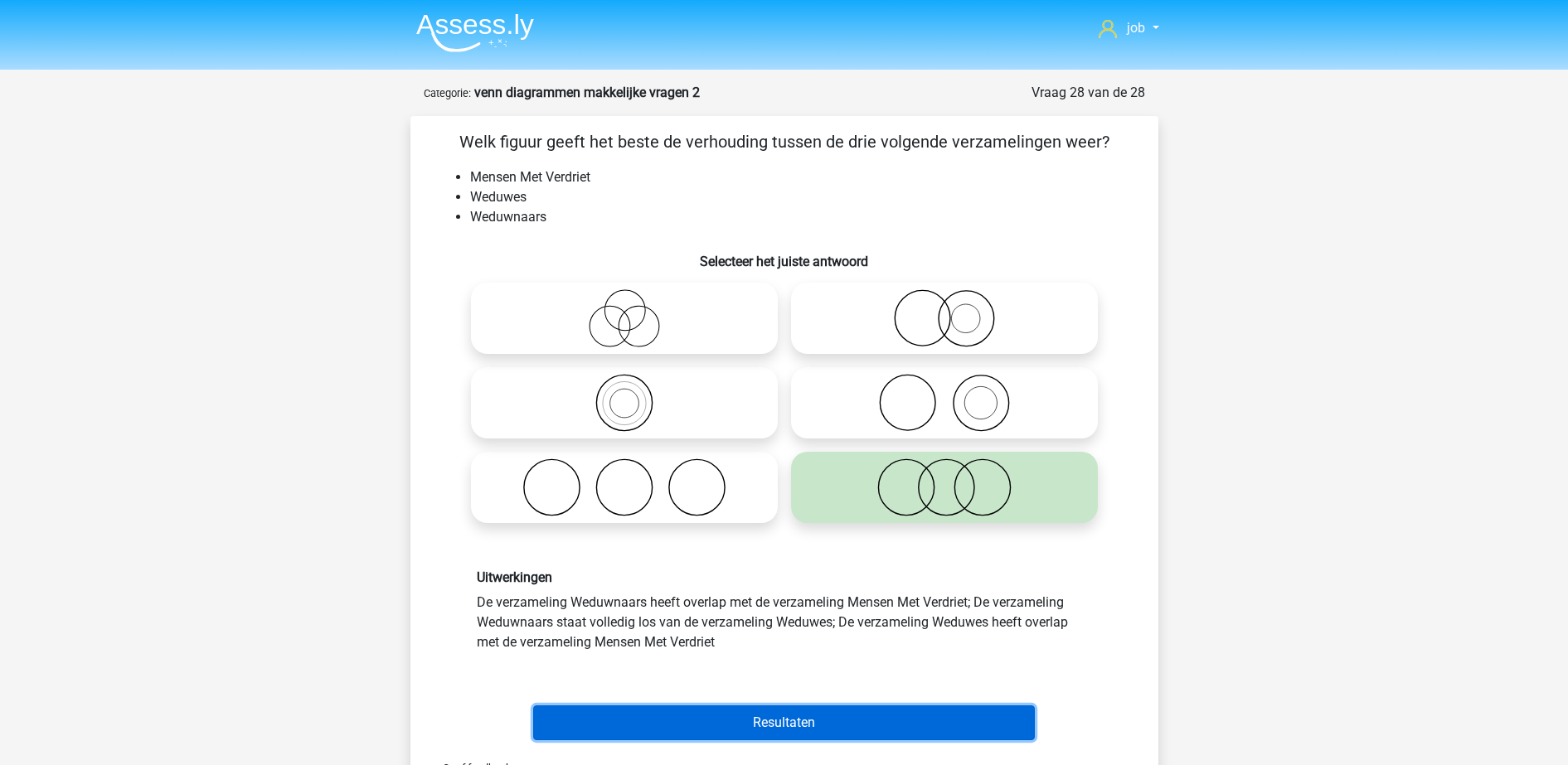
click at [875, 728] on button "Resultaten" at bounding box center [784, 722] width 501 height 35
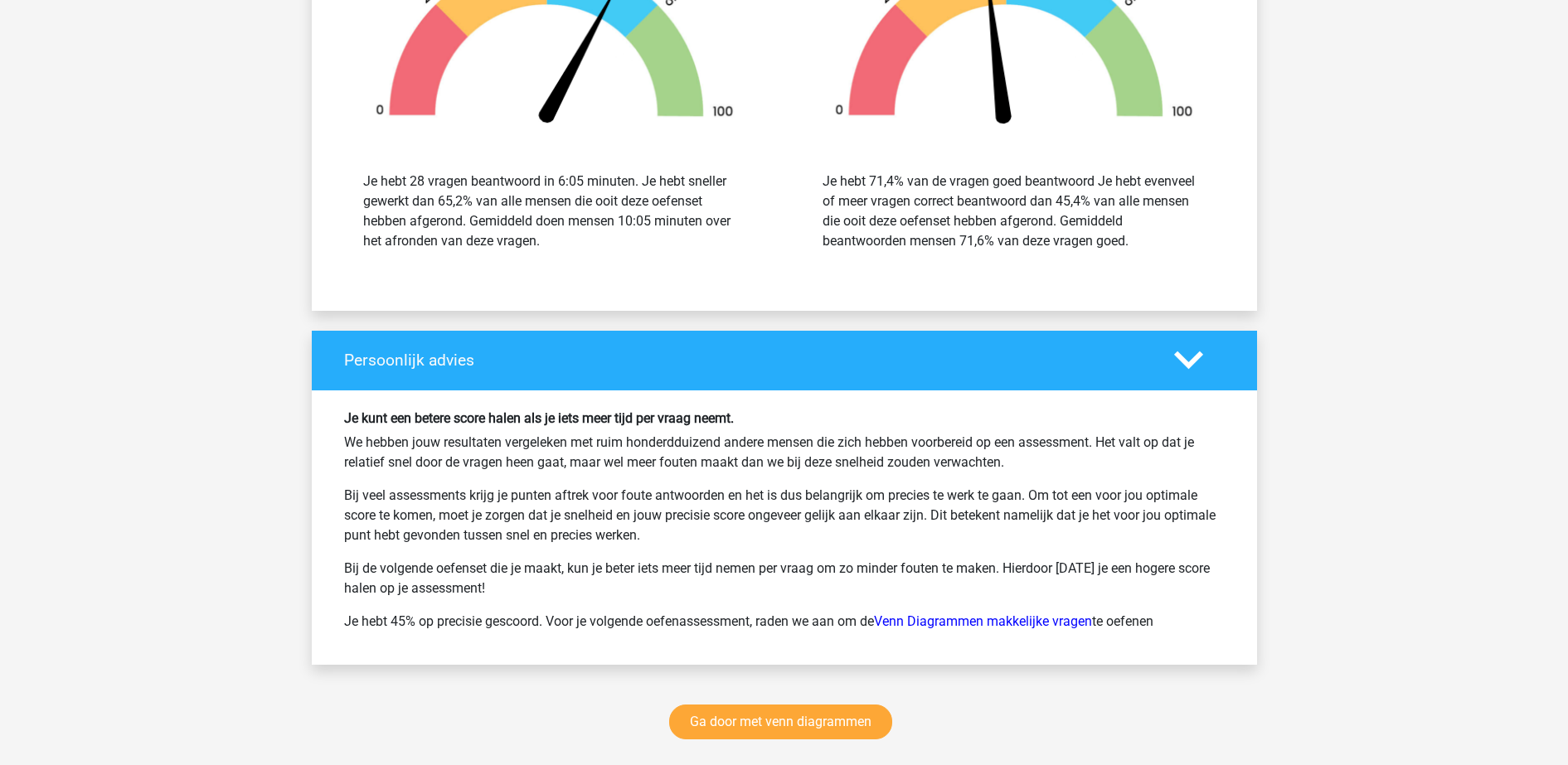
scroll to position [2796, 0]
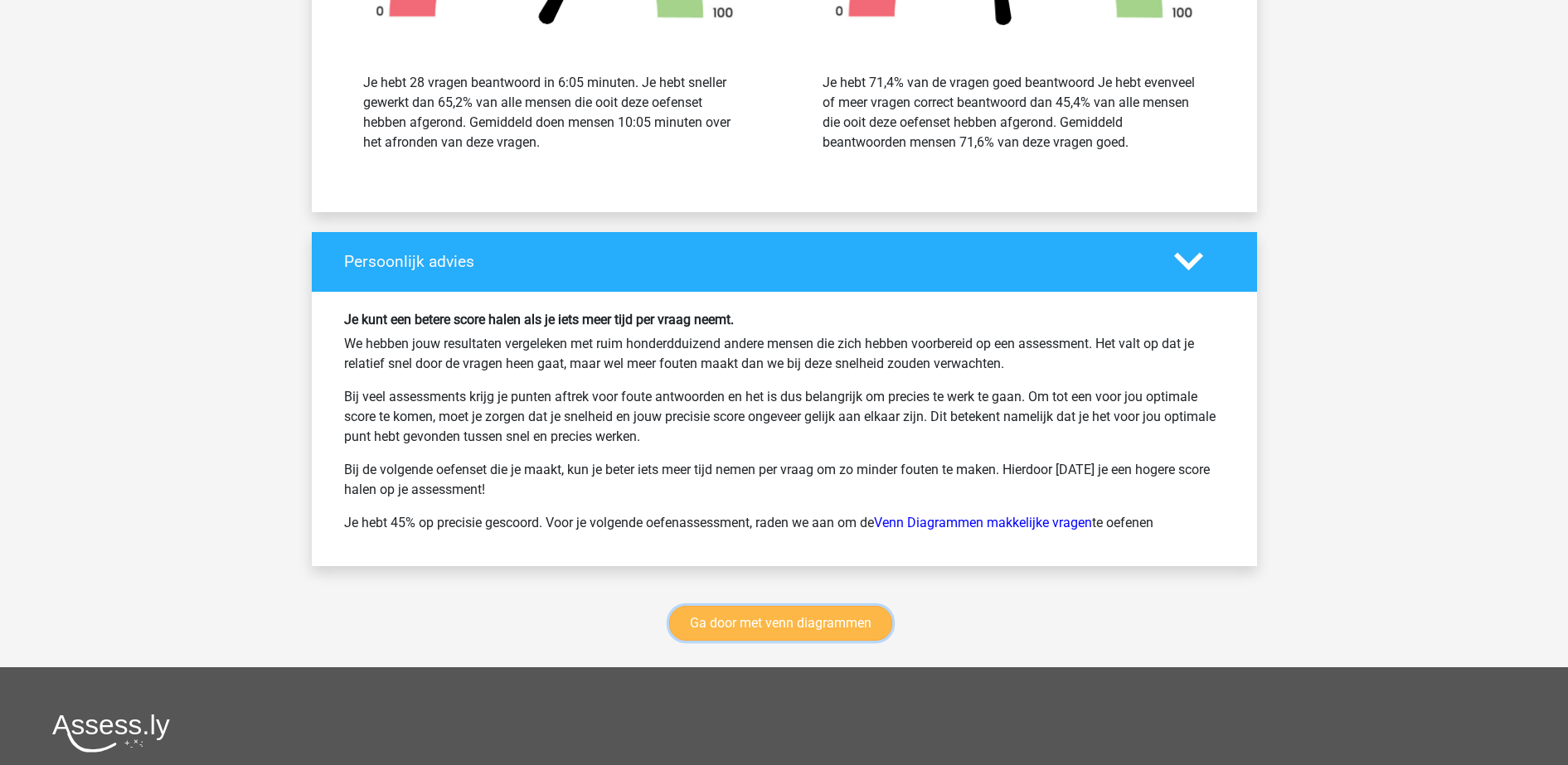
click at [799, 630] on link "Ga door met venn diagrammen" at bounding box center [780, 622] width 223 height 35
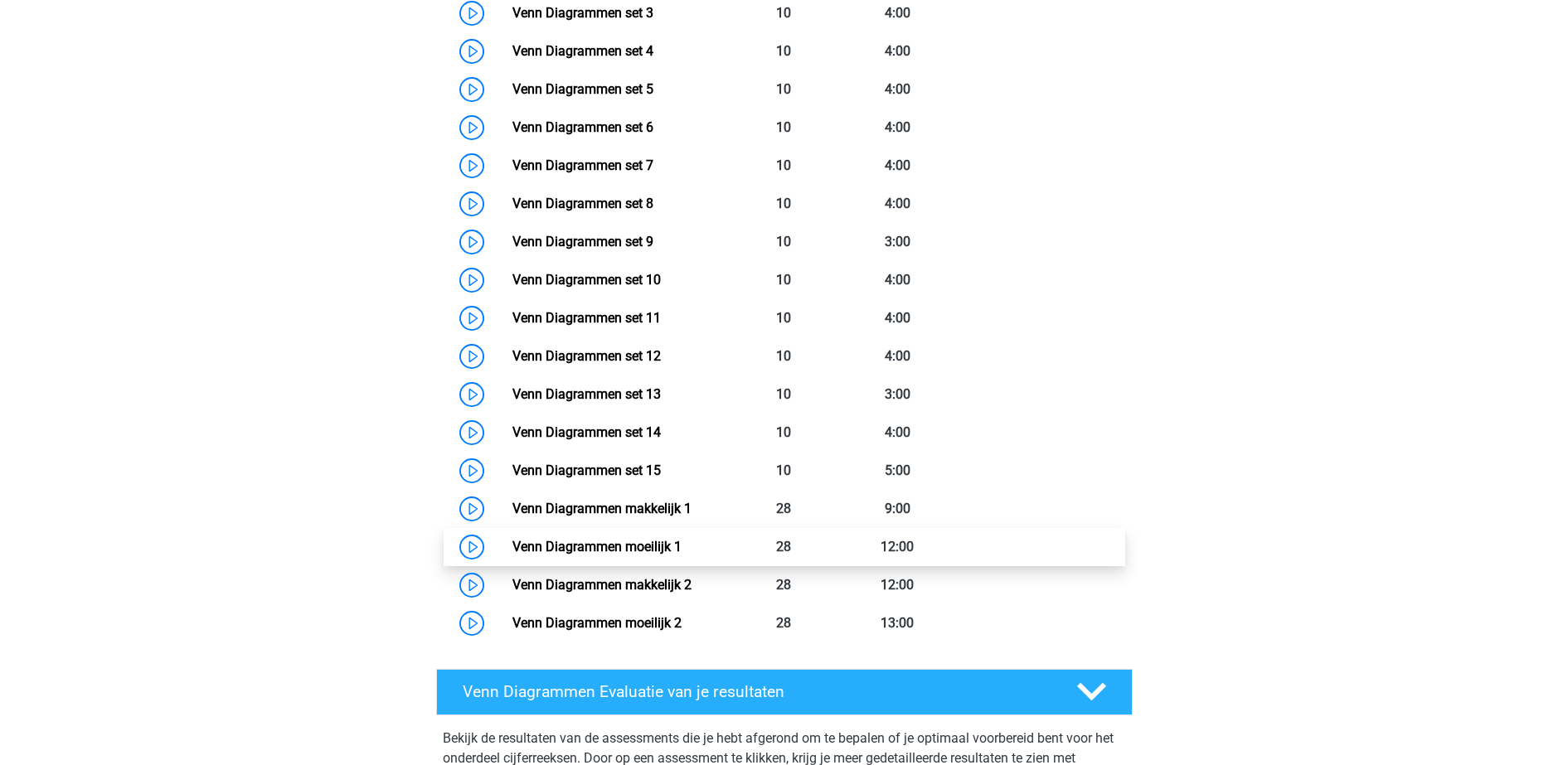
scroll to position [907, 0]
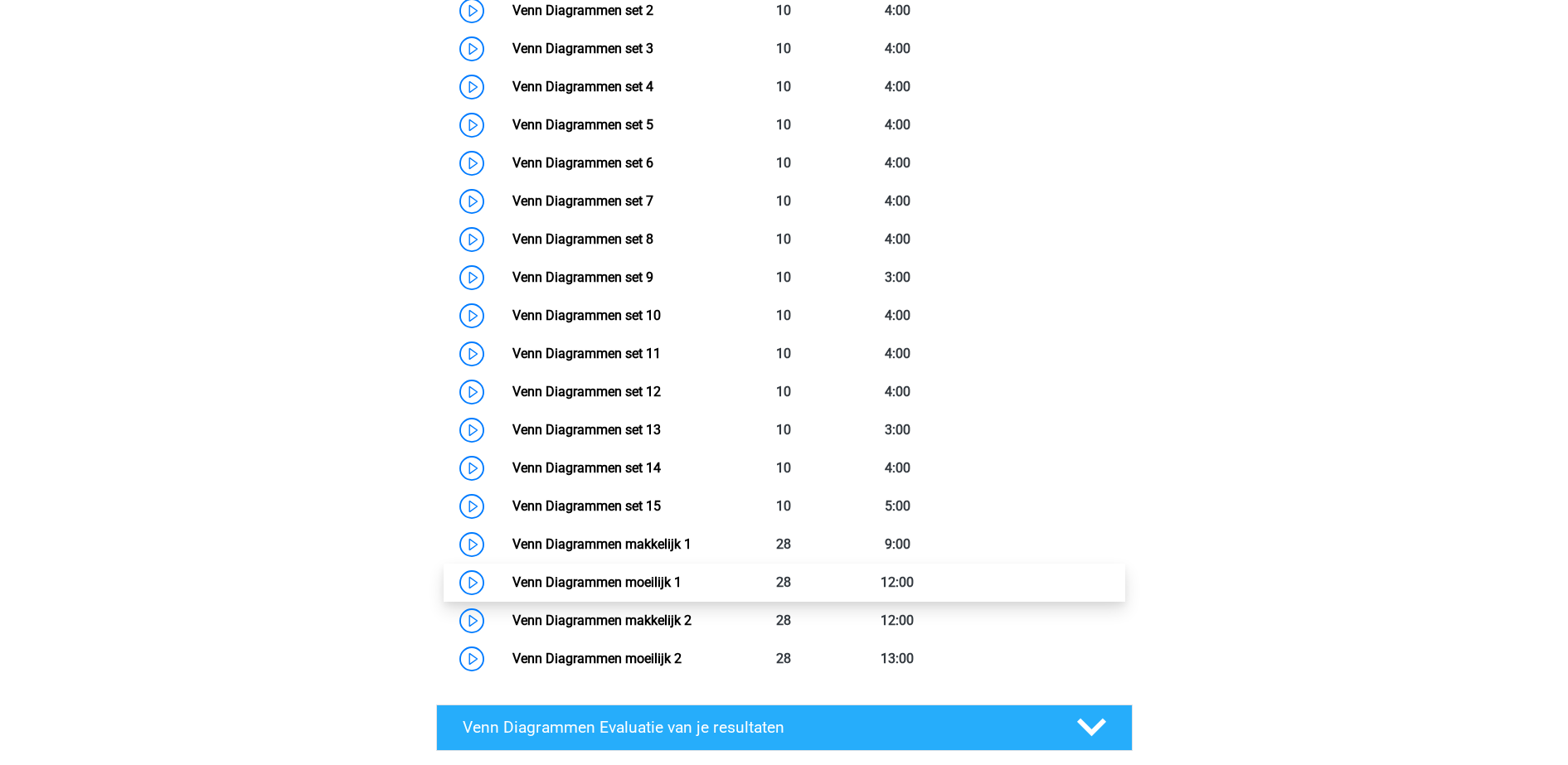
click at [681, 575] on link "Venn Diagrammen moeilijk 1" at bounding box center [596, 583] width 169 height 16
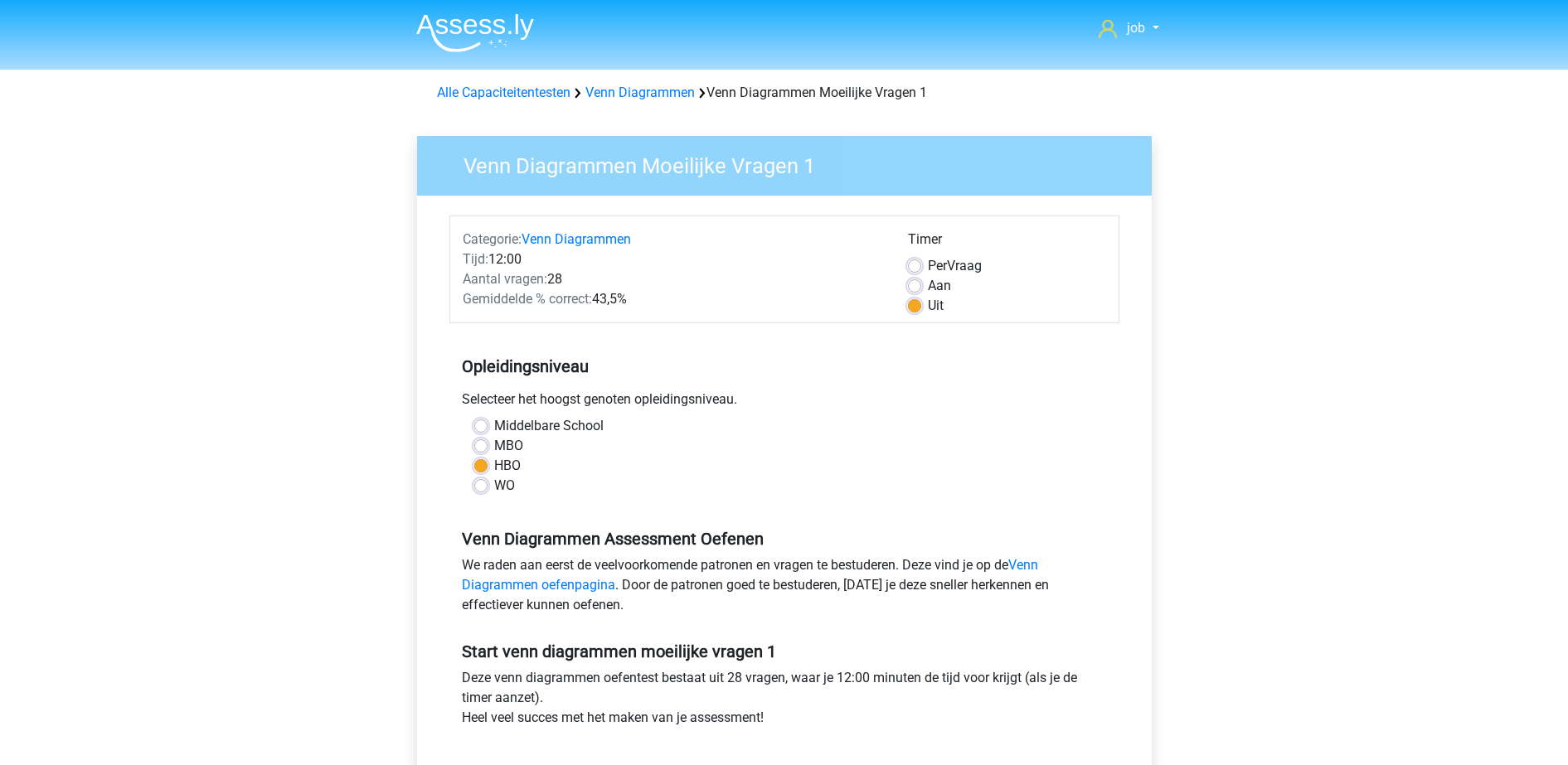
scroll to position [207, 0]
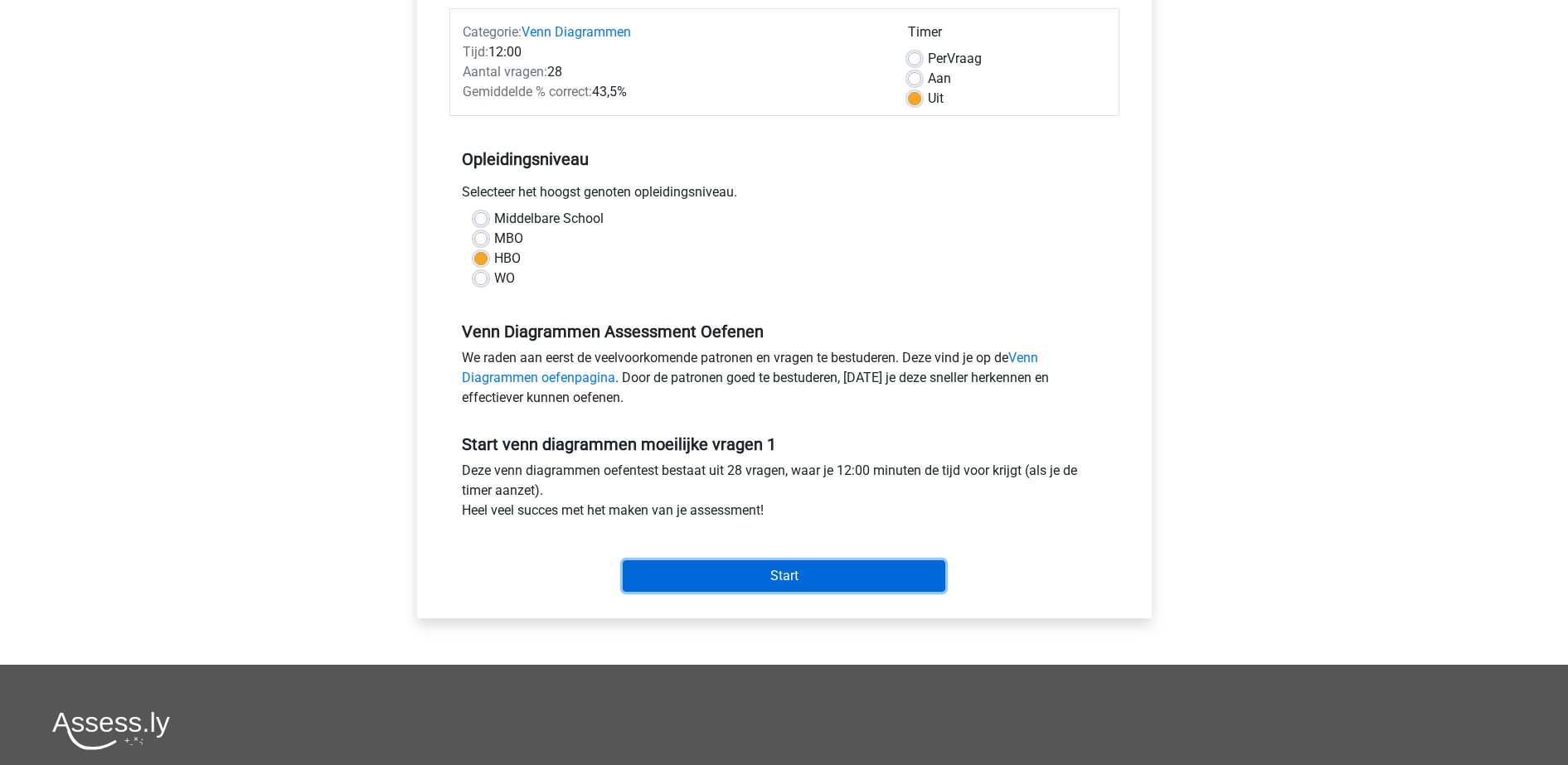
click at [733, 580] on input "Start" at bounding box center [784, 576] width 322 height 32
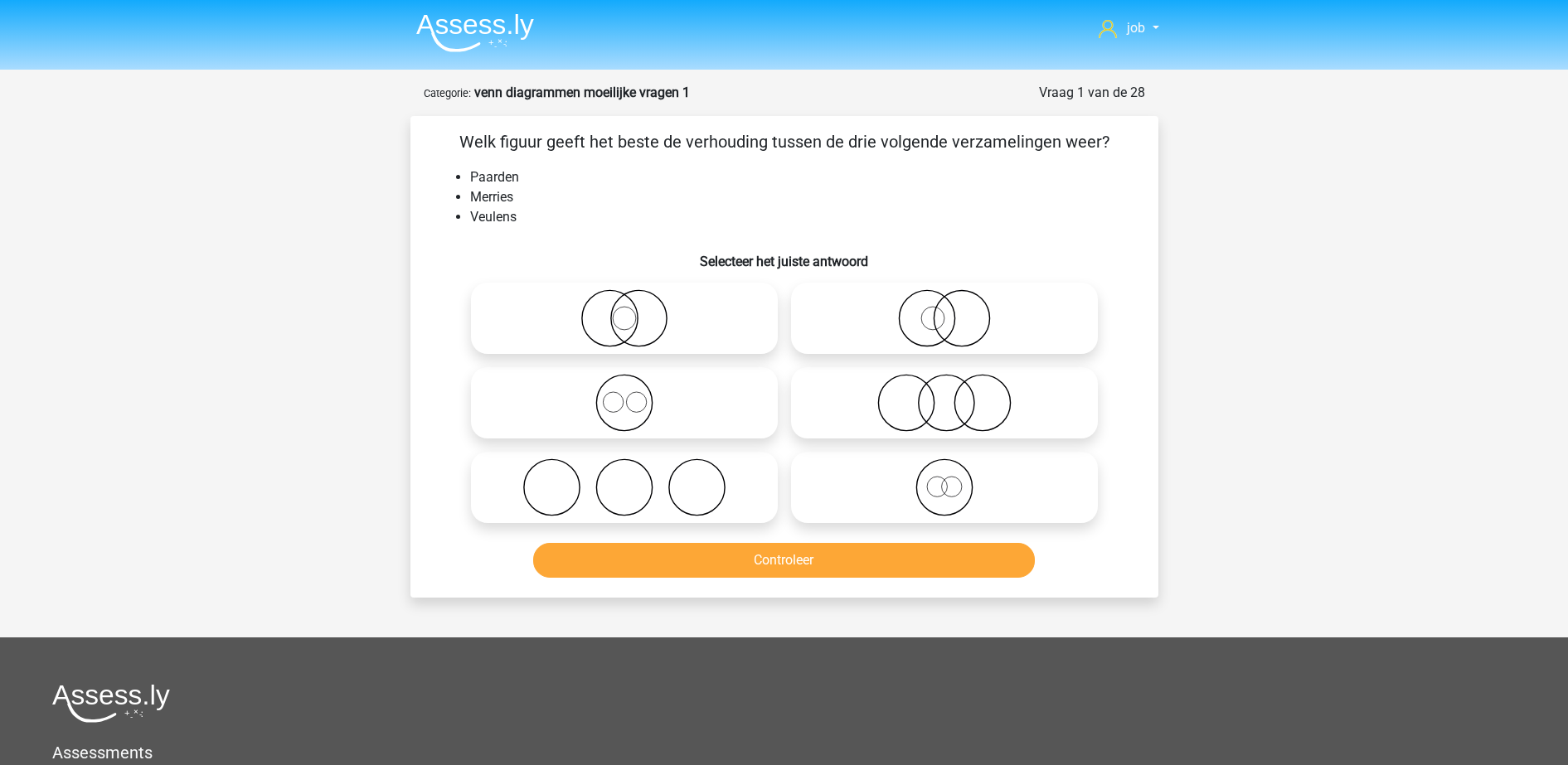
click at [838, 497] on icon at bounding box center [943, 487] width 293 height 58
click at [944, 479] on input "radio" at bounding box center [950, 474] width 11 height 11
radio input "true"
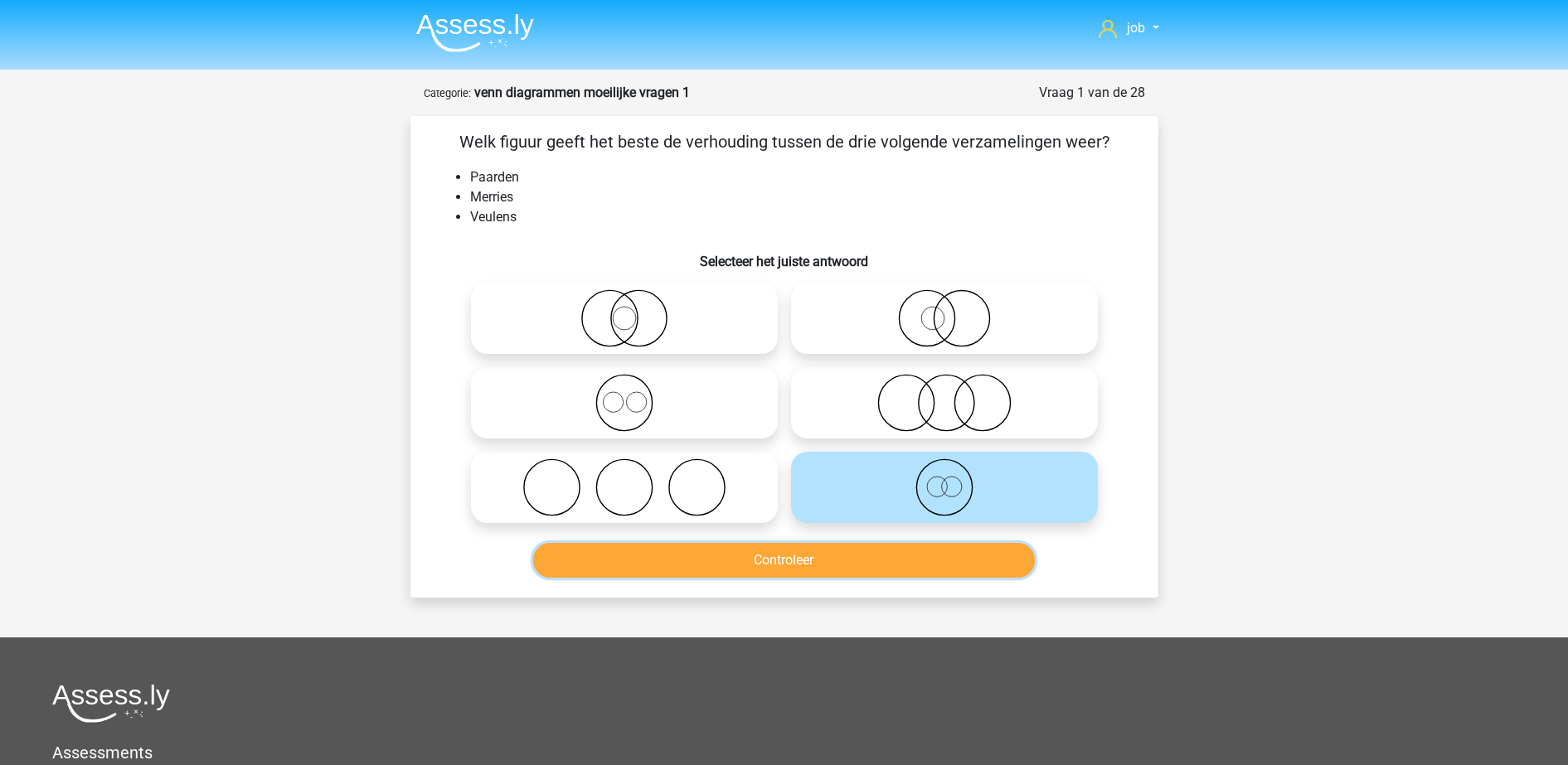
click at [858, 568] on button "Controleer" at bounding box center [784, 560] width 501 height 35
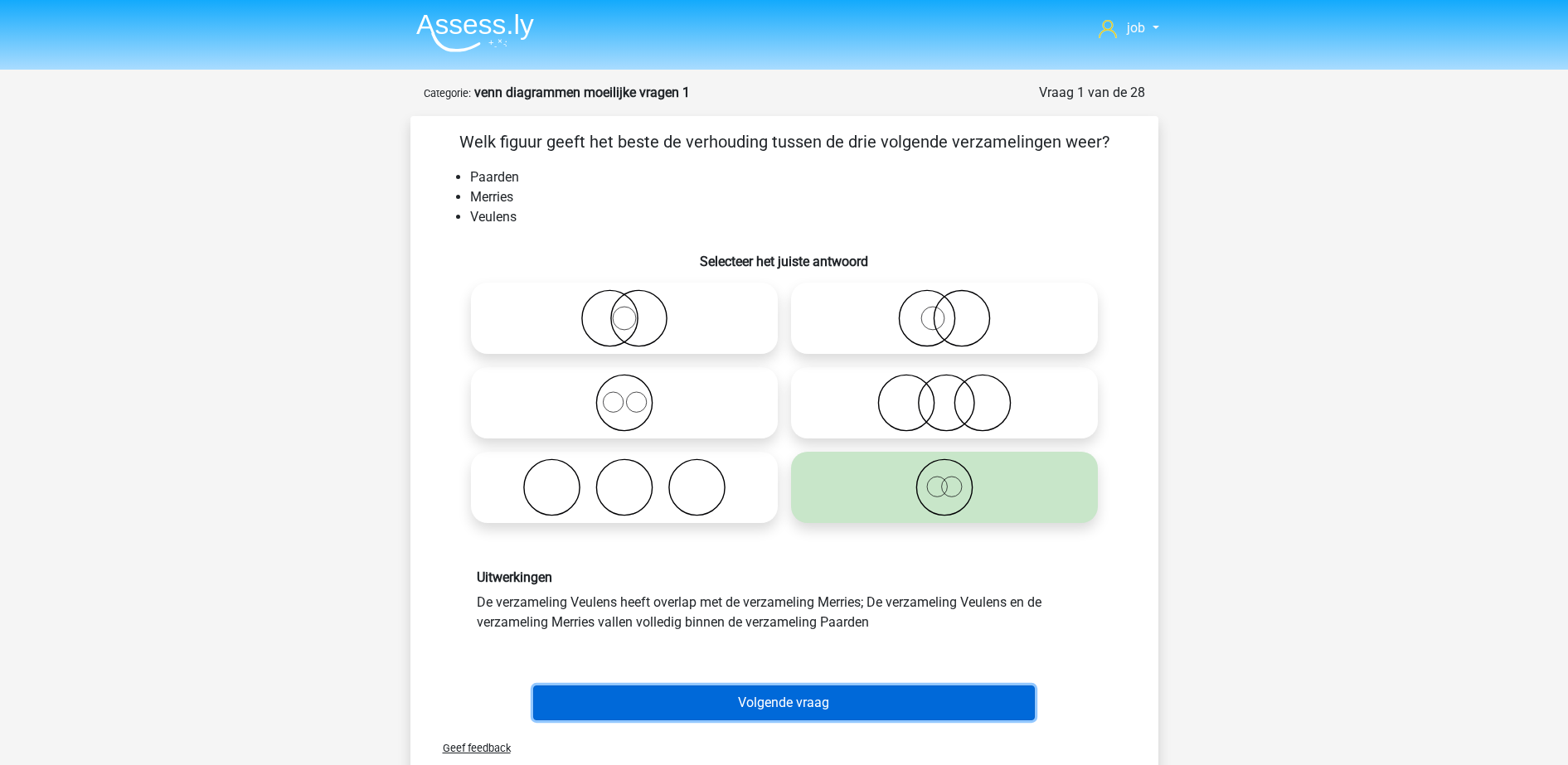
click at [852, 699] on button "Volgende vraag" at bounding box center [784, 702] width 501 height 35
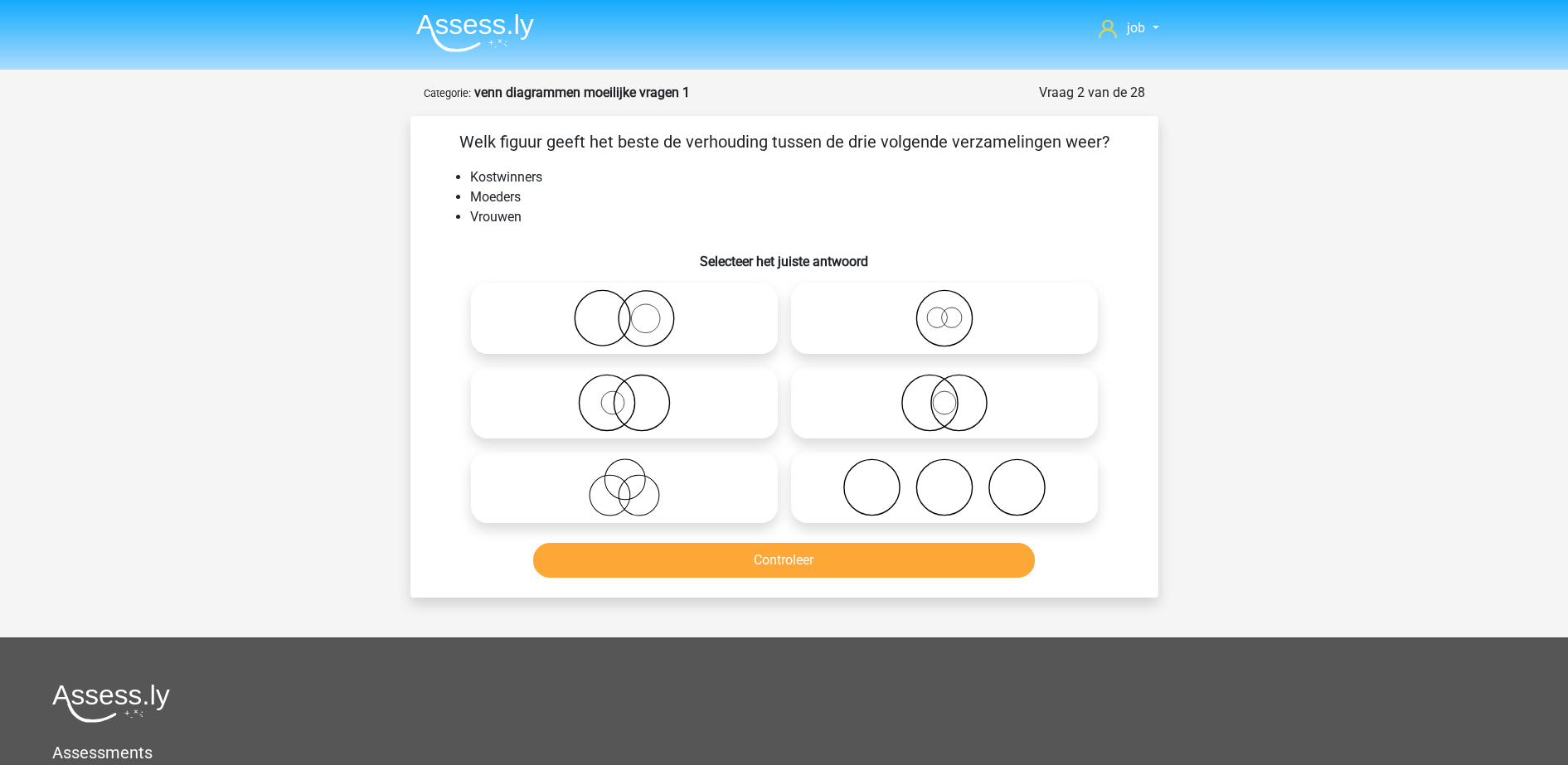
click at [668, 483] on icon at bounding box center [624, 487] width 293 height 58
click at [635, 479] on input "radio" at bounding box center [630, 474] width 11 height 11
radio input "true"
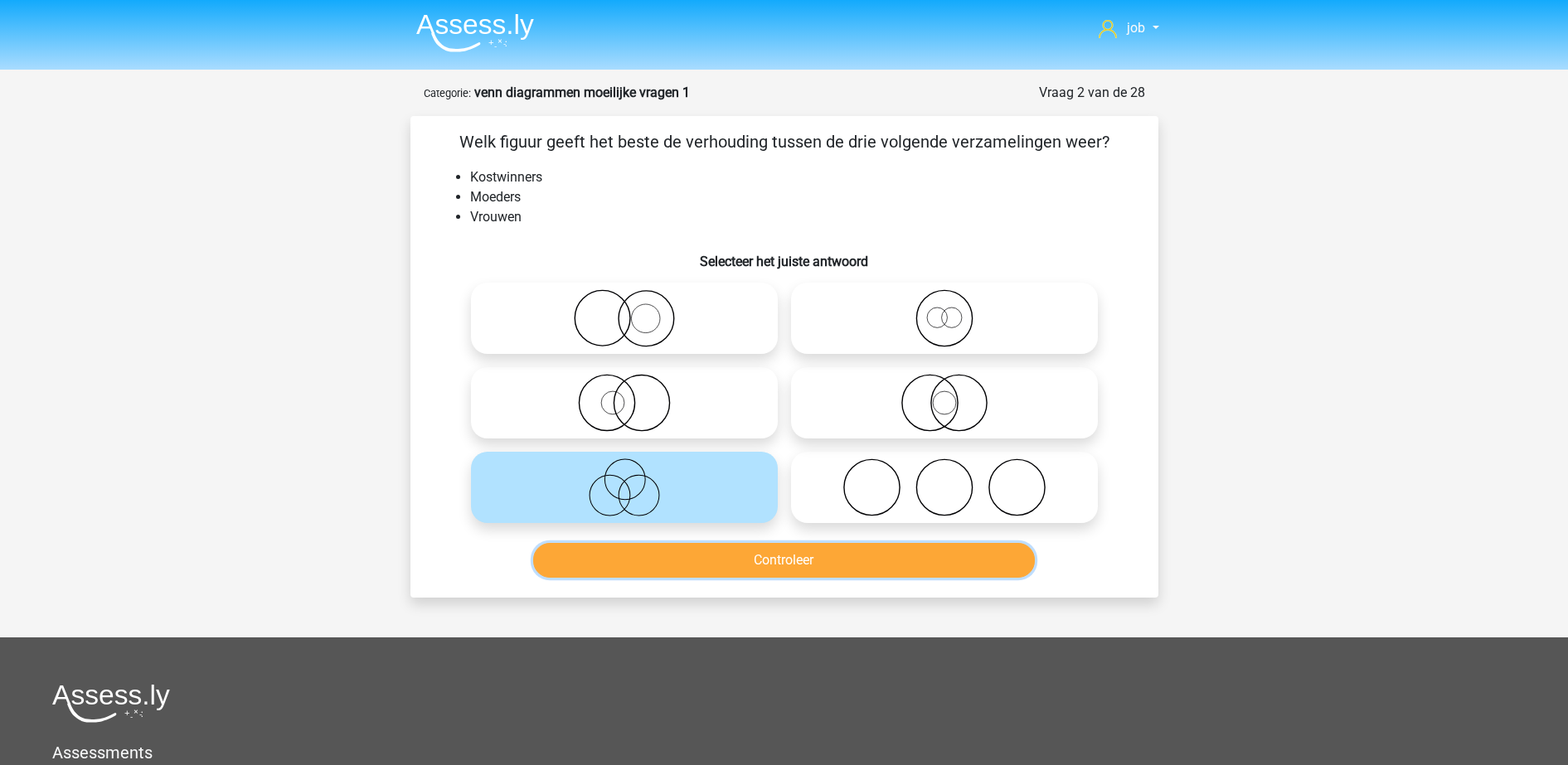
click at [687, 560] on button "Controleer" at bounding box center [784, 560] width 501 height 35
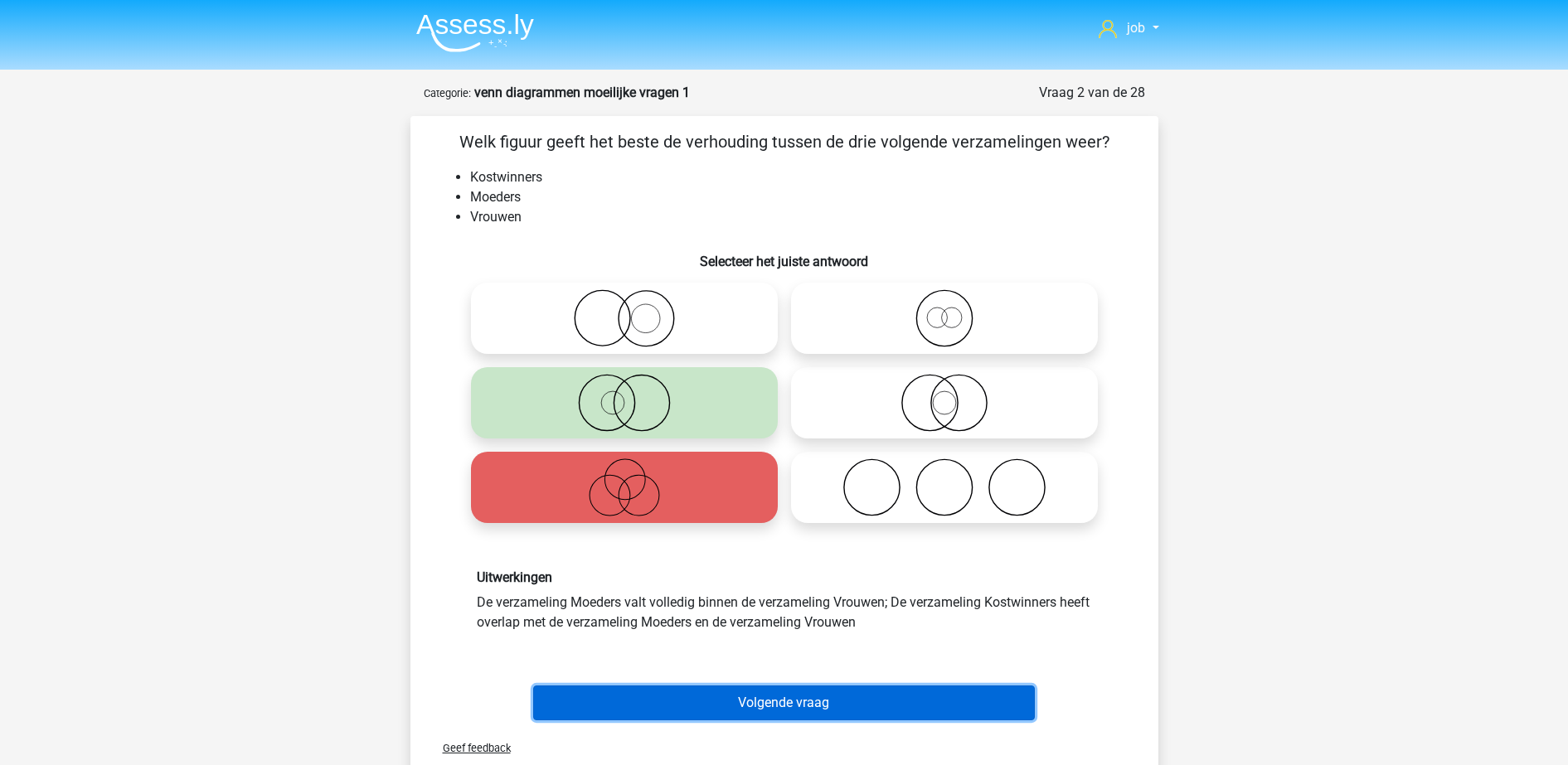
click at [710, 693] on button "Volgende vraag" at bounding box center [784, 702] width 501 height 35
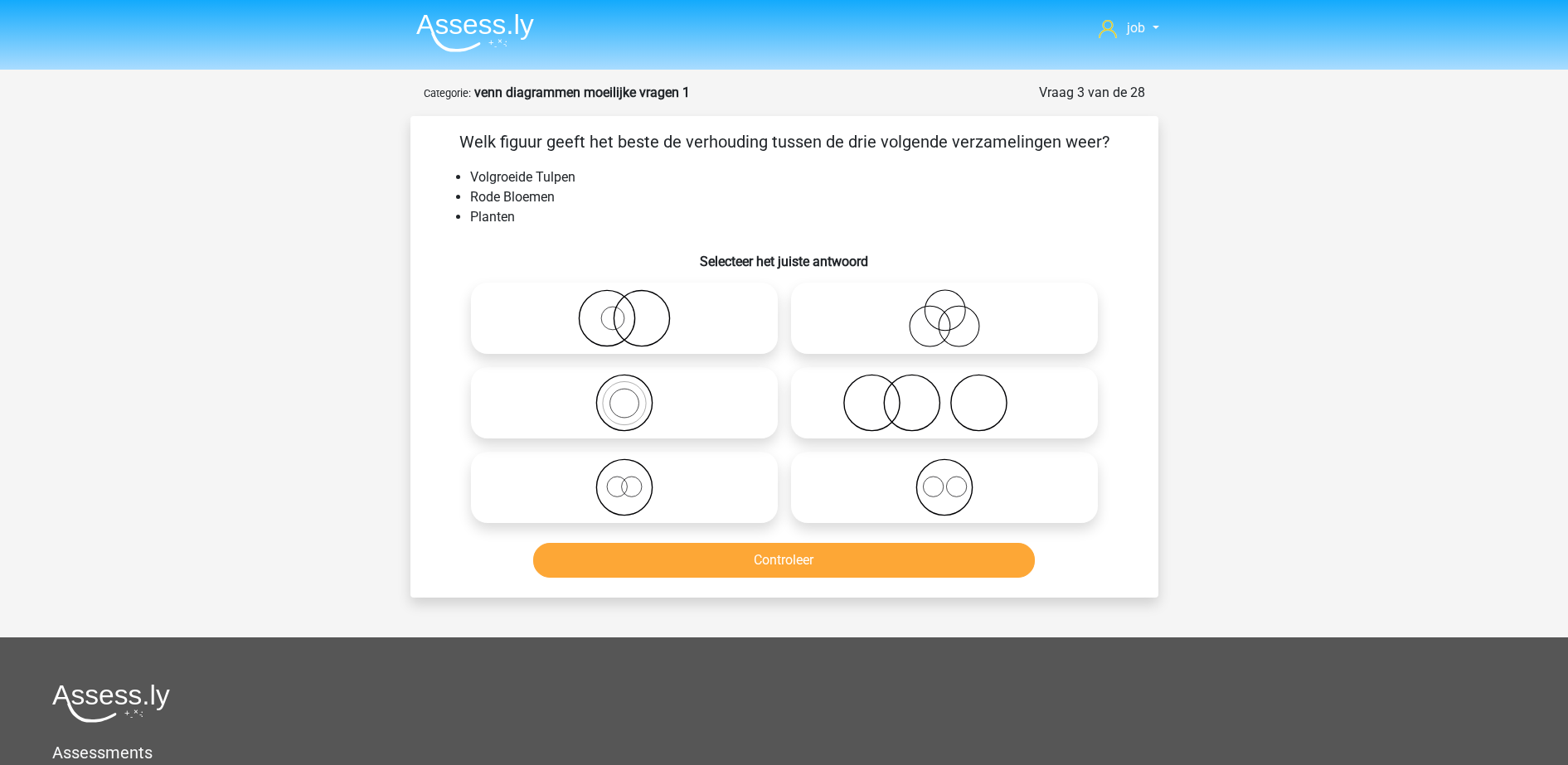
scroll to position [83, 0]
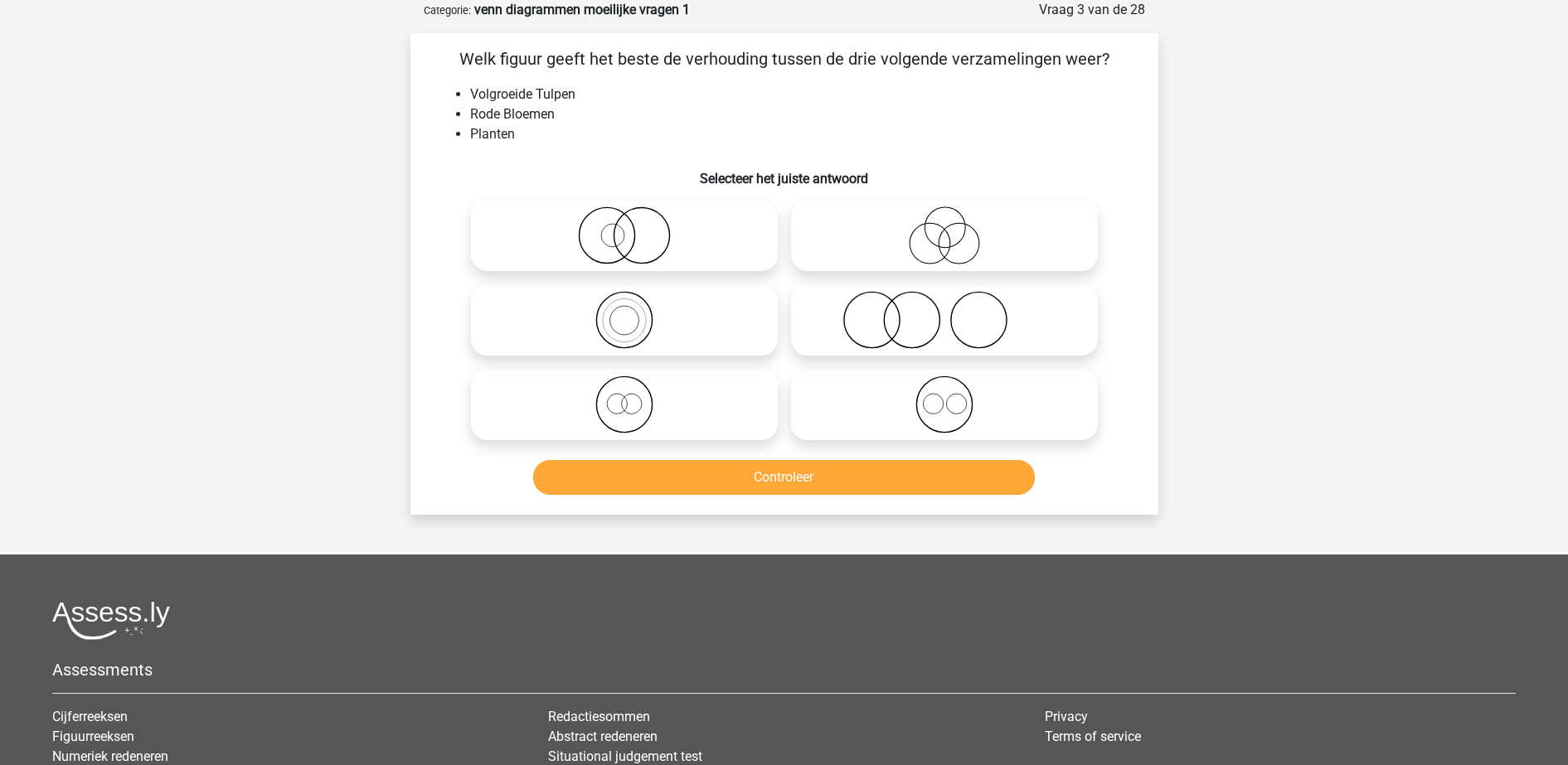
drag, startPoint x: 839, startPoint y: 418, endPoint x: 827, endPoint y: 465, distance: 48.5
click at [834, 426] on icon at bounding box center [943, 405] width 293 height 58
click at [944, 396] on input "radio" at bounding box center [950, 390] width 11 height 11
radio input "true"
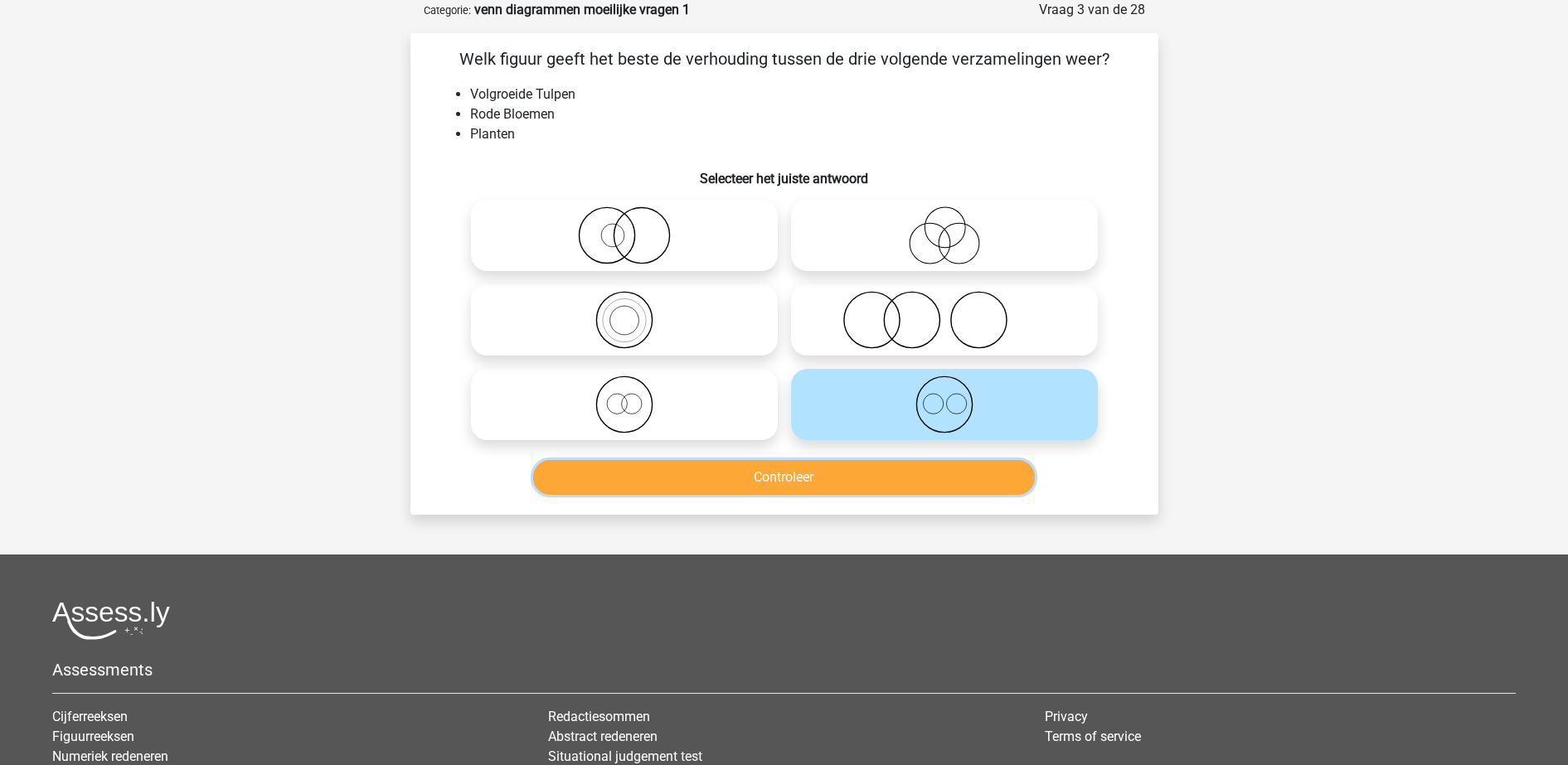
click at [826, 476] on button "Controleer" at bounding box center [784, 476] width 501 height 35
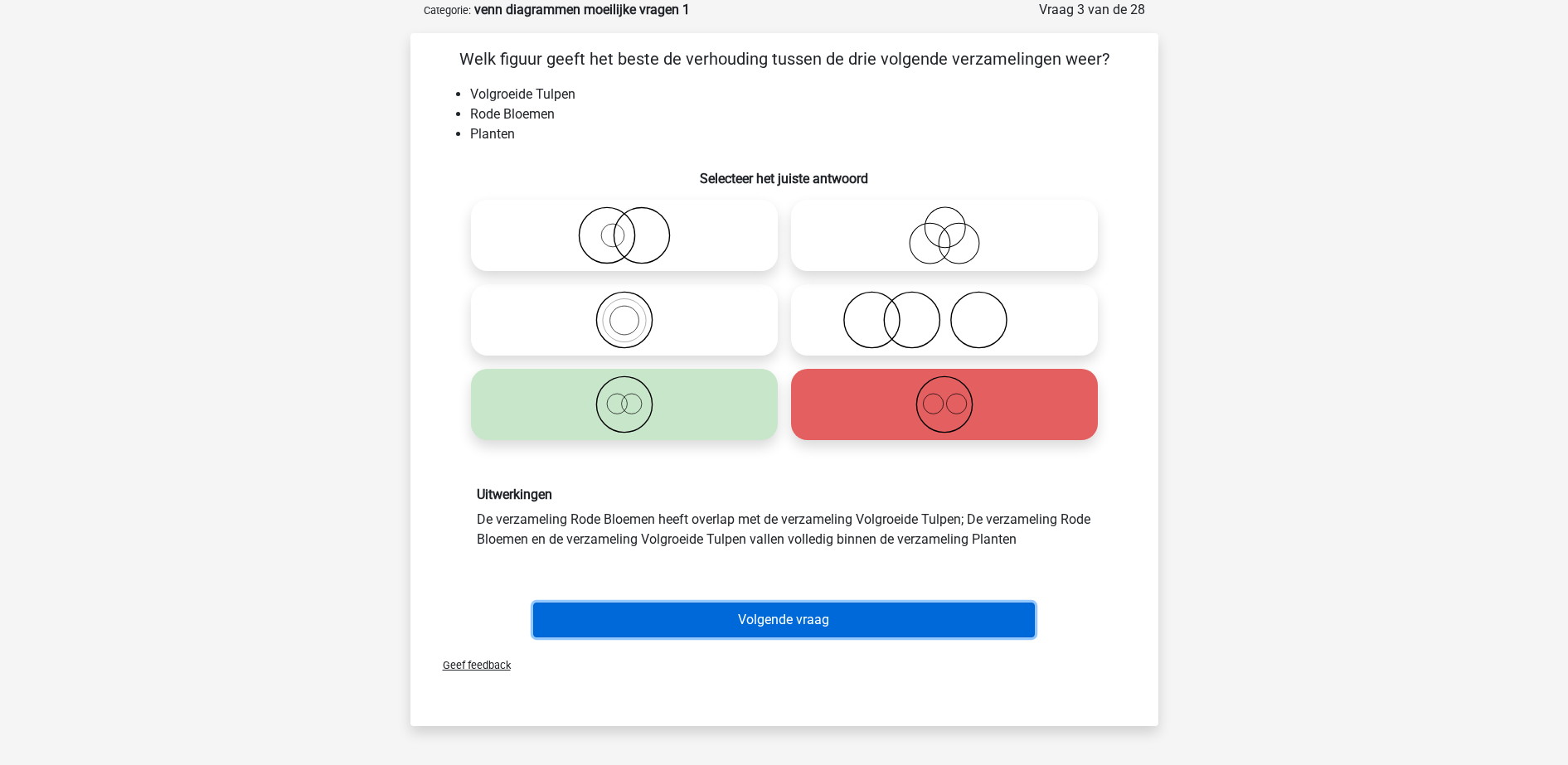
click at [818, 618] on button "Volgende vraag" at bounding box center [784, 619] width 501 height 35
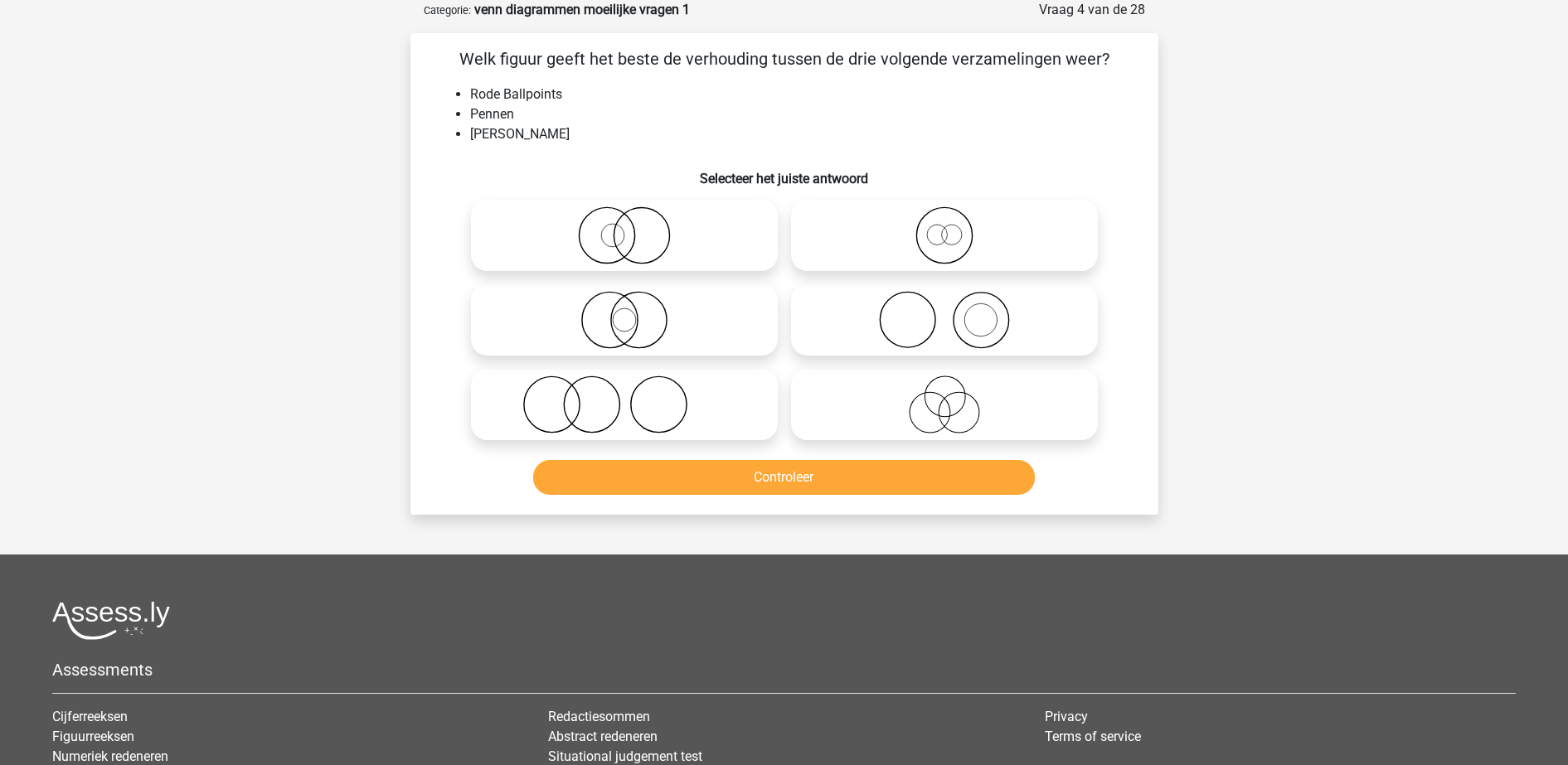
click at [842, 336] on icon at bounding box center [943, 320] width 293 height 58
click at [944, 312] on input "radio" at bounding box center [950, 306] width 11 height 11
radio input "true"
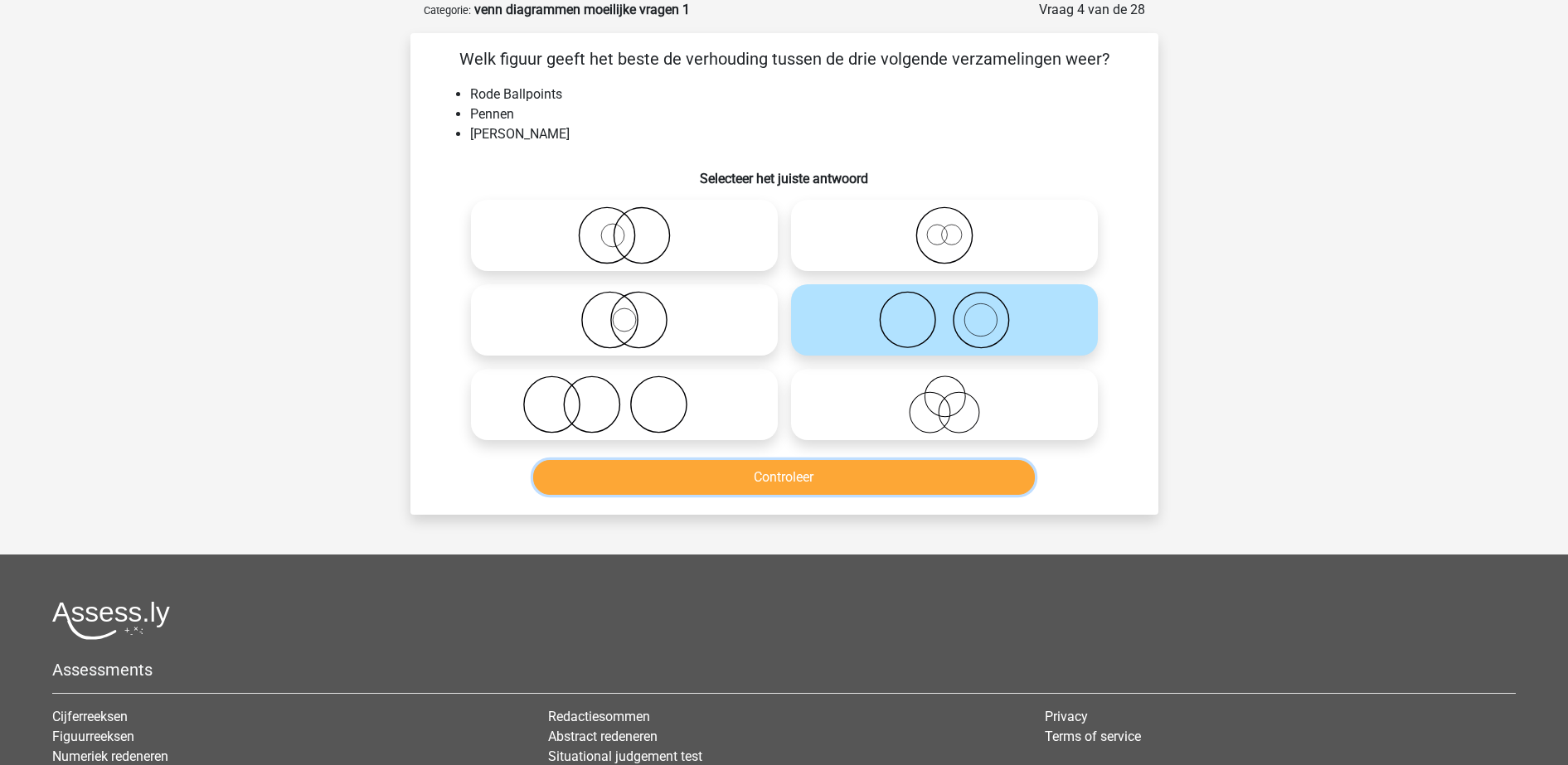
click at [842, 461] on button "Controleer" at bounding box center [784, 476] width 501 height 35
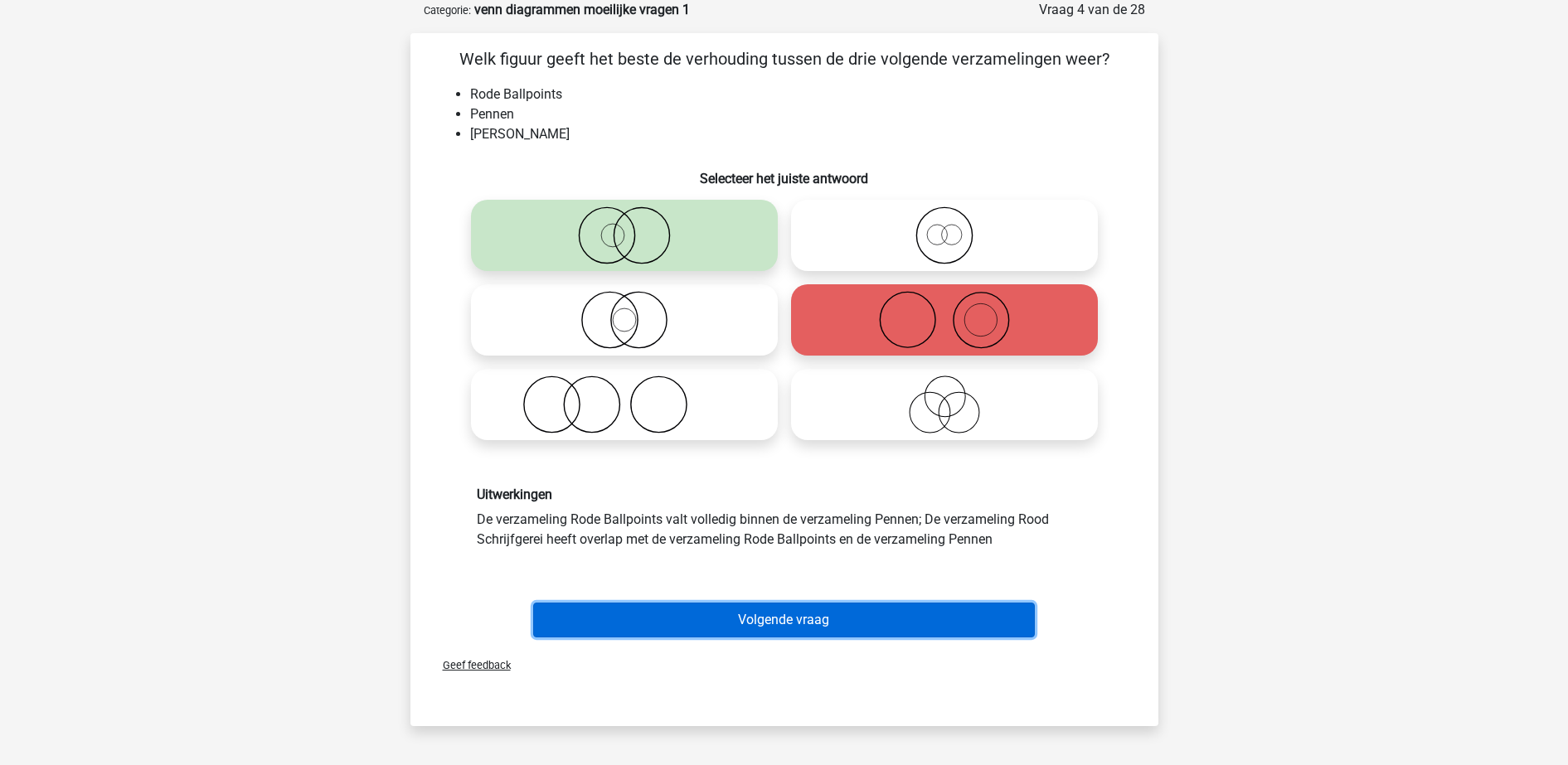
click at [795, 618] on button "Volgende vraag" at bounding box center [784, 619] width 501 height 35
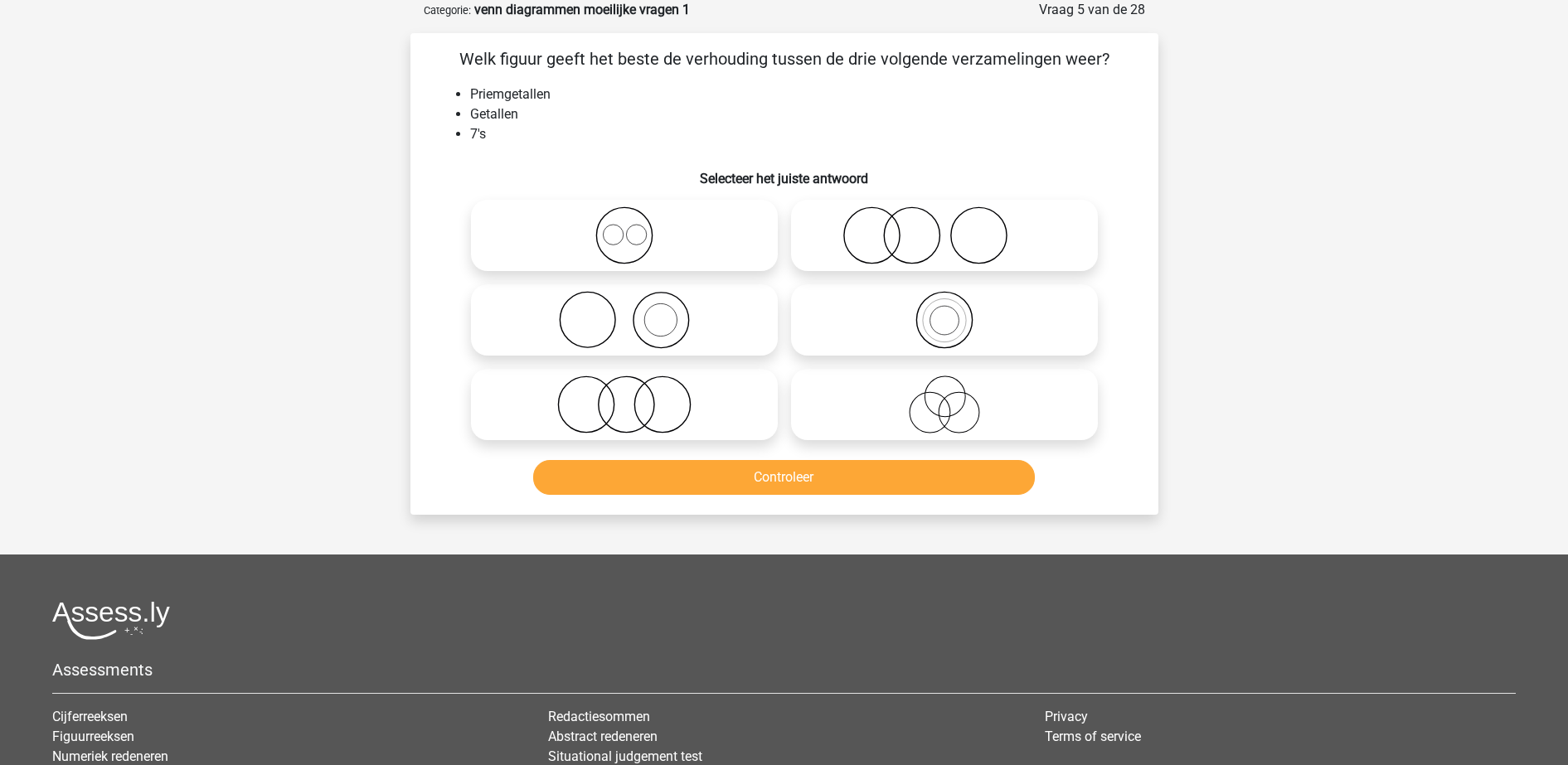
click at [854, 311] on icon at bounding box center [943, 320] width 293 height 58
click at [944, 311] on input "radio" at bounding box center [950, 306] width 11 height 11
radio input "true"
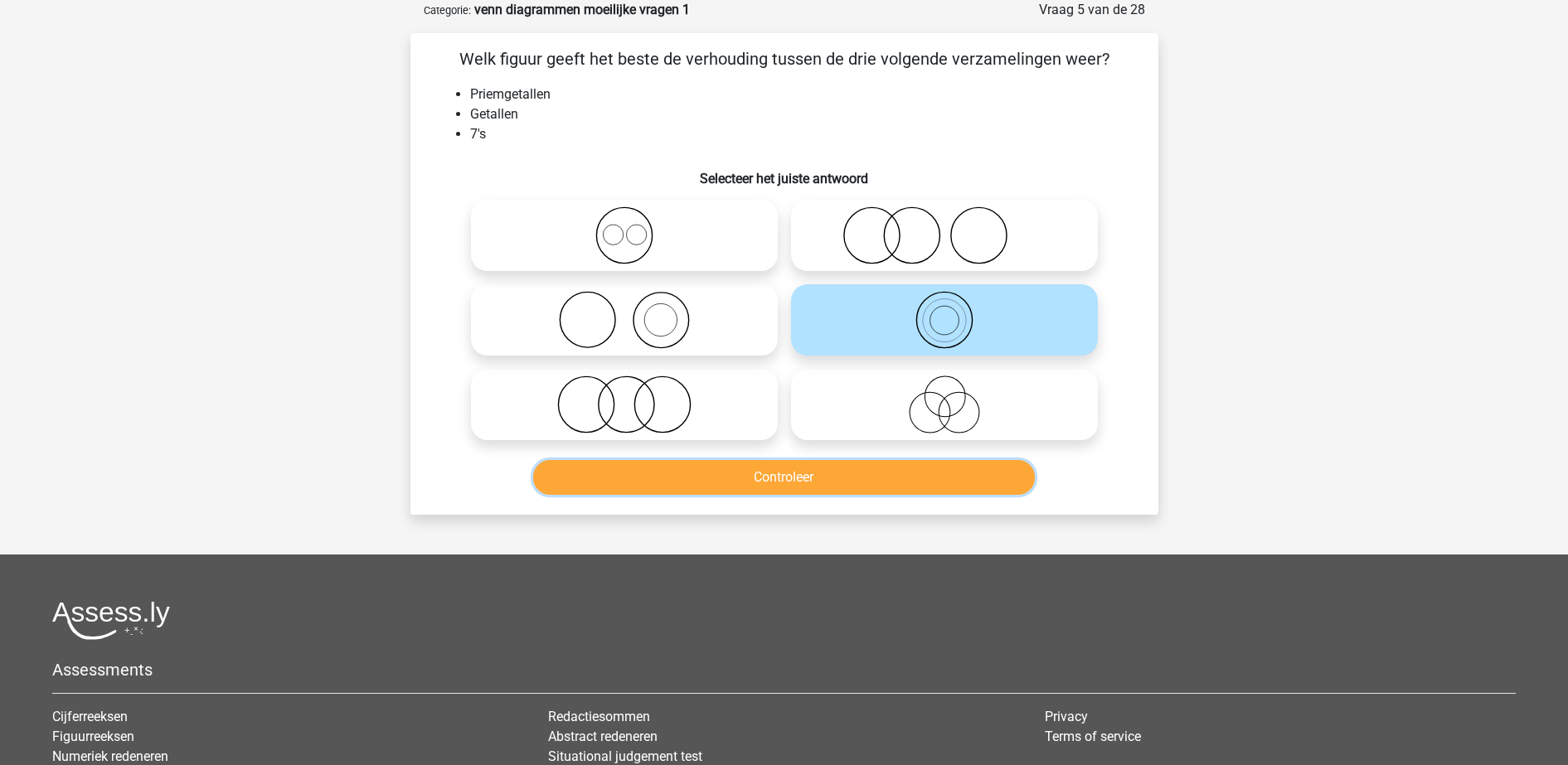
click at [833, 476] on button "Controleer" at bounding box center [784, 476] width 501 height 35
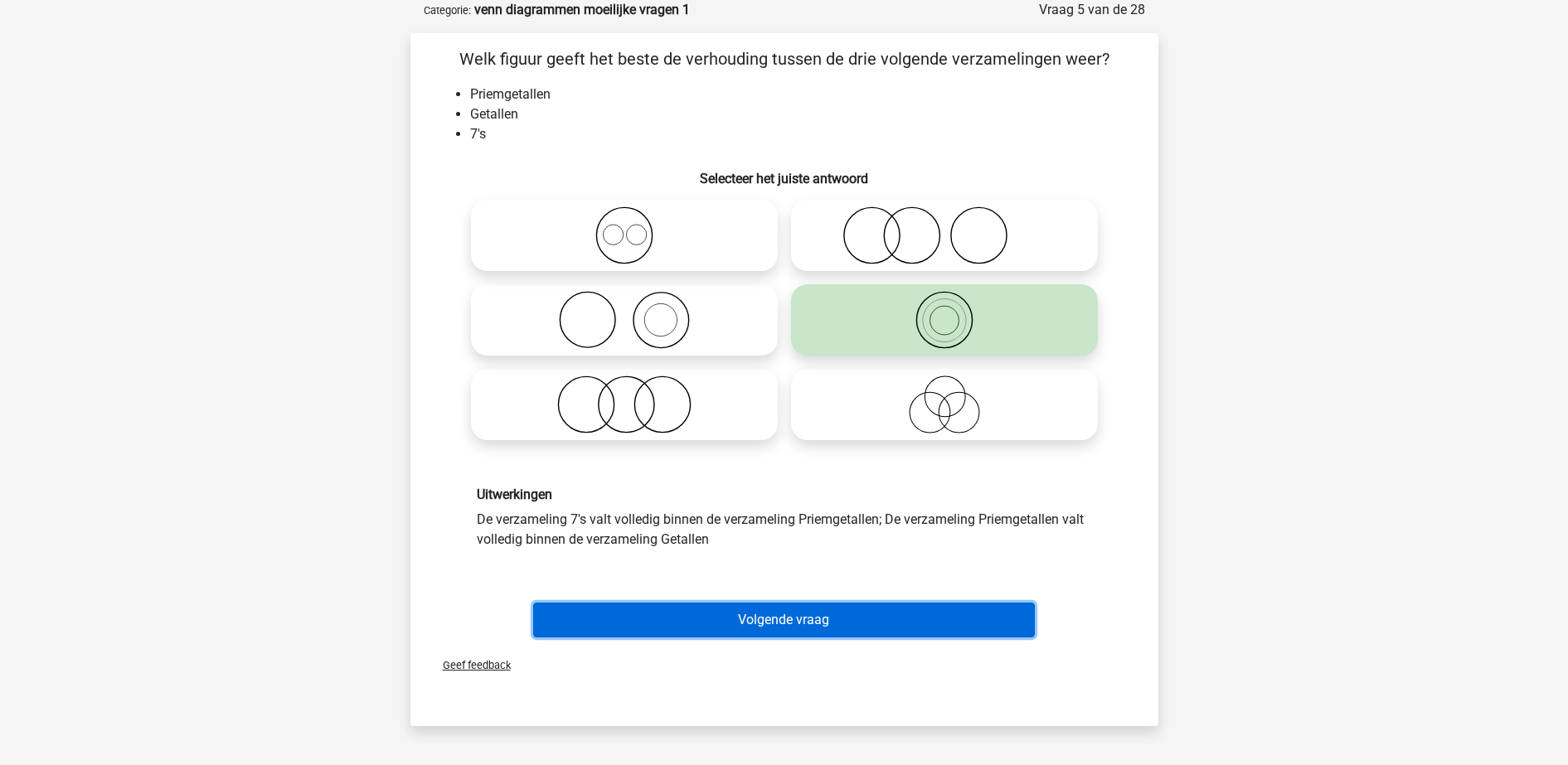
click at [833, 617] on button "Volgende vraag" at bounding box center [784, 619] width 501 height 35
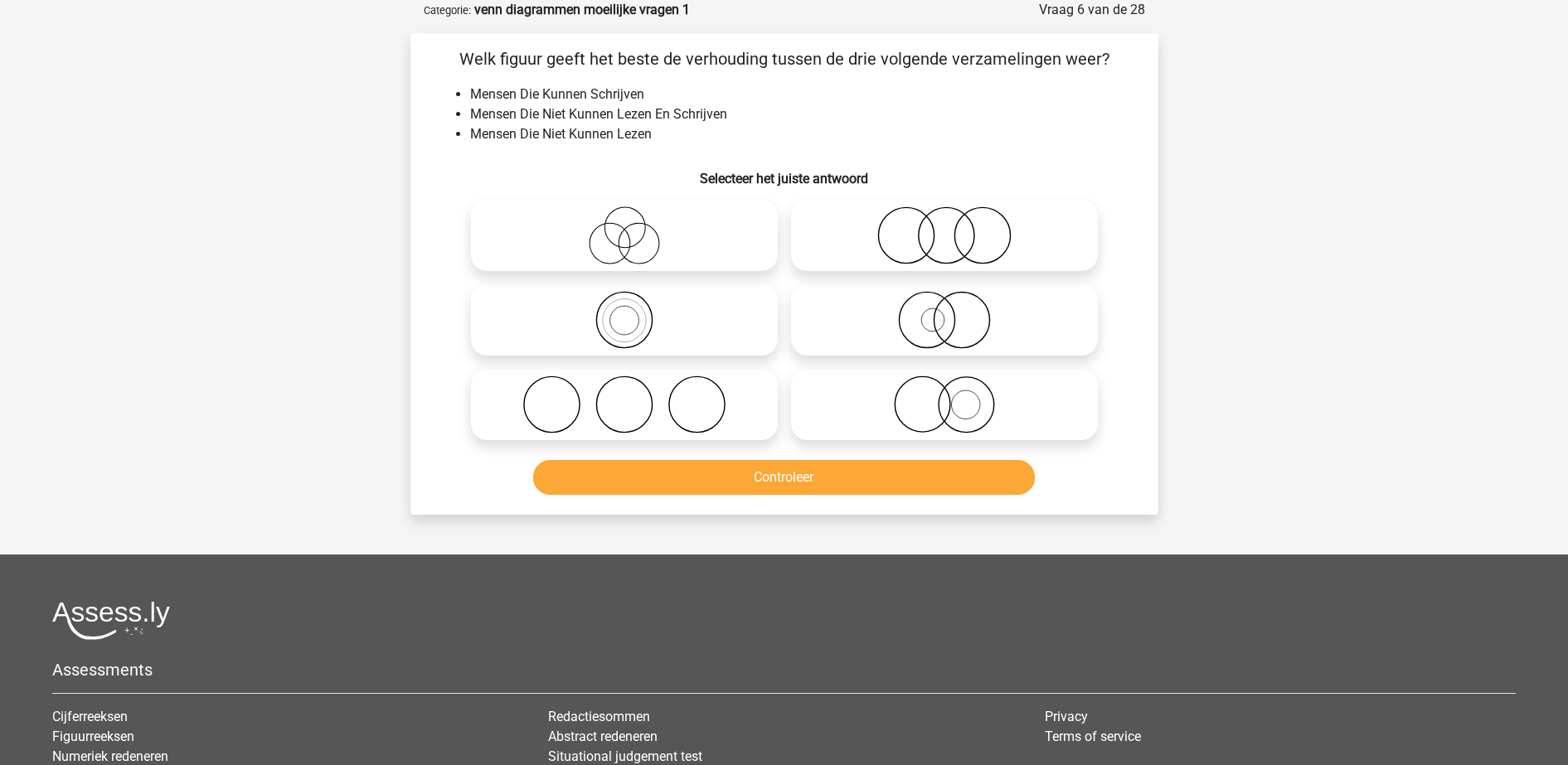
click at [882, 241] on icon at bounding box center [943, 236] width 293 height 58
click at [944, 227] on input "radio" at bounding box center [950, 221] width 11 height 11
radio input "true"
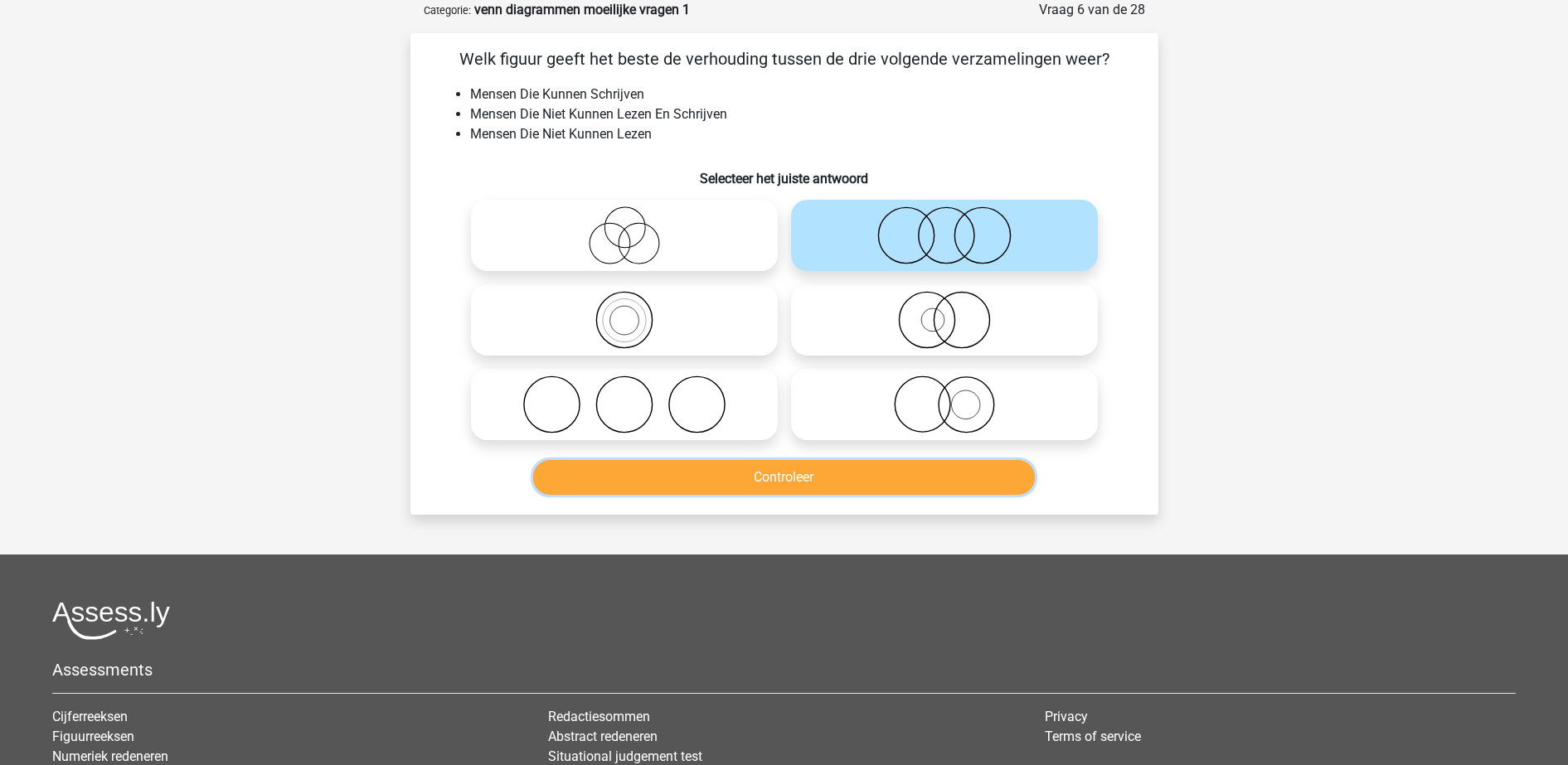
click at [920, 474] on button "Controleer" at bounding box center [784, 476] width 501 height 35
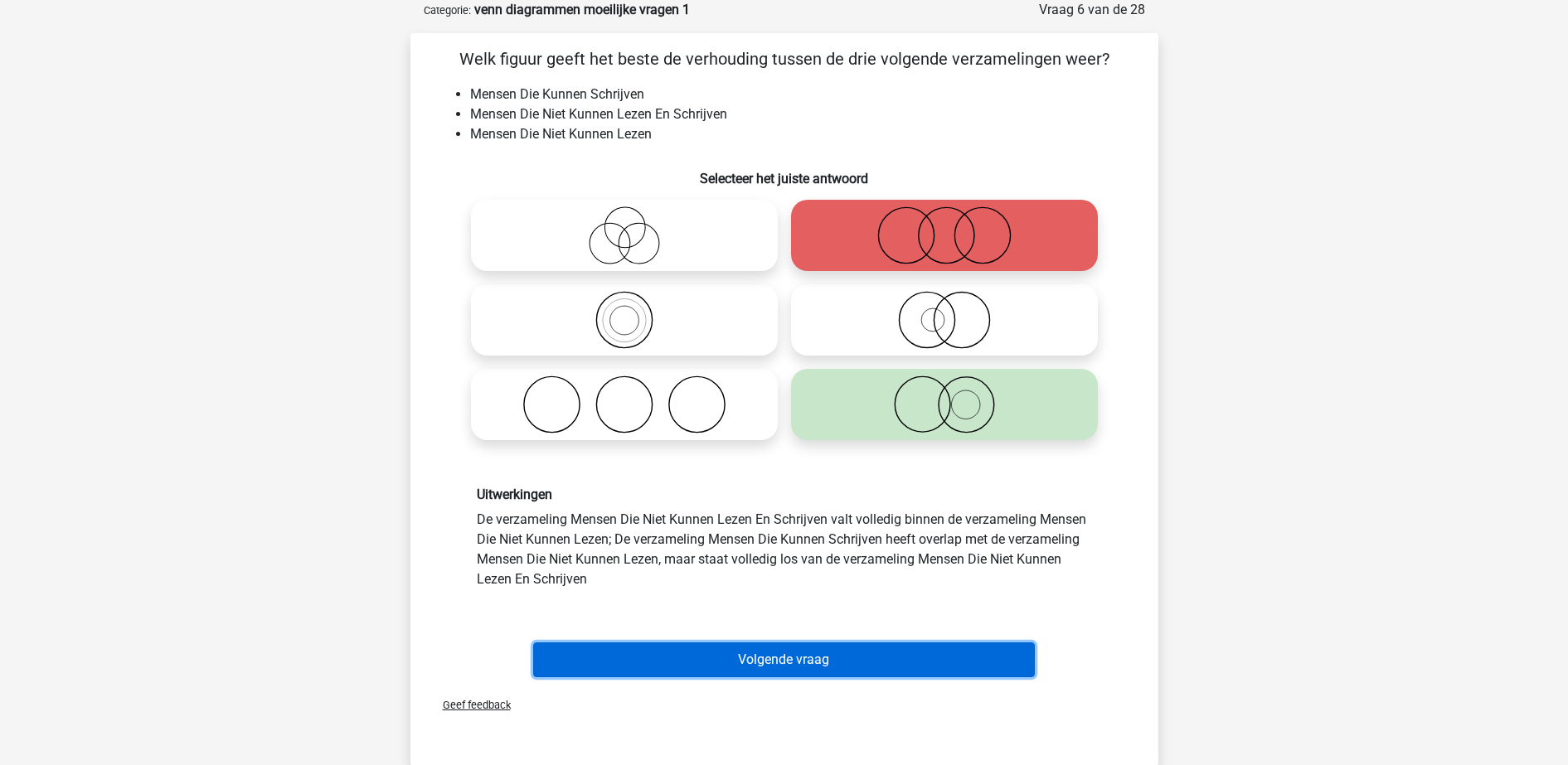
click at [873, 650] on button "Volgende vraag" at bounding box center [784, 659] width 501 height 35
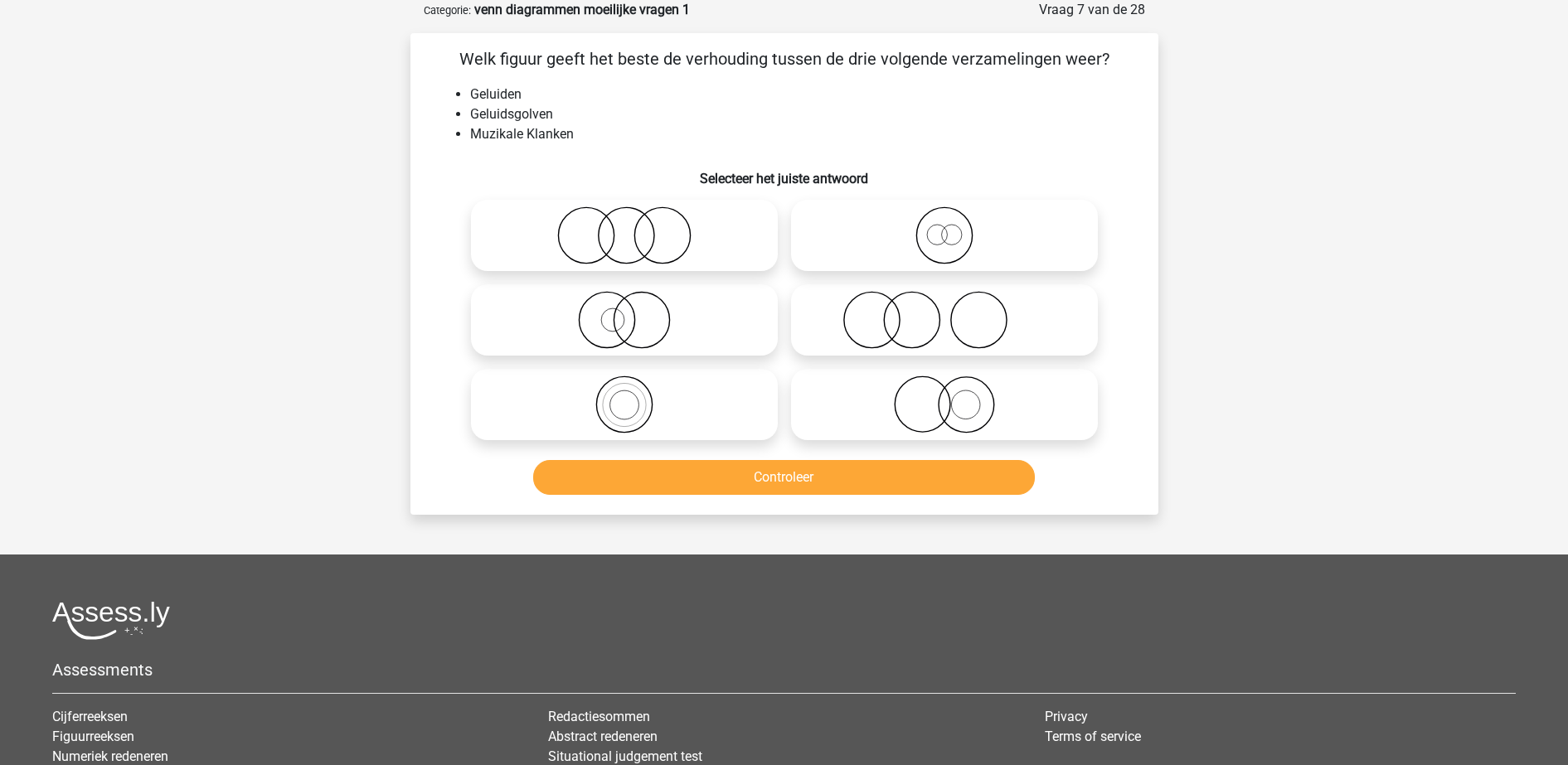
drag, startPoint x: 753, startPoint y: 397, endPoint x: 753, endPoint y: 410, distance: 13.0
click at [753, 396] on icon at bounding box center [624, 405] width 293 height 58
click at [635, 396] on input "radio" at bounding box center [630, 390] width 11 height 11
radio input "true"
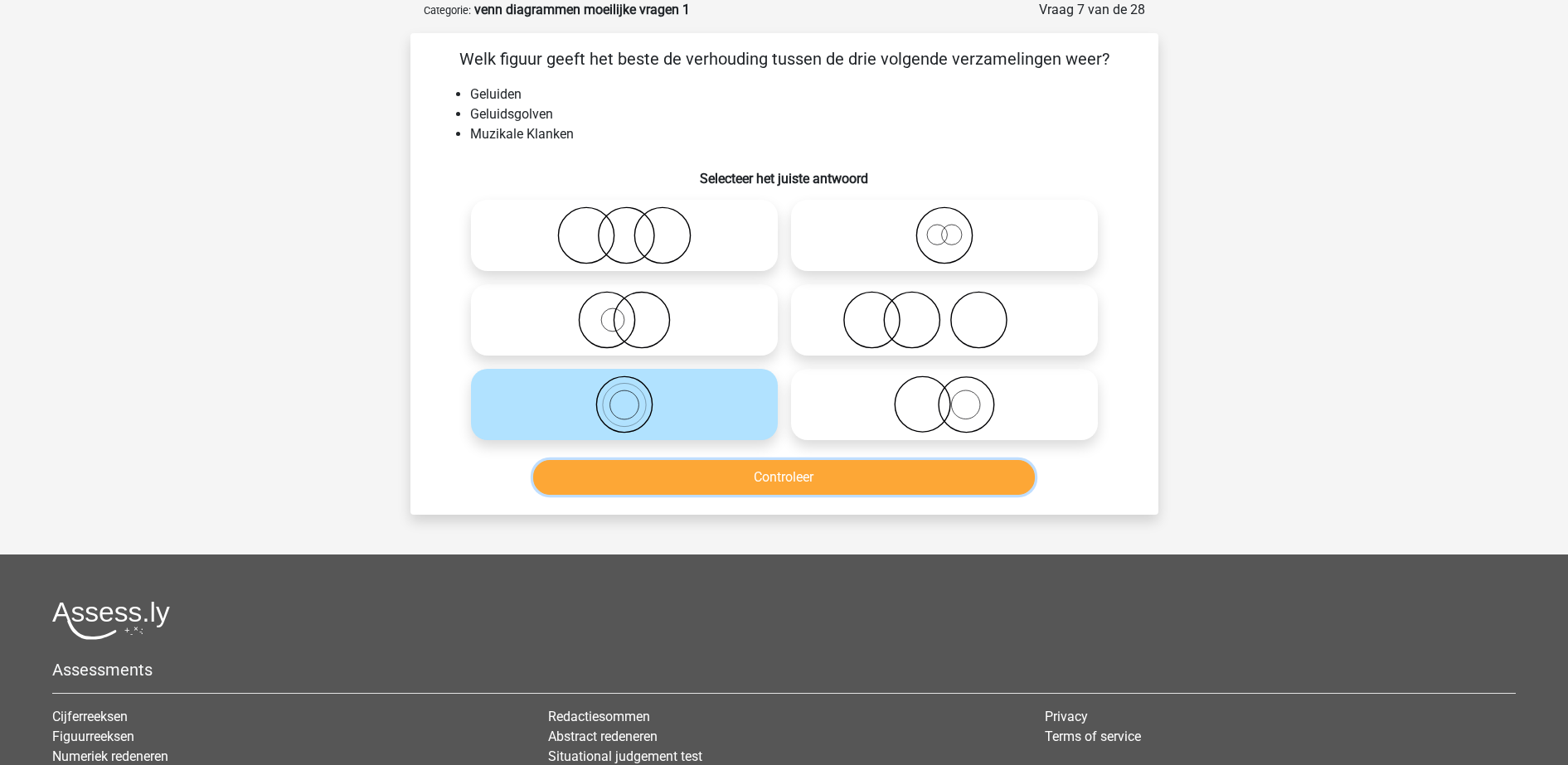
click at [770, 476] on button "Controleer" at bounding box center [784, 476] width 501 height 35
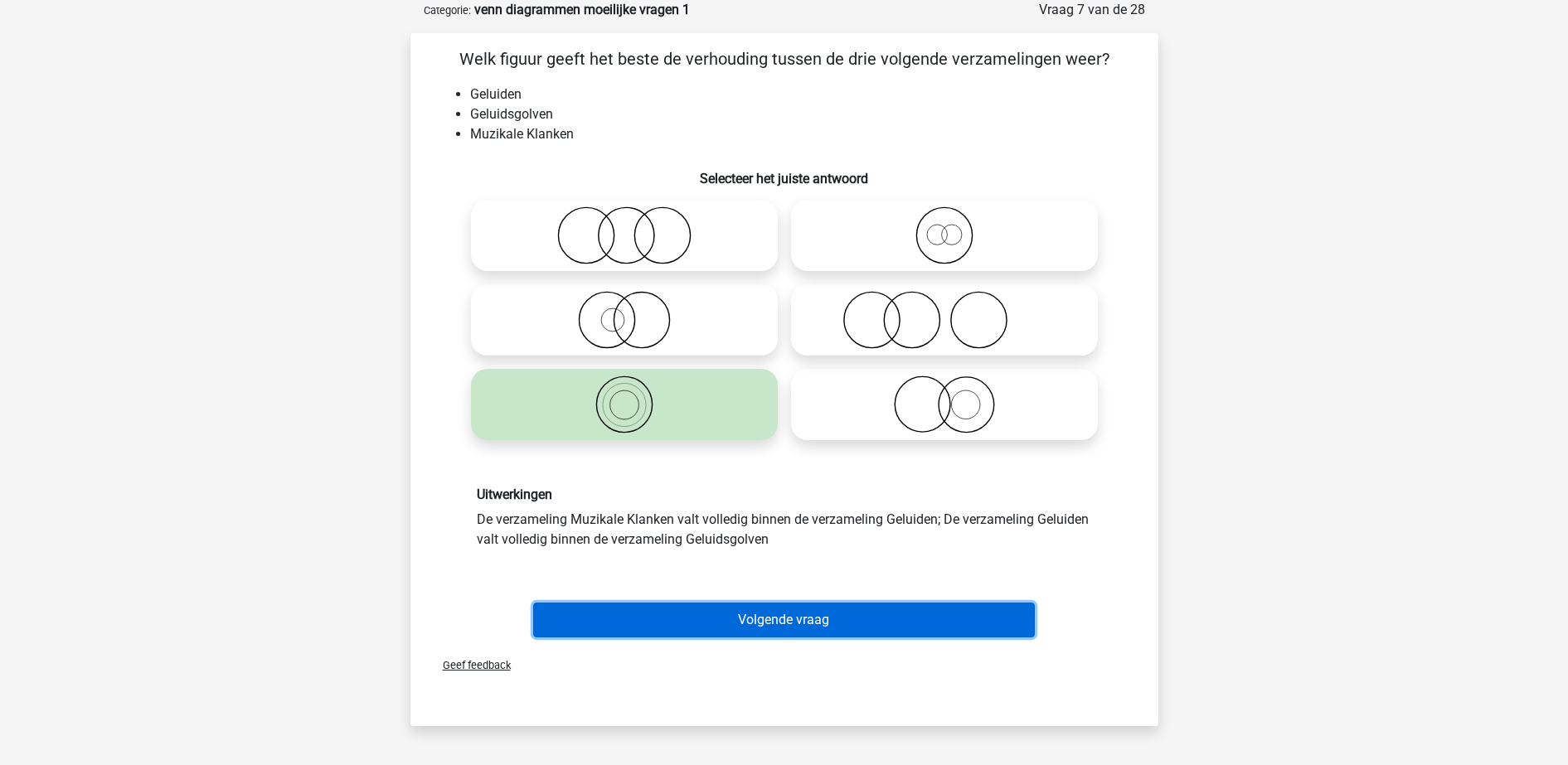
click at [793, 613] on button "Volgende vraag" at bounding box center [784, 619] width 501 height 35
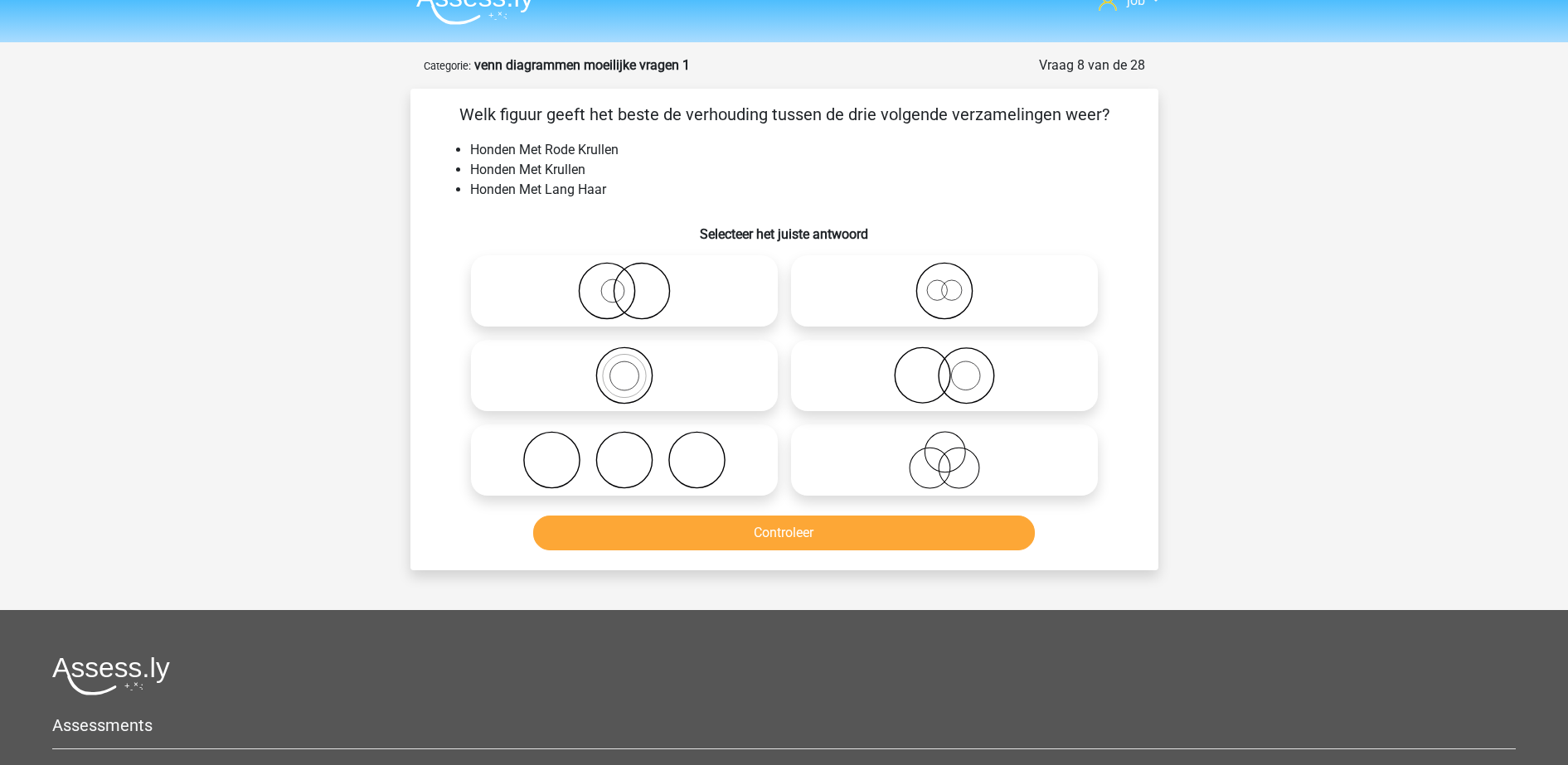
scroll to position [0, 0]
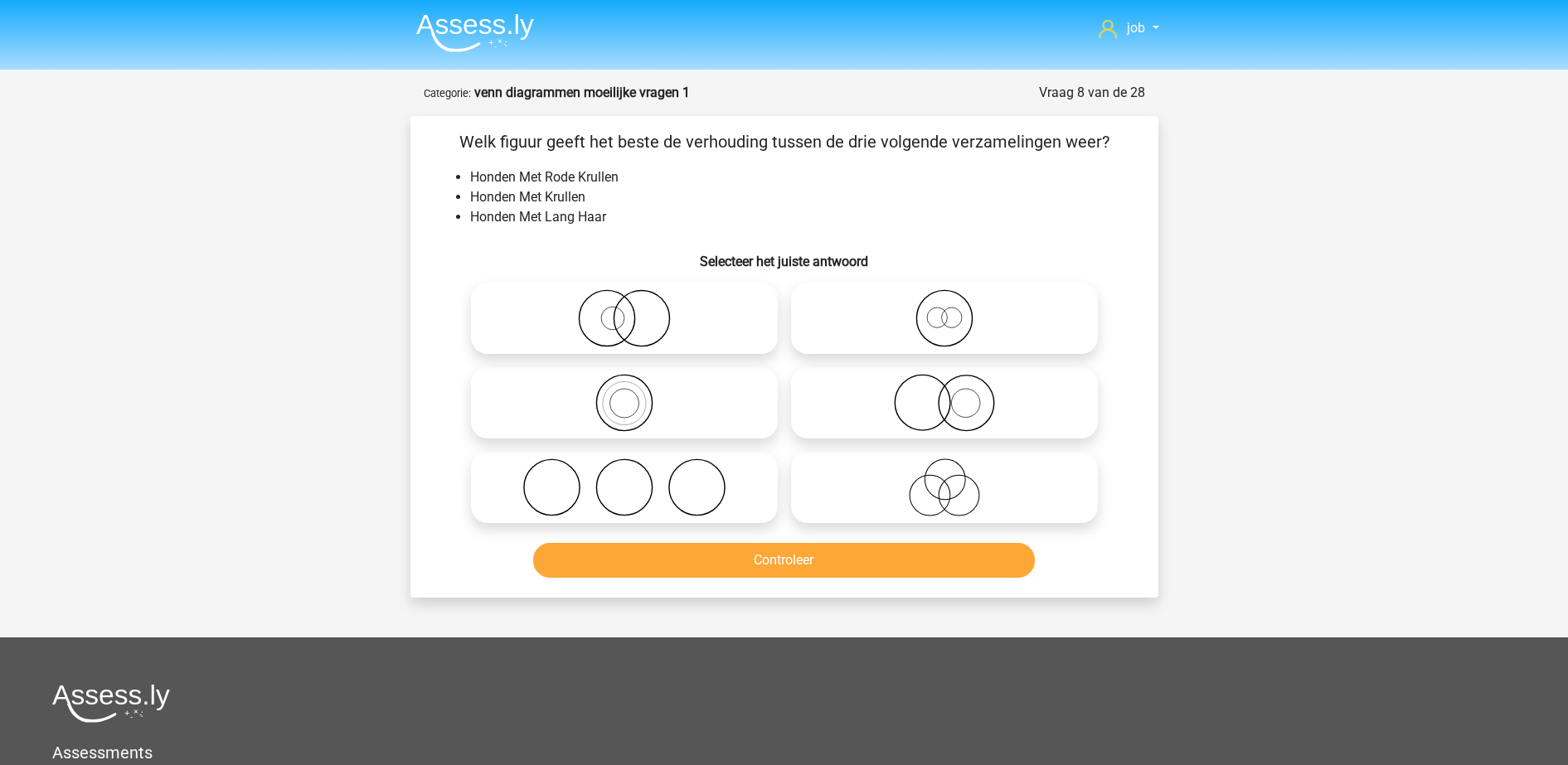
click at [639, 313] on icon at bounding box center [624, 319] width 293 height 58
click at [635, 310] on input "radio" at bounding box center [630, 305] width 11 height 11
radio input "true"
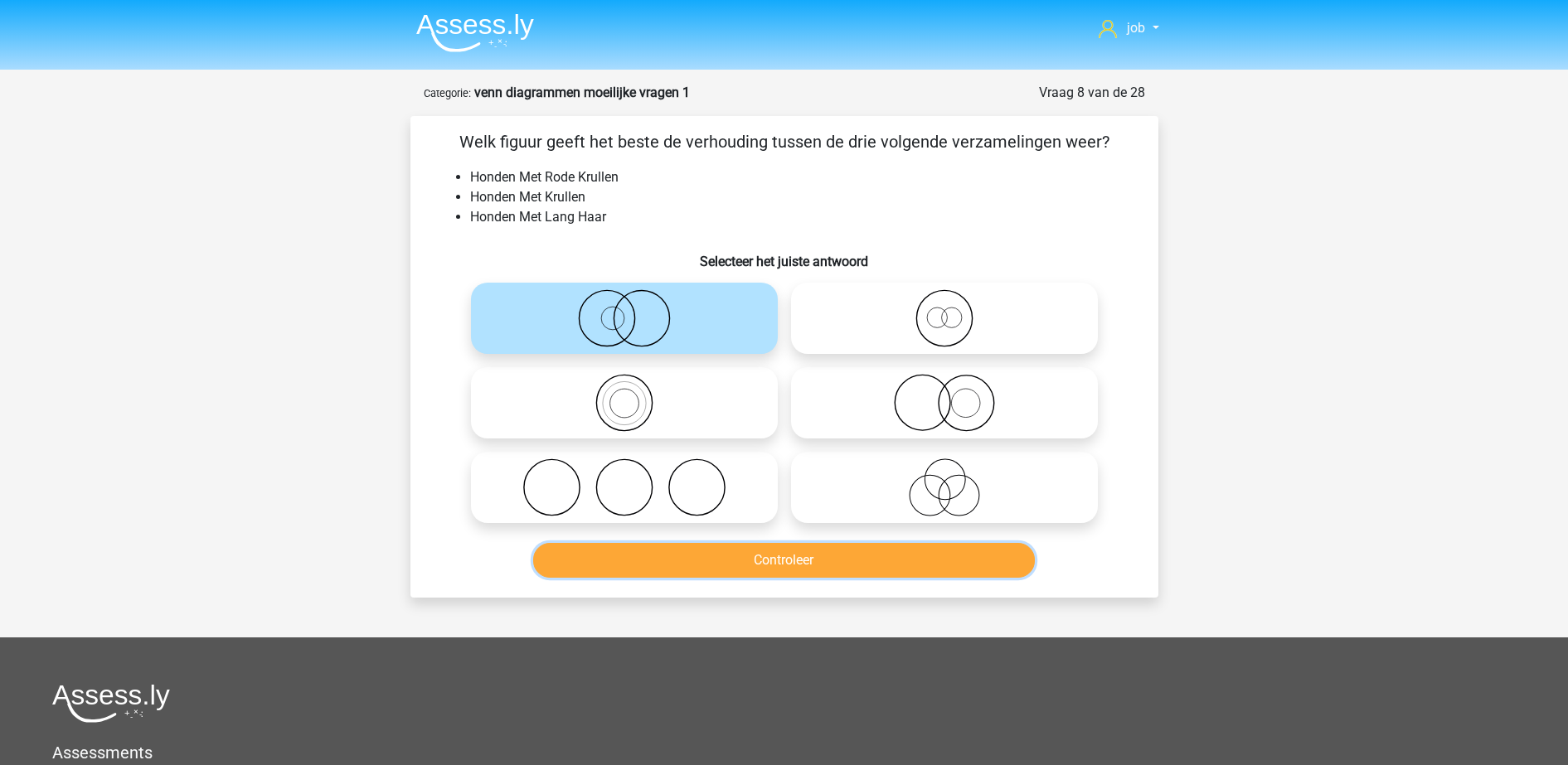
click at [695, 551] on button "Controleer" at bounding box center [784, 560] width 501 height 35
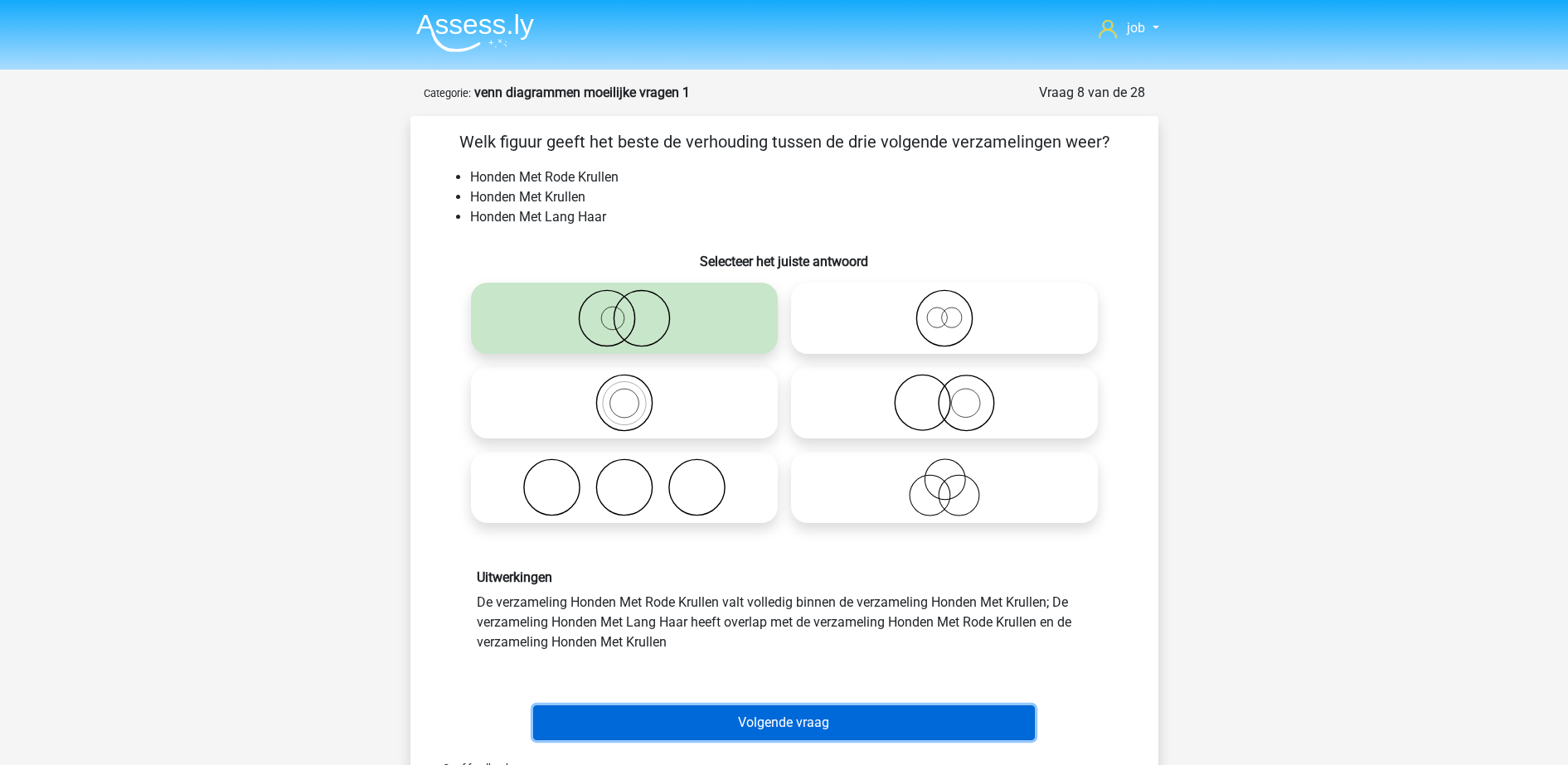
click at [756, 718] on button "Volgende vraag" at bounding box center [784, 722] width 501 height 35
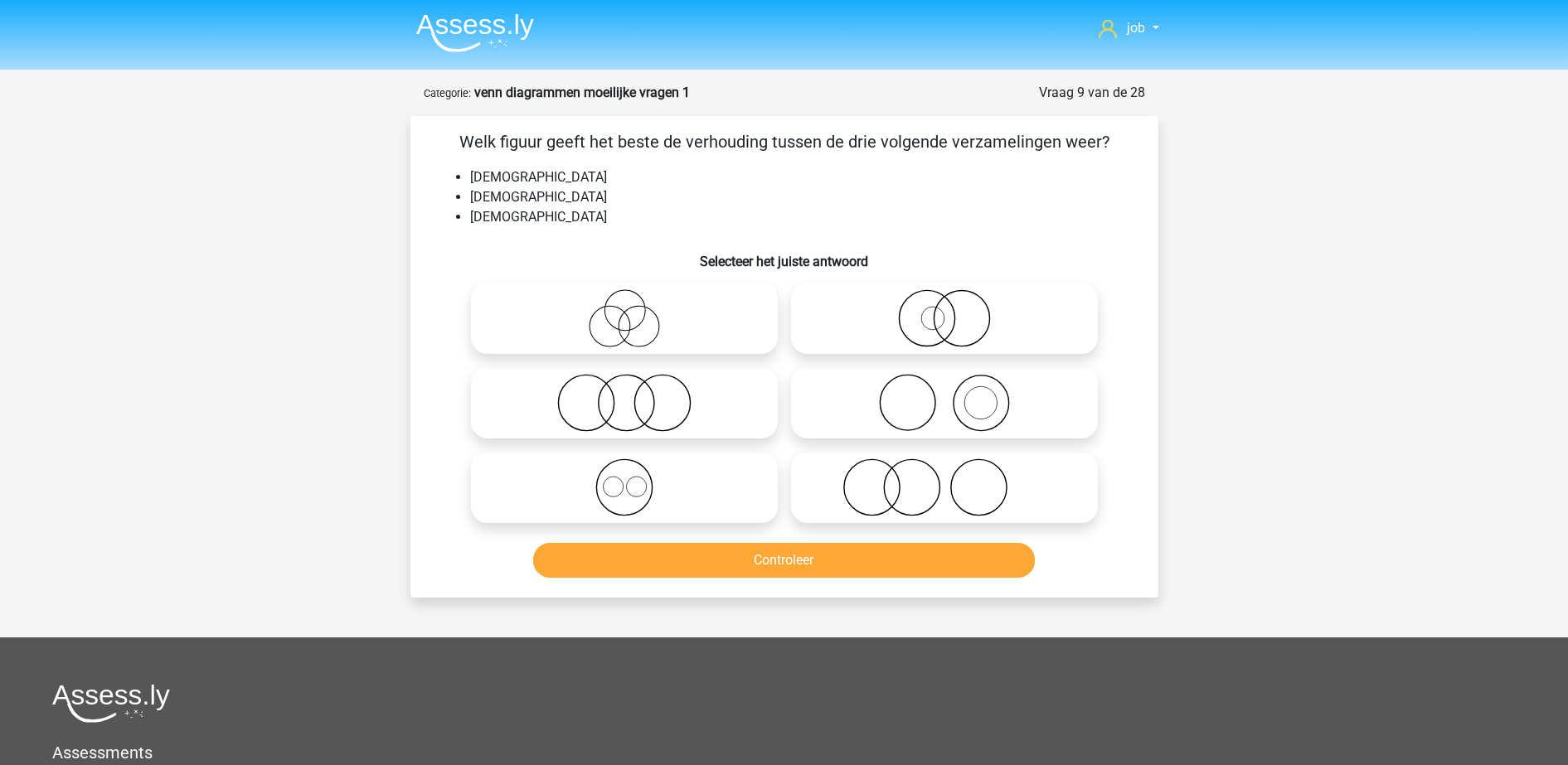
click at [697, 491] on icon at bounding box center [624, 487] width 293 height 58
click at [635, 479] on input "radio" at bounding box center [630, 474] width 11 height 11
radio input "true"
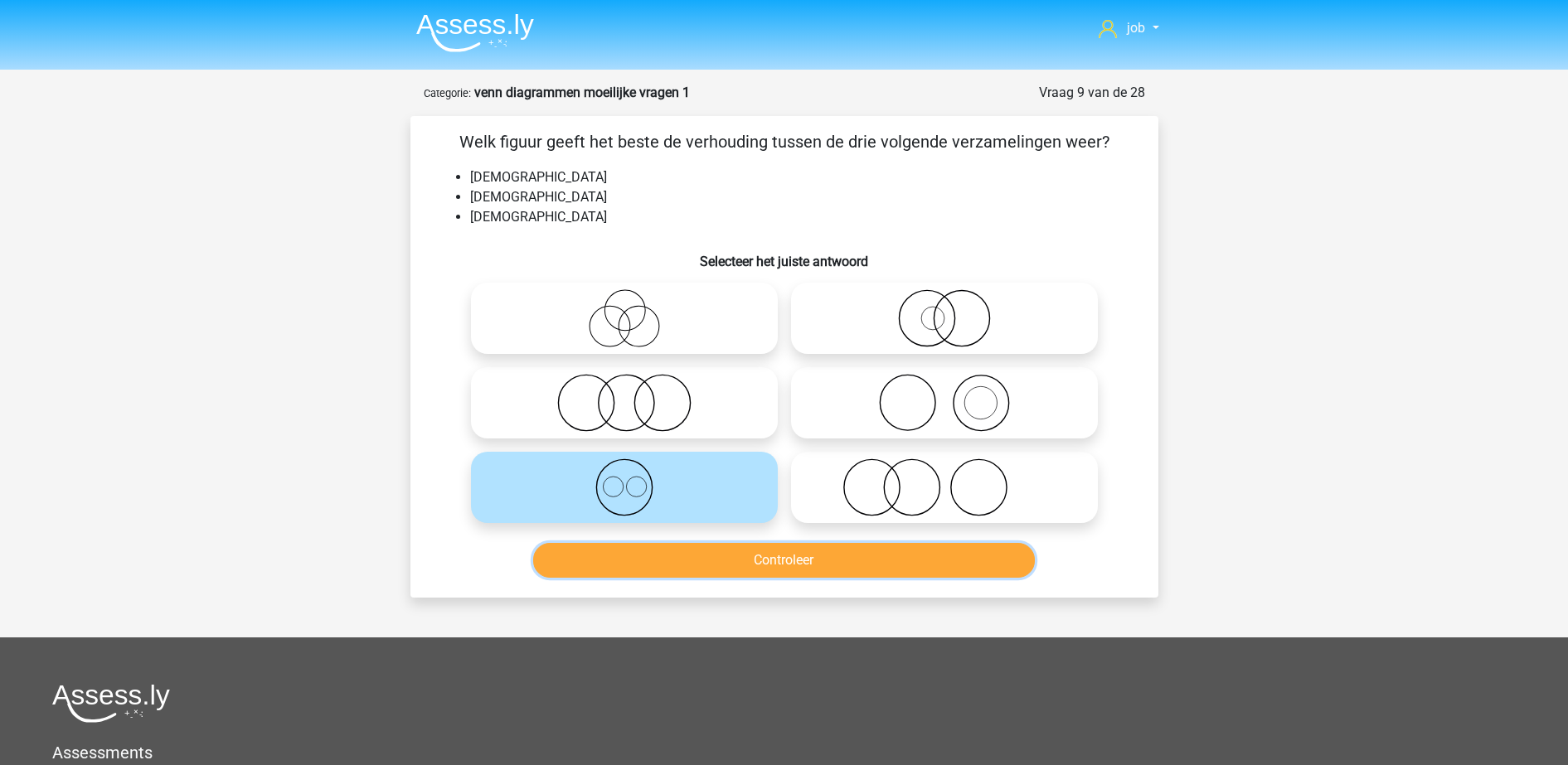
drag, startPoint x: 703, startPoint y: 560, endPoint x: 704, endPoint y: 572, distance: 12.0
click at [704, 572] on button "Controleer" at bounding box center [784, 560] width 501 height 35
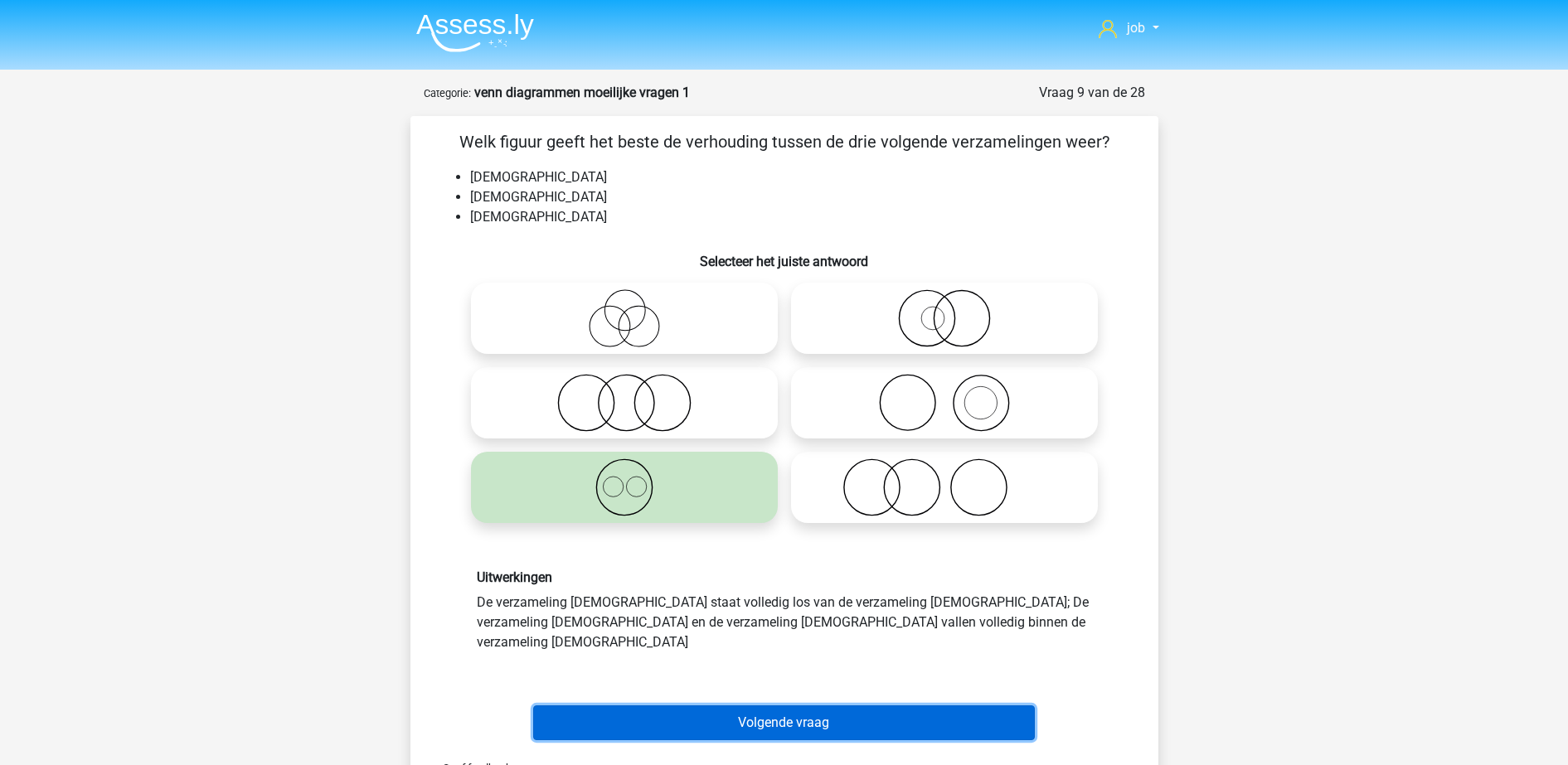
click at [692, 705] on button "Volgende vraag" at bounding box center [784, 722] width 501 height 35
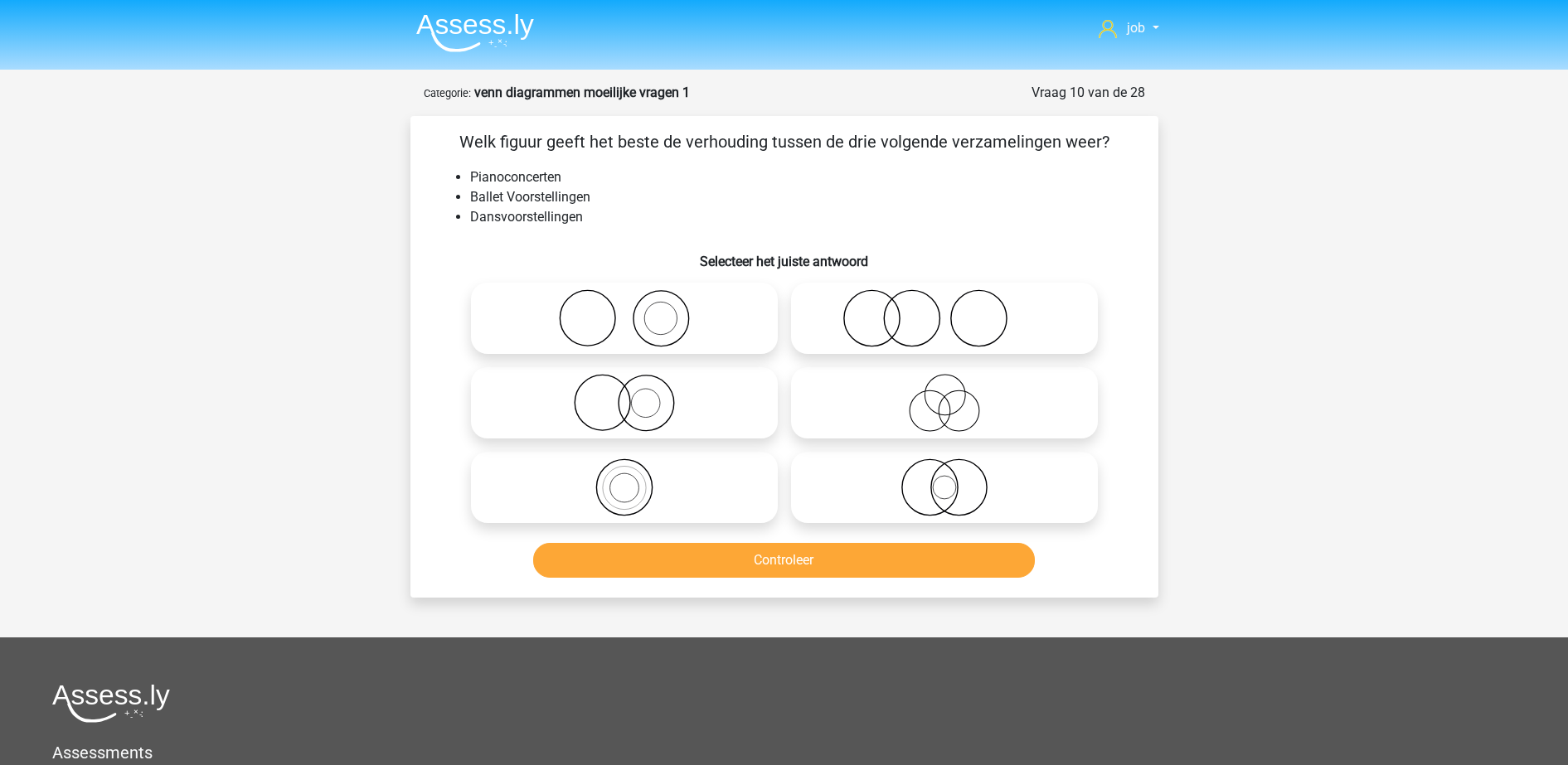
click at [624, 342] on icon at bounding box center [624, 319] width 293 height 58
click at [625, 310] on input "radio" at bounding box center [630, 305] width 11 height 11
radio input "true"
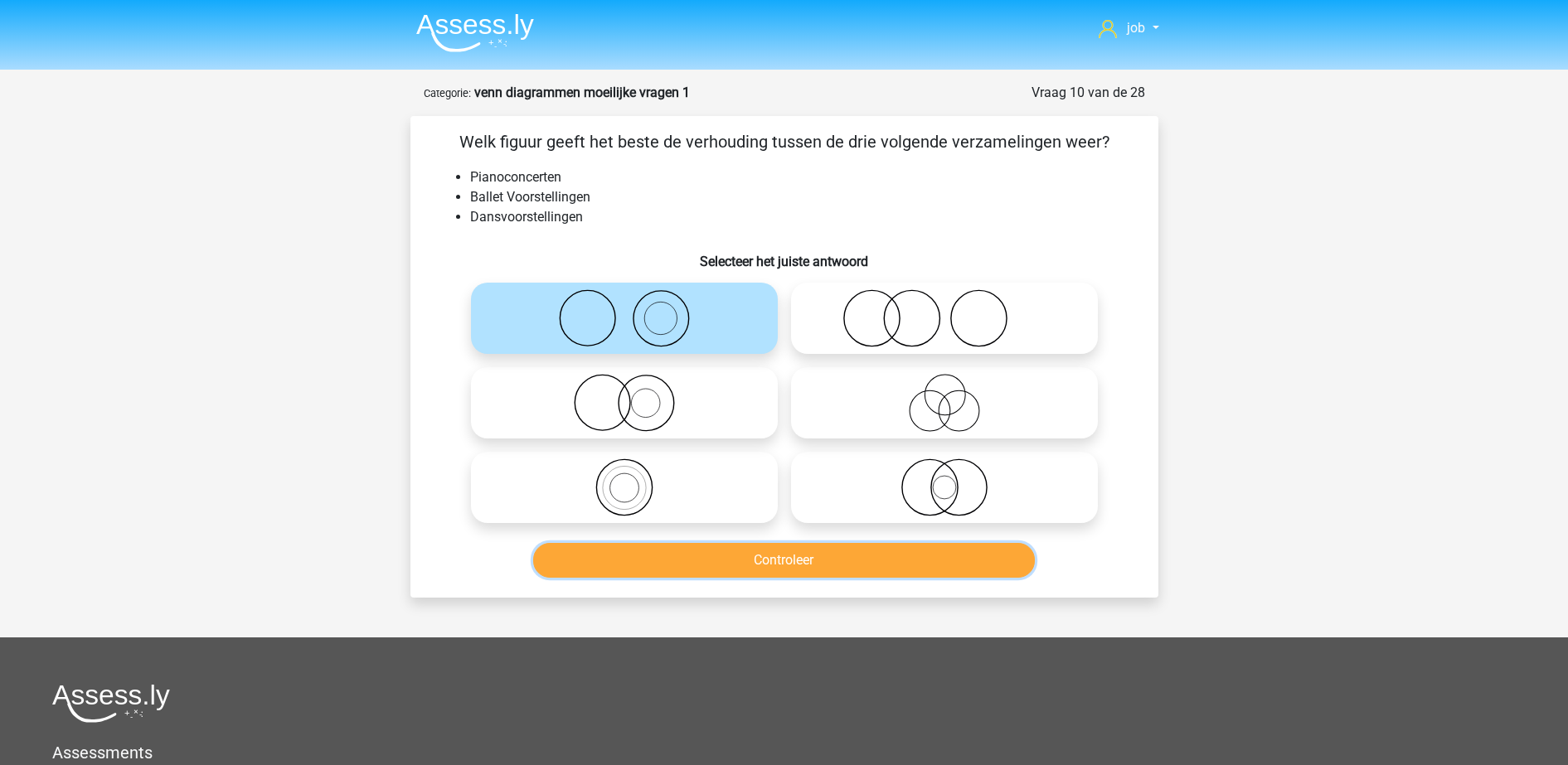
click at [655, 549] on button "Controleer" at bounding box center [784, 560] width 501 height 35
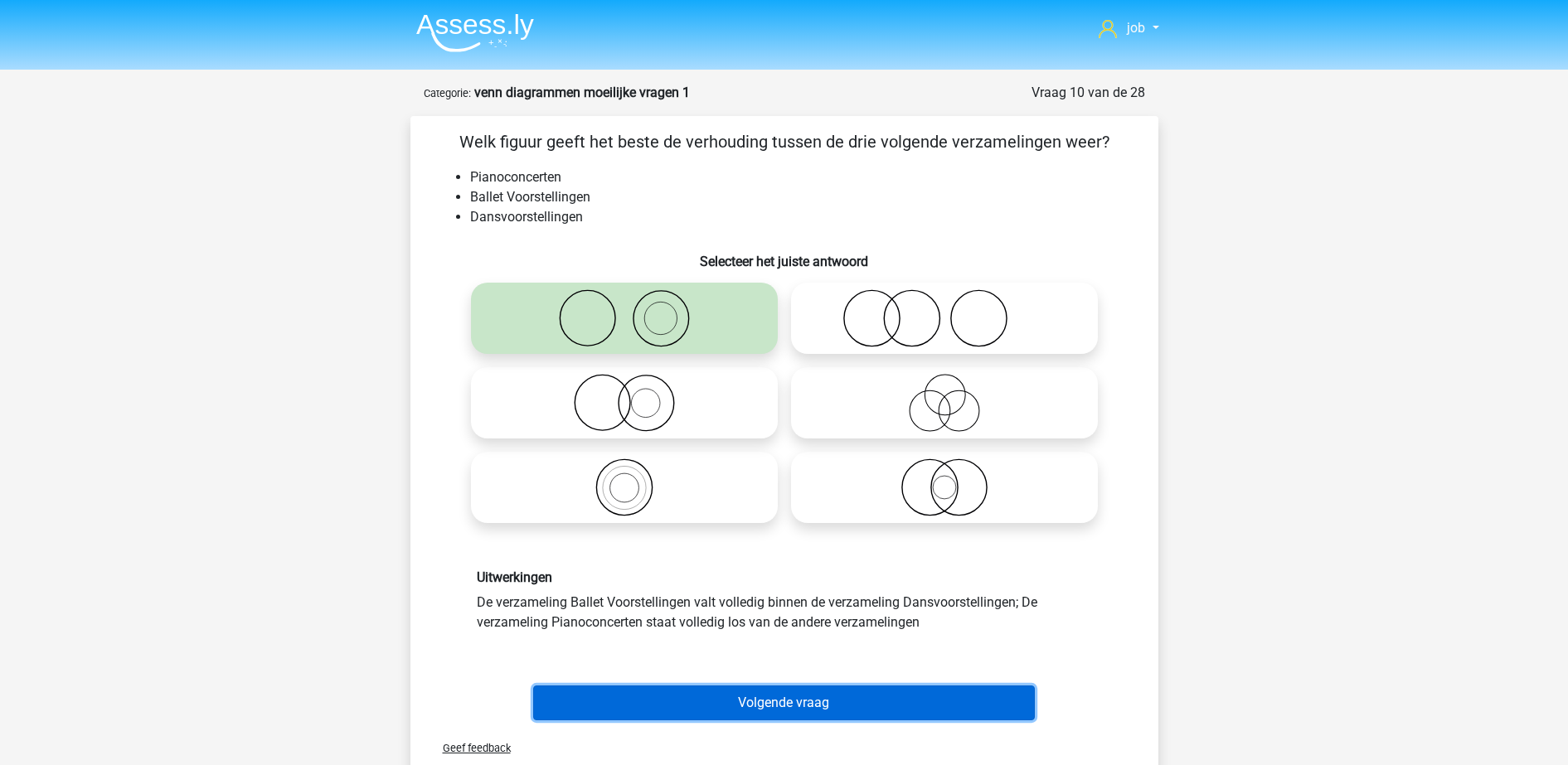
click at [665, 691] on button "Volgende vraag" at bounding box center [784, 702] width 501 height 35
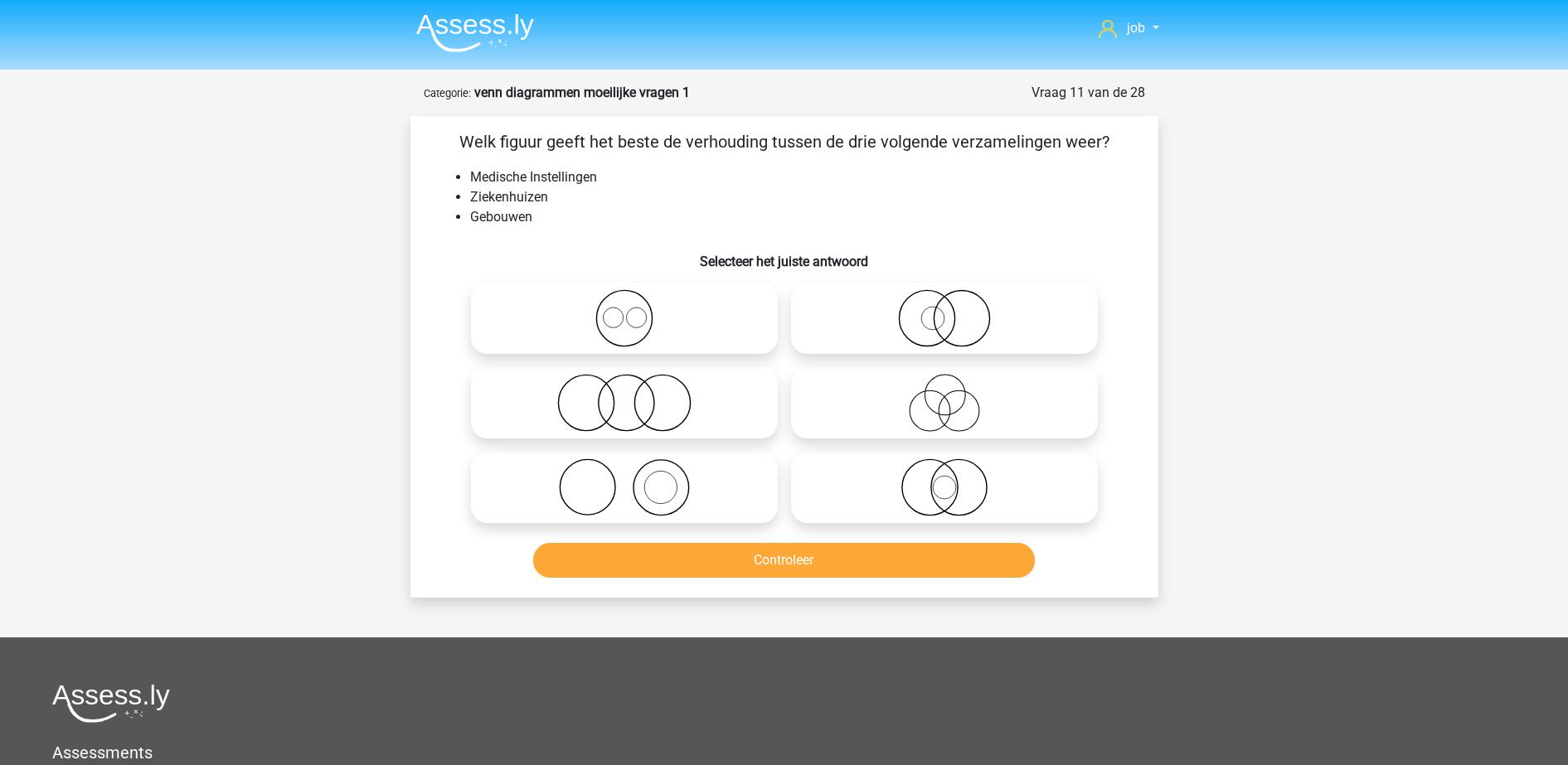
click at [890, 333] on icon at bounding box center [943, 319] width 293 height 58
click at [944, 310] on input "radio" at bounding box center [950, 305] width 11 height 11
radio input "true"
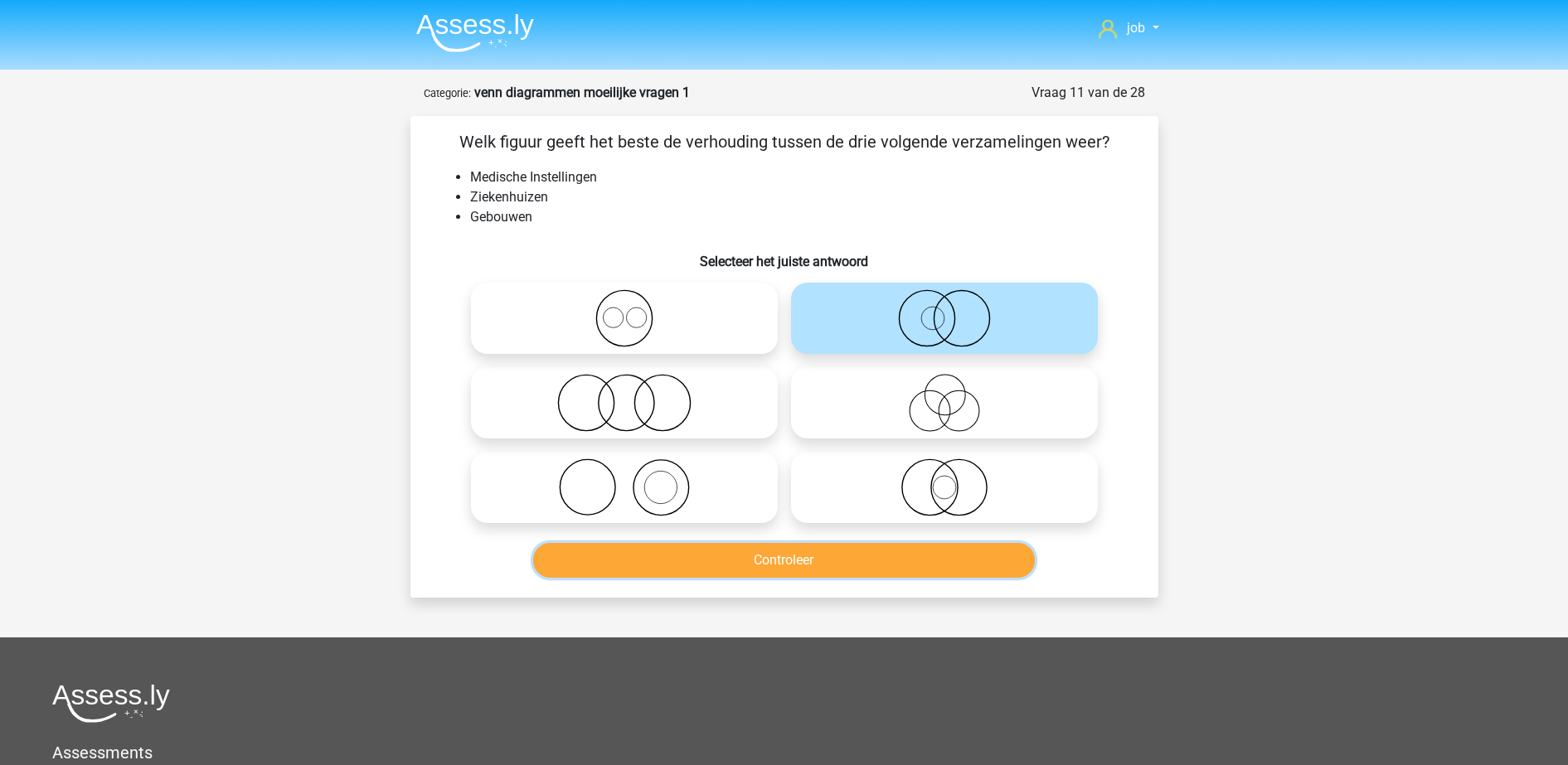
click at [881, 558] on button "Controleer" at bounding box center [784, 560] width 501 height 35
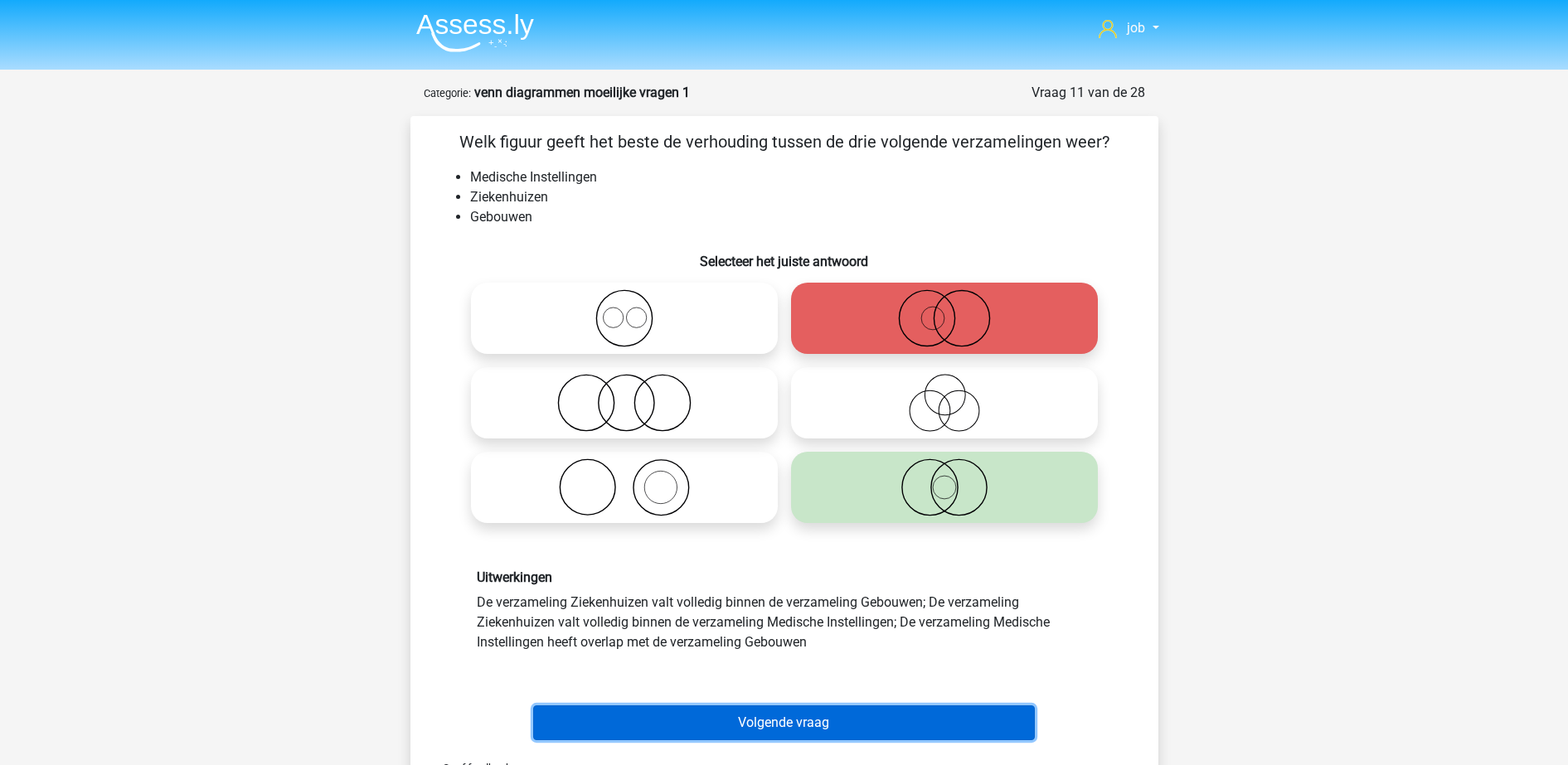
click at [978, 712] on button "Volgende vraag" at bounding box center [784, 722] width 501 height 35
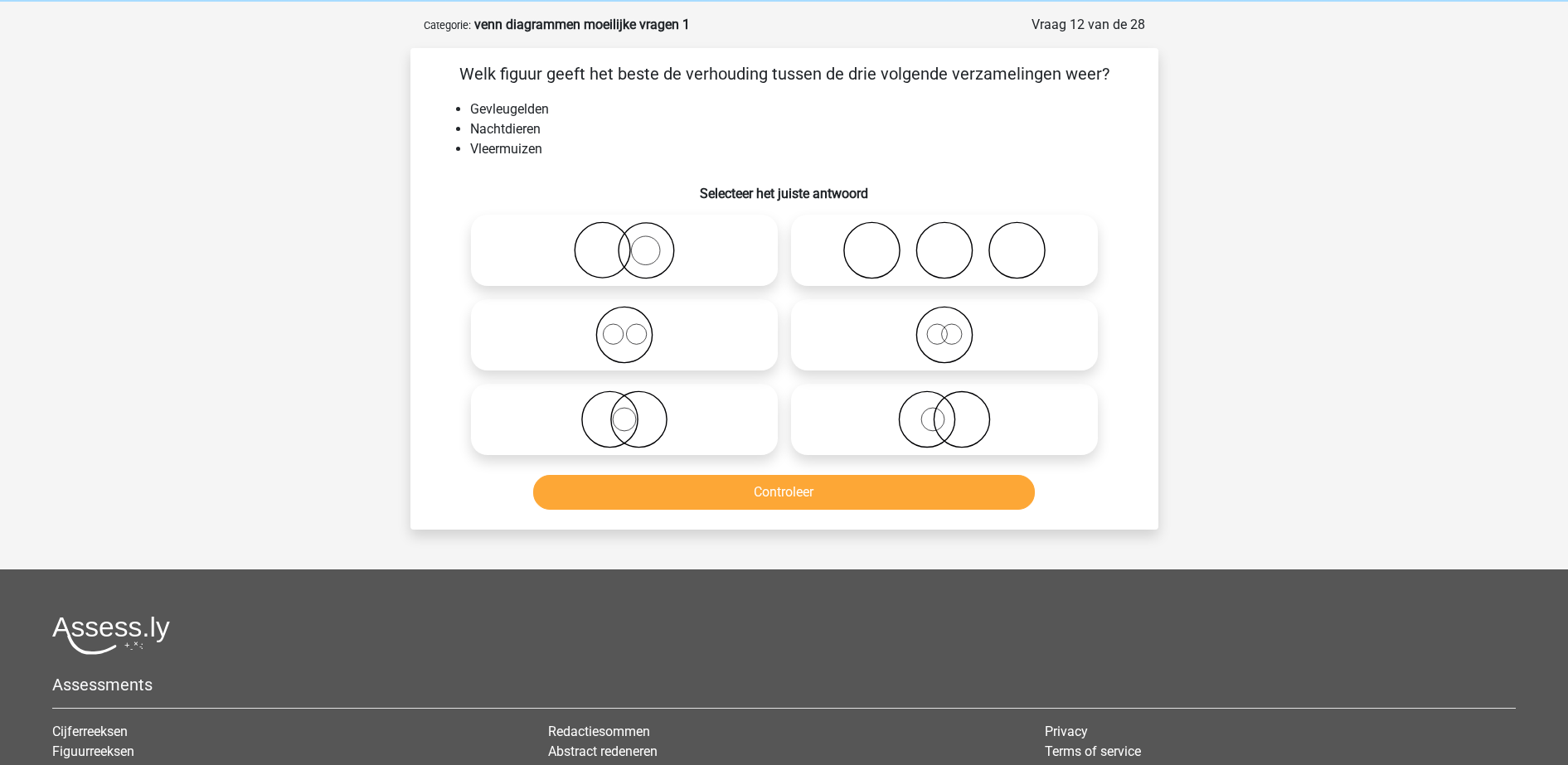
scroll to position [83, 0]
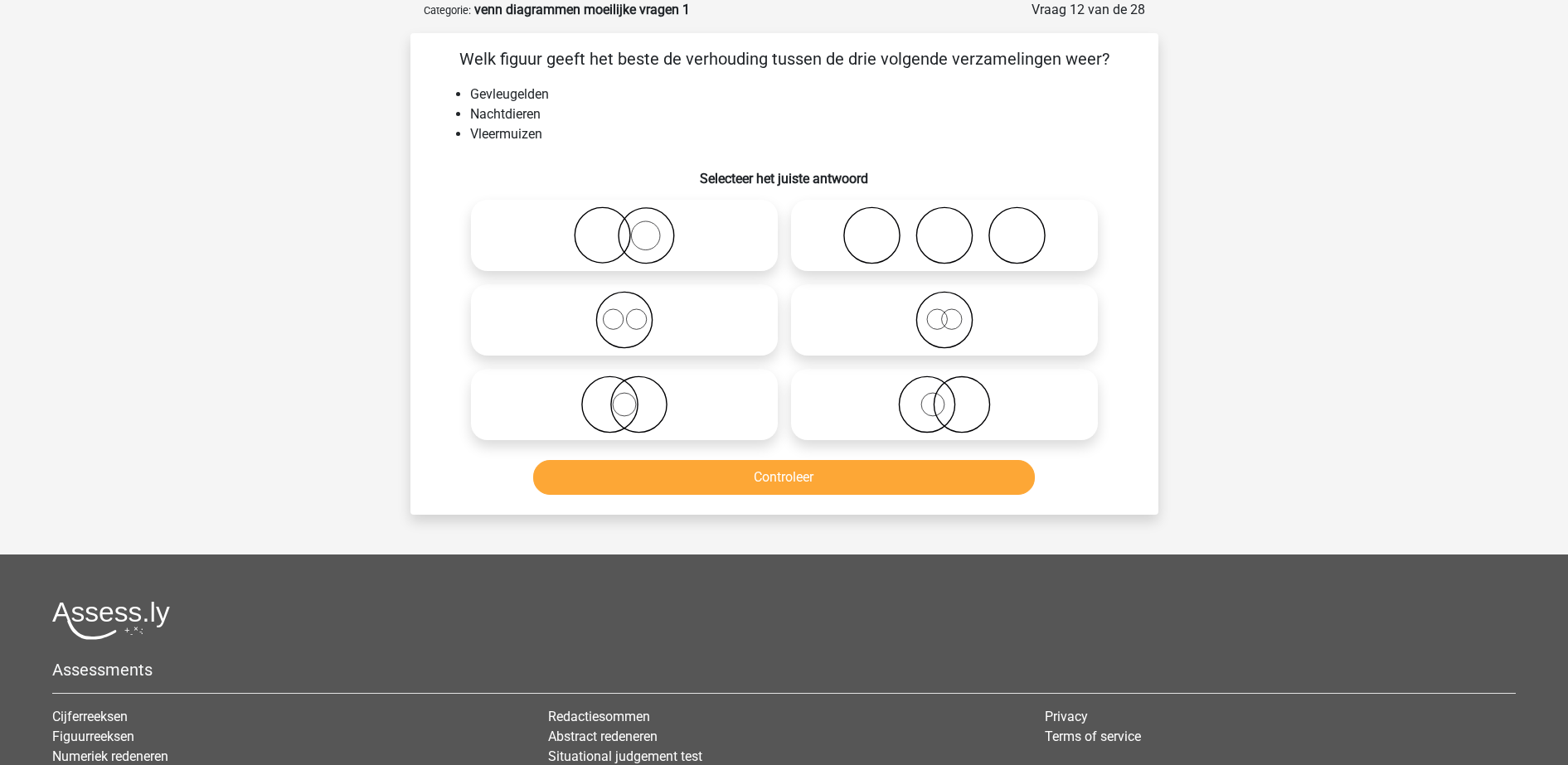
click at [850, 381] on icon at bounding box center [943, 405] width 293 height 58
click at [944, 385] on input "radio" at bounding box center [950, 390] width 11 height 11
radio input "true"
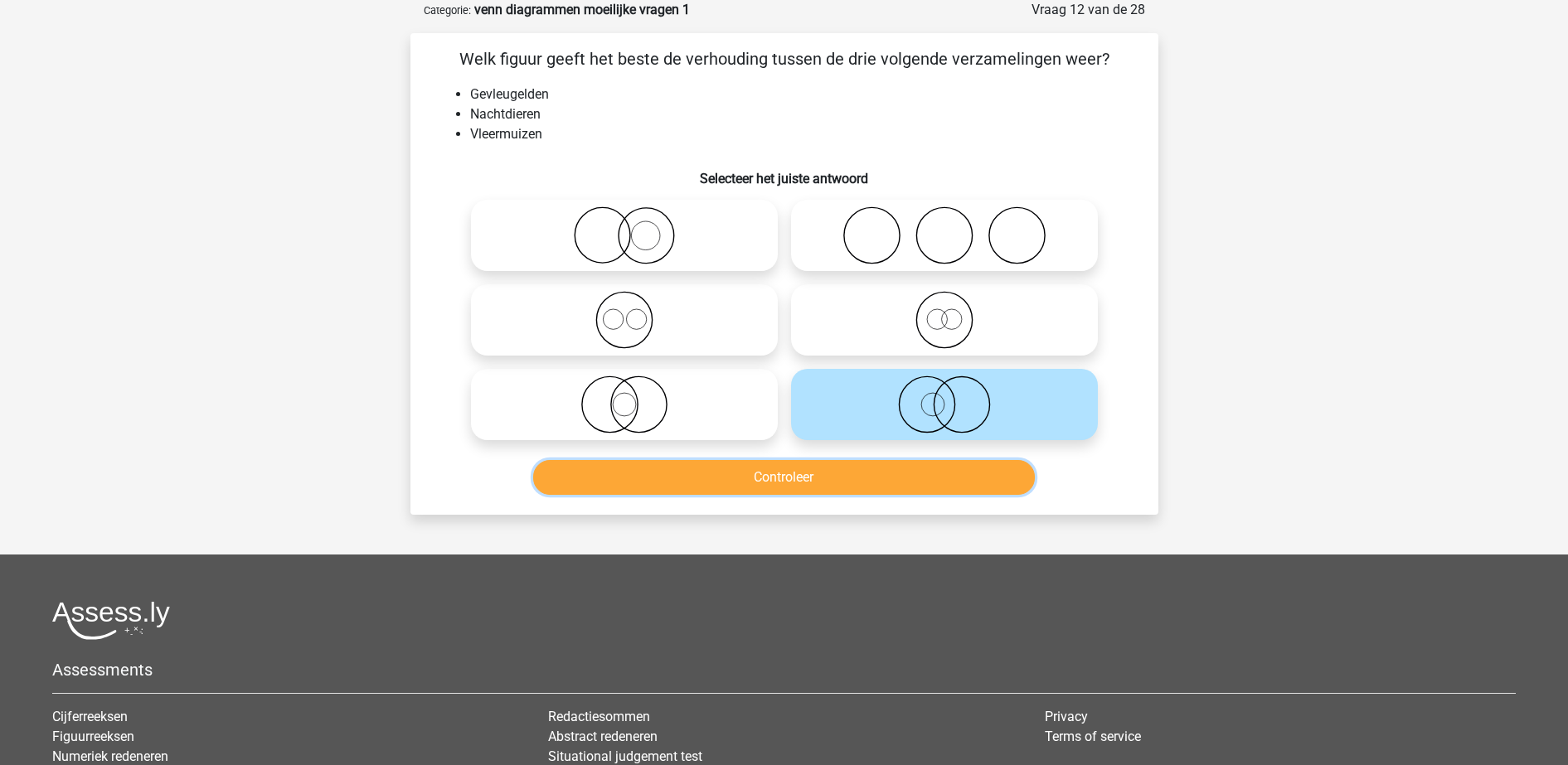
click at [837, 479] on button "Controleer" at bounding box center [784, 476] width 501 height 35
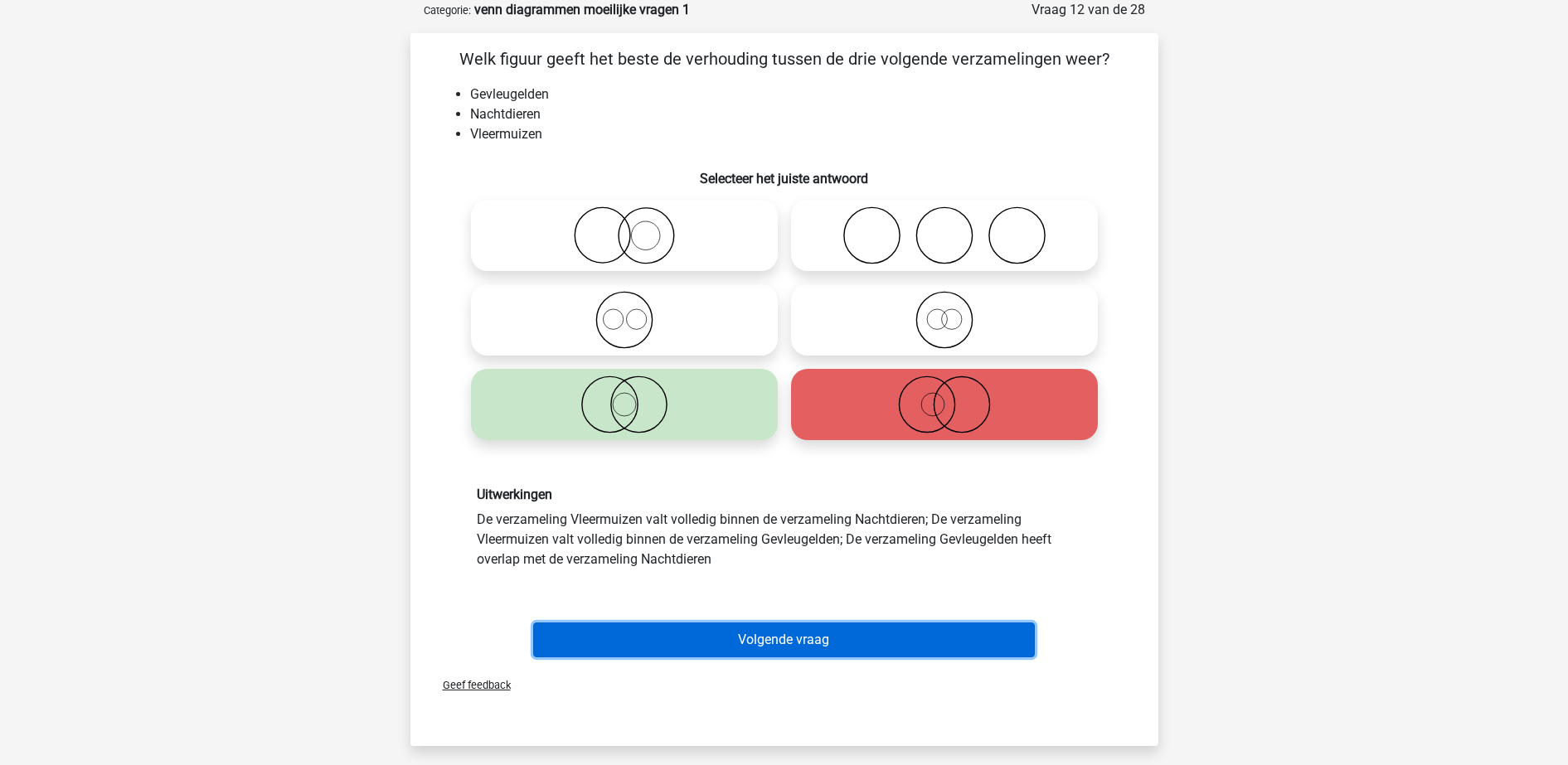
click at [836, 625] on button "Volgende vraag" at bounding box center [784, 639] width 501 height 35
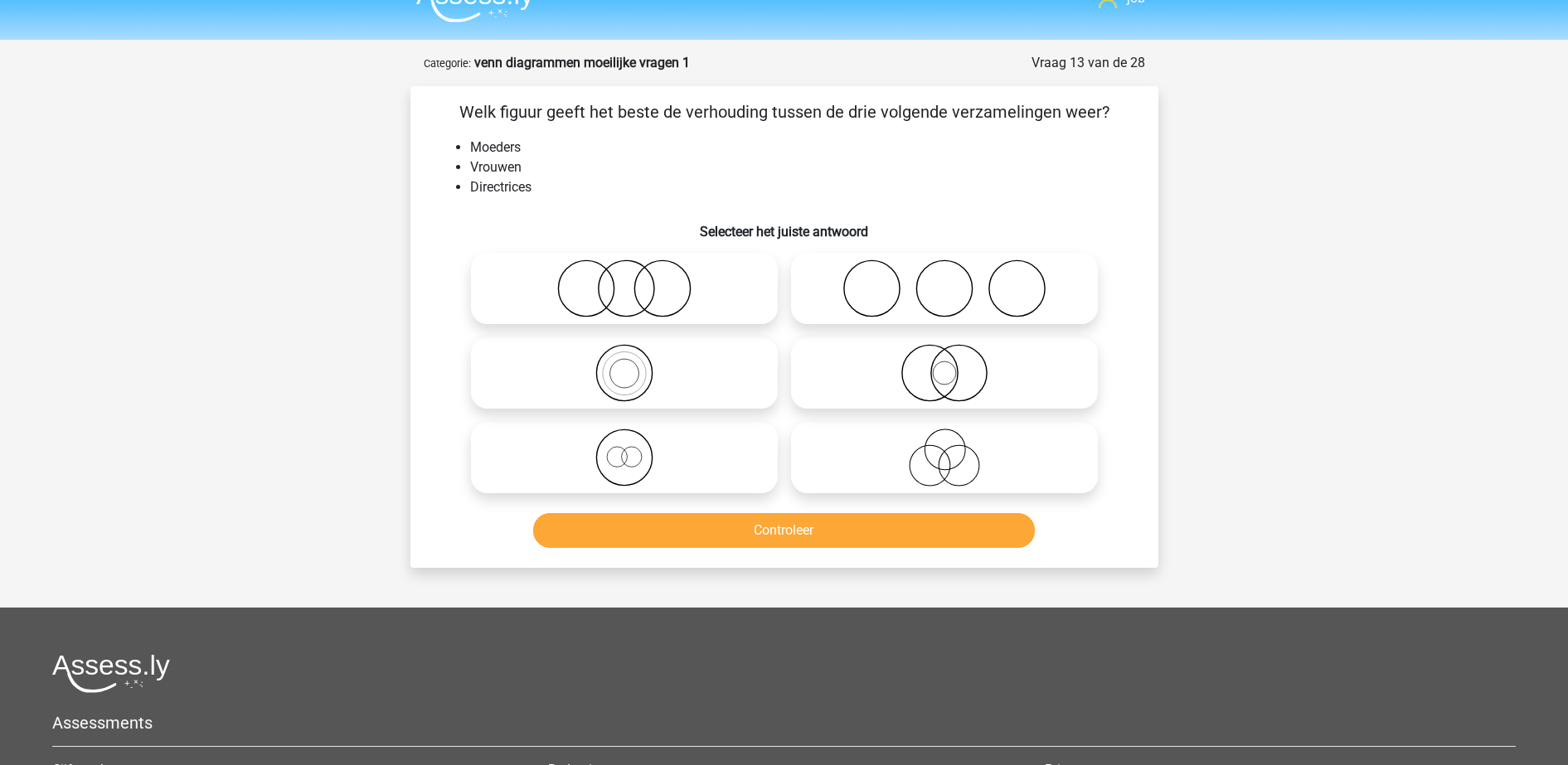
scroll to position [0, 0]
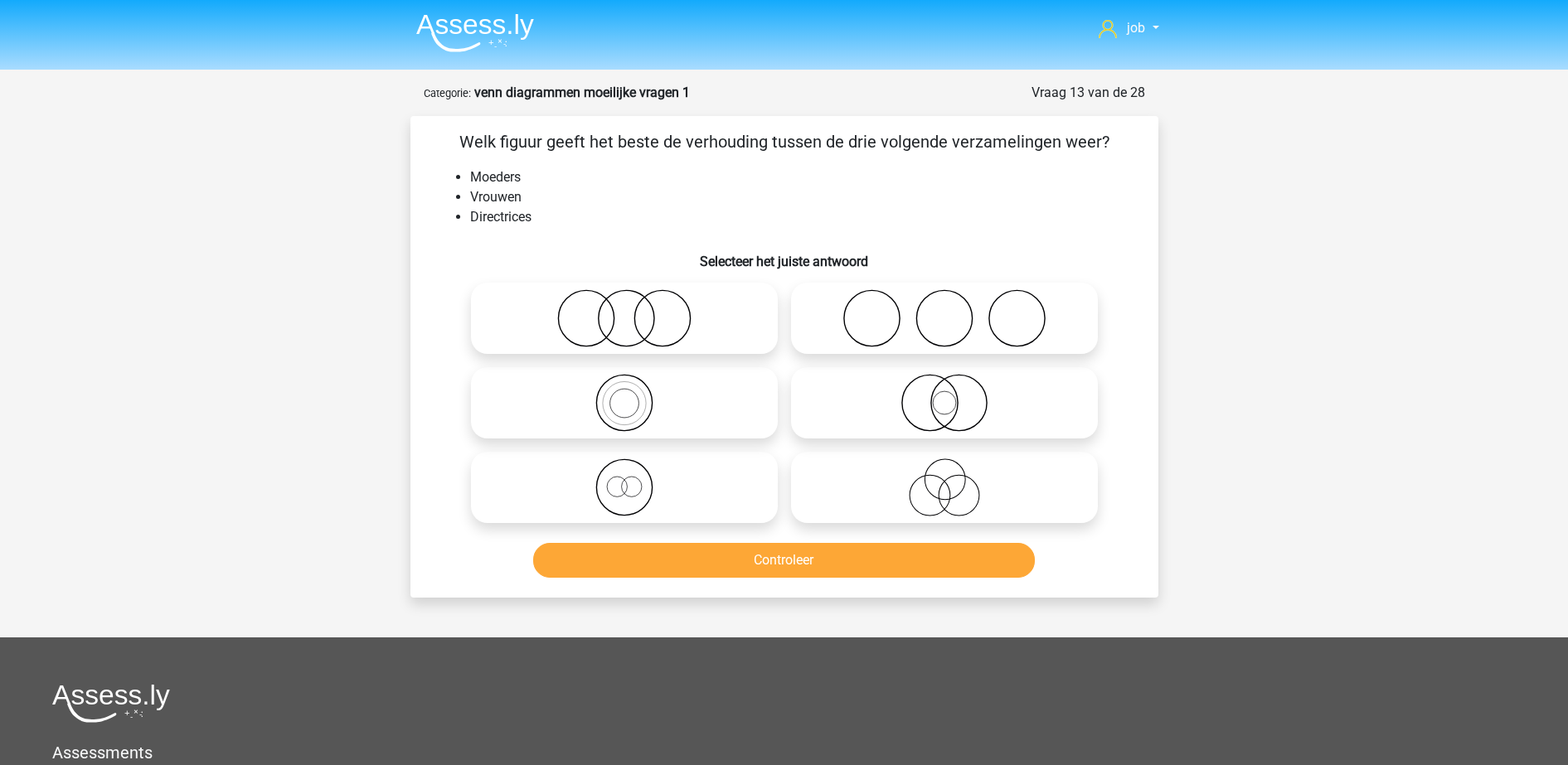
click at [884, 477] on icon at bounding box center [943, 487] width 293 height 58
click at [944, 477] on input "radio" at bounding box center [950, 474] width 11 height 11
radio input "true"
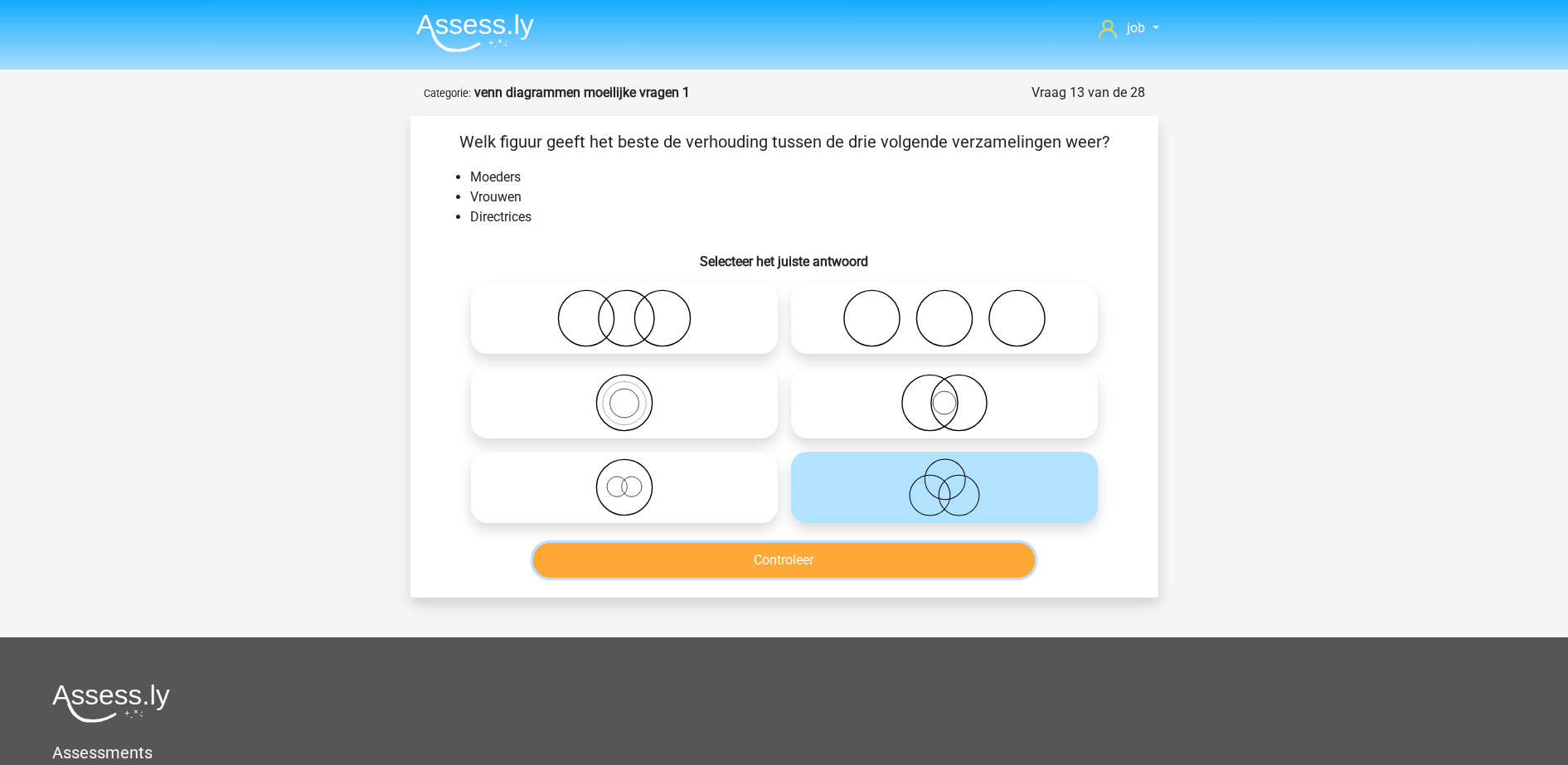
click at [876, 561] on button "Controleer" at bounding box center [784, 560] width 501 height 35
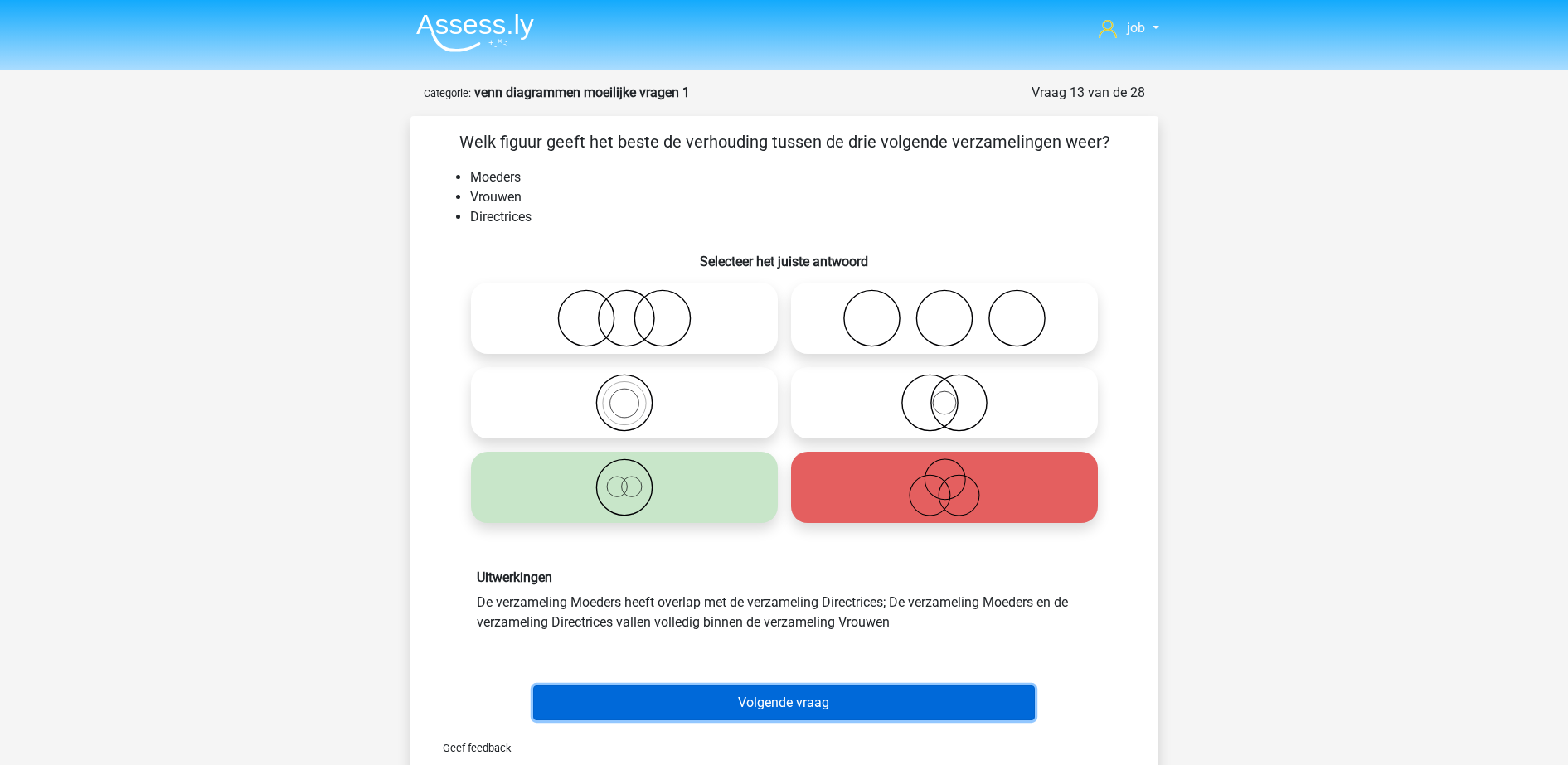
click at [840, 691] on button "Volgende vraag" at bounding box center [784, 702] width 501 height 35
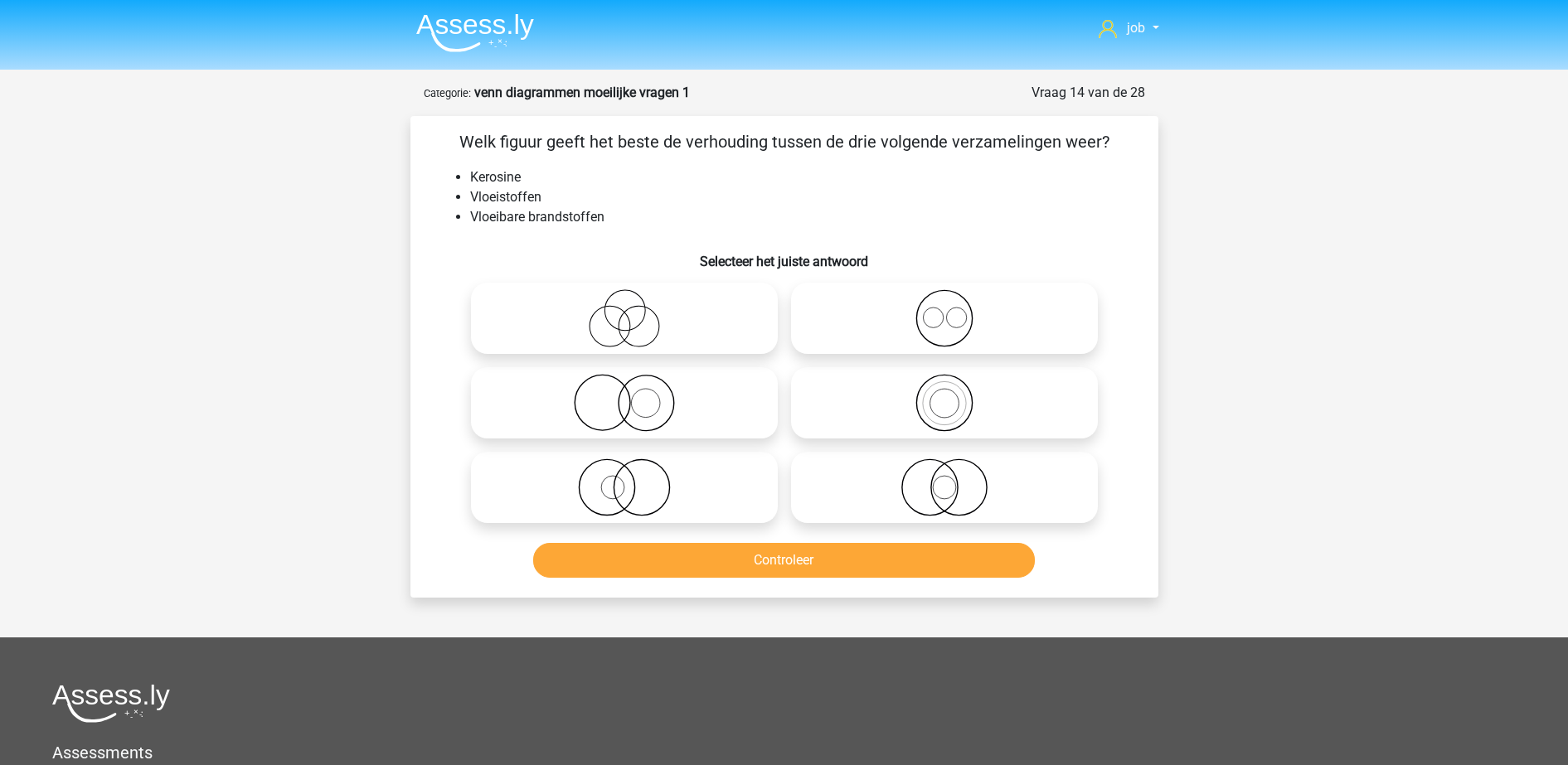
click at [897, 421] on icon at bounding box center [943, 403] width 293 height 58
click at [944, 394] on input "radio" at bounding box center [950, 389] width 11 height 11
radio input "true"
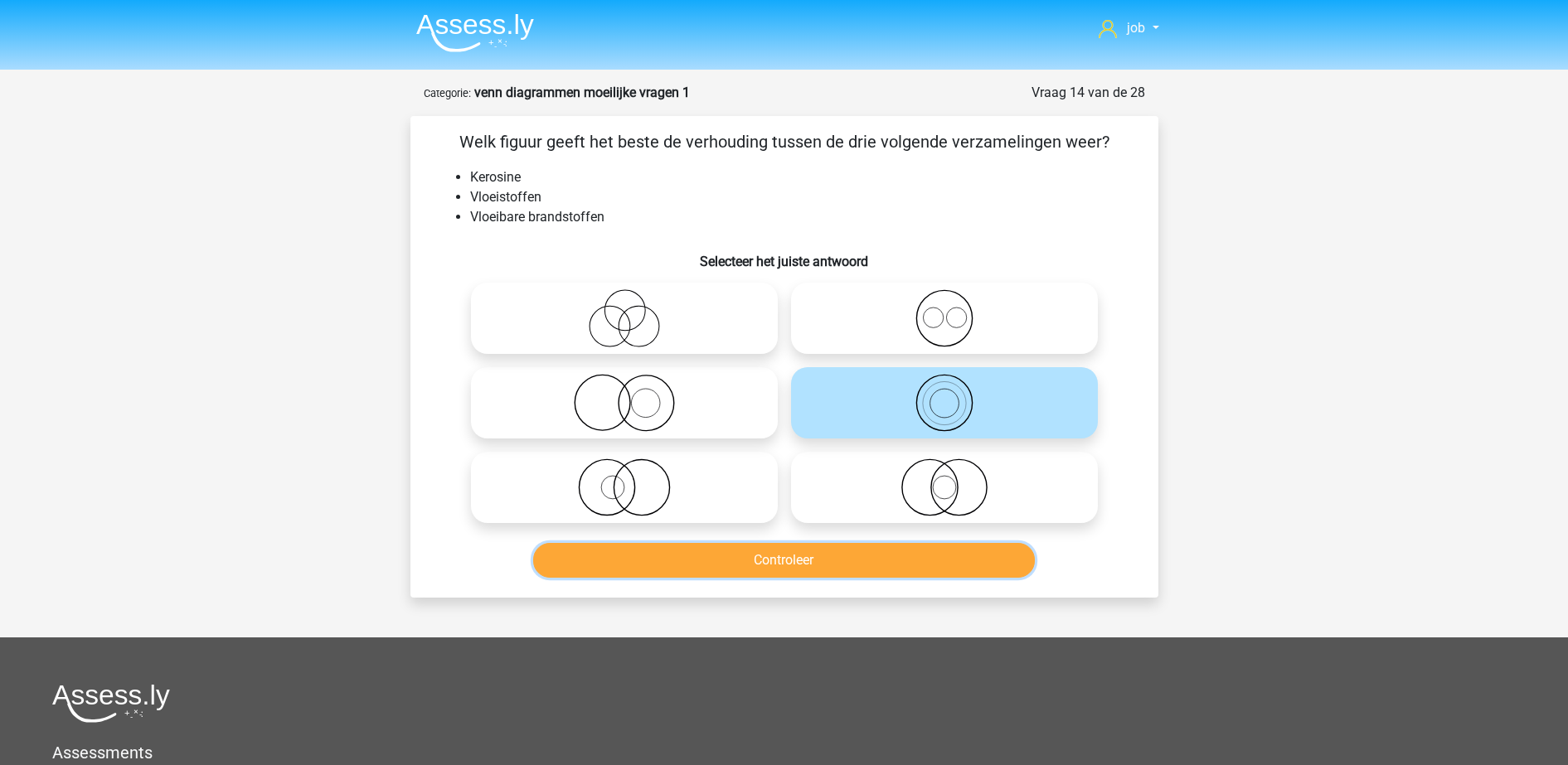
click at [824, 573] on button "Controleer" at bounding box center [784, 560] width 501 height 35
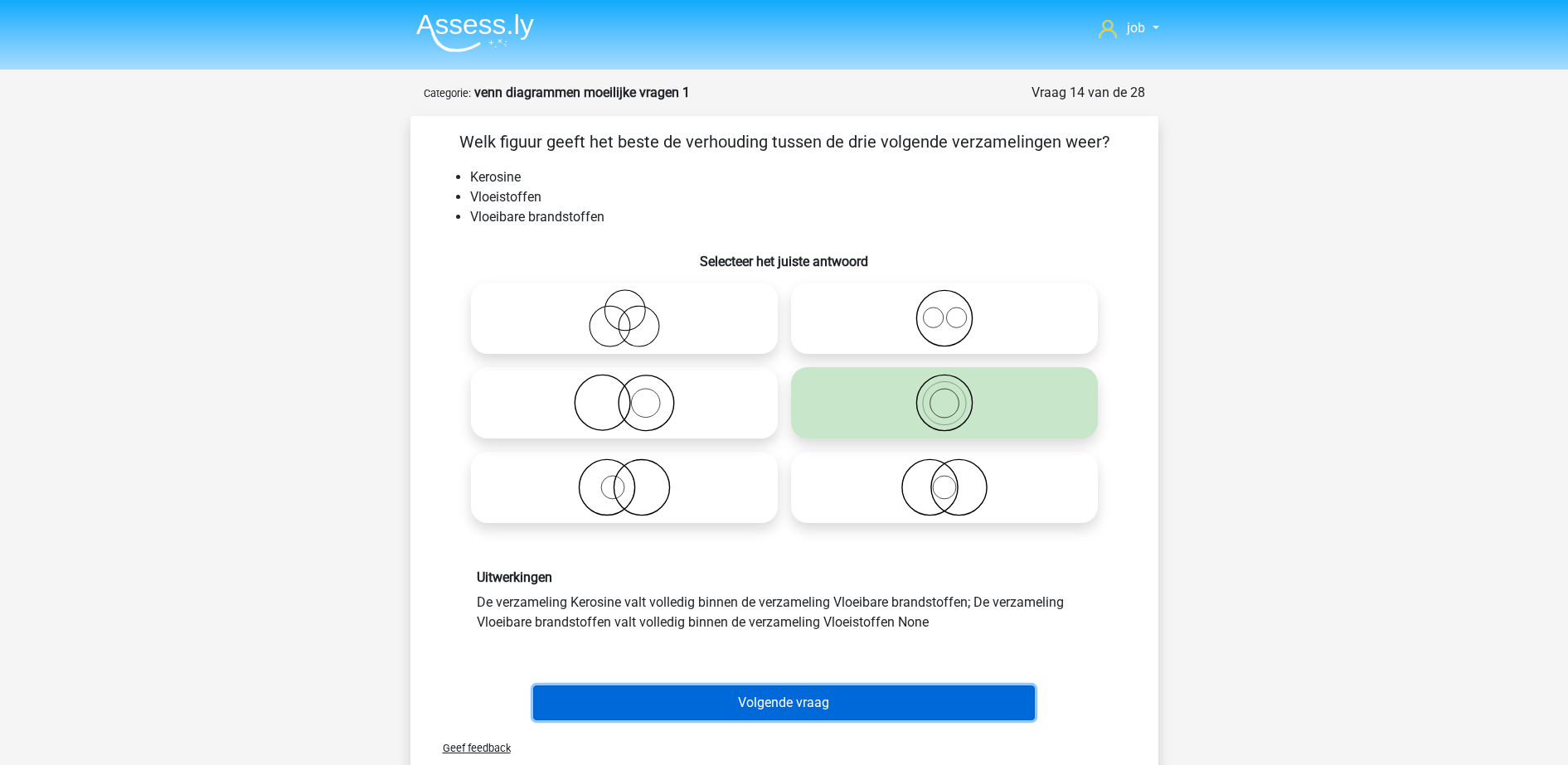
click at [768, 691] on button "Volgende vraag" at bounding box center [784, 702] width 501 height 35
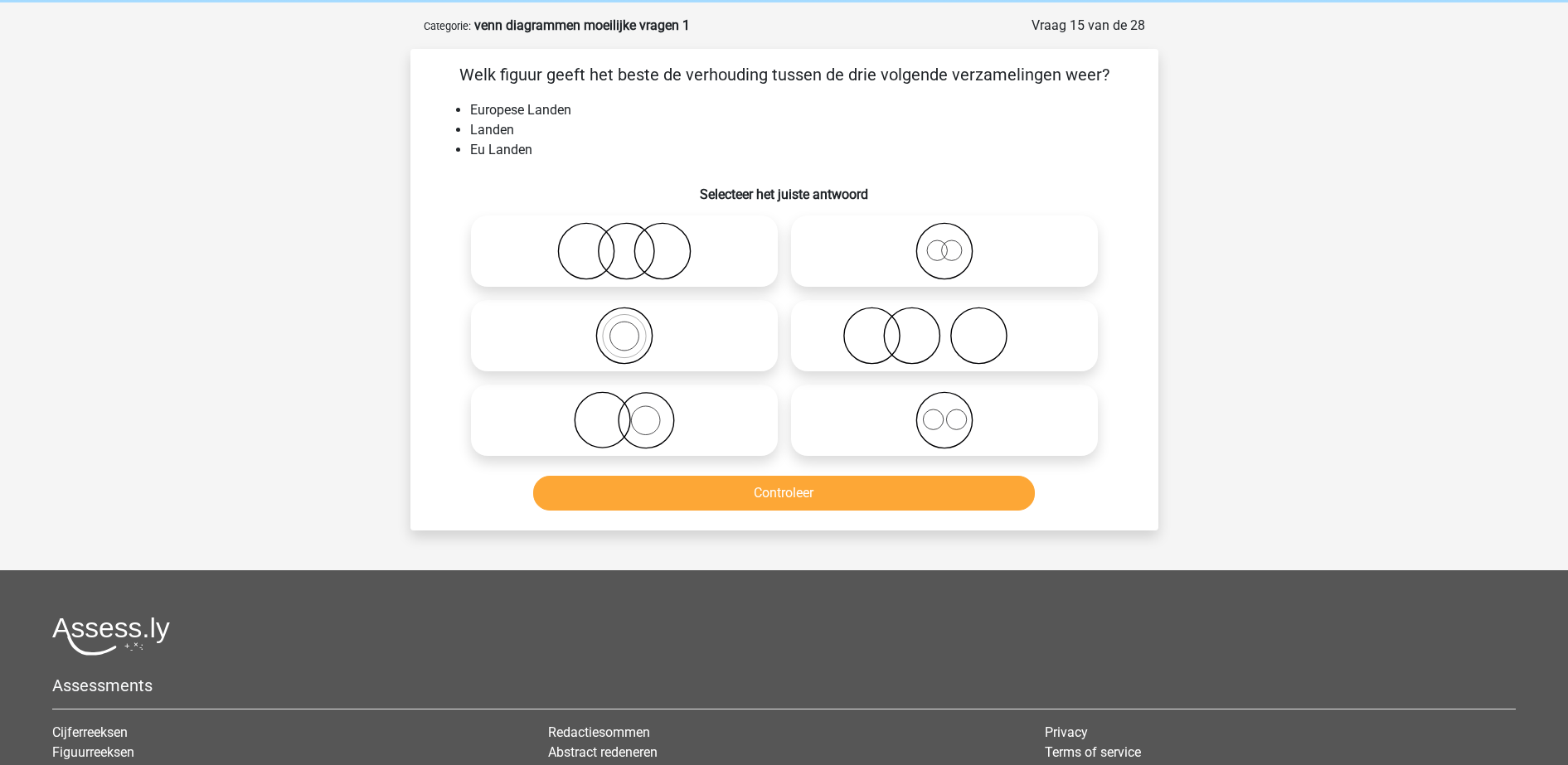
scroll to position [83, 0]
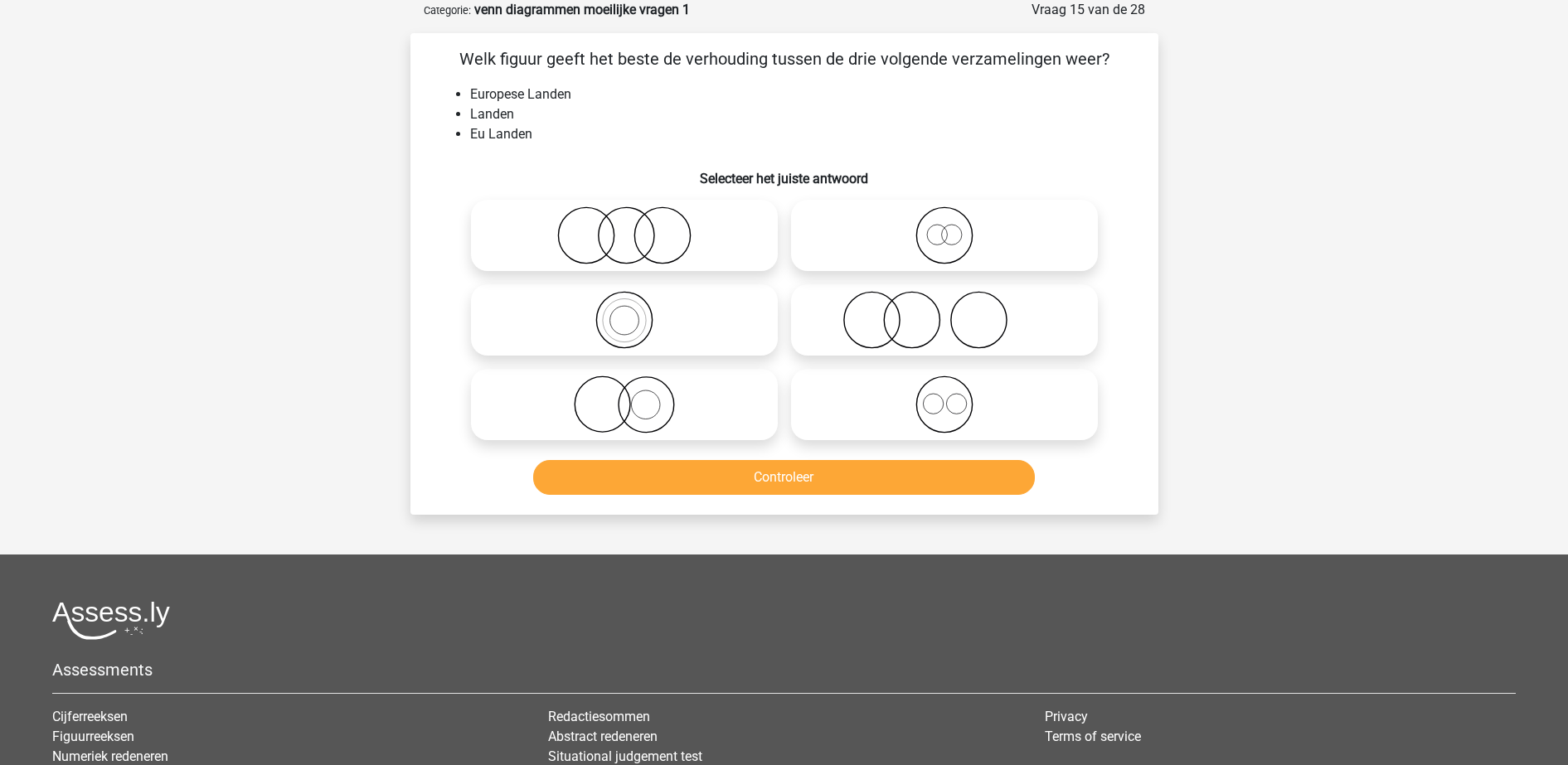
click at [819, 236] on icon at bounding box center [943, 236] width 293 height 58
click at [944, 227] on input "radio" at bounding box center [950, 221] width 11 height 11
radio input "true"
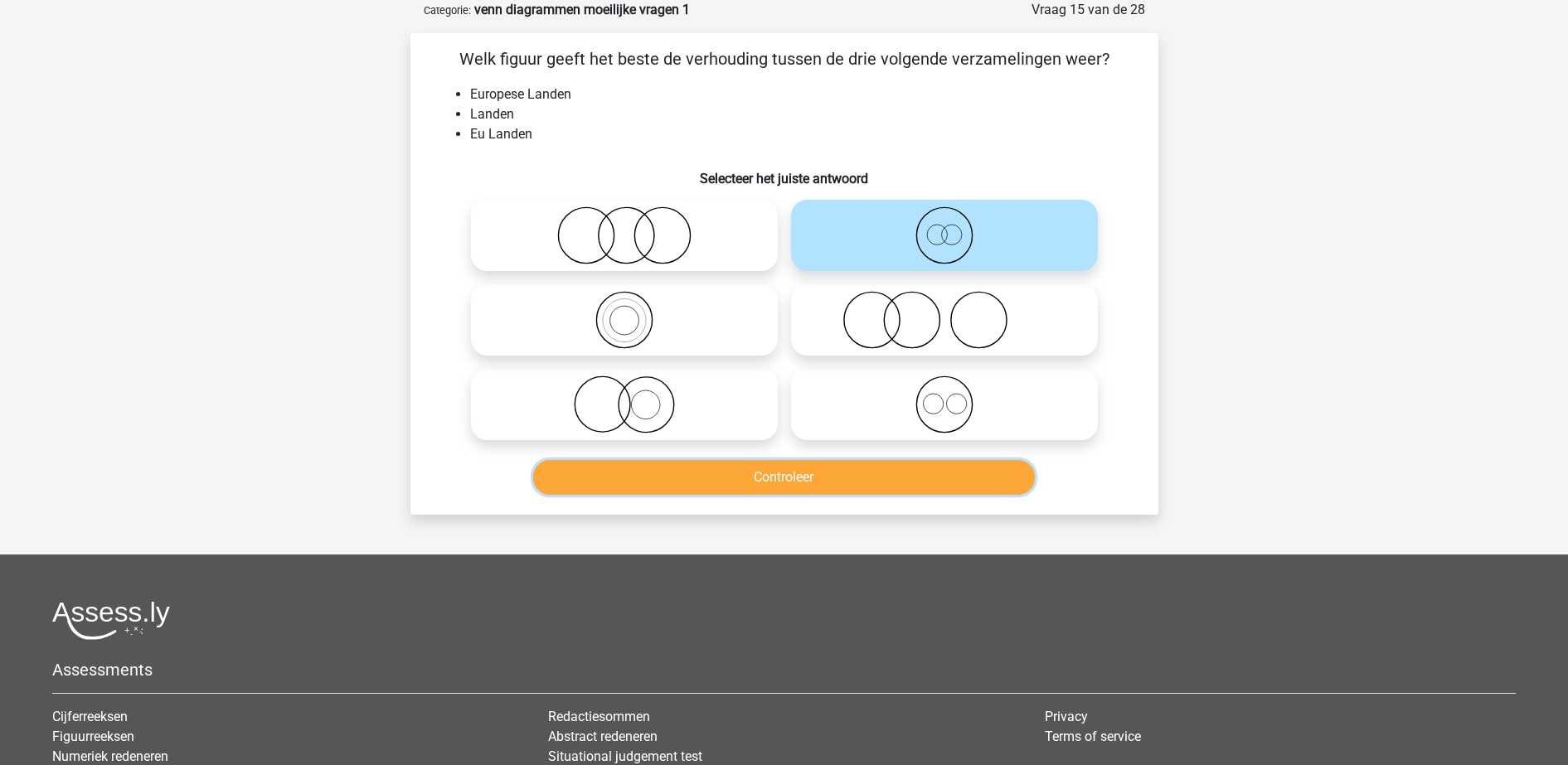
click at [765, 475] on button "Controleer" at bounding box center [784, 476] width 501 height 35
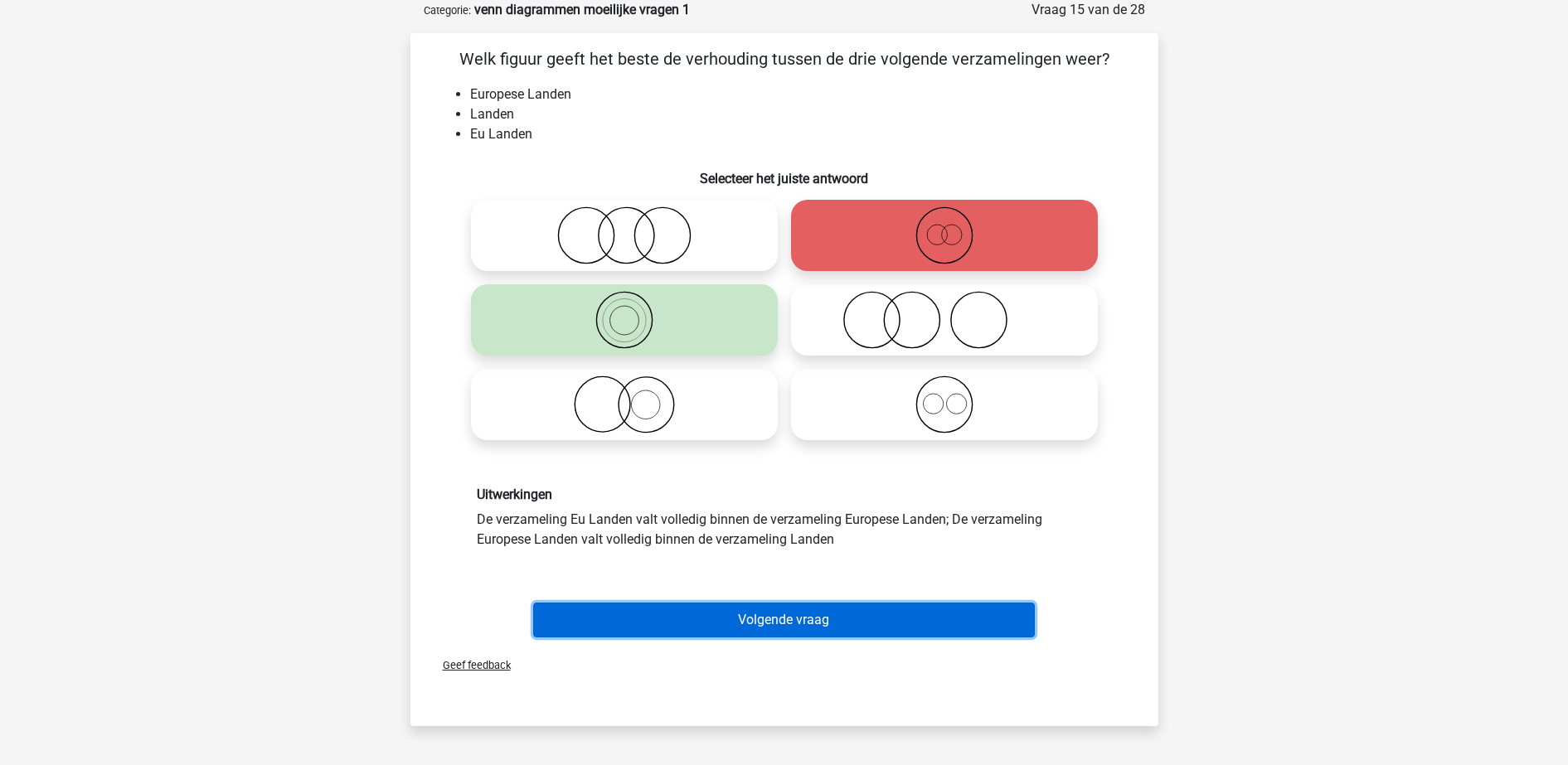
click at [772, 620] on button "Volgende vraag" at bounding box center [784, 619] width 501 height 35
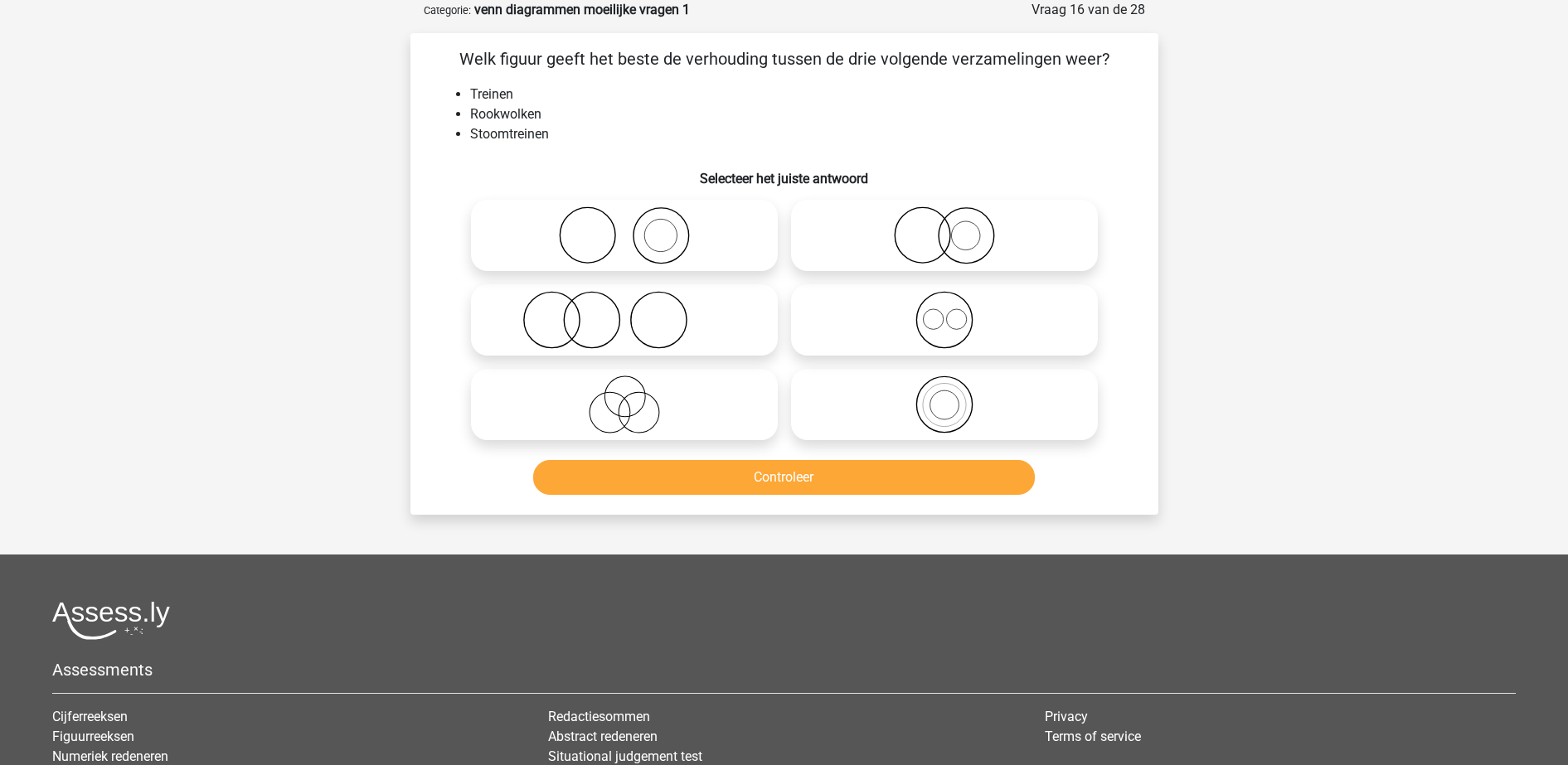
click at [691, 223] on icon at bounding box center [624, 236] width 293 height 58
click at [635, 223] on input "radio" at bounding box center [630, 221] width 11 height 11
radio input "true"
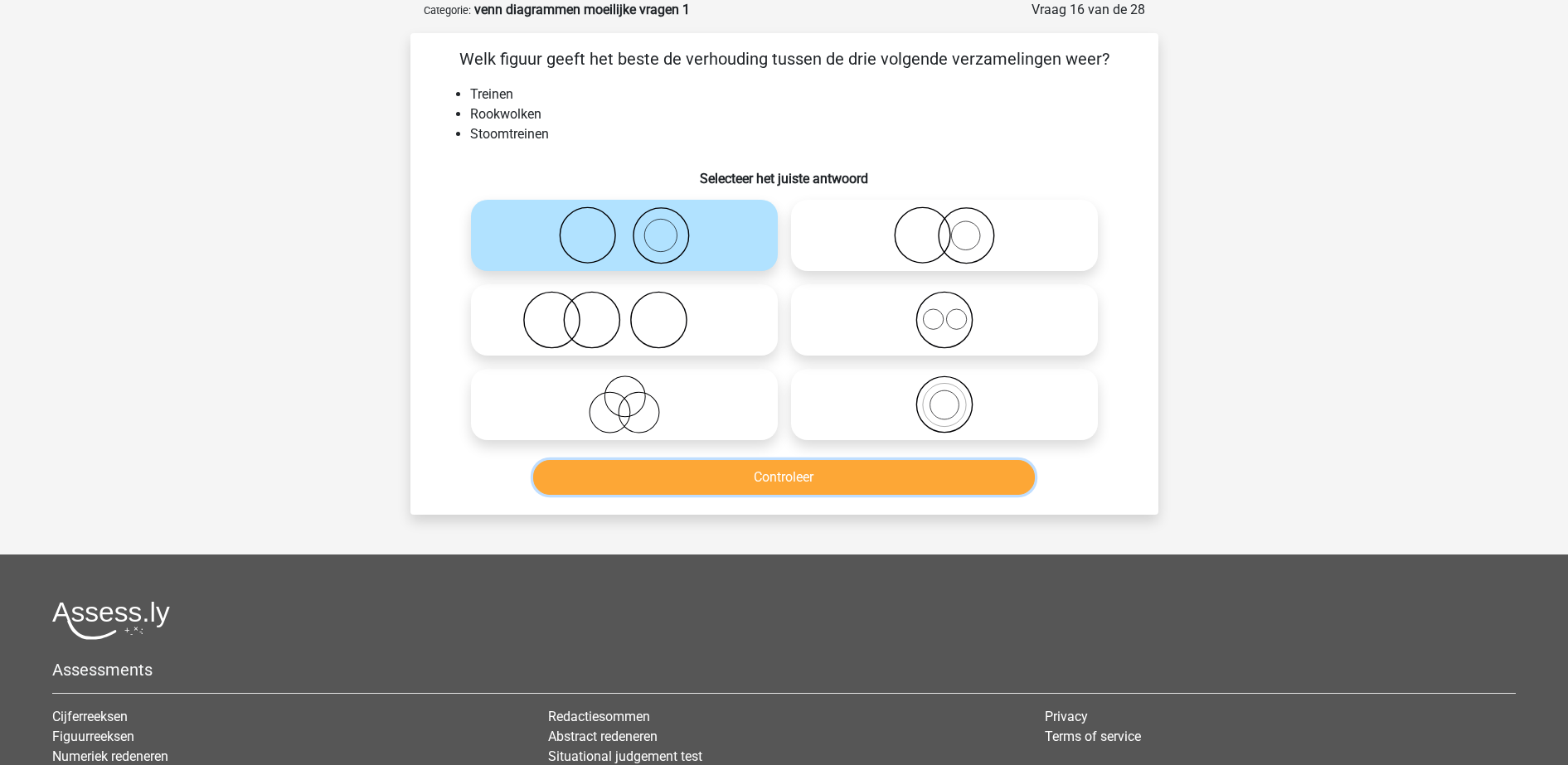
click at [738, 471] on button "Controleer" at bounding box center [784, 476] width 501 height 35
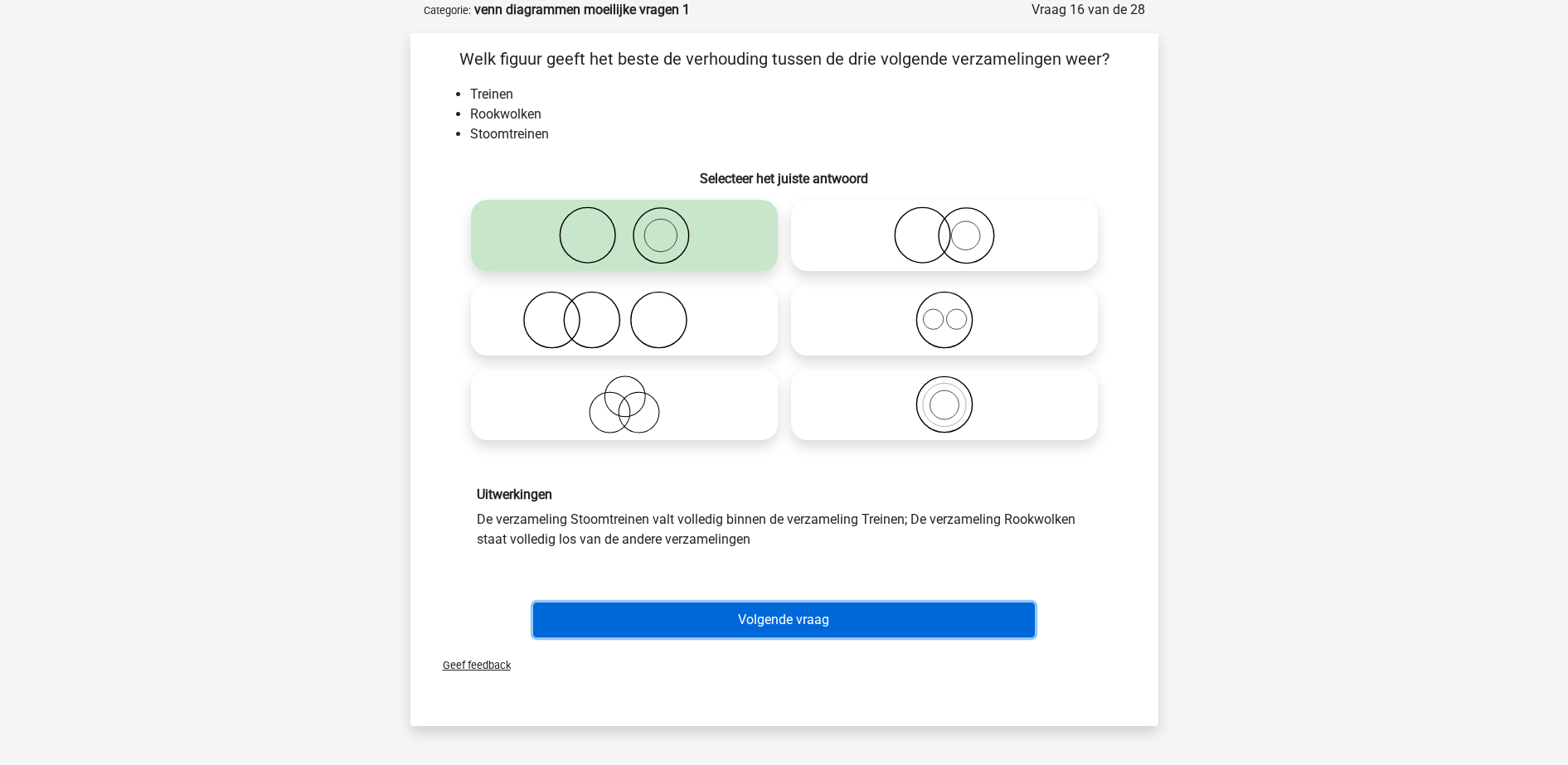
click at [778, 613] on button "Volgende vraag" at bounding box center [784, 619] width 501 height 35
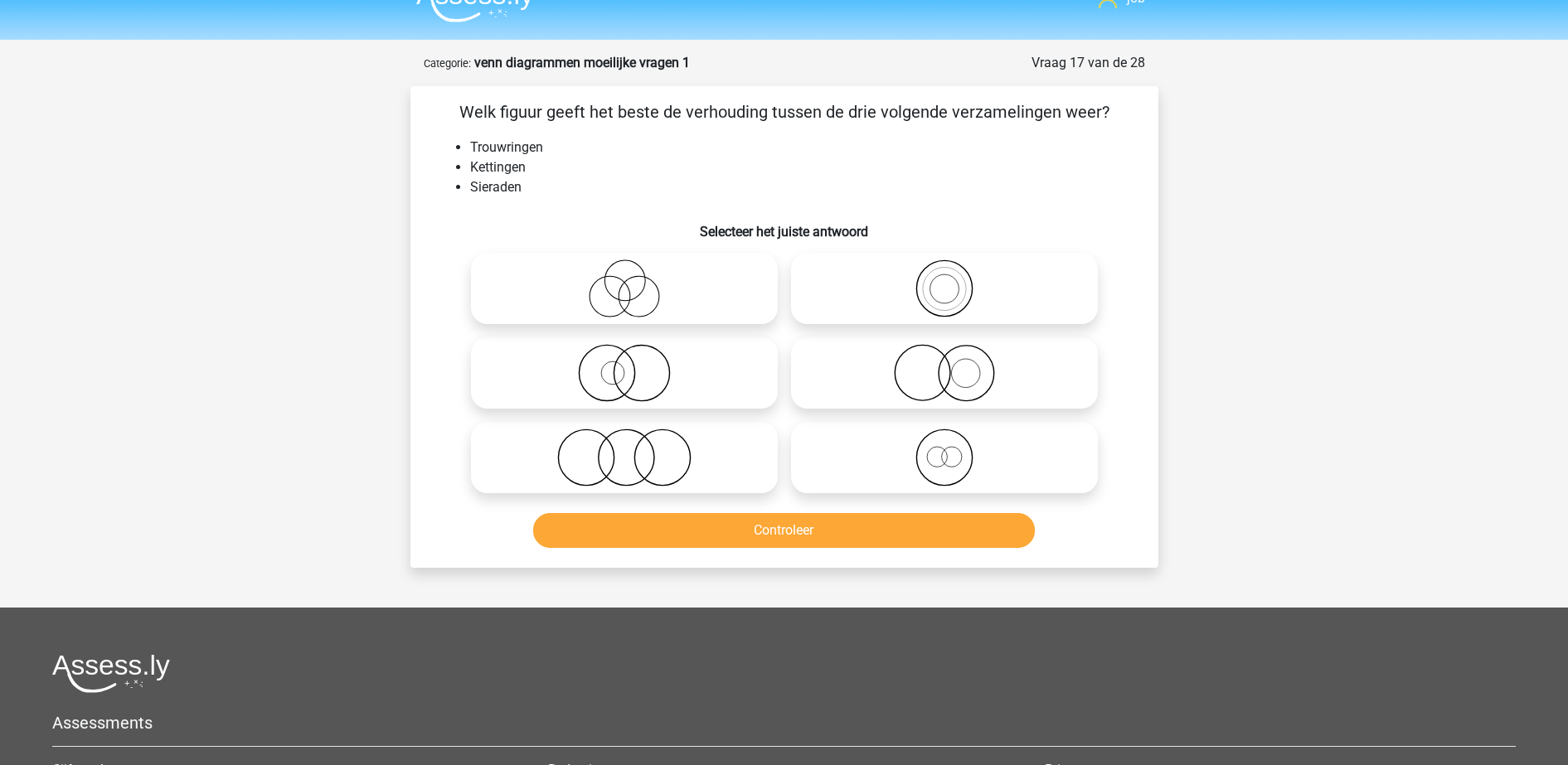
scroll to position [0, 0]
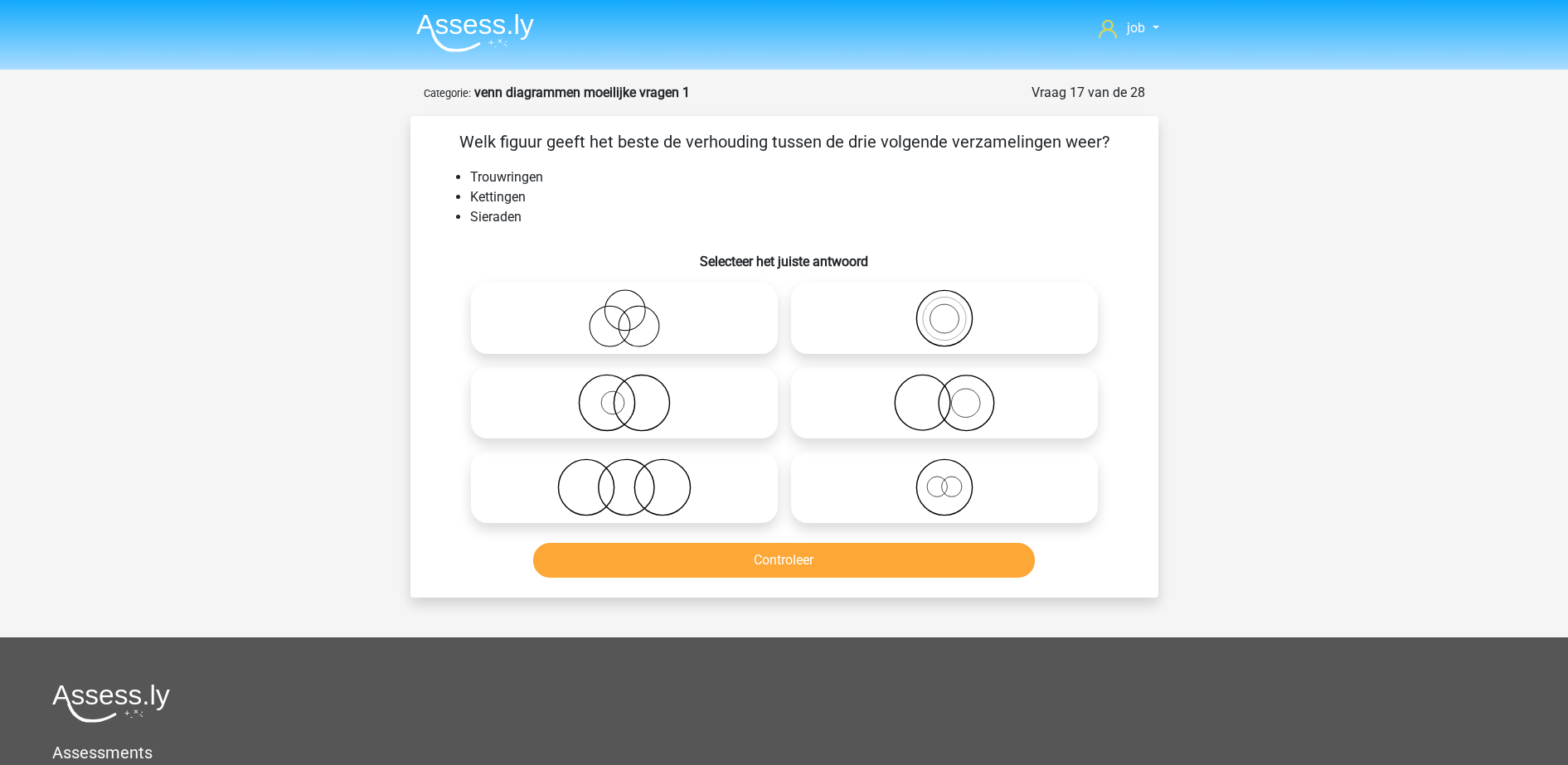
click at [686, 419] on icon at bounding box center [624, 403] width 293 height 58
click at [635, 394] on input "radio" at bounding box center [630, 389] width 11 height 11
radio input "true"
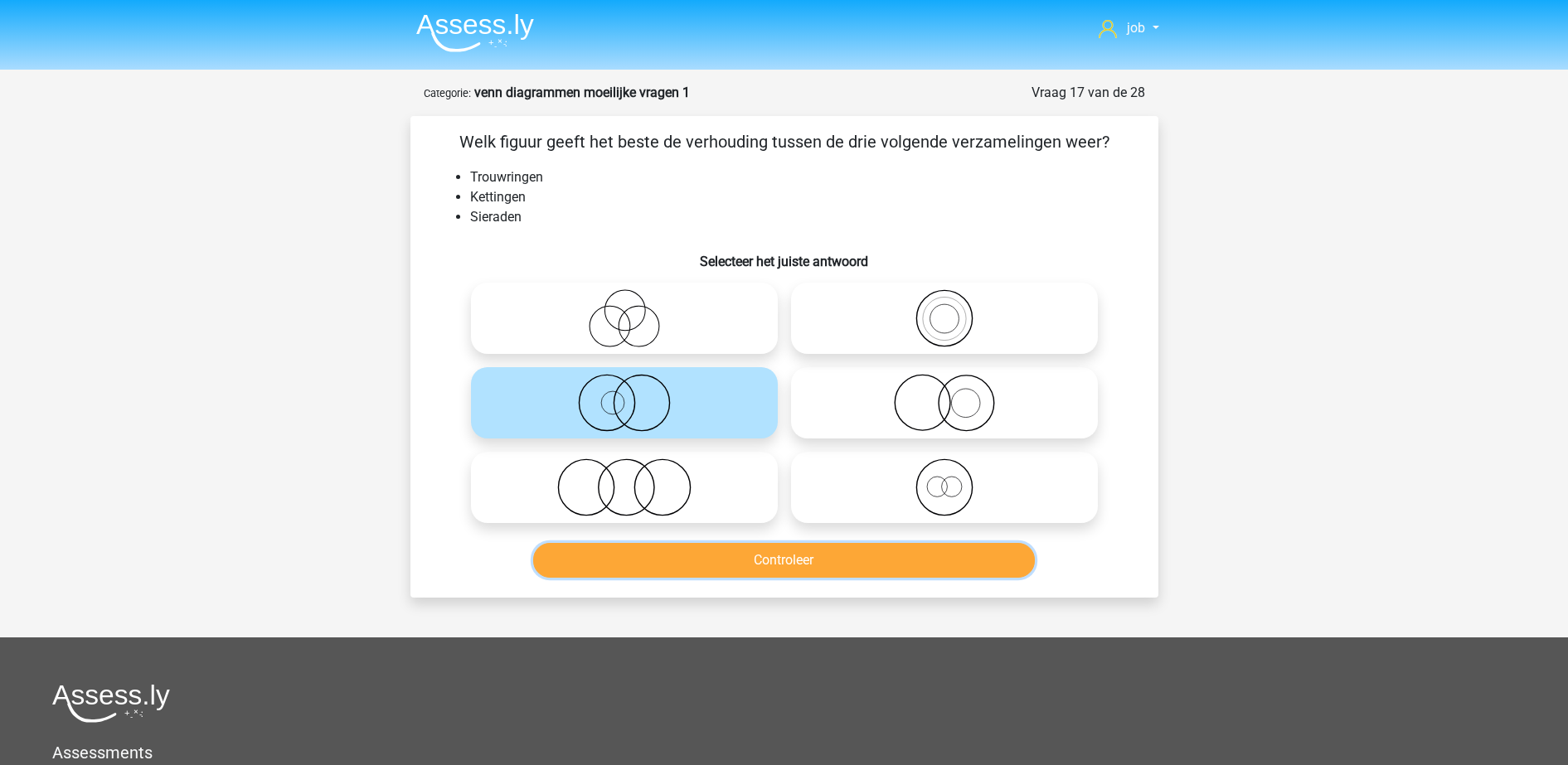
click at [721, 562] on button "Controleer" at bounding box center [784, 560] width 501 height 35
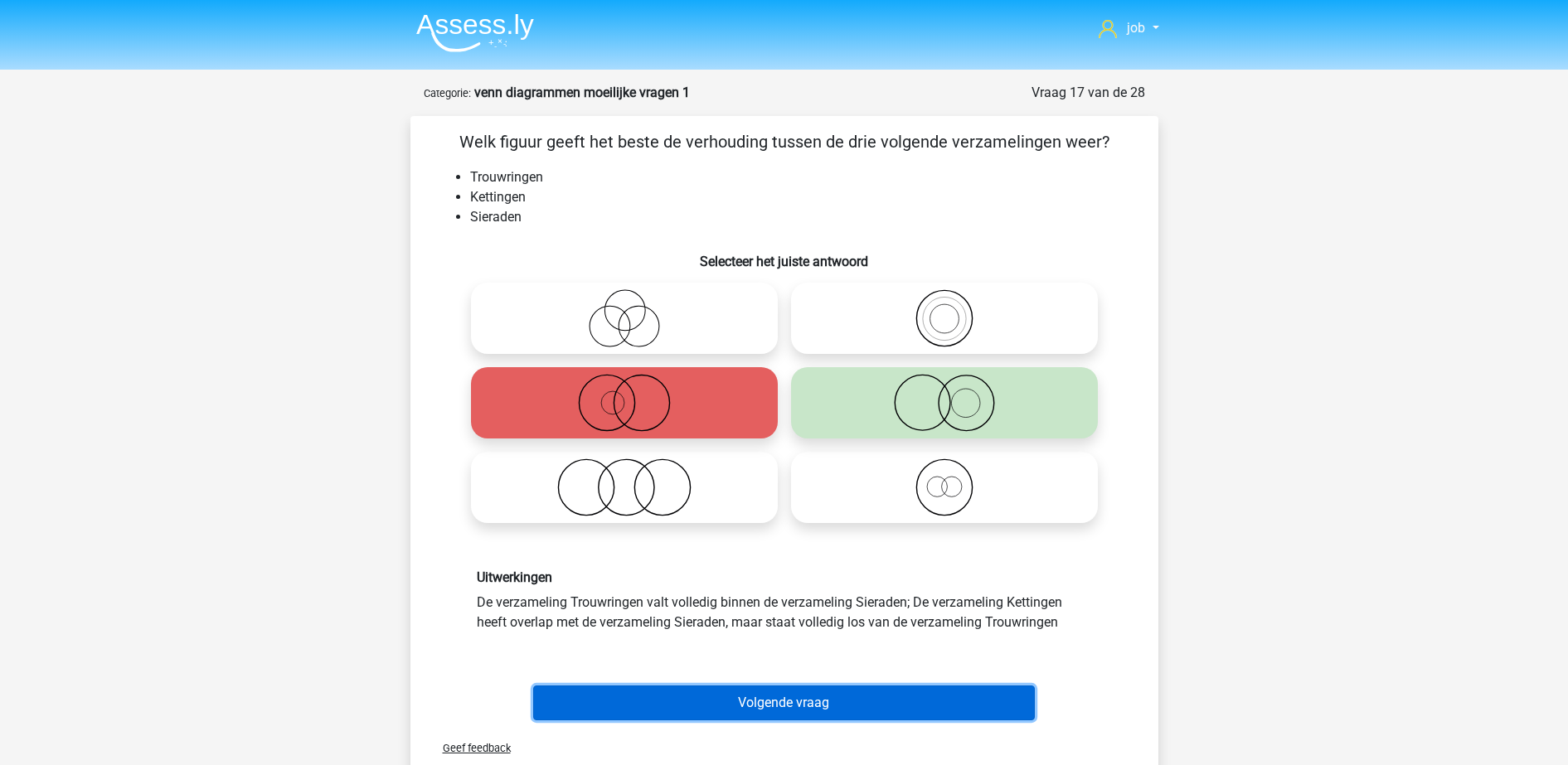
click at [890, 698] on button "Volgende vraag" at bounding box center [784, 702] width 501 height 35
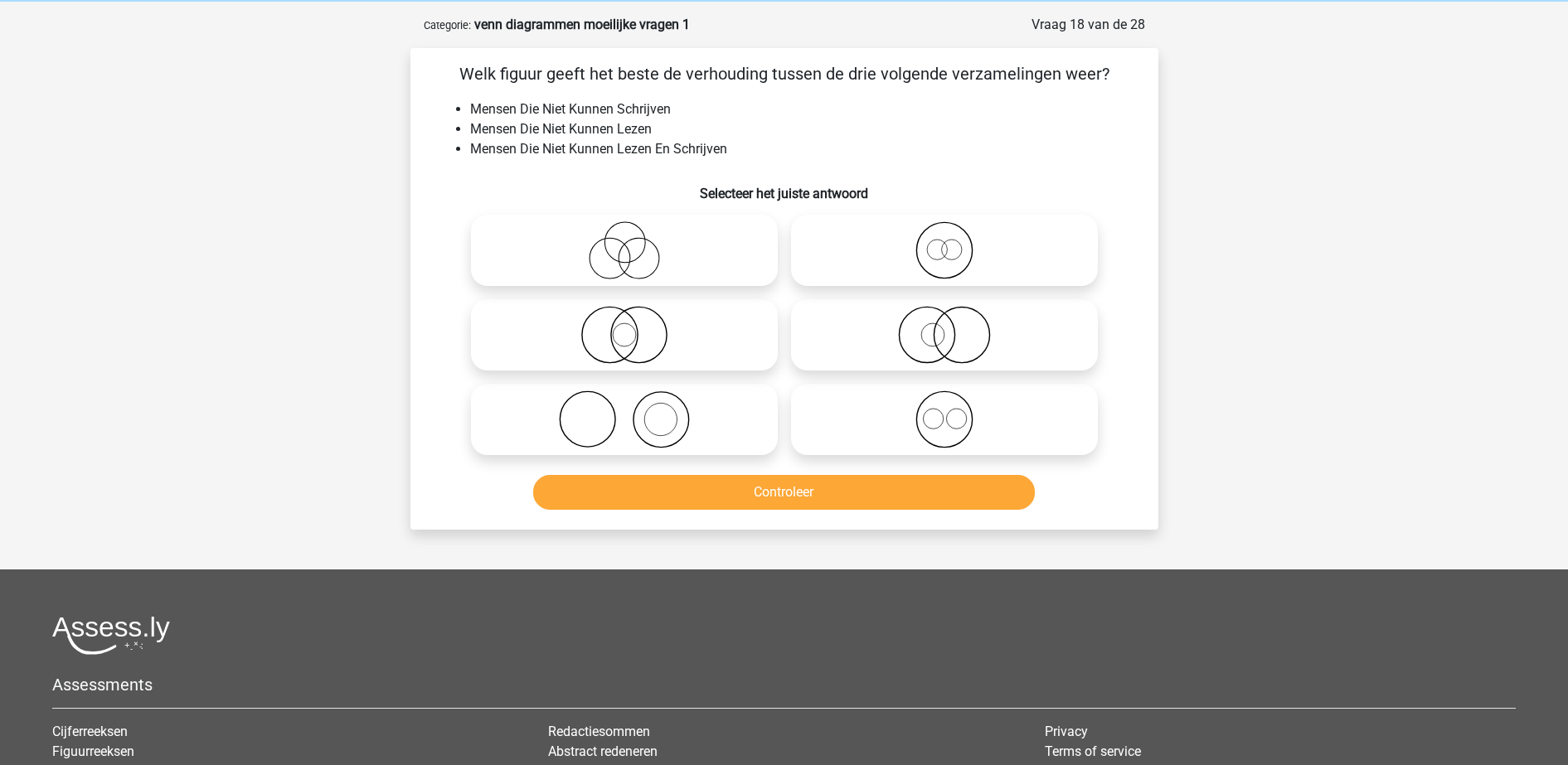
scroll to position [83, 0]
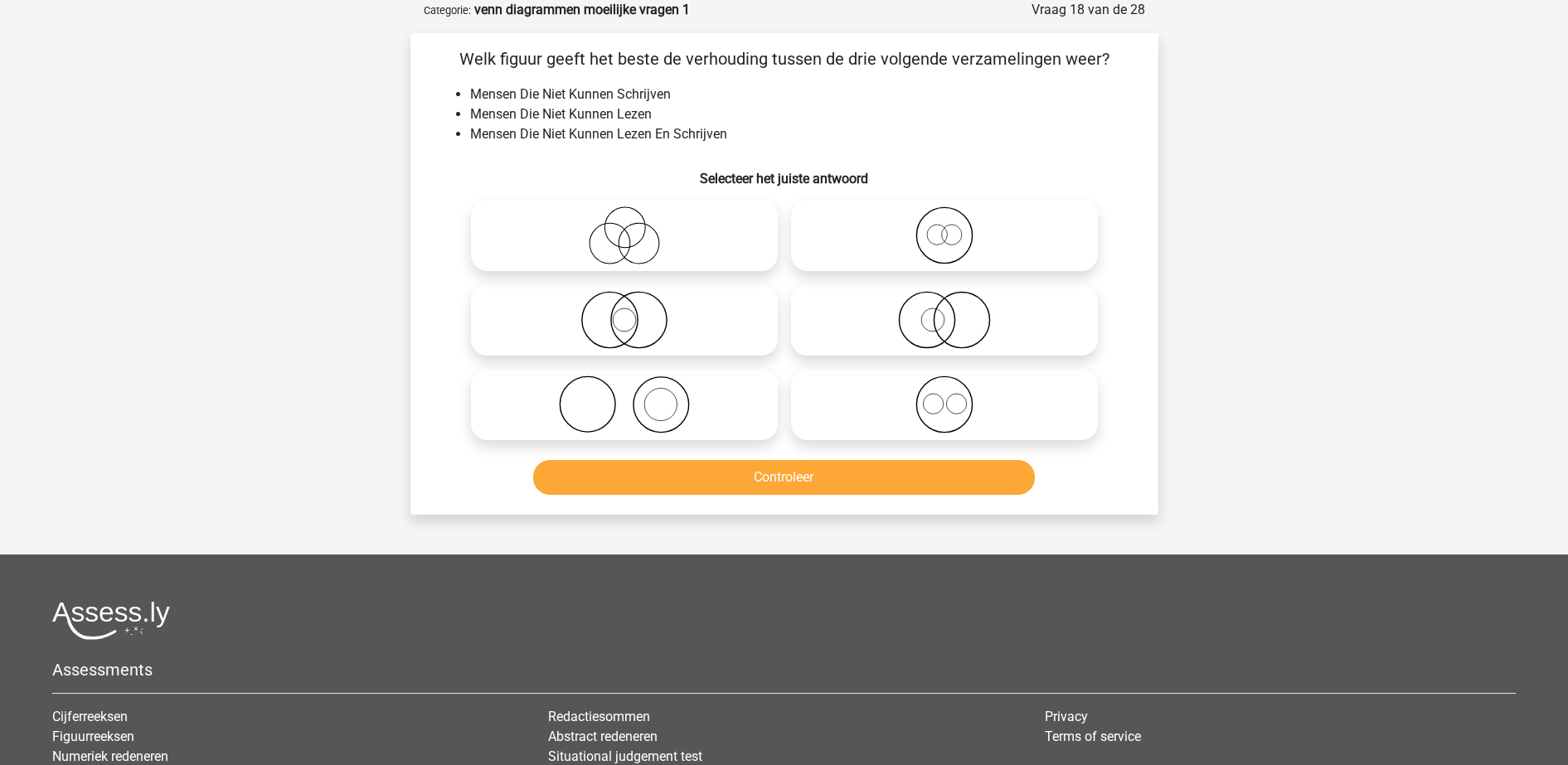
click at [702, 302] on icon at bounding box center [624, 320] width 293 height 58
click at [635, 302] on input "radio" at bounding box center [630, 306] width 11 height 11
radio input "true"
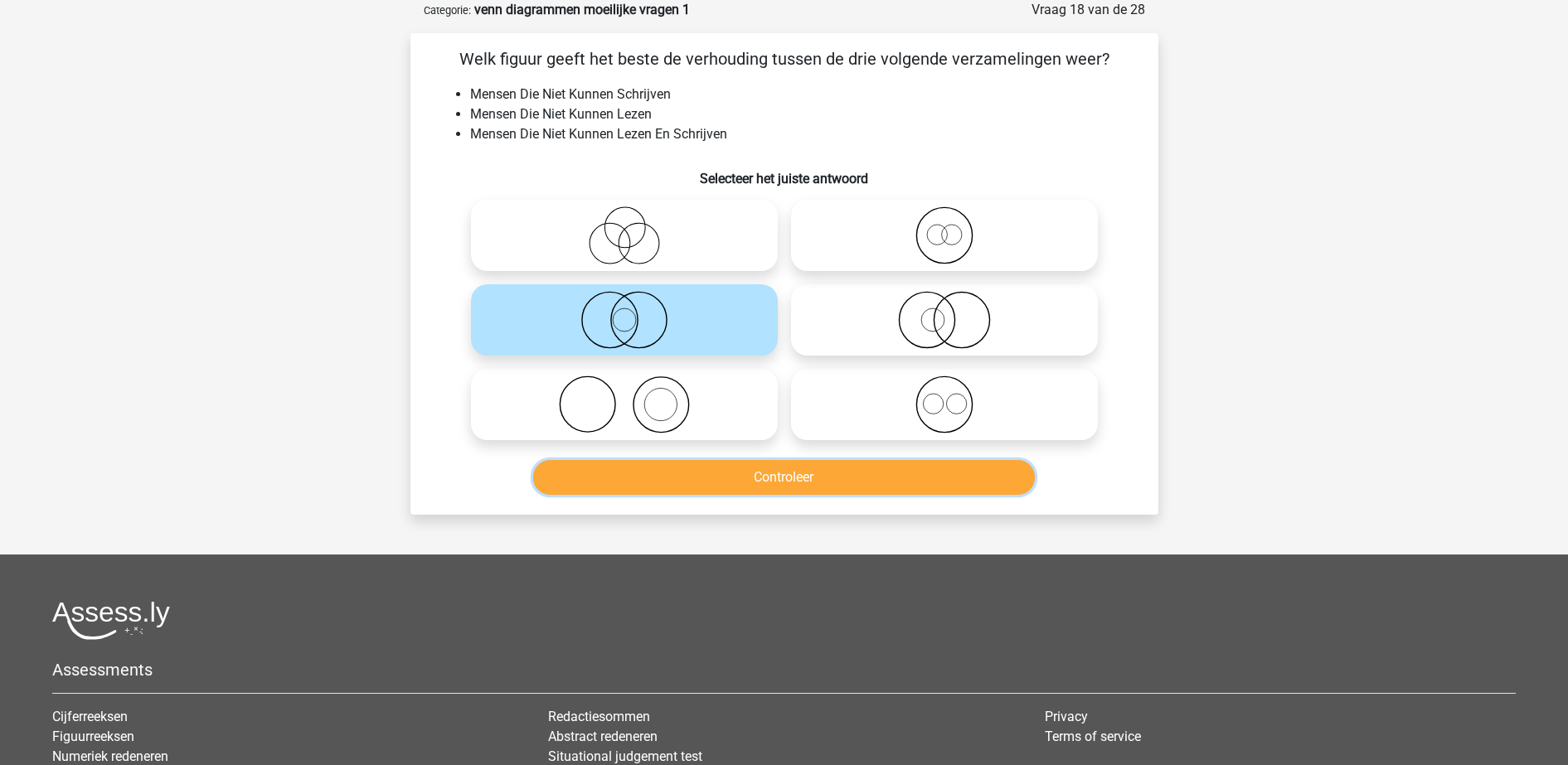
click at [827, 476] on button "Controleer" at bounding box center [784, 476] width 501 height 35
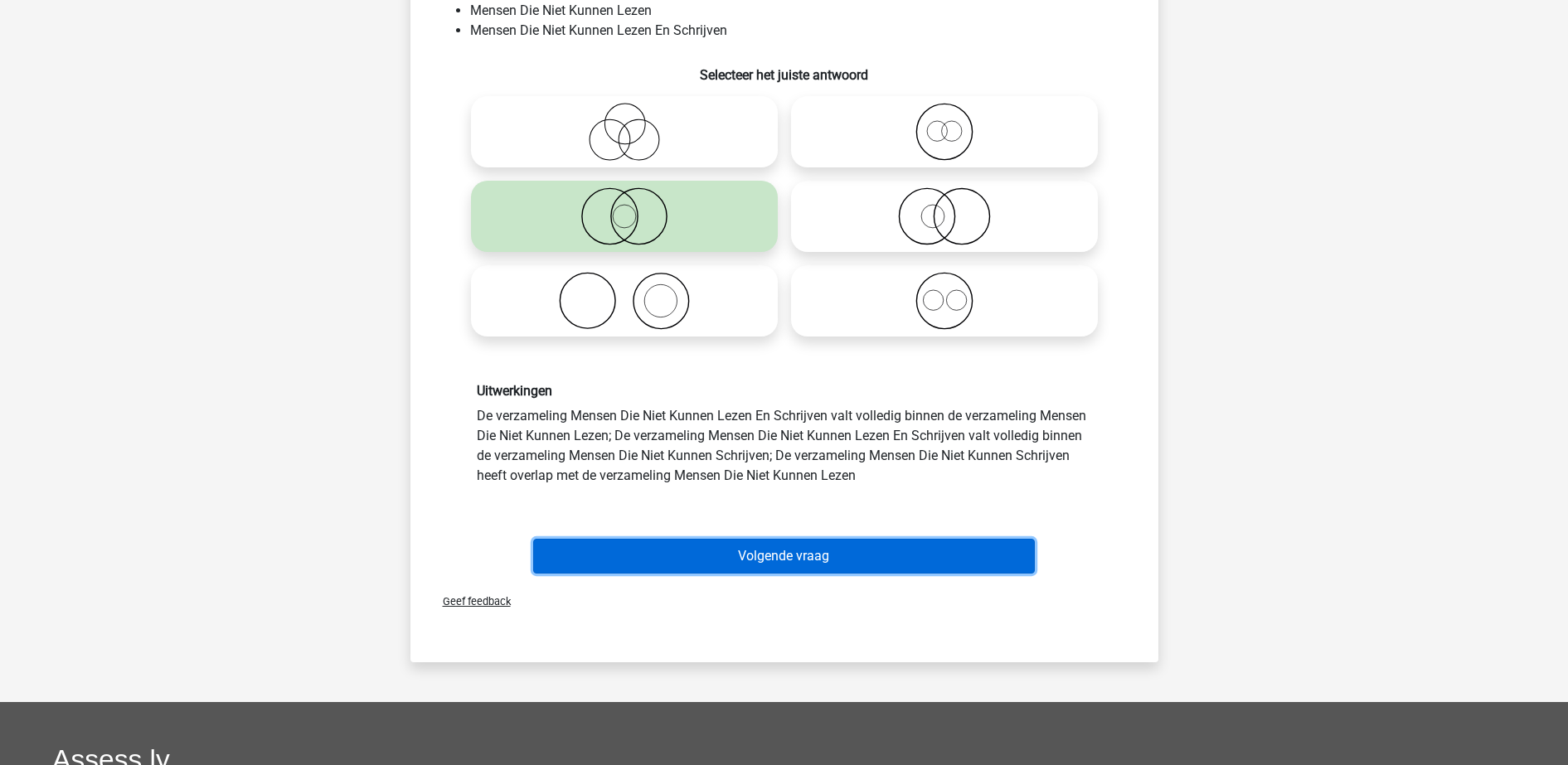
click at [879, 548] on button "Volgende vraag" at bounding box center [784, 555] width 501 height 35
